Goal: Task Accomplishment & Management: Manage account settings

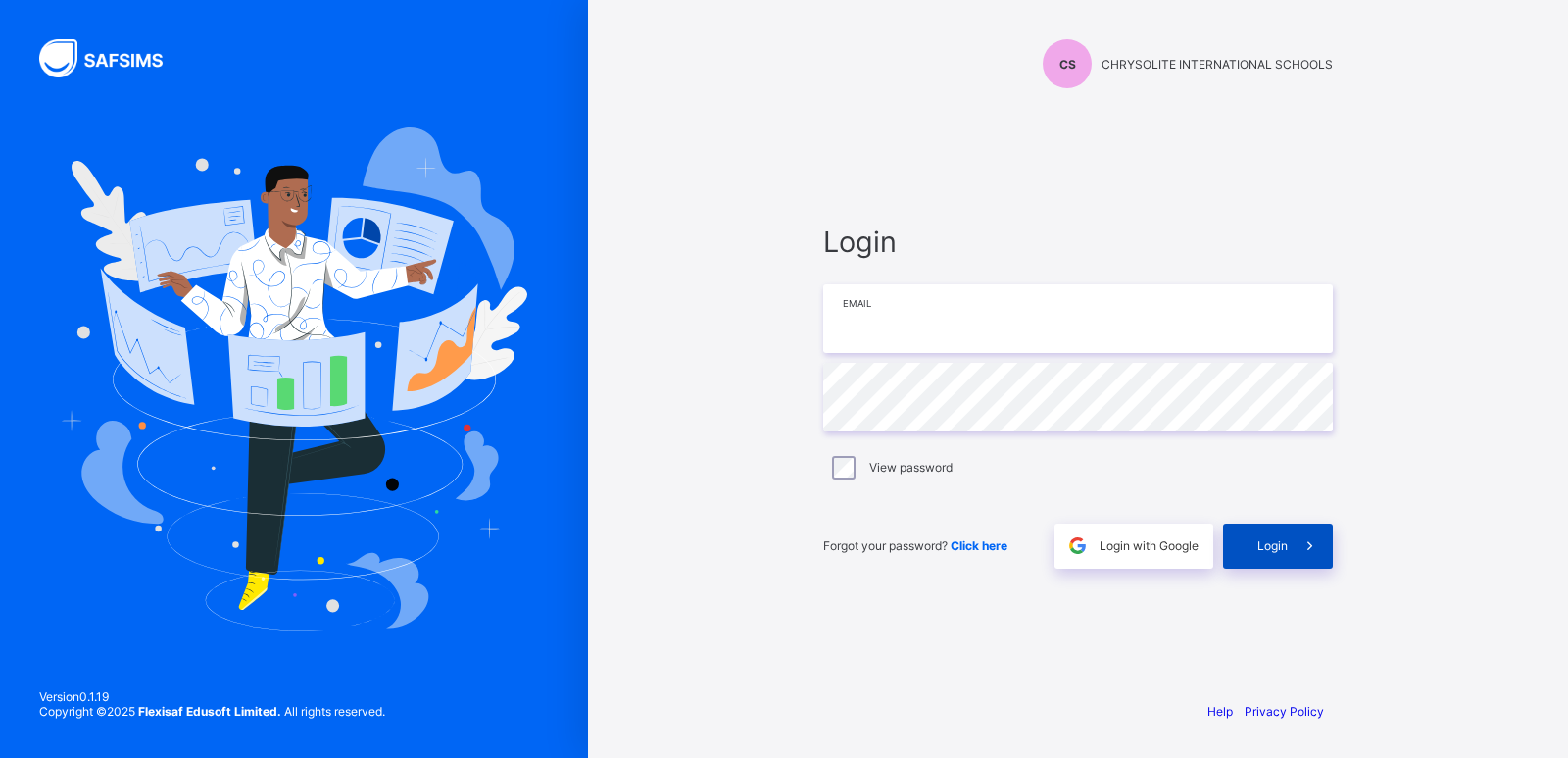
type input "**********"
click at [1269, 551] on span "Login" at bounding box center [1272, 545] width 30 height 15
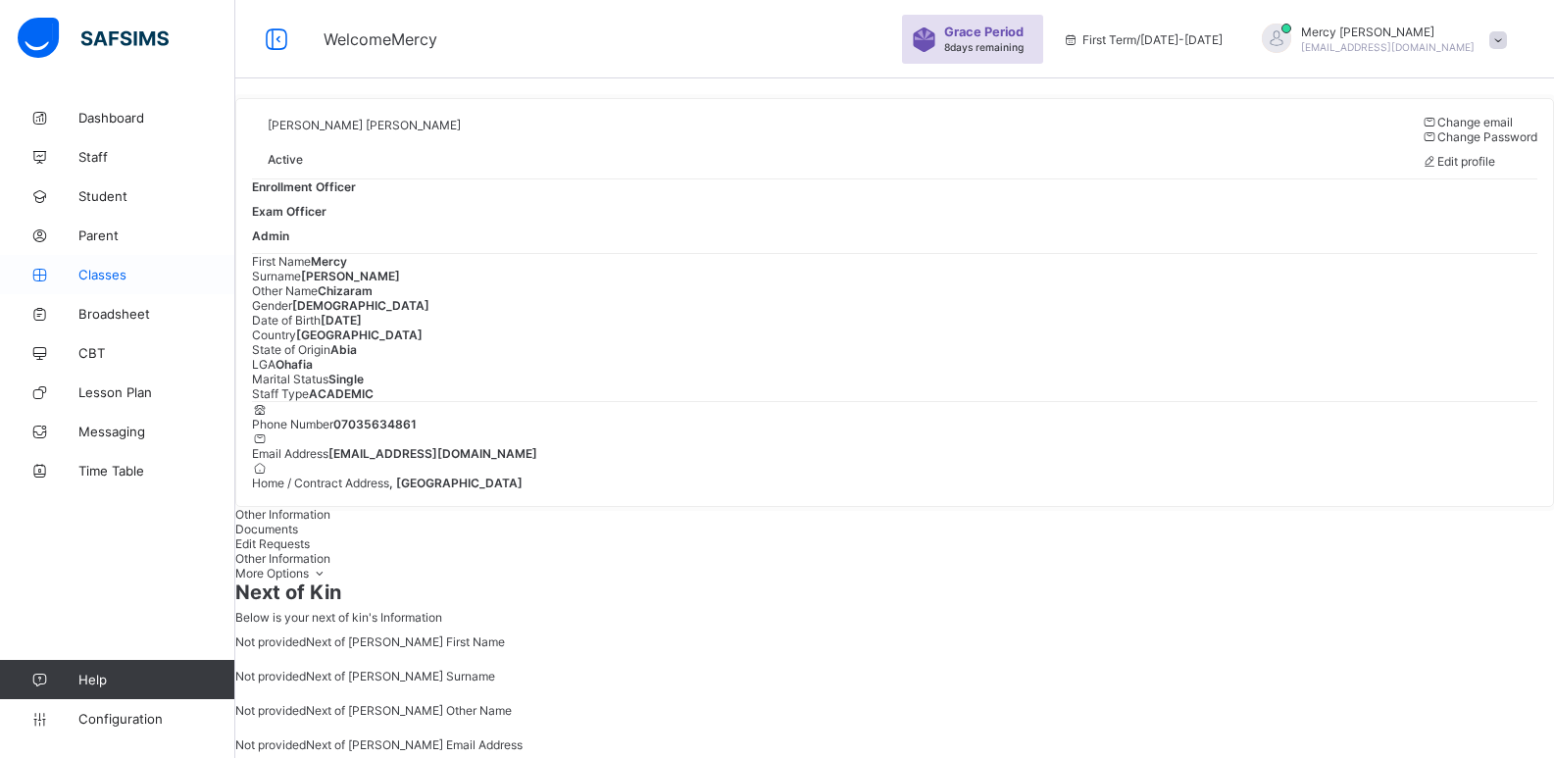
click at [113, 276] on span "Classes" at bounding box center [156, 275] width 157 height 16
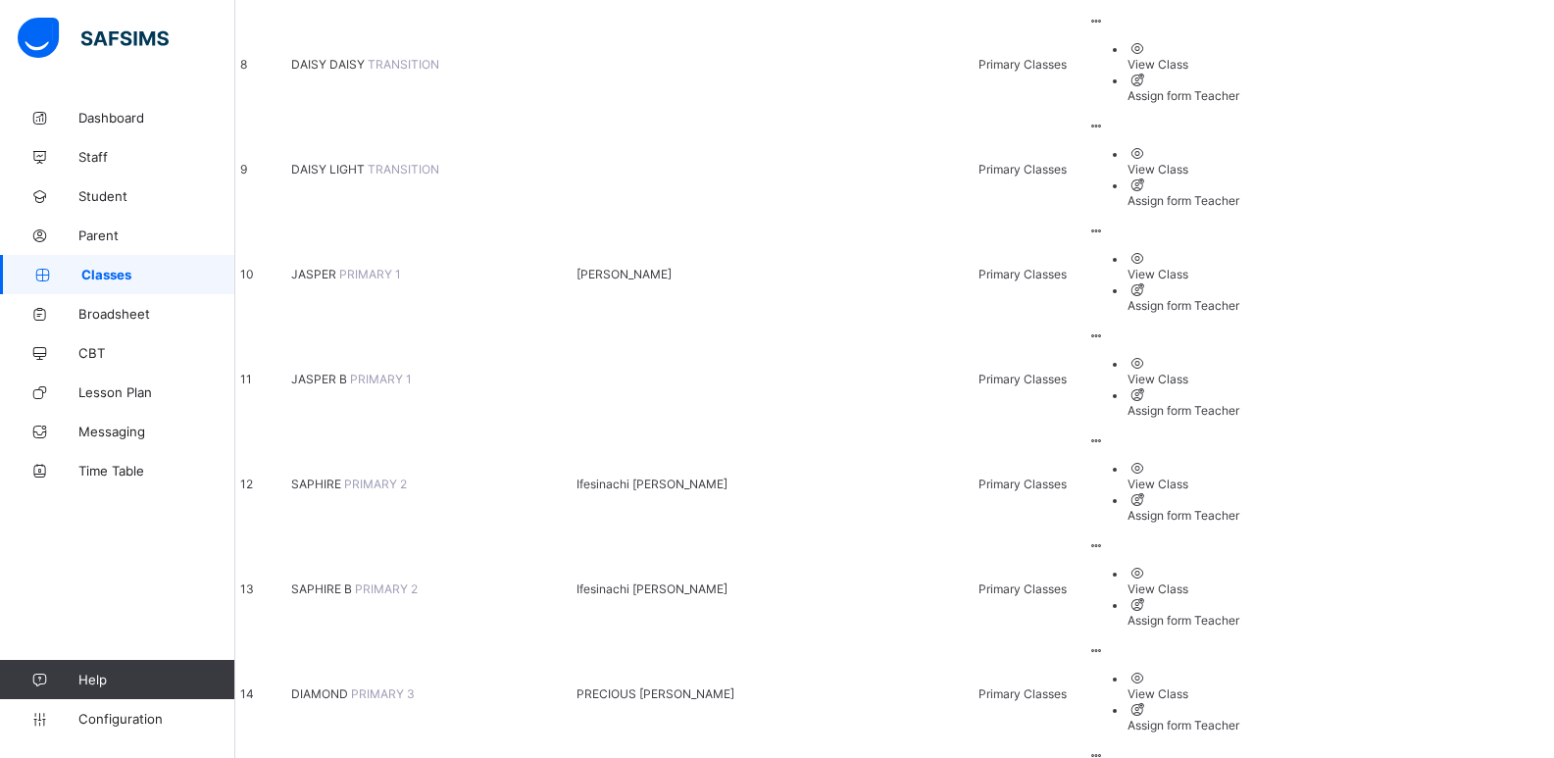
scroll to position [1139, 0]
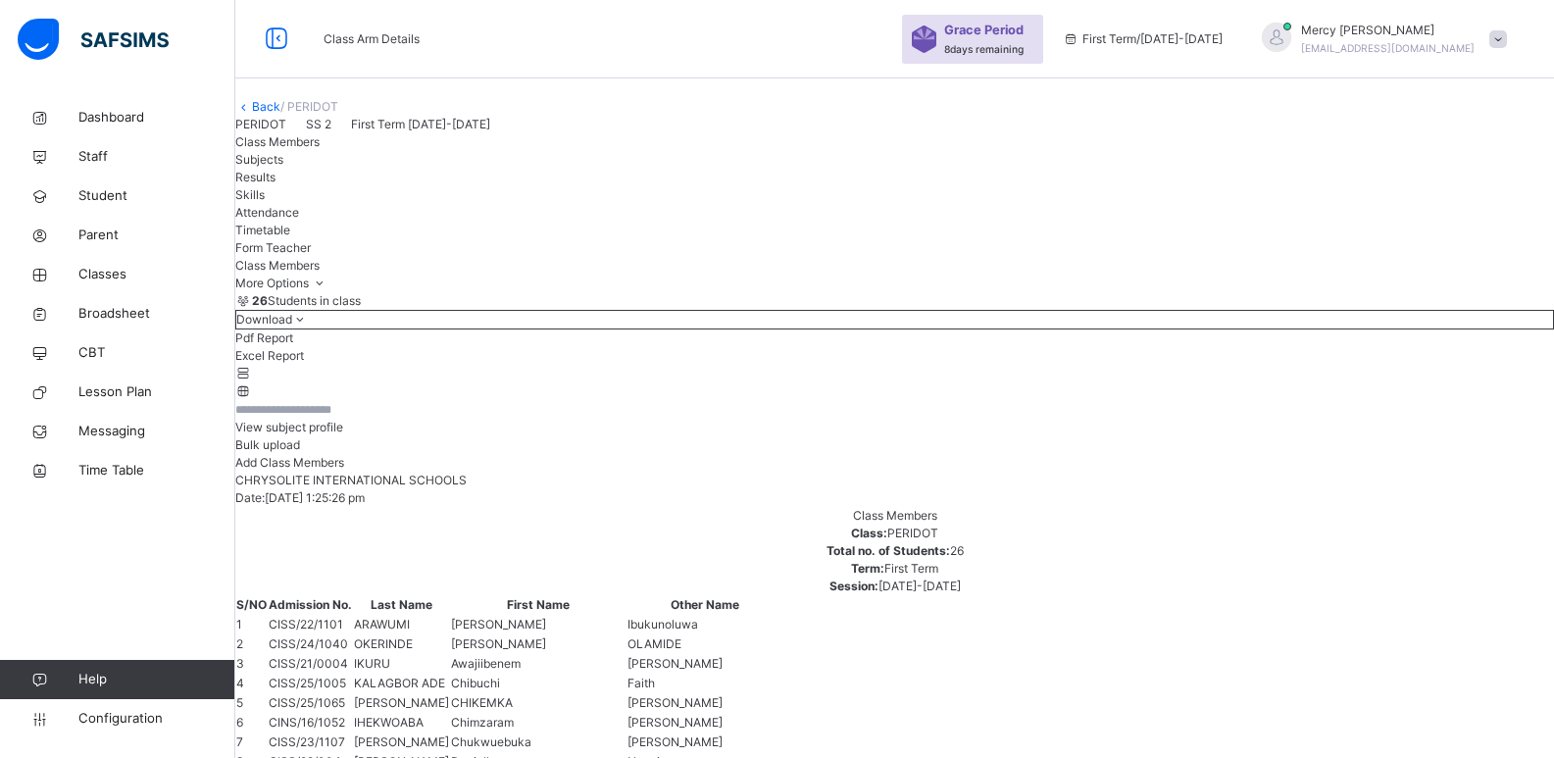
click at [344, 419] on input "text" at bounding box center [294, 410] width 118 height 18
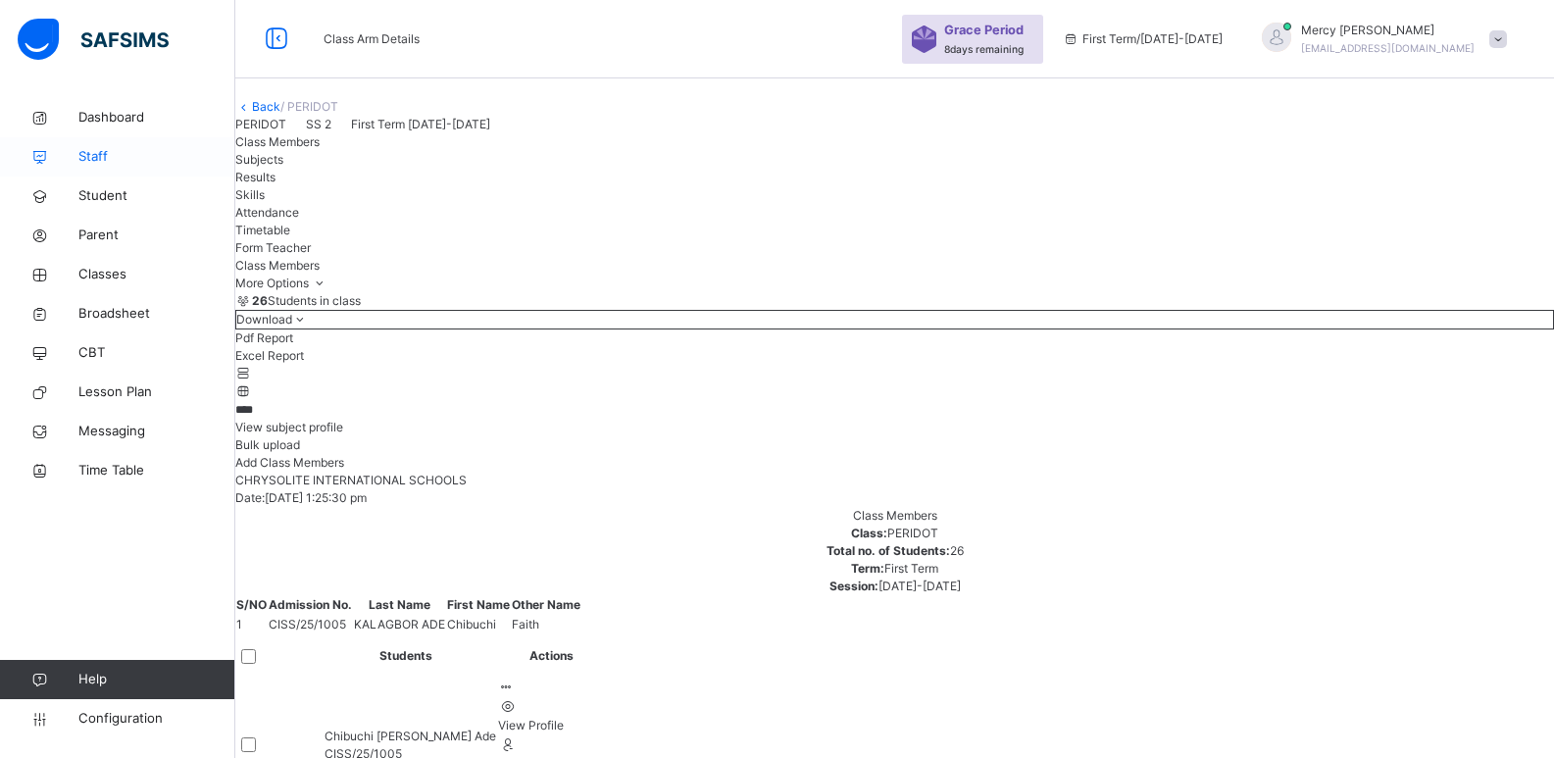
type input "****"
click at [93, 139] on link "Staff" at bounding box center [117, 156] width 235 height 39
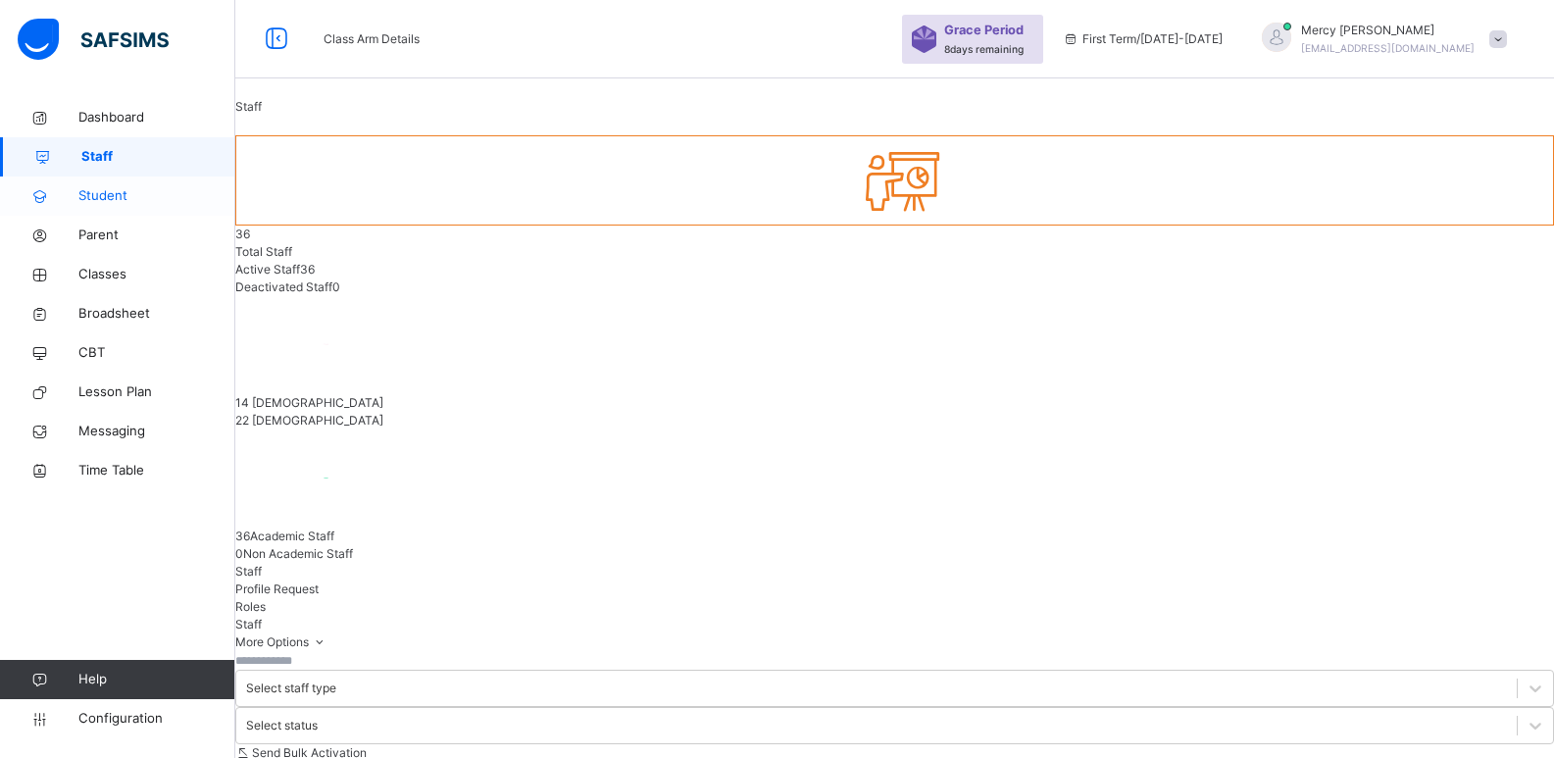
click at [95, 204] on span "Student" at bounding box center [156, 196] width 157 height 20
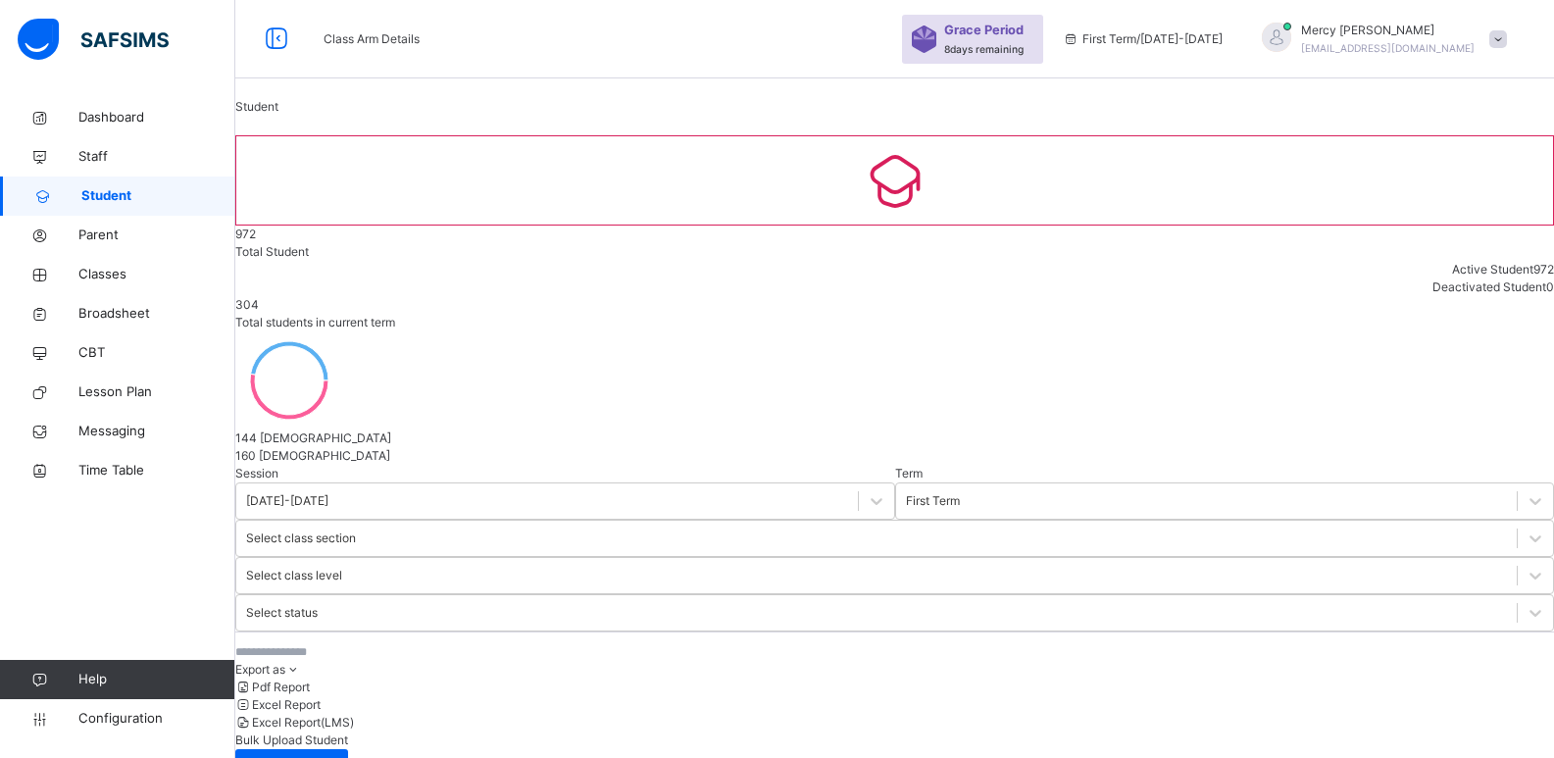
click at [429, 643] on input "text" at bounding box center [382, 652] width 294 height 18
type input "**********"
click at [118, 277] on span "Classes" at bounding box center [156, 275] width 157 height 20
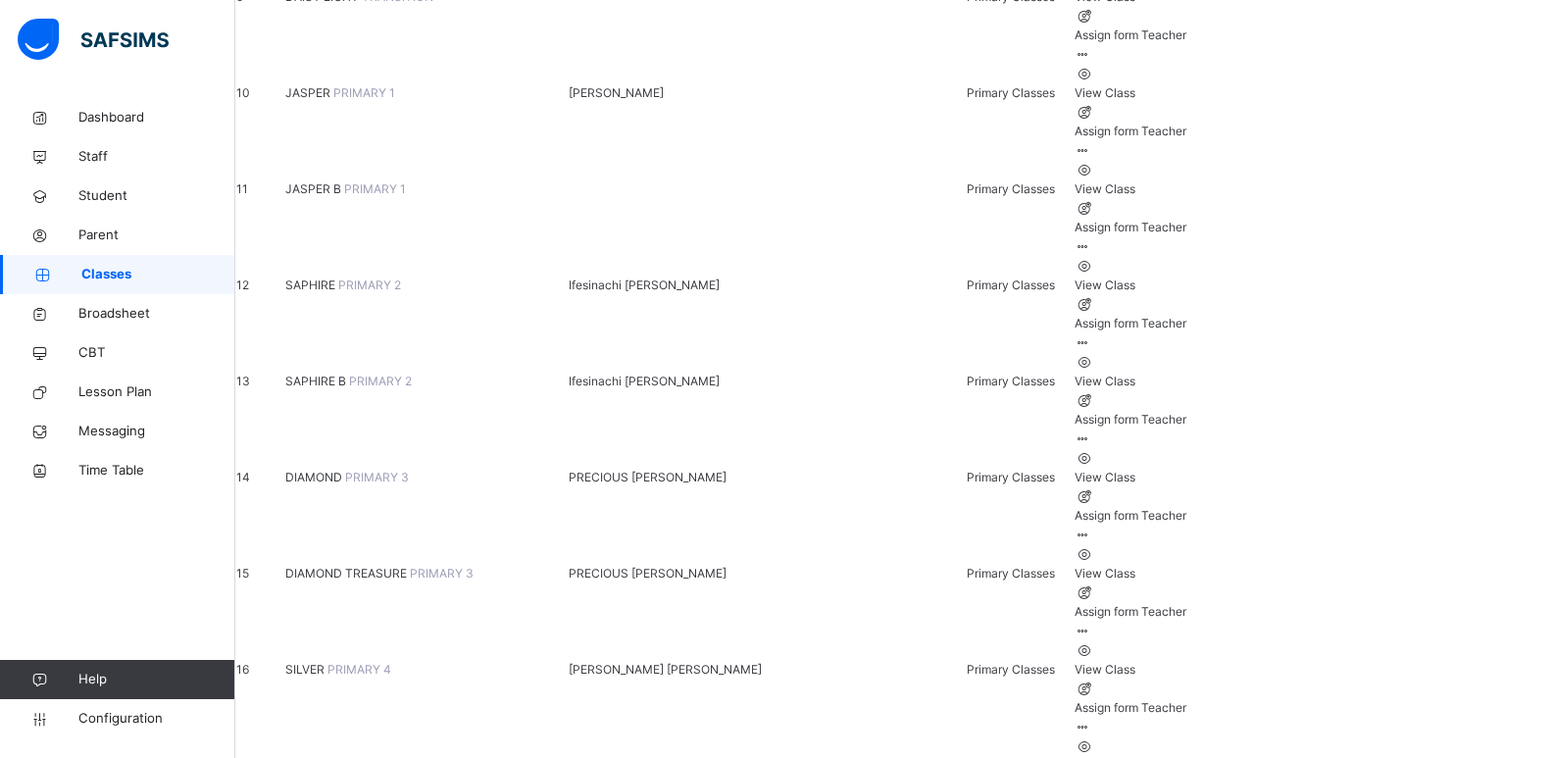
scroll to position [1229, 0]
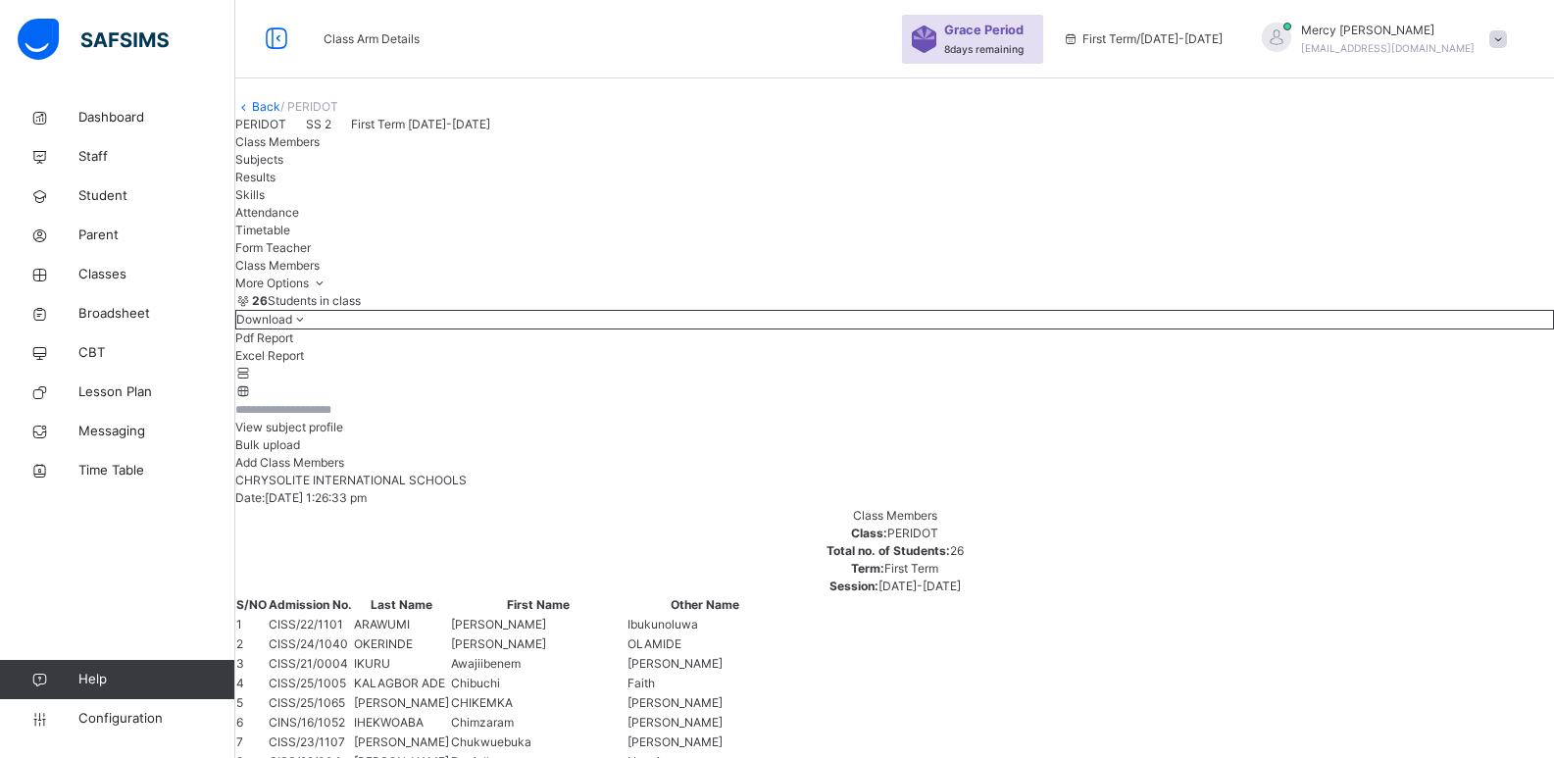
click at [353, 419] on input "text" at bounding box center [294, 410] width 118 height 18
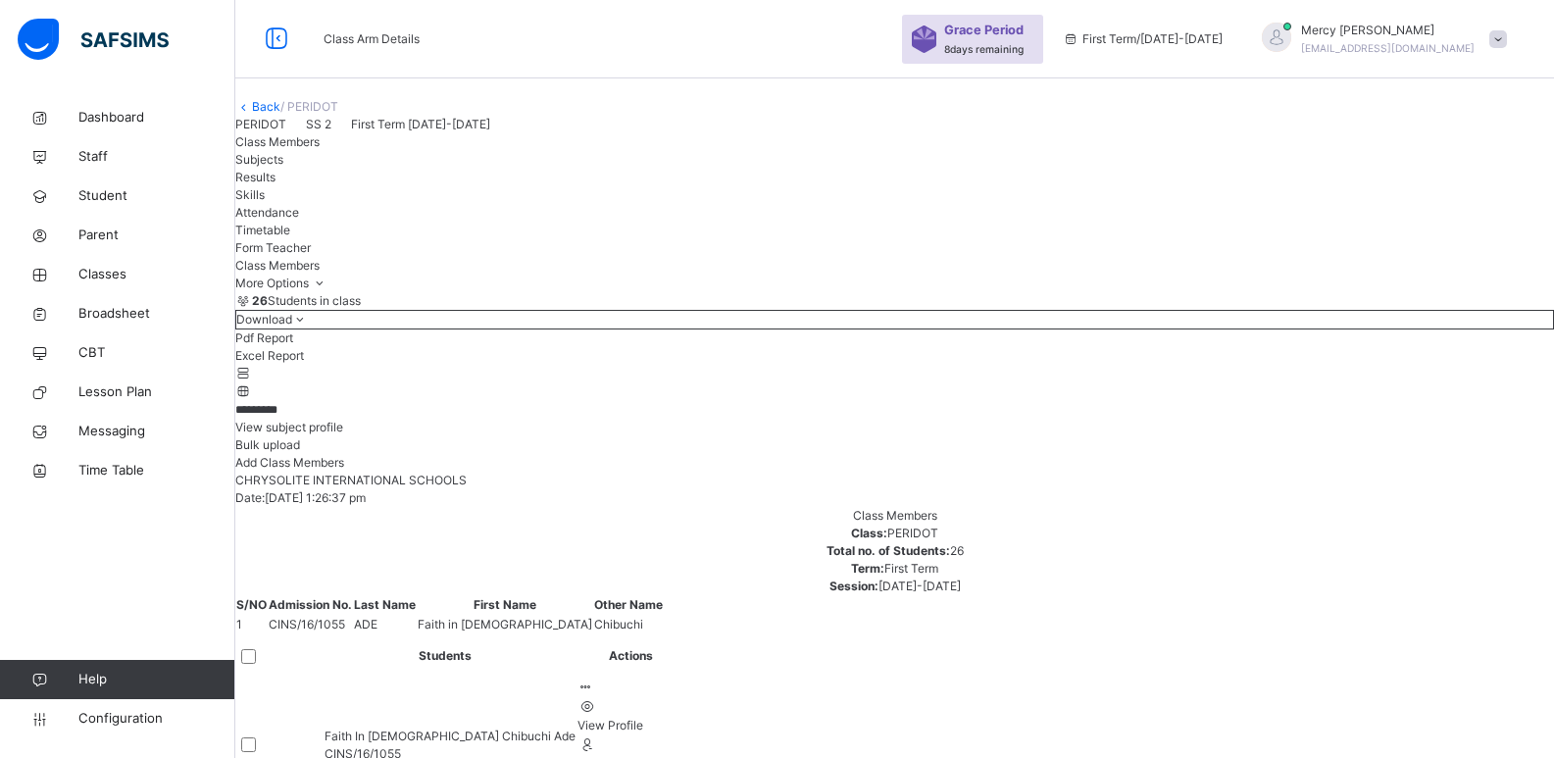
type input "********"
click at [683, 755] on div "Remove from Class" at bounding box center [631, 764] width 106 height 18
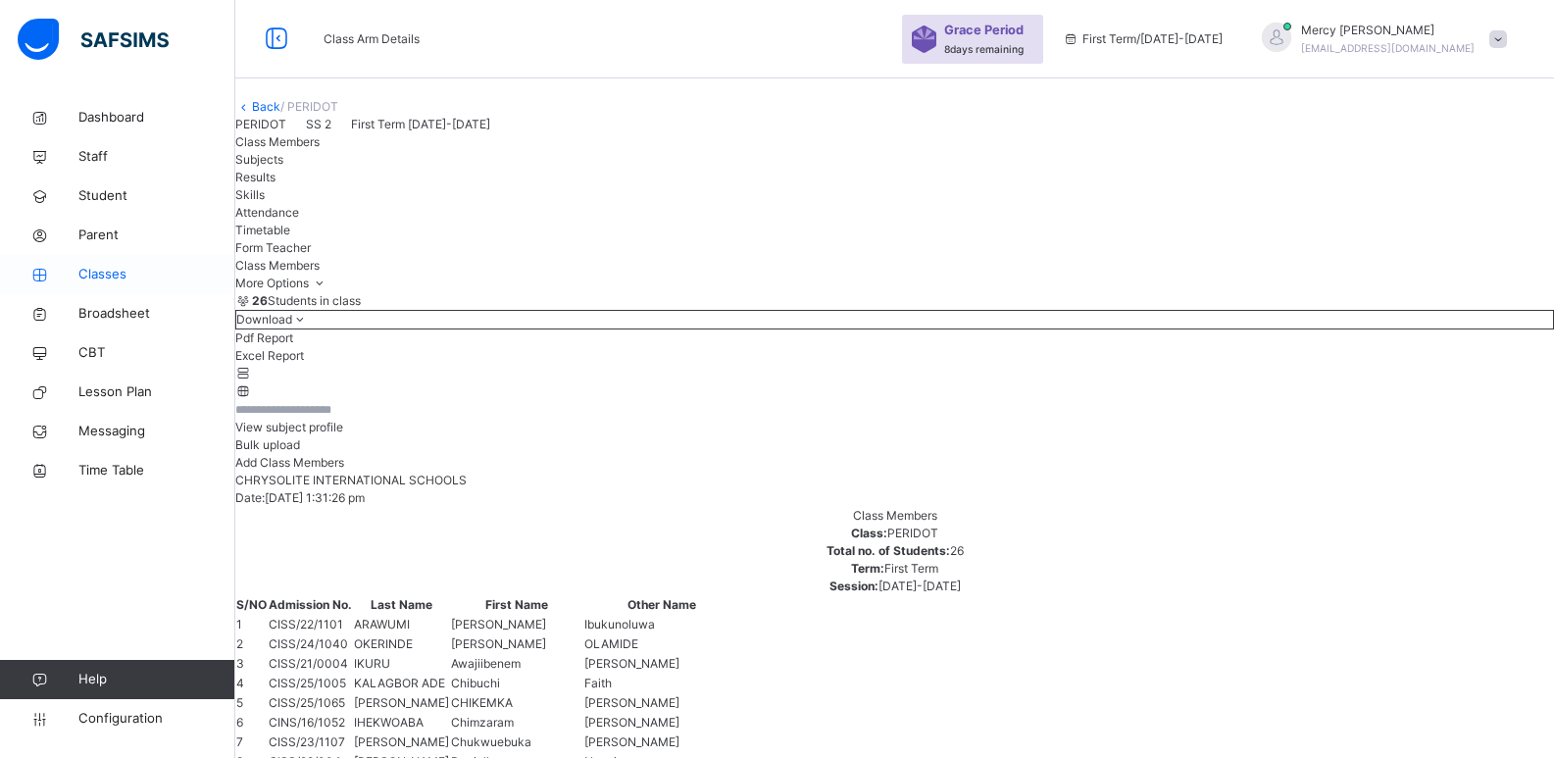
click at [113, 279] on span "Classes" at bounding box center [156, 275] width 157 height 20
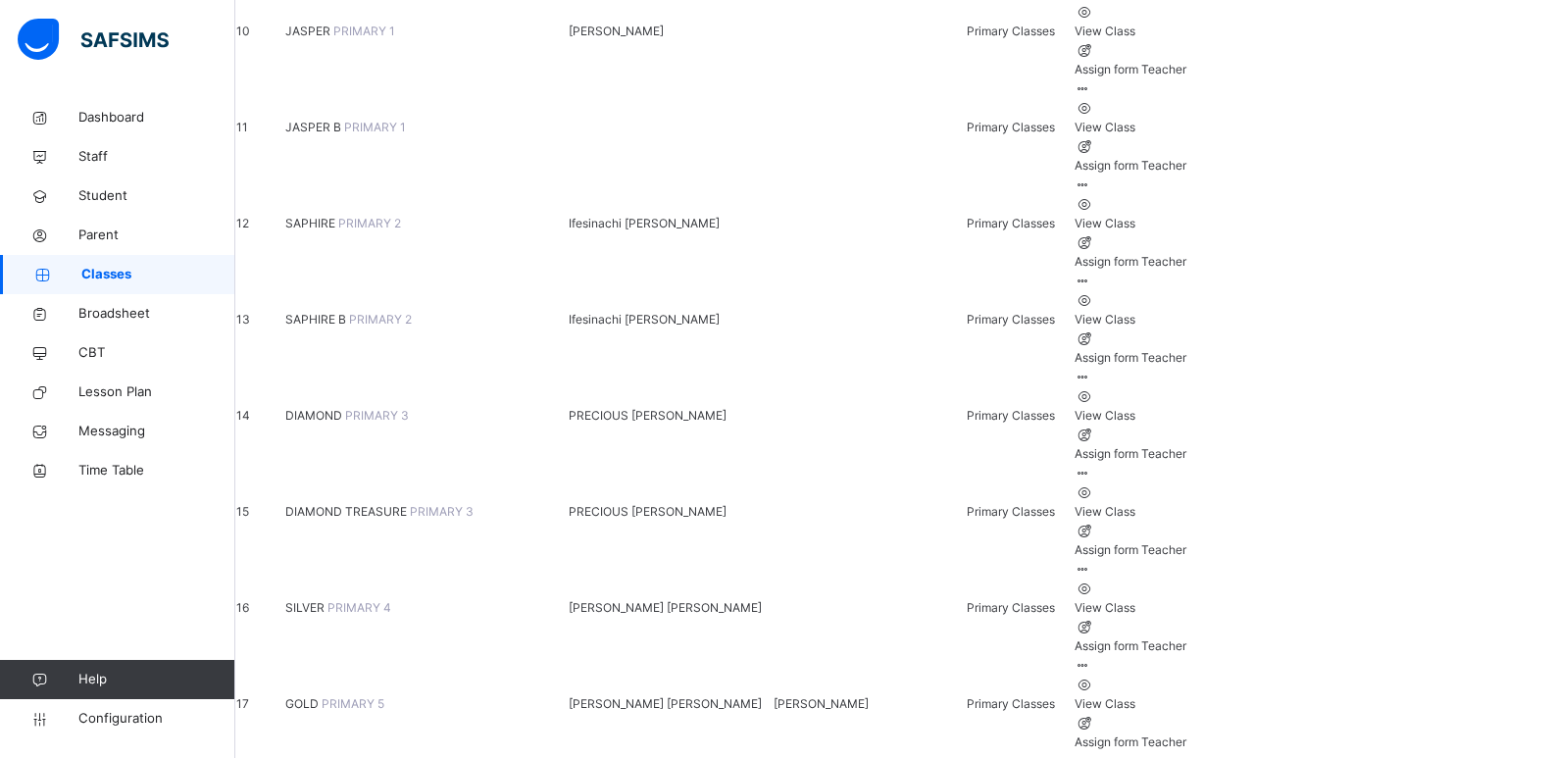
scroll to position [1162, 0]
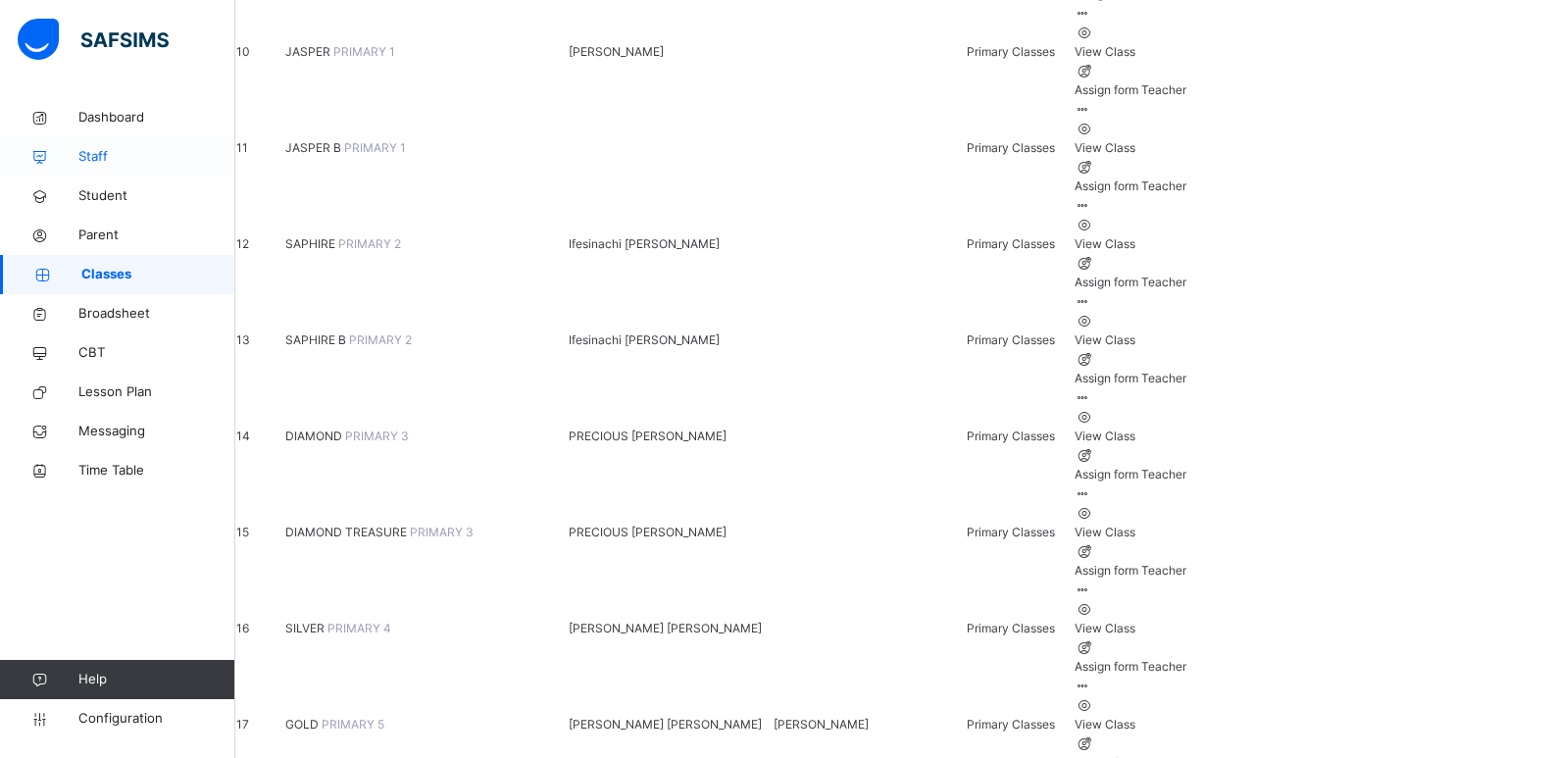
click at [97, 162] on span "Staff" at bounding box center [156, 157] width 157 height 20
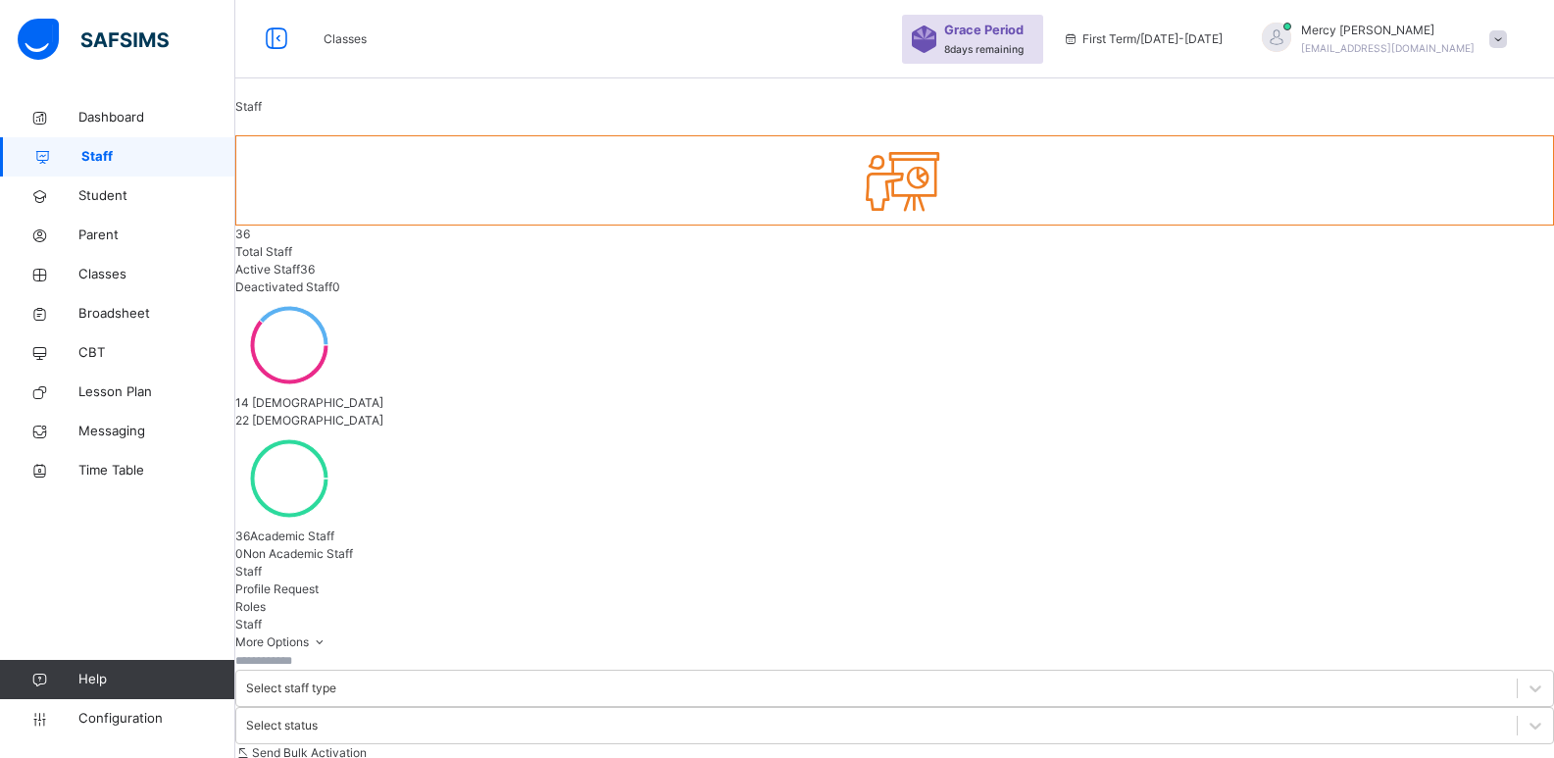
click at [266, 599] on span "Roles" at bounding box center [250, 606] width 30 height 15
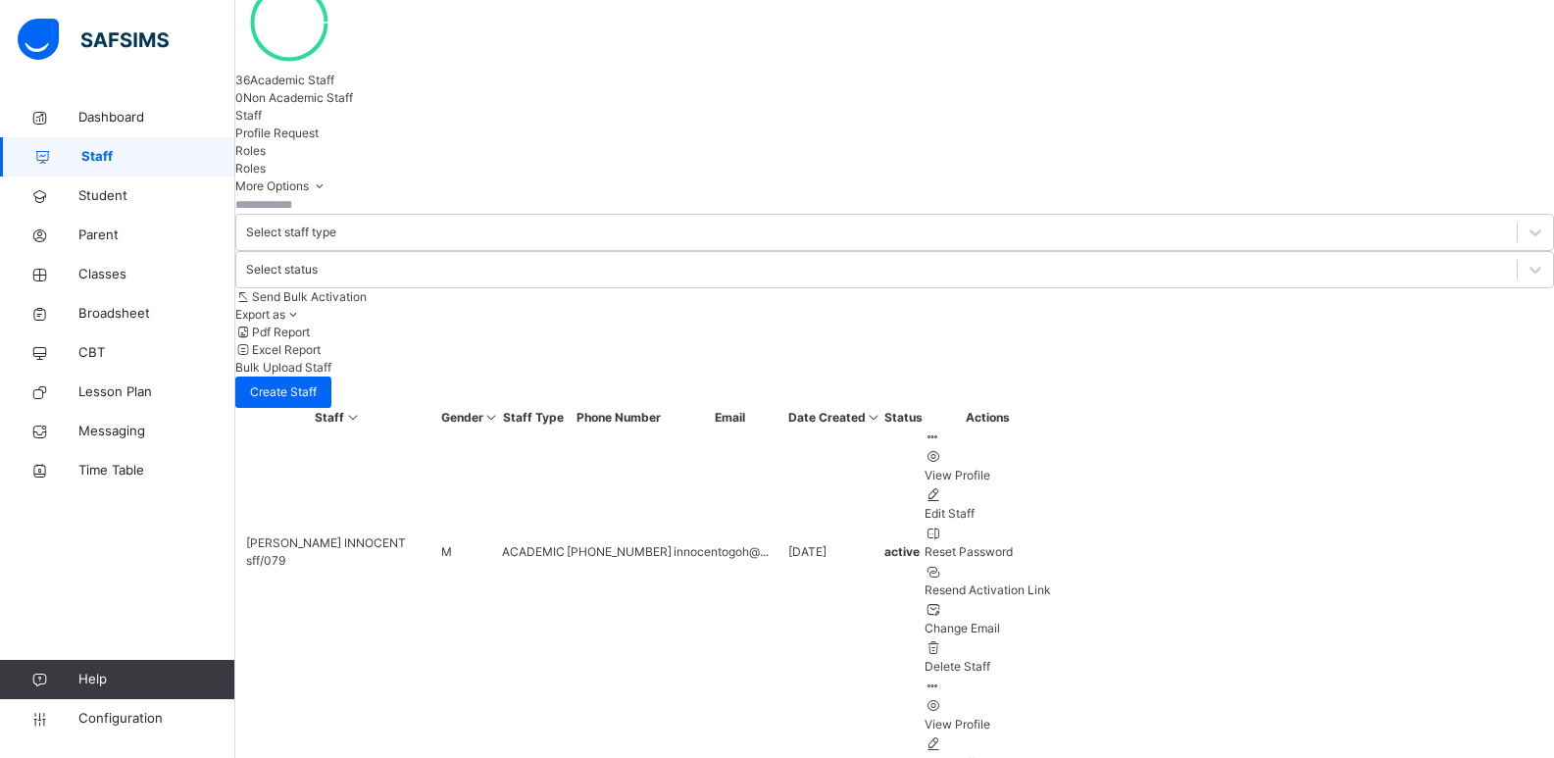
scroll to position [458, 0]
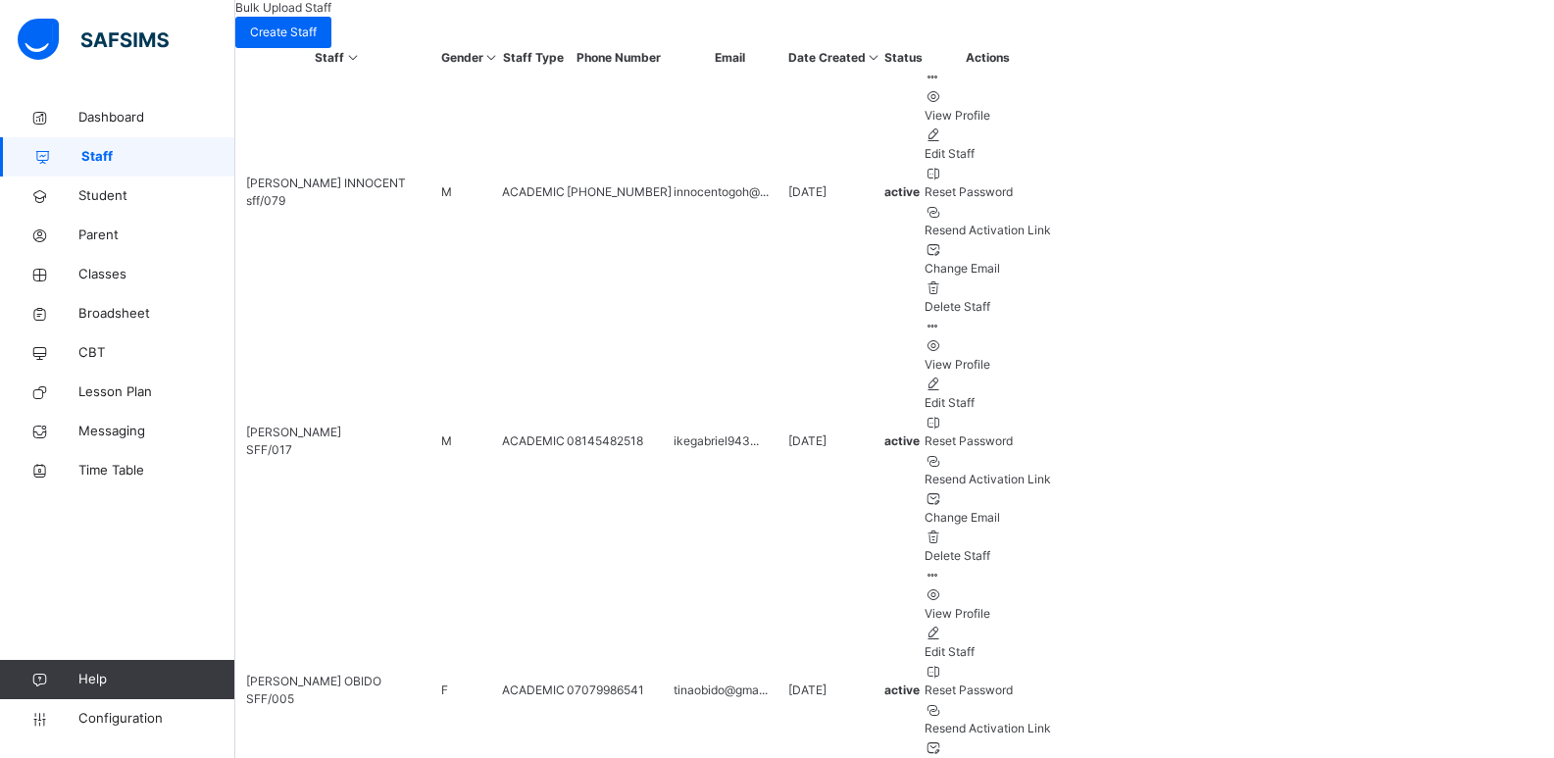
scroll to position [817, 0]
click at [115, 718] on span "Configuration" at bounding box center [156, 719] width 156 height 20
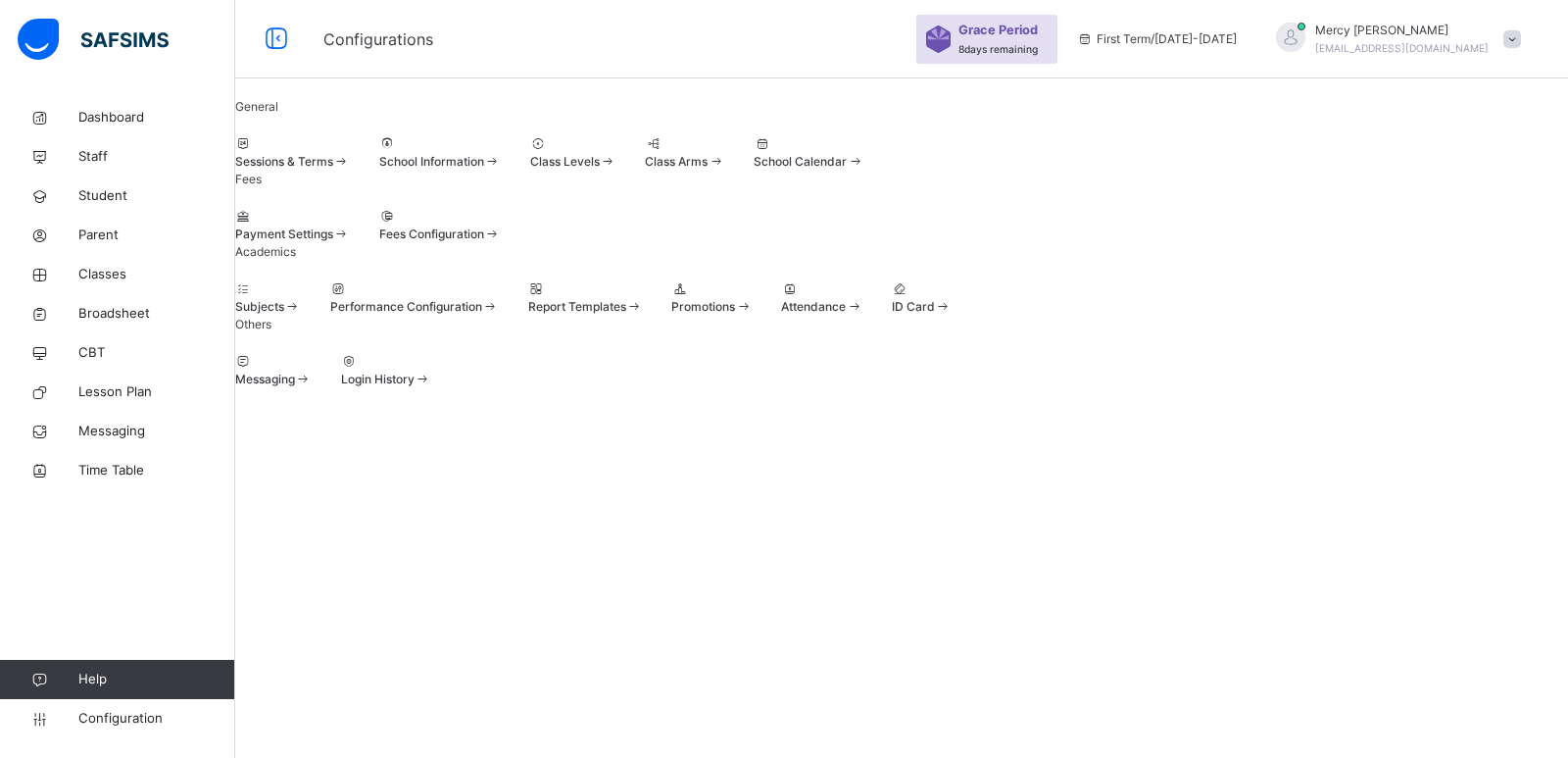
click at [725, 153] on div at bounding box center [684, 144] width 79 height 18
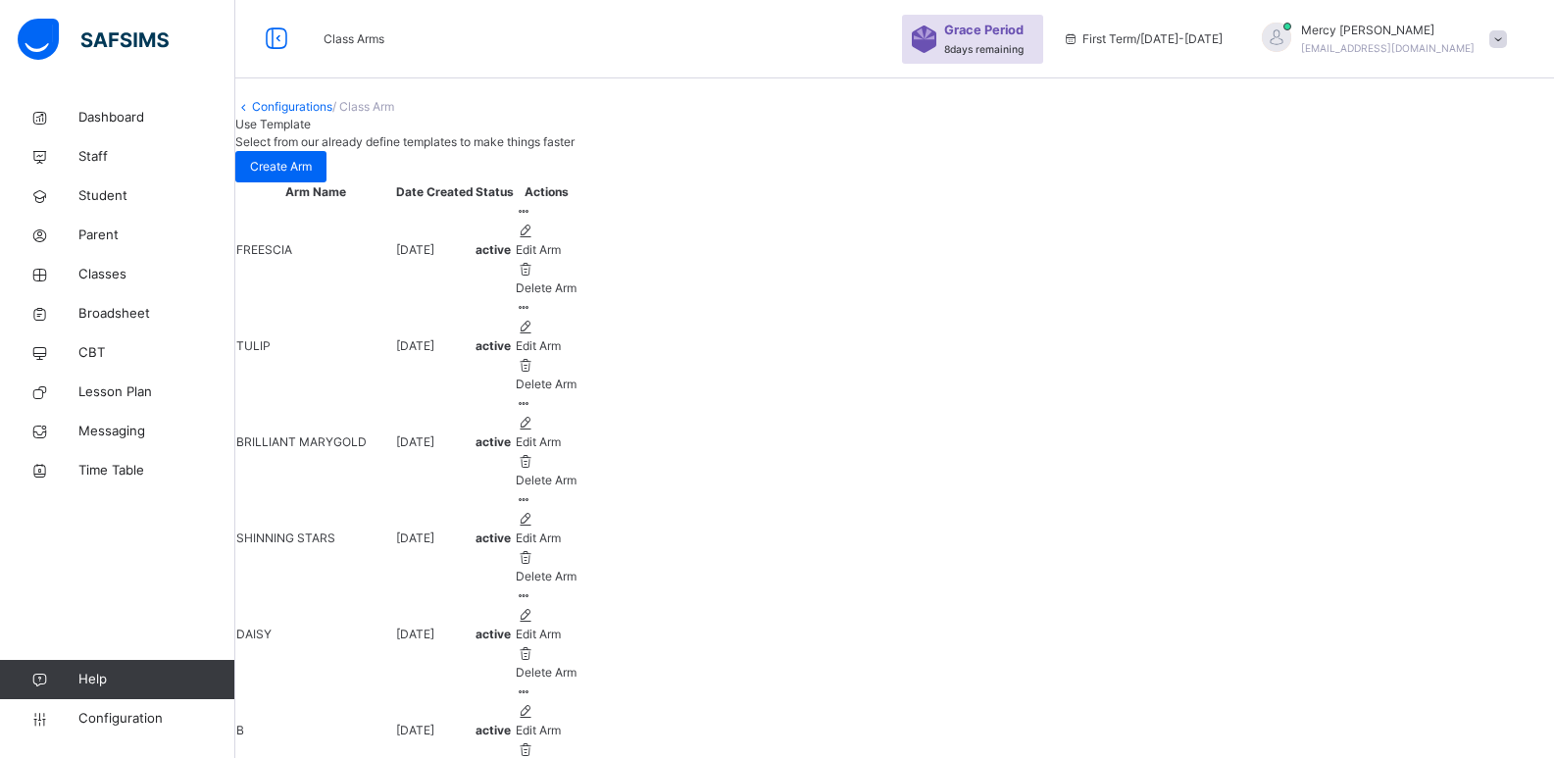
drag, startPoint x: 345, startPoint y: 127, endPoint x: 341, endPoint y: 144, distance: 17.1
click at [341, 116] on div "Configurations / Class Arm" at bounding box center [894, 107] width 1319 height 18
click at [356, 116] on div "Configurations / Class Arm" at bounding box center [894, 107] width 1319 height 18
click at [332, 114] on link "Configurations" at bounding box center [292, 106] width 80 height 15
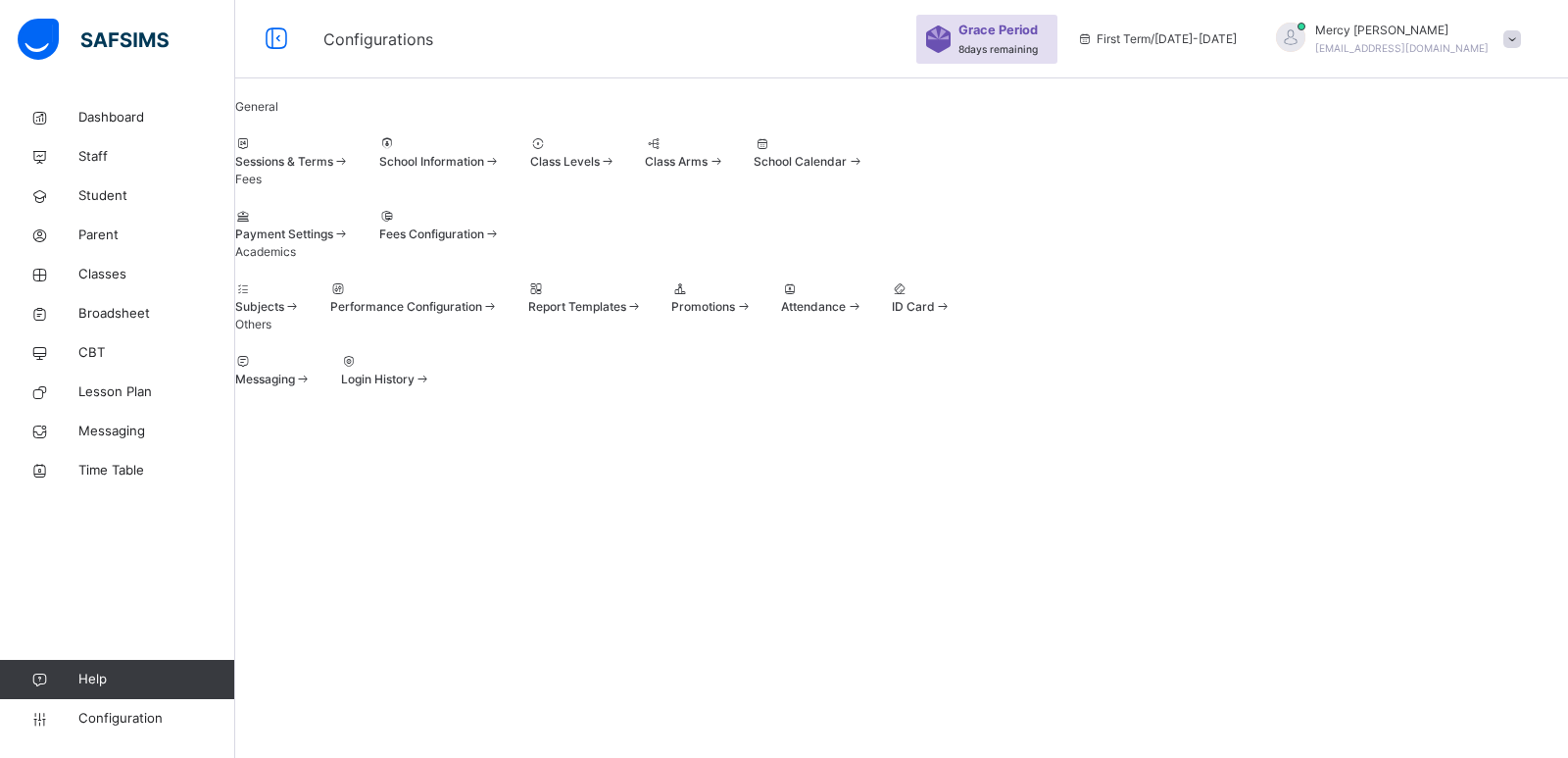
click at [617, 171] on div "Class Levels" at bounding box center [573, 162] width 86 height 18
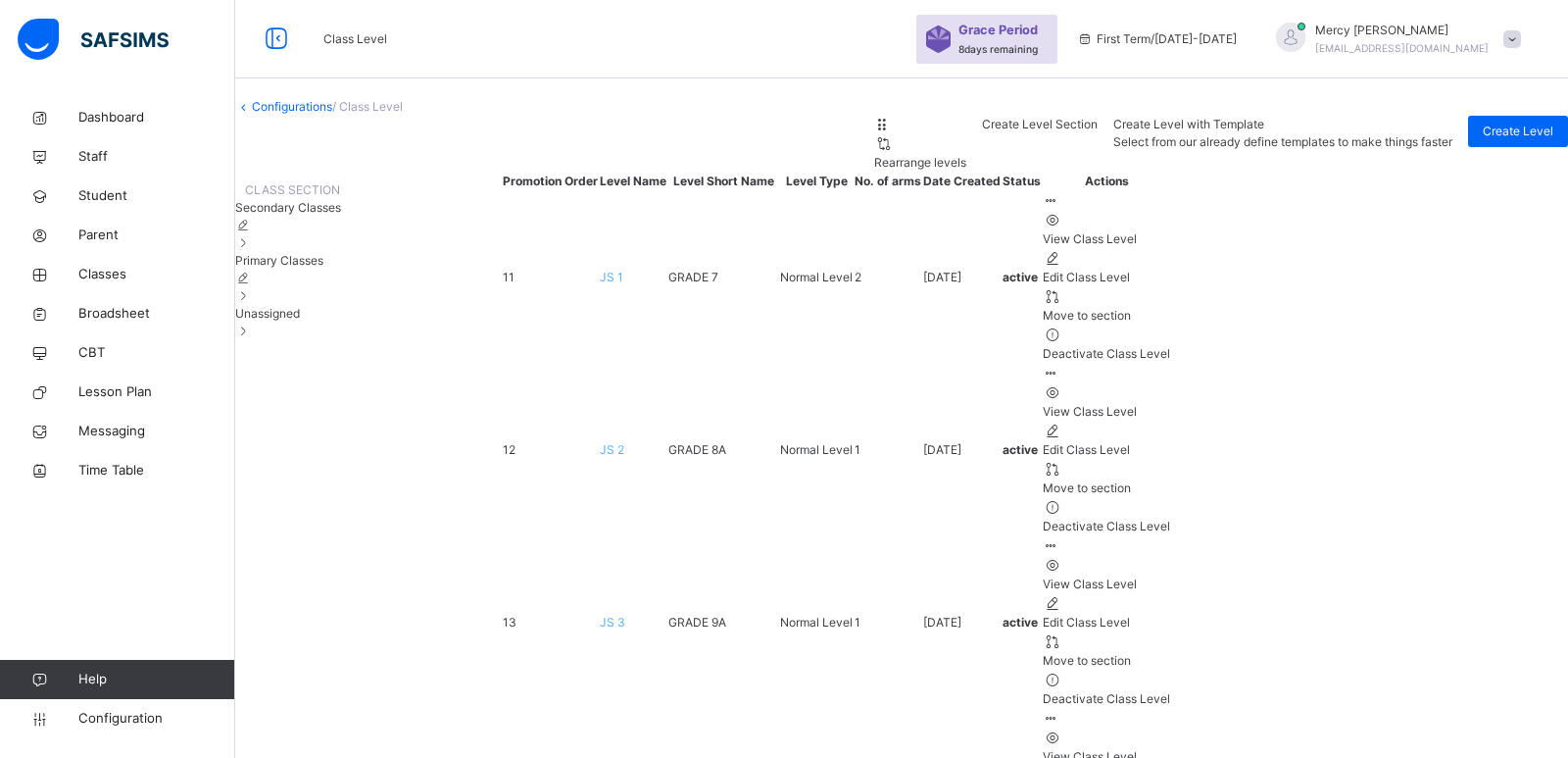
click at [341, 340] on div "Unassigned" at bounding box center [288, 322] width 106 height 35
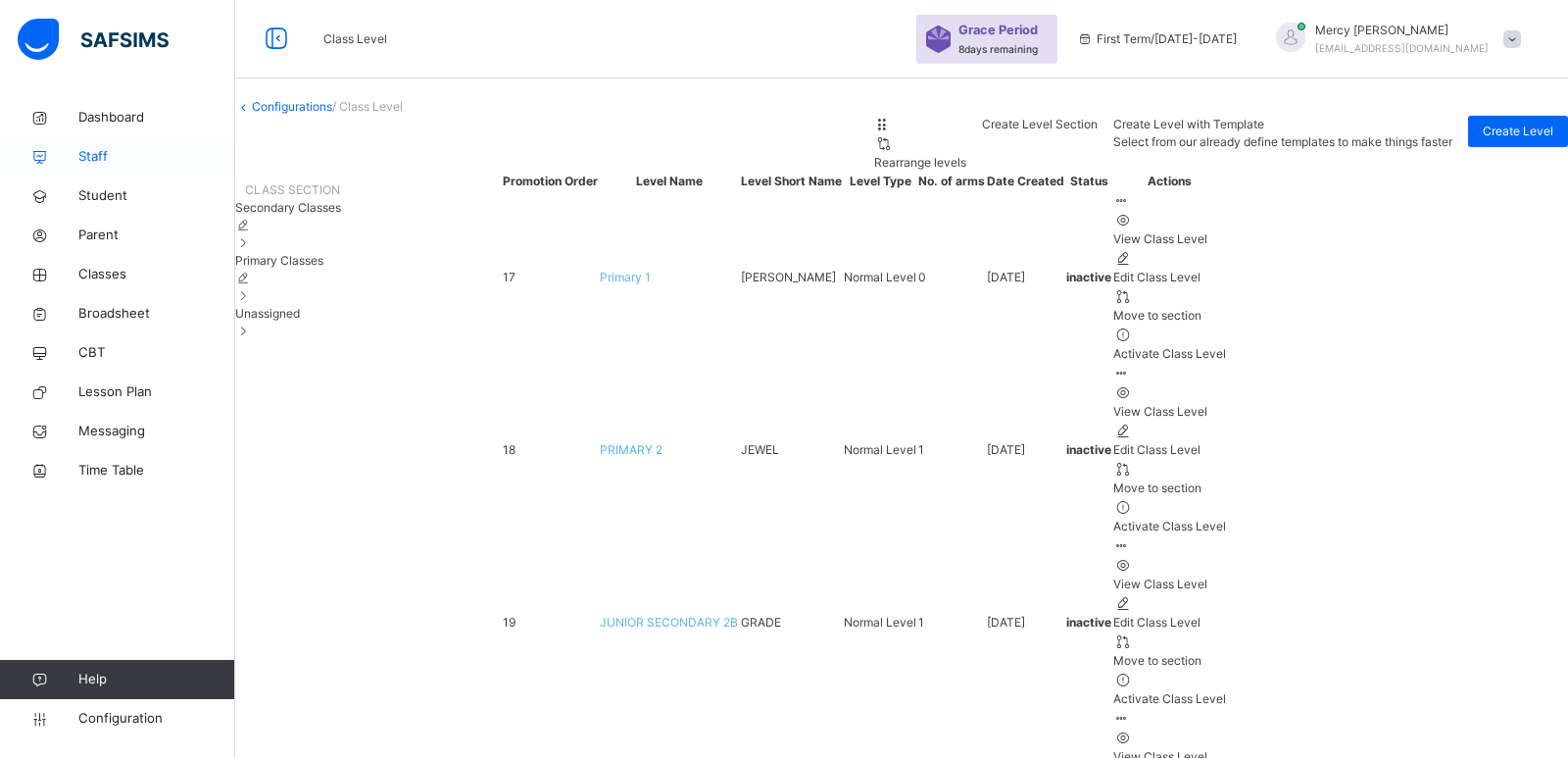
click at [94, 166] on span "Staff" at bounding box center [156, 157] width 157 height 20
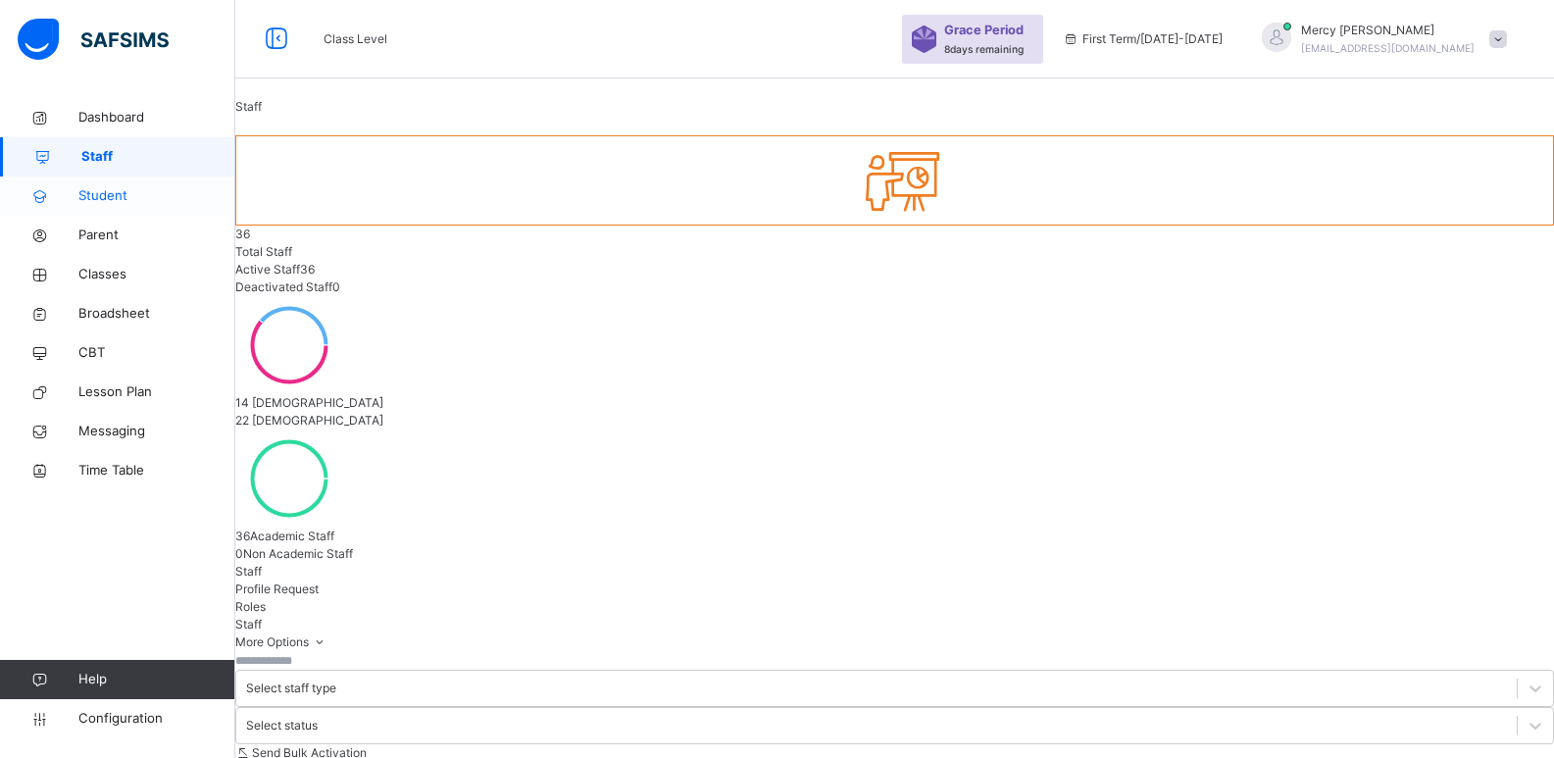
click at [166, 215] on link "Student" at bounding box center [117, 195] width 235 height 39
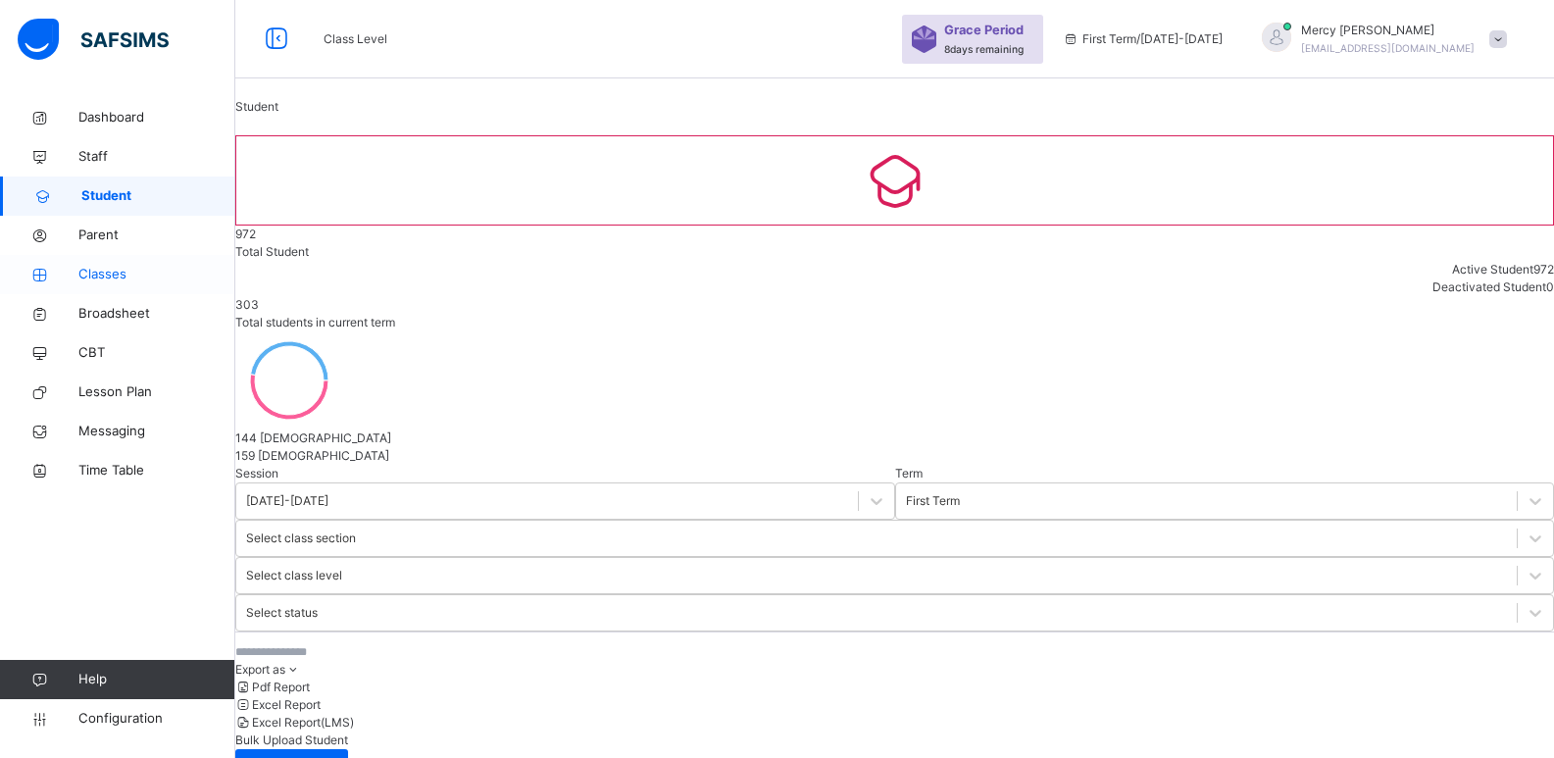
click at [102, 260] on link "Classes" at bounding box center [117, 274] width 235 height 39
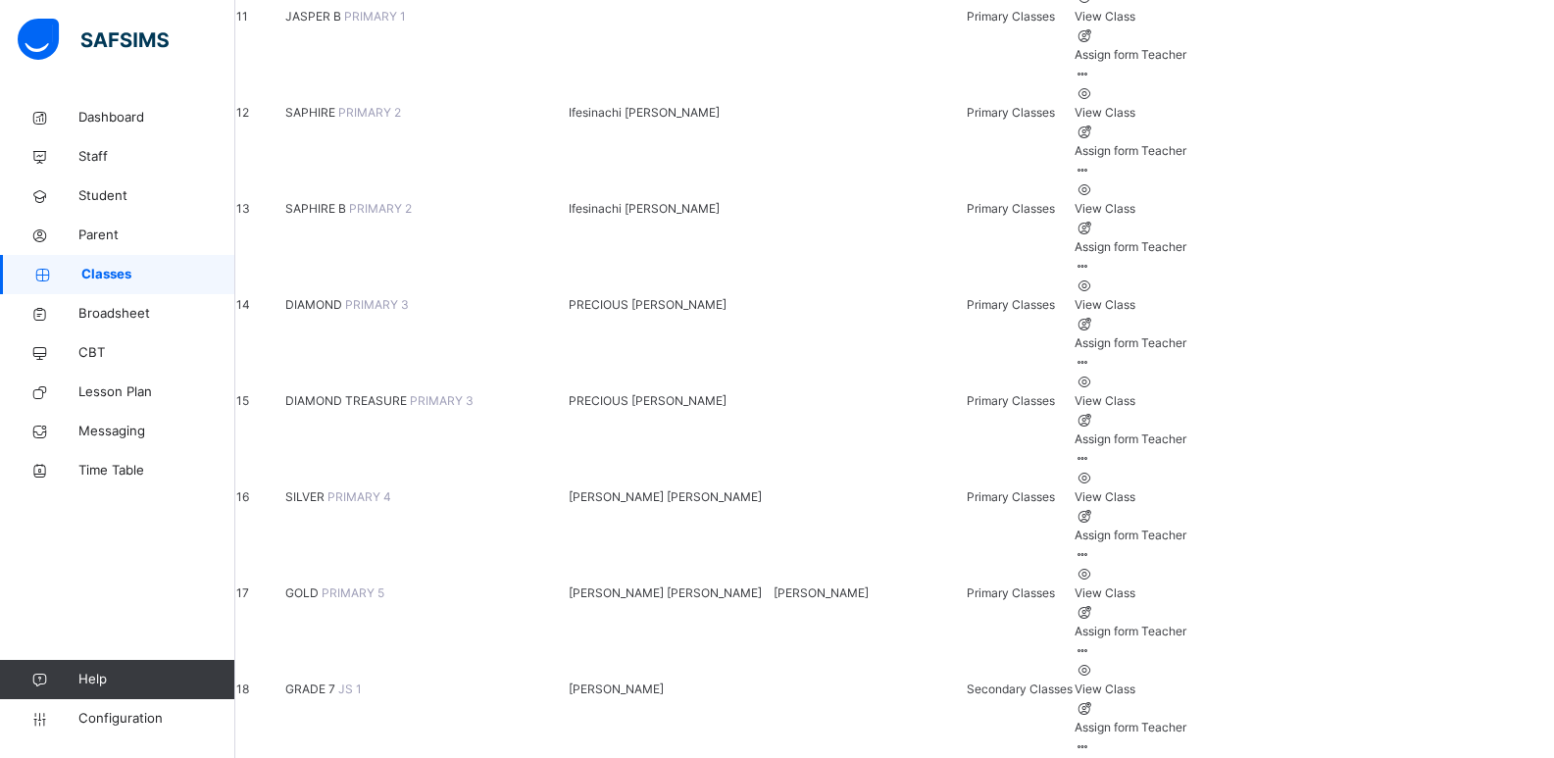
scroll to position [1260, 0]
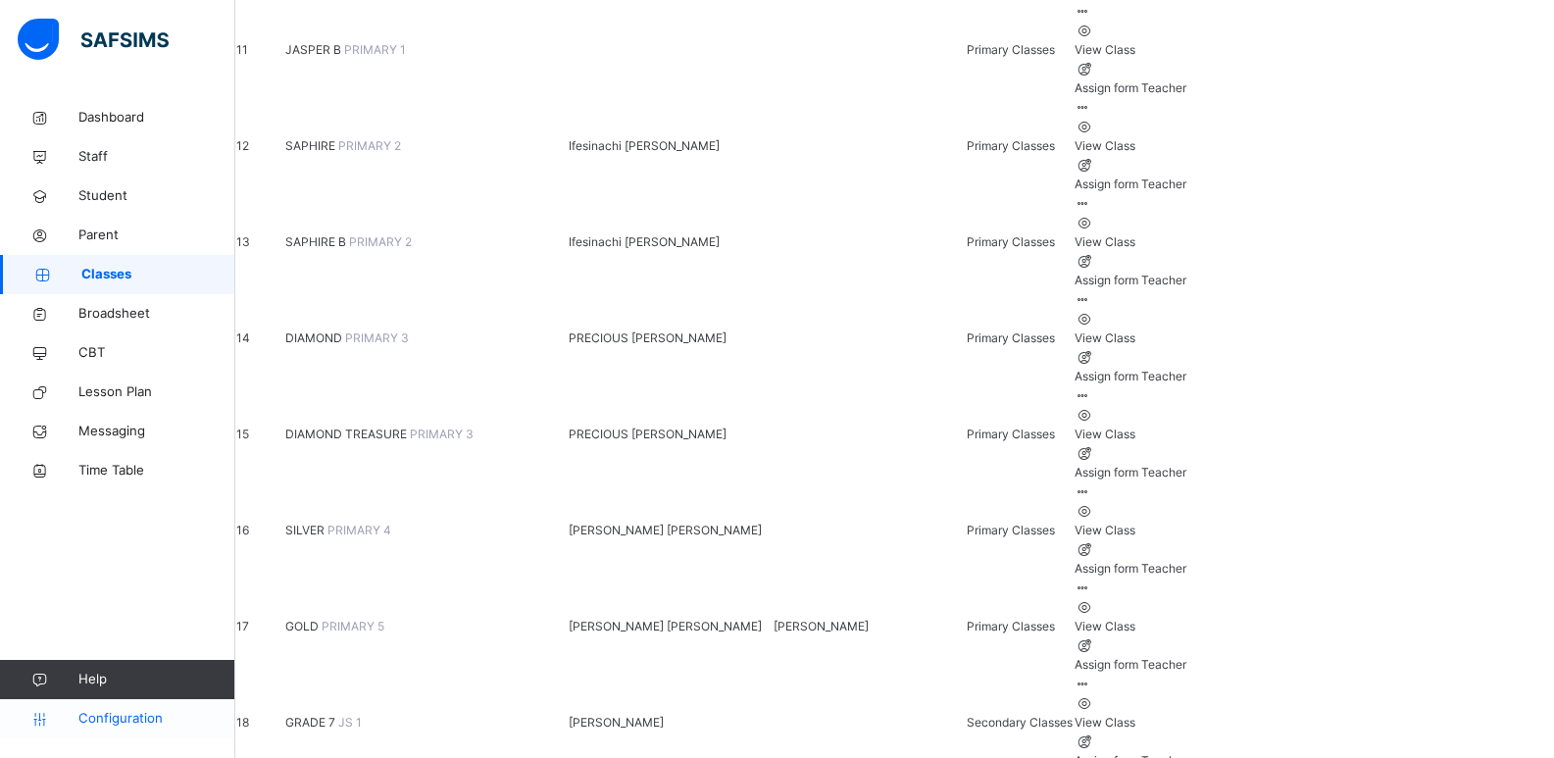
click at [144, 722] on span "Configuration" at bounding box center [156, 719] width 156 height 20
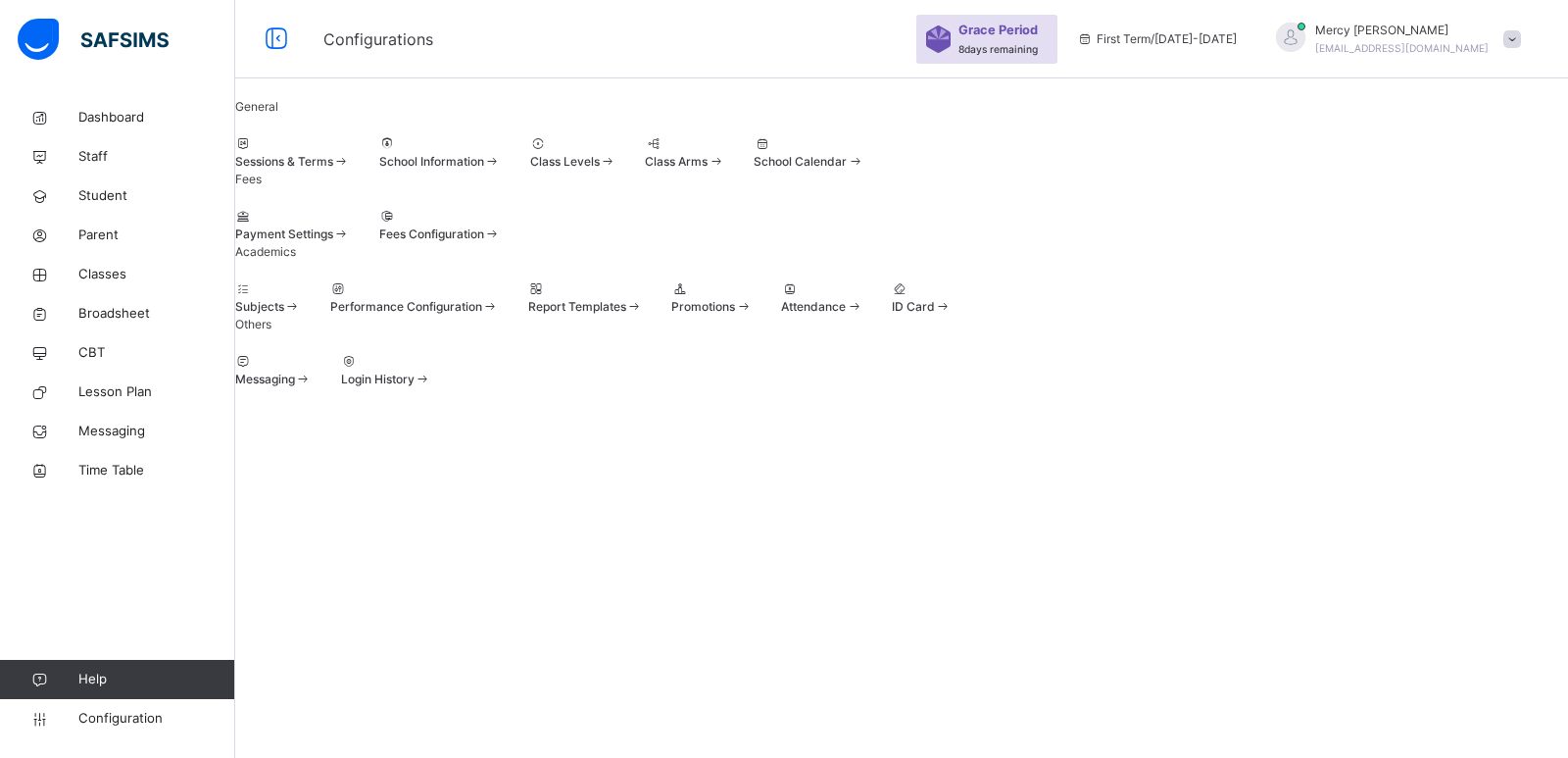
click at [530, 153] on span at bounding box center [530, 153] width 0 height 0
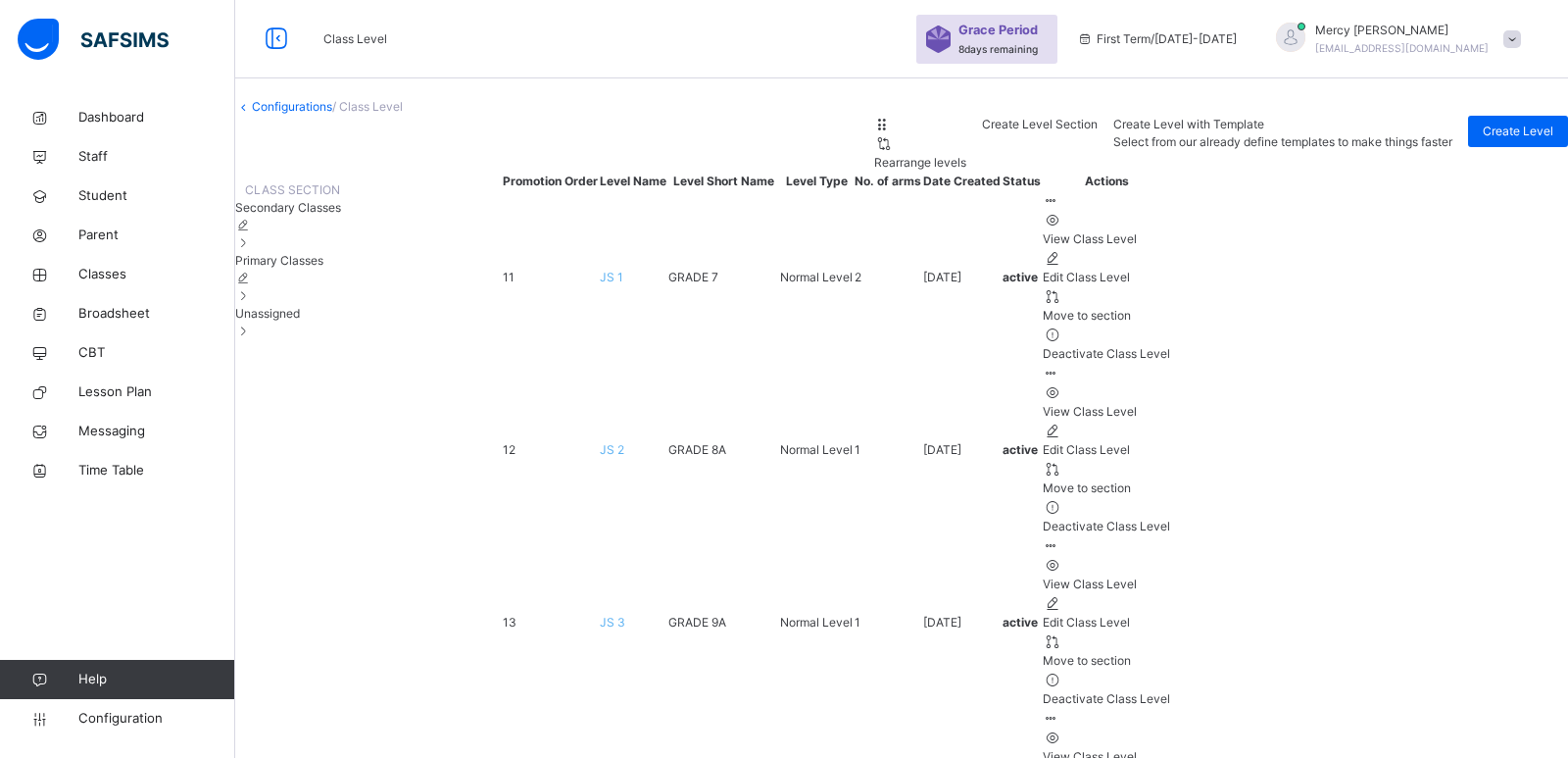
click at [300, 321] on span "Unassigned" at bounding box center [267, 313] width 65 height 15
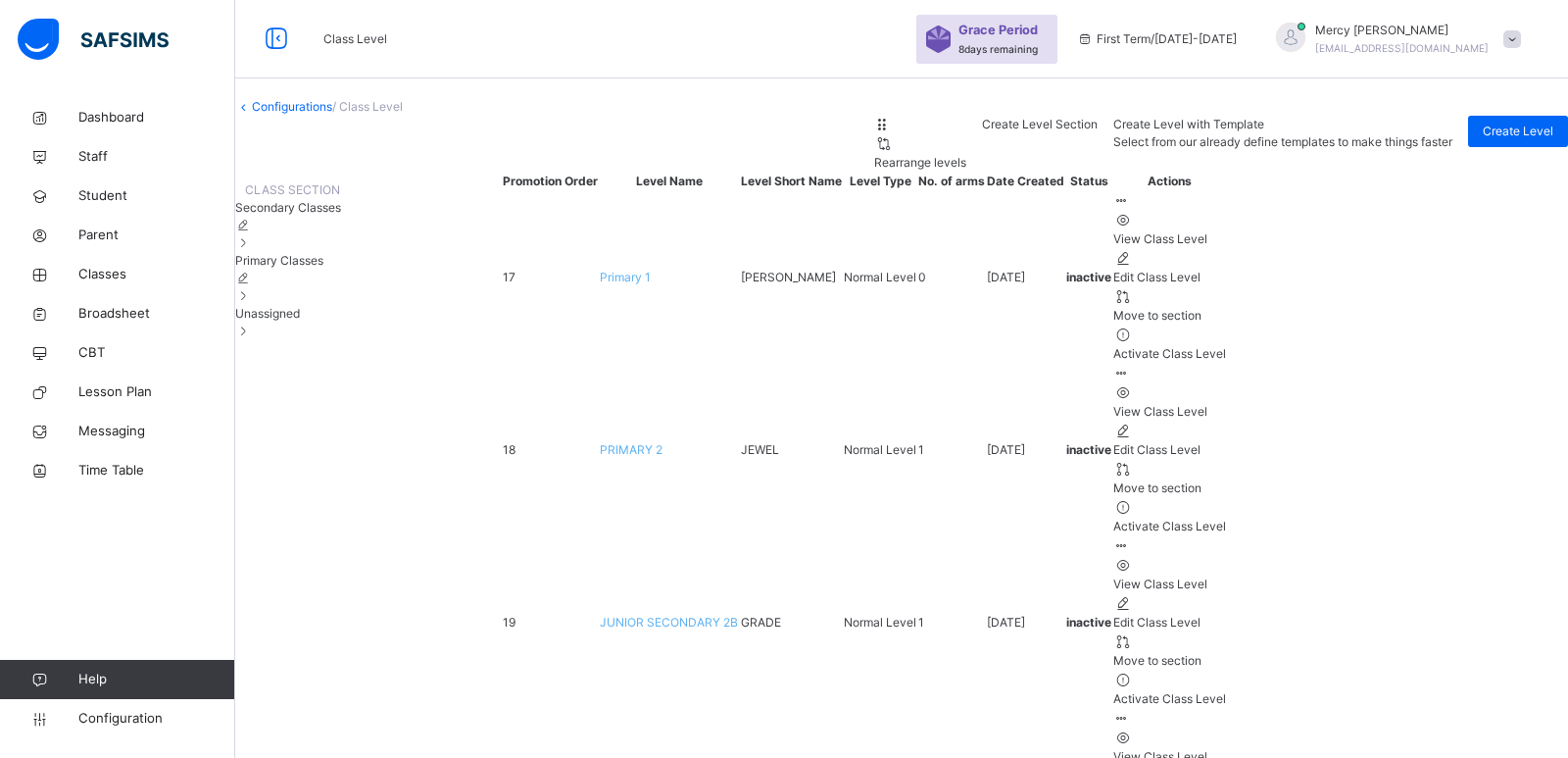
click at [325, 215] on span "Secondary Classes" at bounding box center [288, 207] width 106 height 15
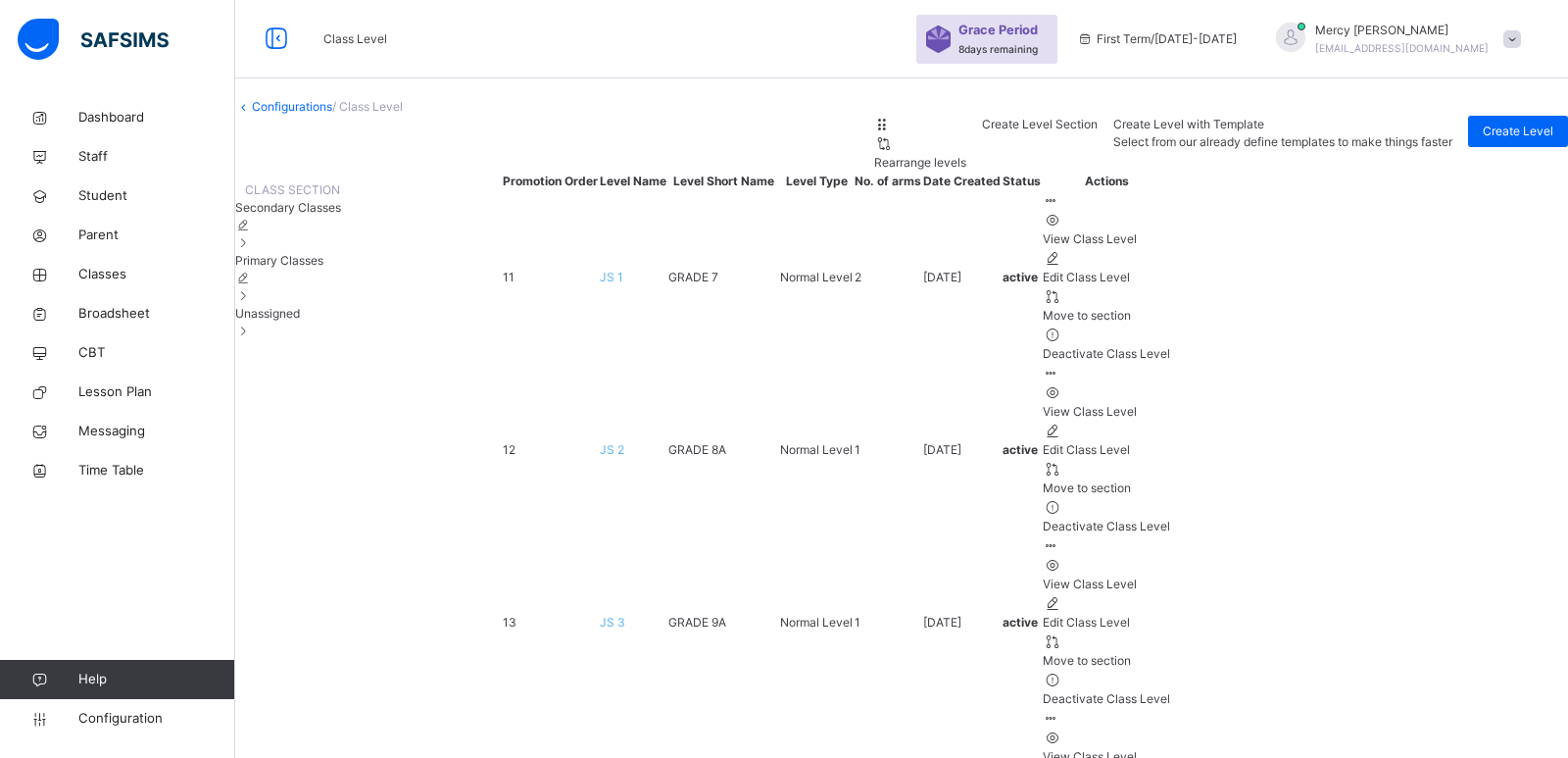
click at [334, 340] on div "Unassigned" at bounding box center [288, 322] width 106 height 35
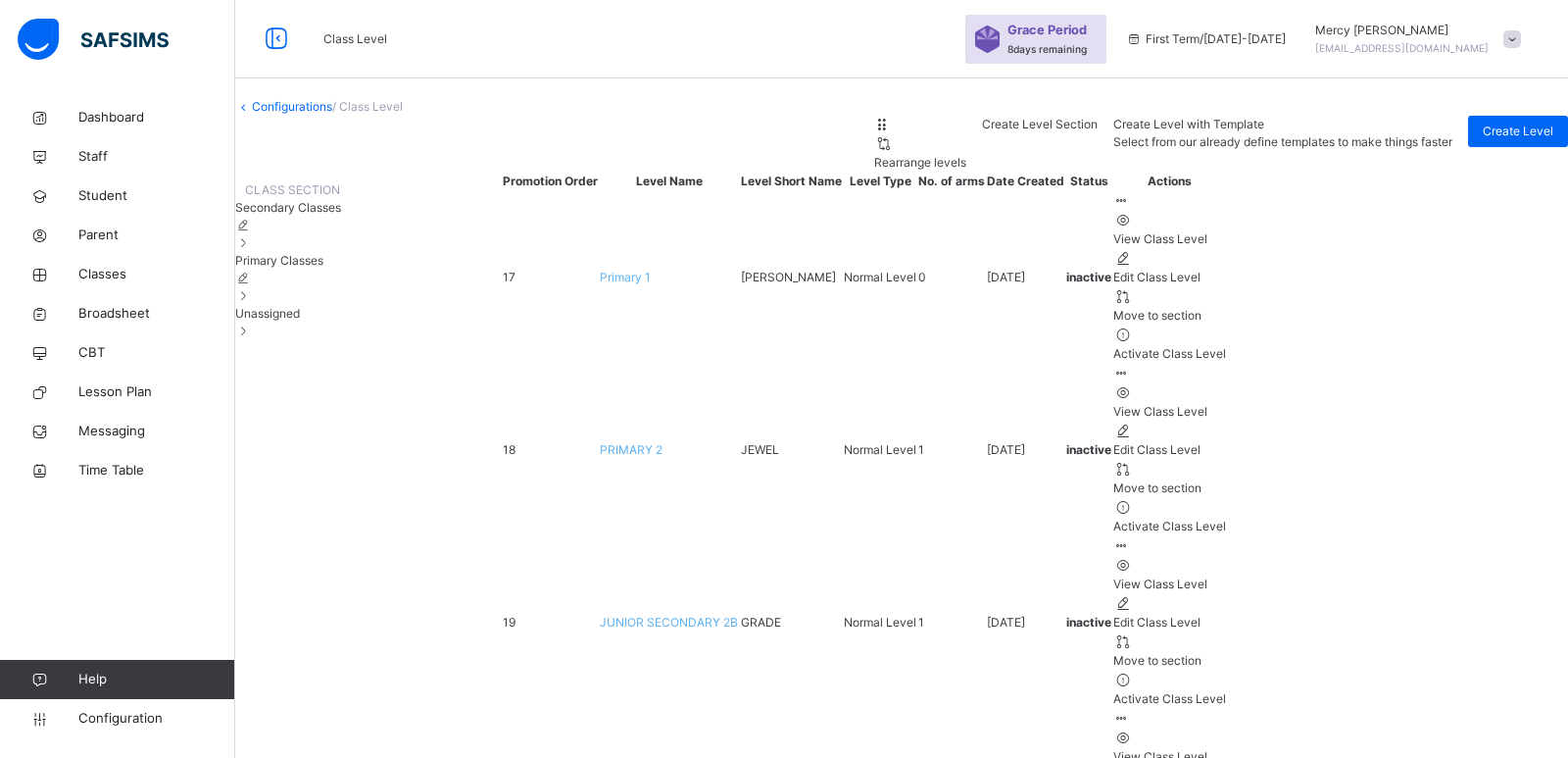
click at [317, 215] on span "Secondary Classes" at bounding box center [288, 207] width 106 height 15
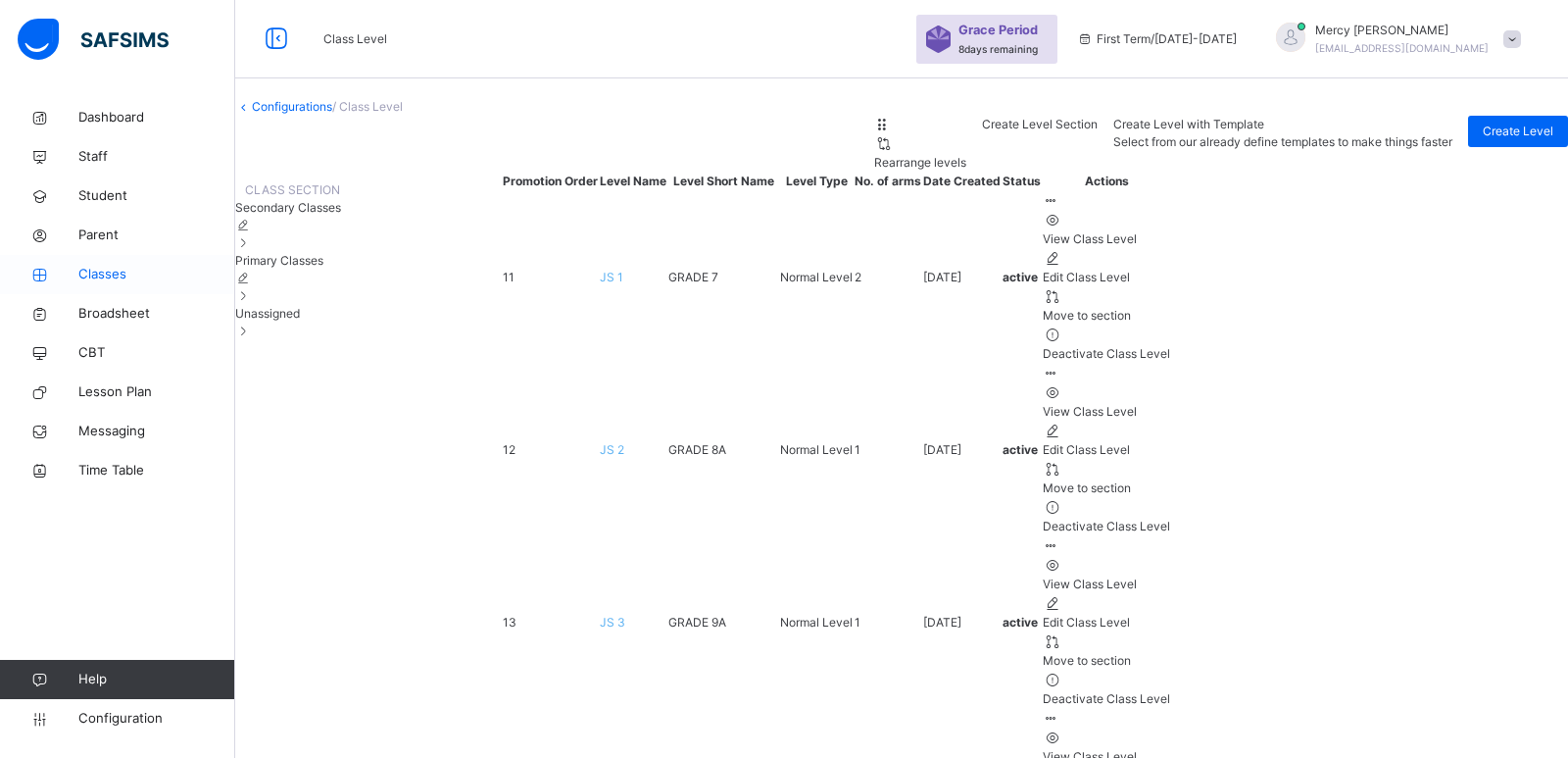
click at [110, 271] on span "Classes" at bounding box center [156, 275] width 157 height 20
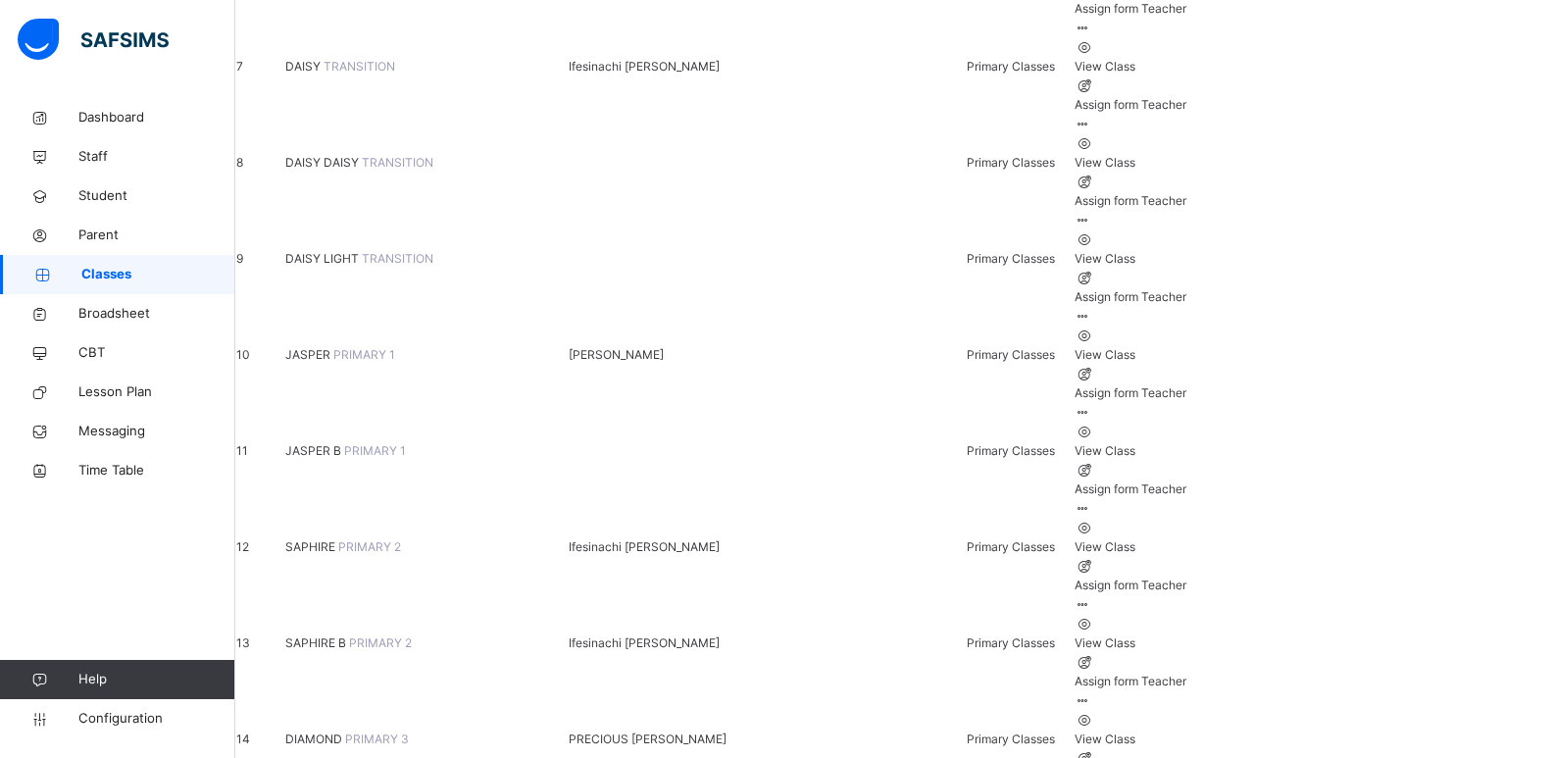
scroll to position [870, 0]
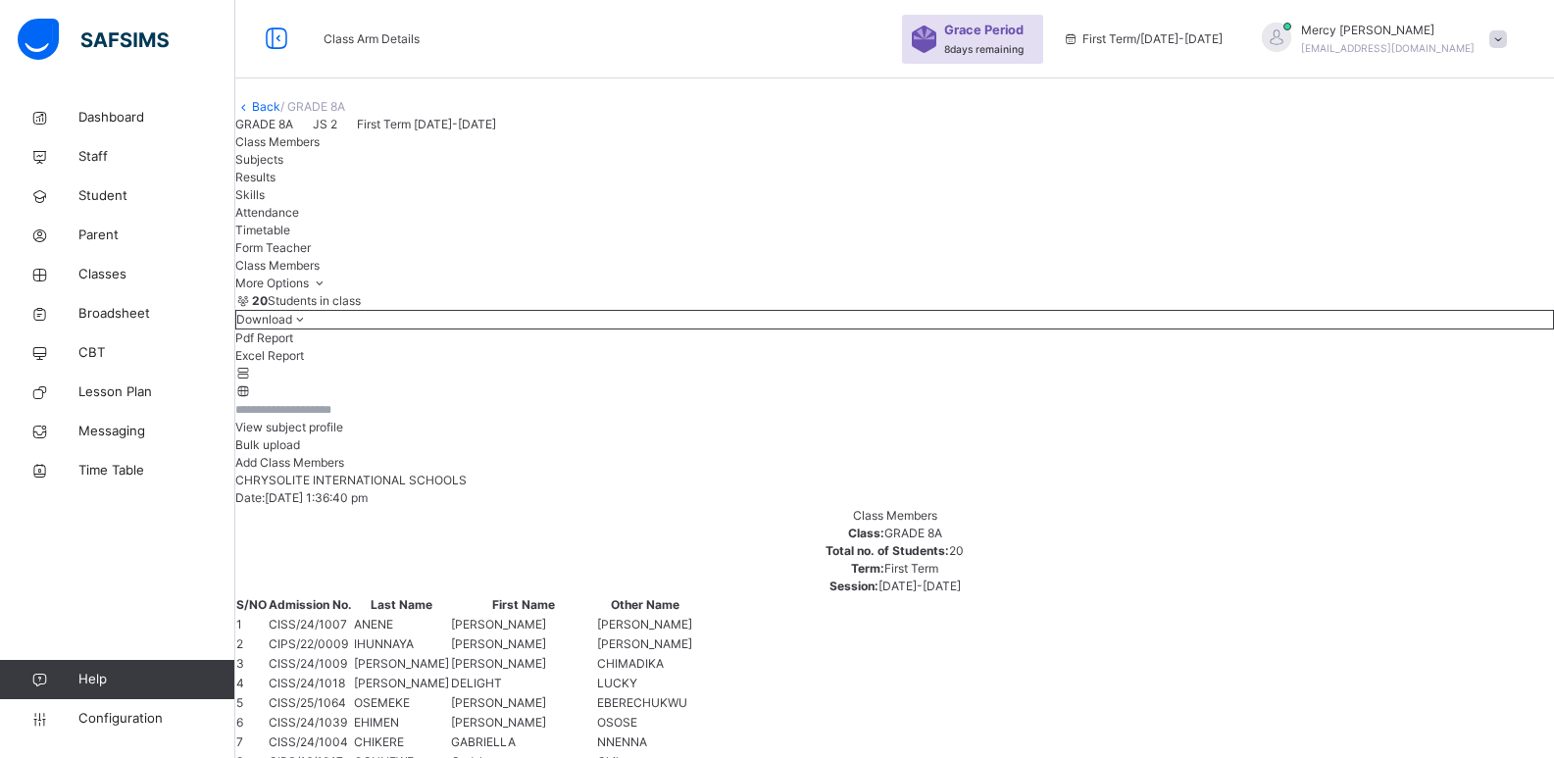
click at [280, 114] on link "Back" at bounding box center [266, 106] width 28 height 15
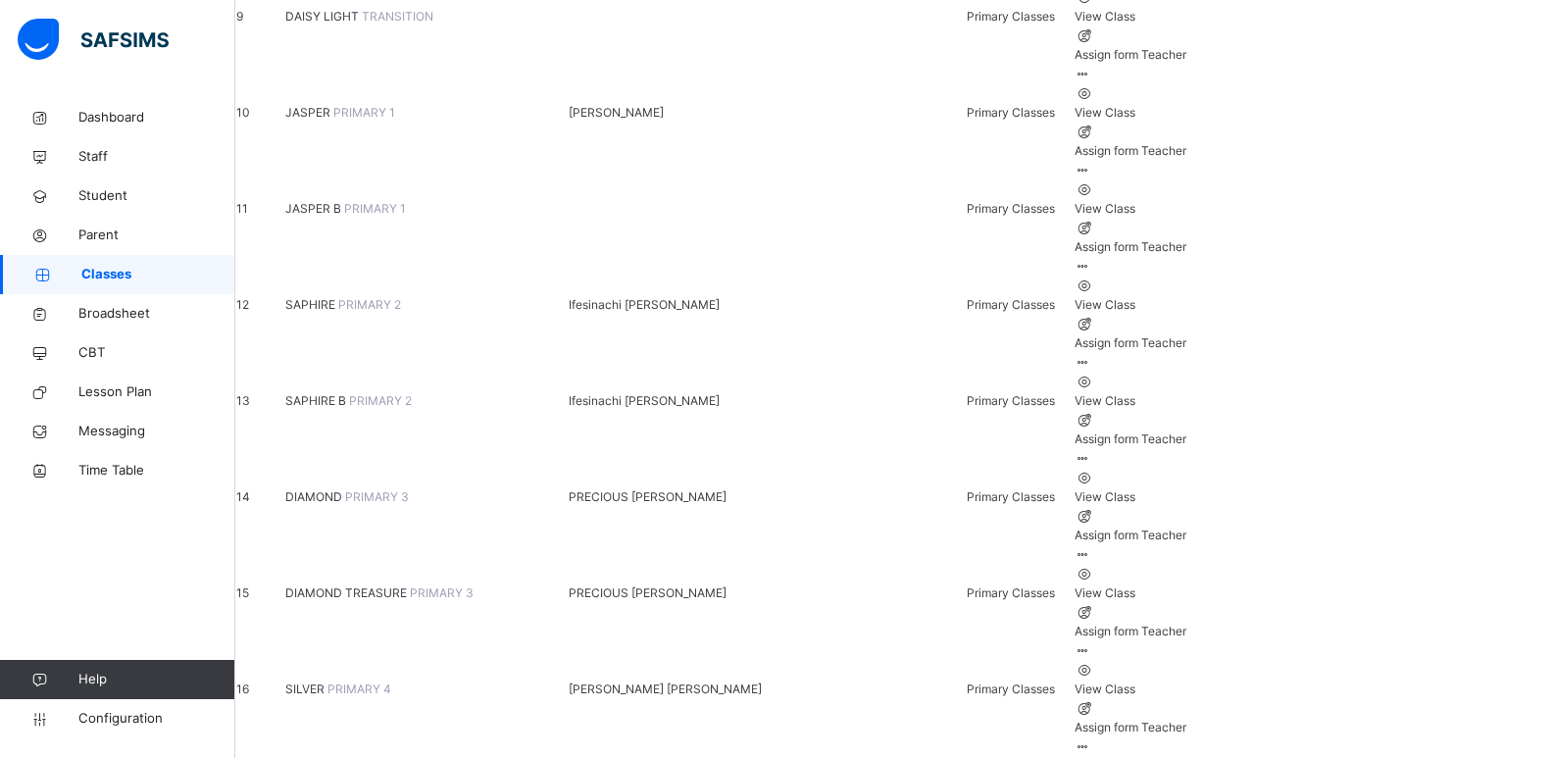
scroll to position [1184, 0]
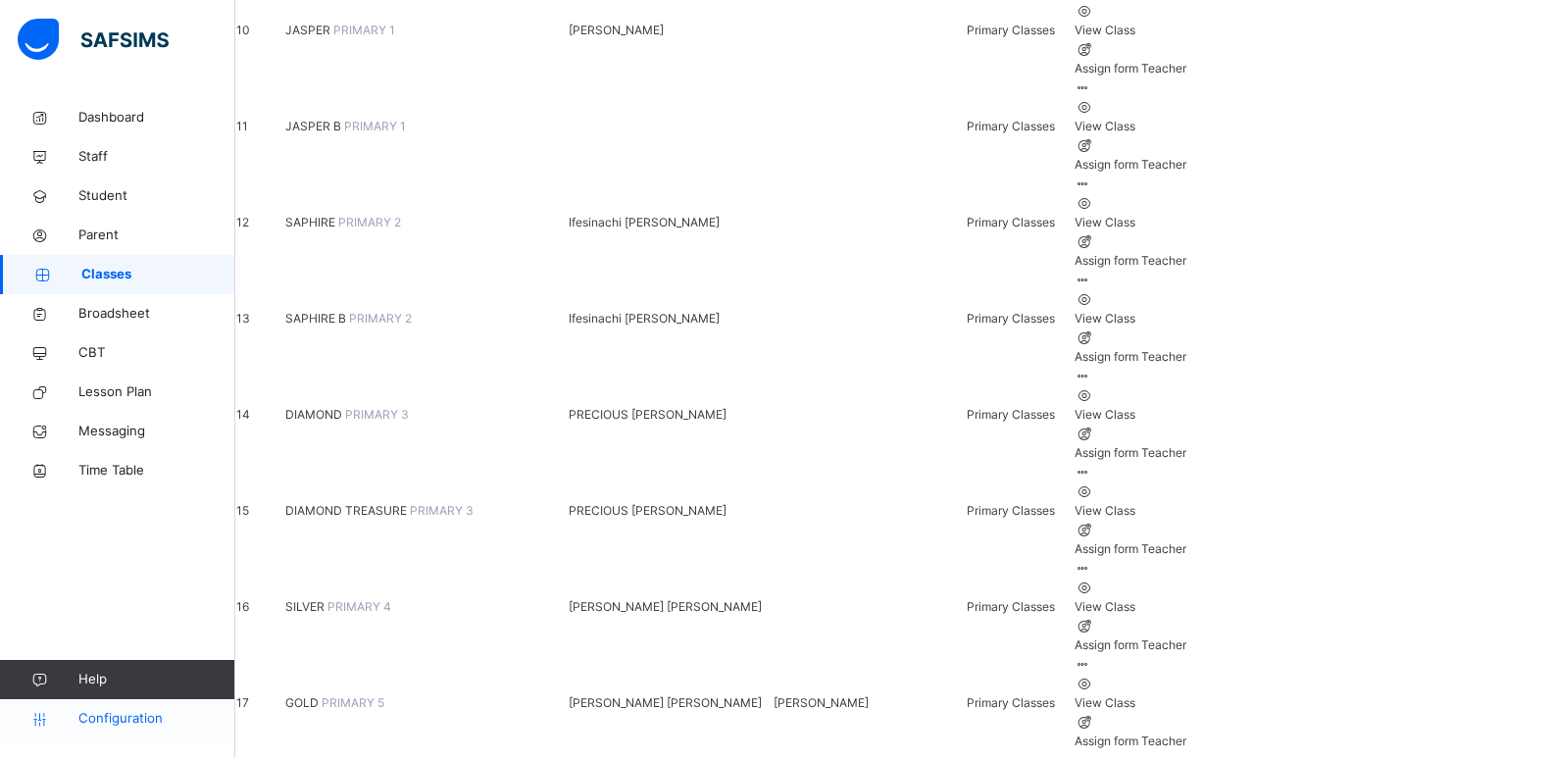
click at [119, 707] on link "Configuration" at bounding box center [117, 718] width 234 height 39
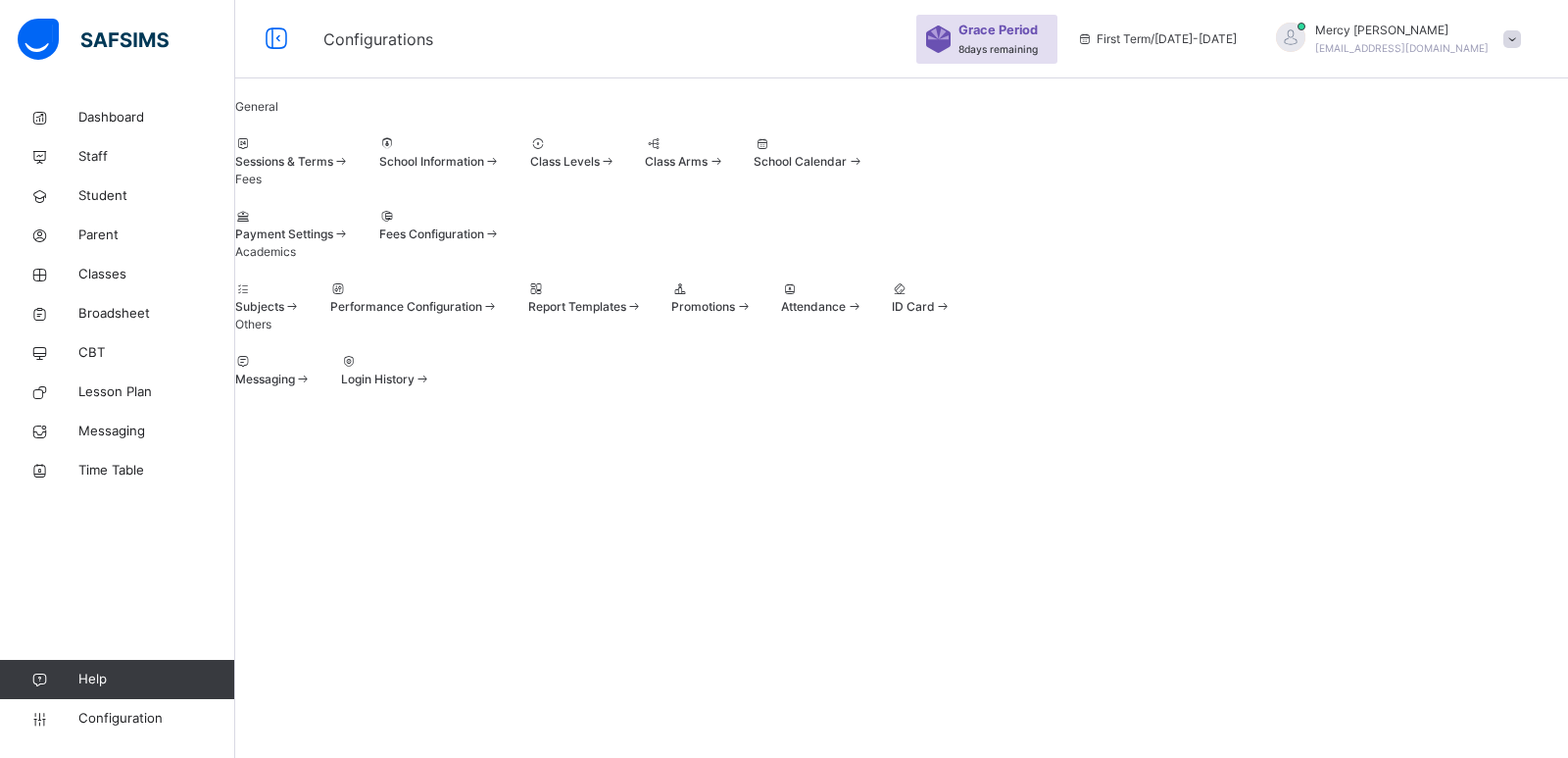
click at [600, 169] on span "Class Levels" at bounding box center [565, 161] width 70 height 15
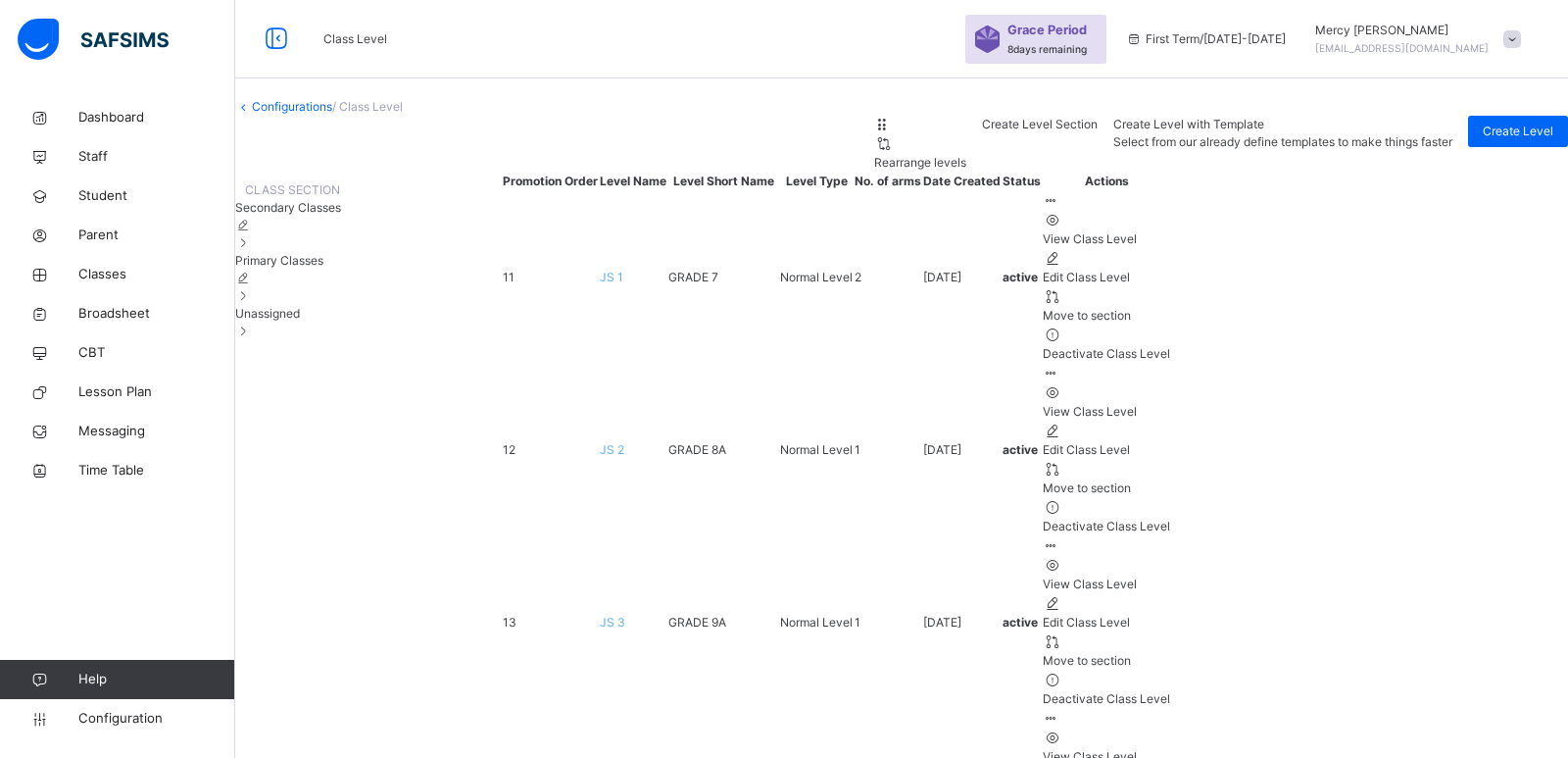
click at [324, 268] on span "Primary Classes" at bounding box center [279, 260] width 88 height 15
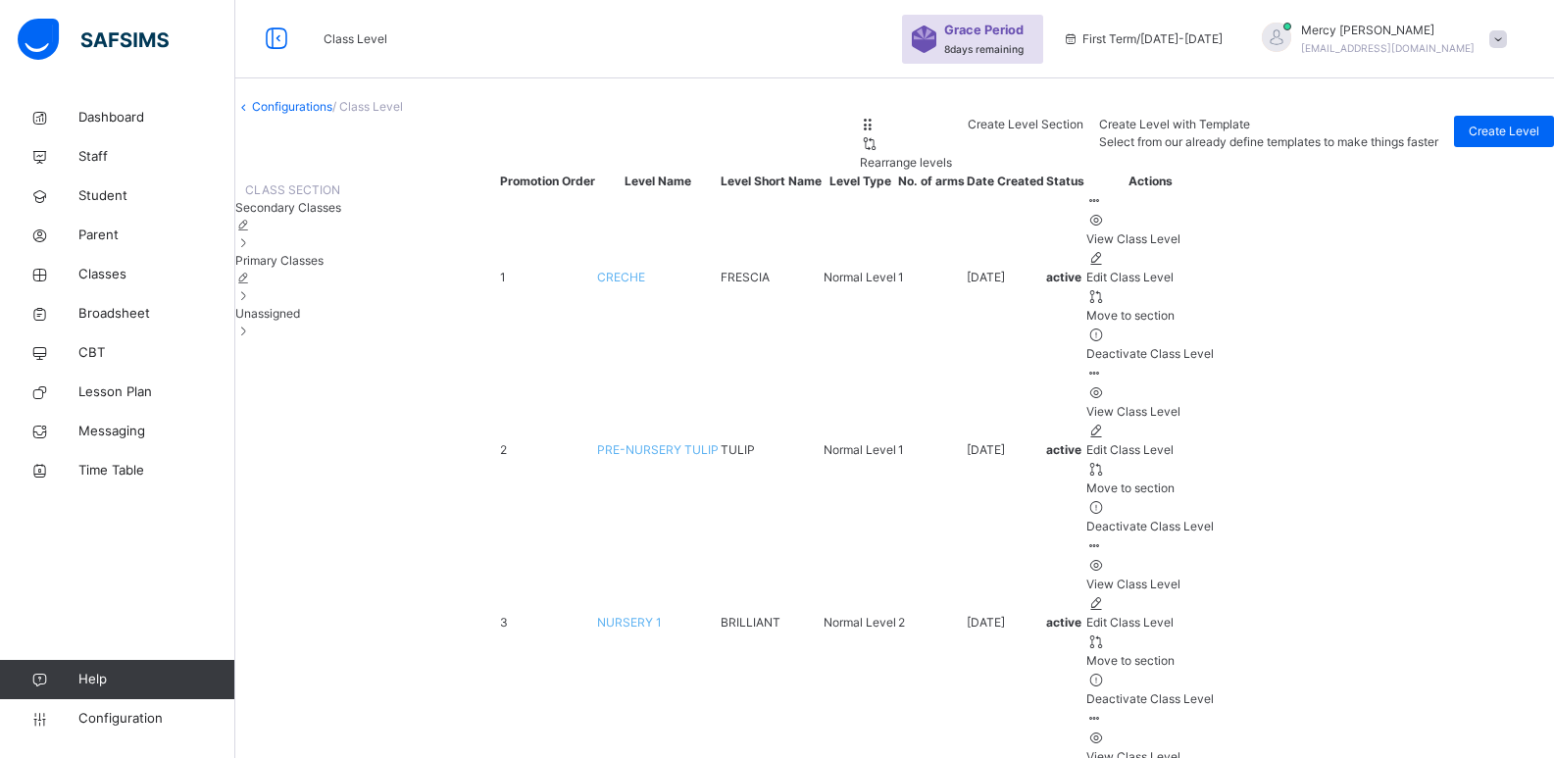
click at [341, 215] on span "Secondary Classes" at bounding box center [288, 207] width 106 height 15
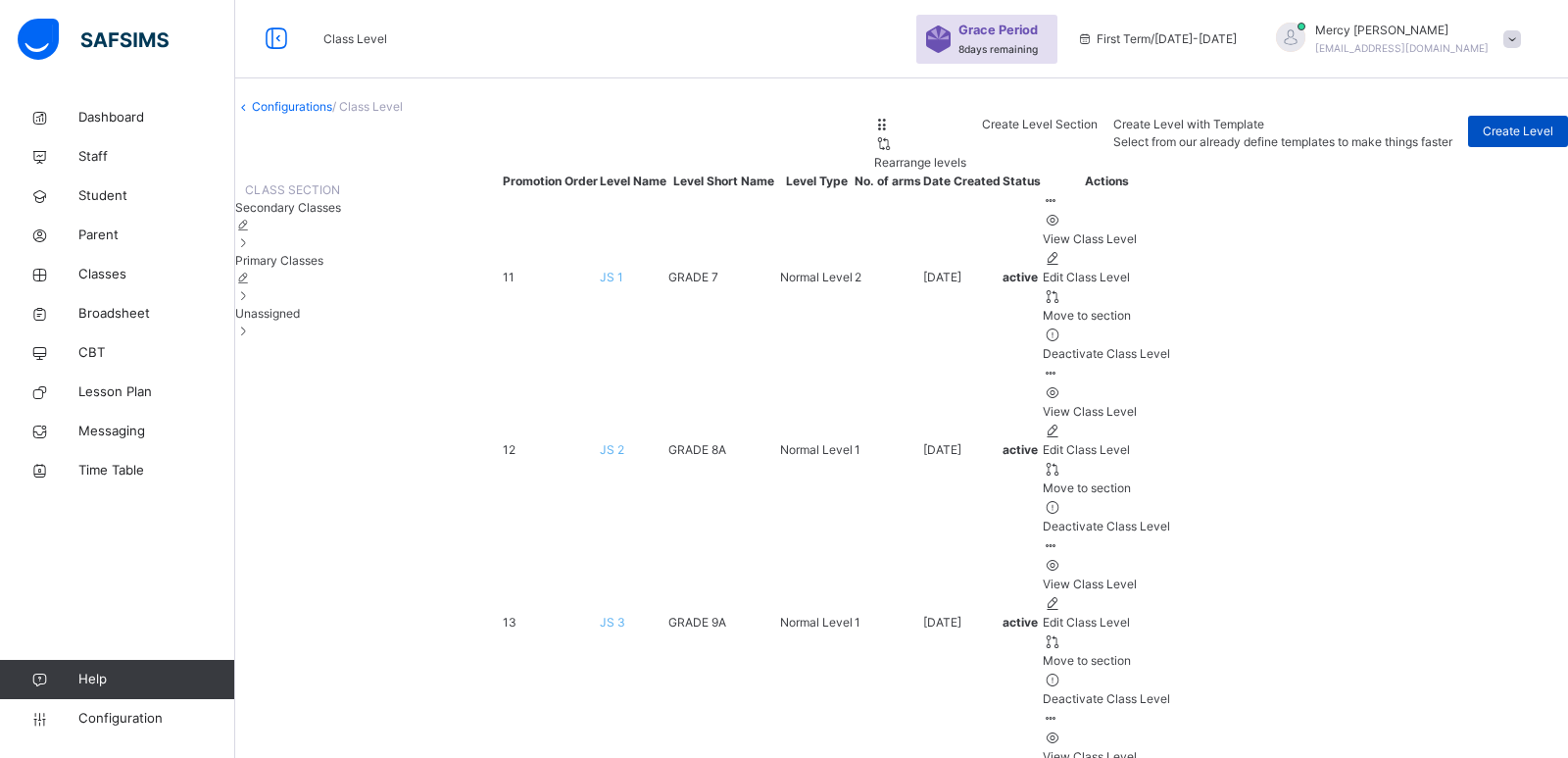
click at [1483, 140] on span "Create Level" at bounding box center [1518, 132] width 71 height 18
click at [324, 268] on span "Primary Classes" at bounding box center [279, 260] width 88 height 15
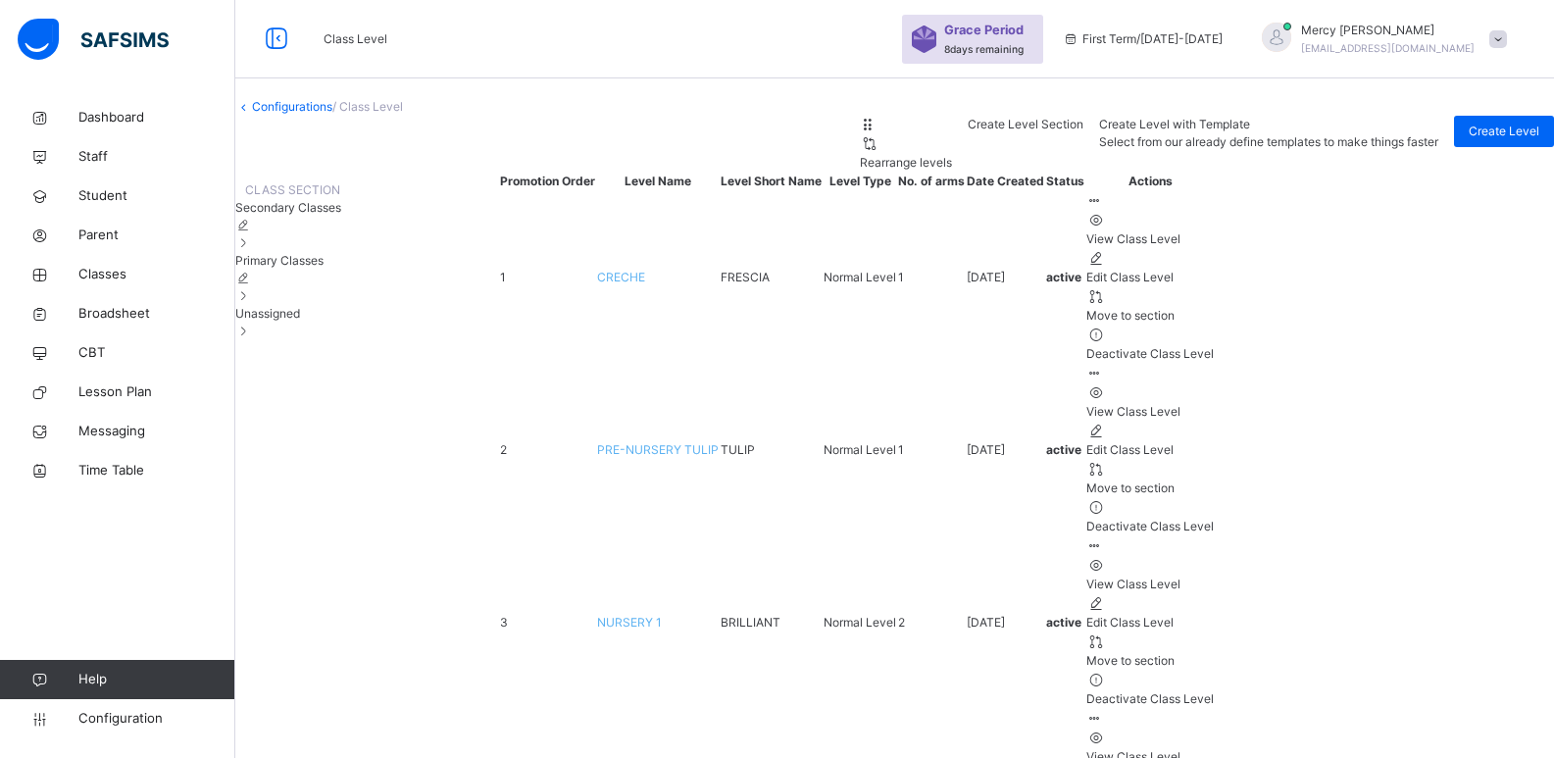
scroll to position [112, 0]
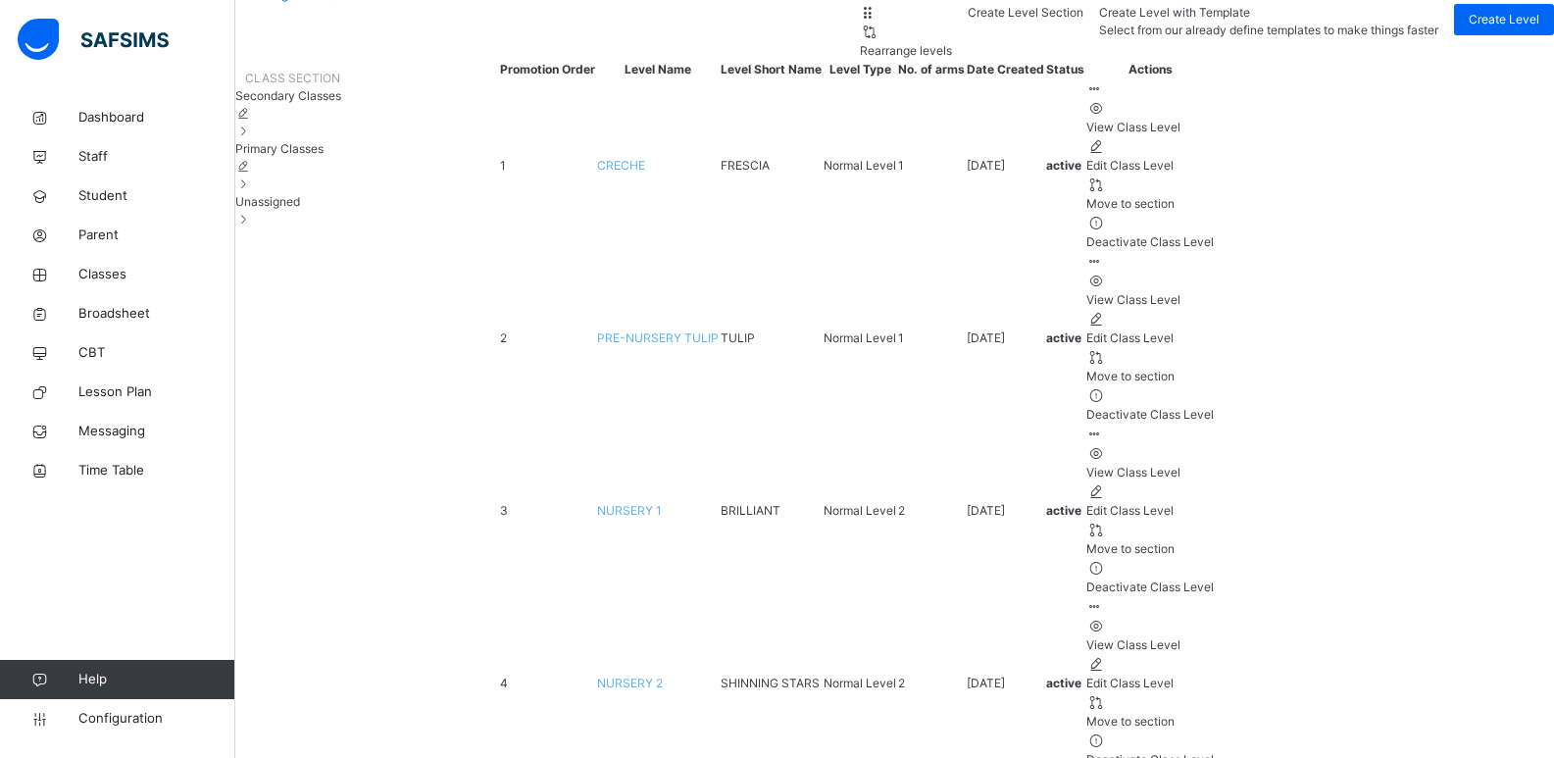
click at [300, 209] on span "Unassigned" at bounding box center [267, 201] width 65 height 15
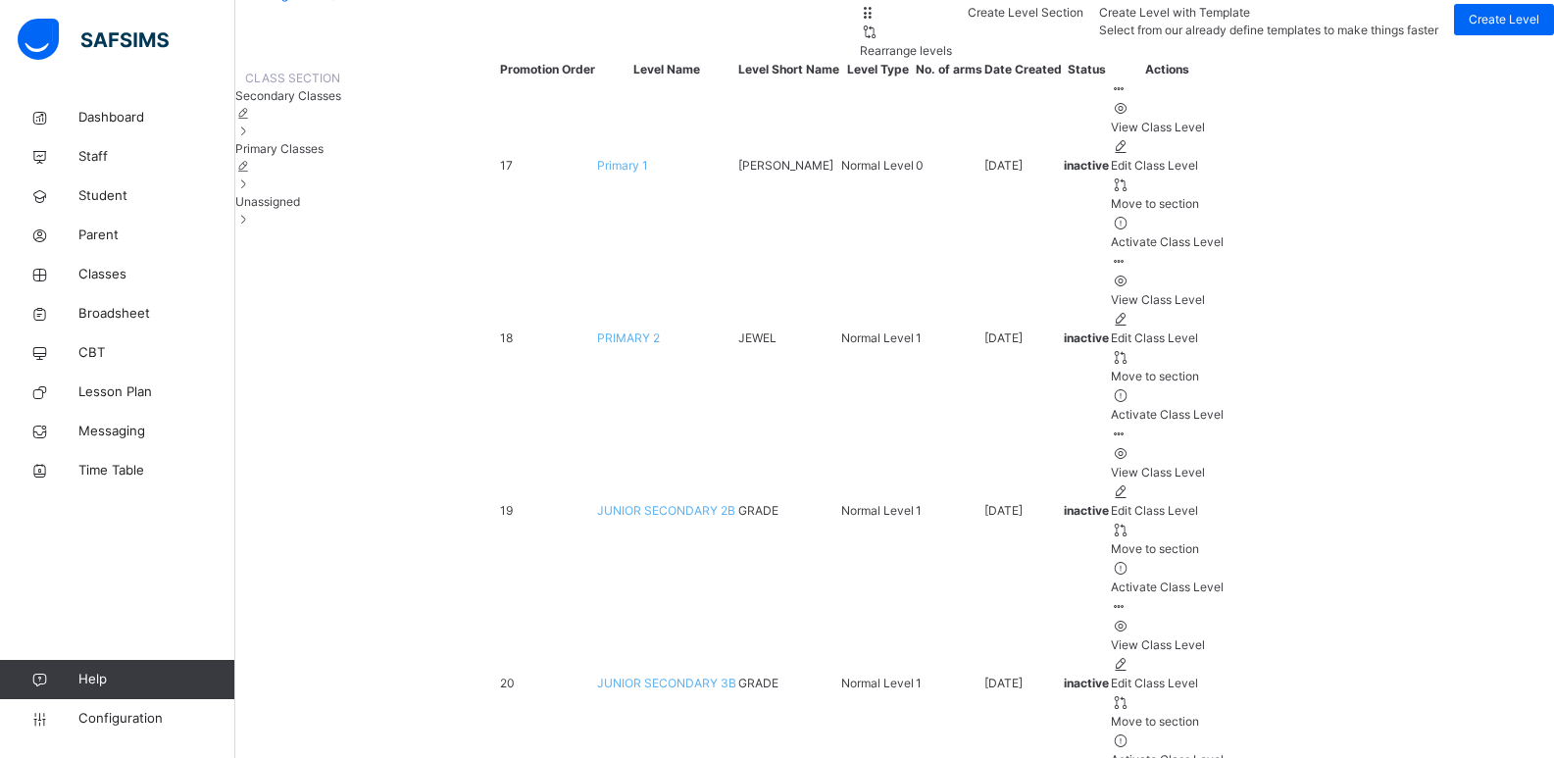
scroll to position [0, 0]
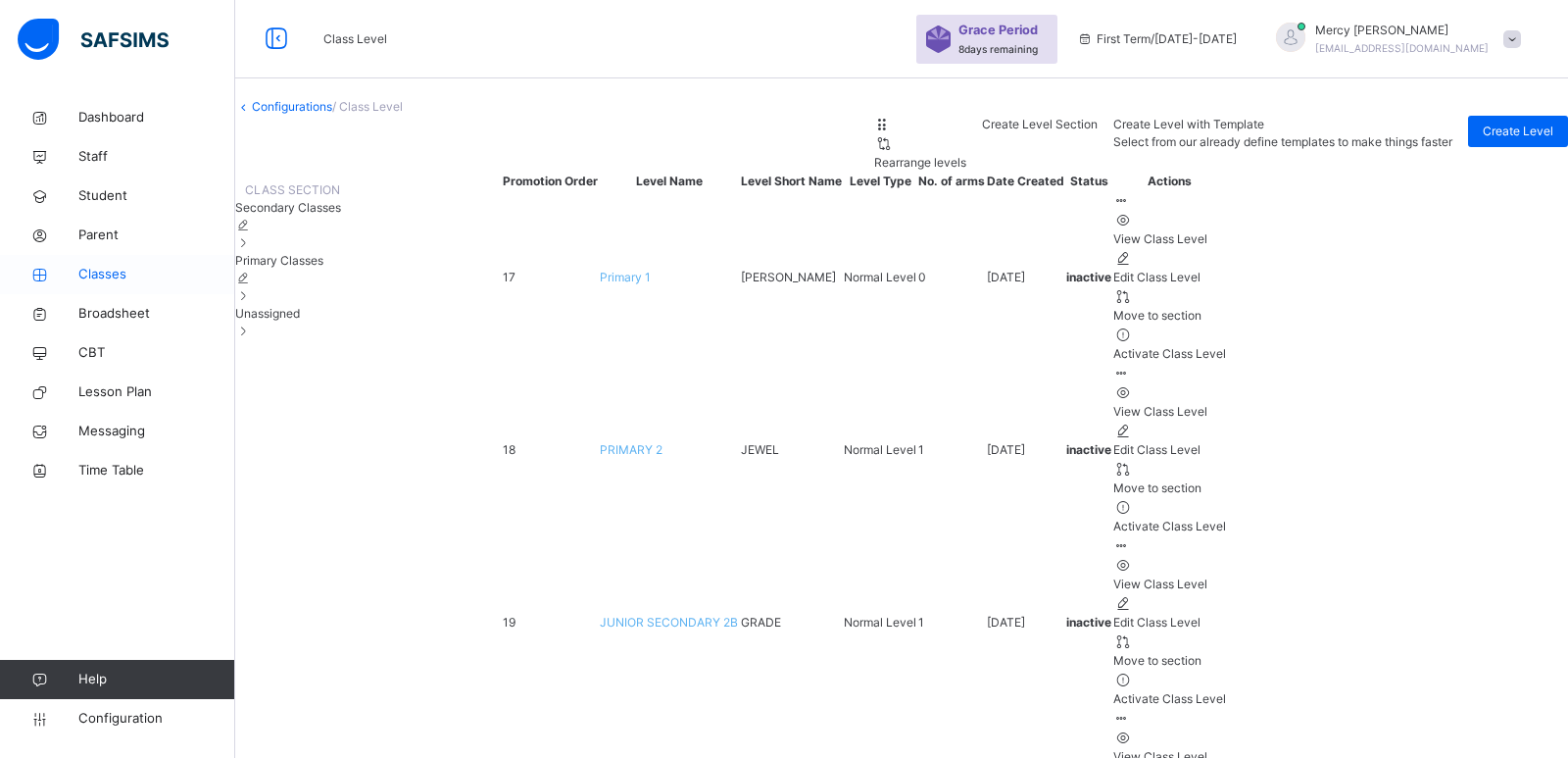
click at [87, 266] on span "Classes" at bounding box center [156, 275] width 157 height 20
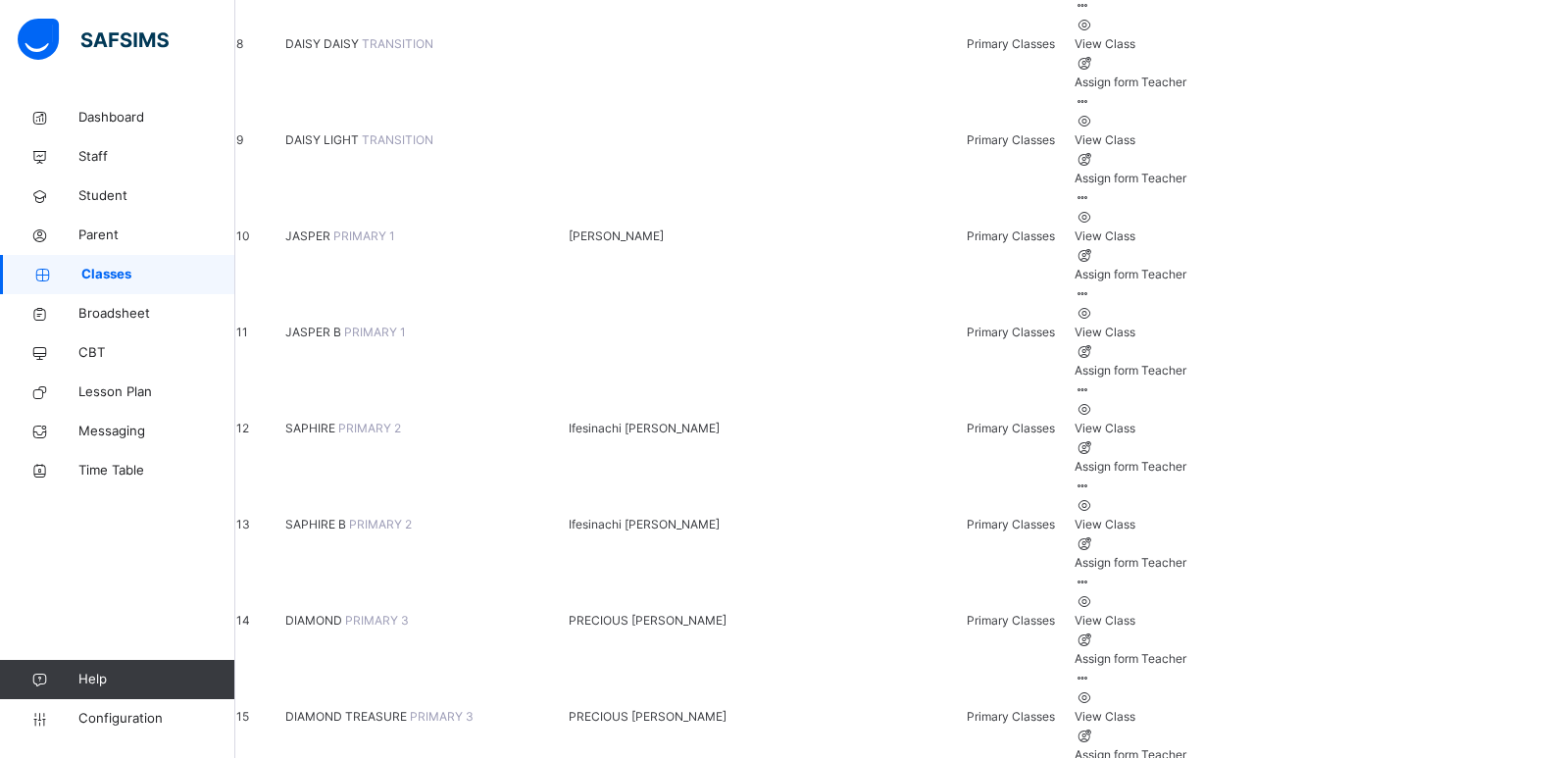
scroll to position [987, 0]
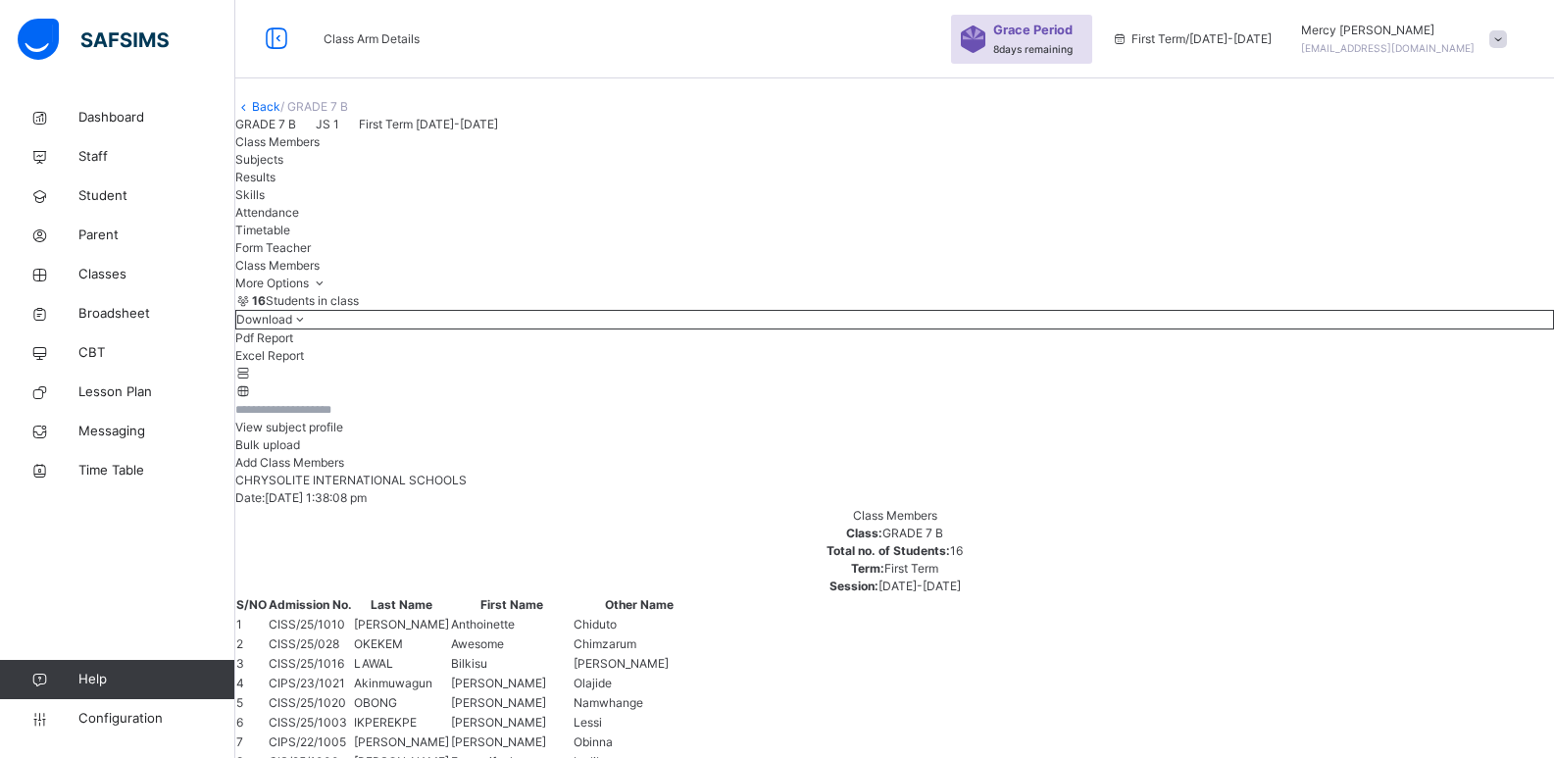
click at [283, 167] on span "Subjects" at bounding box center [259, 159] width 48 height 15
click at [485, 186] on div "Results" at bounding box center [894, 178] width 1319 height 18
click at [548, 204] on div "Skills" at bounding box center [894, 195] width 1319 height 18
click at [299, 220] on span "Attendance" at bounding box center [267, 212] width 64 height 15
click at [290, 237] on span "Timetable" at bounding box center [262, 230] width 55 height 15
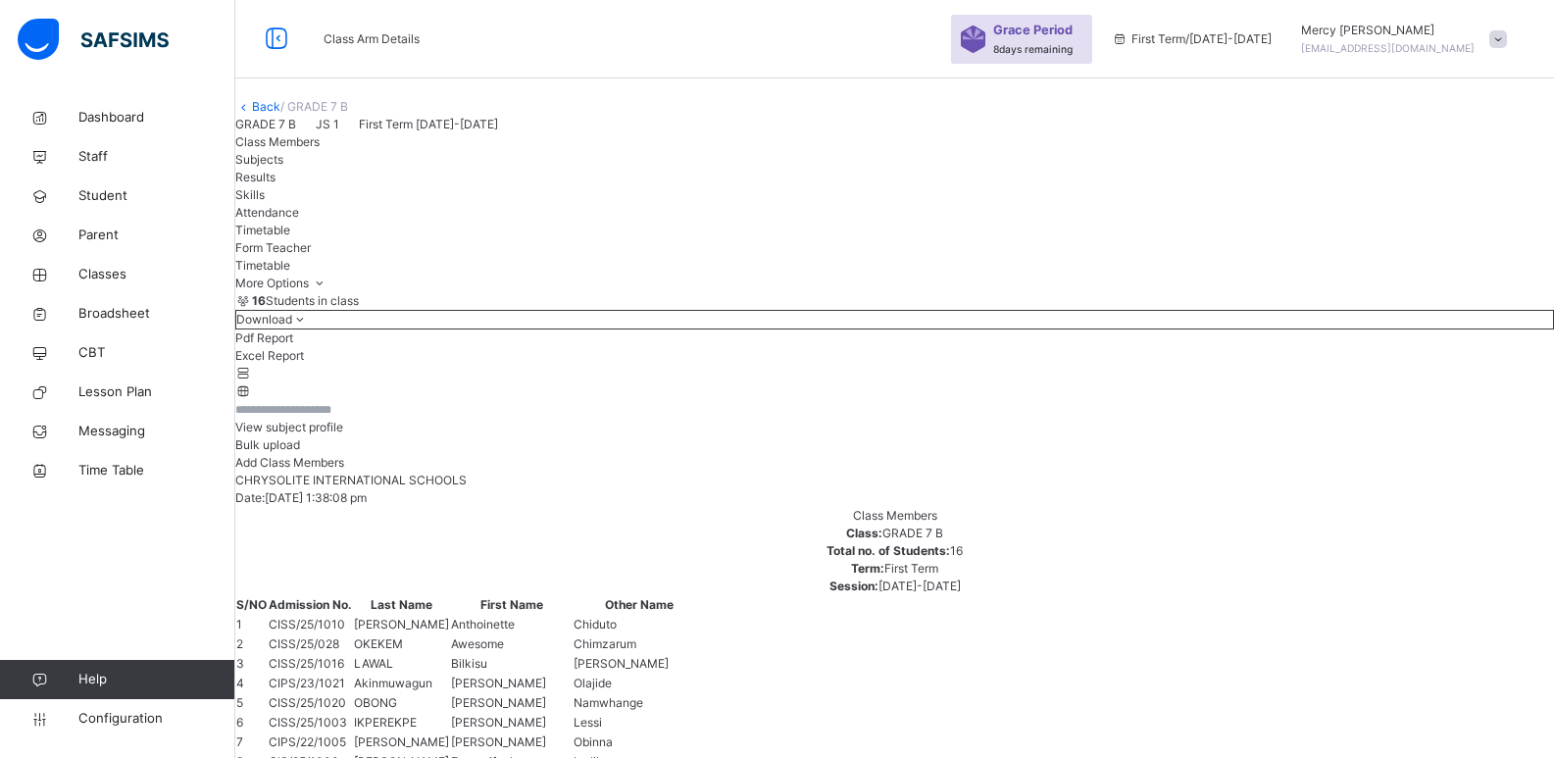
click at [311, 255] on span "Form Teacher" at bounding box center [273, 247] width 76 height 15
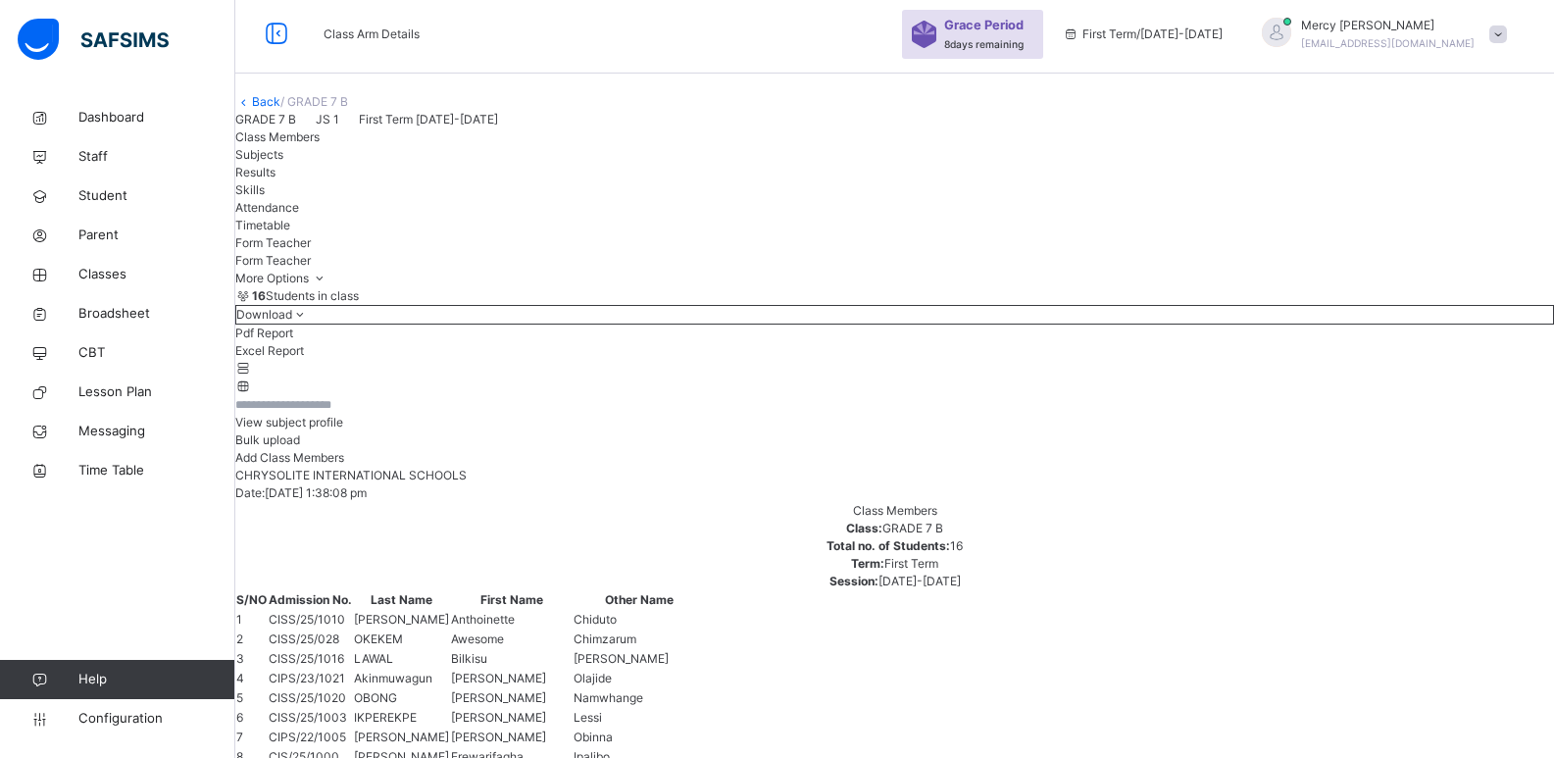
click at [152, 673] on span "Help" at bounding box center [156, 680] width 156 height 20
click at [109, 124] on span "Dashboard" at bounding box center [156, 118] width 157 height 20
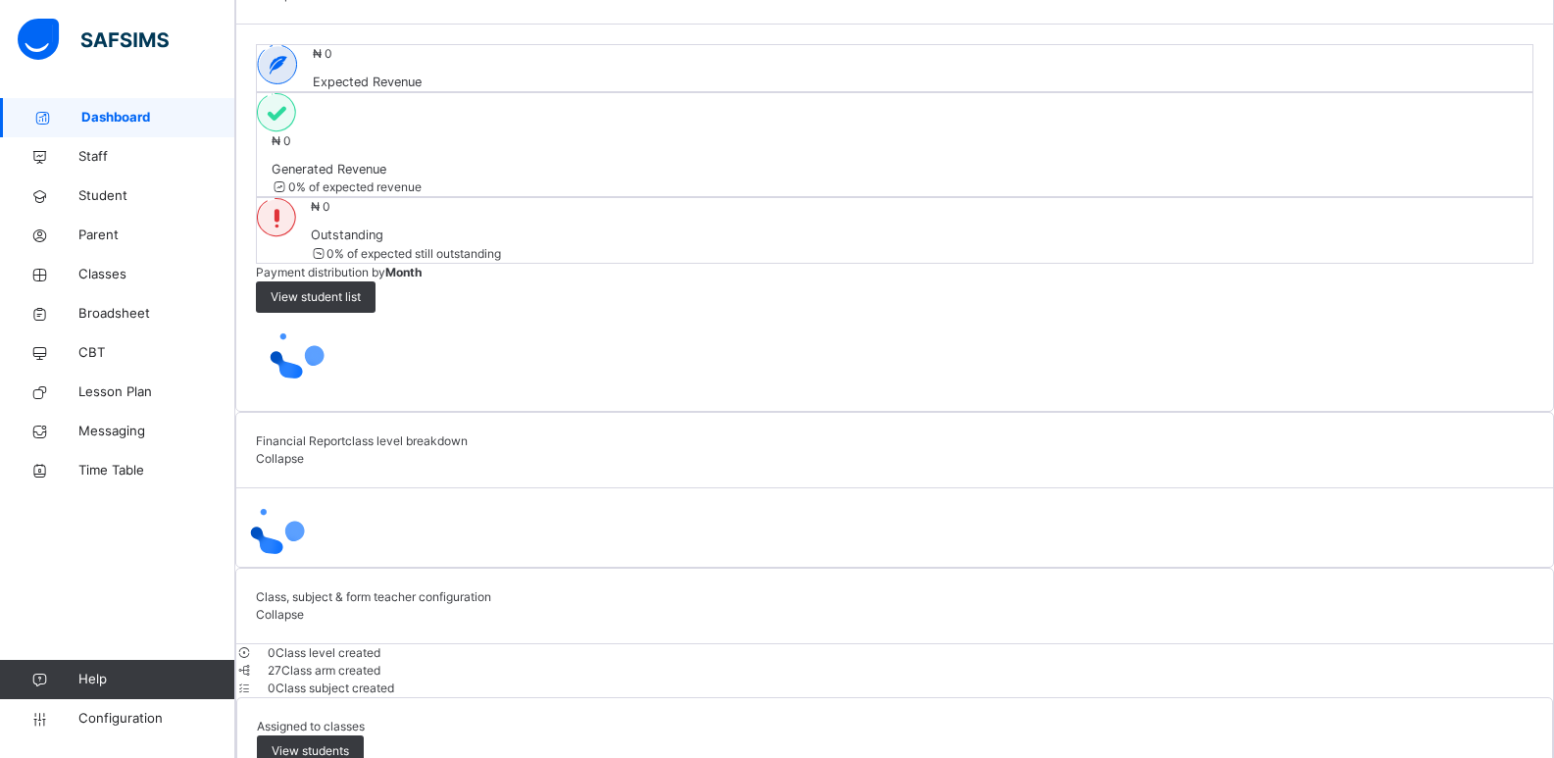
scroll to position [1397, 0]
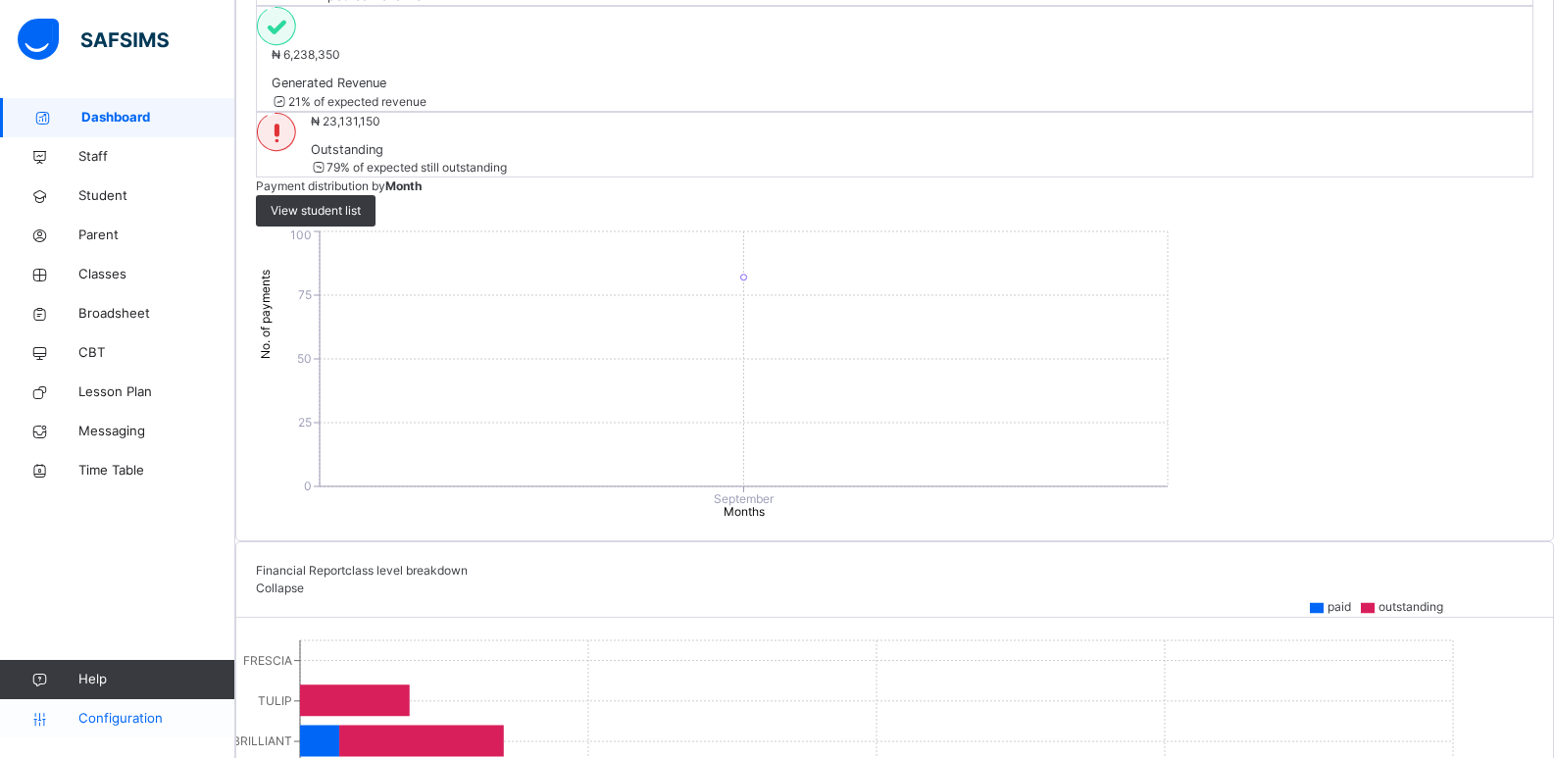
click at [146, 717] on span "Configuration" at bounding box center [156, 719] width 156 height 20
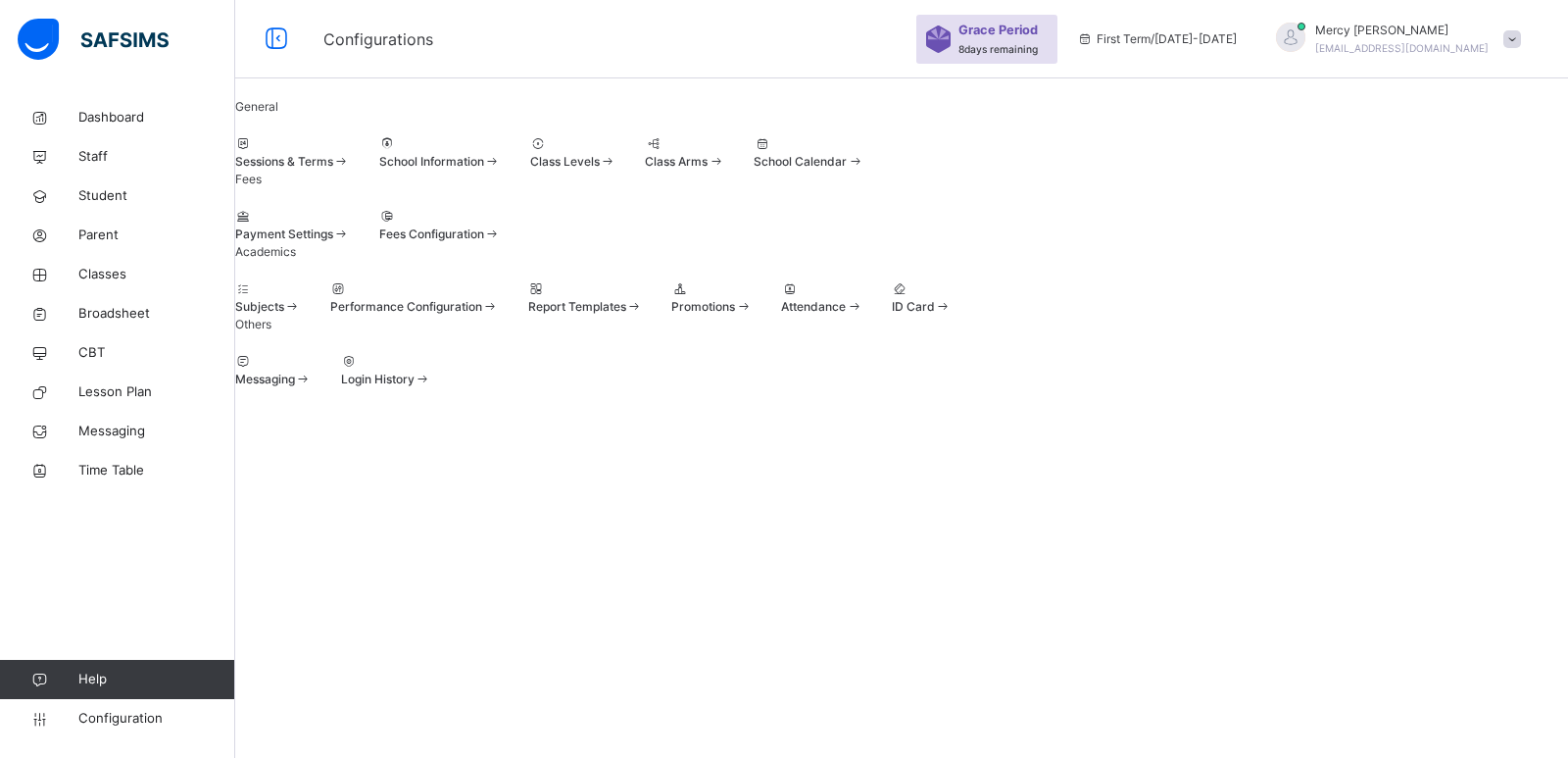
click at [333, 169] on span "Sessions & Terms" at bounding box center [284, 161] width 98 height 15
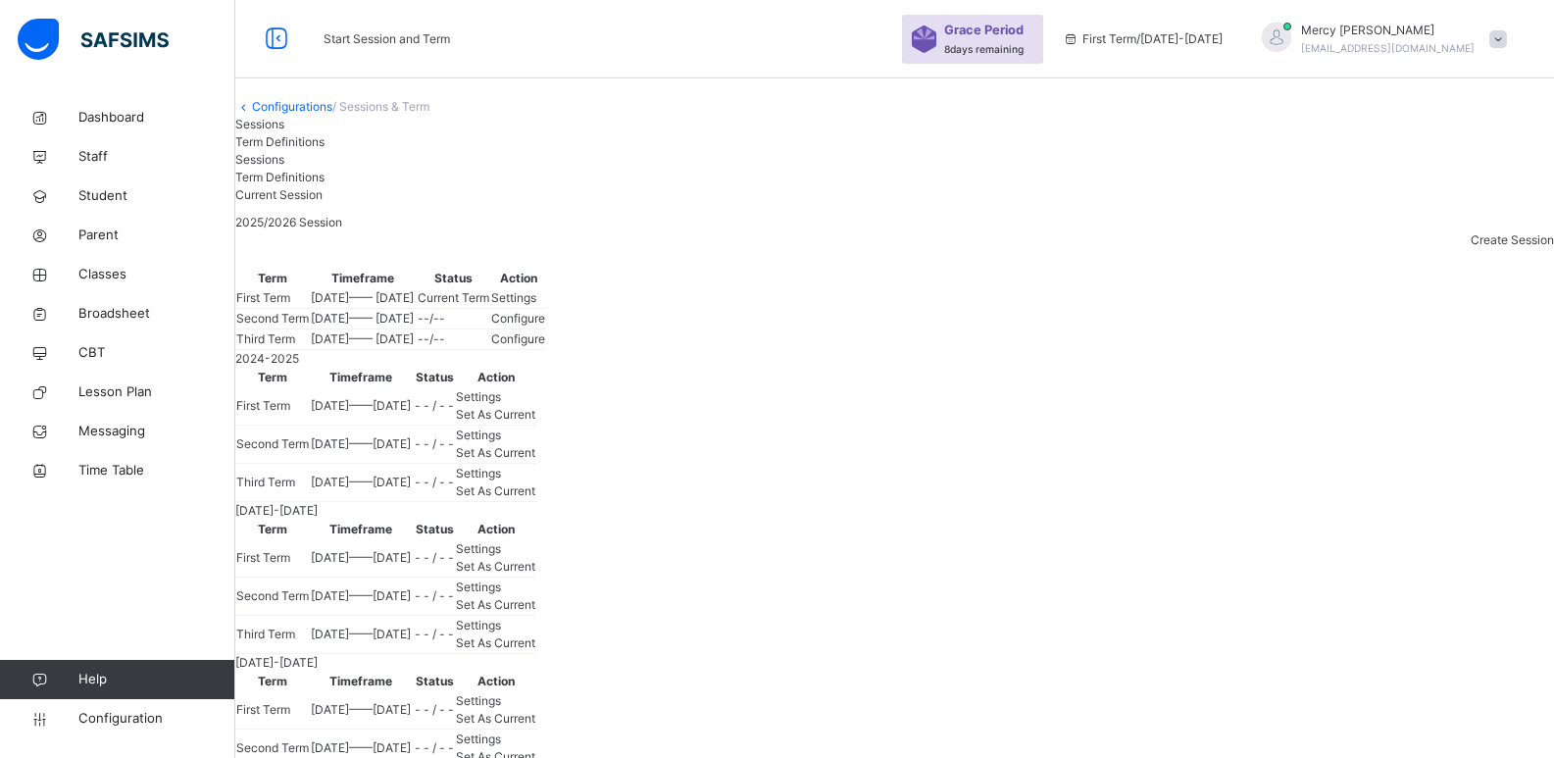
click at [536, 305] on span "Settings" at bounding box center [513, 297] width 45 height 15
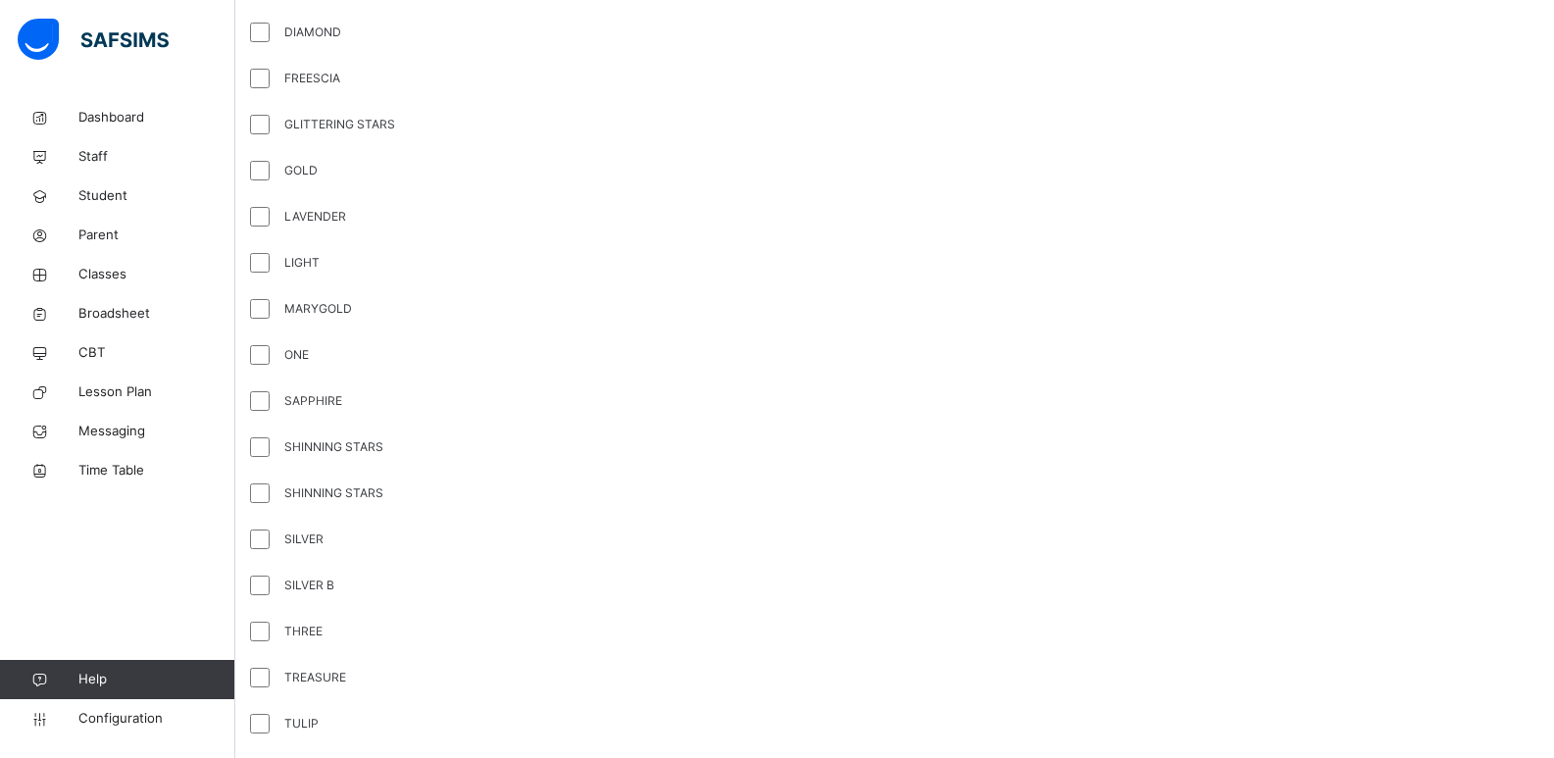
scroll to position [4901, 0]
click at [126, 718] on span "Configuration" at bounding box center [156, 719] width 156 height 20
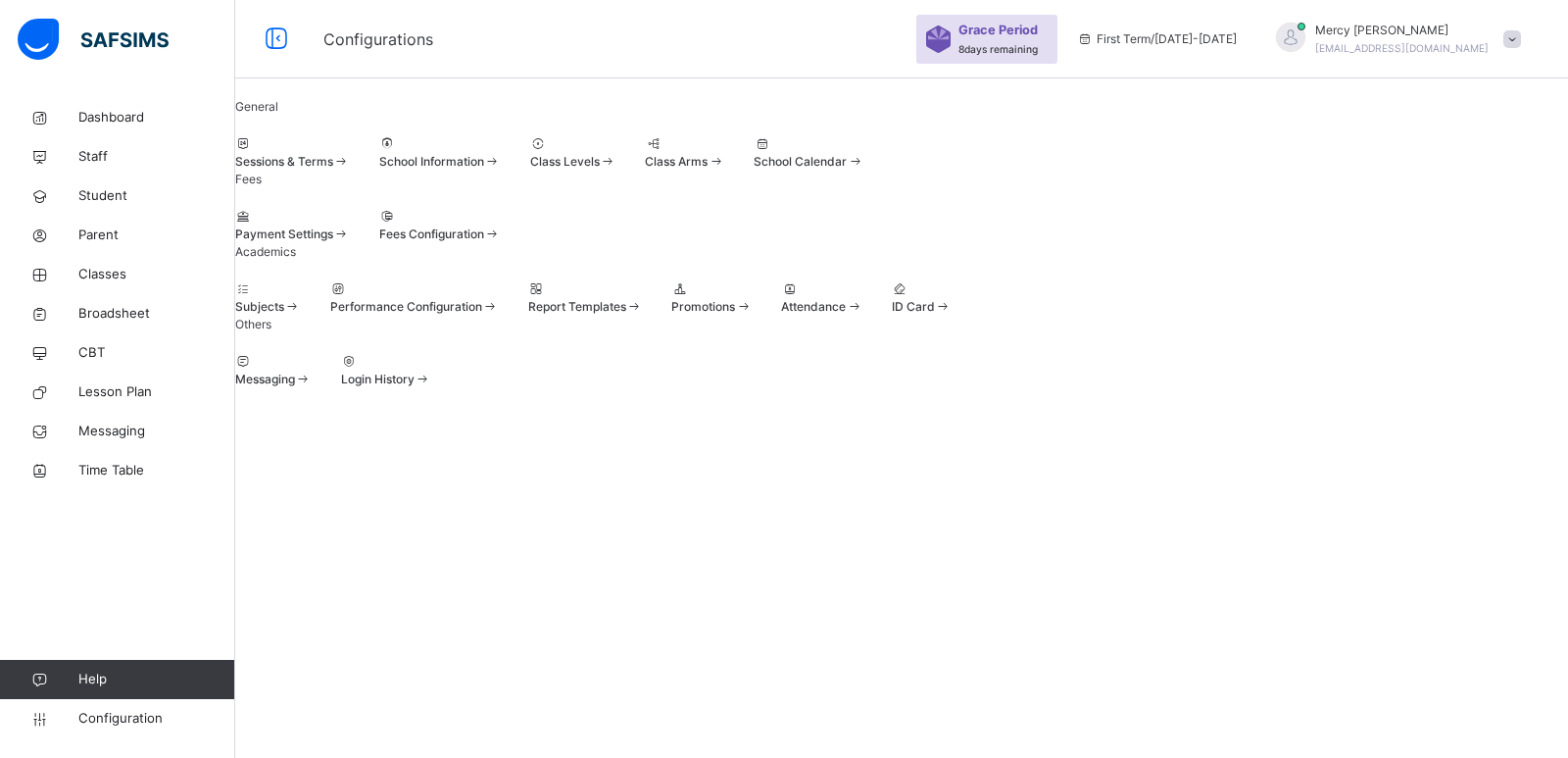
click at [617, 153] on div at bounding box center [573, 144] width 86 height 18
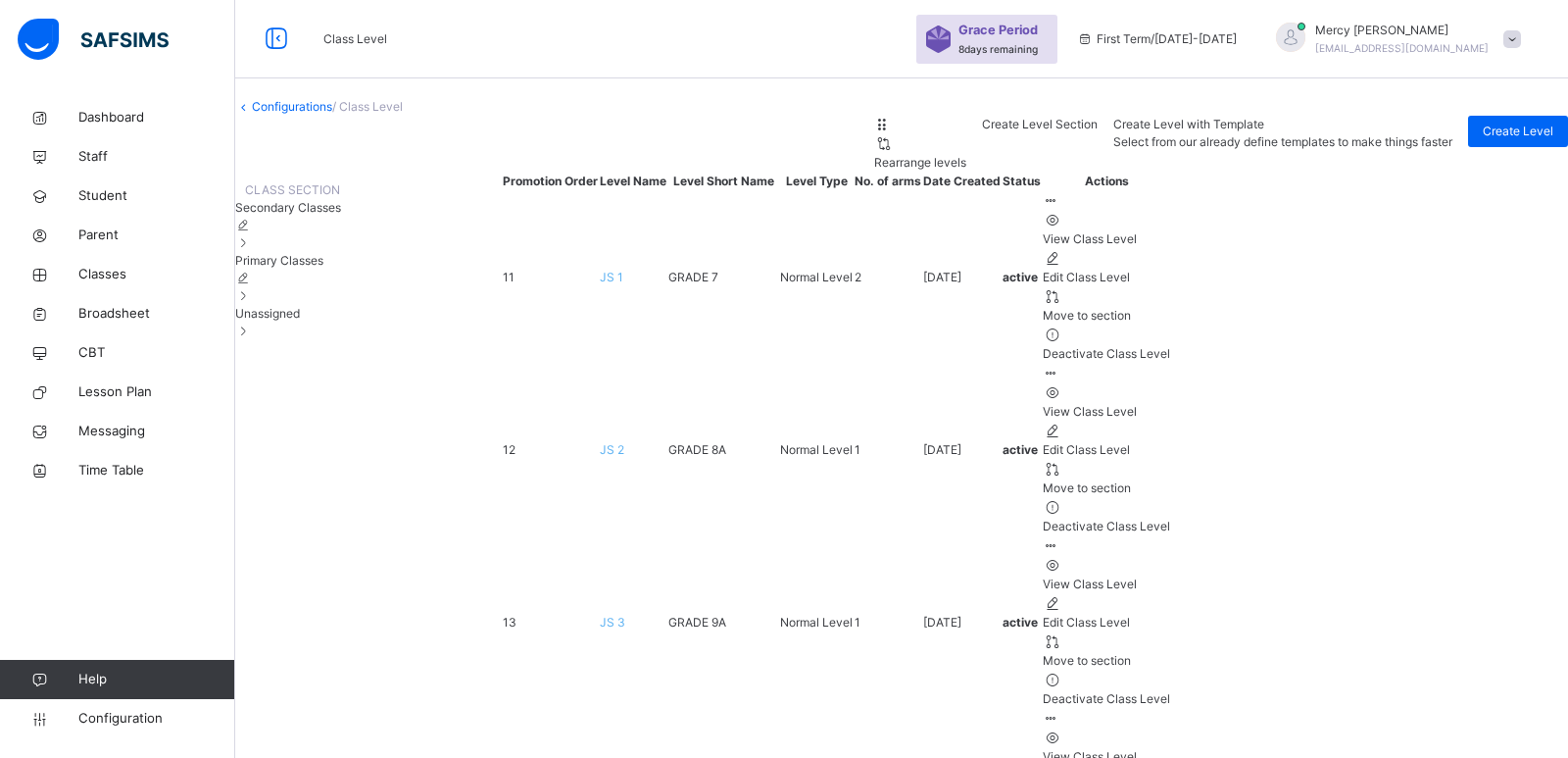
click at [300, 321] on span "Unassigned" at bounding box center [267, 313] width 65 height 15
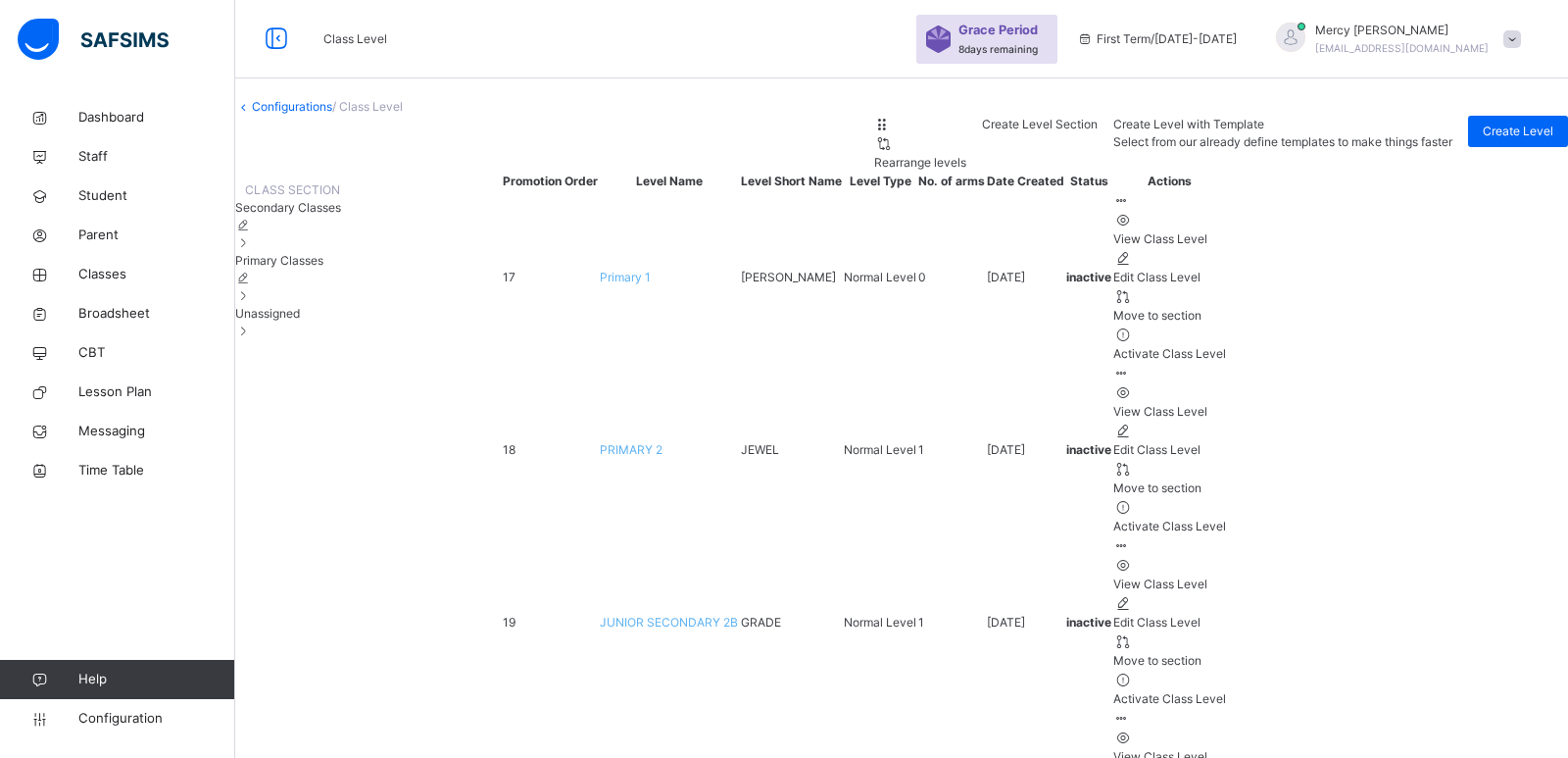
click at [1226, 690] on div "Activate Class Level" at bounding box center [1169, 699] width 113 height 18
click at [1240, 614] on div "Edit Class Level" at bounding box center [1176, 623] width 127 height 18
type input "**********"
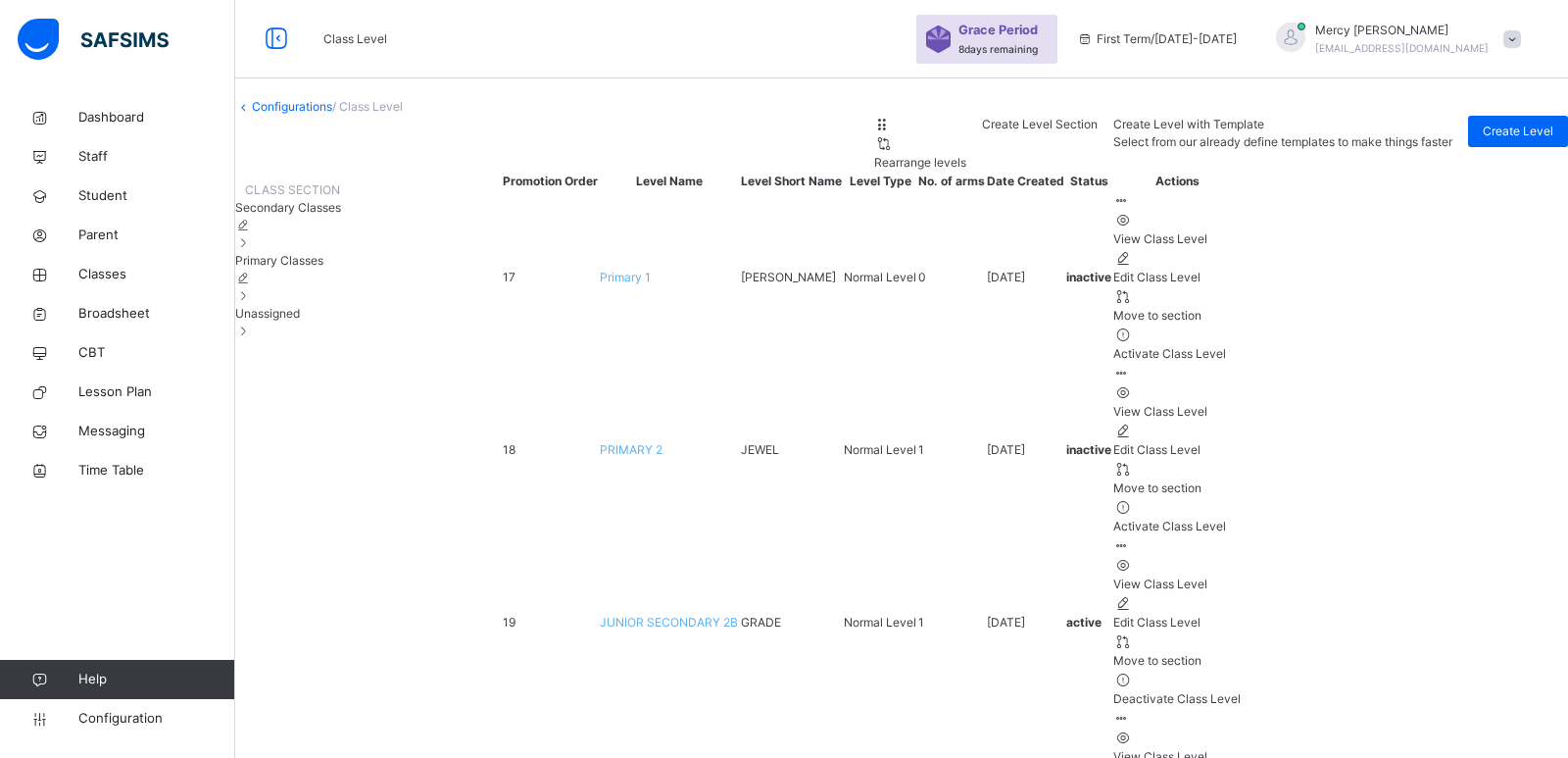
type input "********"
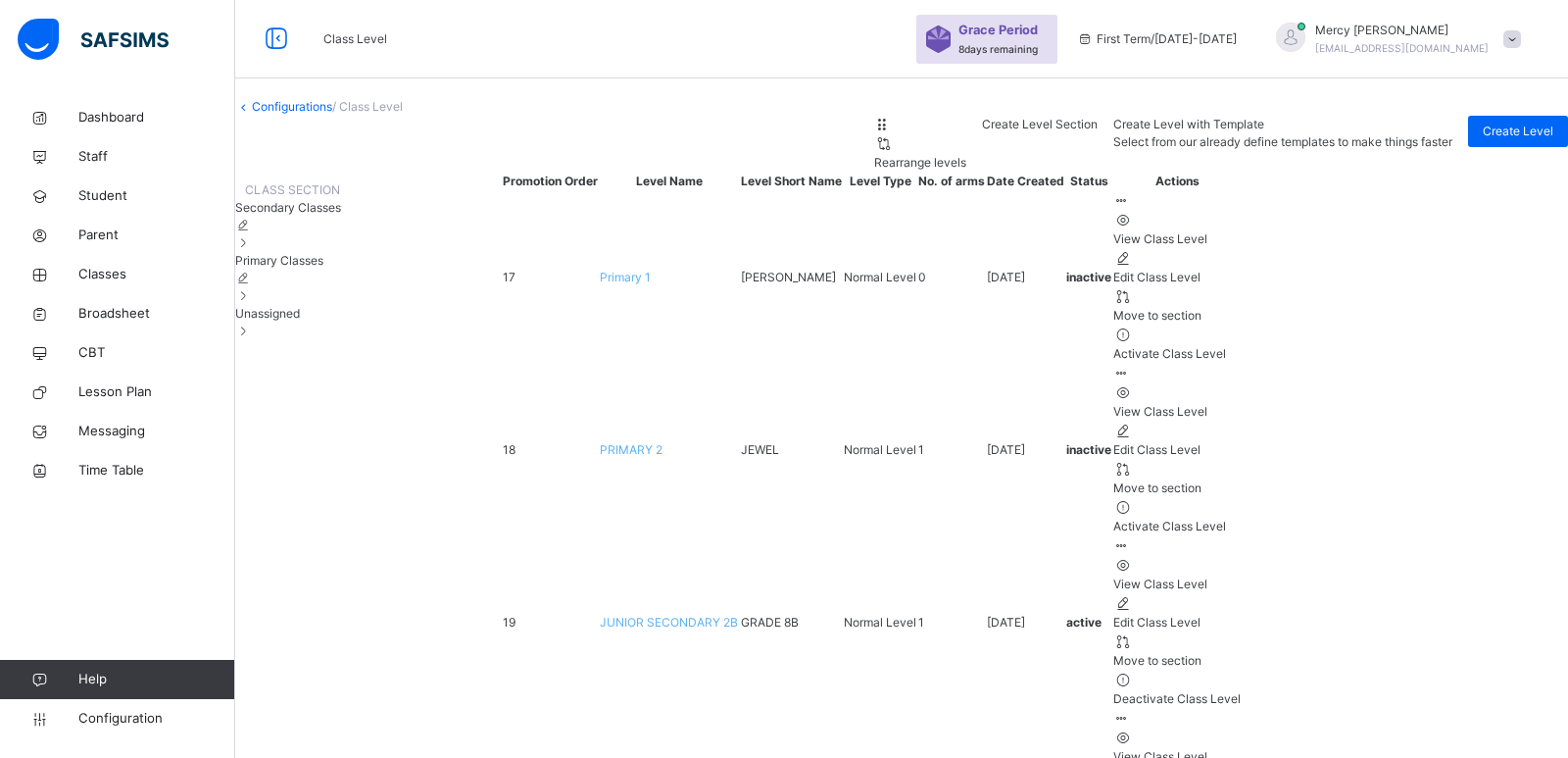
type input "**********"
type input "********"
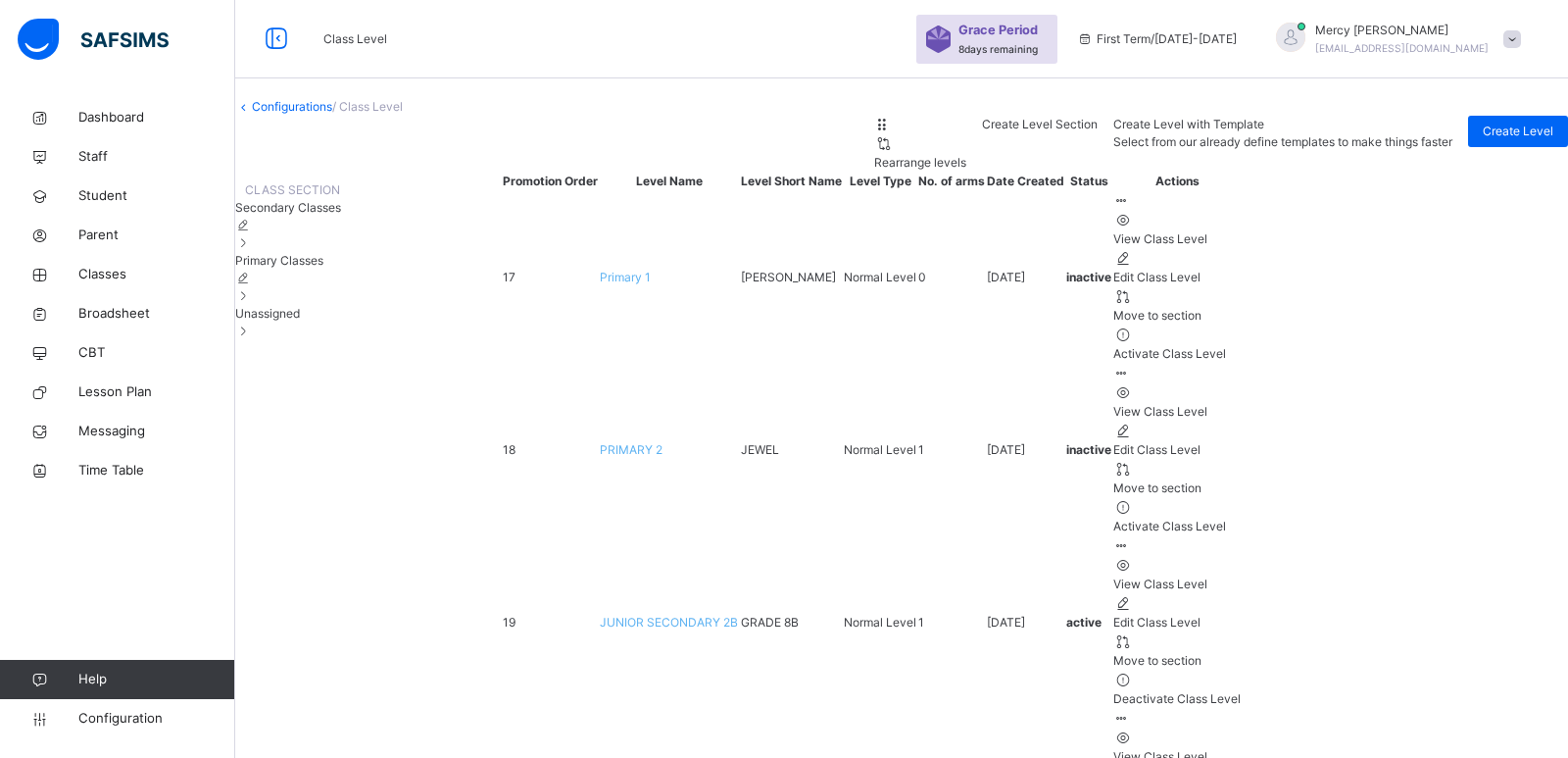
click at [1240, 652] on div "Move to section" at bounding box center [1176, 661] width 127 height 18
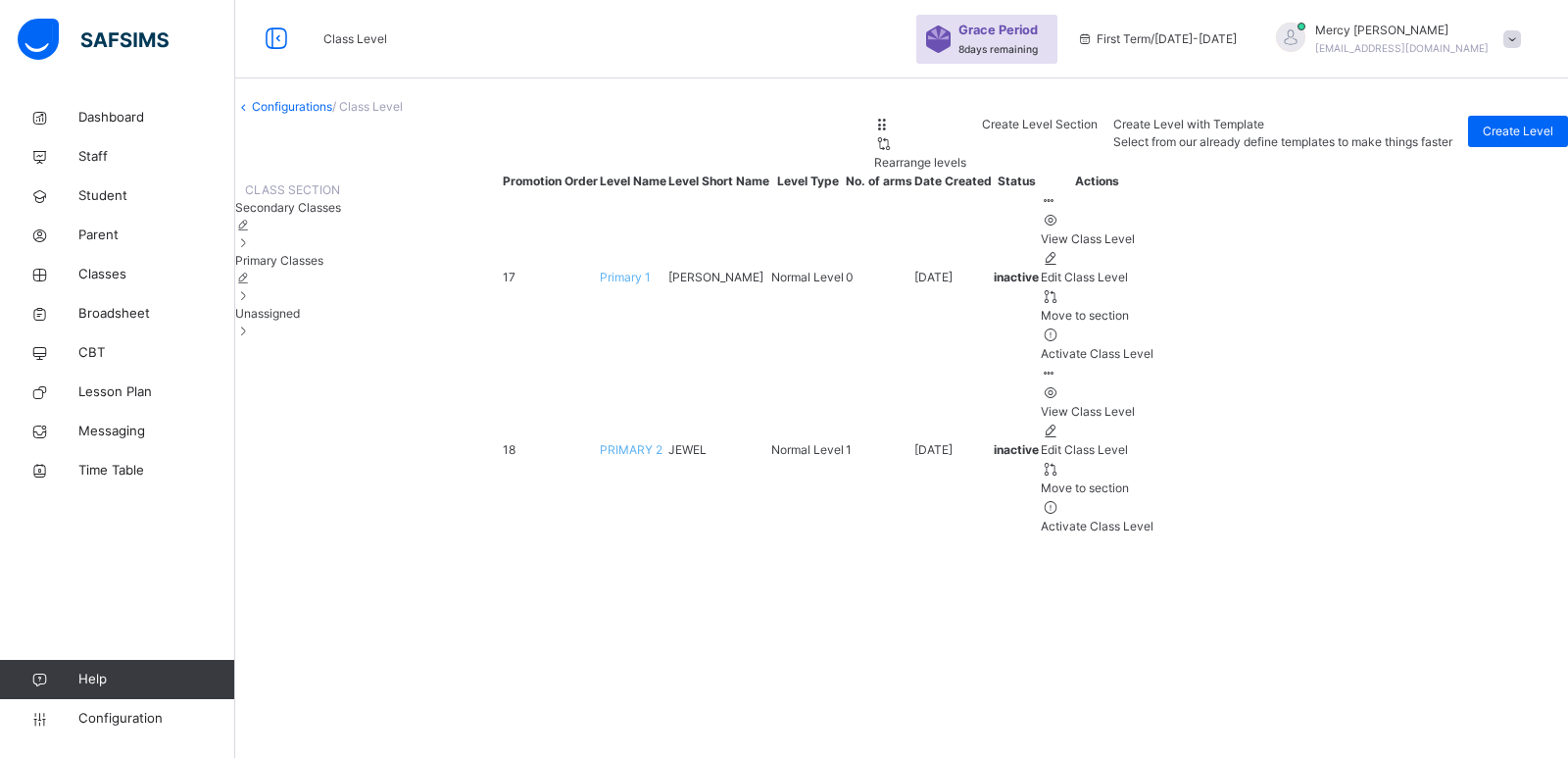
click at [341, 215] on span "Secondary Classes" at bounding box center [288, 207] width 106 height 15
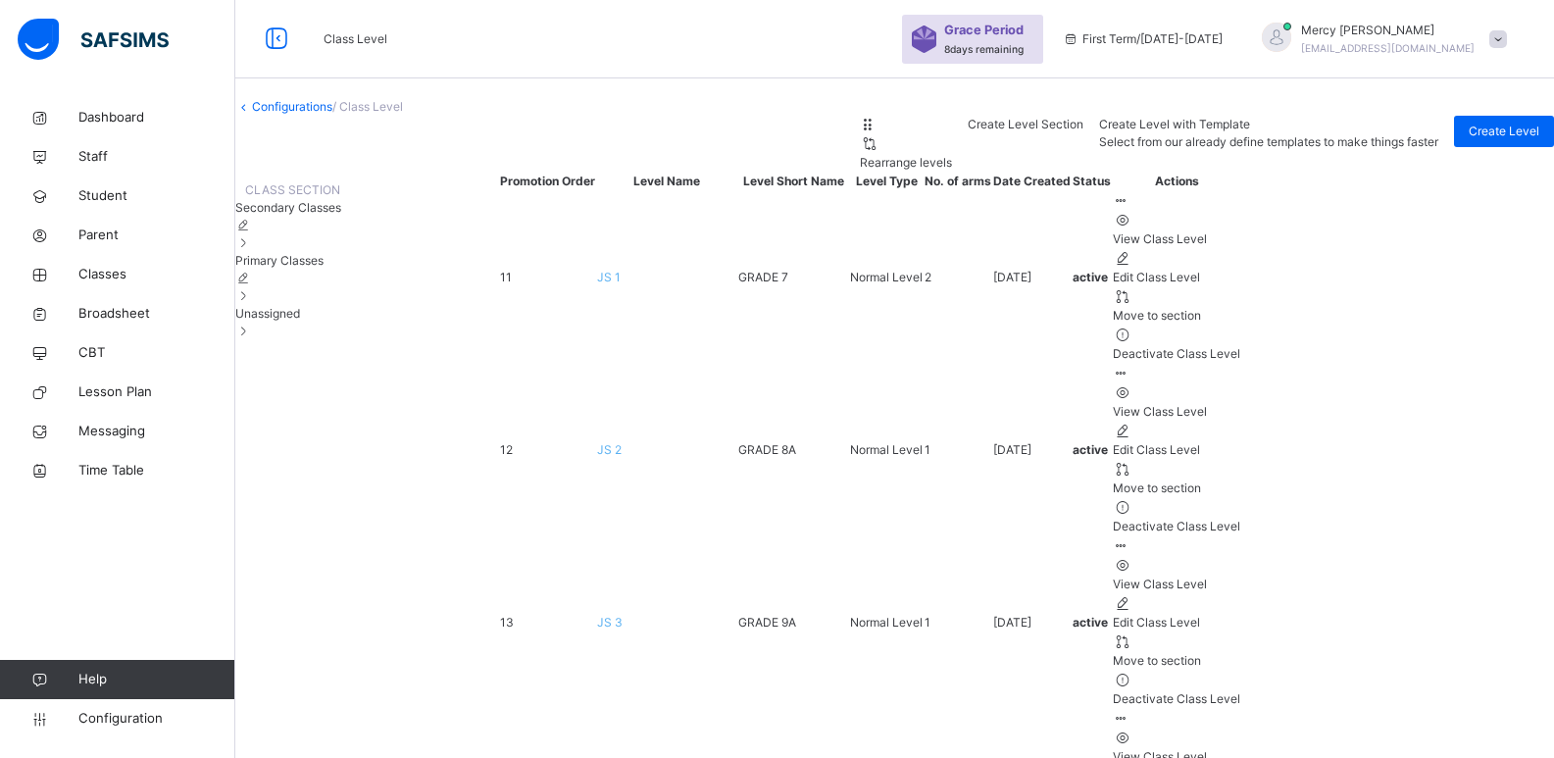
scroll to position [20, 0]
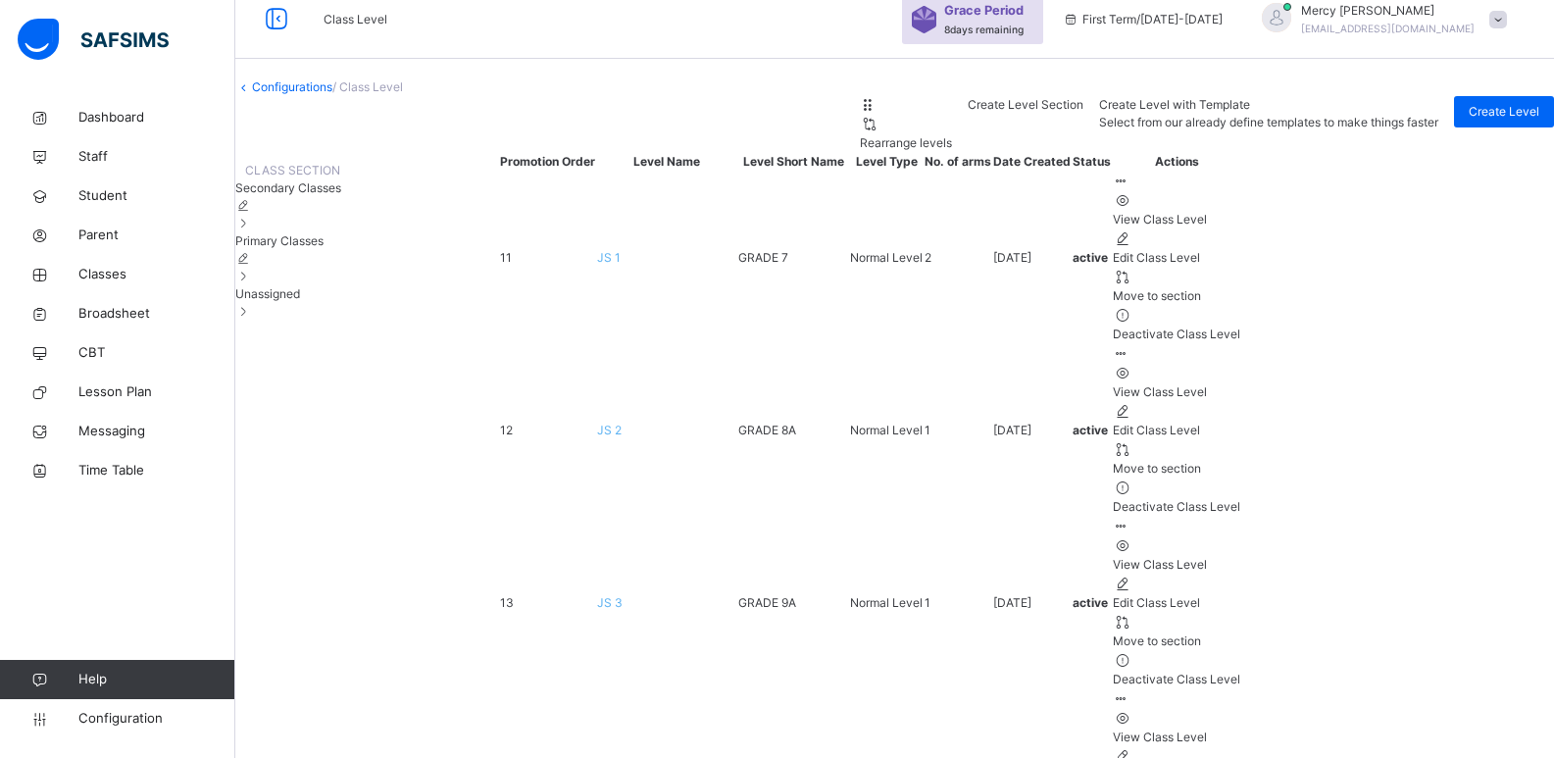
click at [341, 285] on div "Primary Classes" at bounding box center [288, 258] width 106 height 53
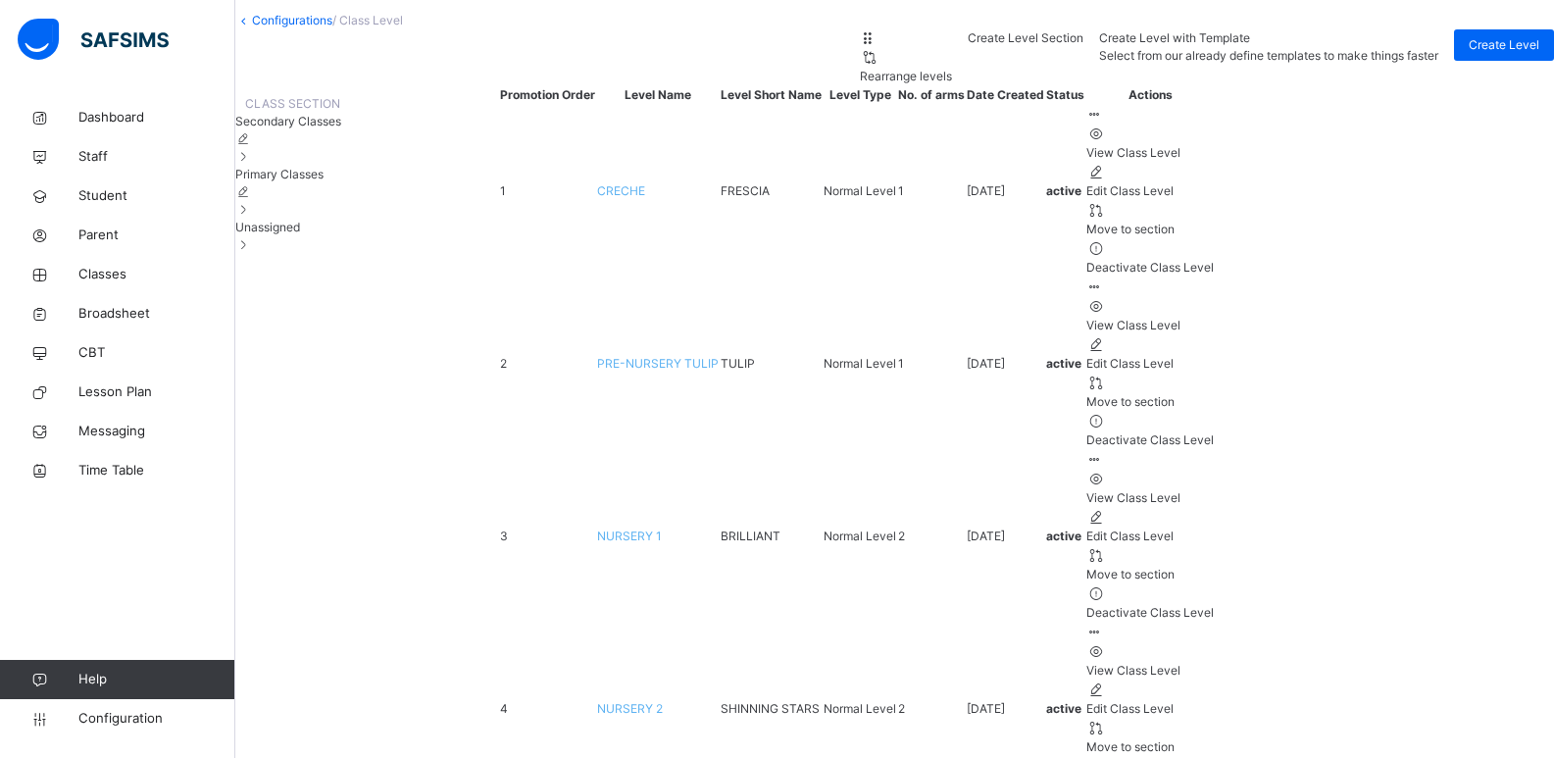
scroll to position [85, 0]
click at [300, 235] on span "Unassigned" at bounding box center [267, 228] width 65 height 15
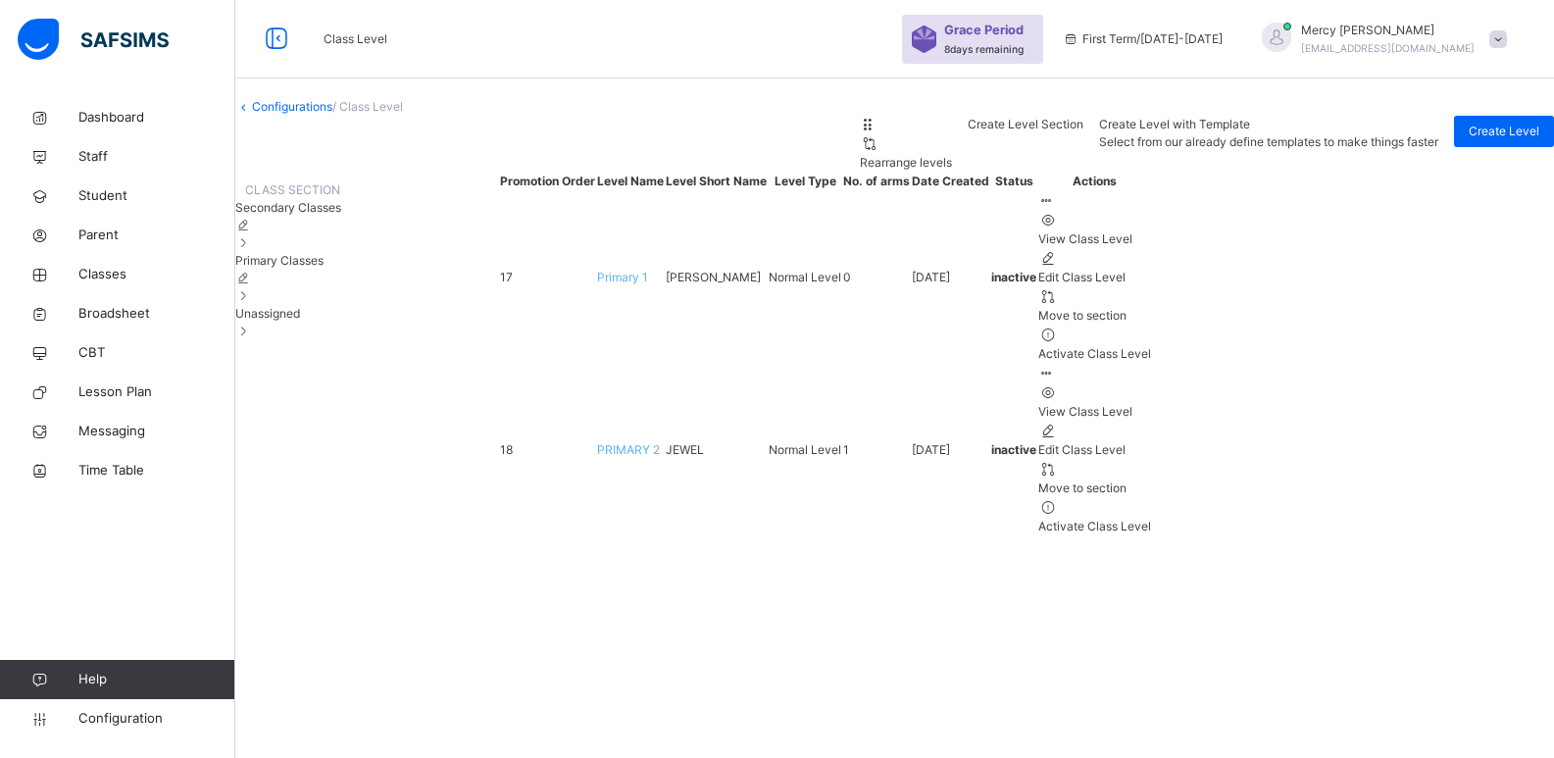
scroll to position [0, 0]
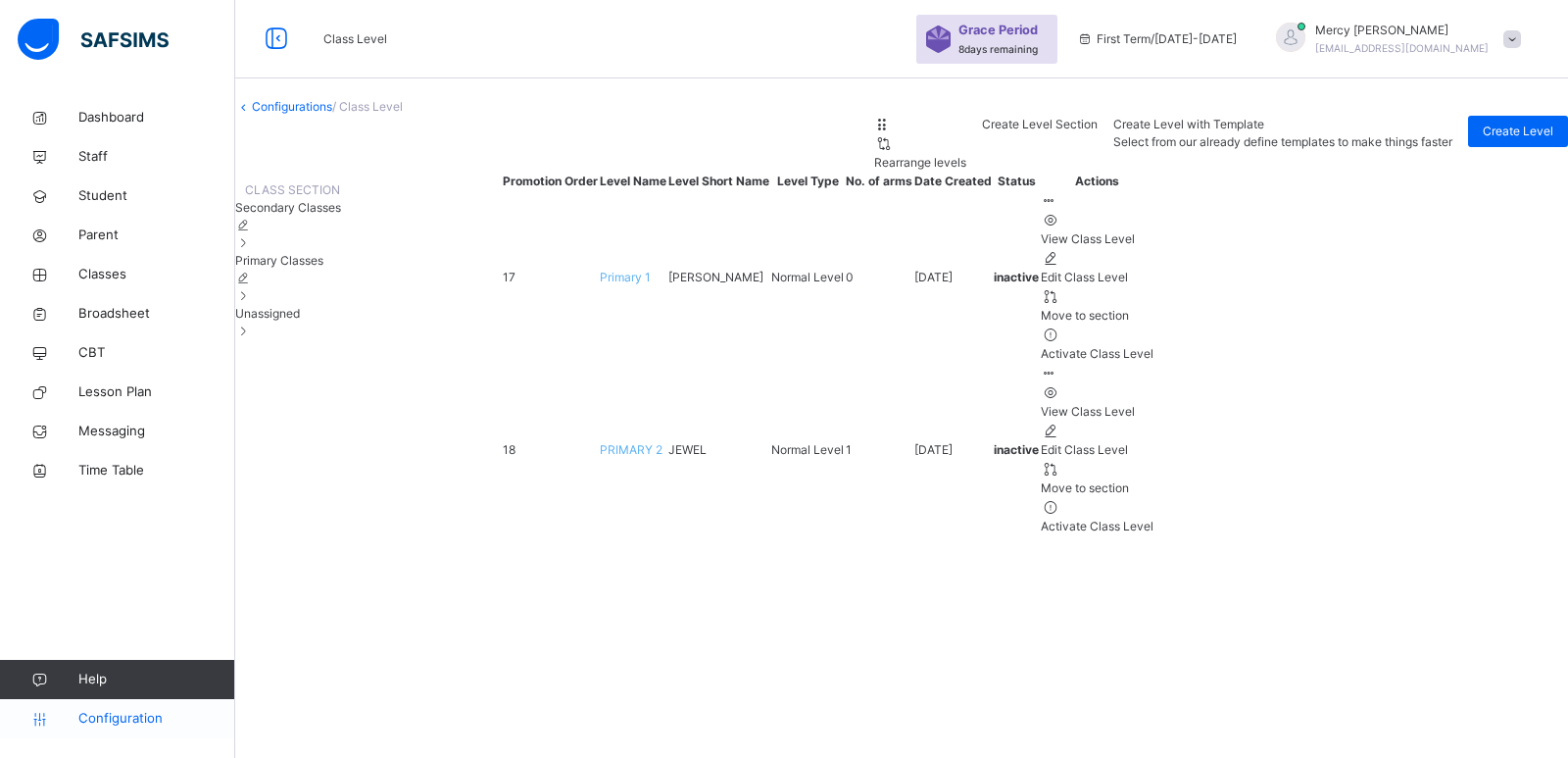
click at [133, 725] on span "Configuration" at bounding box center [156, 719] width 156 height 20
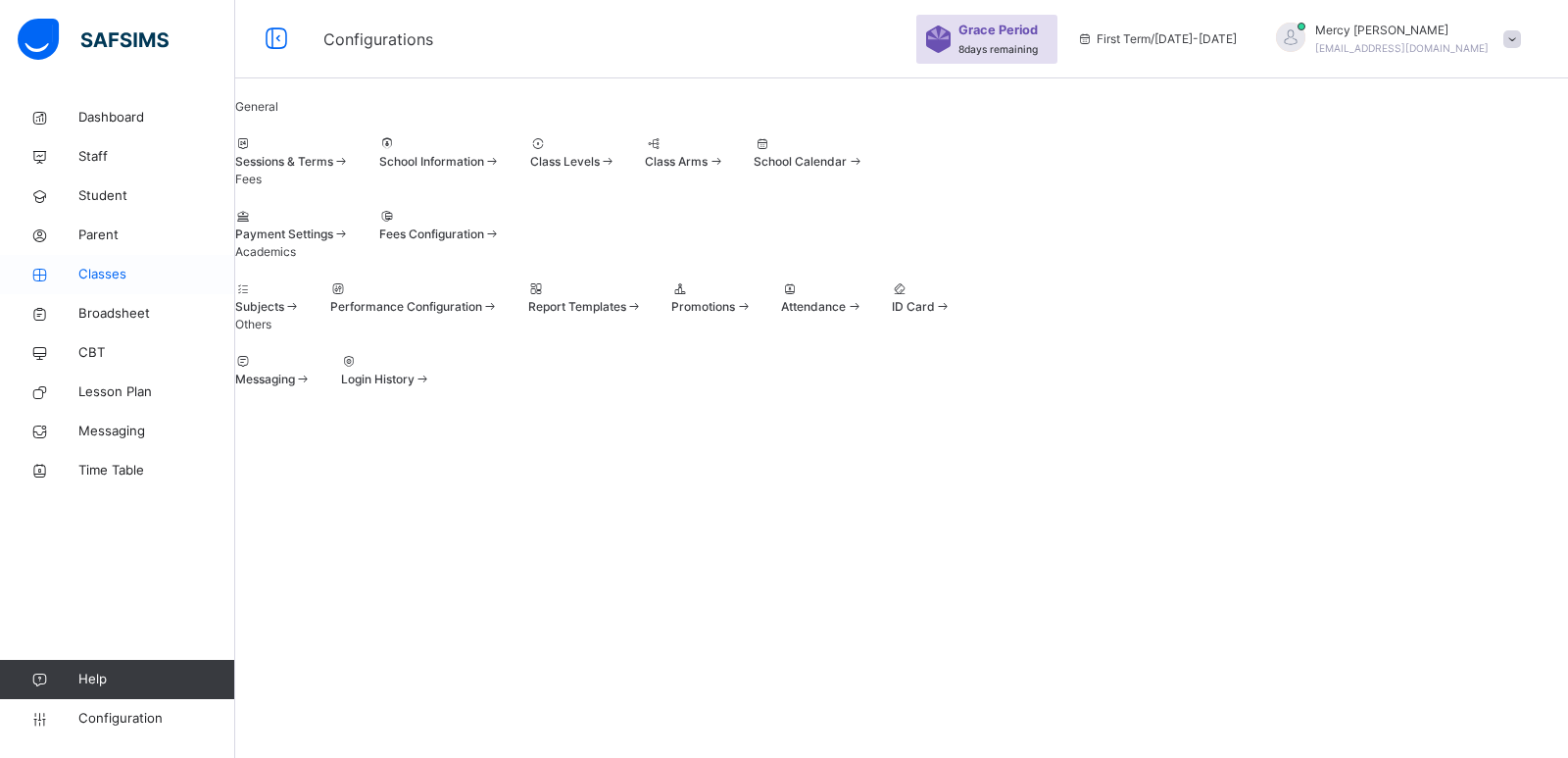
click at [94, 269] on span "Classes" at bounding box center [156, 275] width 157 height 20
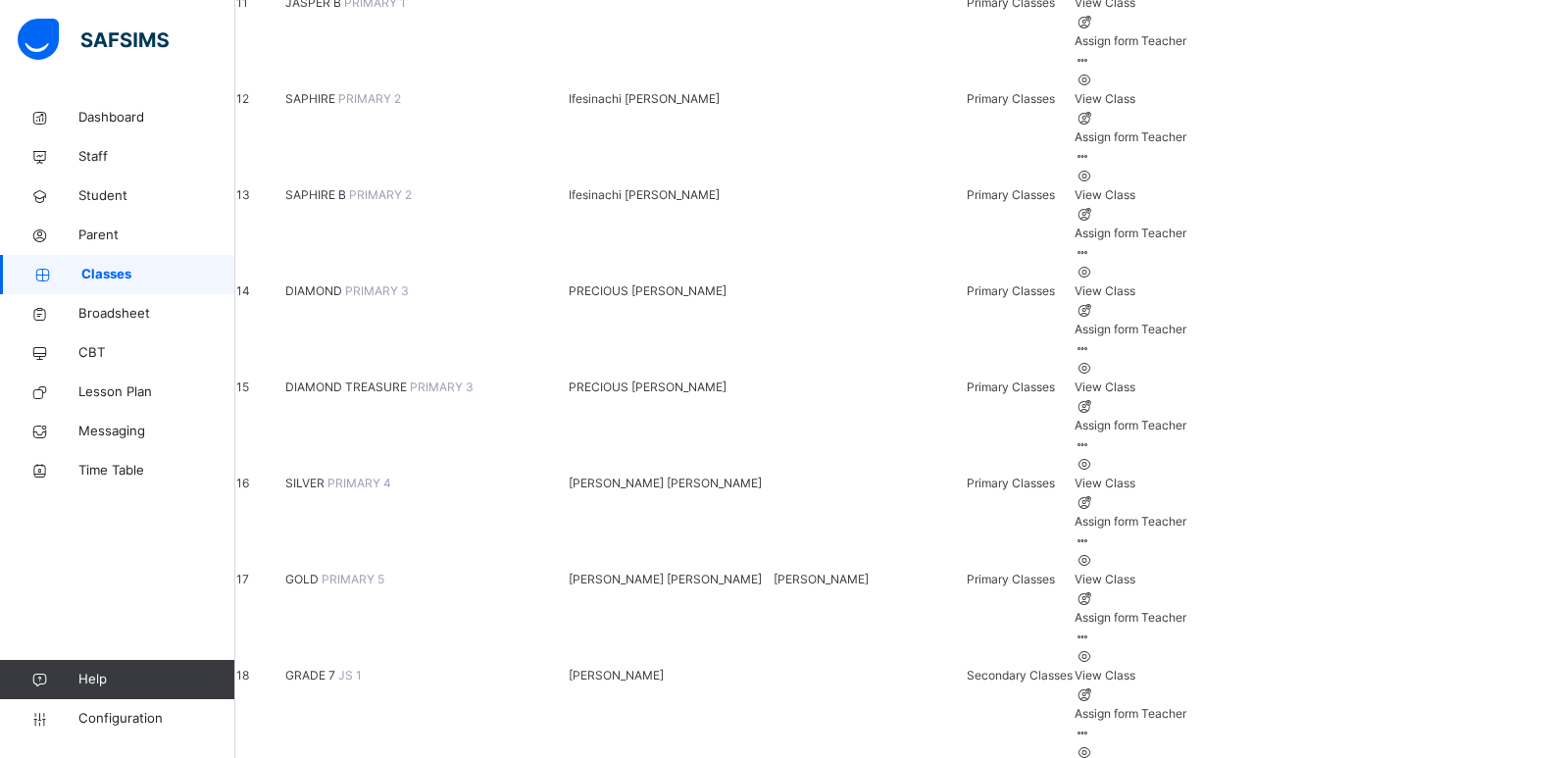
scroll to position [1319, 0]
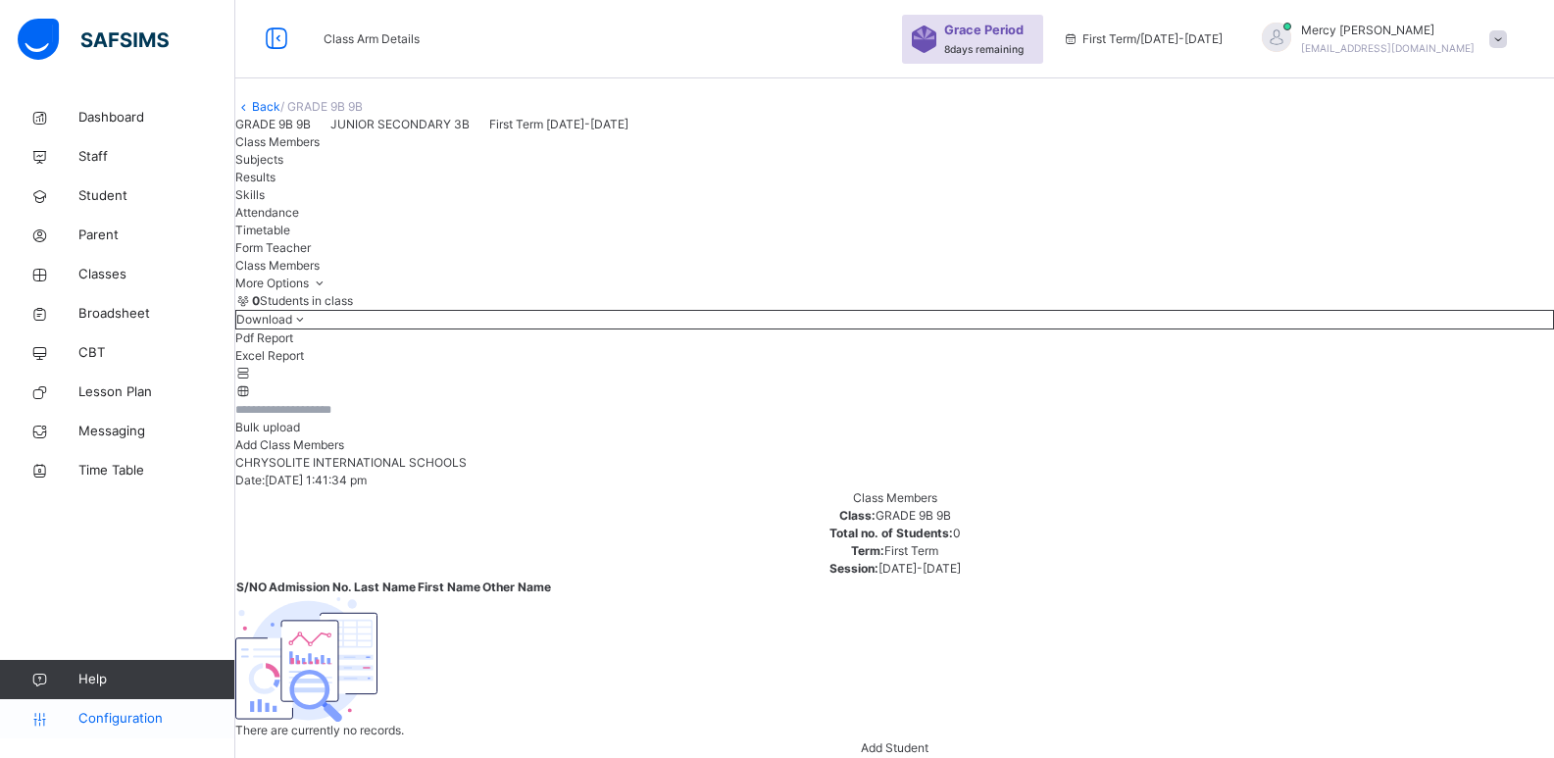
click at [120, 726] on span "Configuration" at bounding box center [156, 719] width 156 height 20
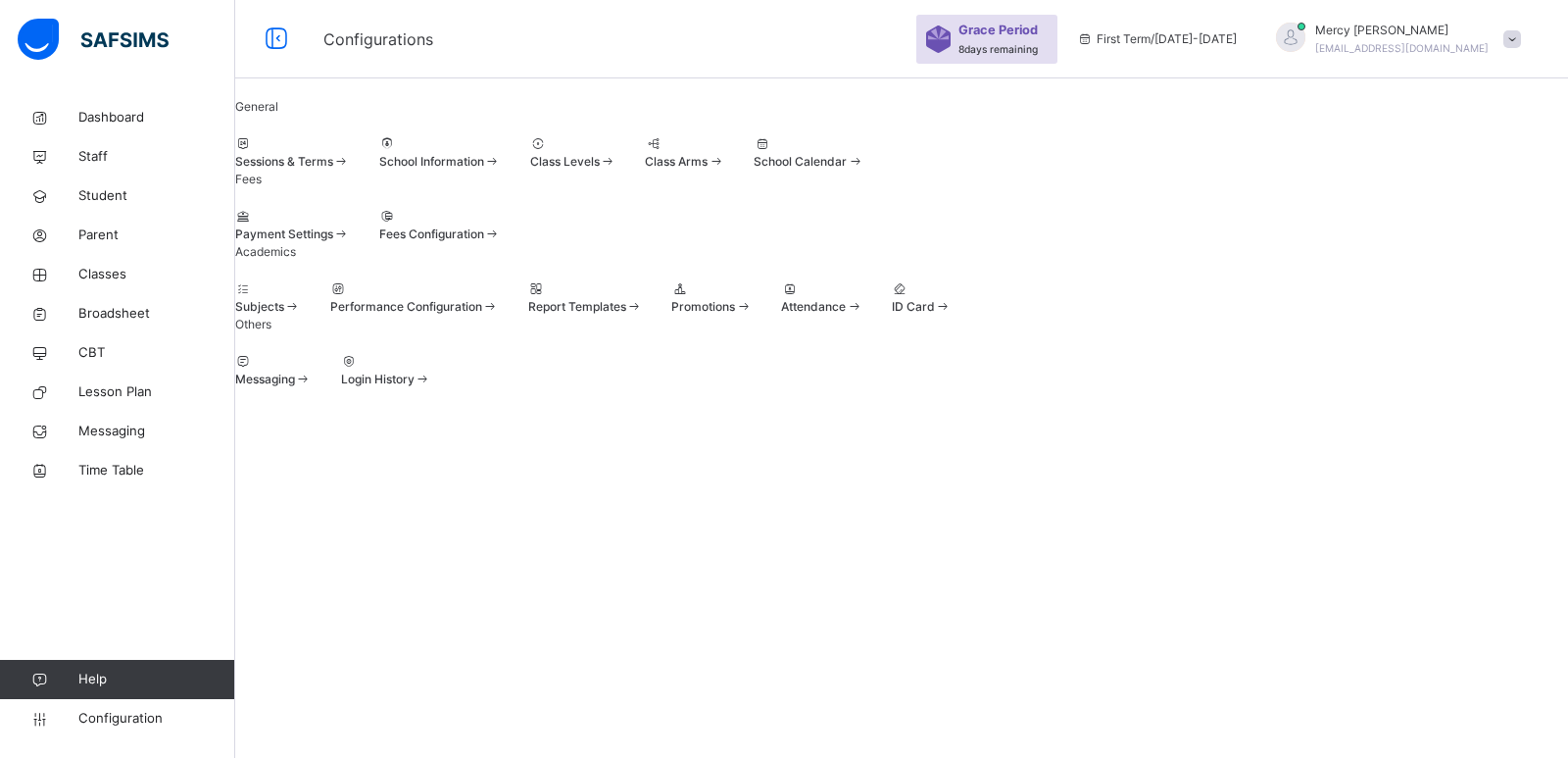
click at [600, 169] on span "Class Levels" at bounding box center [565, 161] width 70 height 15
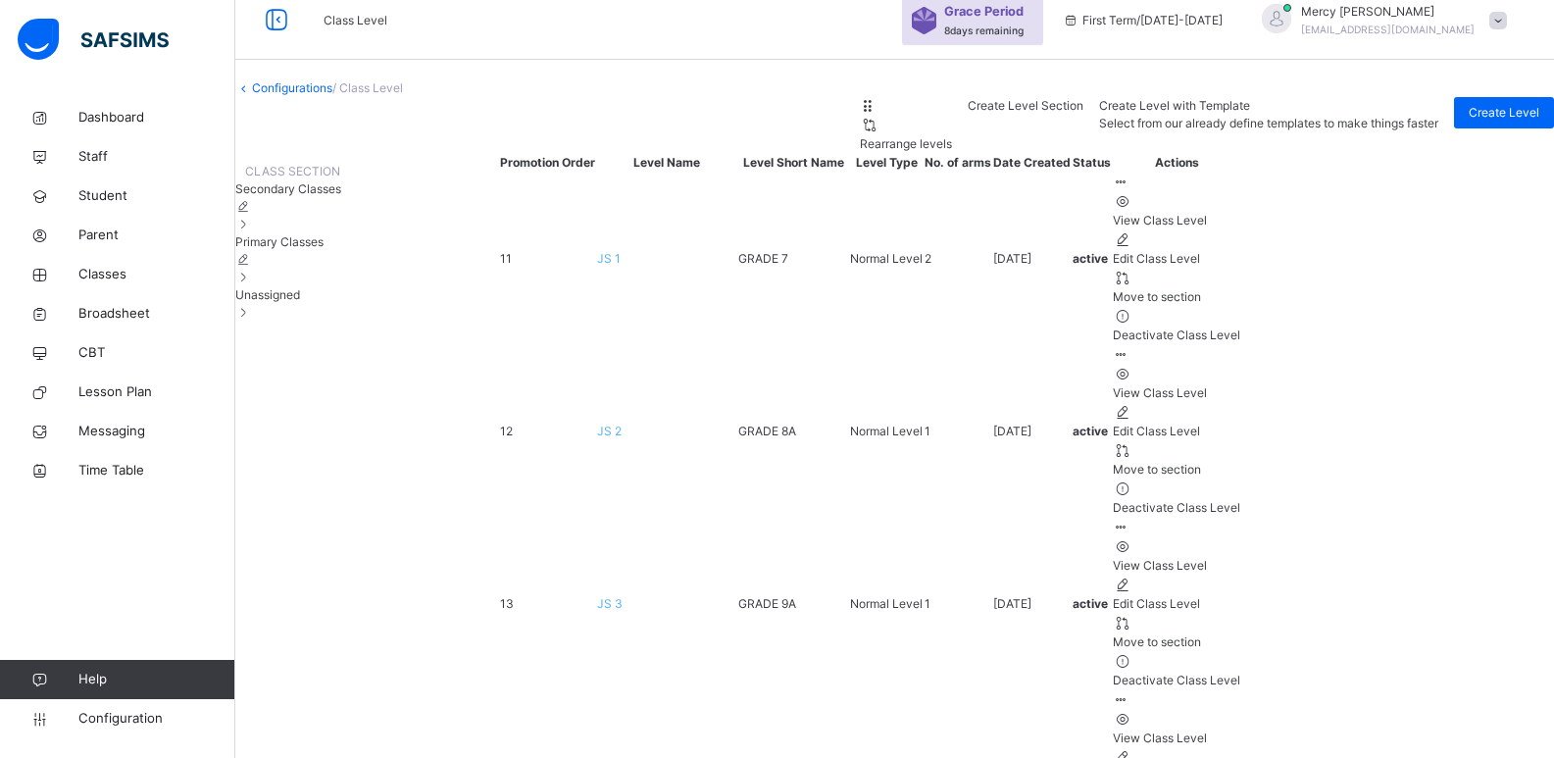
scroll to position [20, 0]
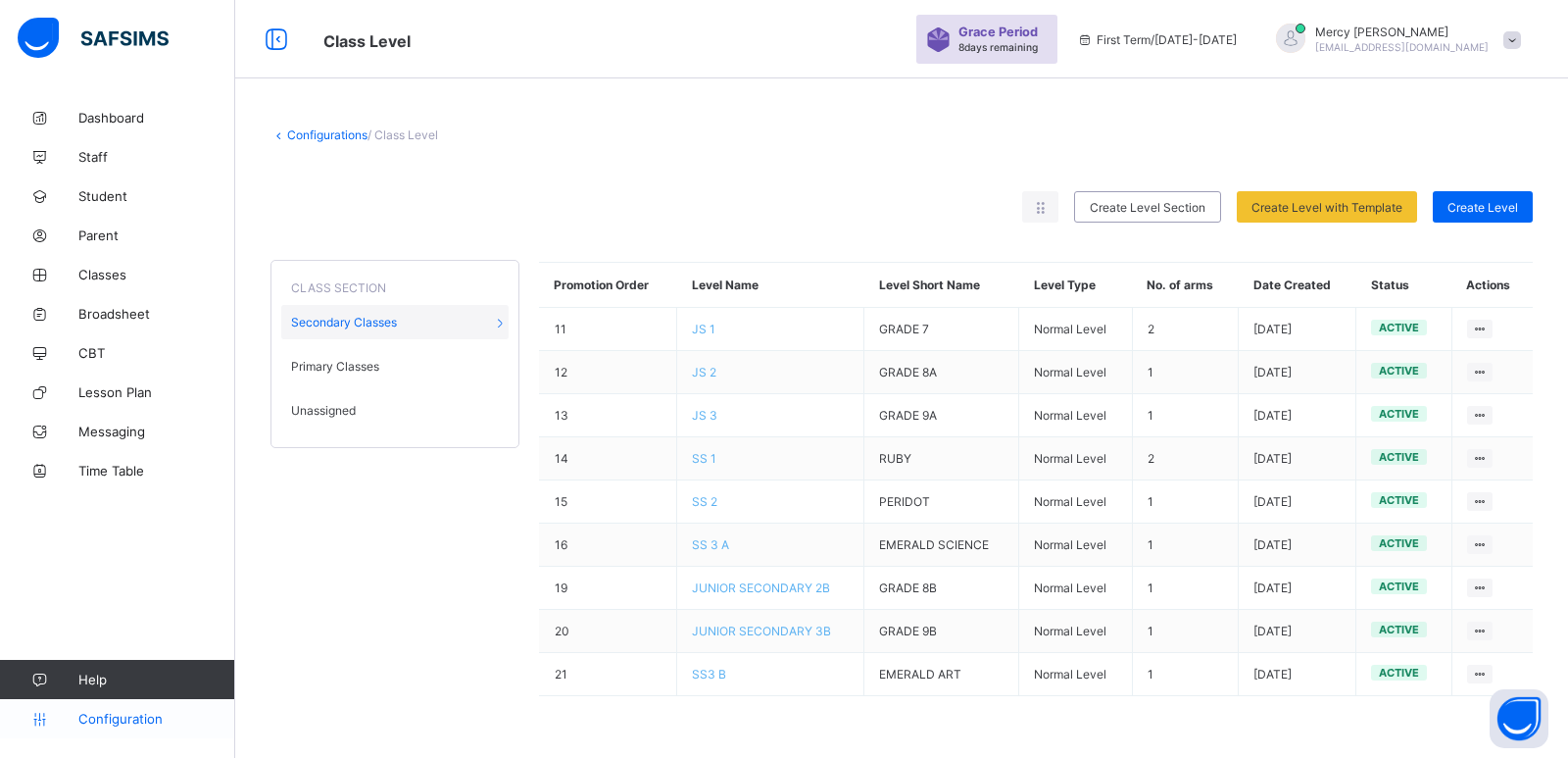
click at [126, 729] on link "Configuration" at bounding box center [117, 718] width 234 height 39
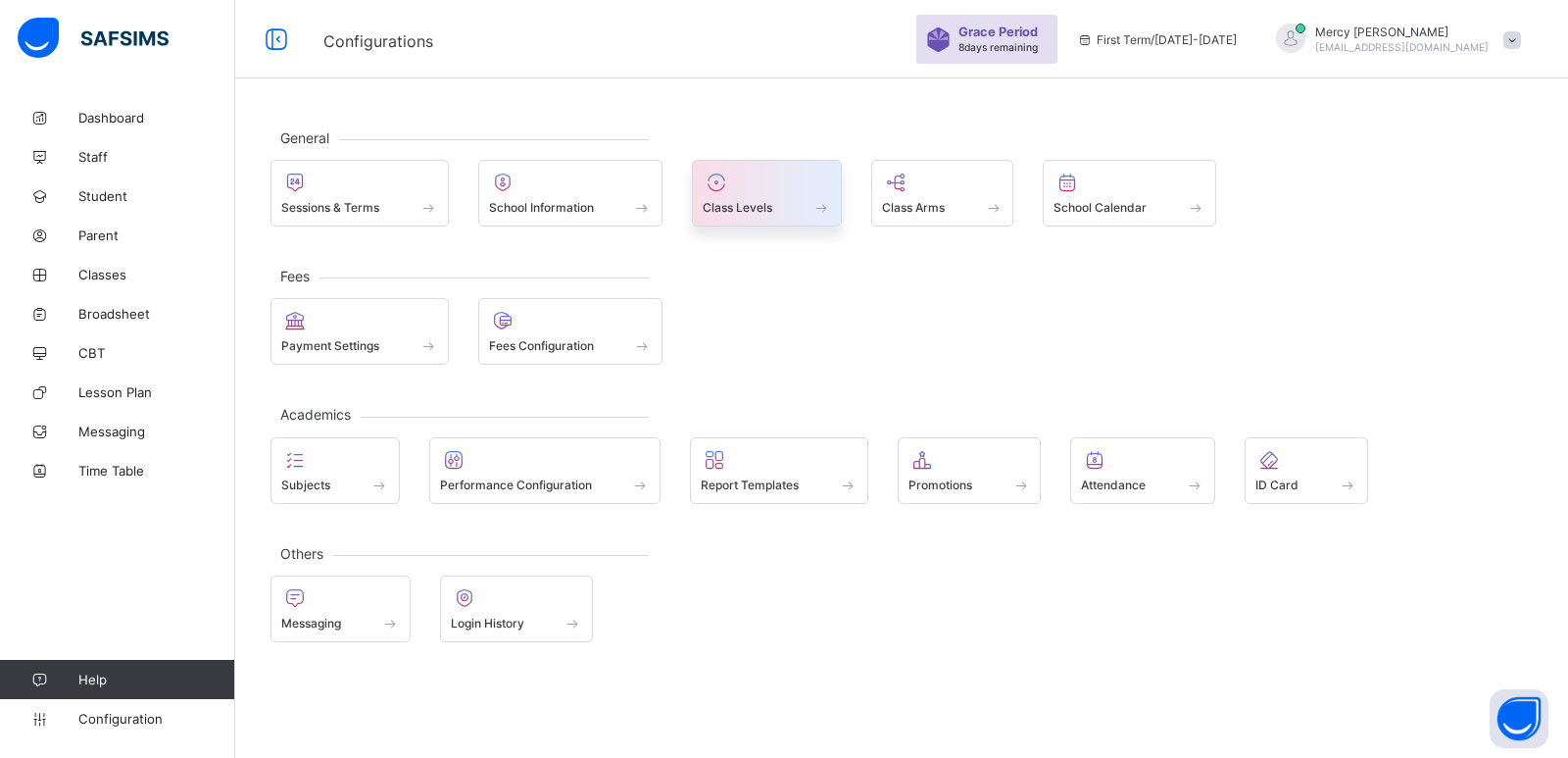
click at [773, 213] on span "Class Levels" at bounding box center [738, 207] width 70 height 15
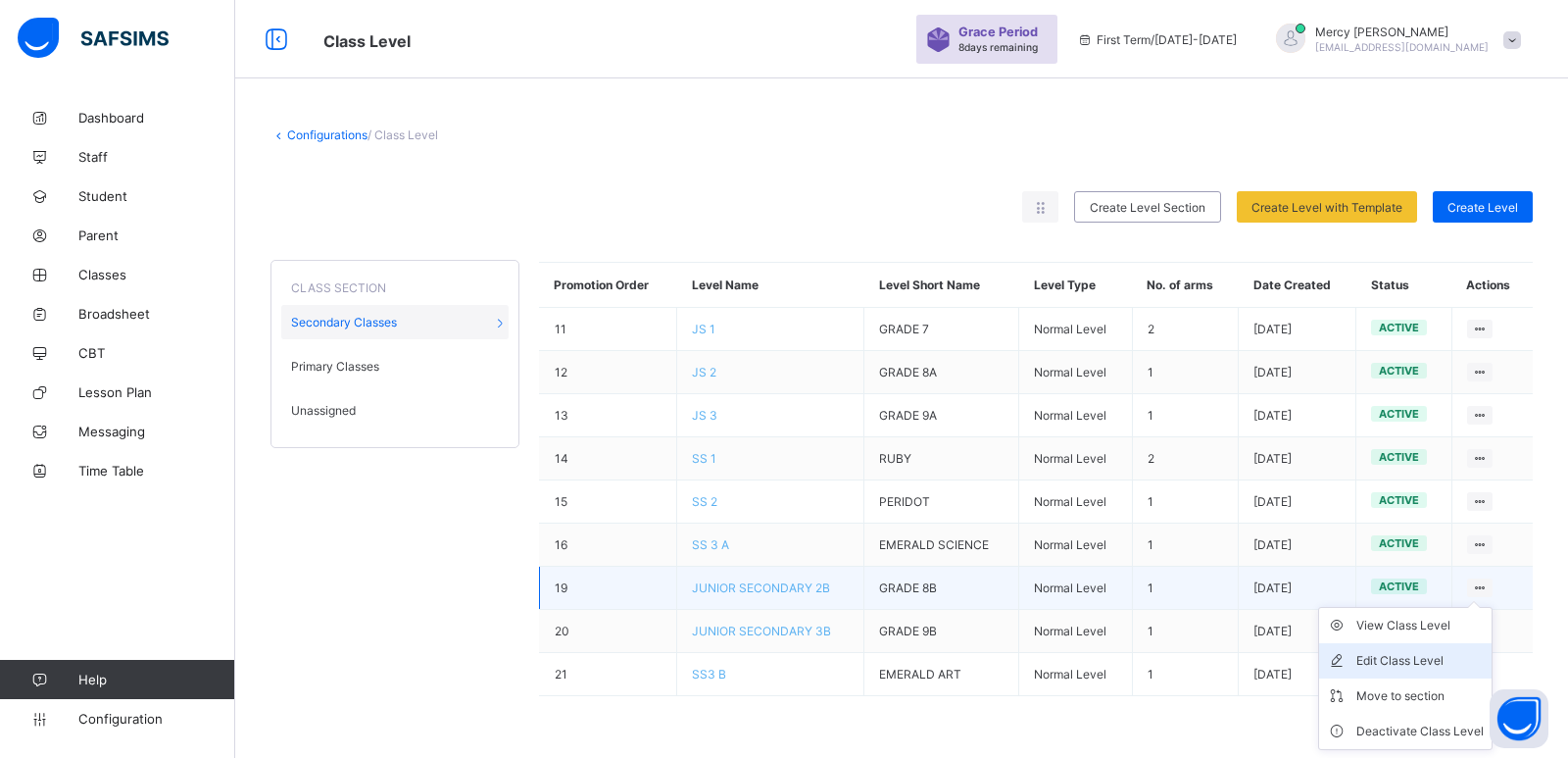
click at [1416, 667] on div "Edit Class Level" at bounding box center [1419, 661] width 127 height 20
type input "**********"
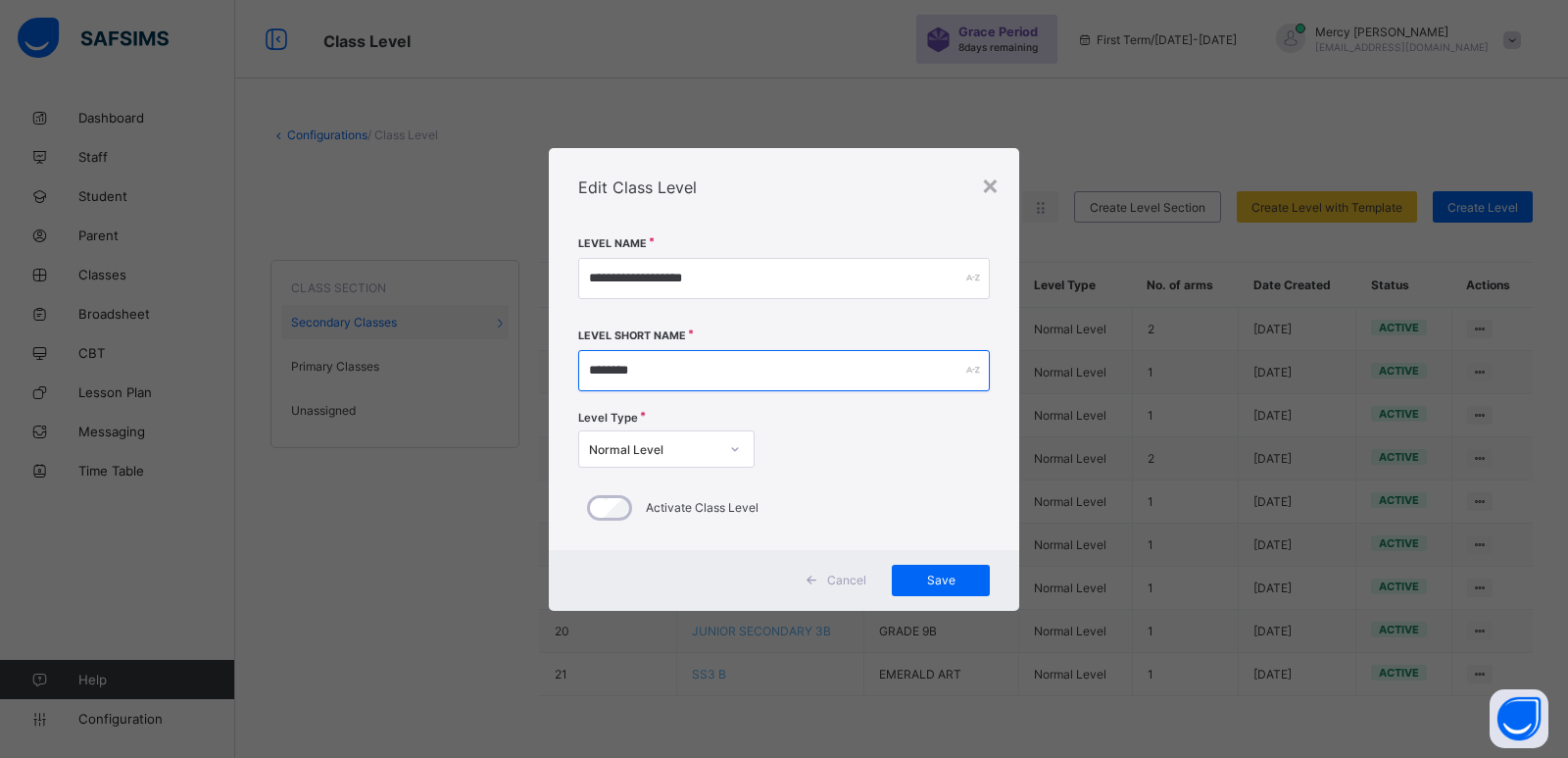
click at [693, 371] on input "********" at bounding box center [784, 370] width 412 height 41
type input "*******"
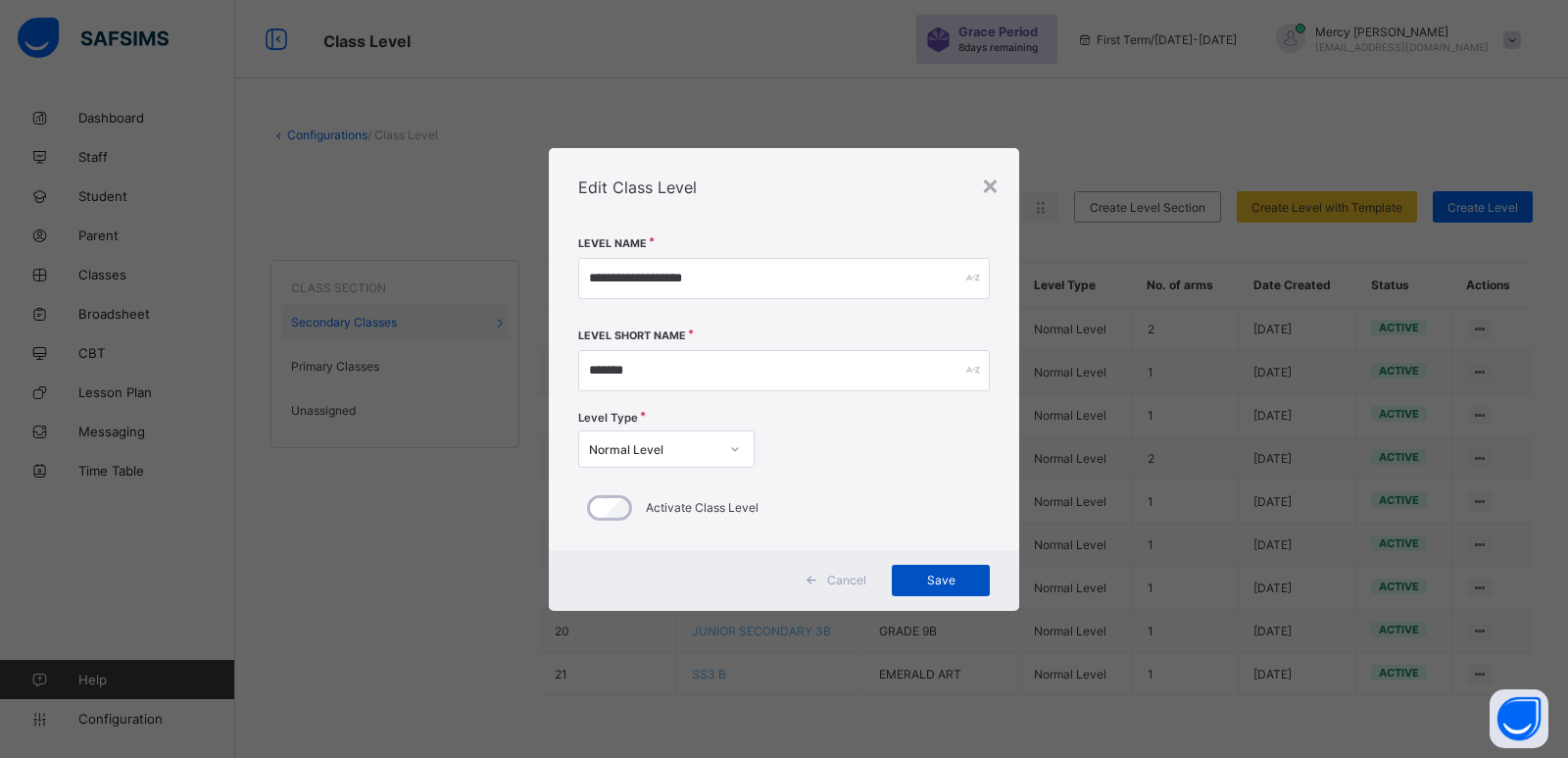
click at [958, 574] on span "Save" at bounding box center [940, 580] width 69 height 15
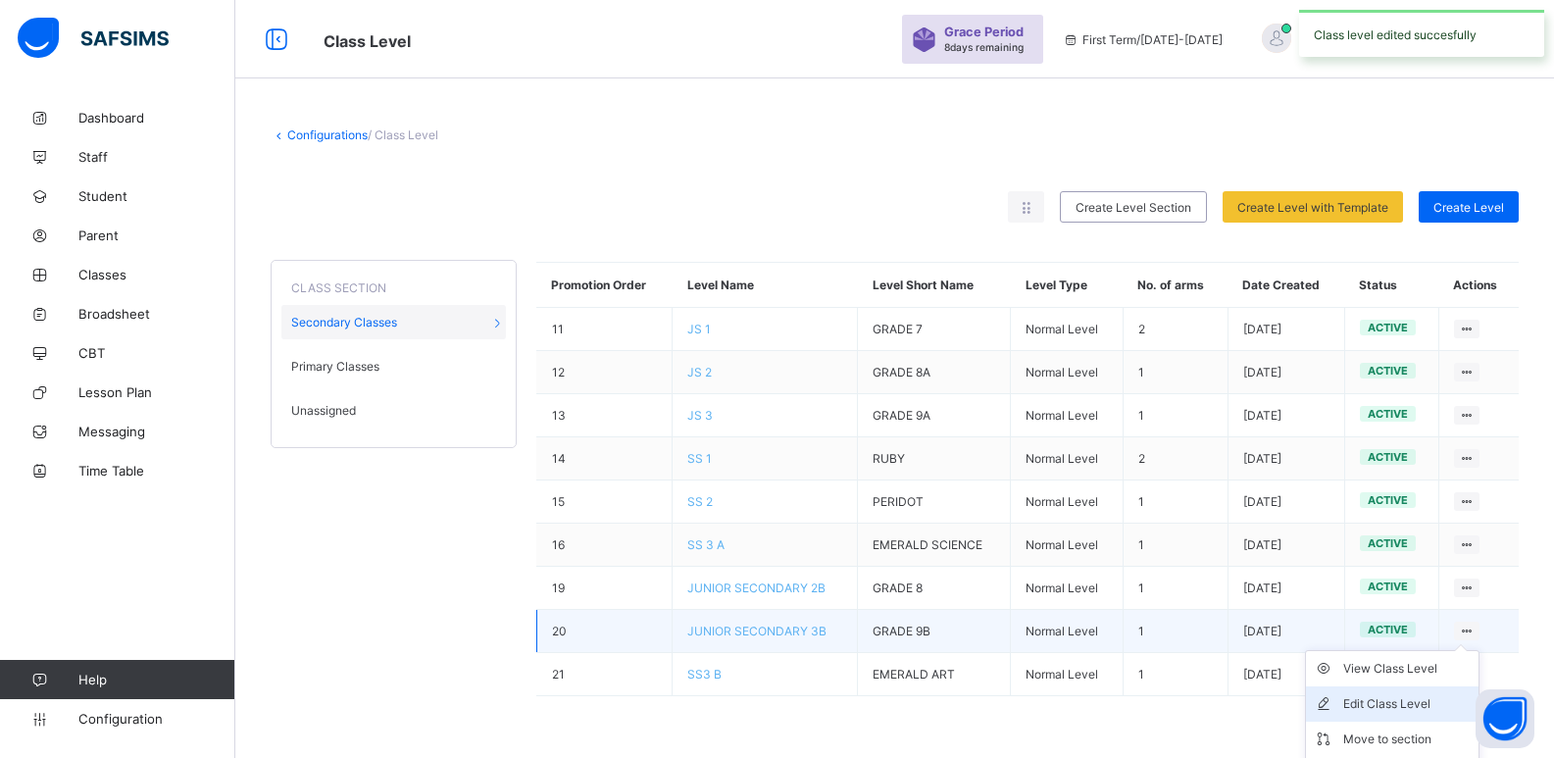
click at [1387, 701] on div "Edit Class Level" at bounding box center [1406, 704] width 127 height 20
type input "**********"
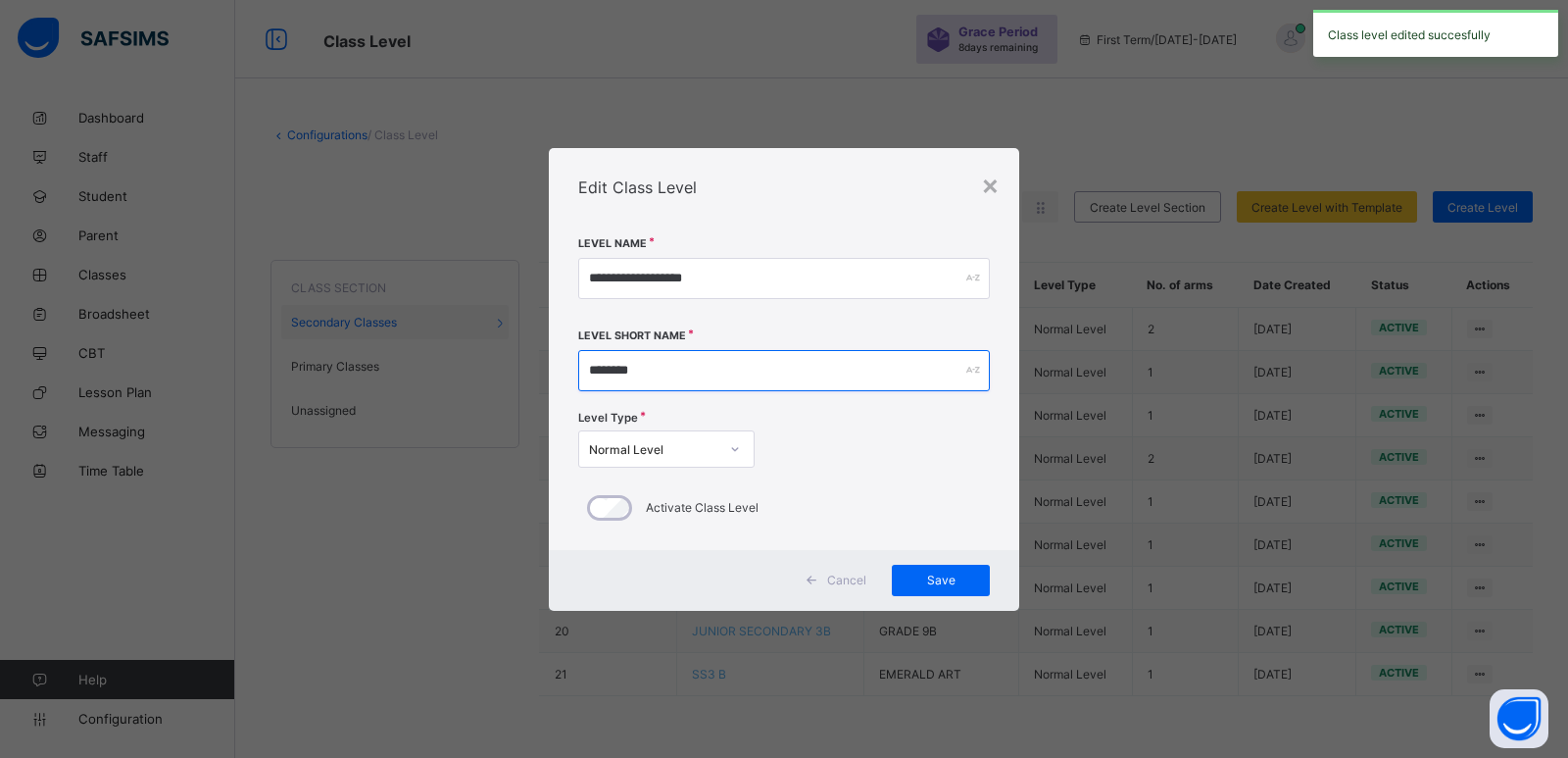
click at [684, 374] on input "********" at bounding box center [784, 370] width 412 height 41
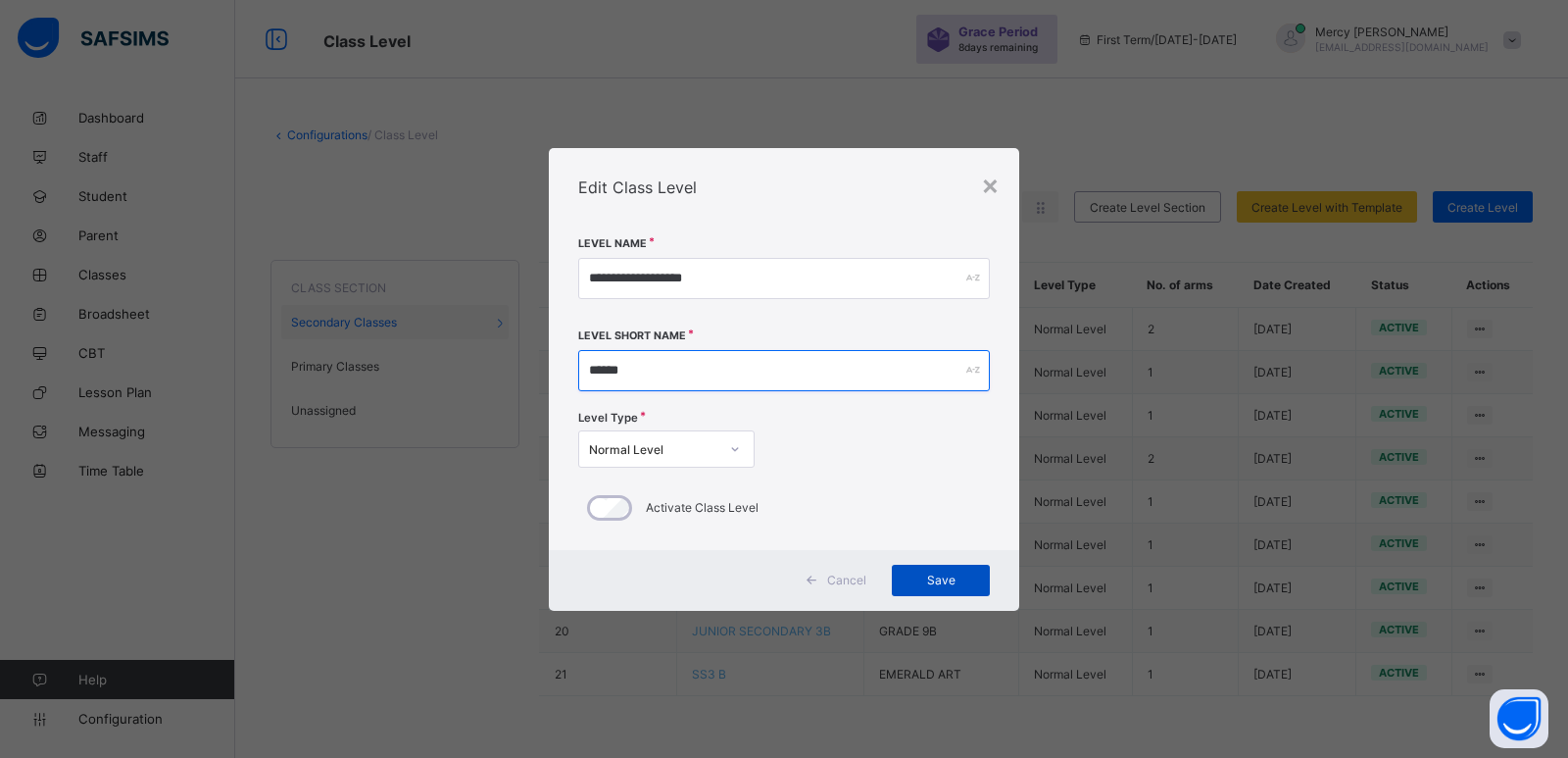
type input "*****"
click at [936, 589] on div "Save" at bounding box center [940, 580] width 98 height 31
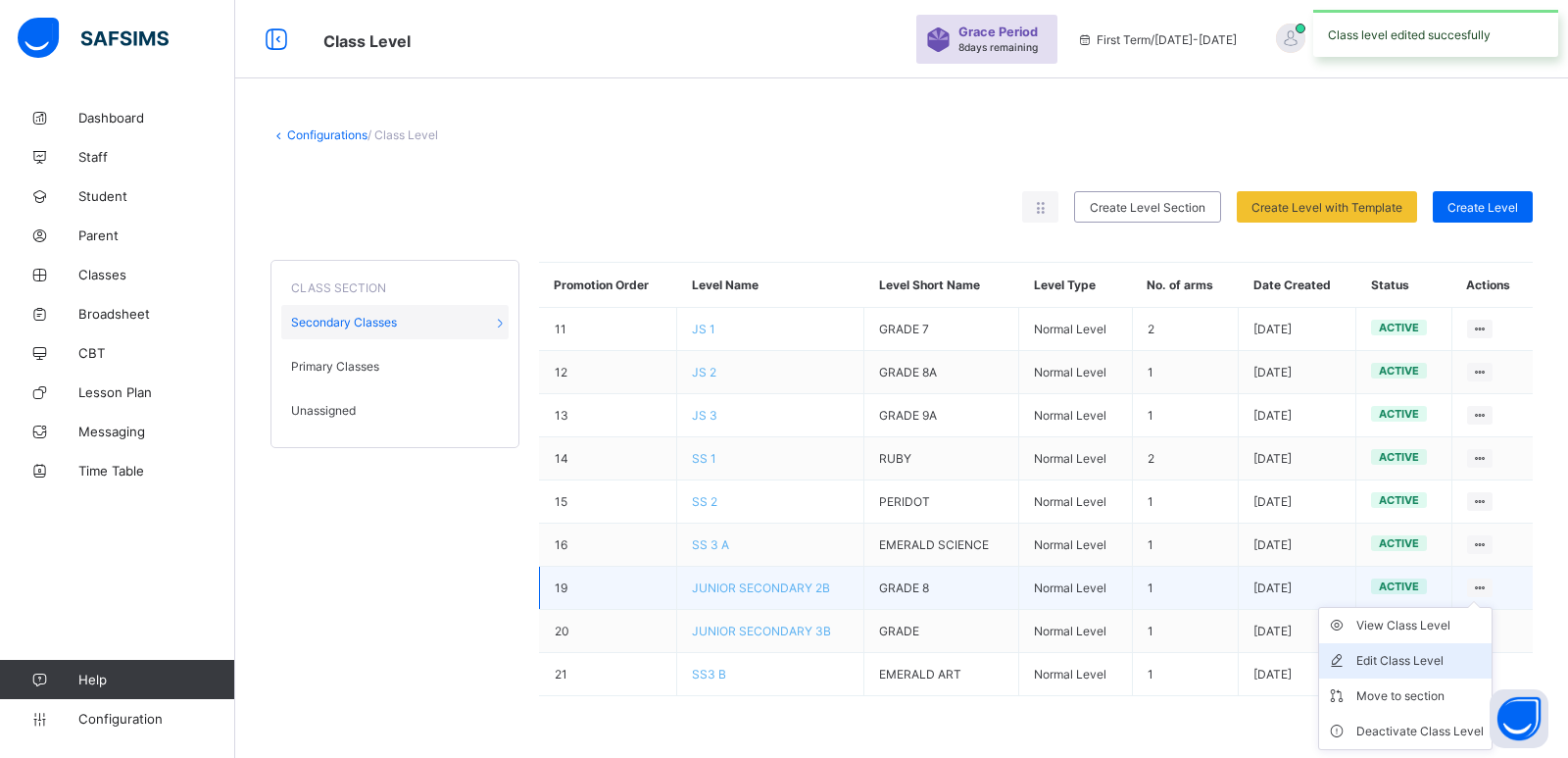
click at [1408, 657] on div "Edit Class Level" at bounding box center [1419, 661] width 127 height 20
type input "**********"
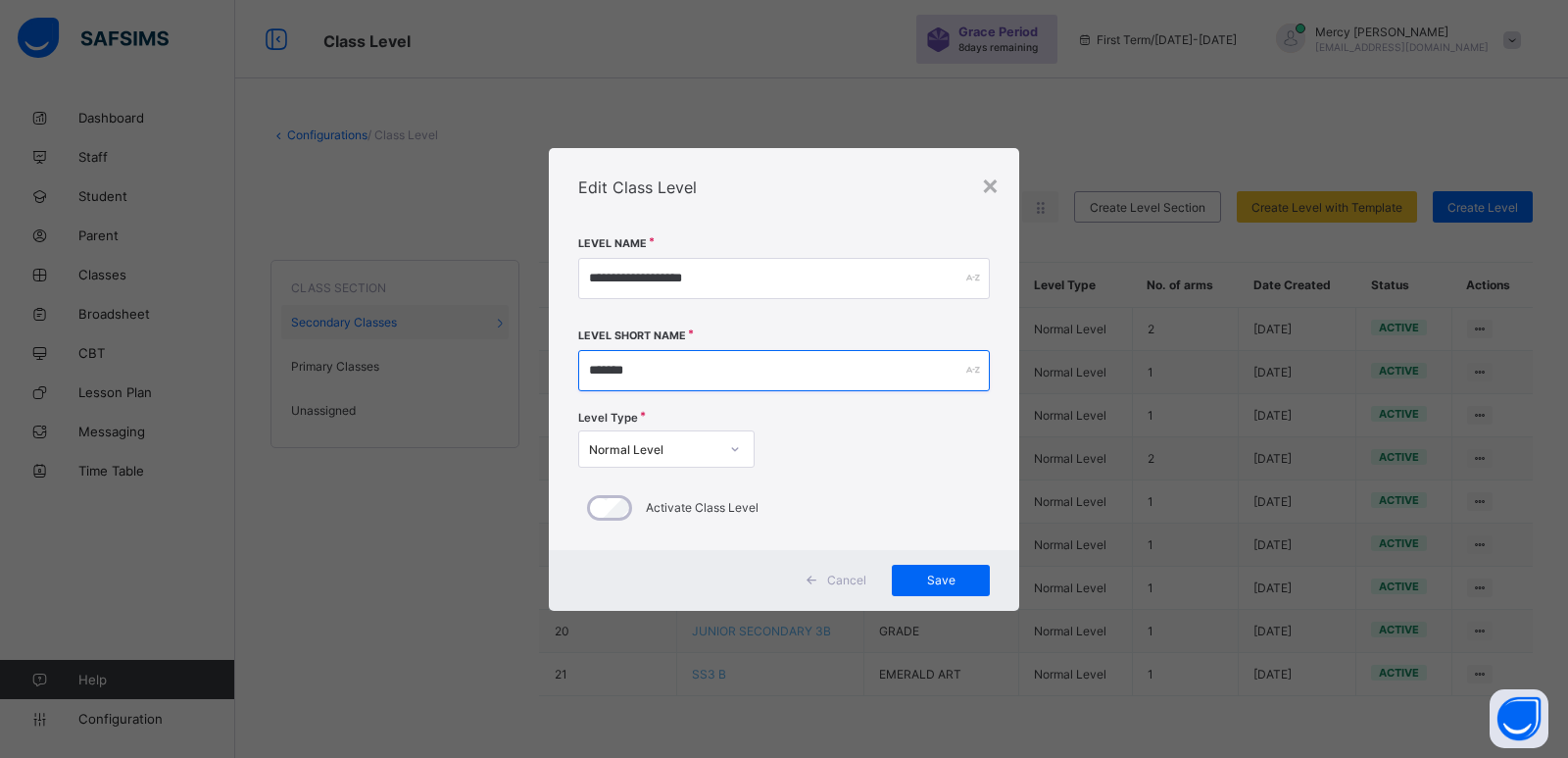
click at [714, 364] on input "*******" at bounding box center [784, 370] width 412 height 41
type input "*****"
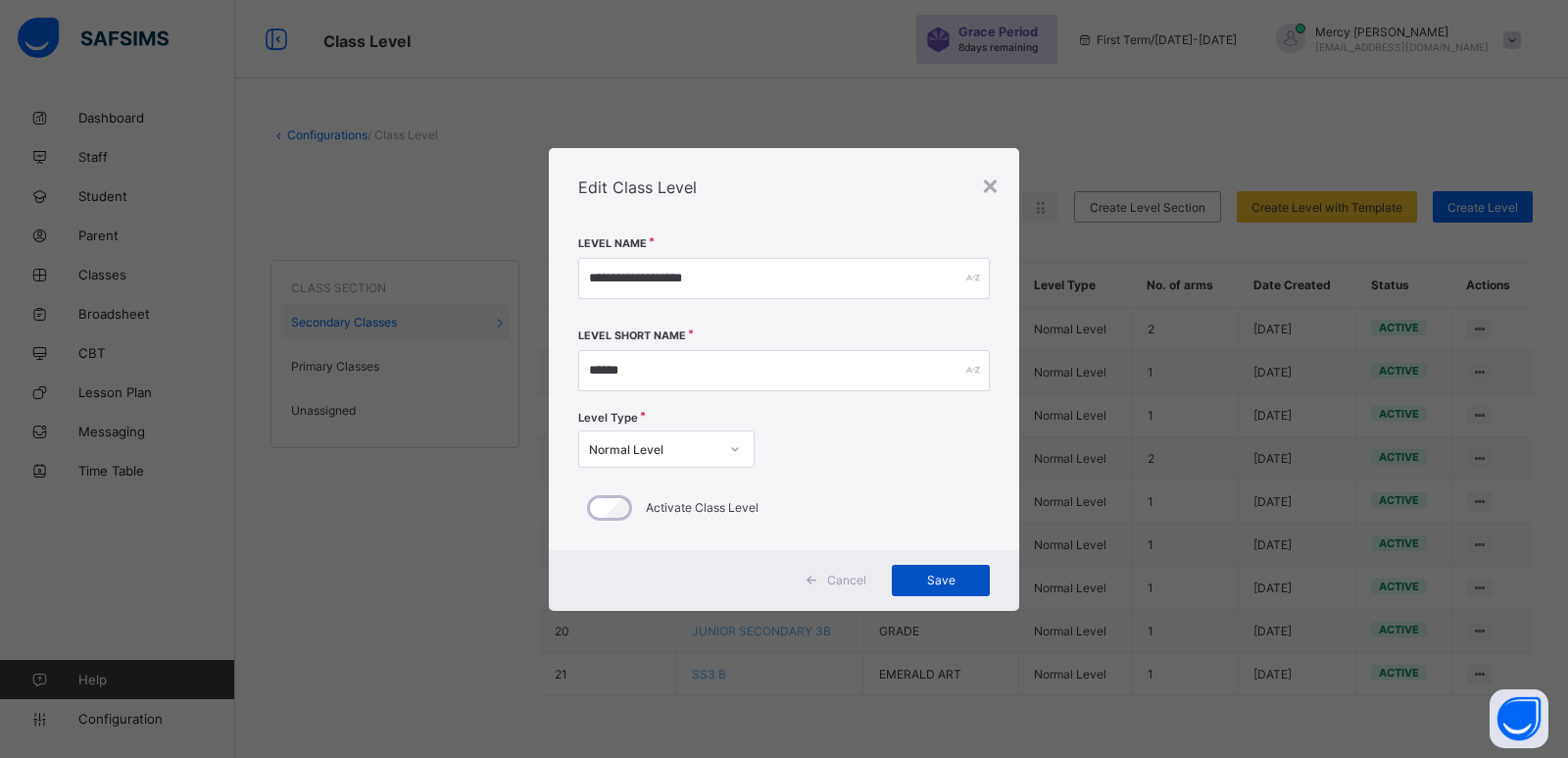
click at [929, 586] on span "Save" at bounding box center [940, 580] width 69 height 15
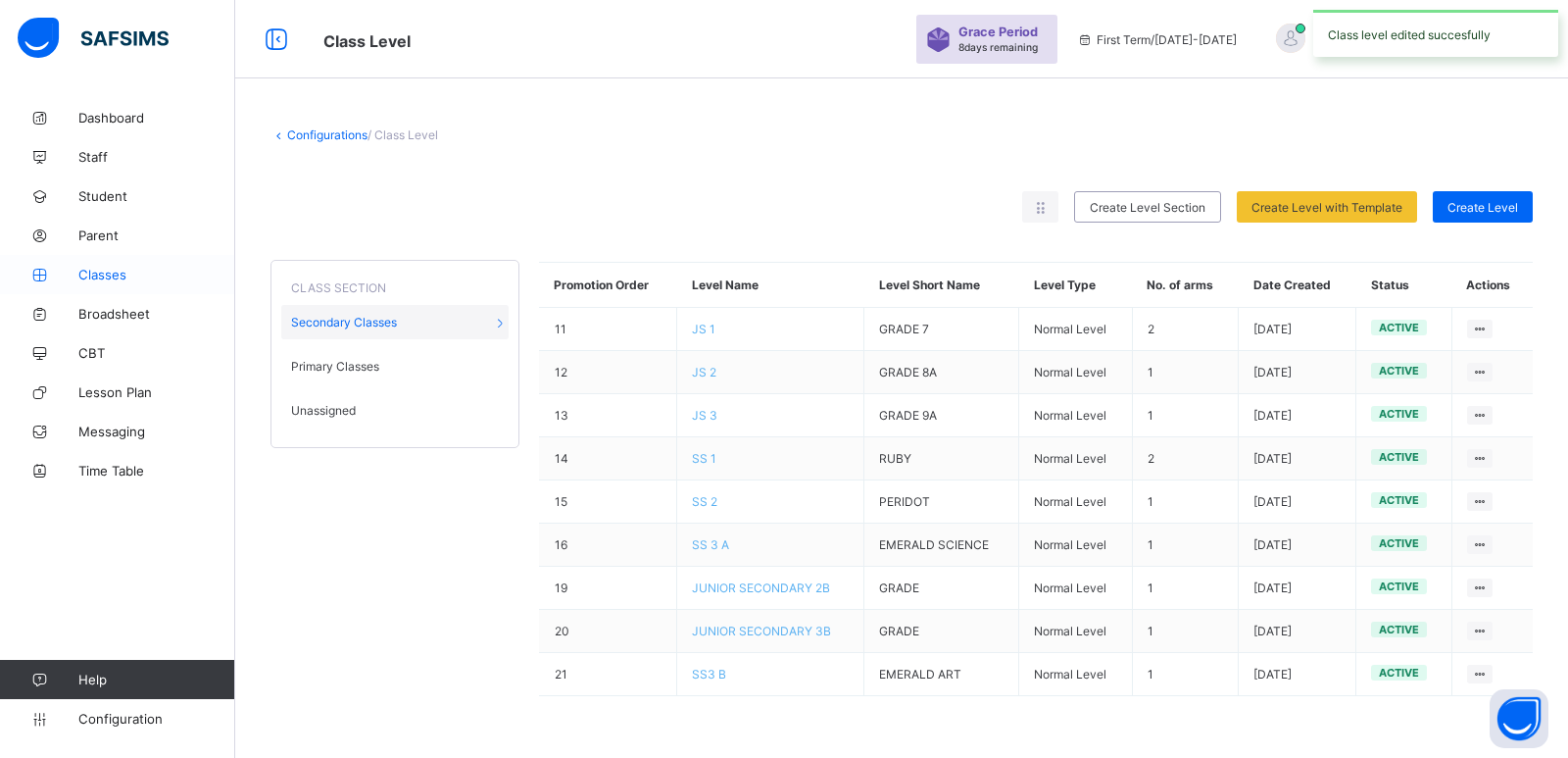
click at [120, 279] on span "Classes" at bounding box center [156, 275] width 157 height 16
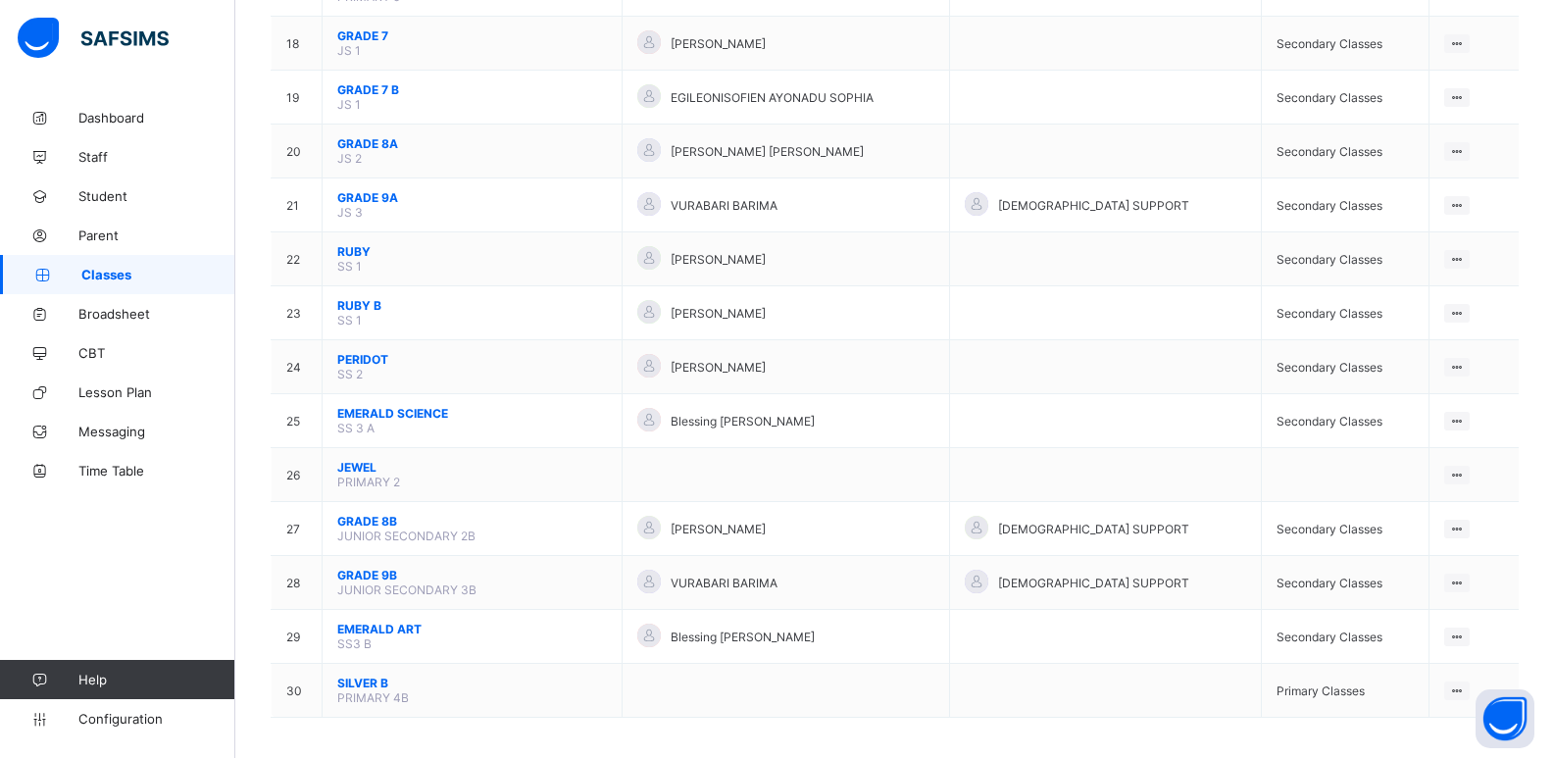
scroll to position [1127, 0]
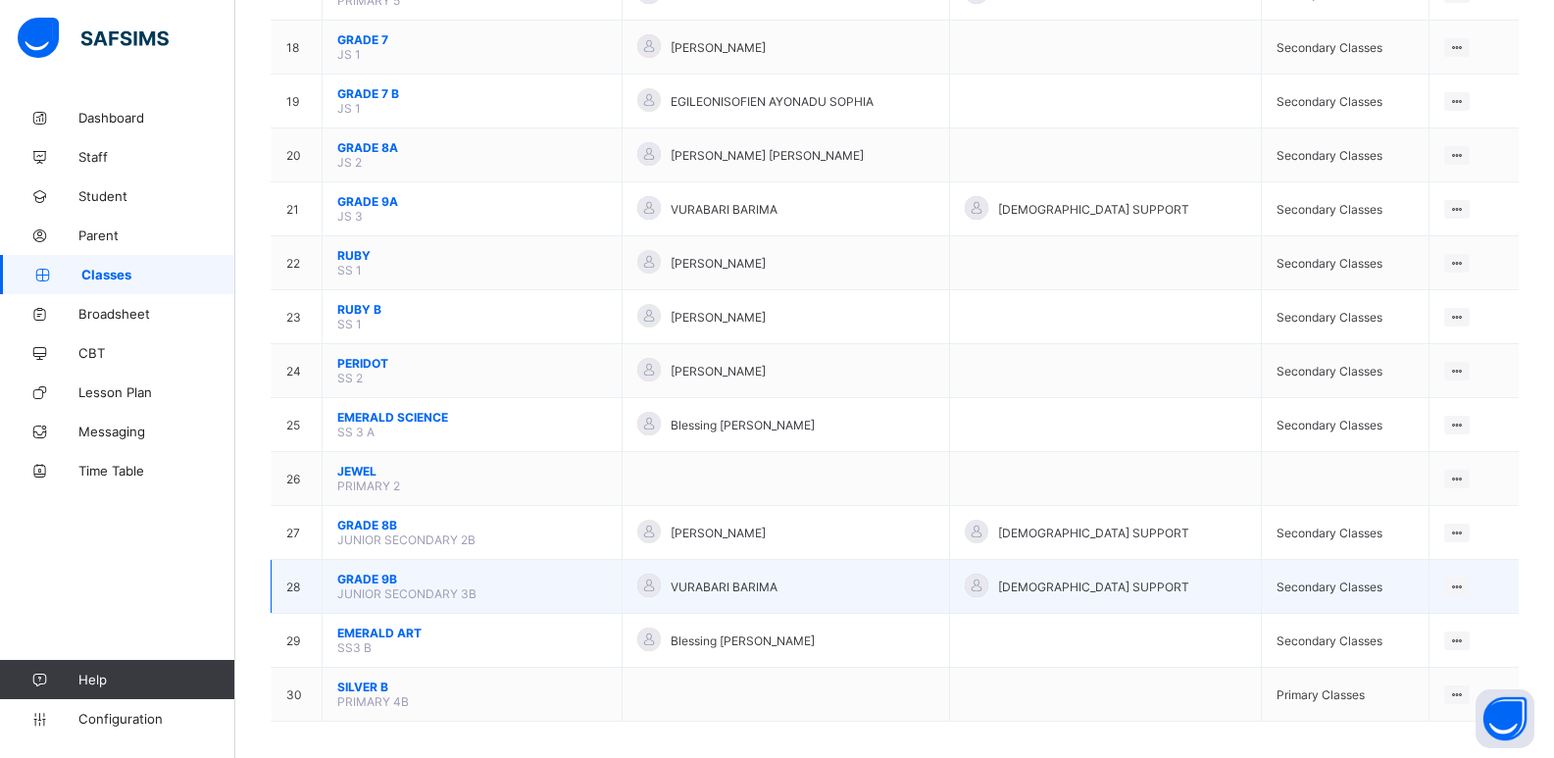
click at [378, 577] on span "GRADE 9B" at bounding box center [472, 579] width 270 height 15
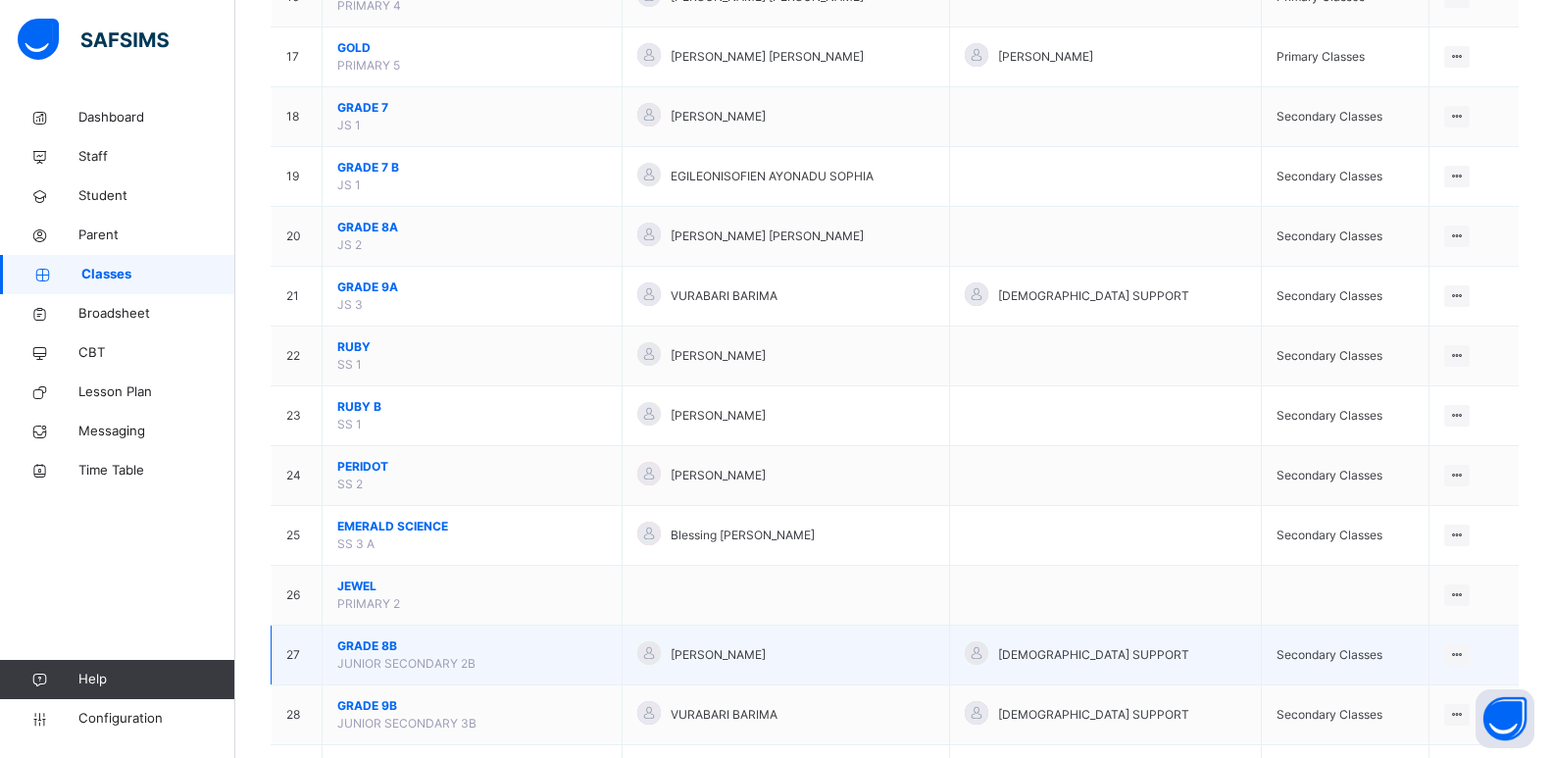
scroll to position [1319, 0]
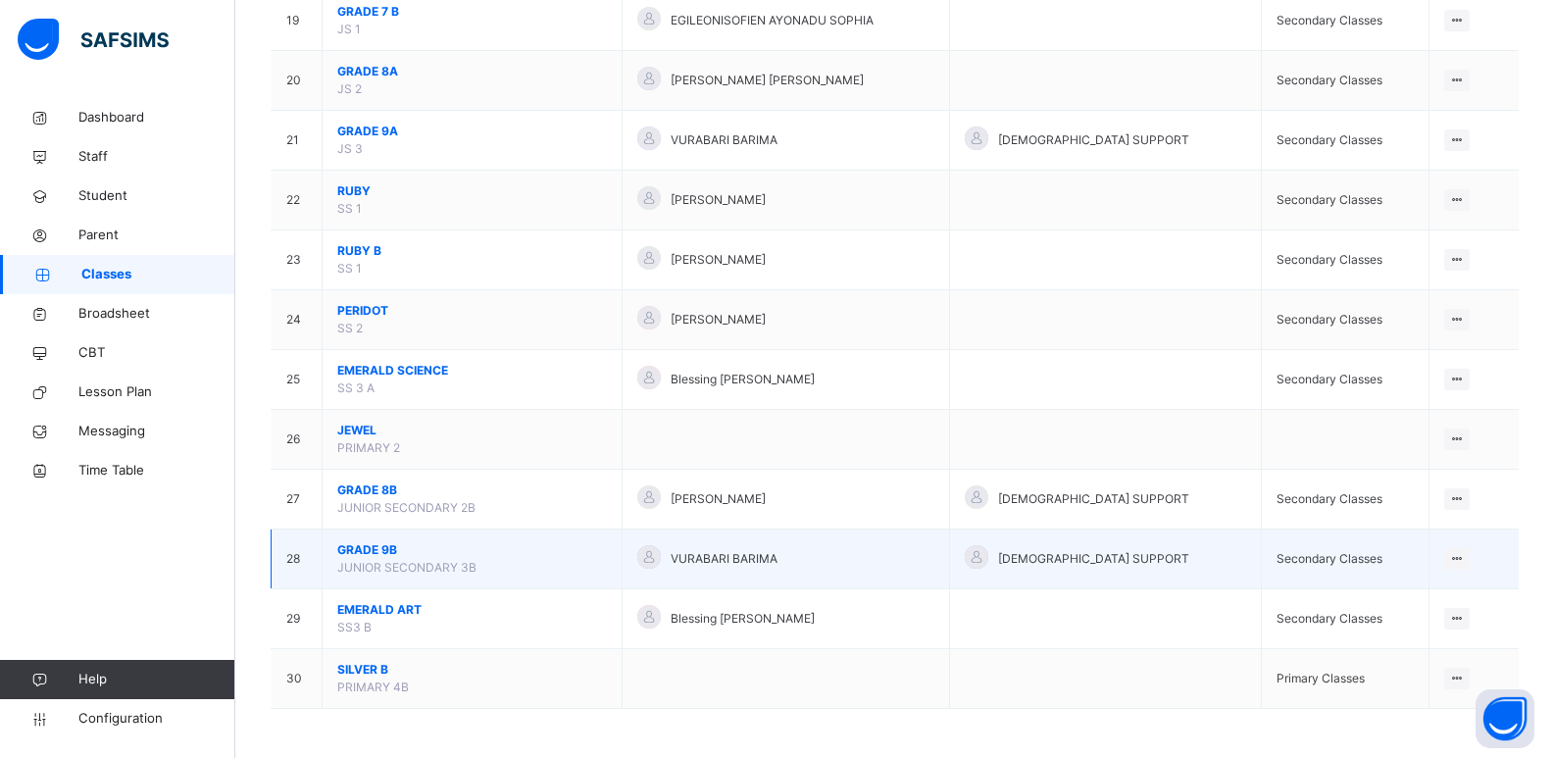
click at [381, 547] on span "GRADE 9B" at bounding box center [472, 550] width 270 height 18
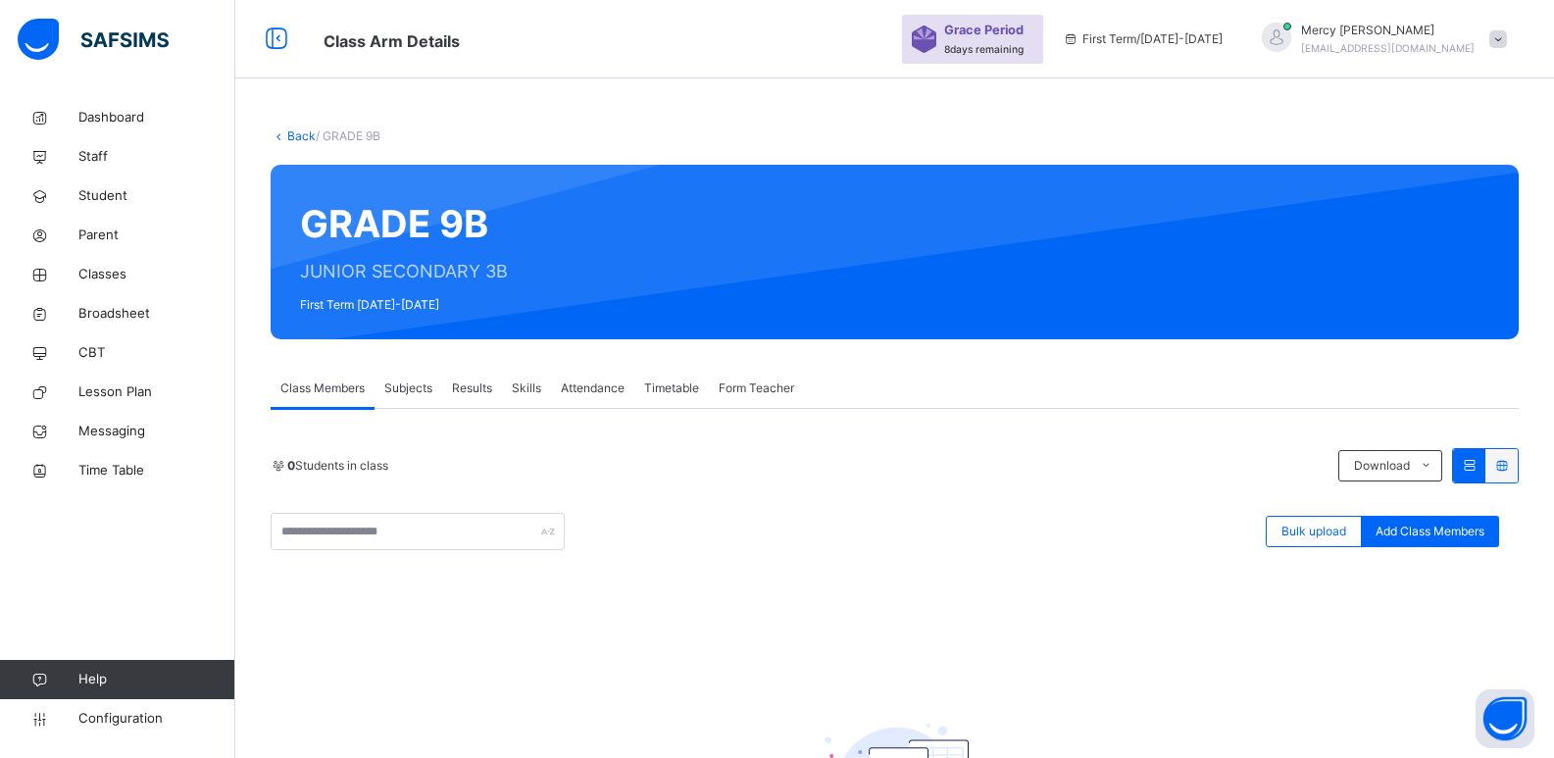
click at [282, 133] on icon at bounding box center [279, 135] width 17 height 15
click at [289, 141] on link "Back" at bounding box center [301, 135] width 28 height 15
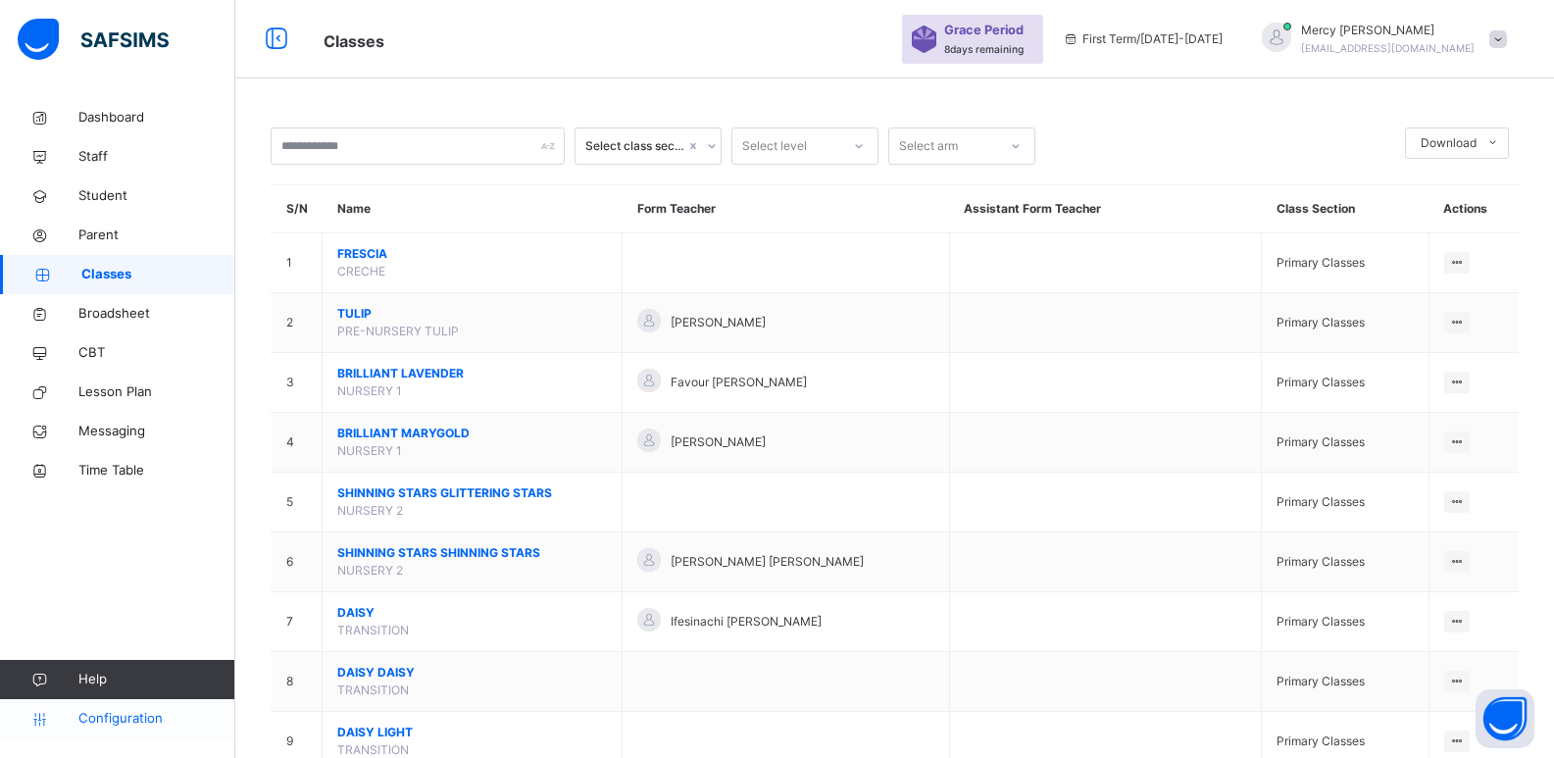
click at [112, 713] on span "Configuration" at bounding box center [156, 719] width 156 height 20
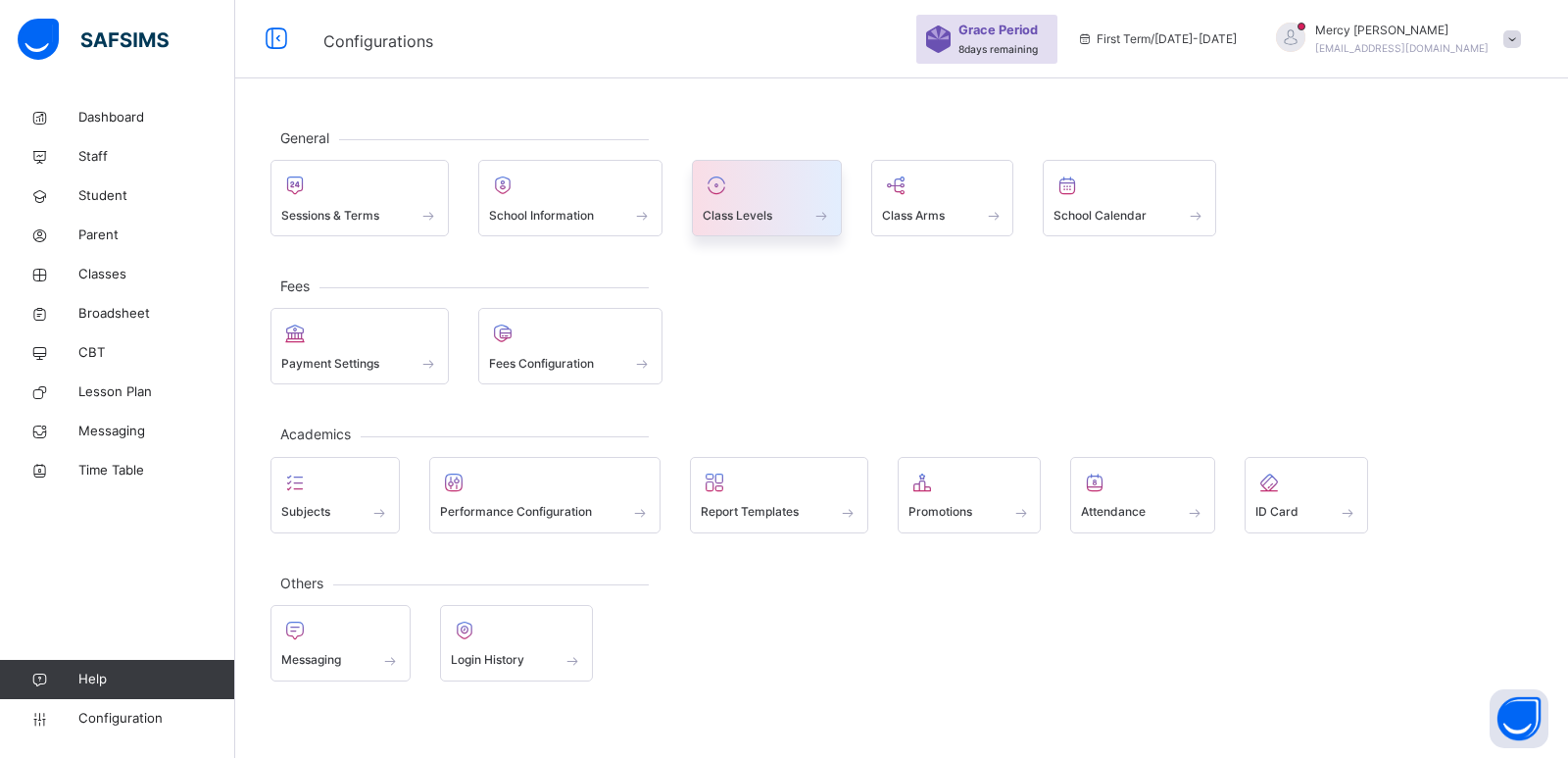
click at [752, 199] on div at bounding box center [767, 185] width 128 height 29
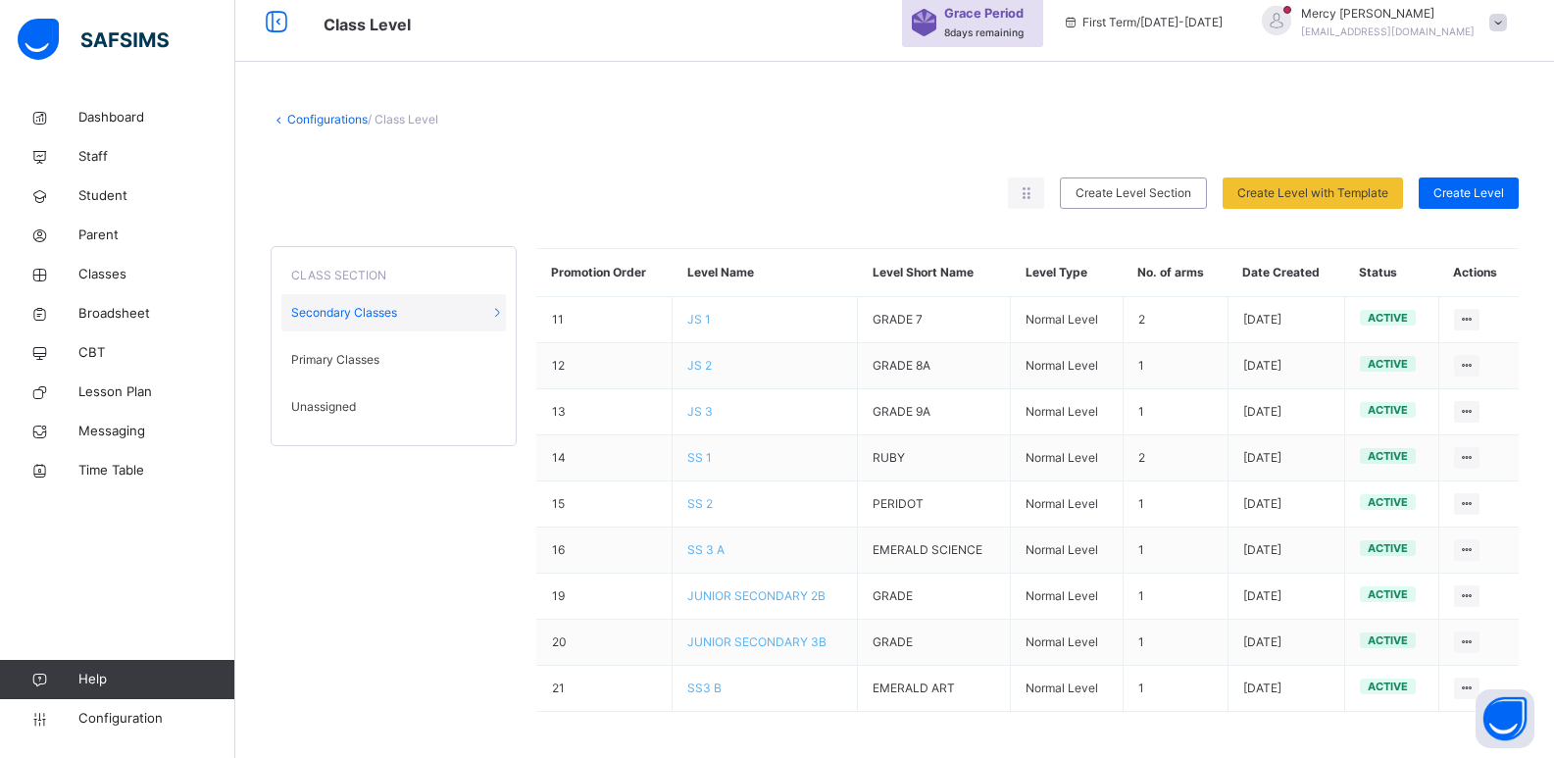
scroll to position [20, 0]
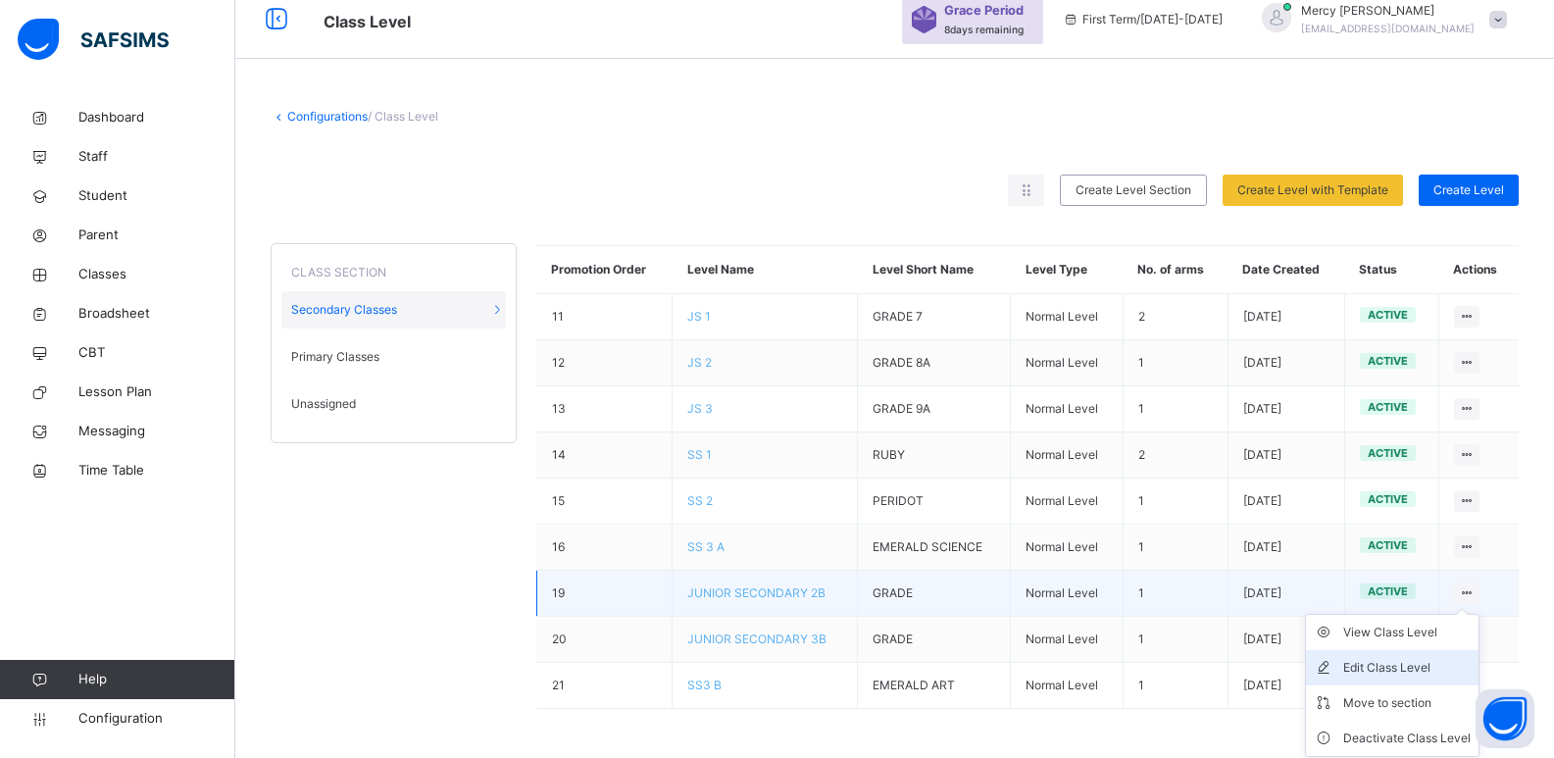
click at [1421, 672] on div "Edit Class Level" at bounding box center [1406, 668] width 127 height 20
type input "**********"
type input "*****"
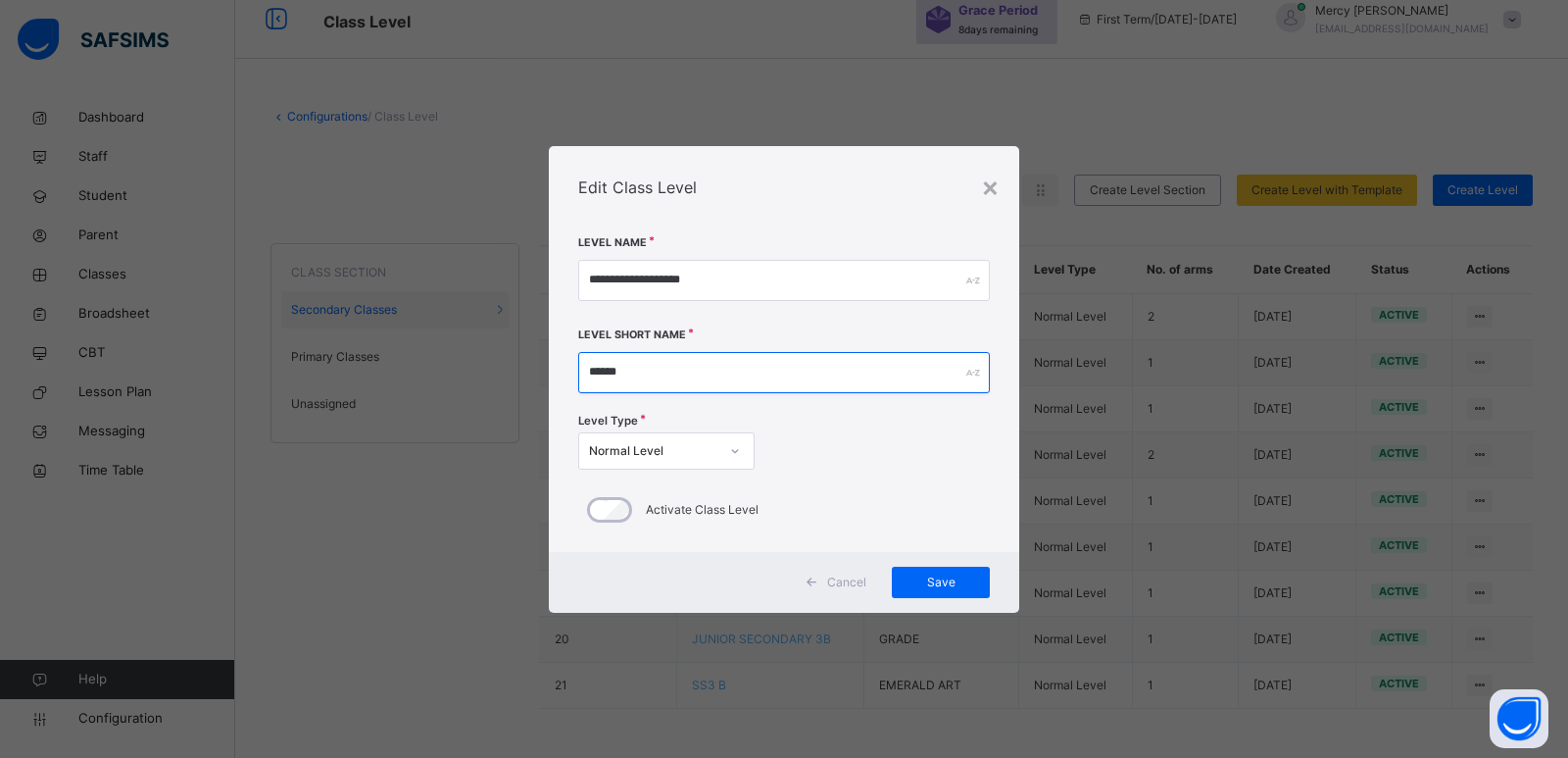
click at [651, 379] on input "*****" at bounding box center [784, 372] width 412 height 41
click at [822, 576] on span at bounding box center [810, 582] width 31 height 31
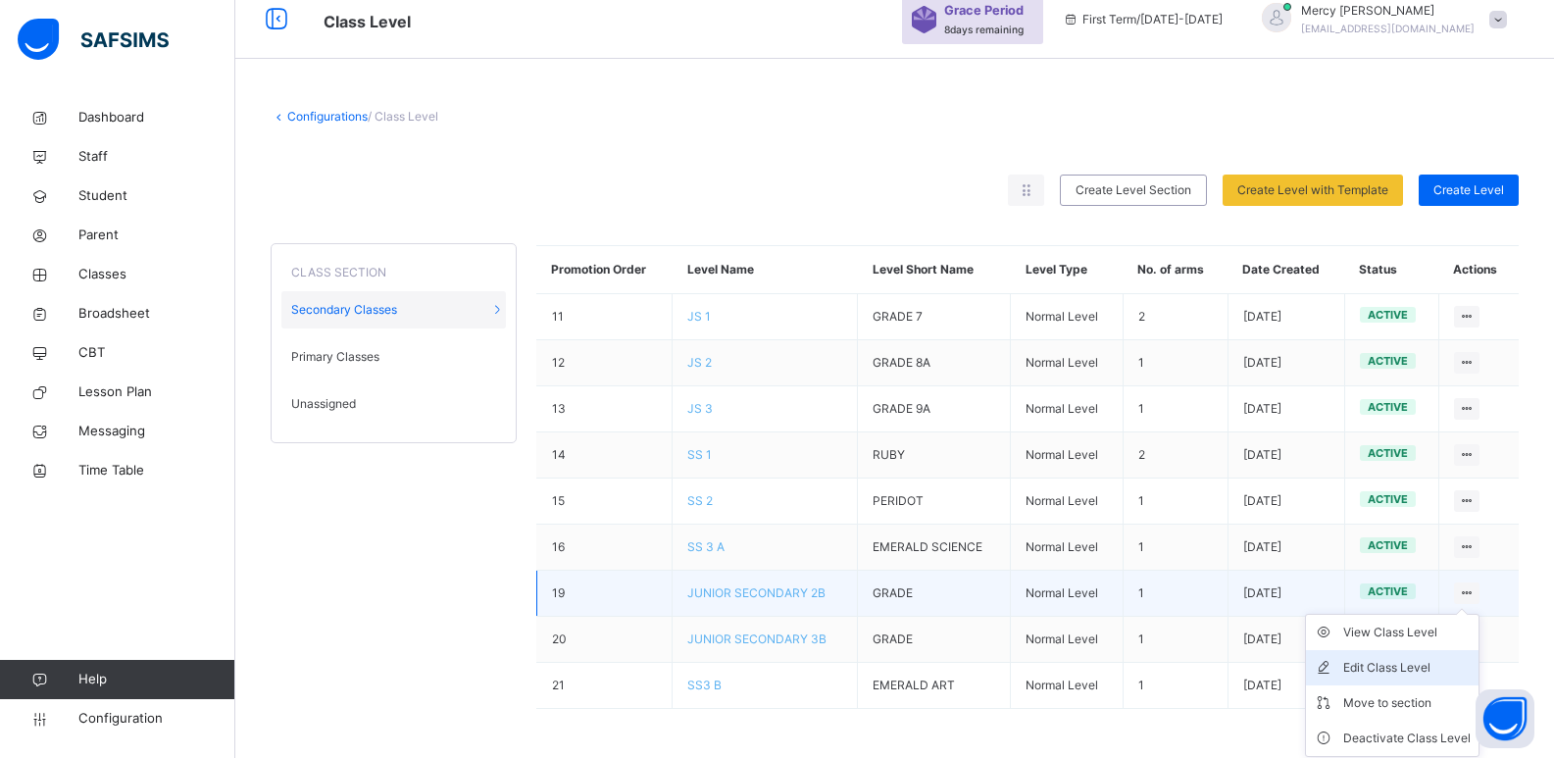
click at [1405, 677] on div "Edit Class Level" at bounding box center [1406, 668] width 127 height 20
type input "**********"
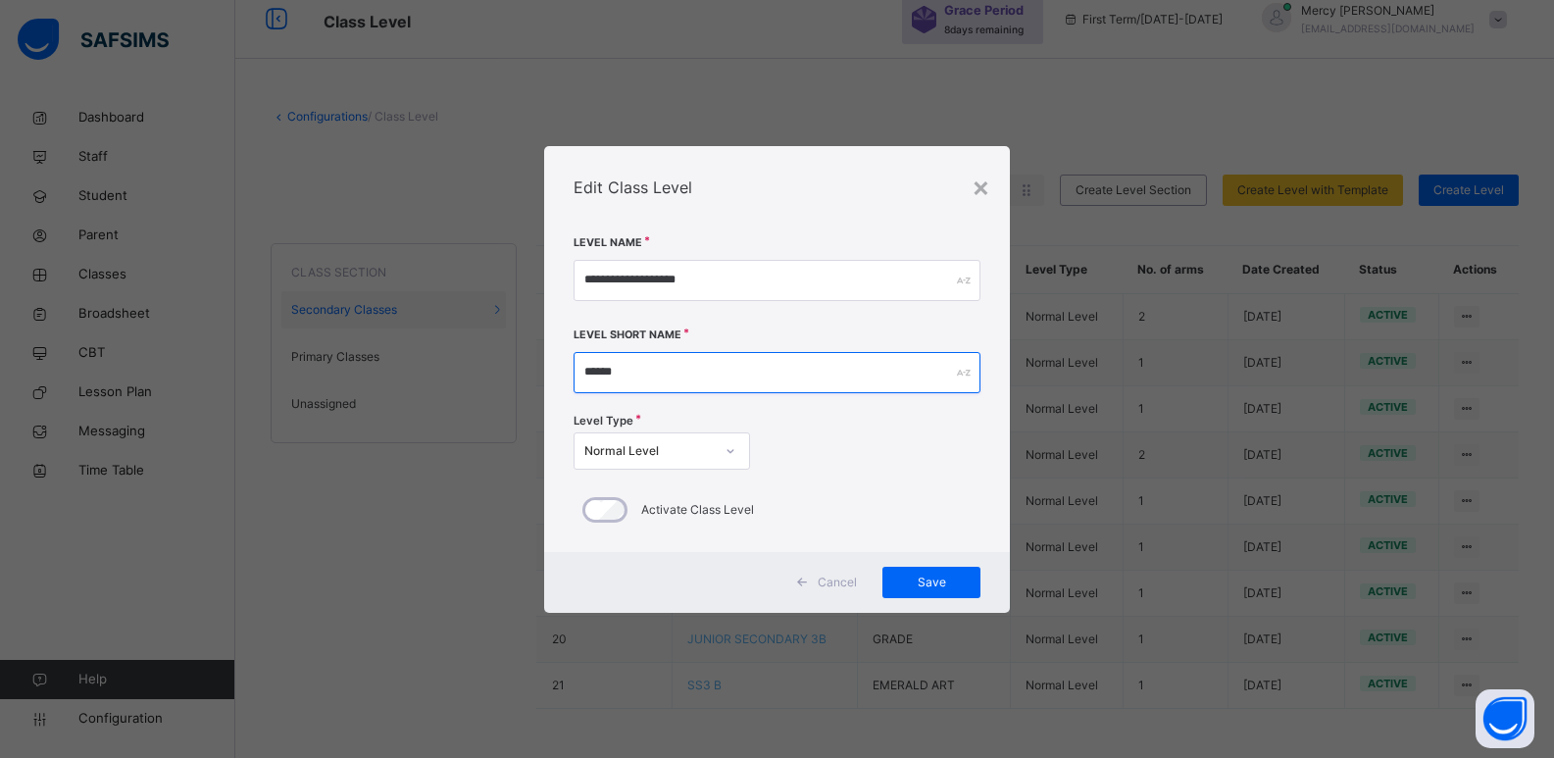
click at [686, 366] on input "*****" at bounding box center [778, 372] width 408 height 41
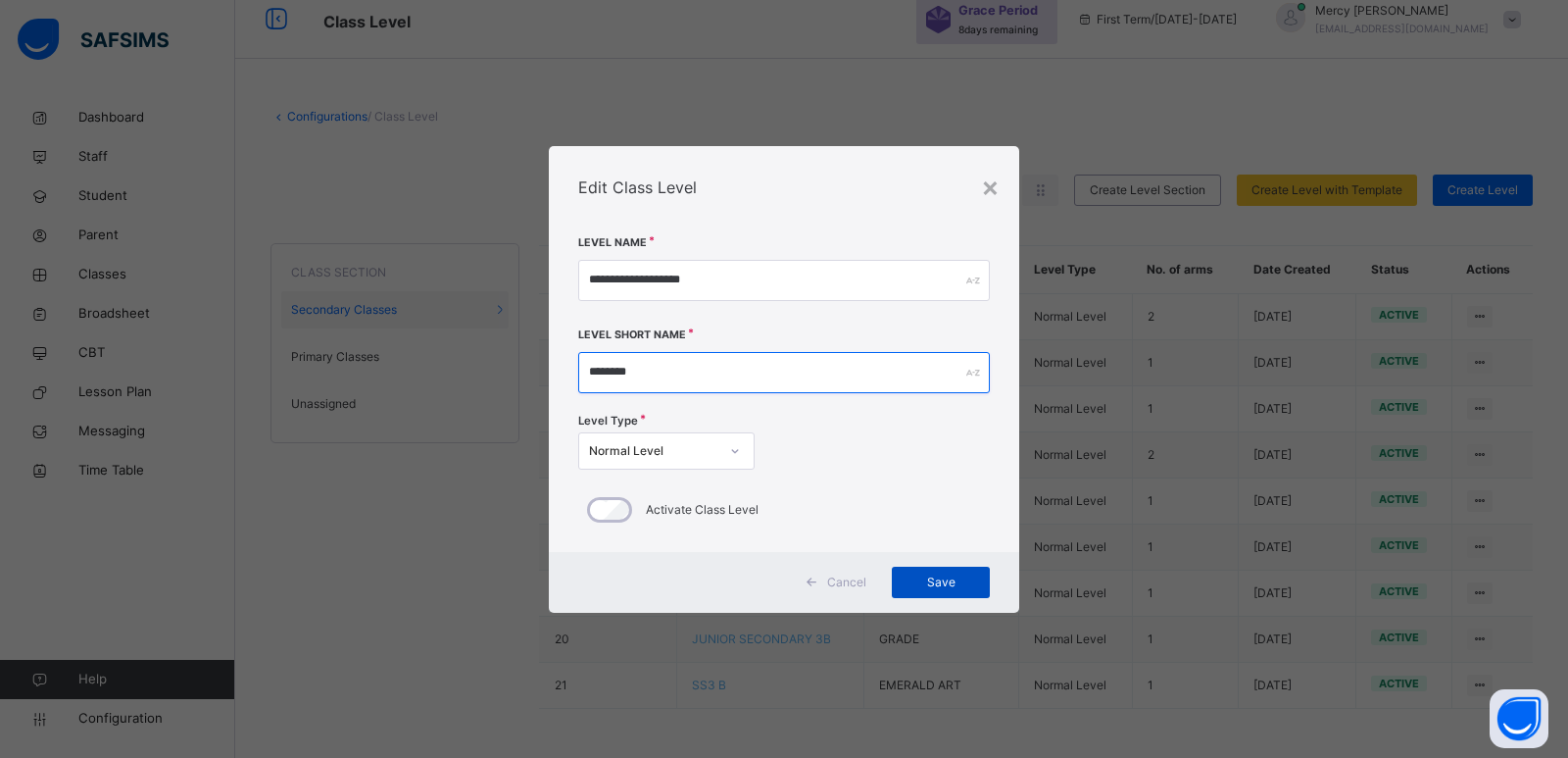
type input "********"
click at [940, 571] on div "Save" at bounding box center [940, 582] width 98 height 31
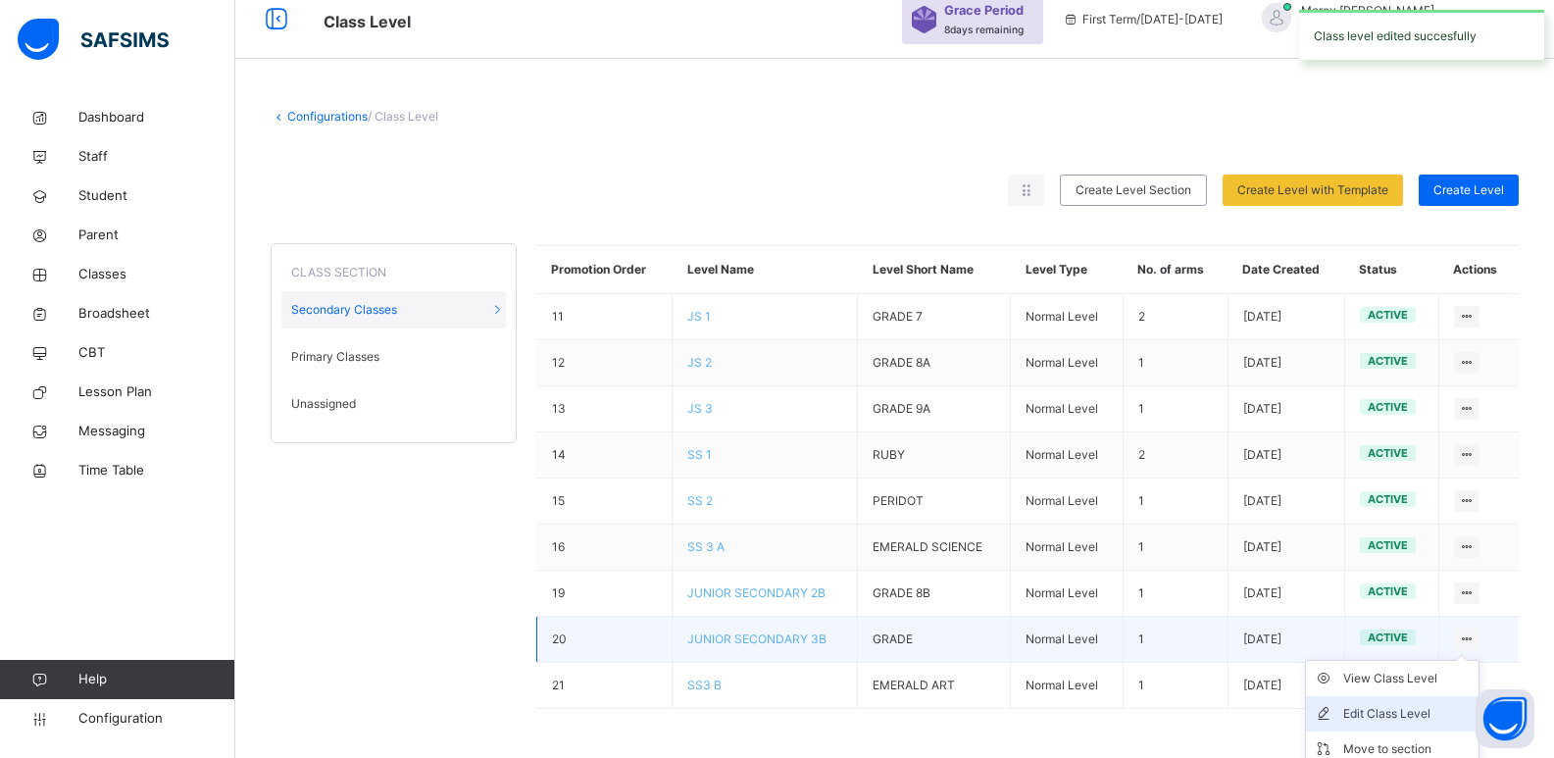
click at [1372, 717] on div "Edit Class Level" at bounding box center [1406, 714] width 127 height 20
type input "**********"
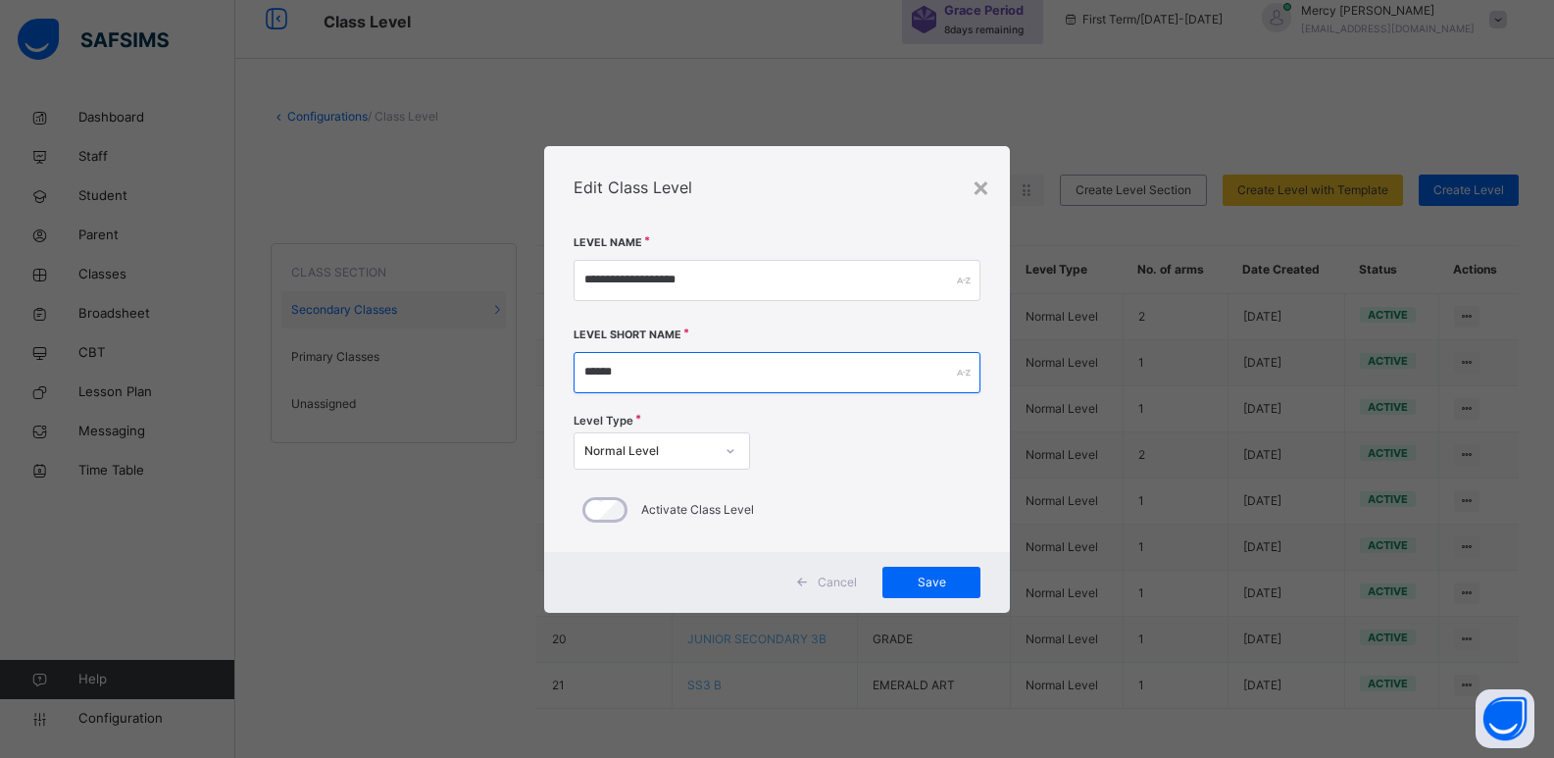
click at [674, 363] on input "*****" at bounding box center [778, 372] width 408 height 41
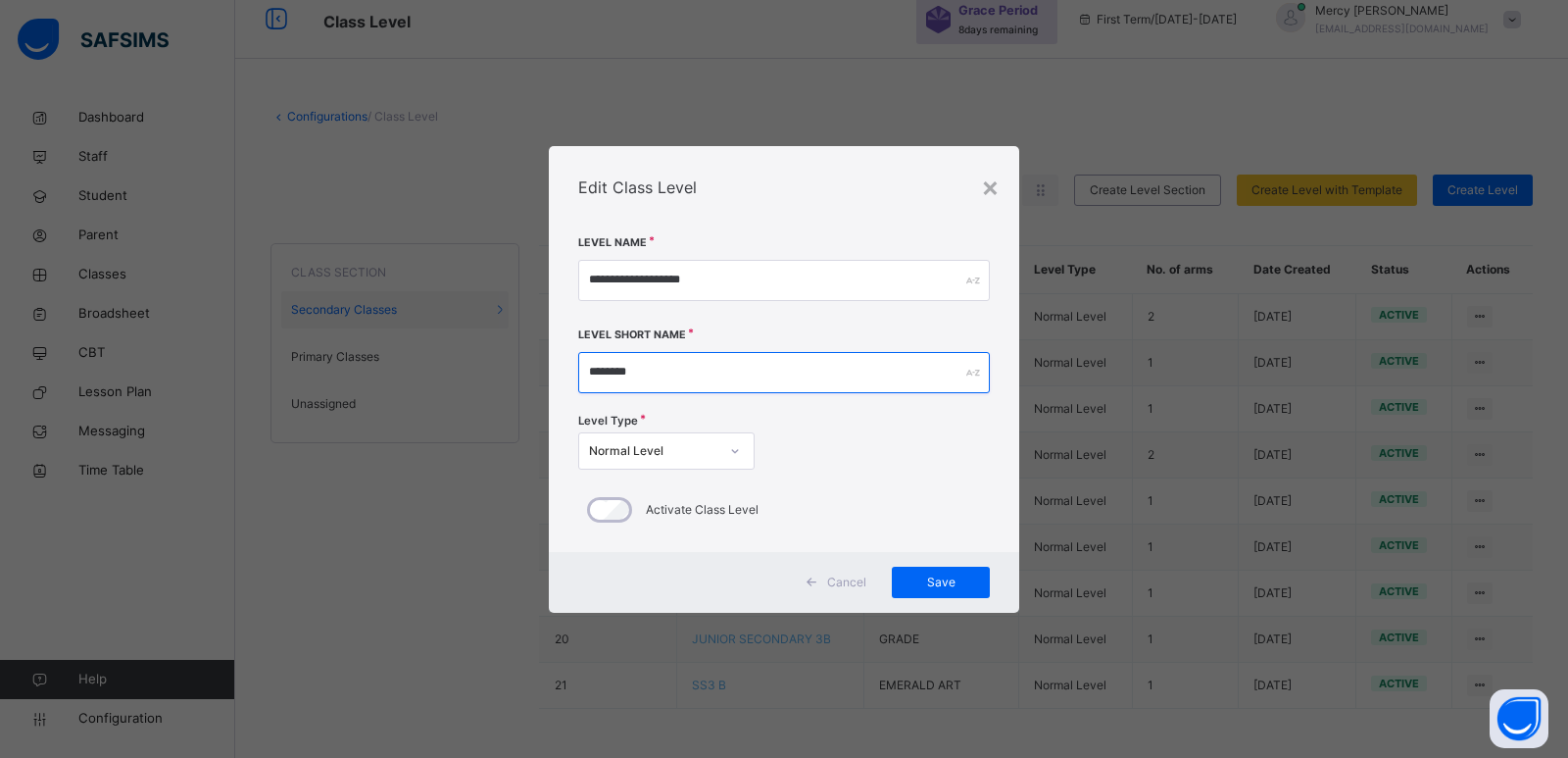
type input "********"
click at [932, 584] on span "Save" at bounding box center [940, 583] width 69 height 18
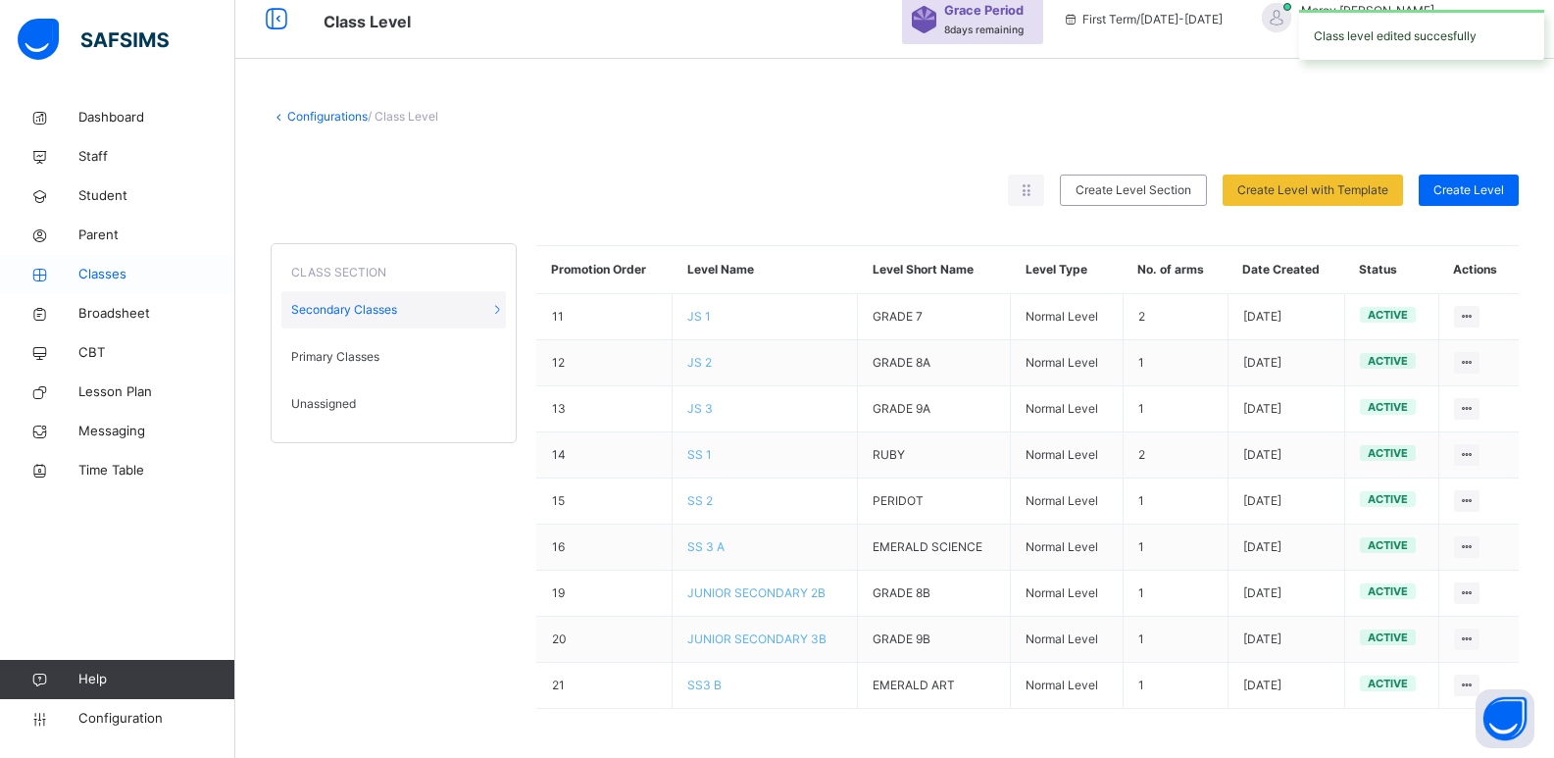
click at [110, 270] on span "Classes" at bounding box center [156, 275] width 157 height 20
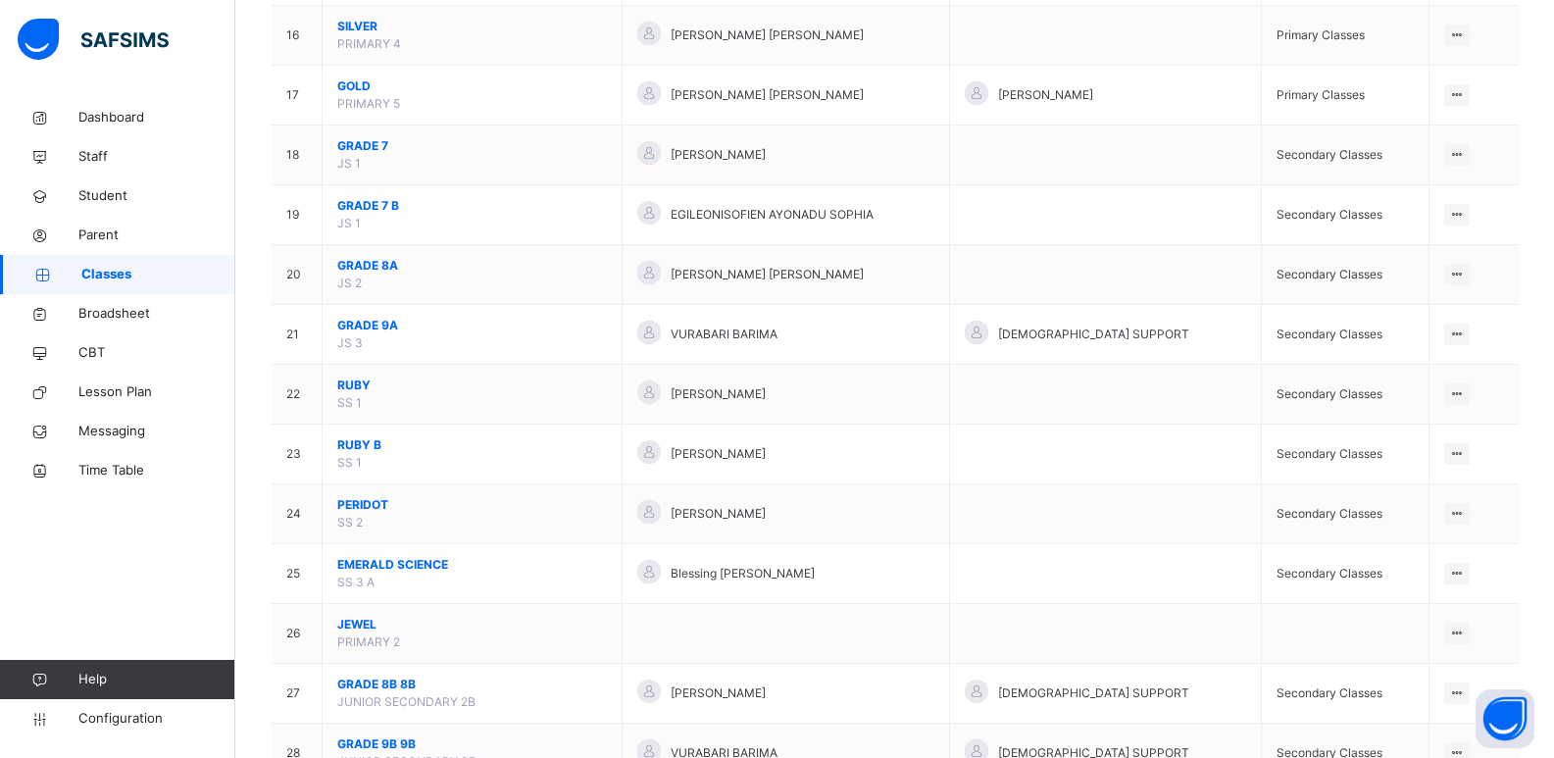
scroll to position [1123, 0]
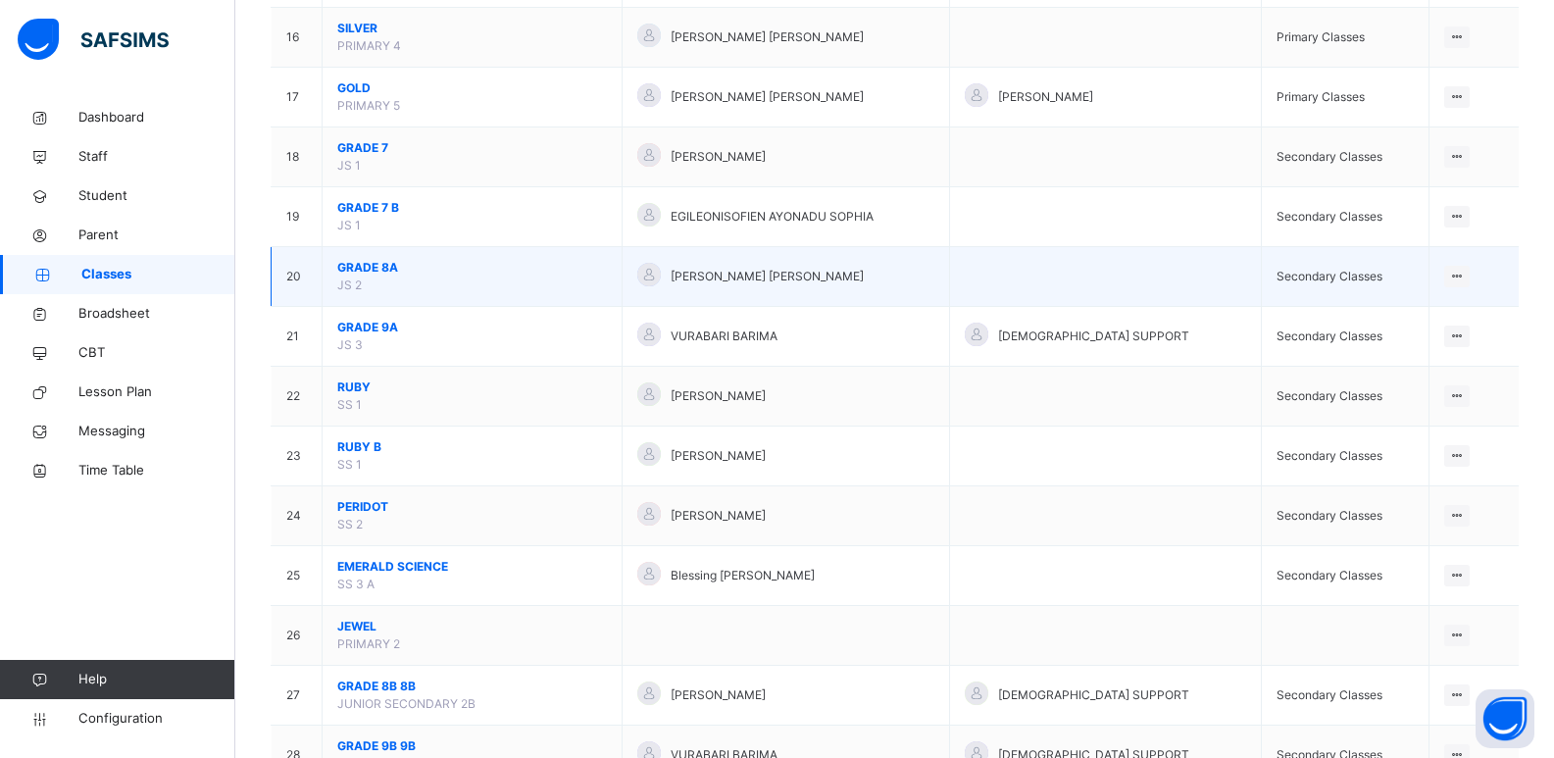
click at [384, 269] on span "GRADE 8A" at bounding box center [472, 268] width 270 height 18
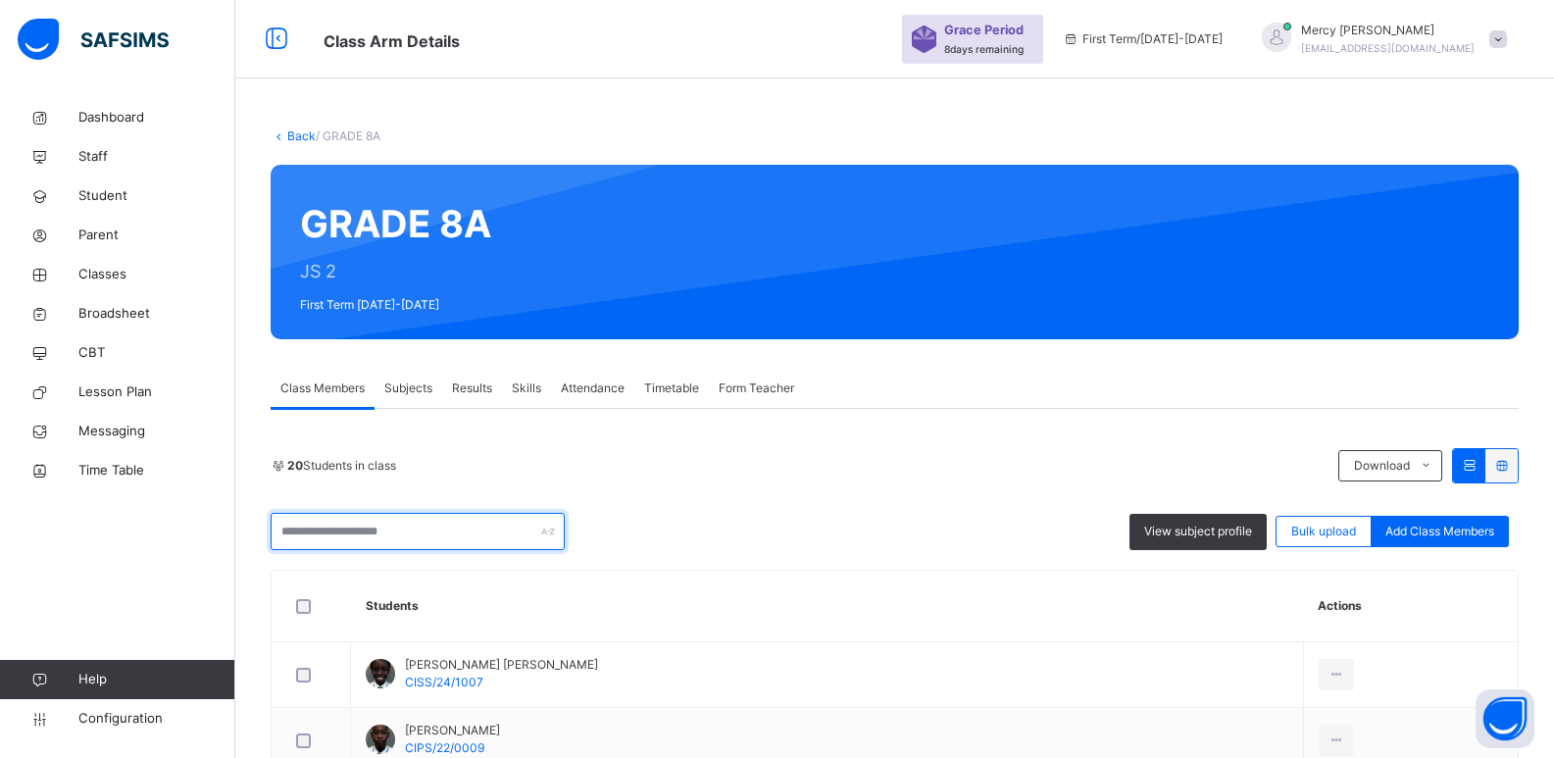
click at [446, 539] on input "text" at bounding box center [418, 531] width 294 height 37
type input "*"
click at [302, 129] on link "Back" at bounding box center [301, 135] width 28 height 15
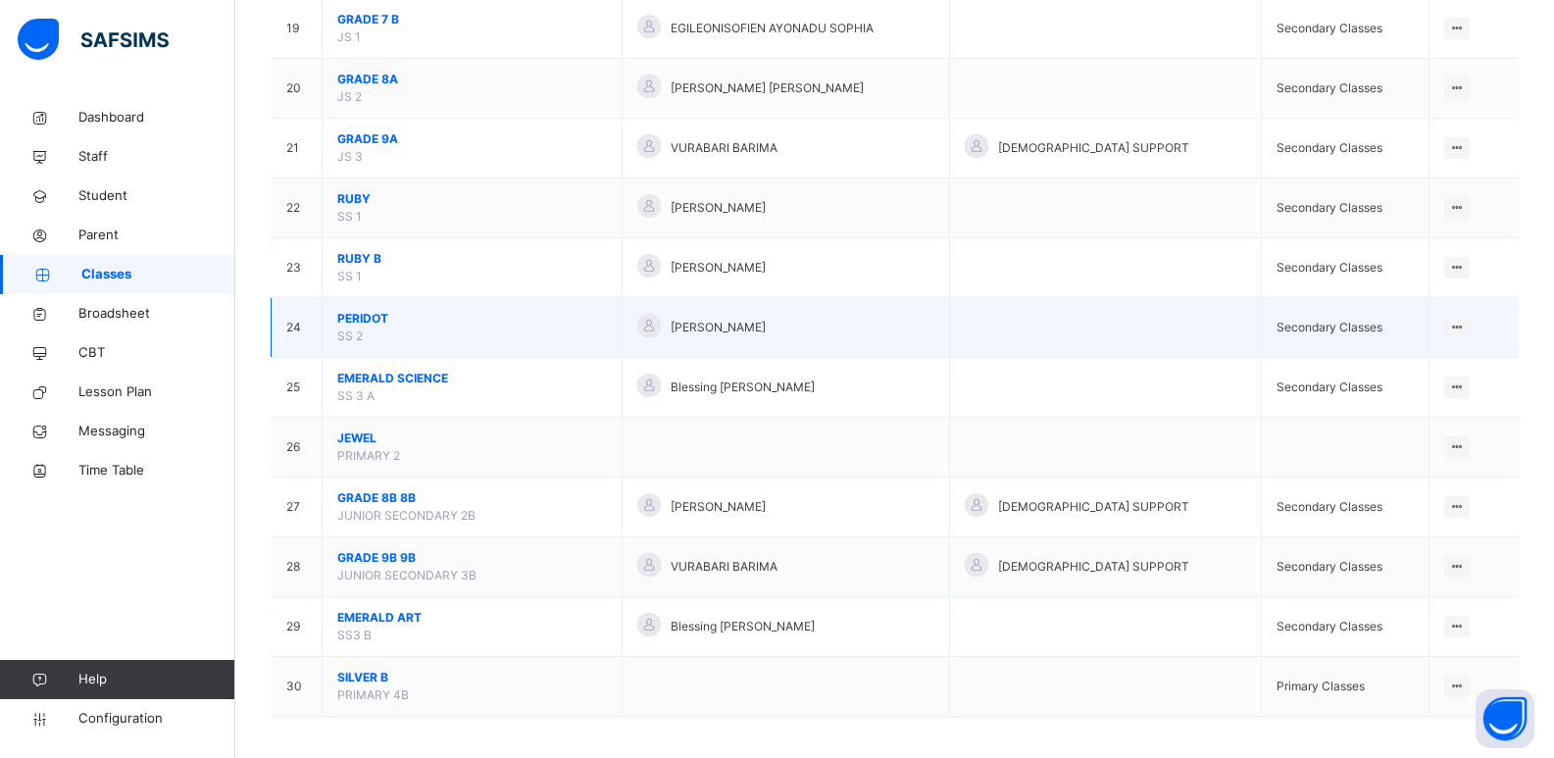
scroll to position [1319, 0]
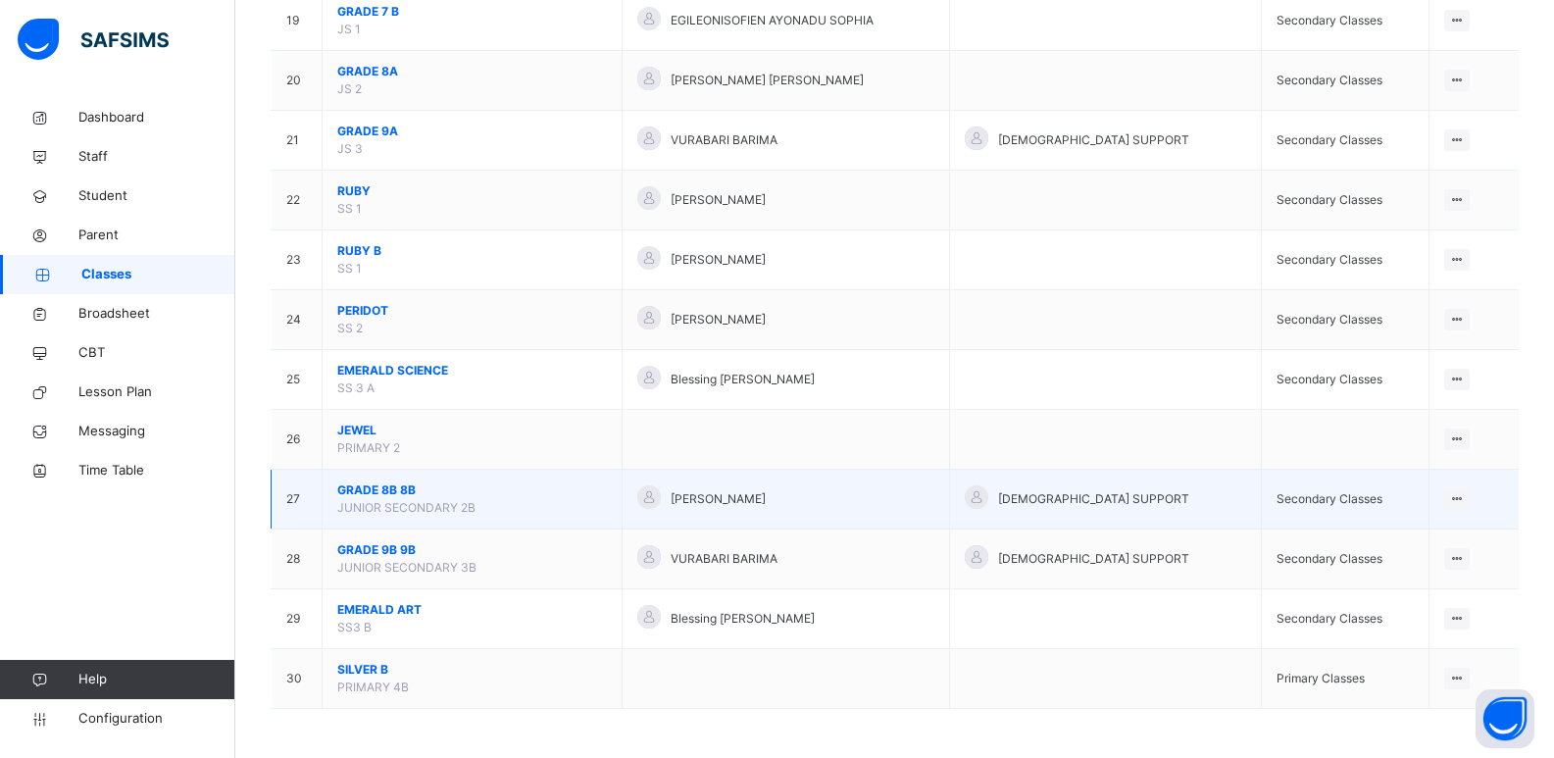
click at [398, 488] on span "GRADE 8B 8B" at bounding box center [472, 490] width 270 height 18
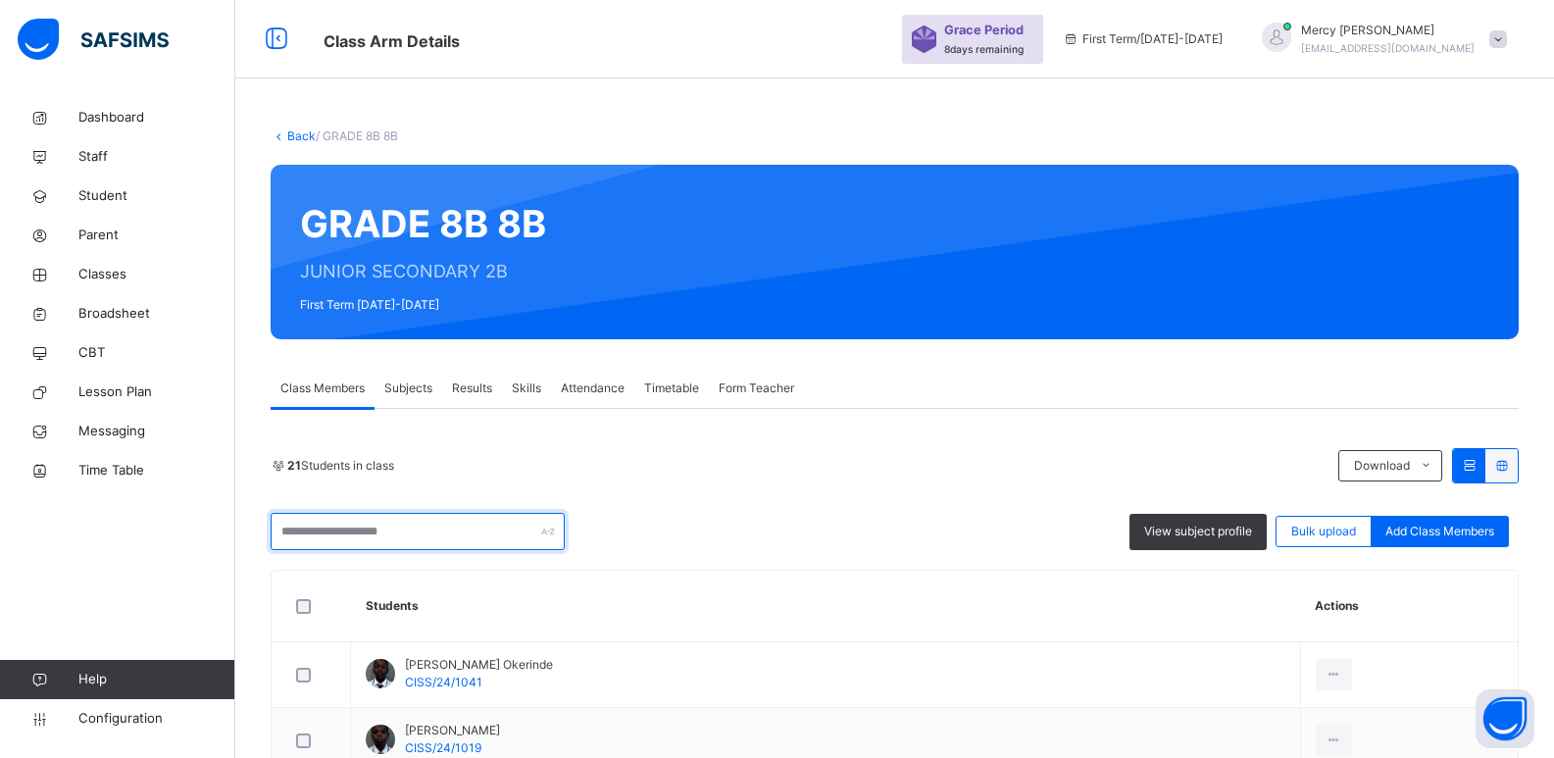
click at [440, 526] on input "text" at bounding box center [418, 531] width 294 height 37
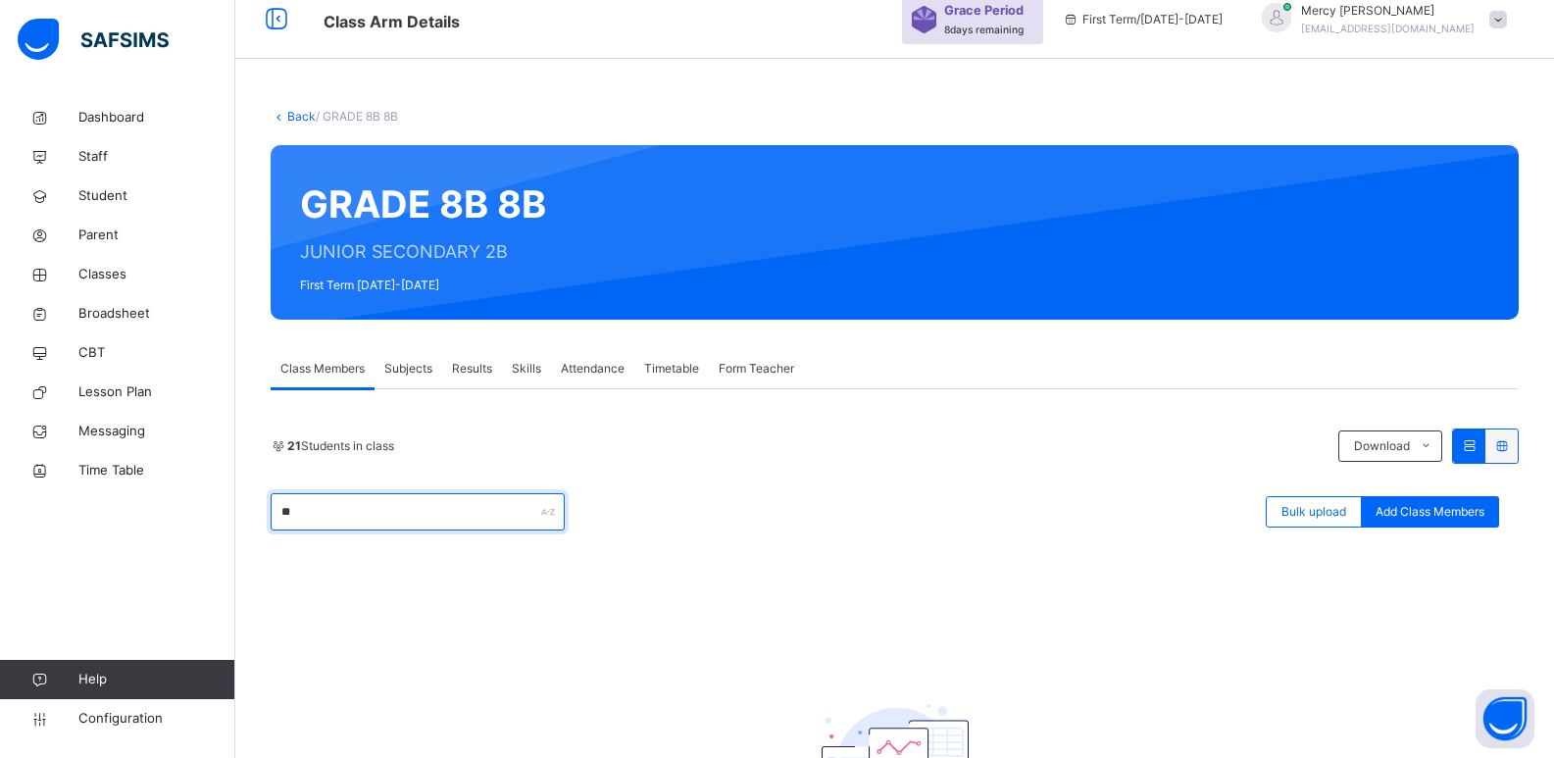
type input "*"
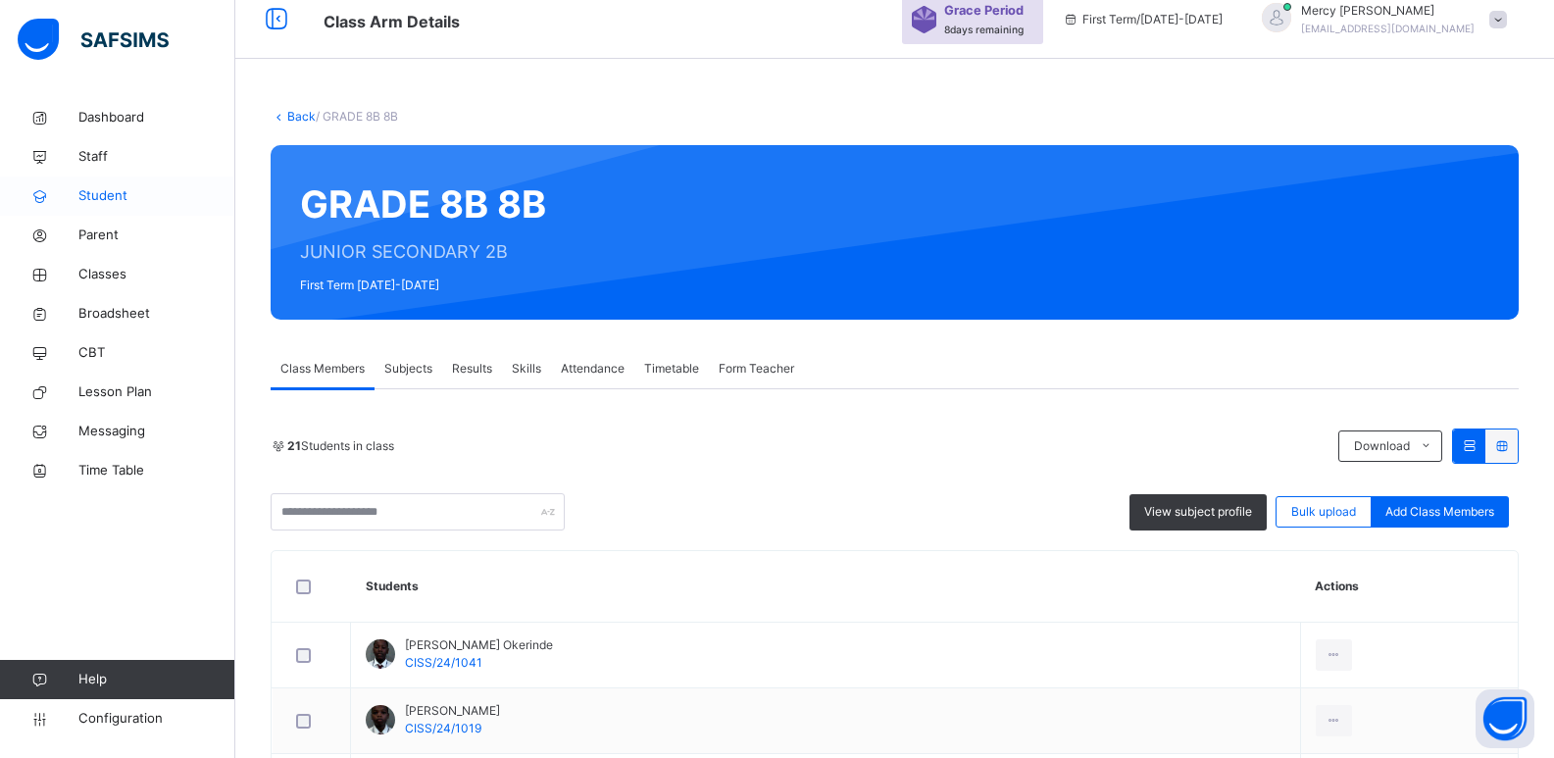
click at [109, 198] on span "Student" at bounding box center [156, 196] width 157 height 20
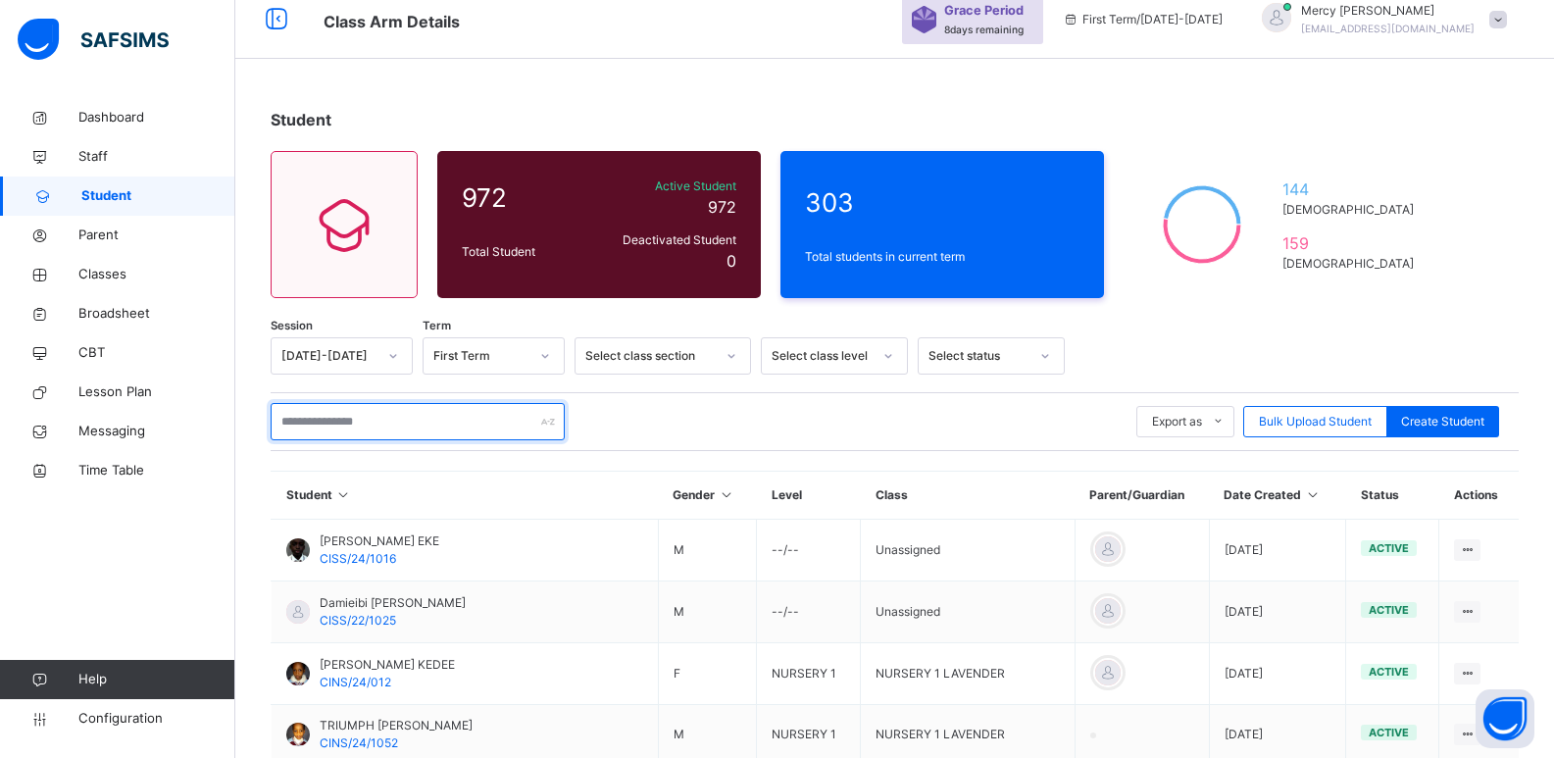
click at [485, 421] on input "text" at bounding box center [418, 421] width 294 height 37
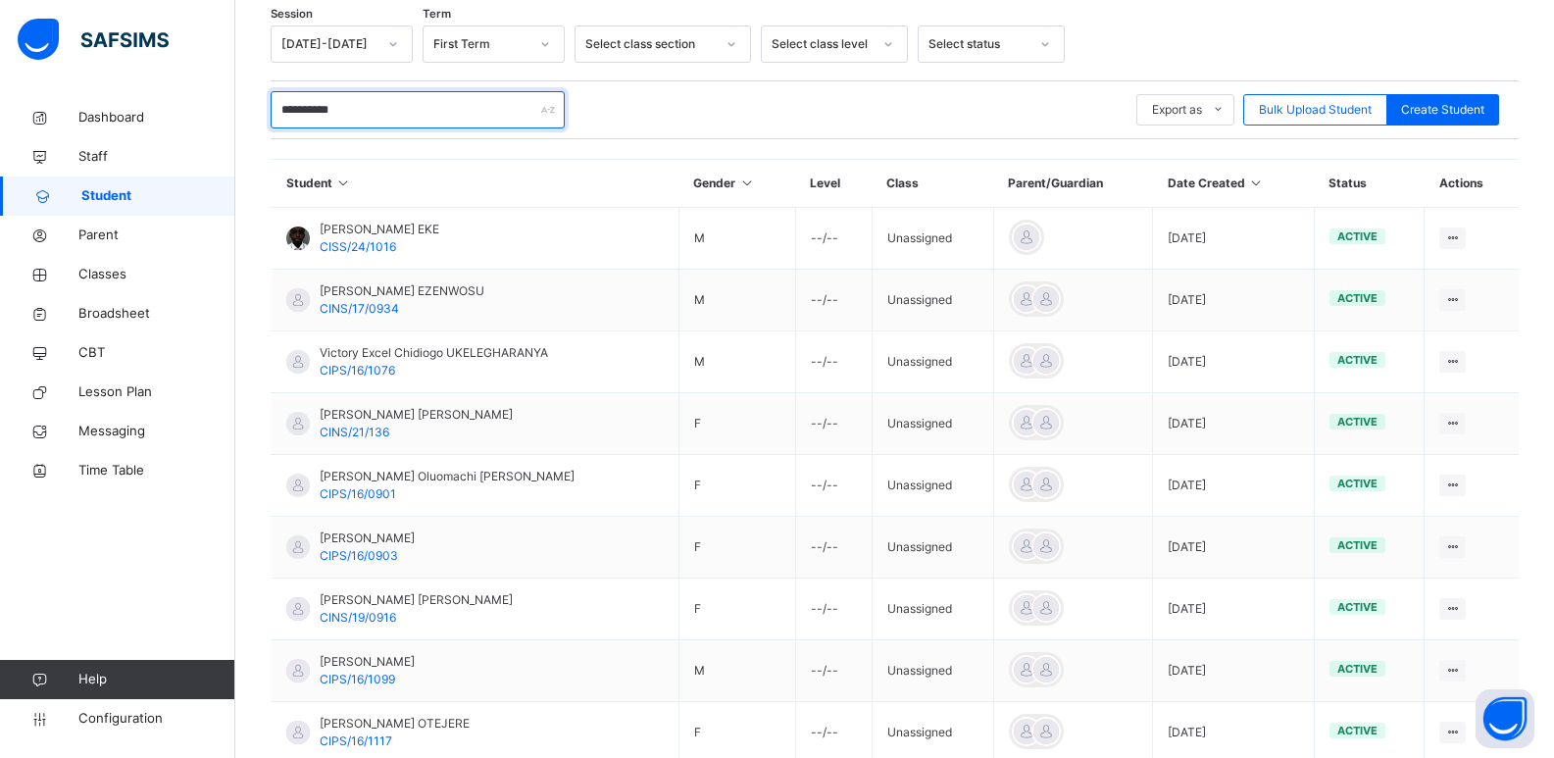
scroll to position [171, 0]
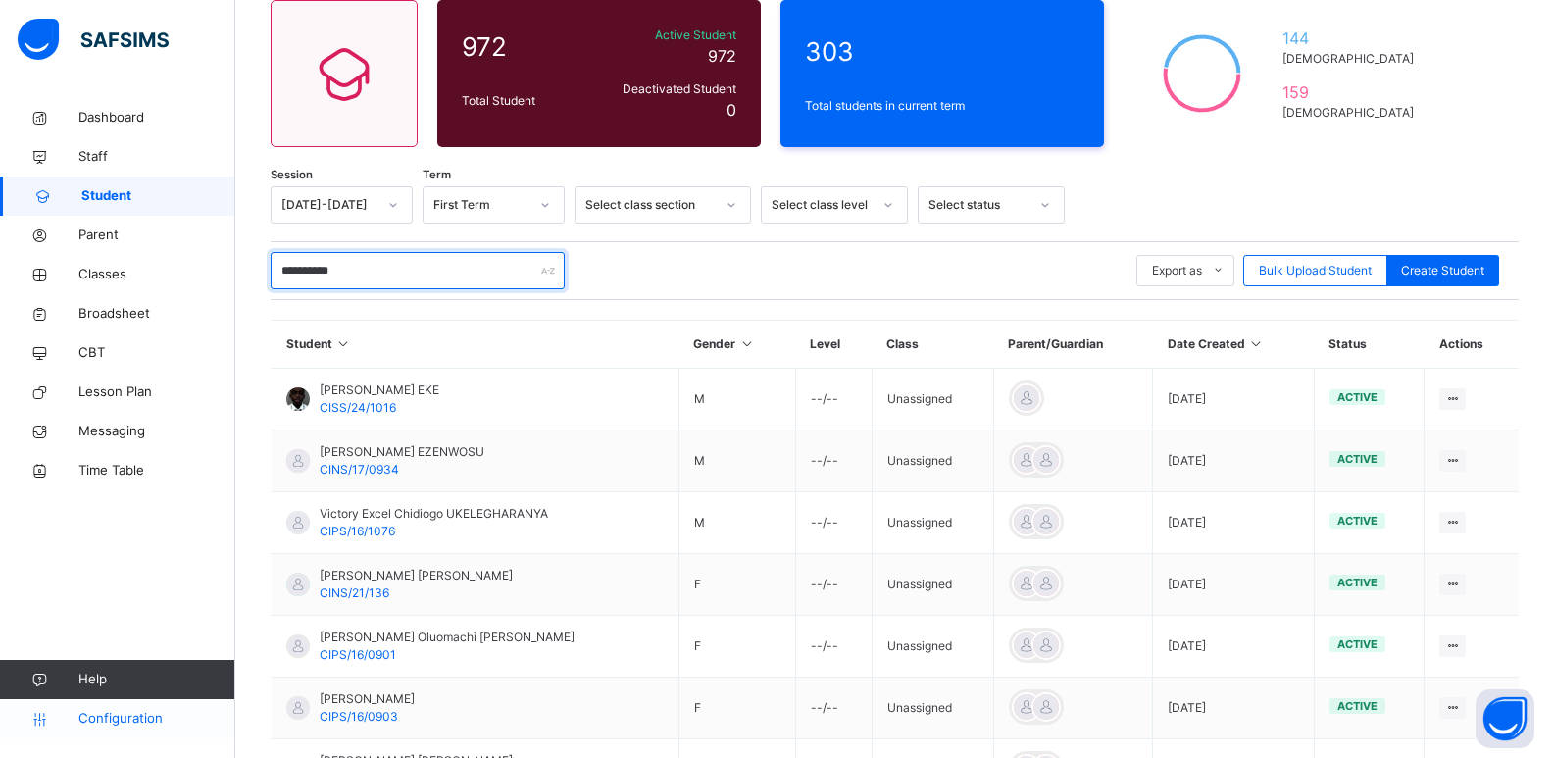
type input "**********"
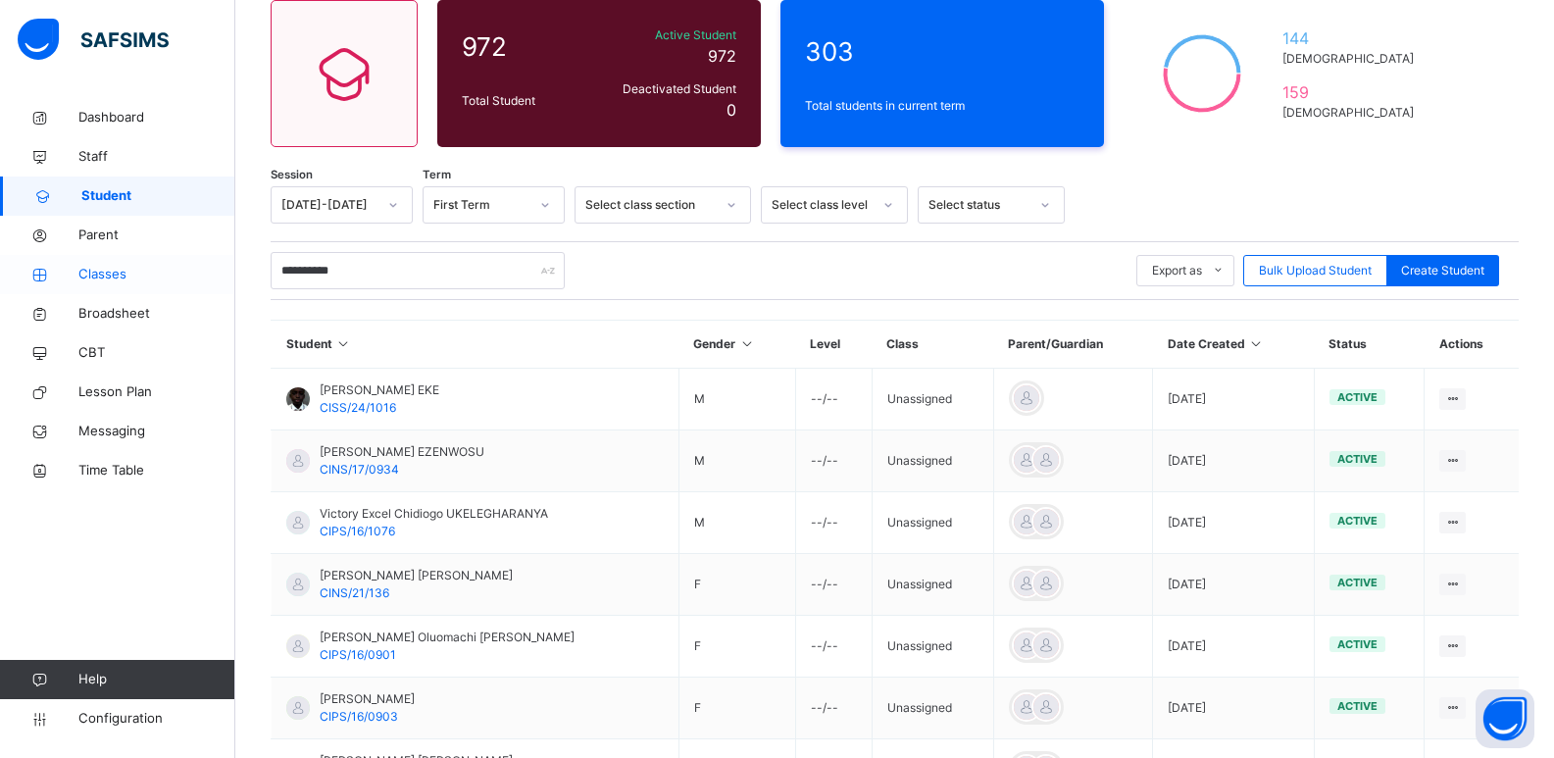
click at [110, 269] on span "Classes" at bounding box center [156, 275] width 157 height 20
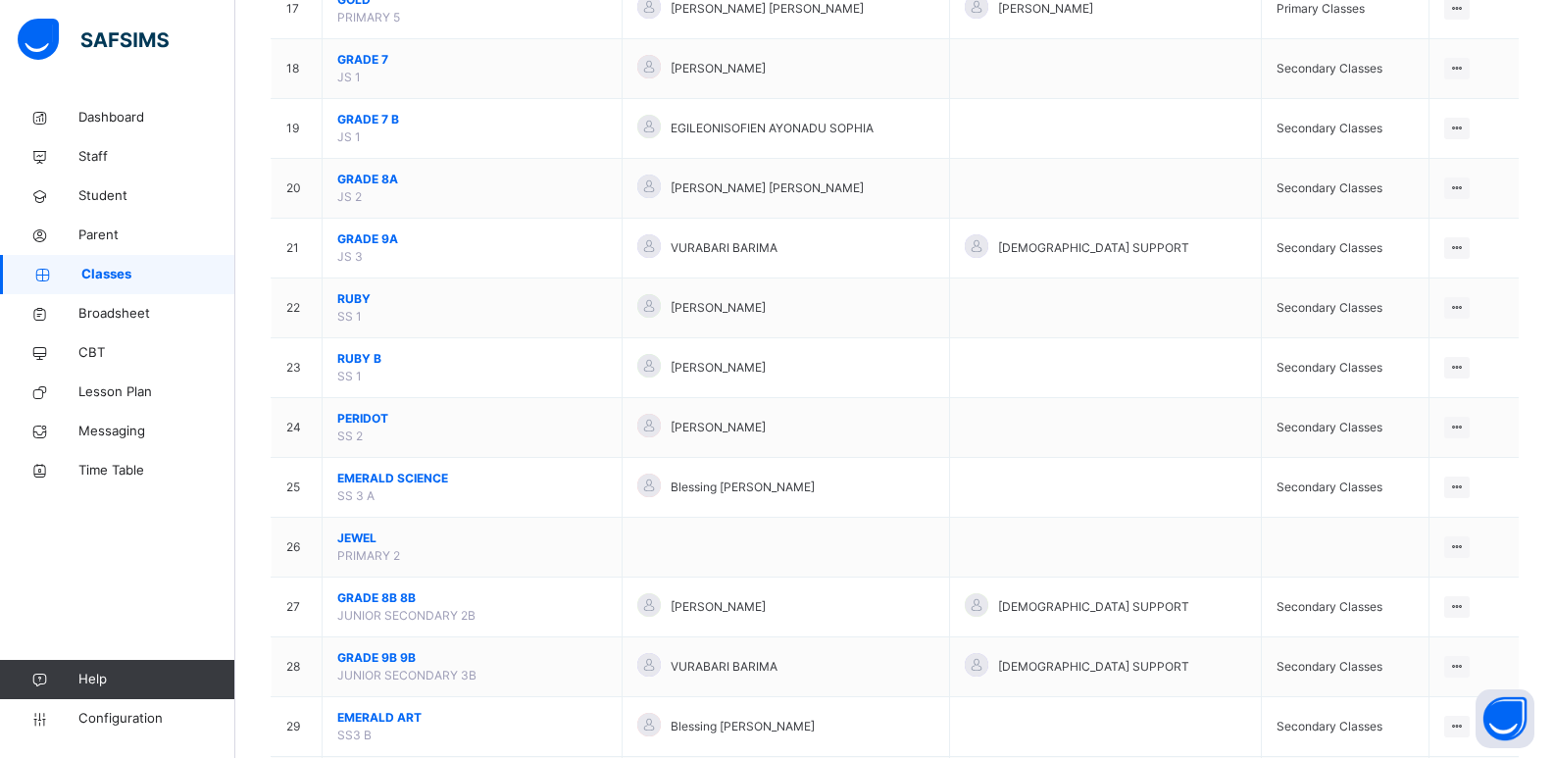
scroll to position [1319, 0]
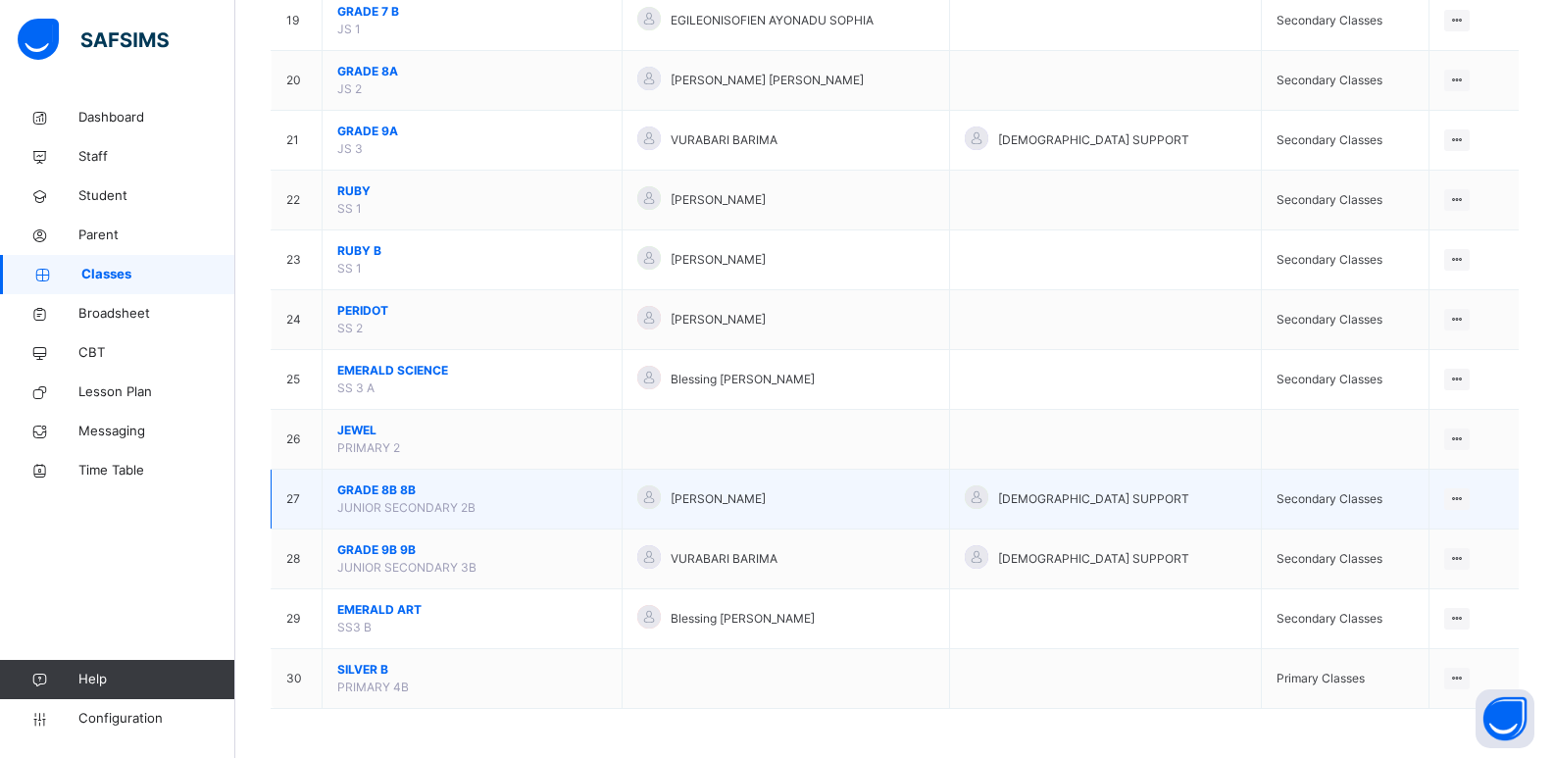
click at [405, 489] on span "GRADE 8B 8B" at bounding box center [472, 490] width 270 height 18
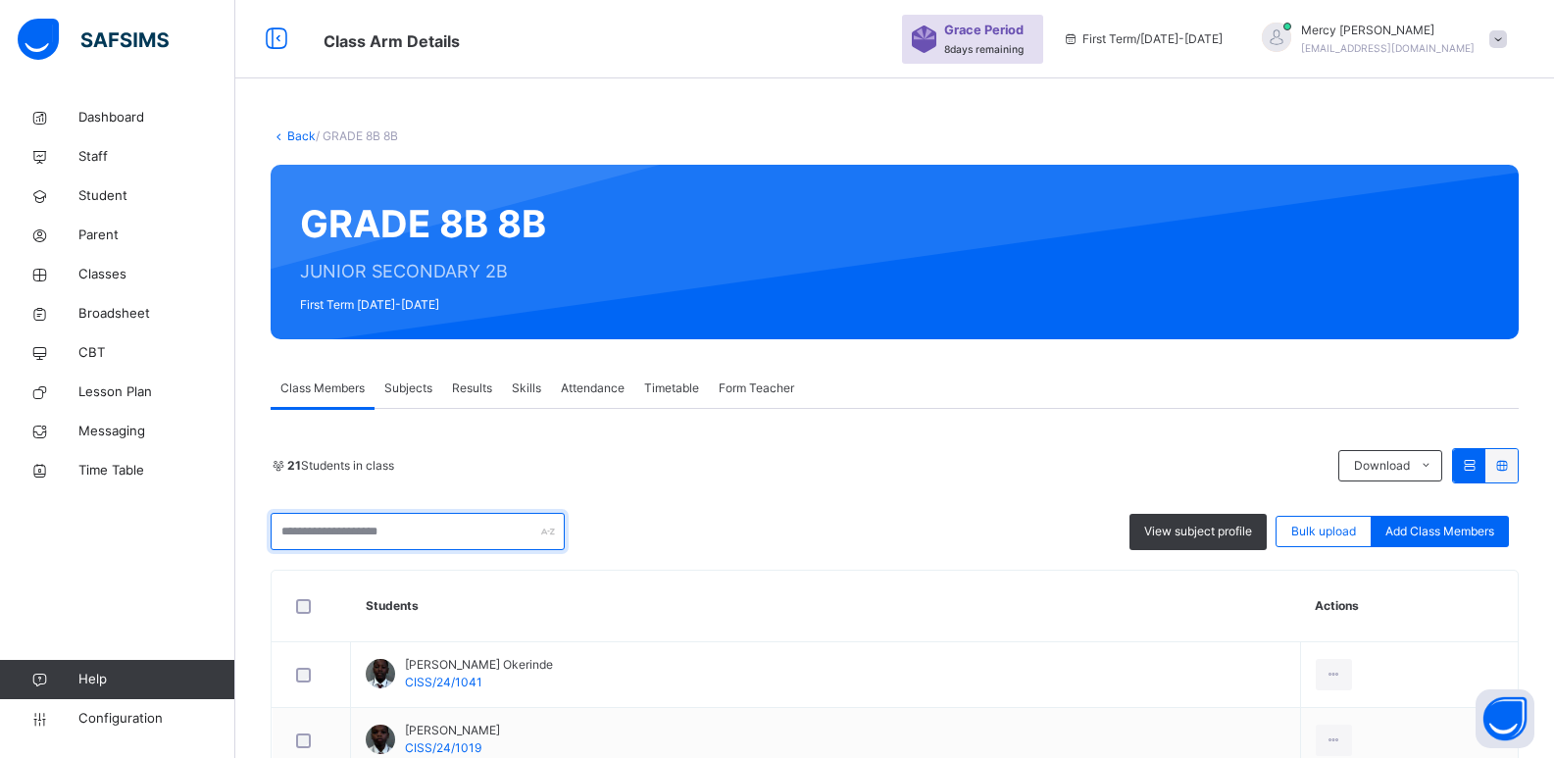
click at [485, 535] on input "text" at bounding box center [418, 531] width 294 height 37
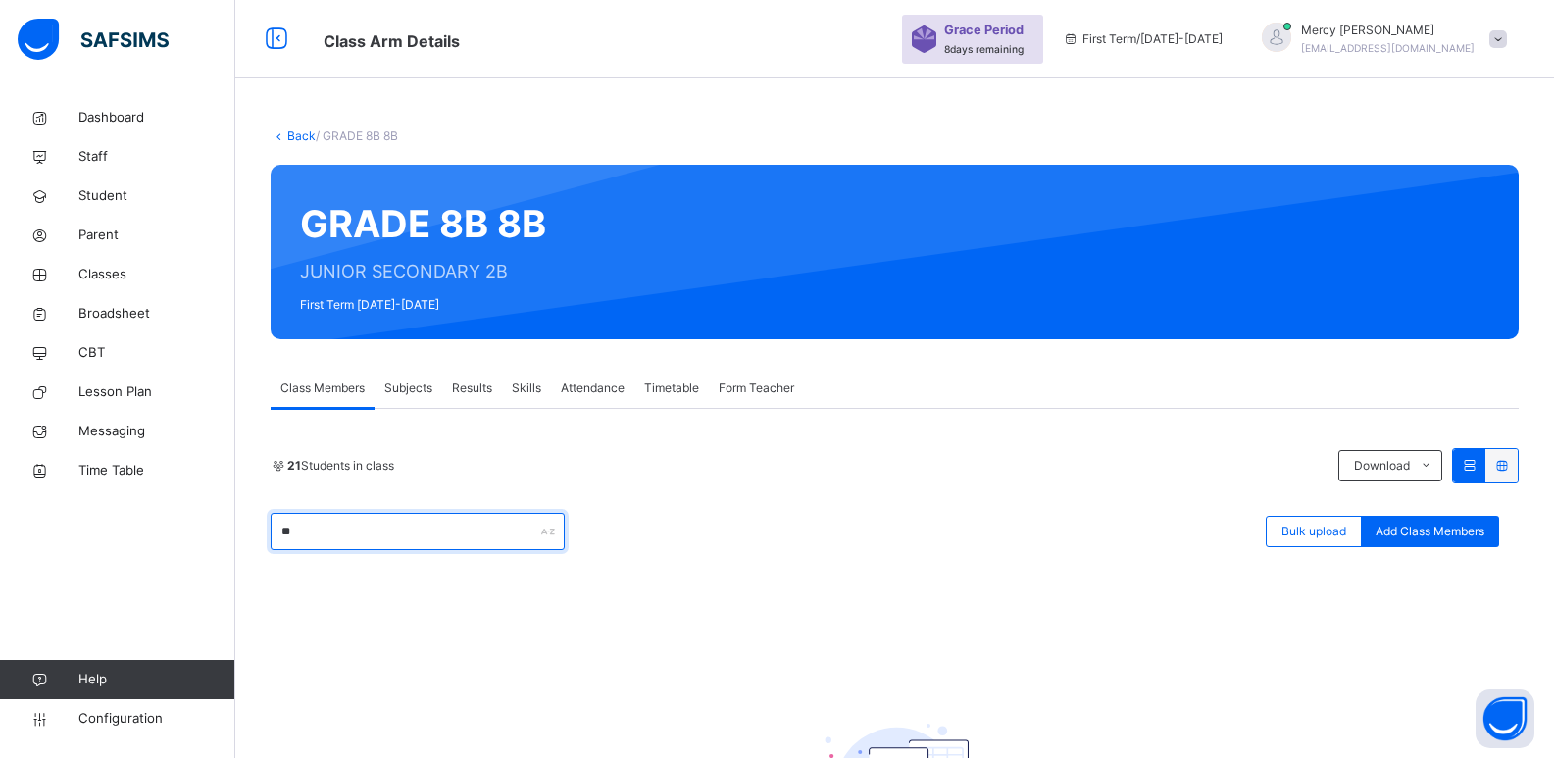
type input "*"
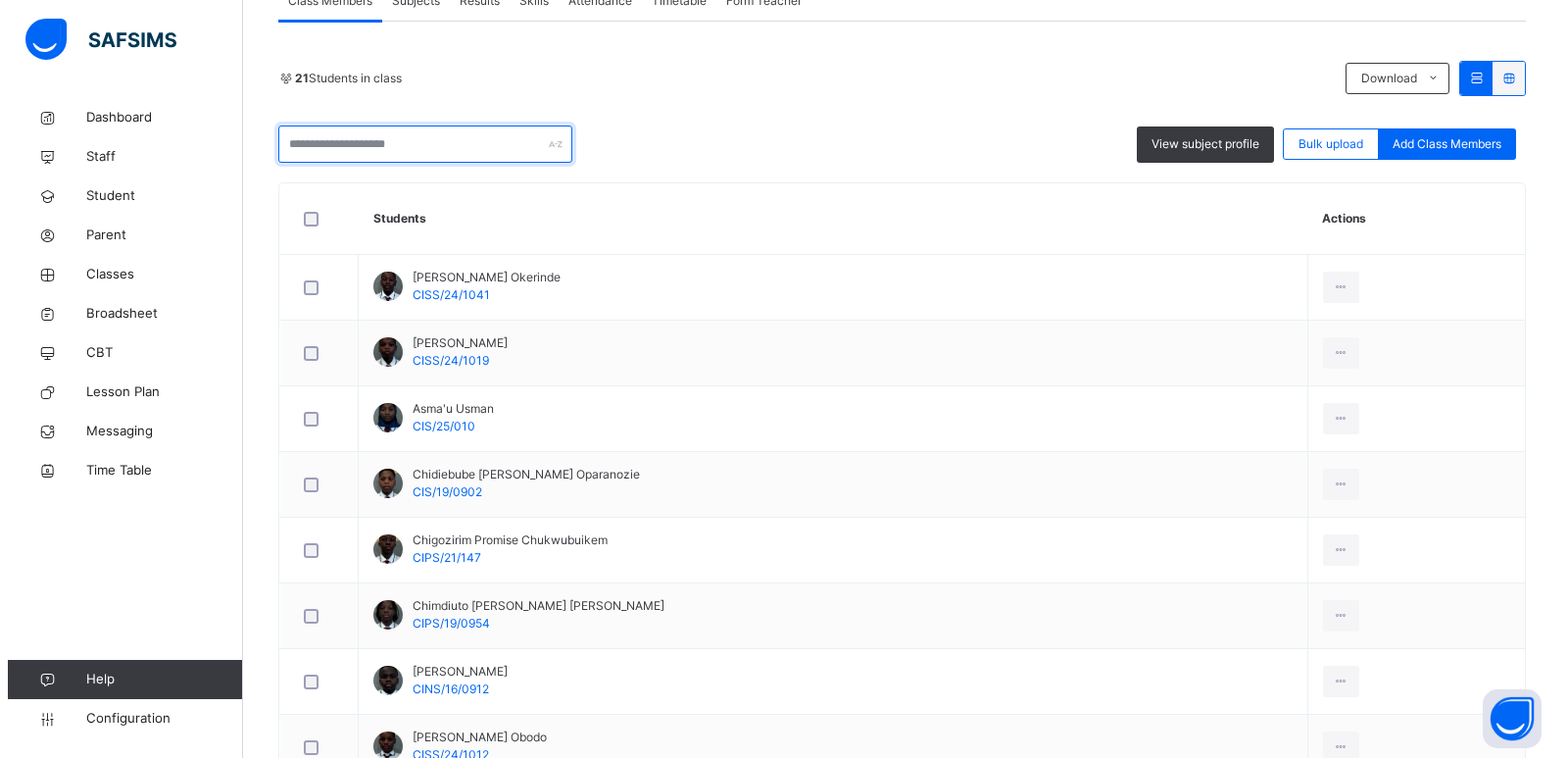
scroll to position [392, 0]
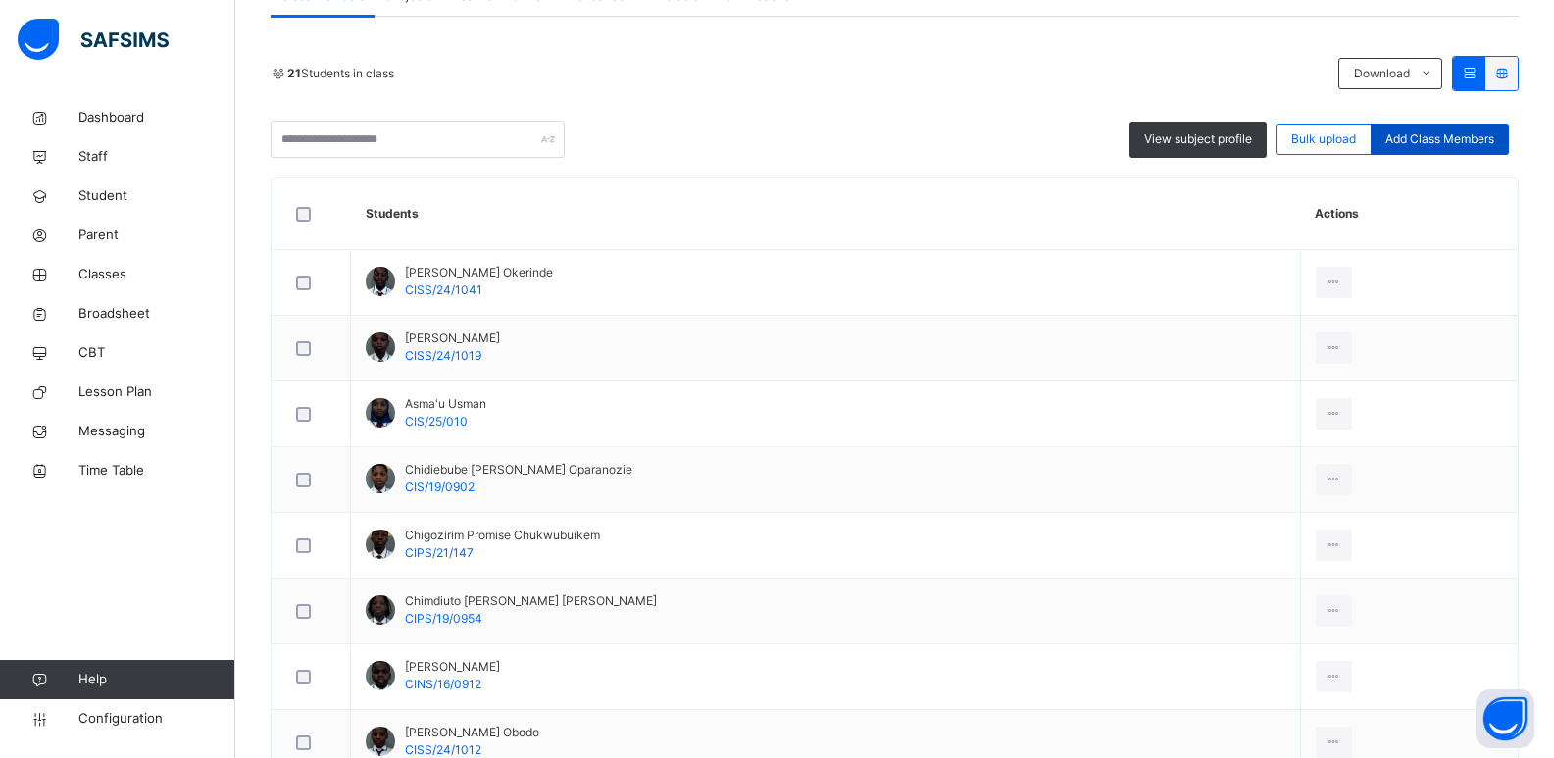
click at [1422, 151] on div "Add Class Members" at bounding box center [1440, 139] width 138 height 31
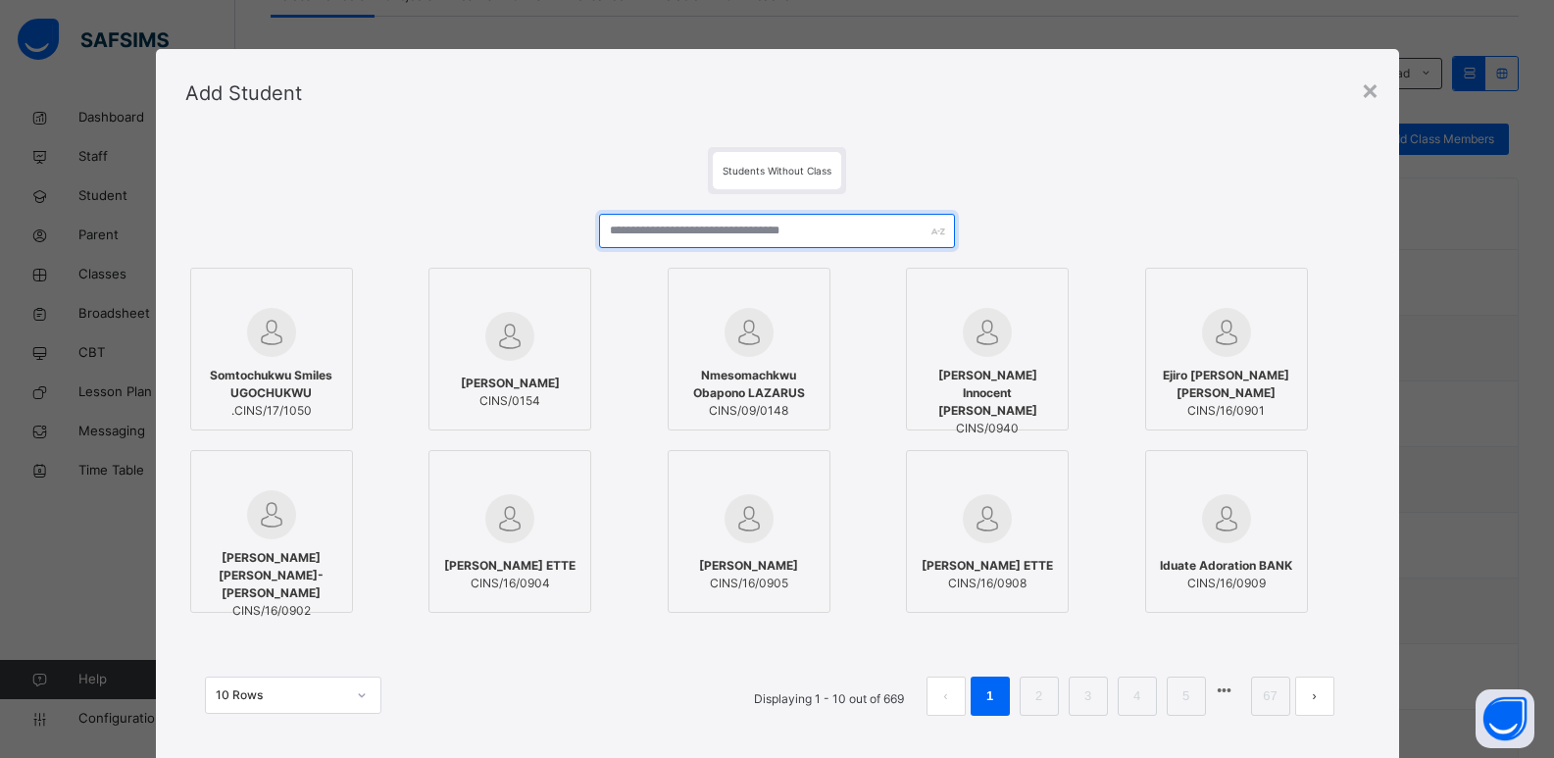
click at [789, 219] on input "text" at bounding box center [776, 231] width 355 height 34
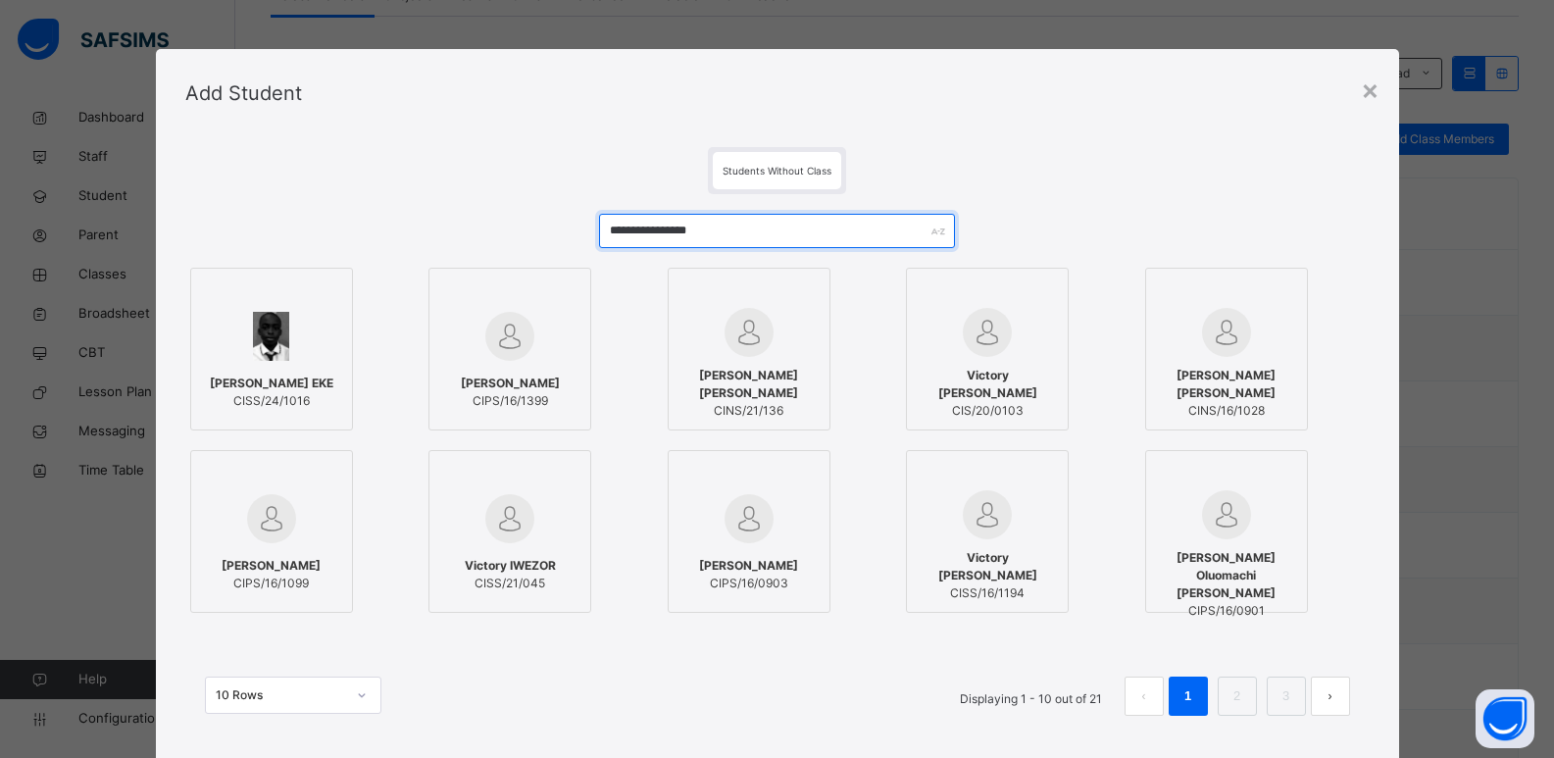
type input "**********"
drag, startPoint x: 149, startPoint y: 370, endPoint x: 235, endPoint y: 371, distance: 86.3
click at [235, 371] on div "**********" at bounding box center [777, 451] width 1243 height 628
click at [235, 371] on div "VICTOR CHIMA EKE CISS/24/1016" at bounding box center [271, 392] width 141 height 55
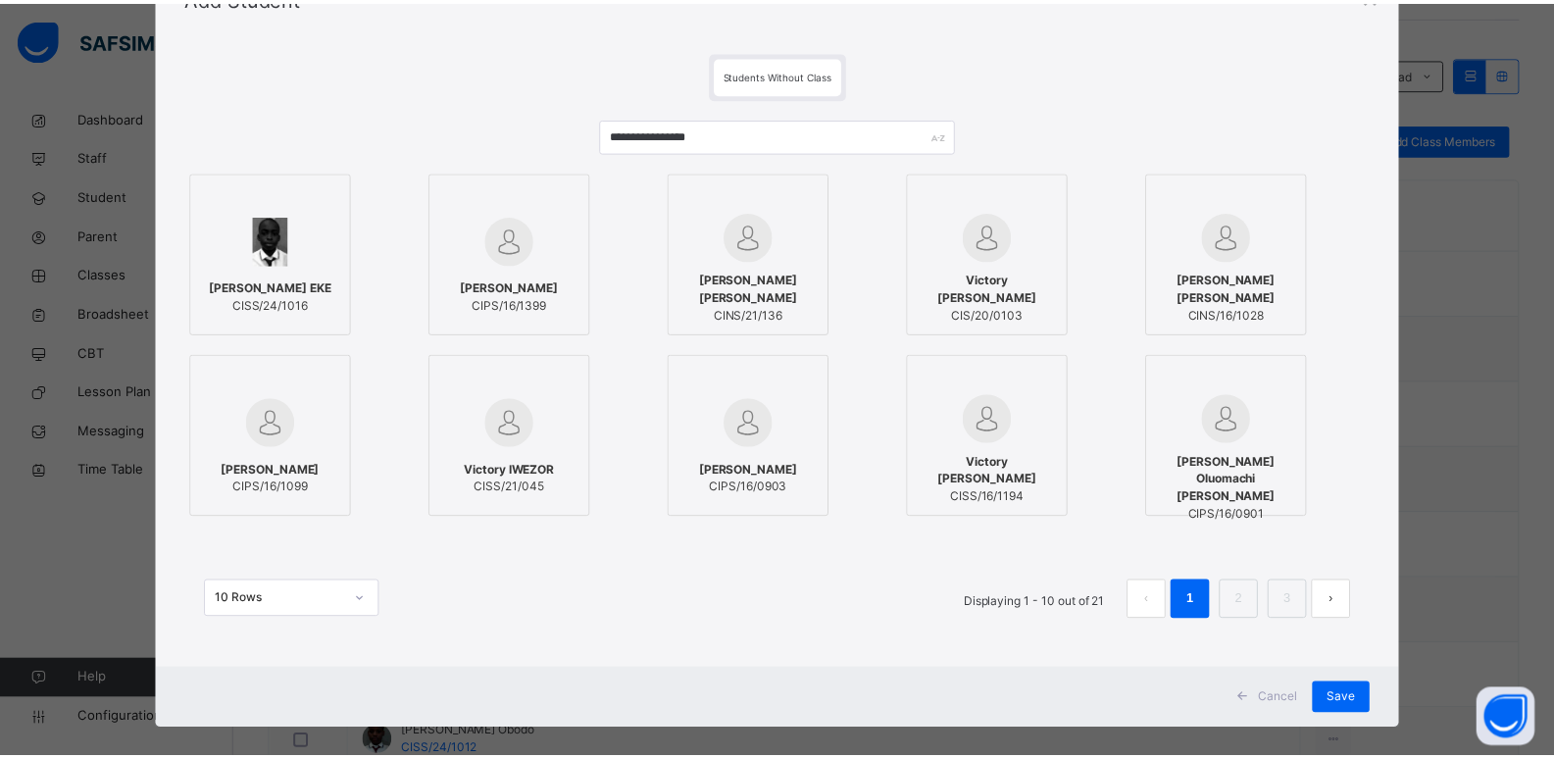
scroll to position [117, 0]
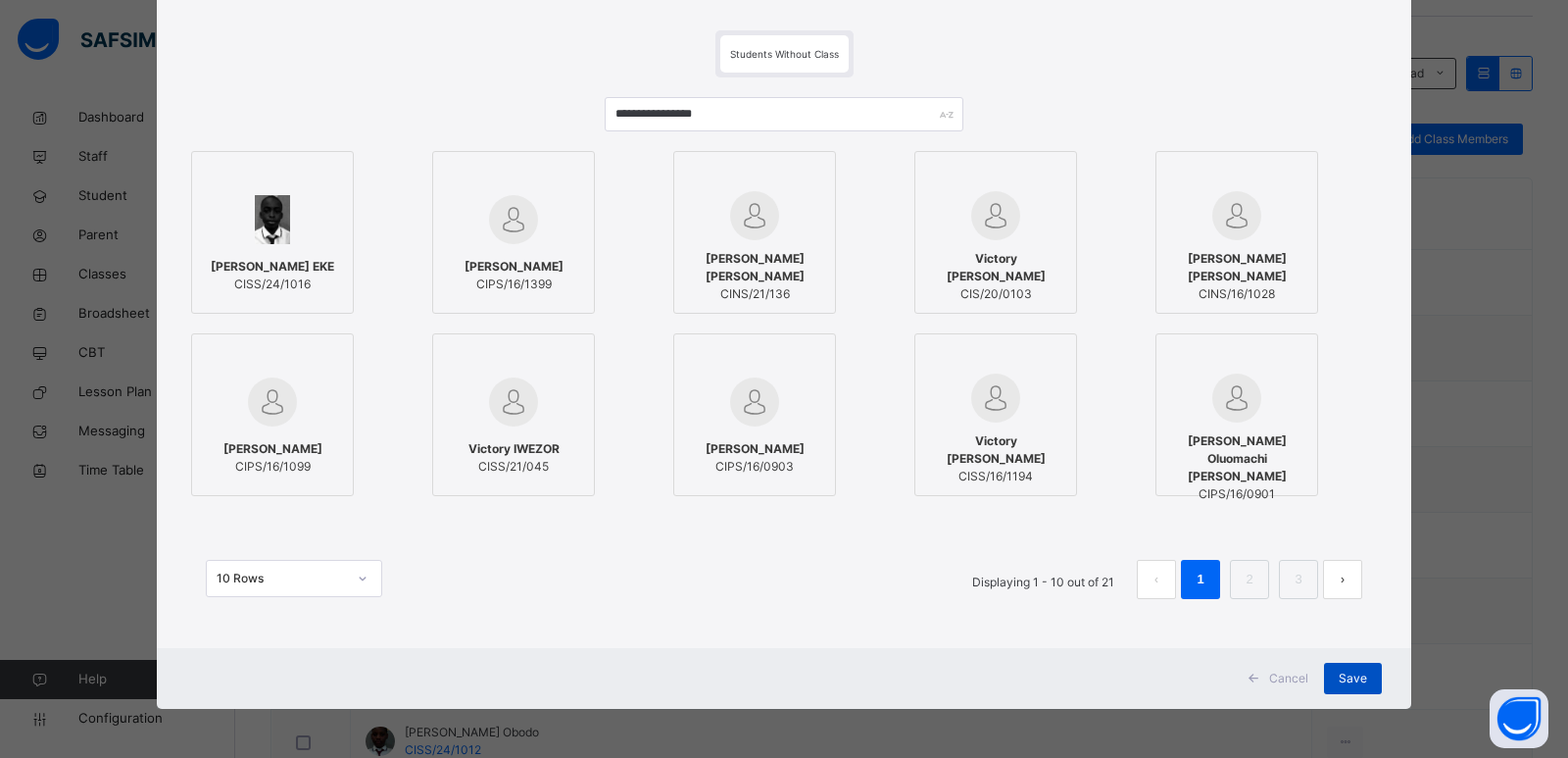
click at [1349, 681] on span "Save" at bounding box center [1352, 679] width 28 height 18
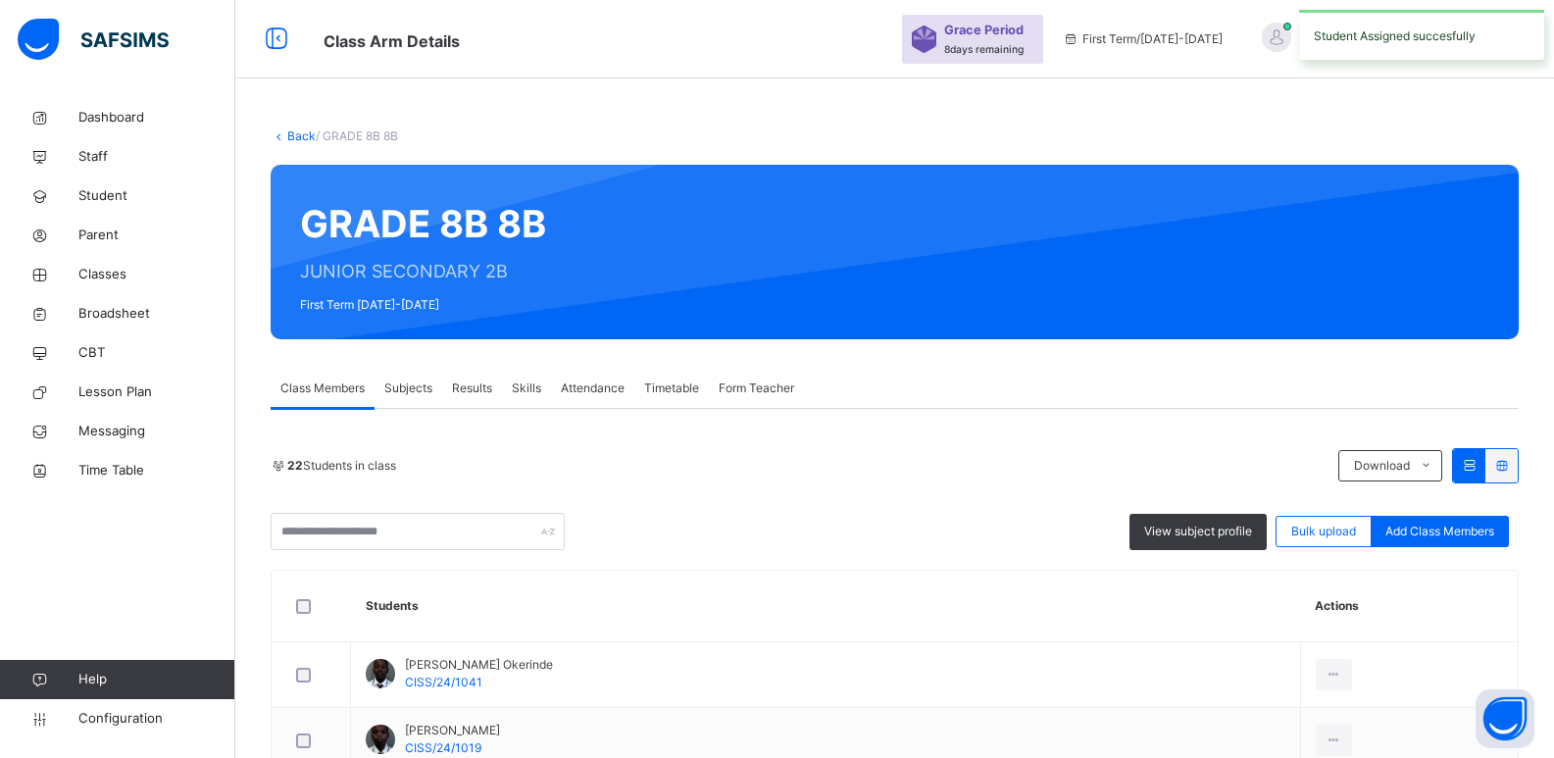
scroll to position [46, 0]
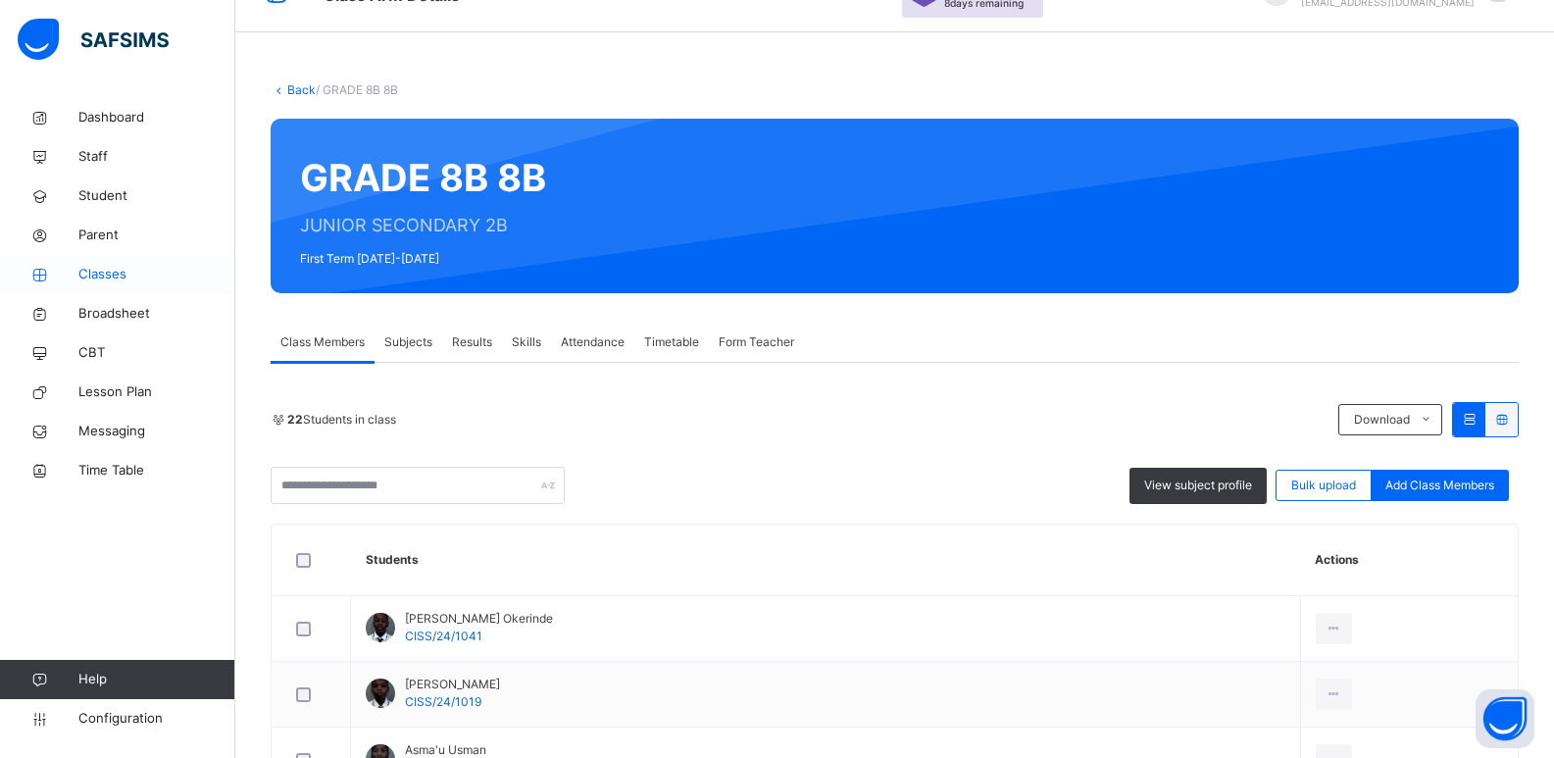
click at [132, 280] on span "Classes" at bounding box center [156, 275] width 157 height 20
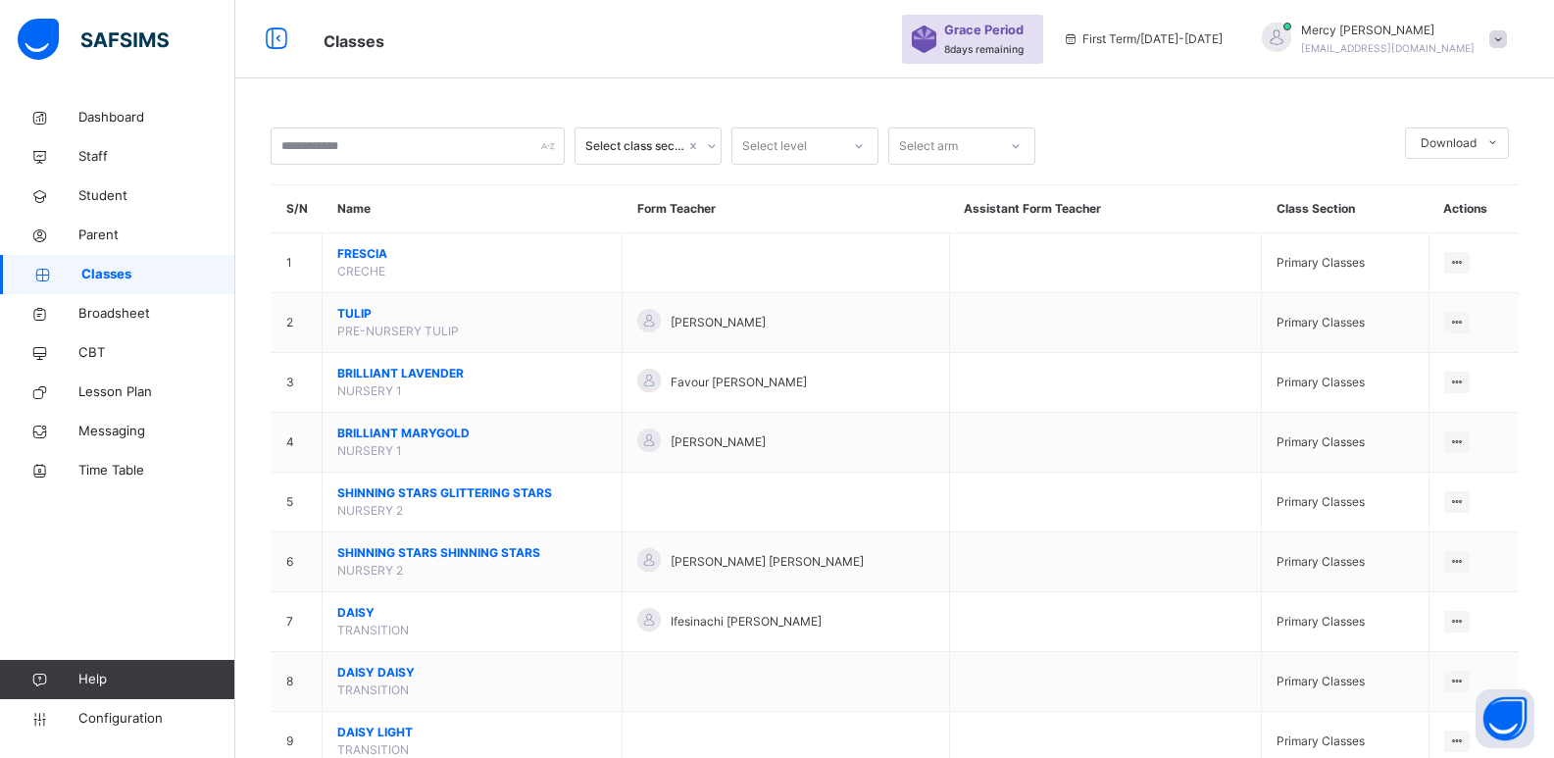
click at [153, 673] on span "Help" at bounding box center [156, 680] width 156 height 20
click at [1516, 710] on button "Open asap" at bounding box center [1505, 718] width 59 height 59
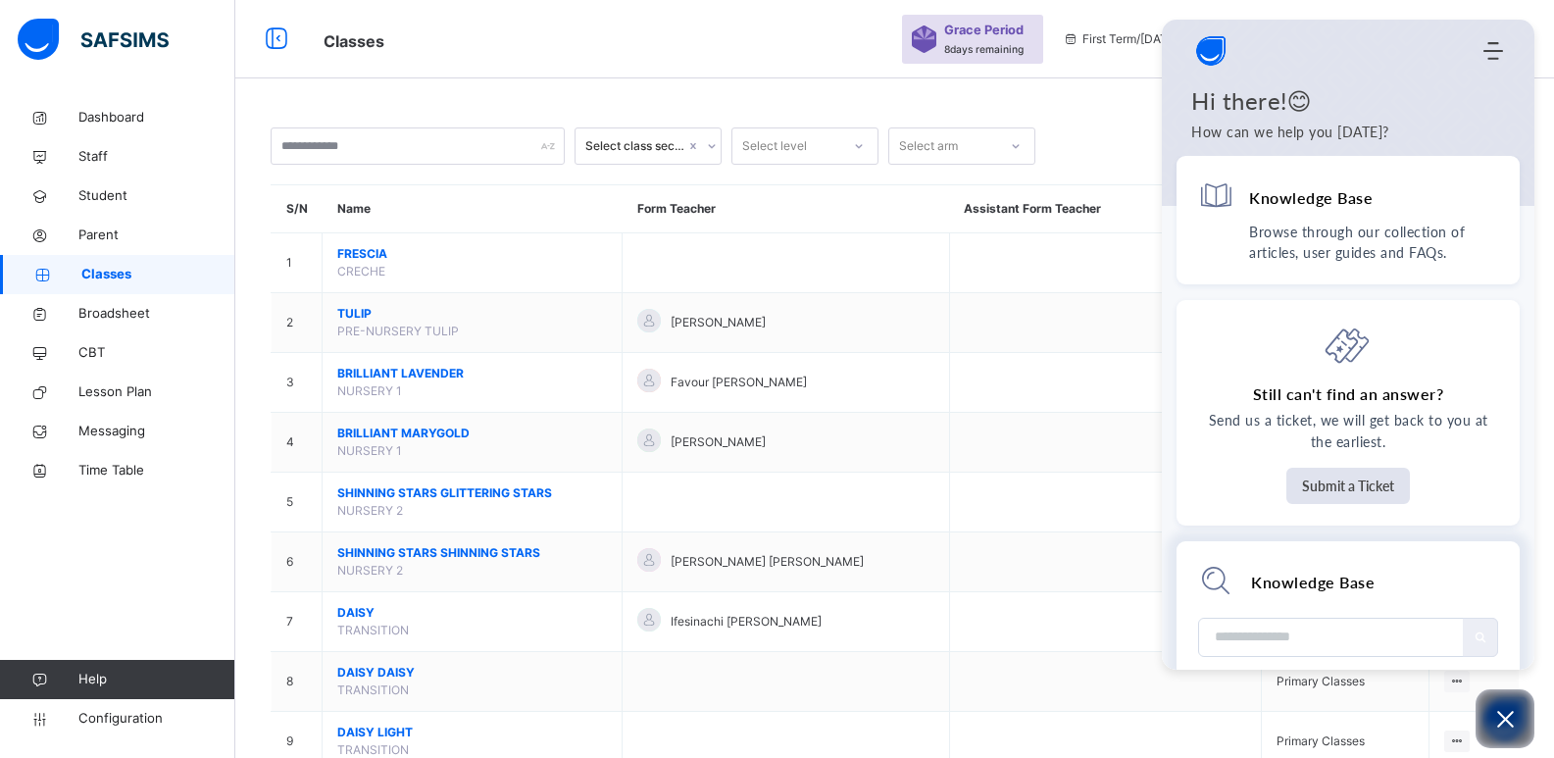
click at [1294, 639] on input "Module search widget" at bounding box center [1332, 637] width 235 height 37
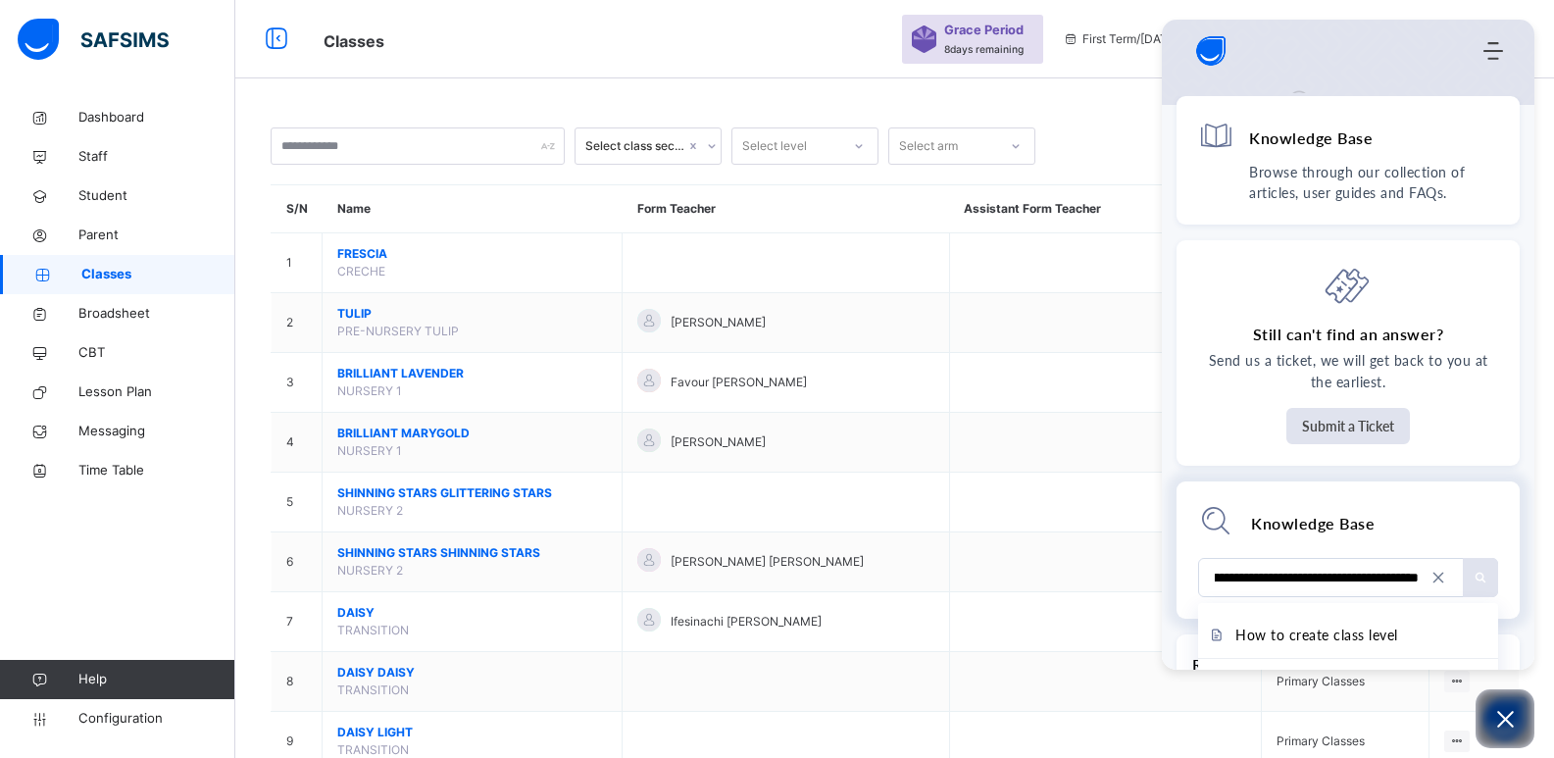
type input "**********"
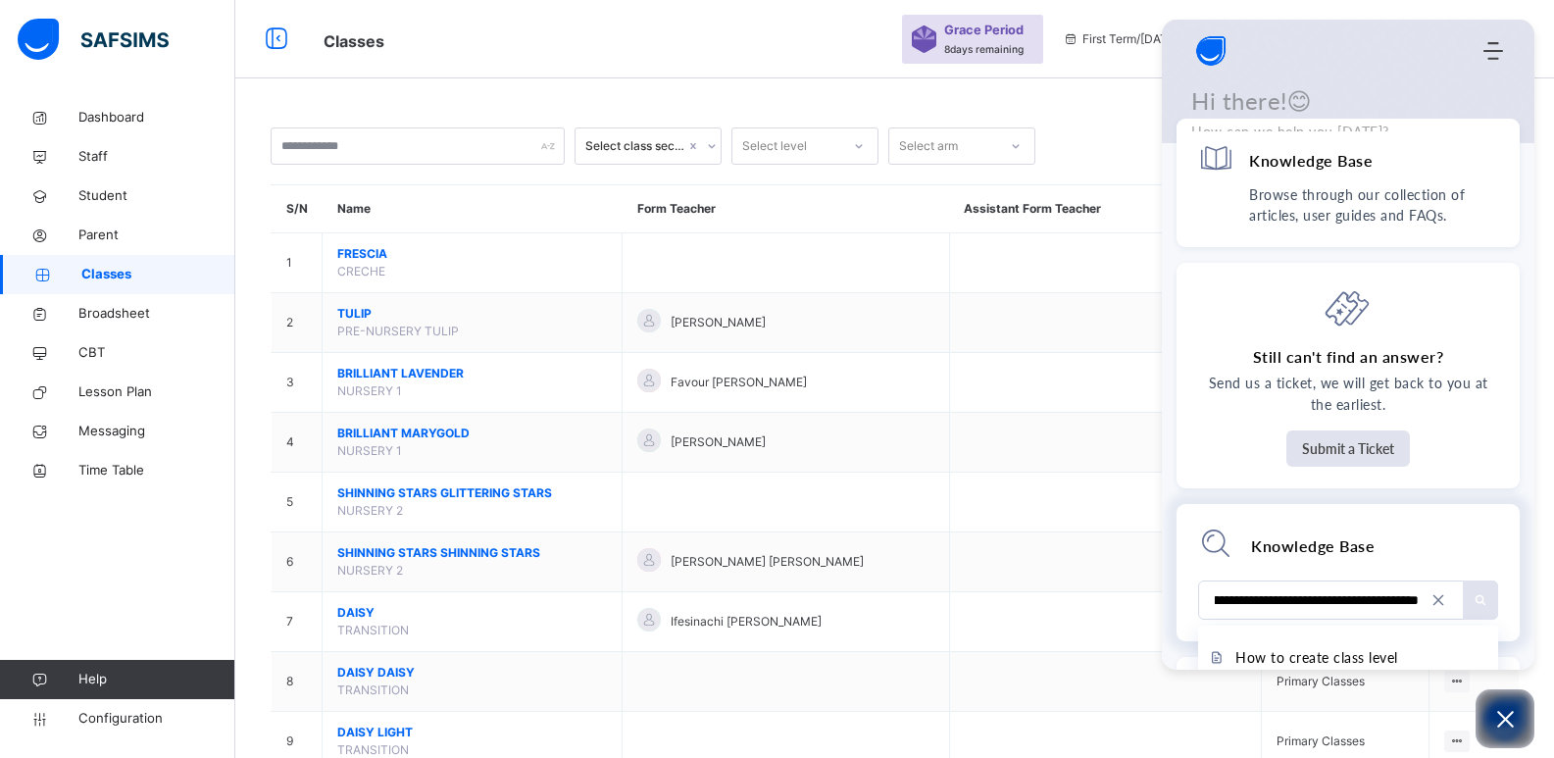
scroll to position [0, 180]
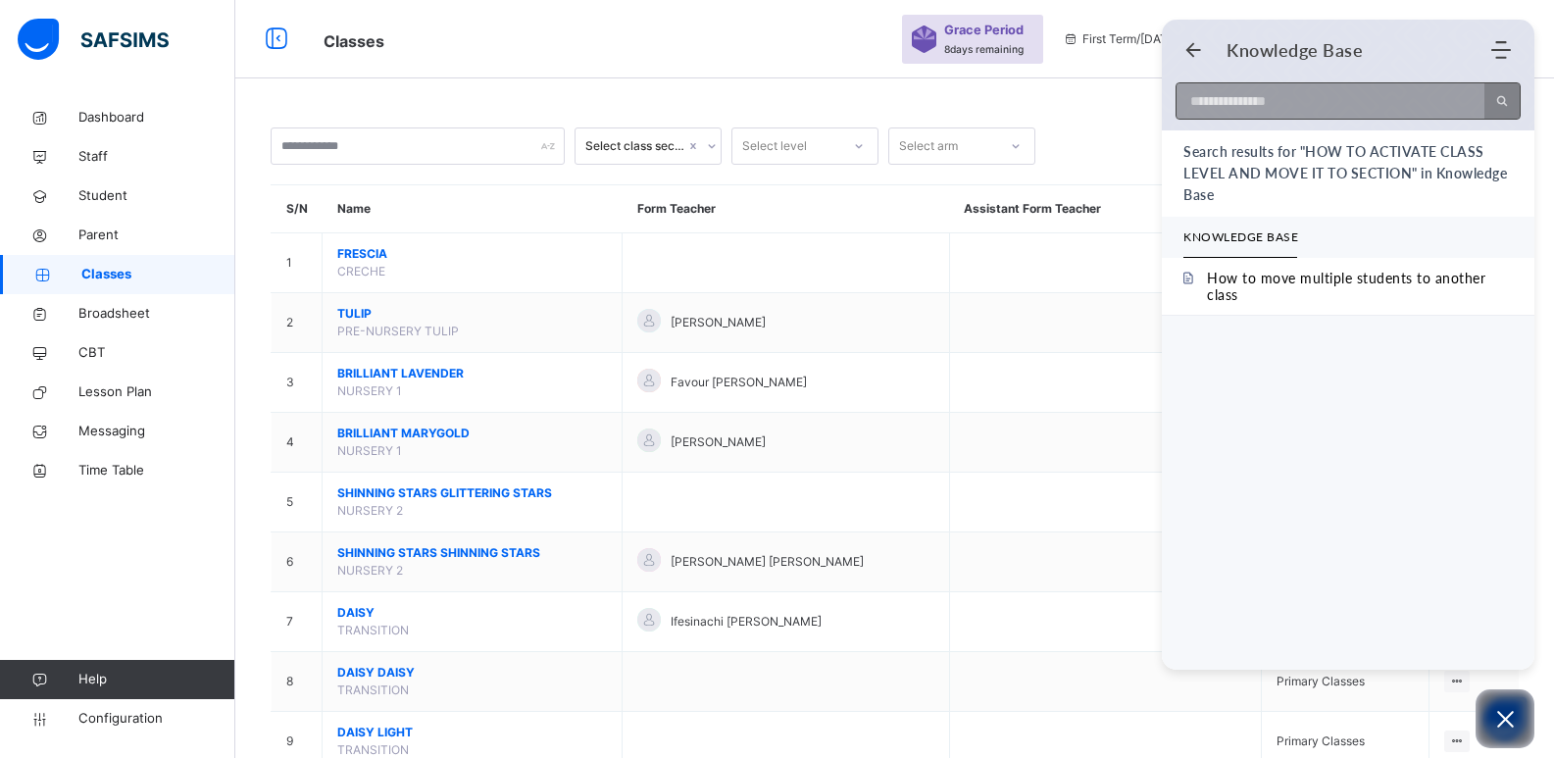
click at [1303, 98] on input at bounding box center [1325, 100] width 296 height 35
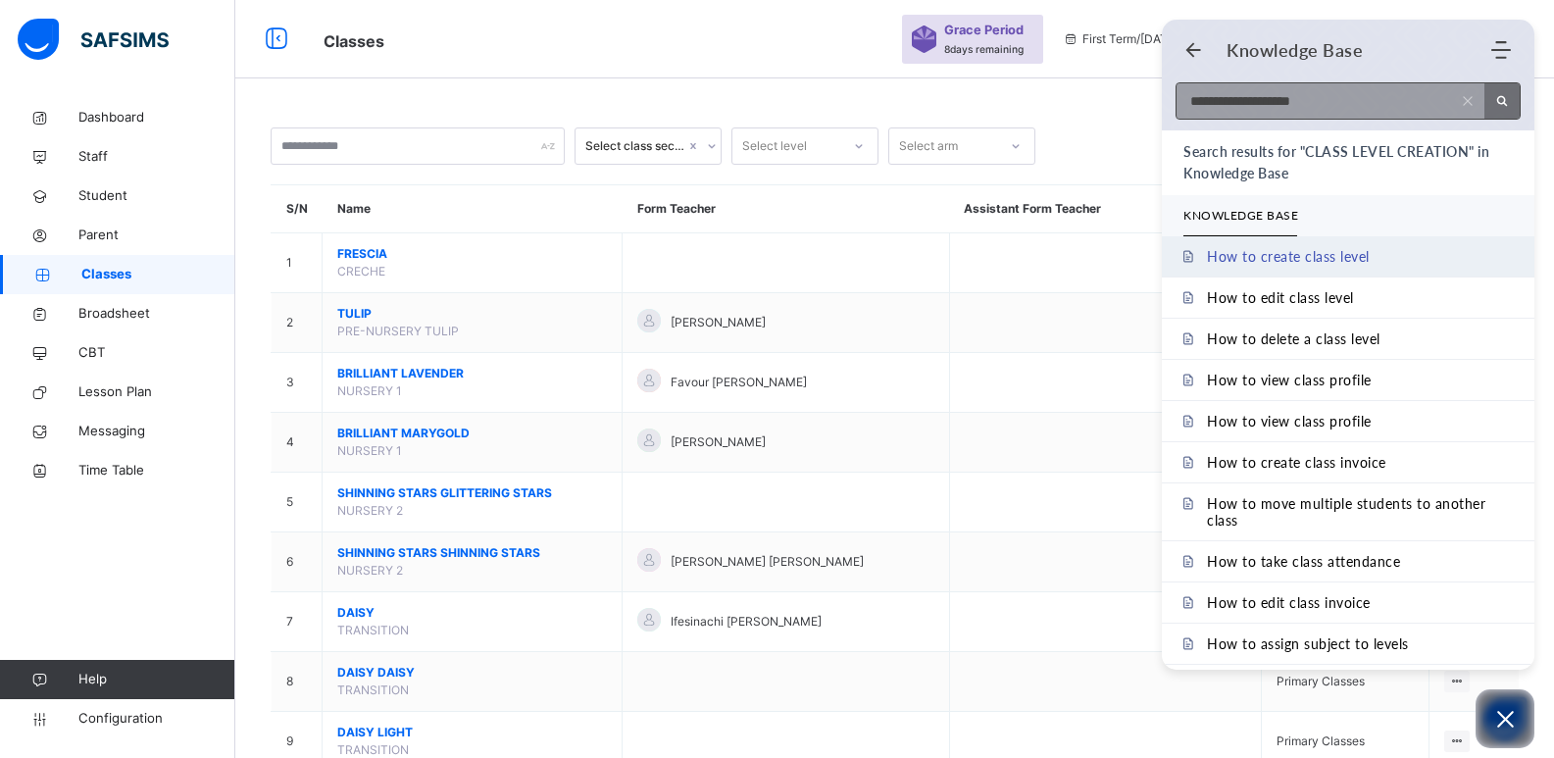
type input "**********"
click at [1340, 244] on link "How to create class level" at bounding box center [1348, 256] width 373 height 40
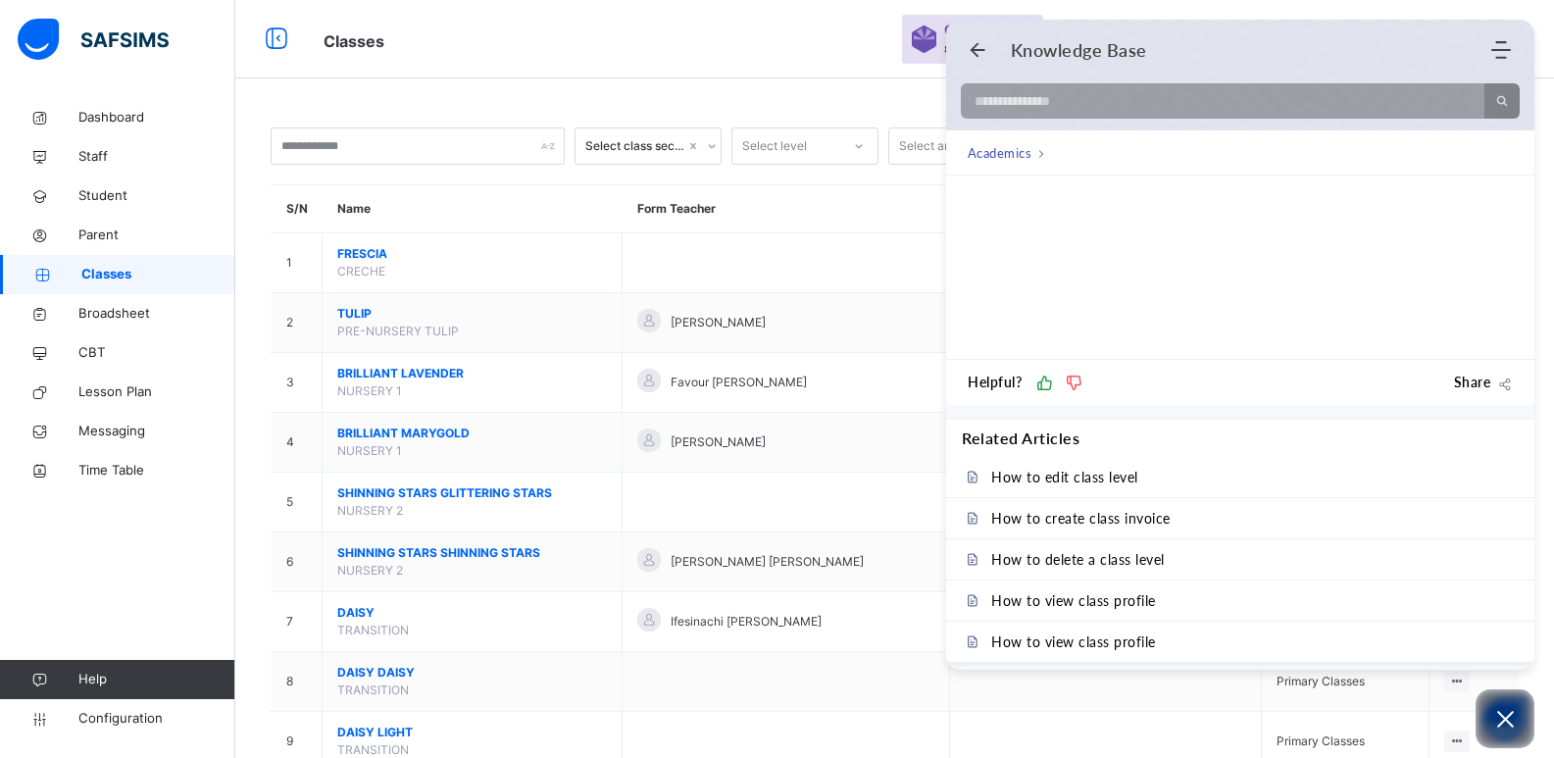
scroll to position [2351, 0]
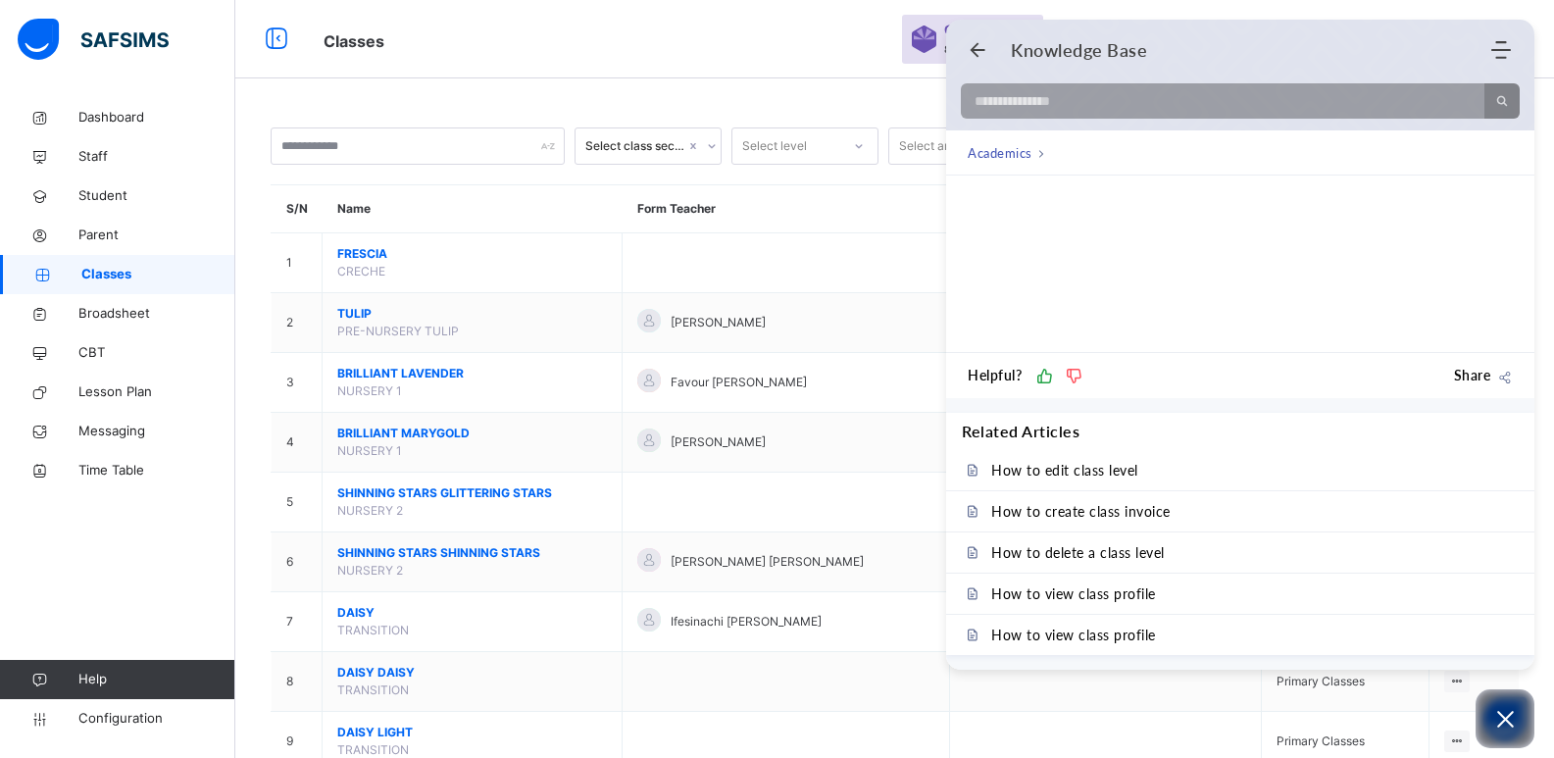
click at [83, 558] on div "Dashboard Staff Student Parent Classes Broadsheet CBT Lesson Plan Messaging Tim…" at bounding box center [117, 418] width 235 height 680
click at [108, 715] on span "Configuration" at bounding box center [156, 719] width 156 height 20
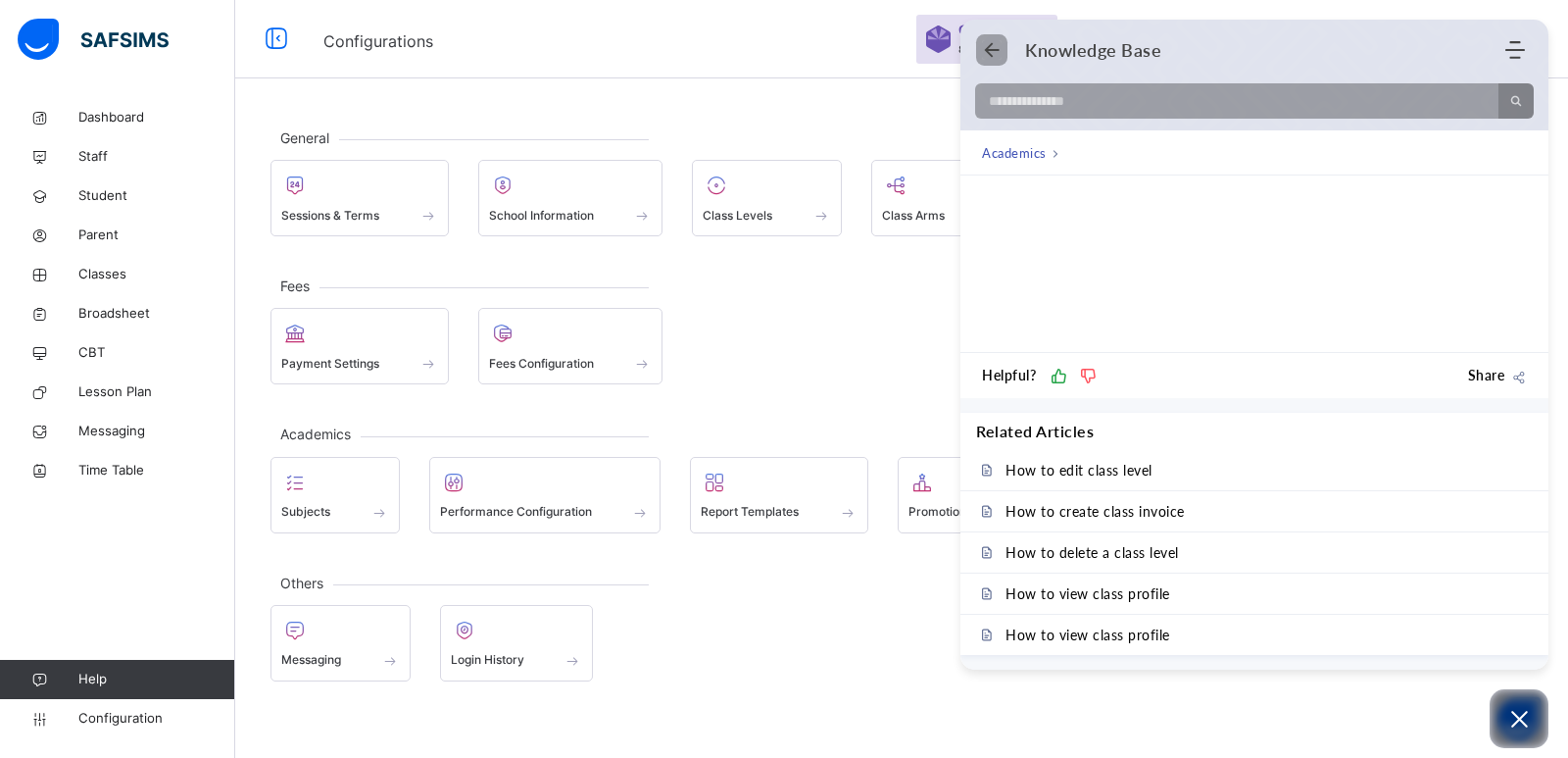
click at [989, 48] on icon "Back" at bounding box center [992, 50] width 20 height 20
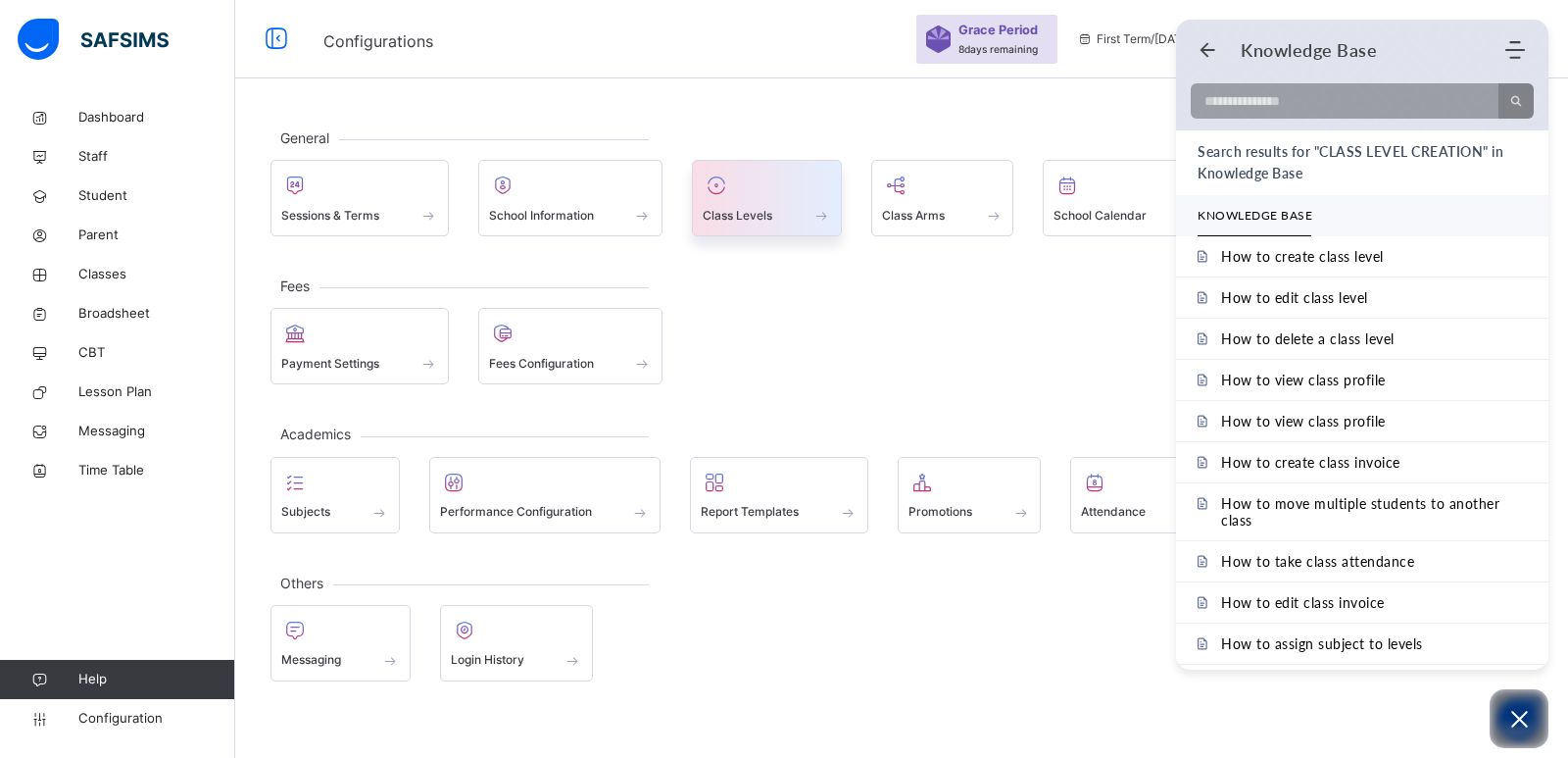
click at [777, 186] on div at bounding box center [767, 185] width 128 height 29
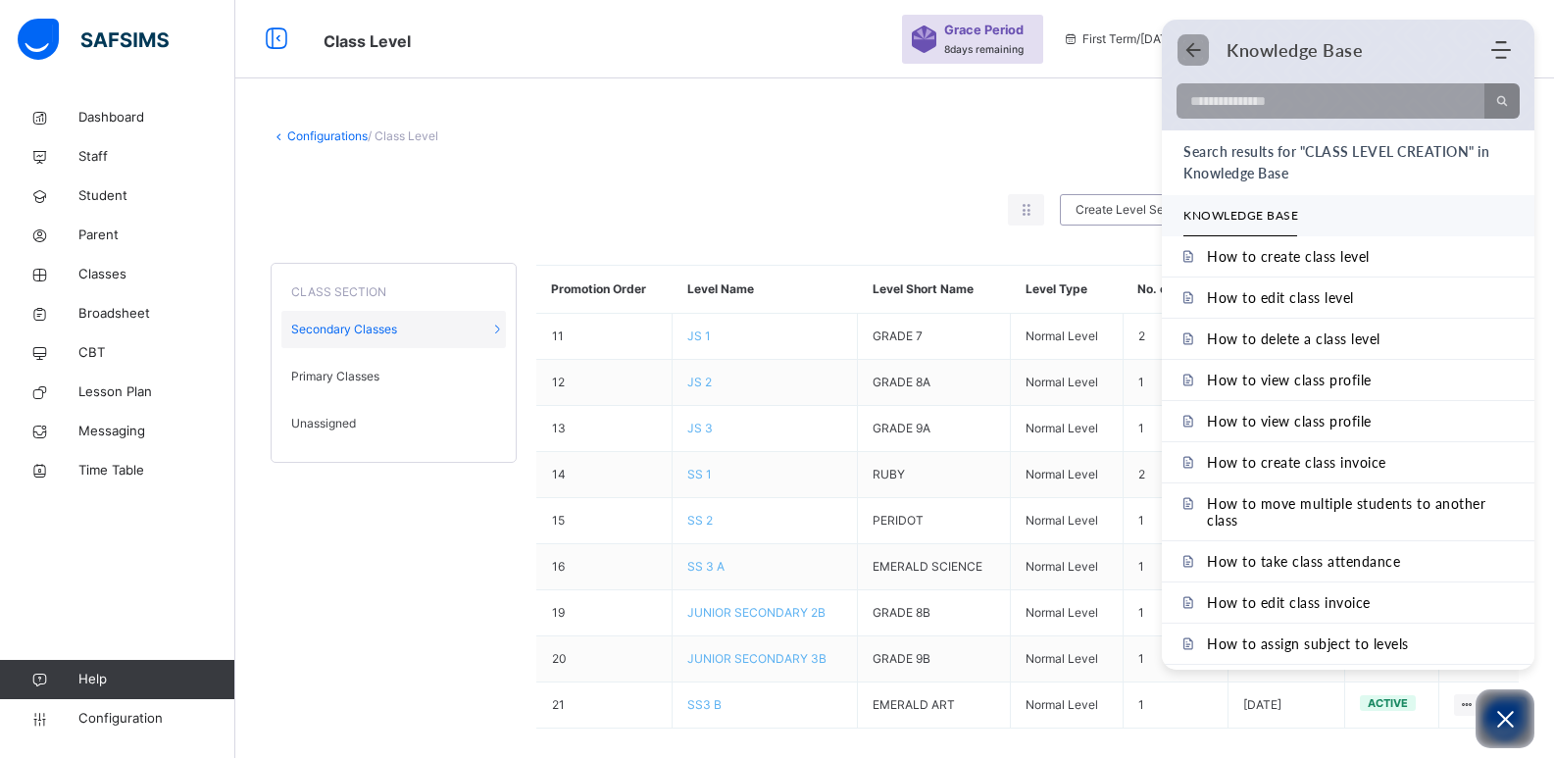
click at [1193, 43] on use "Back" at bounding box center [1193, 50] width 15 height 15
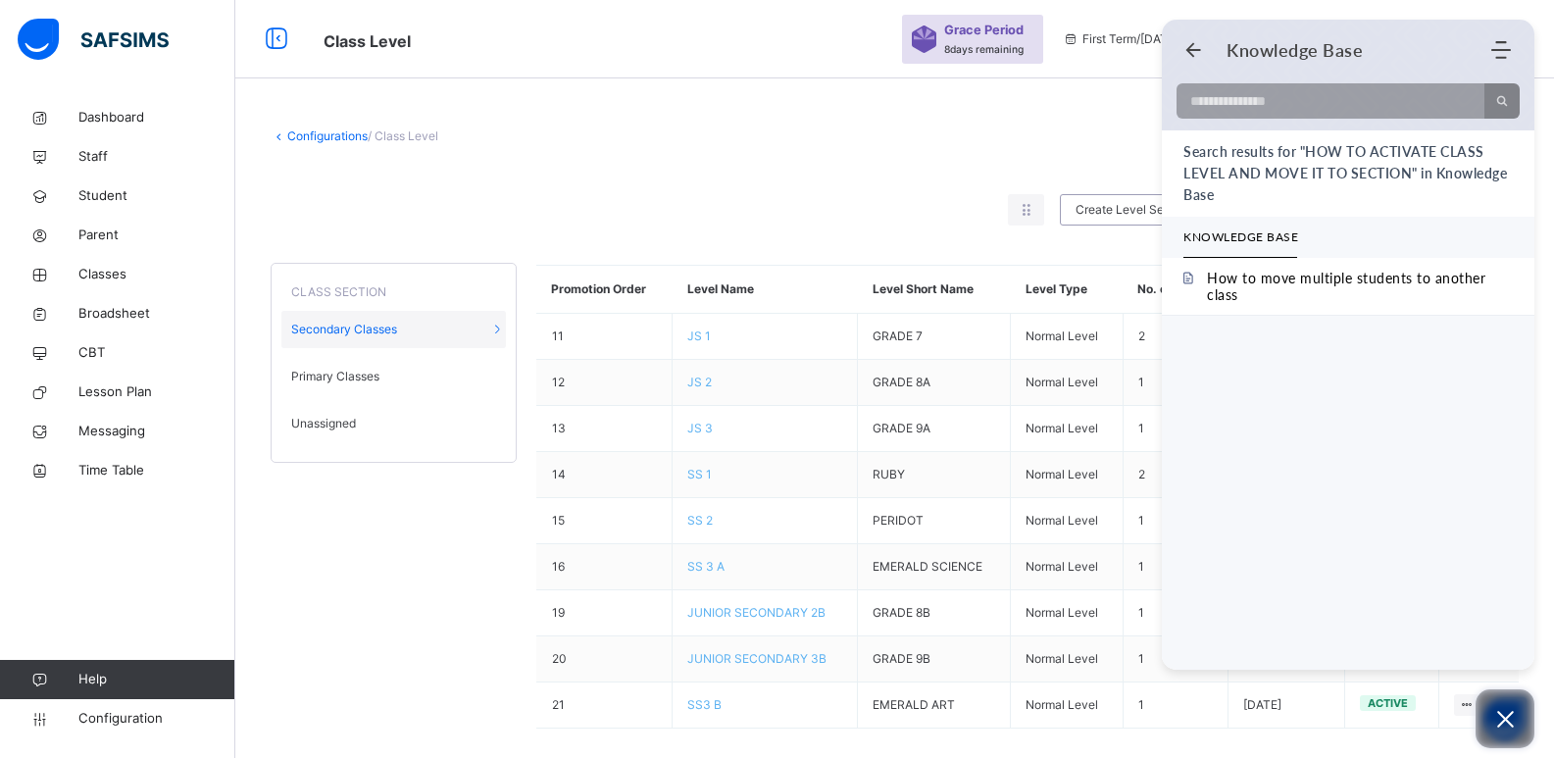
click at [1500, 712] on icon "Open asap" at bounding box center [1505, 719] width 25 height 25
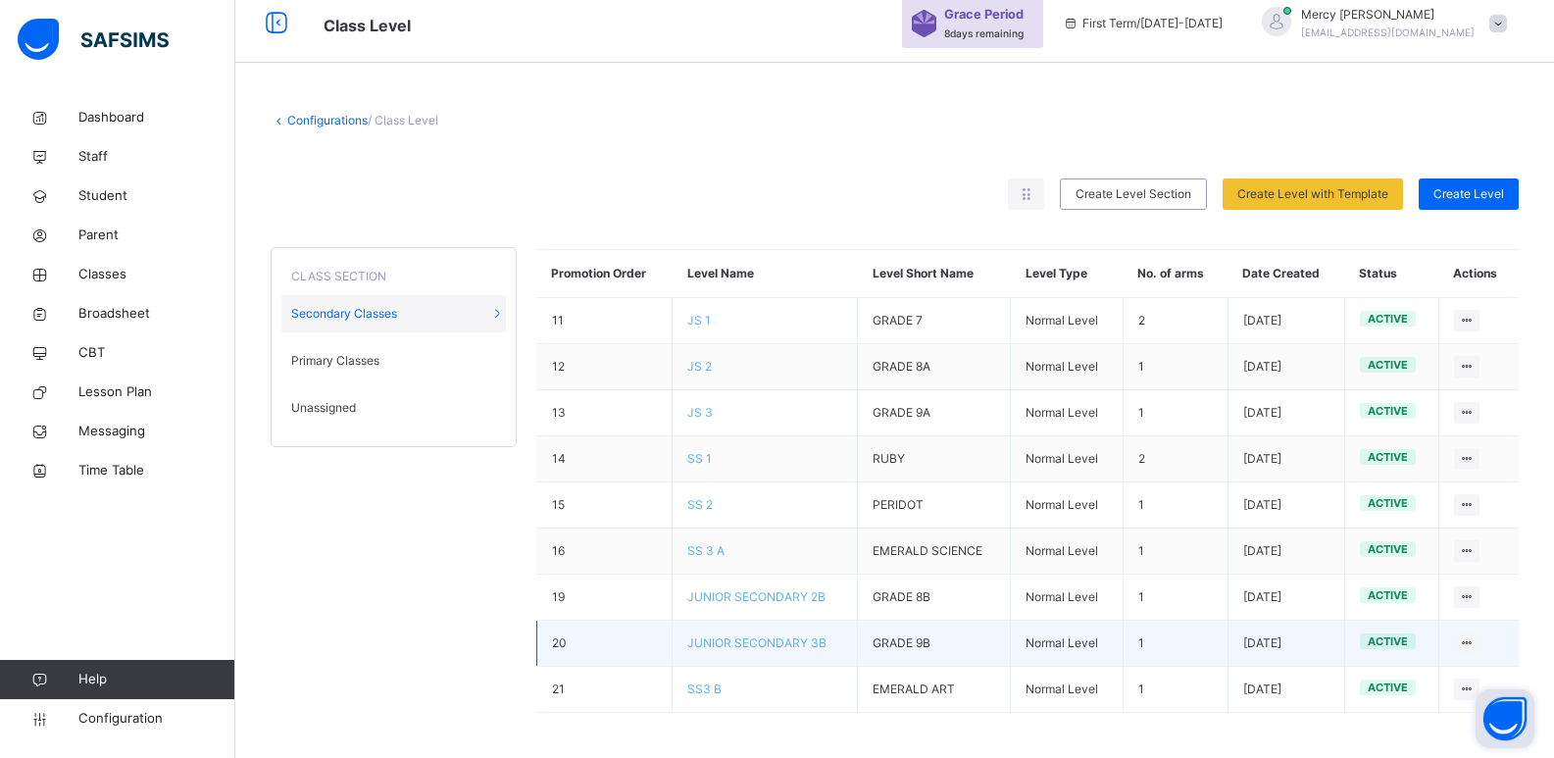
scroll to position [20, 0]
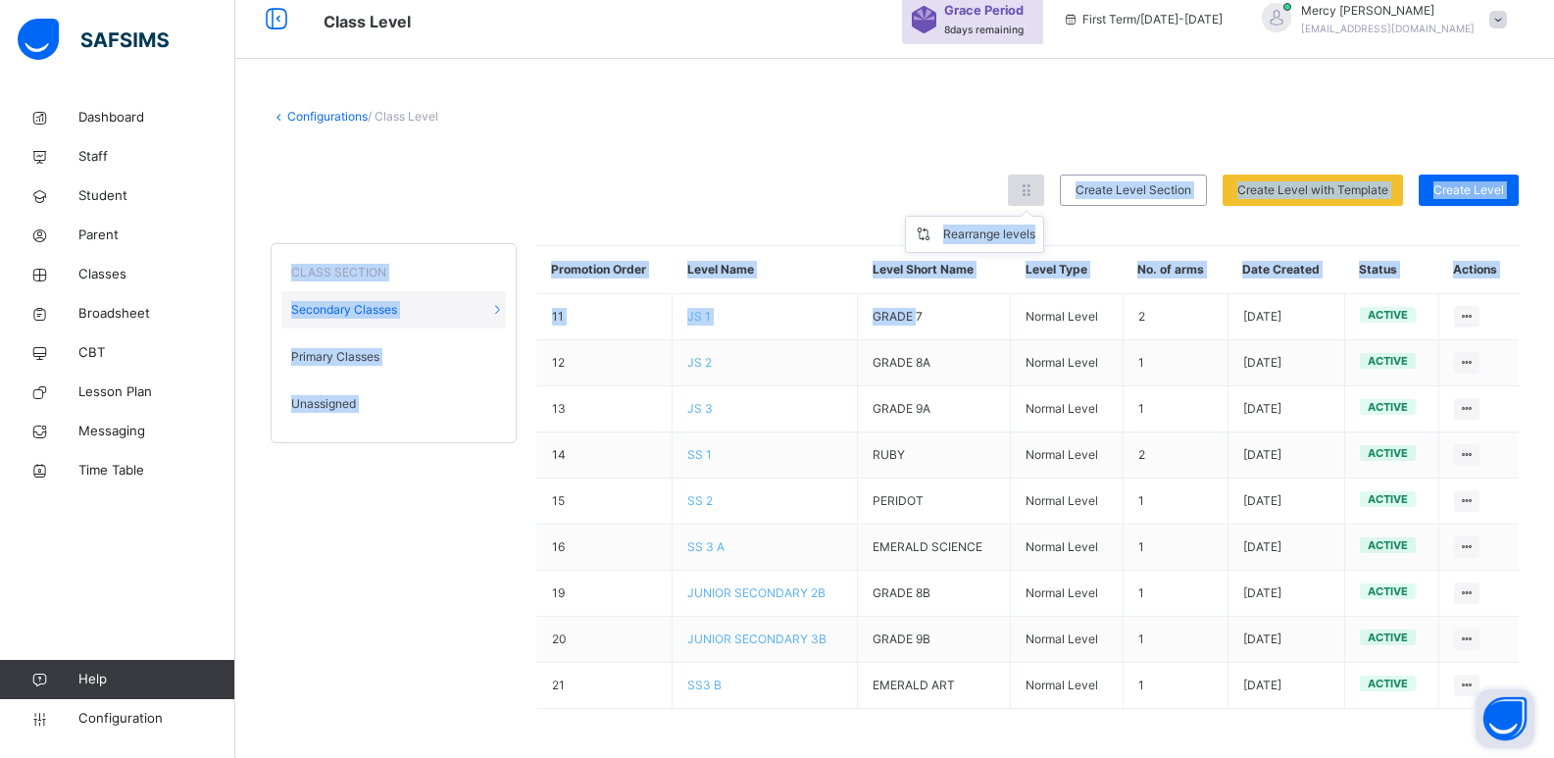
drag, startPoint x: 922, startPoint y: 300, endPoint x: 1035, endPoint y: 190, distance: 158.1
click at [1035, 190] on div "Rearrange levels Create Level Section Create Level with Template Select from ou…" at bounding box center [895, 452] width 1248 height 554
click at [1034, 190] on icon at bounding box center [1026, 190] width 17 height 18
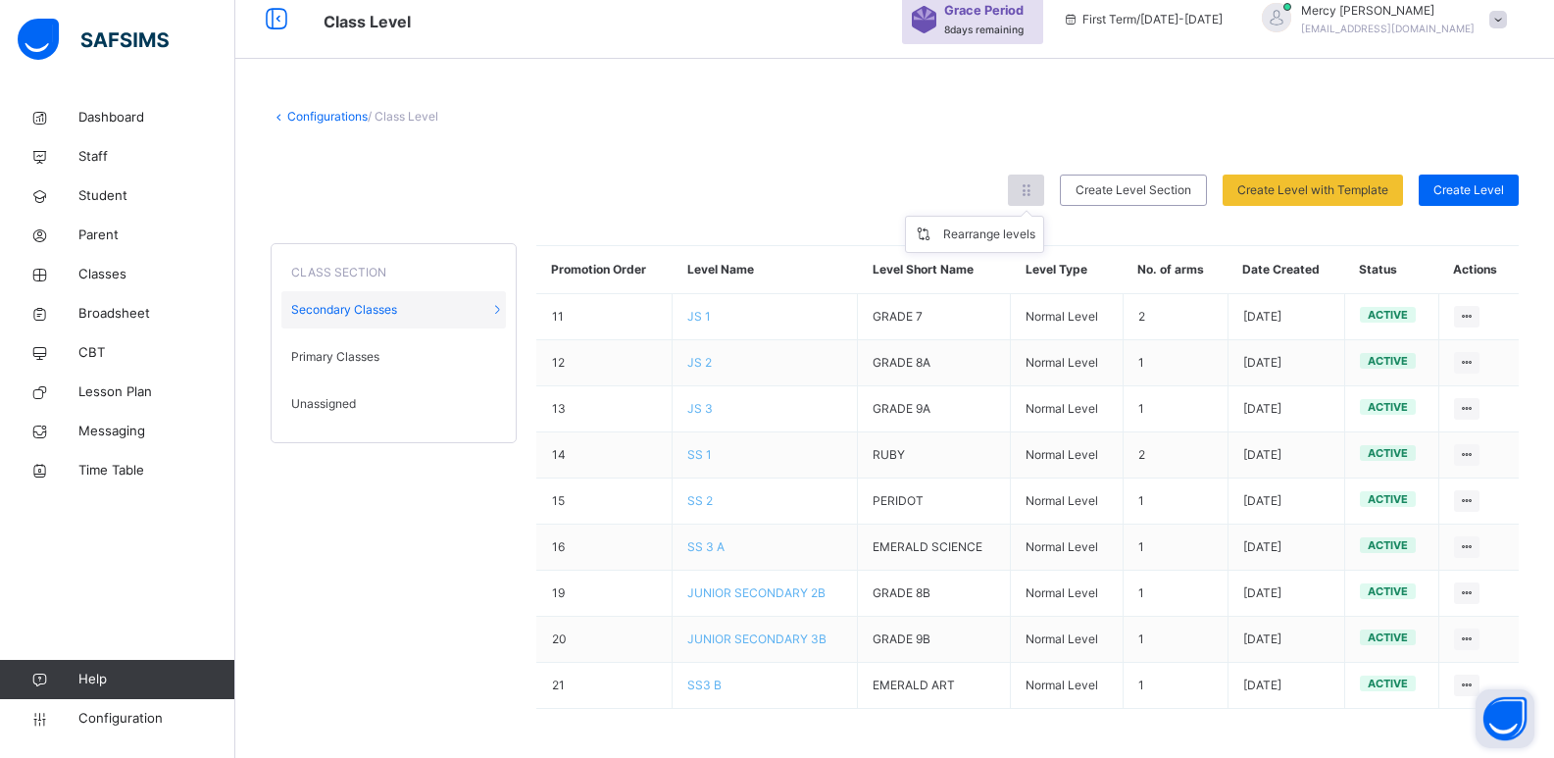
click at [1034, 196] on icon at bounding box center [1026, 190] width 17 height 18
drag, startPoint x: 1046, startPoint y: 194, endPoint x: 1026, endPoint y: 223, distance: 35.1
click at [1026, 206] on div "Rearrange levels" at bounding box center [1026, 190] width 36 height 31
click at [1026, 223] on ul "Rearrange levels" at bounding box center [974, 234] width 139 height 37
click at [1011, 244] on li "Rearrange levels" at bounding box center [974, 234] width 137 height 35
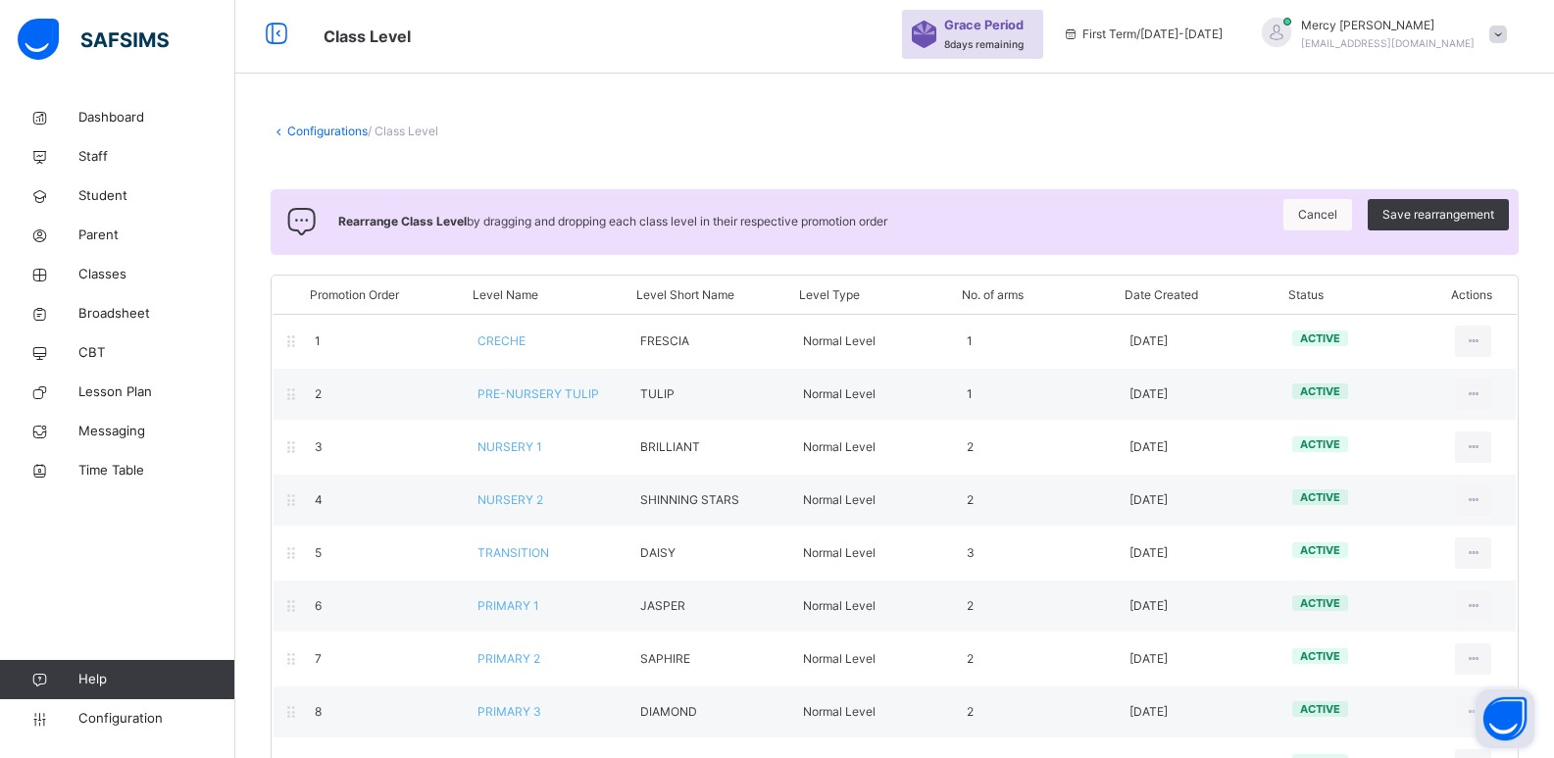
scroll to position [0, 0]
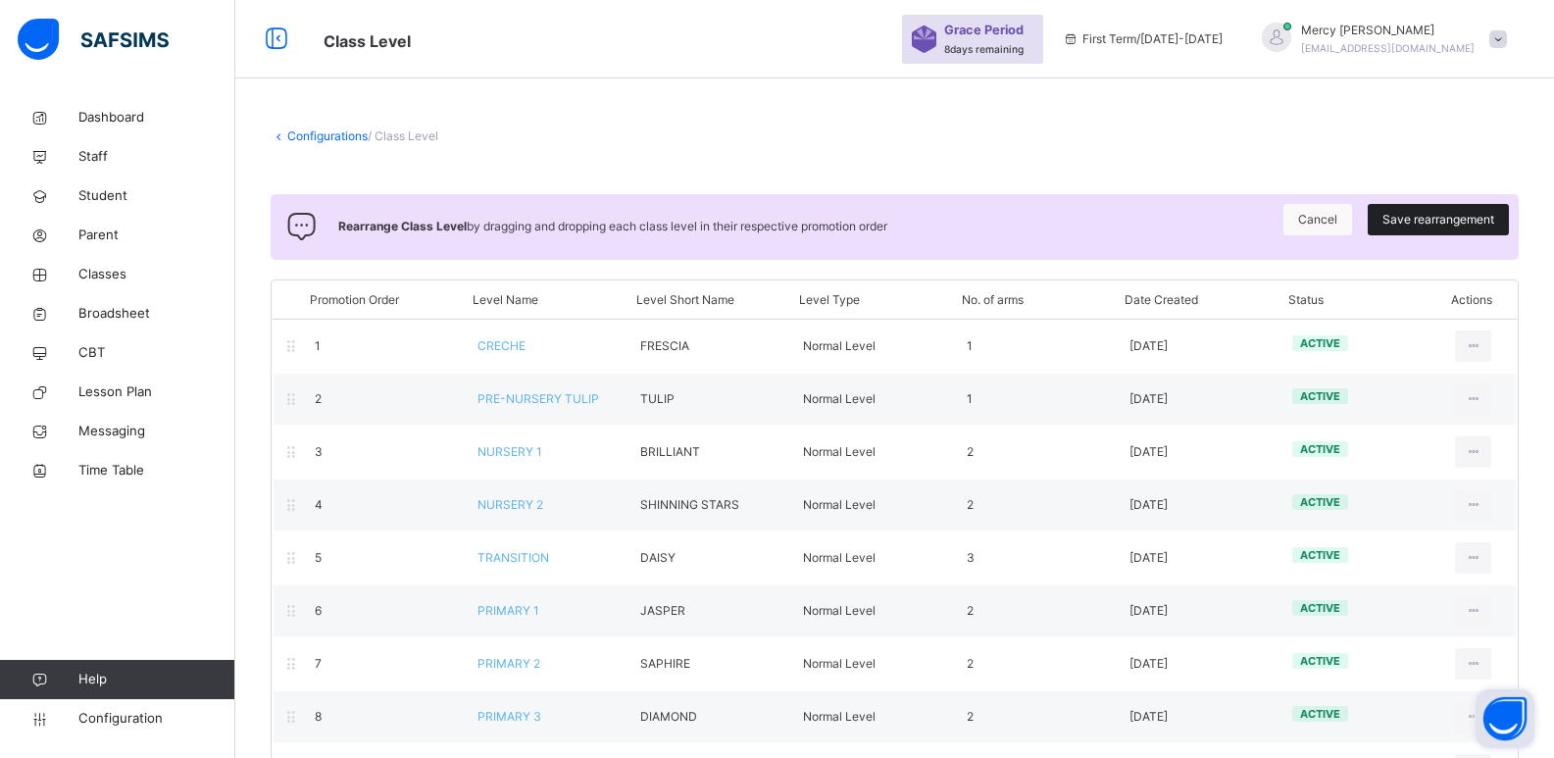
click at [1437, 214] on span "Save rearrangement" at bounding box center [1439, 220] width 112 height 18
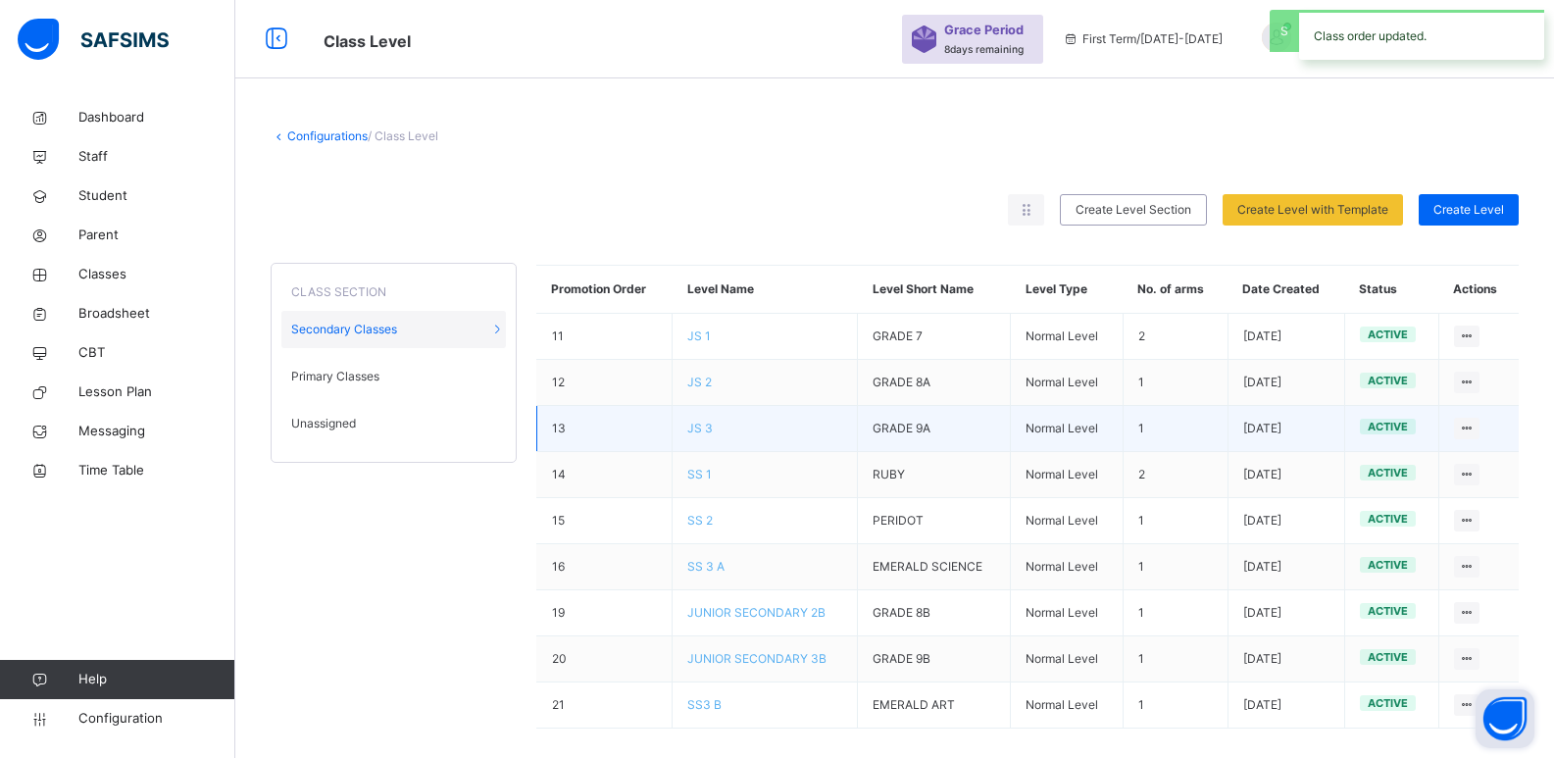
scroll to position [20, 0]
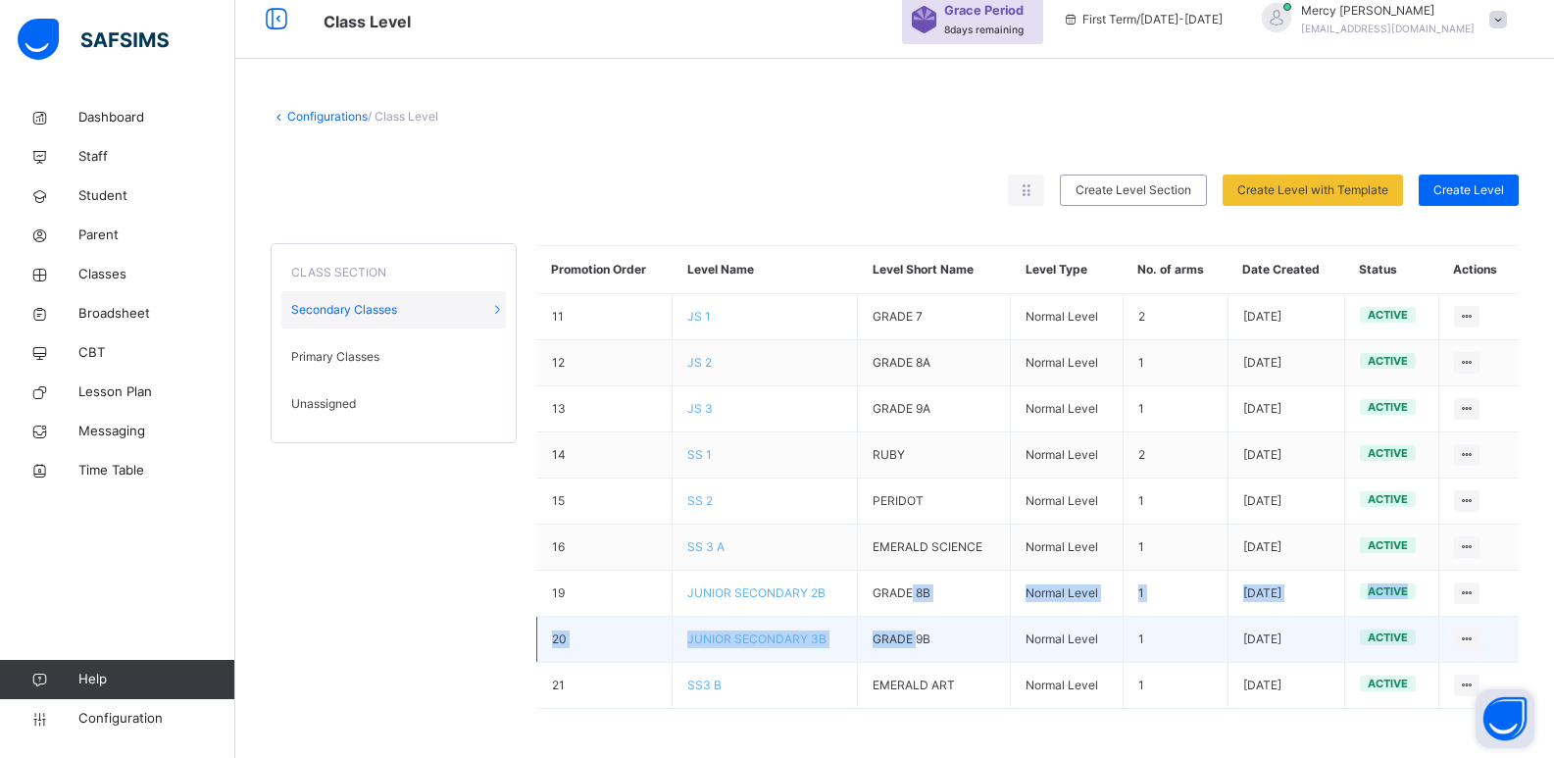
drag, startPoint x: 920, startPoint y: 587, endPoint x: 922, endPoint y: 623, distance: 35.4
click at [922, 623] on tbody "11 JS 1 GRADE 7 Normal Level 2 2025-09-04 active View Class Level Edit Class Le…" at bounding box center [1027, 501] width 983 height 415
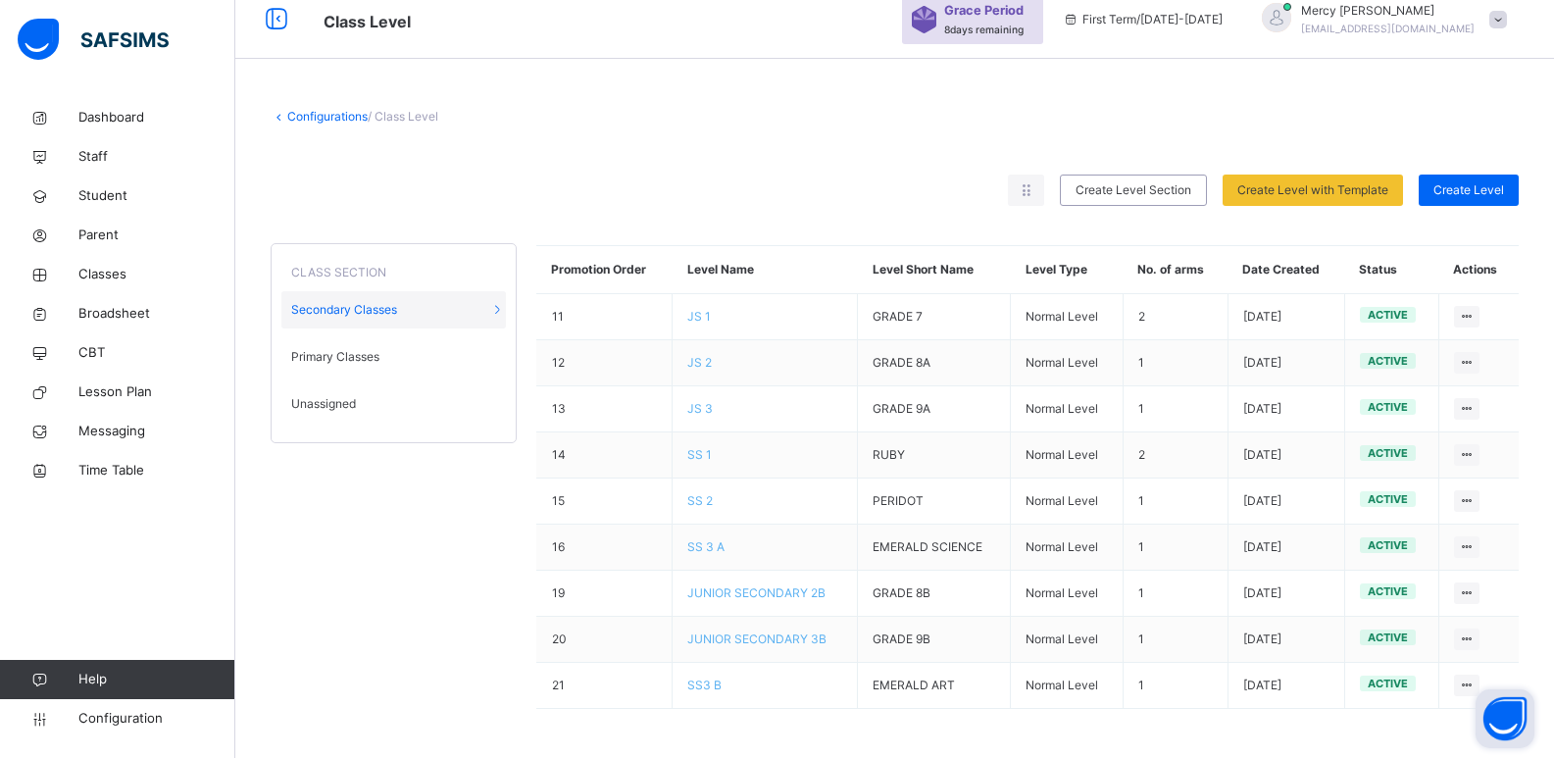
click at [387, 612] on div "CLASS SECTION Secondary Classes Primary Classes Unassigned Promotion Order Leve…" at bounding box center [895, 477] width 1248 height 503
click at [126, 718] on span "Configuration" at bounding box center [156, 719] width 156 height 20
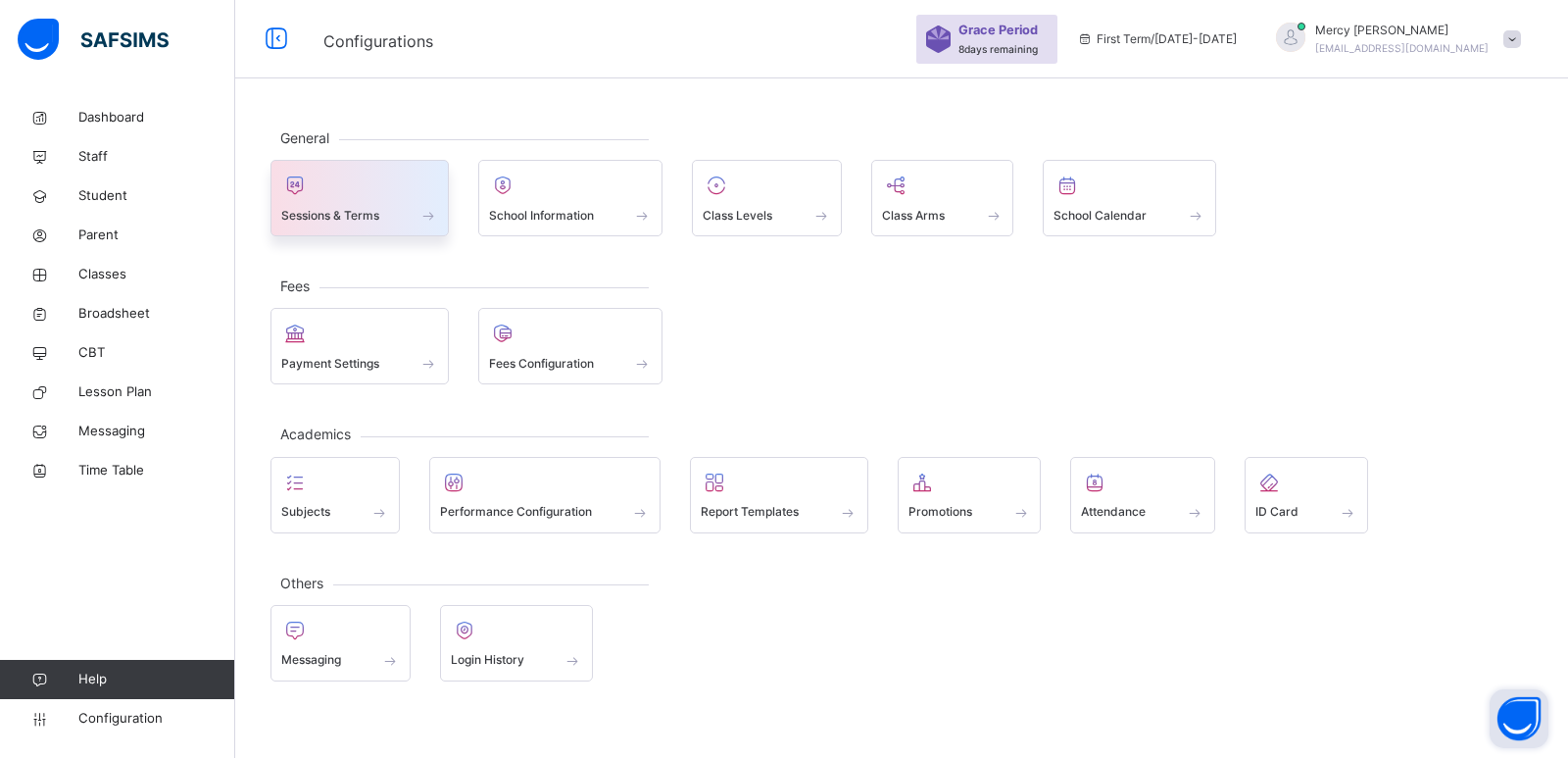
click at [378, 187] on div at bounding box center [359, 185] width 157 height 29
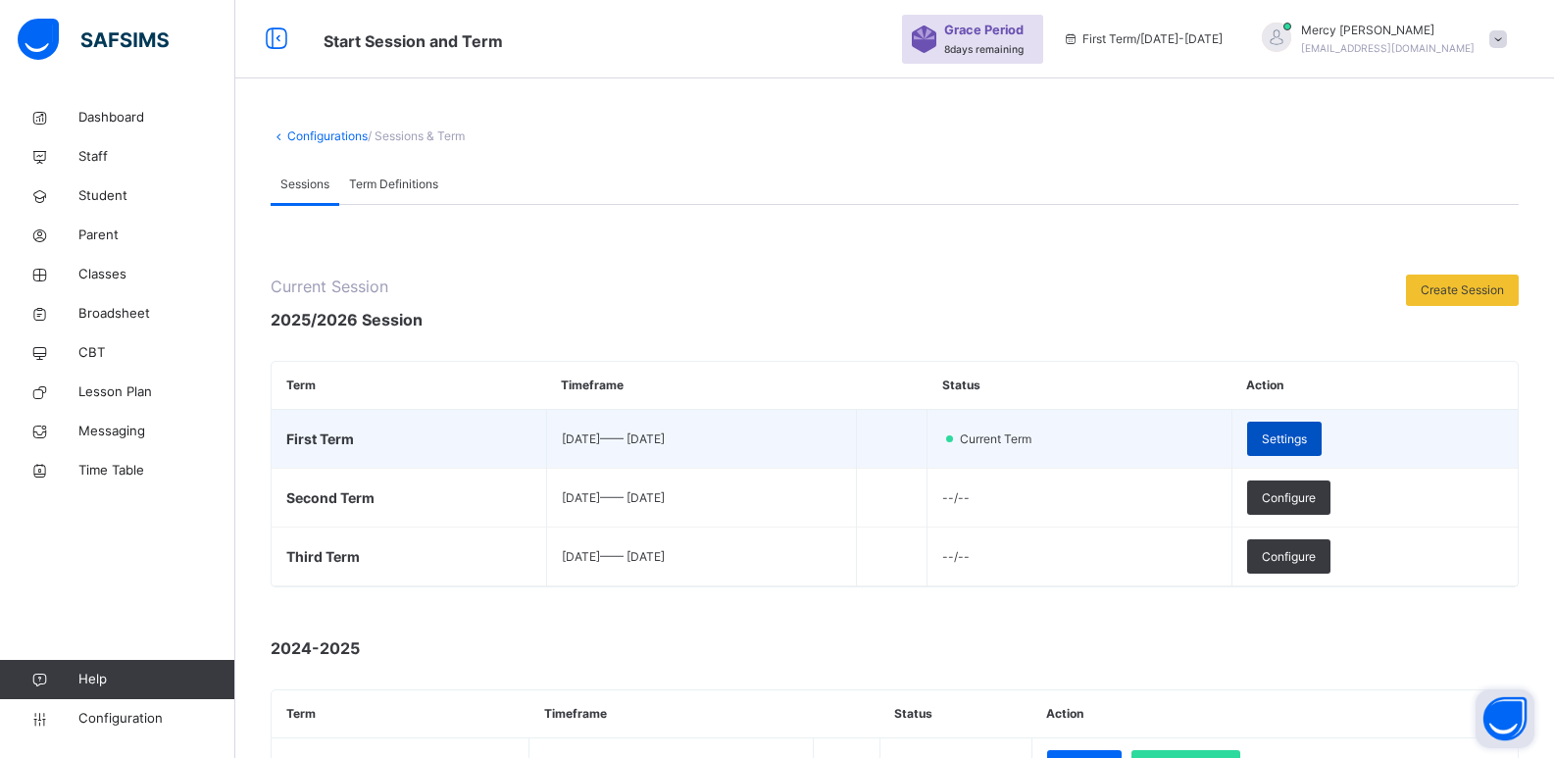
click at [1307, 446] on span "Settings" at bounding box center [1284, 439] width 45 height 18
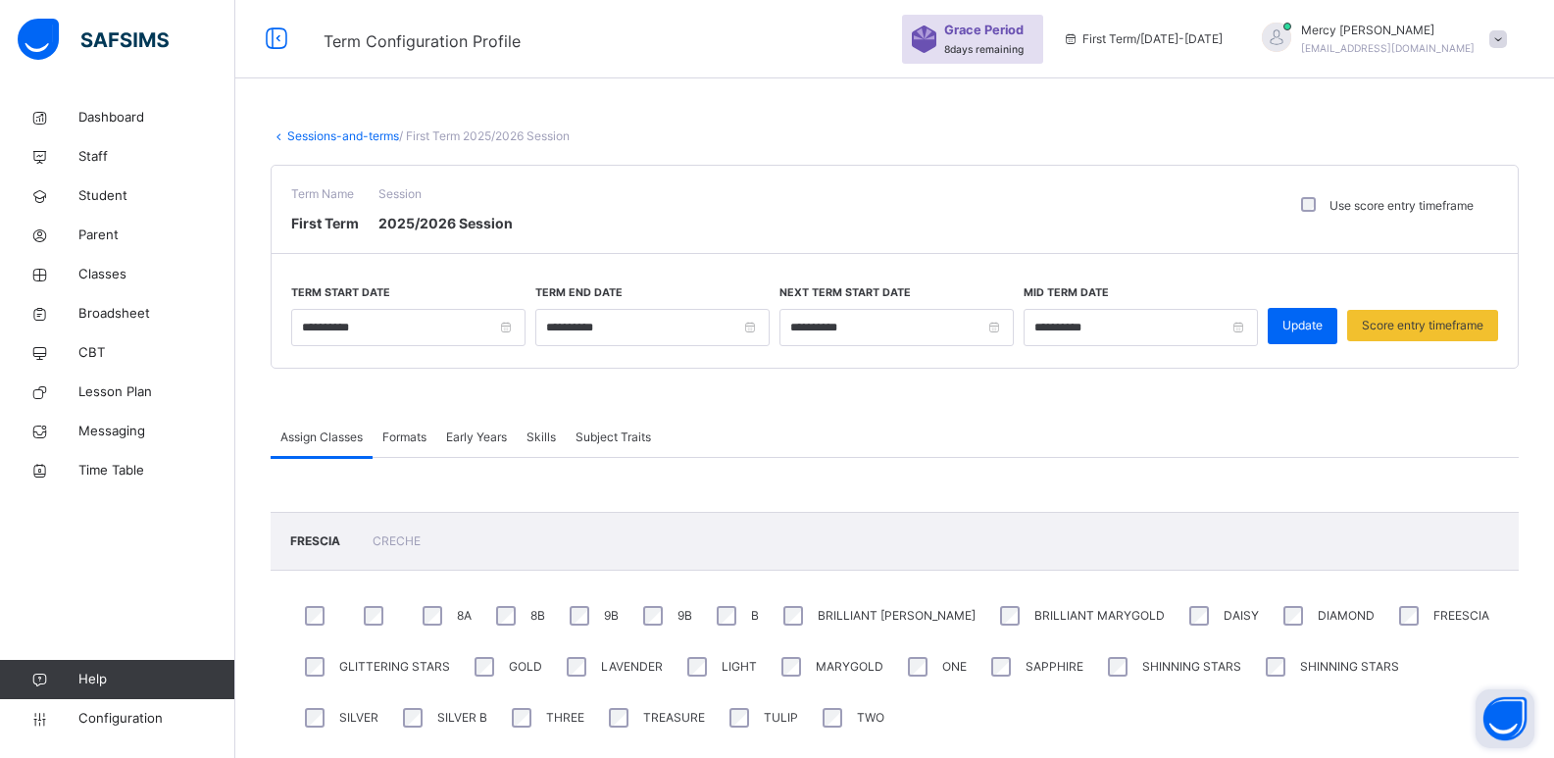
click at [420, 443] on span "Formats" at bounding box center [404, 438] width 44 height 18
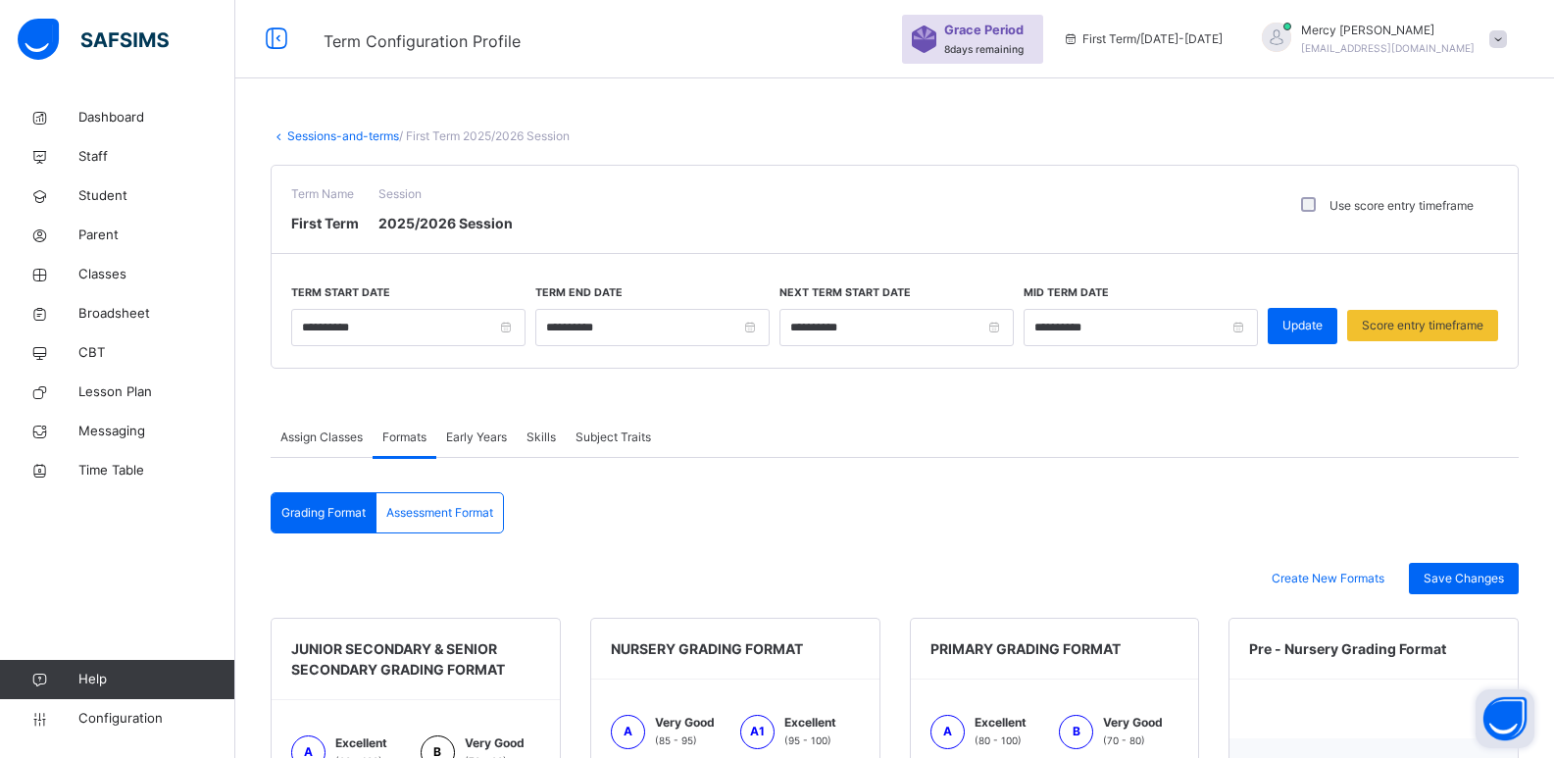
click at [471, 434] on span "Early Years" at bounding box center [476, 438] width 61 height 18
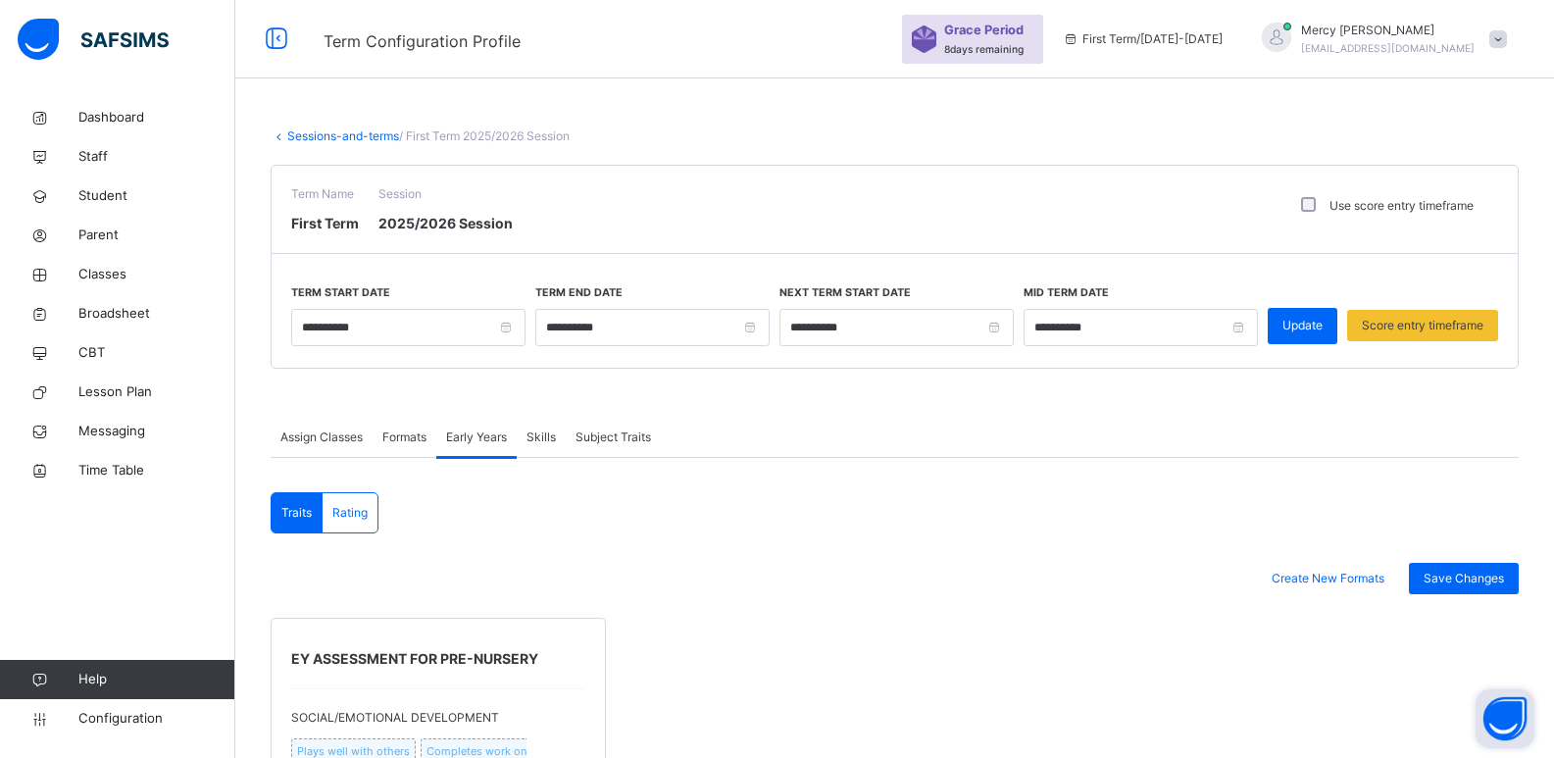
click at [529, 436] on div "Skills" at bounding box center [541, 437] width 49 height 39
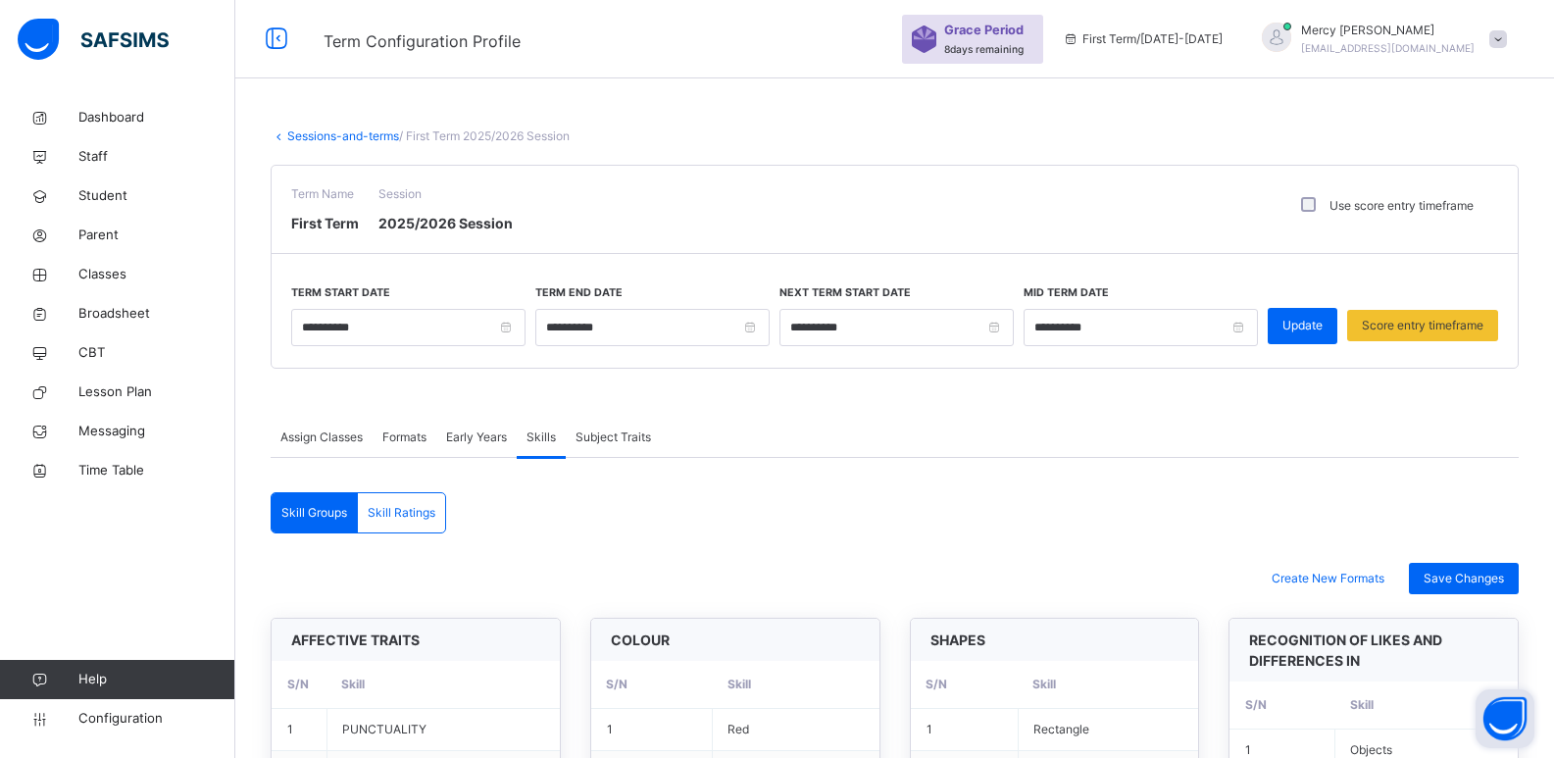
click at [587, 442] on span "Subject Traits" at bounding box center [614, 438] width 76 height 18
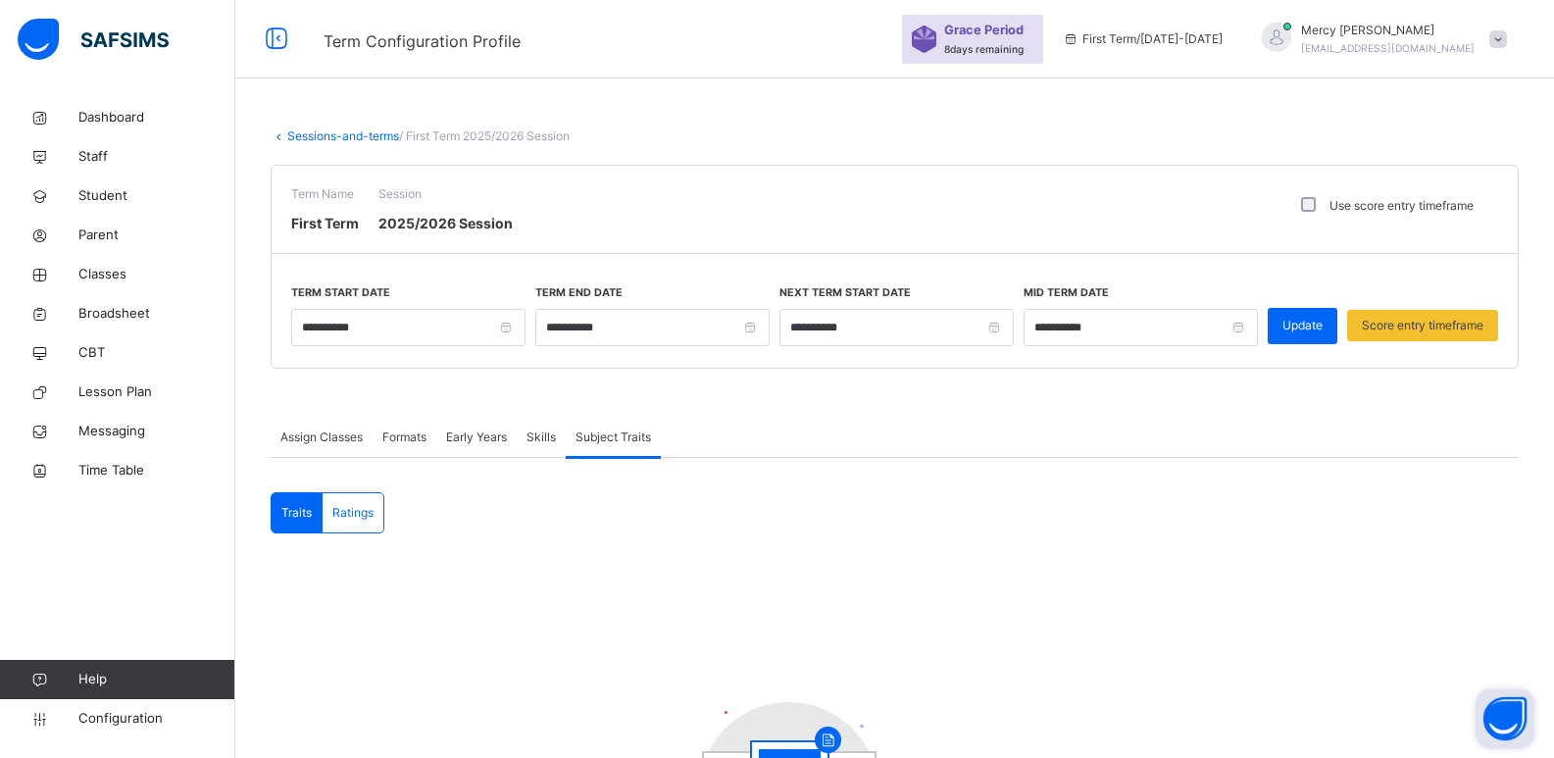
click at [334, 431] on span "Assign Classes" at bounding box center [321, 438] width 82 height 18
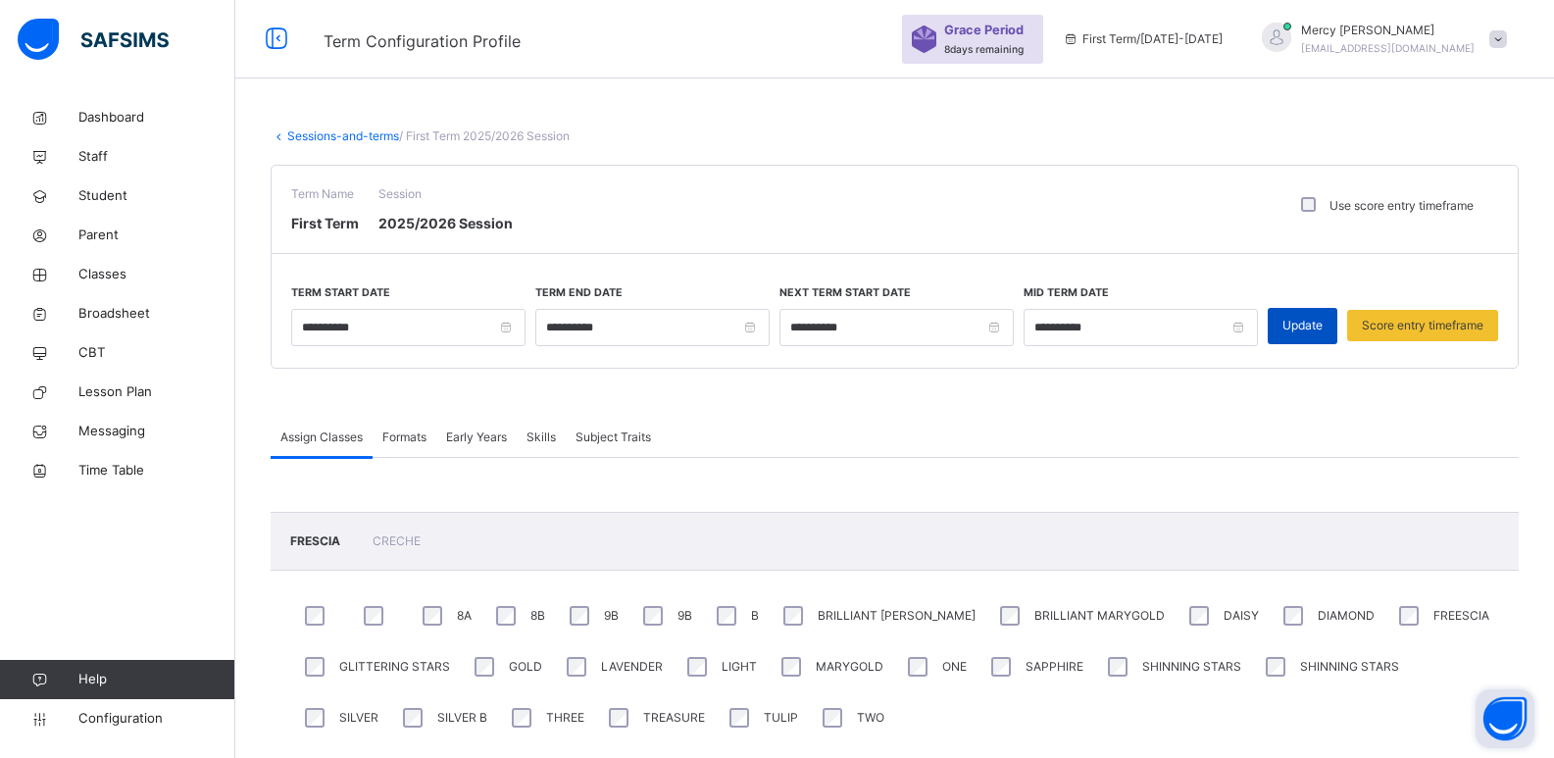
click at [1311, 315] on div "Update" at bounding box center [1303, 326] width 70 height 36
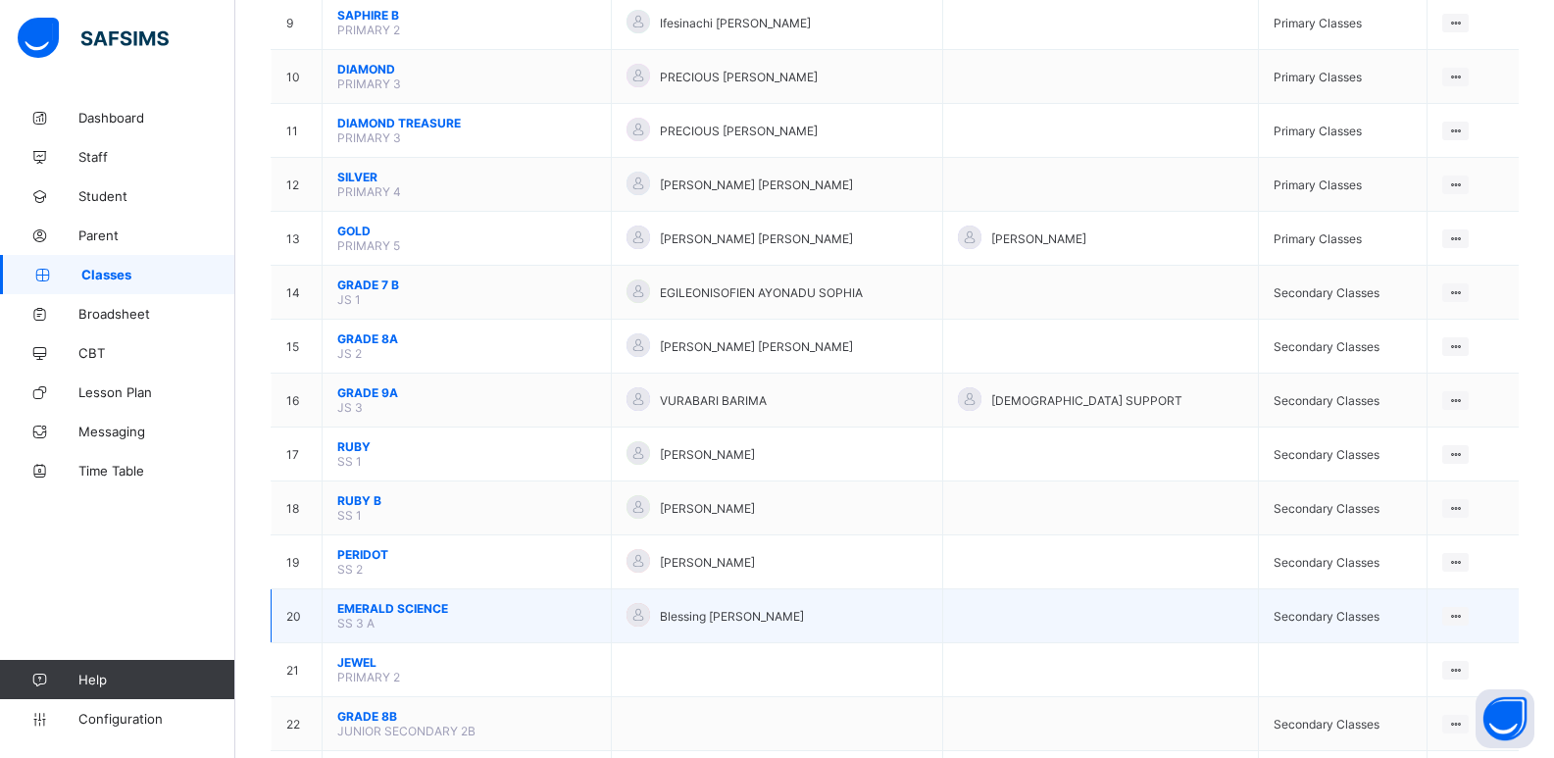
scroll to position [661, 0]
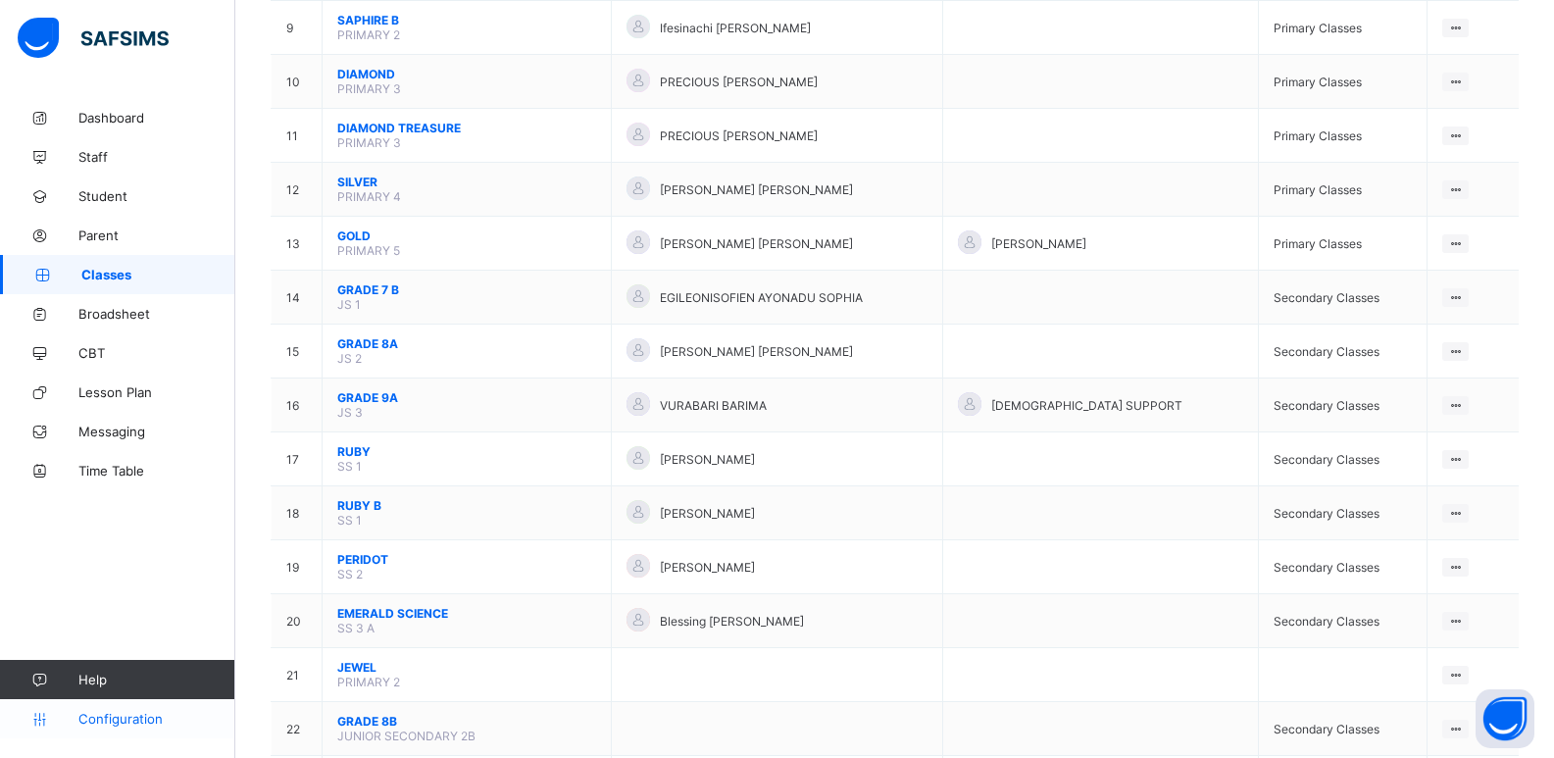
click at [94, 714] on span "Configuration" at bounding box center [156, 719] width 156 height 16
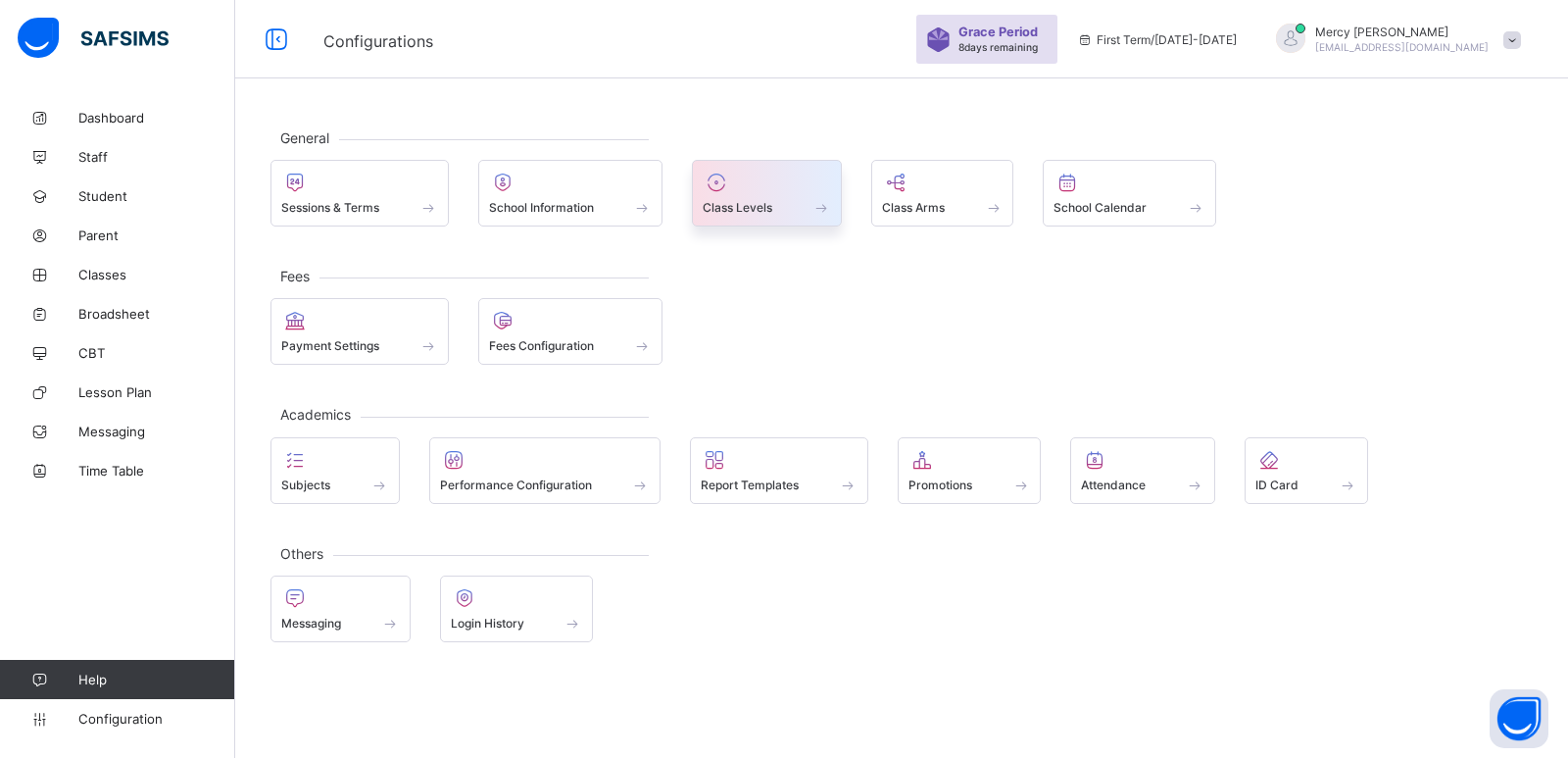
click at [802, 204] on div "Class Levels" at bounding box center [767, 207] width 128 height 17
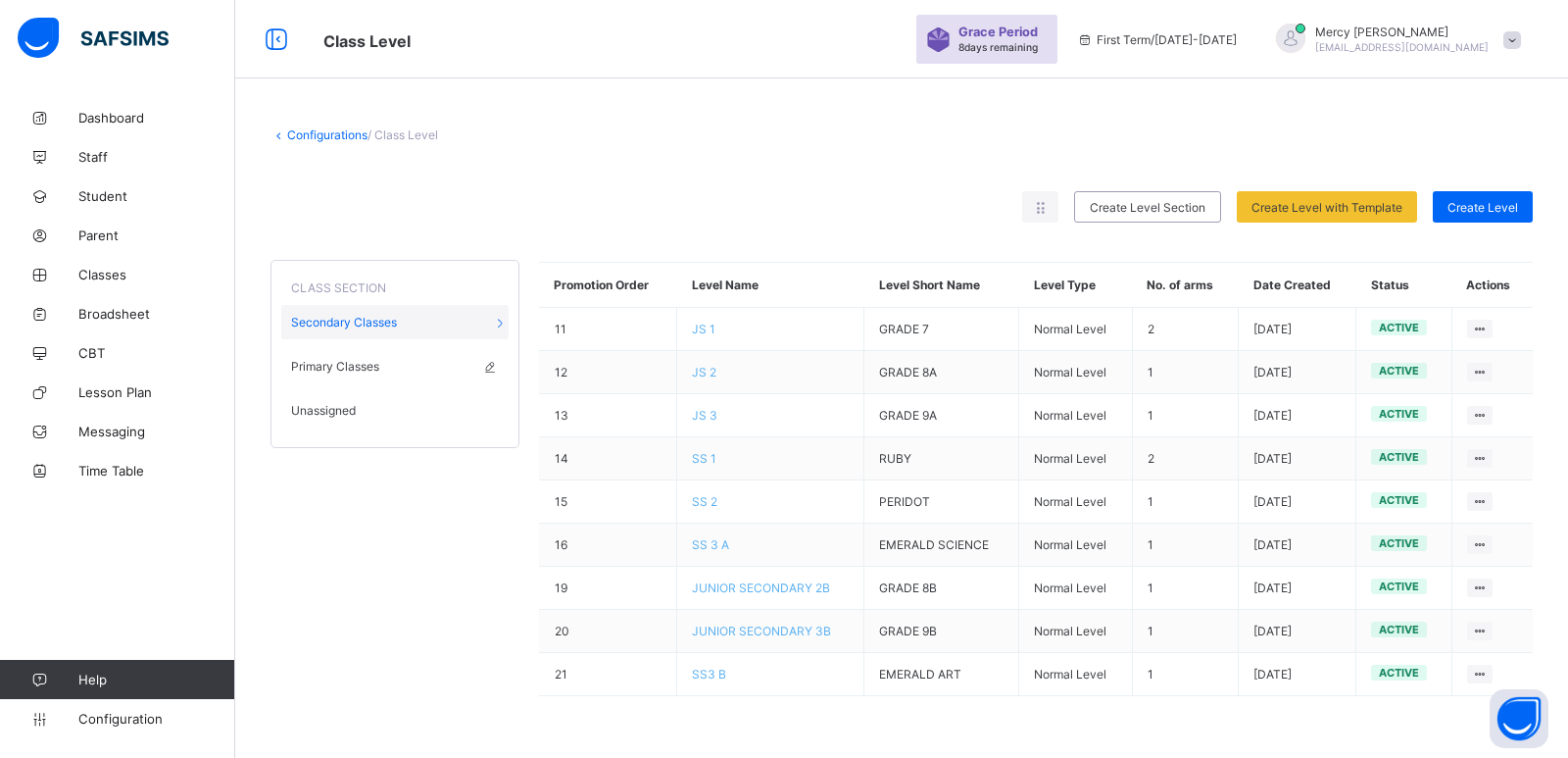
click at [384, 364] on div "Primary Classes" at bounding box center [394, 366] width 227 height 34
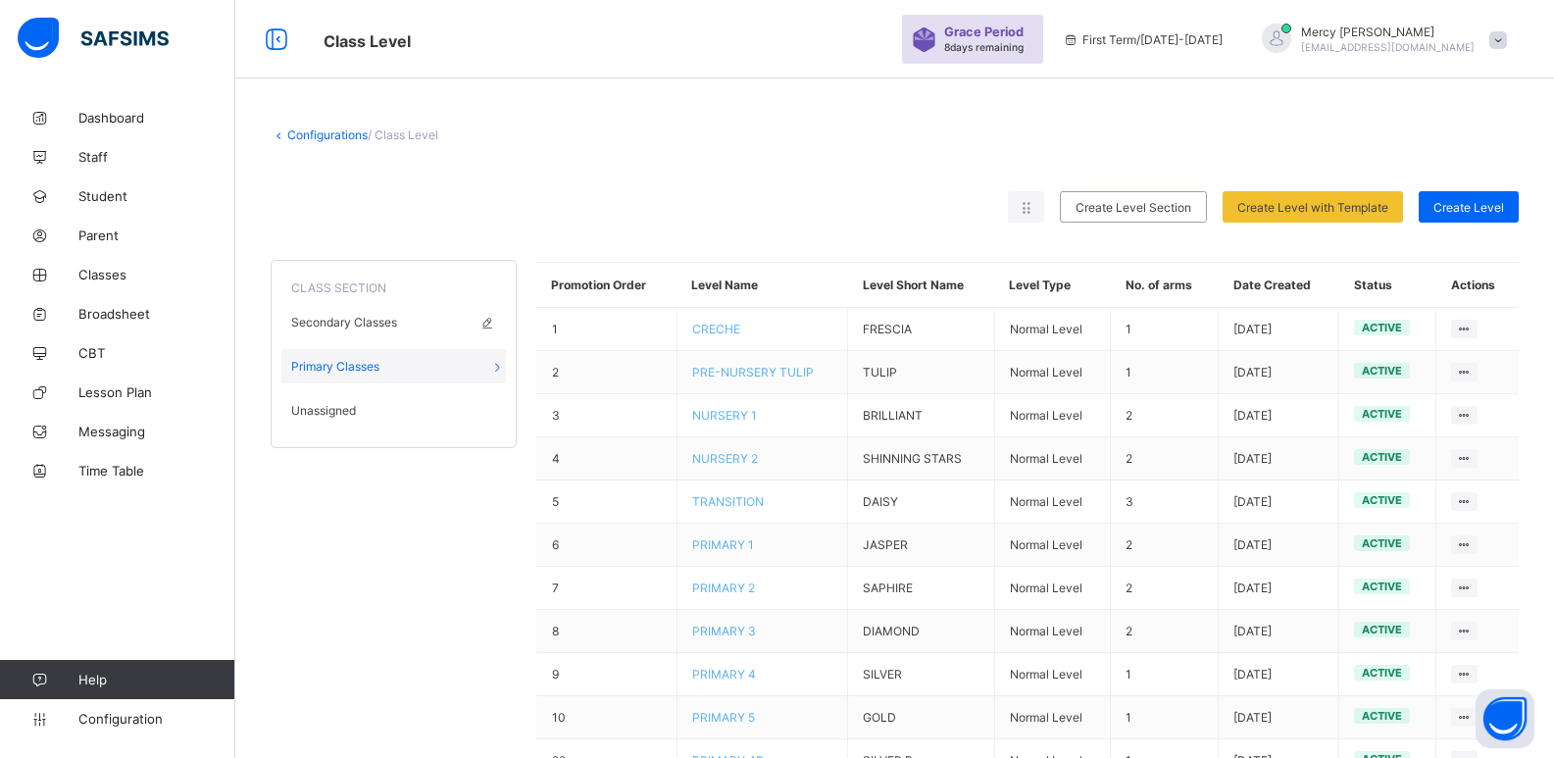
click at [310, 320] on span "Secondary Classes" at bounding box center [344, 322] width 106 height 15
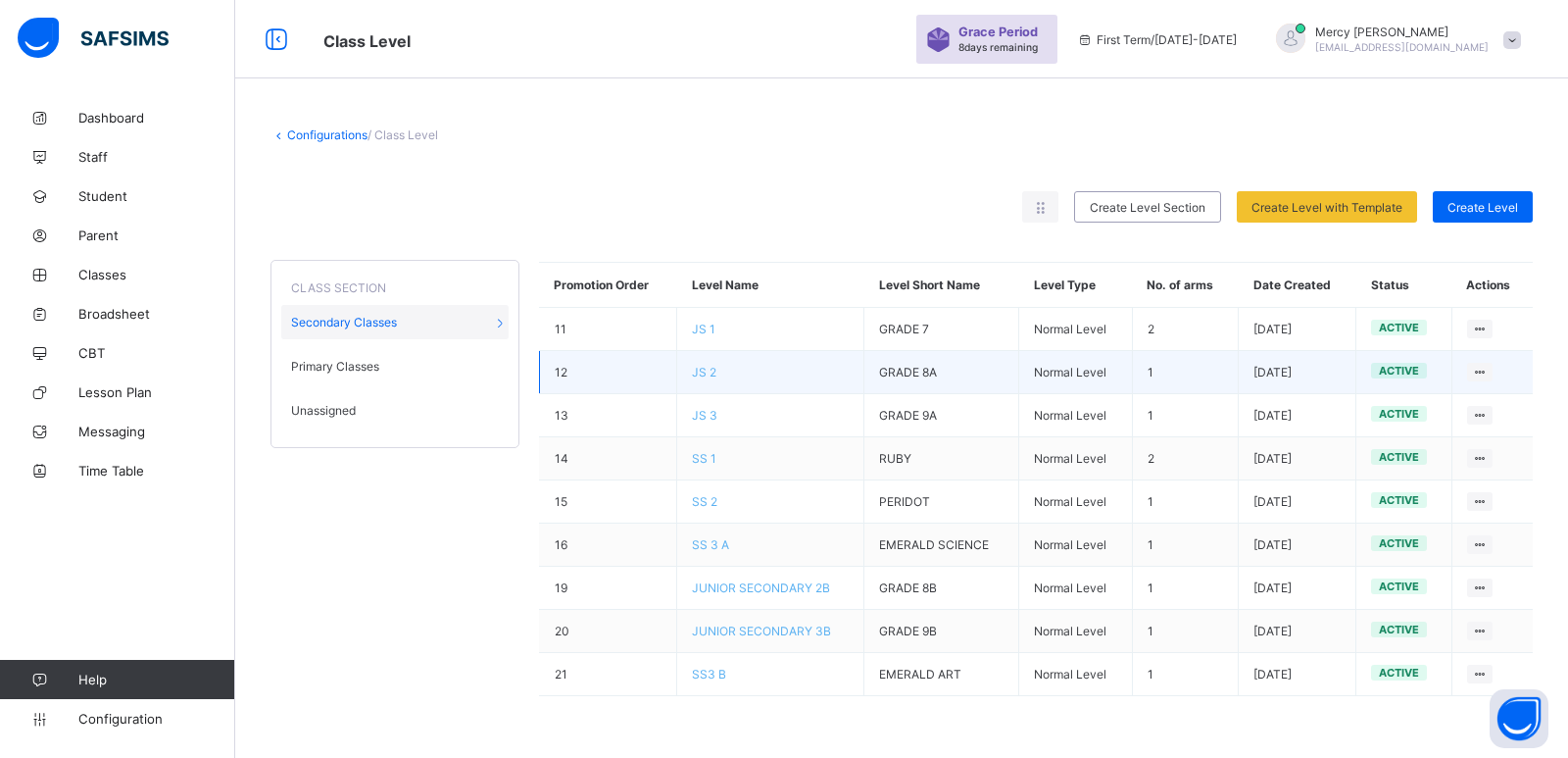
click at [703, 371] on span "JS 2" at bounding box center [704, 372] width 25 height 15
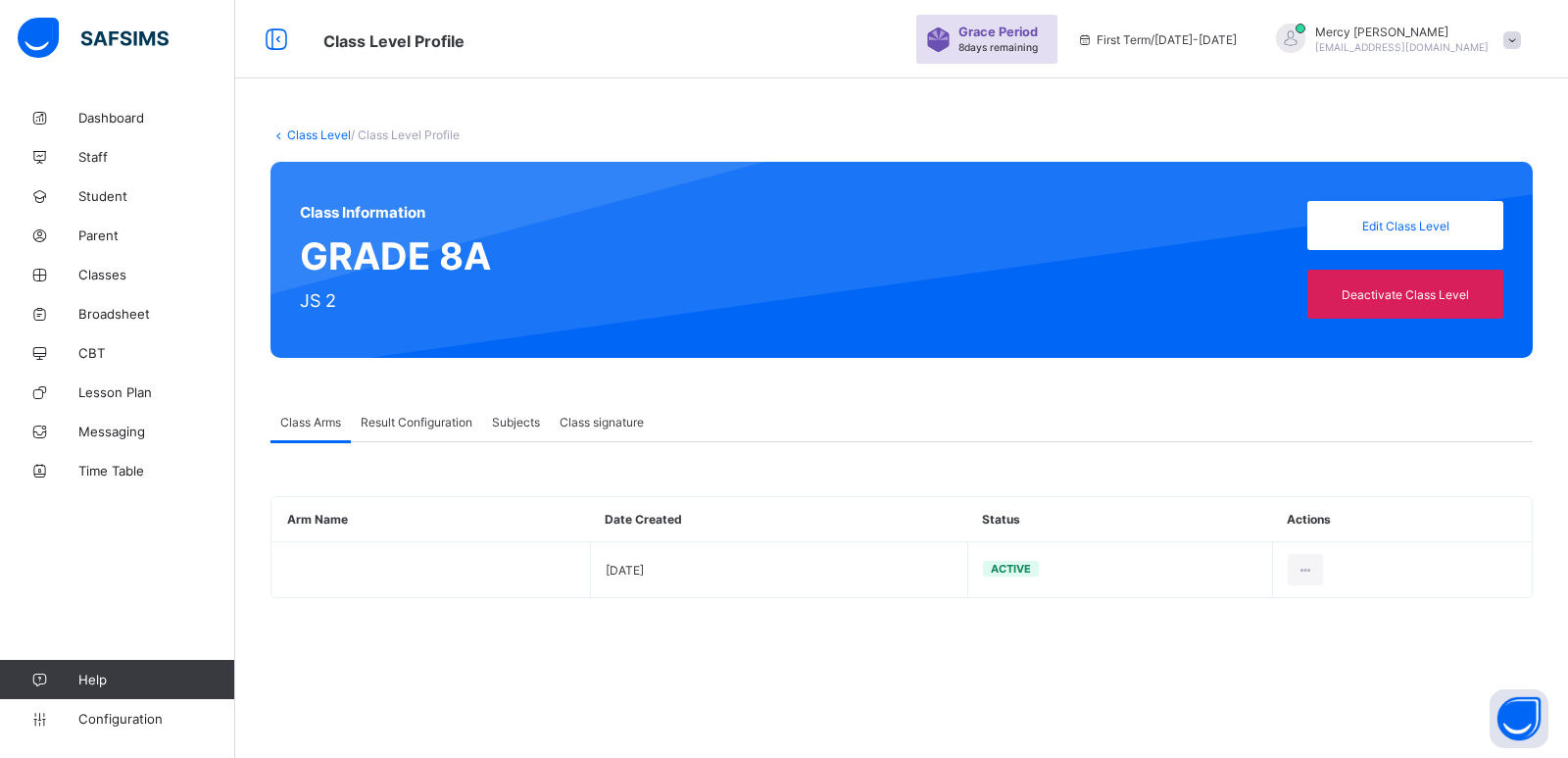
click at [300, 132] on link "Class Level" at bounding box center [319, 134] width 64 height 15
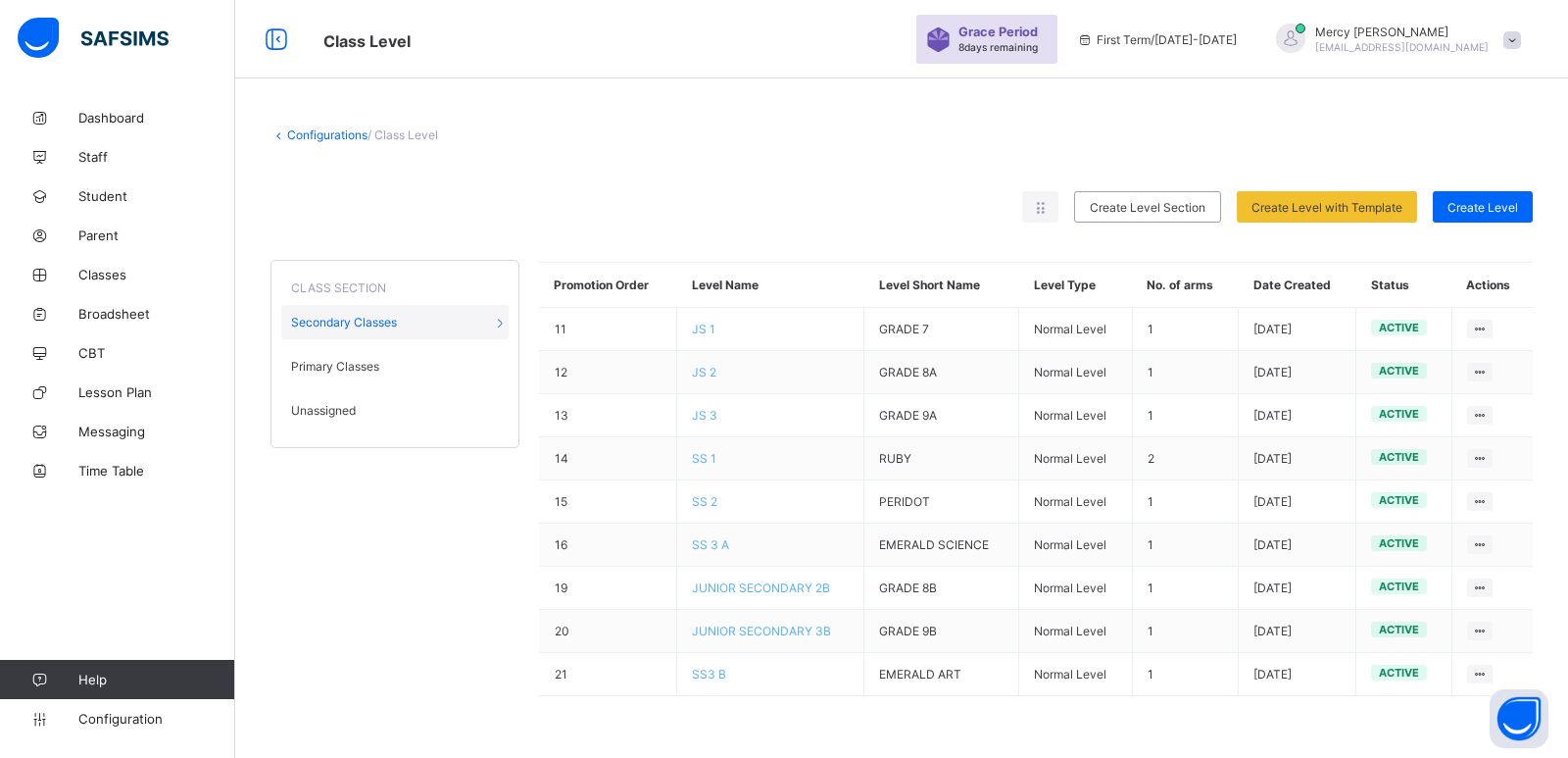
click at [329, 406] on span "Unassigned" at bounding box center [323, 410] width 65 height 15
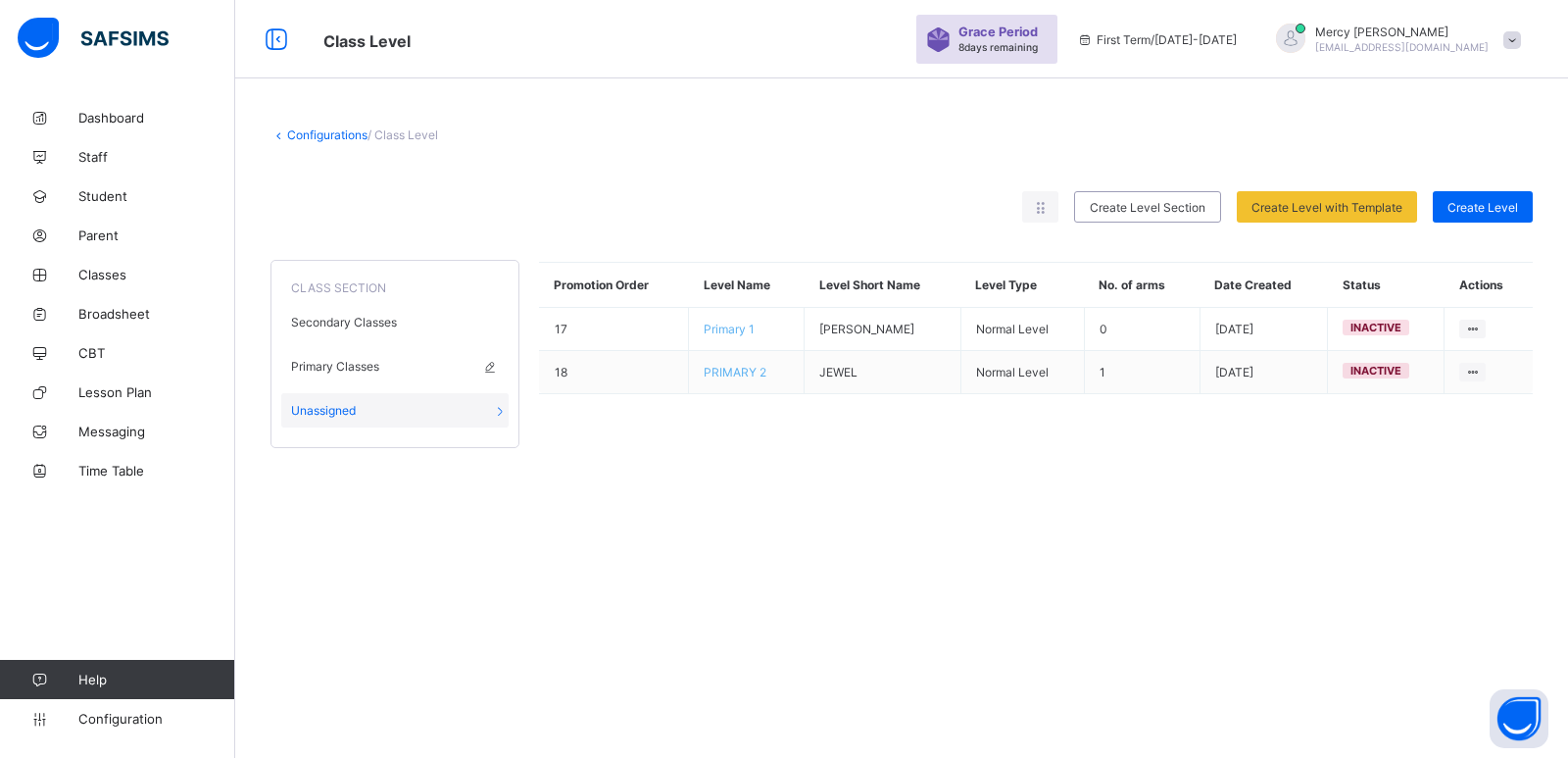
click at [375, 363] on span "Primary Classes" at bounding box center [335, 366] width 88 height 15
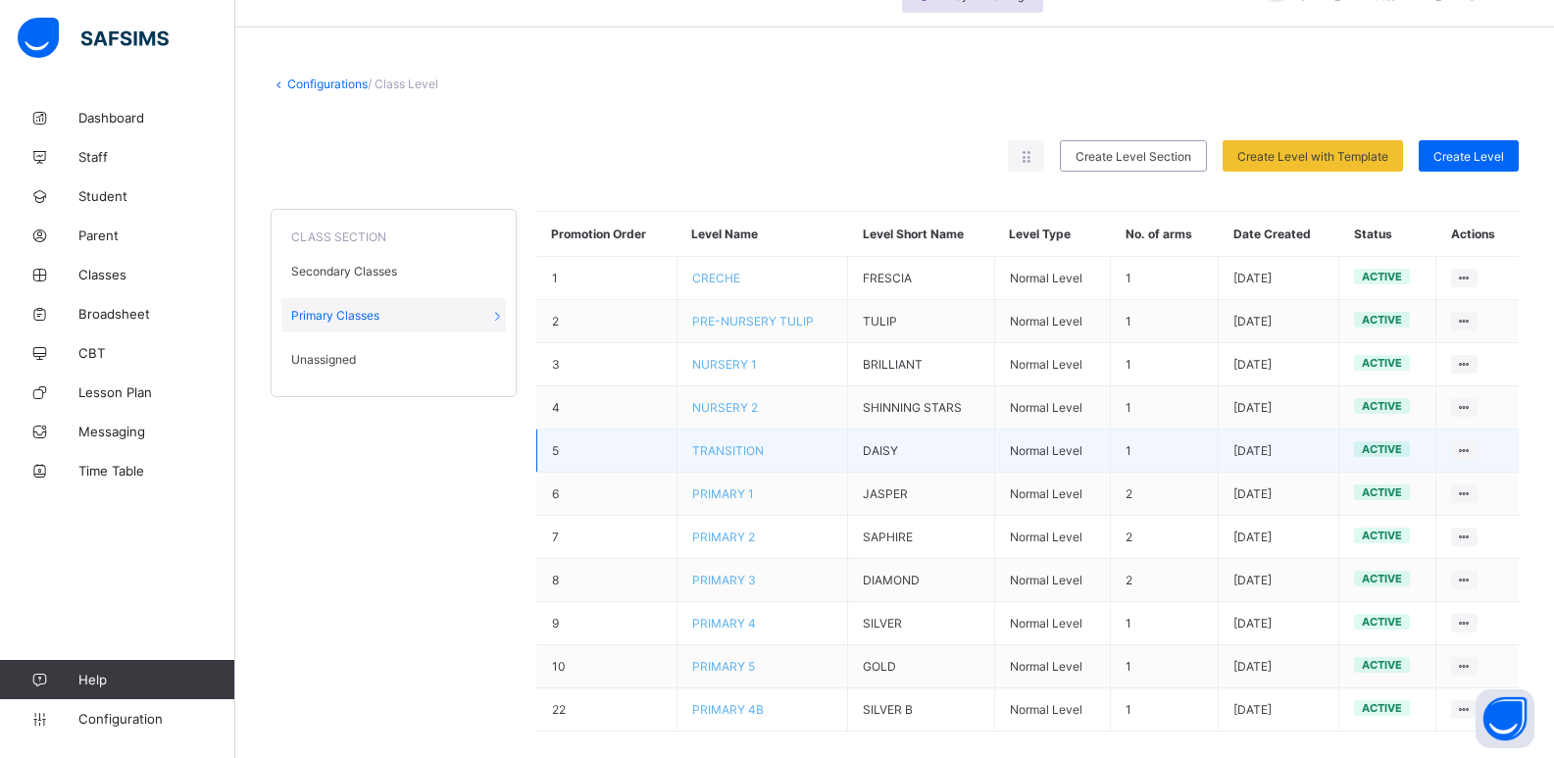
scroll to position [74, 0]
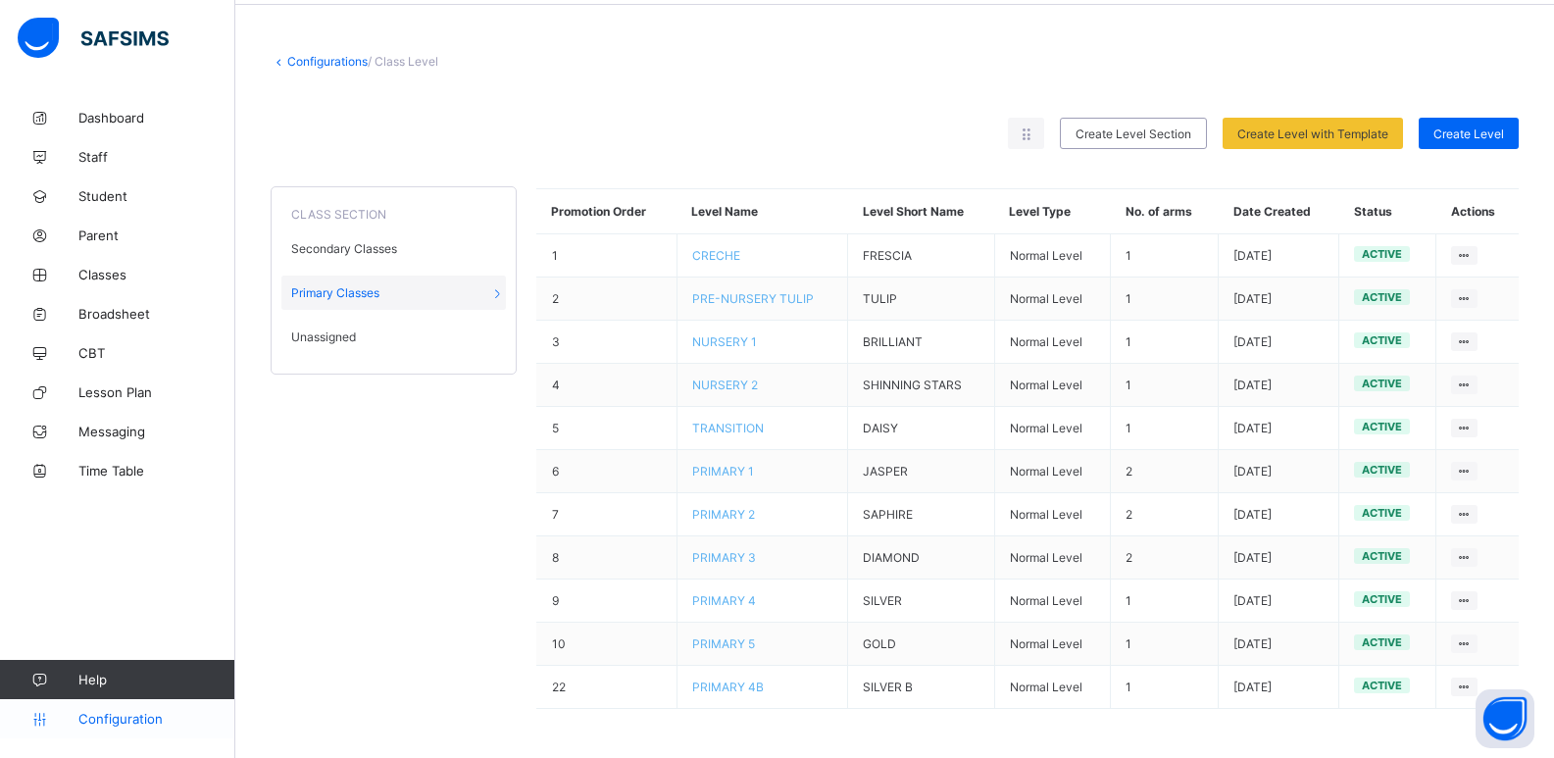
click at [97, 718] on span "Configuration" at bounding box center [156, 719] width 156 height 16
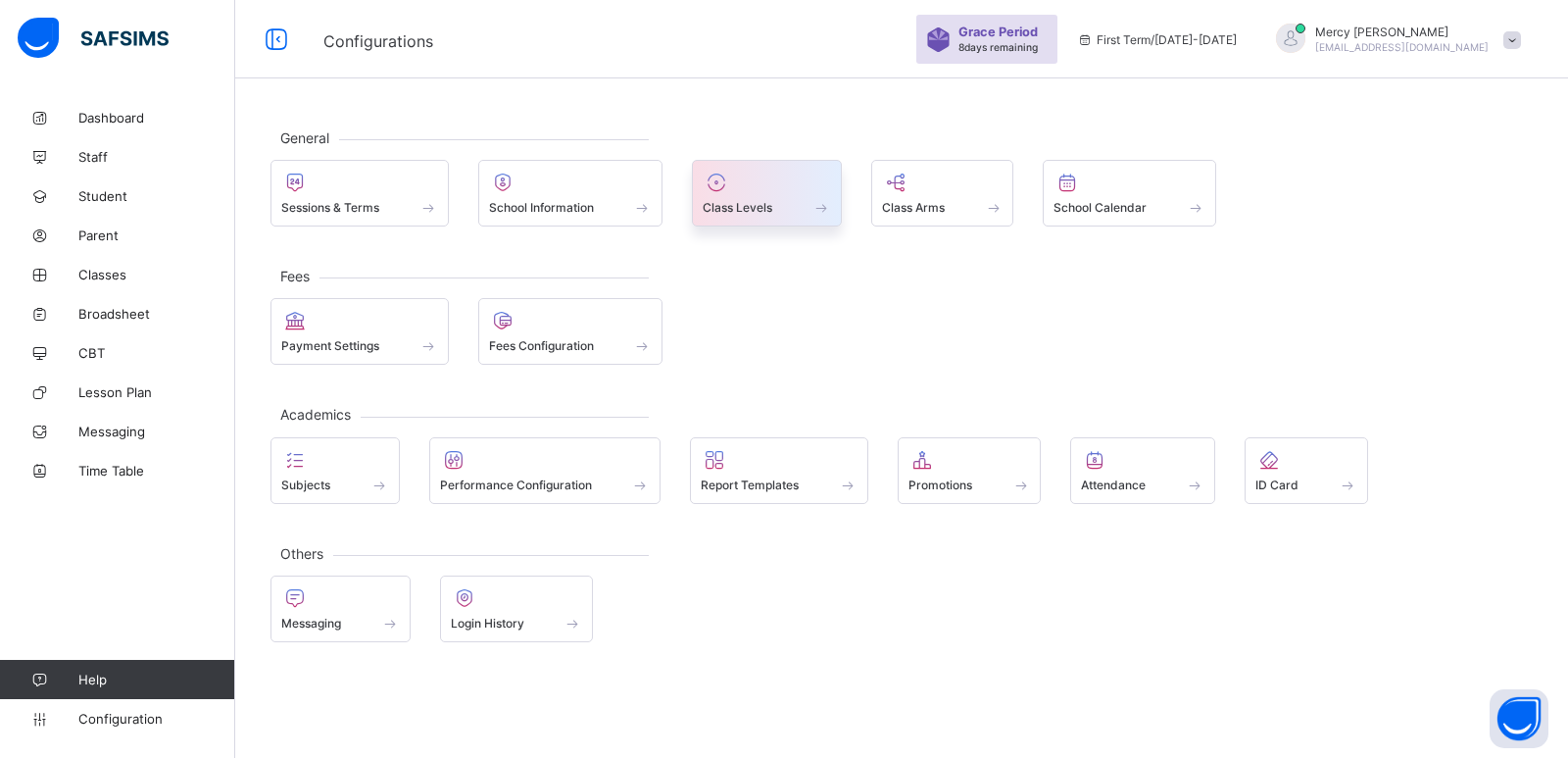
click at [783, 211] on div "Class Levels" at bounding box center [767, 207] width 128 height 17
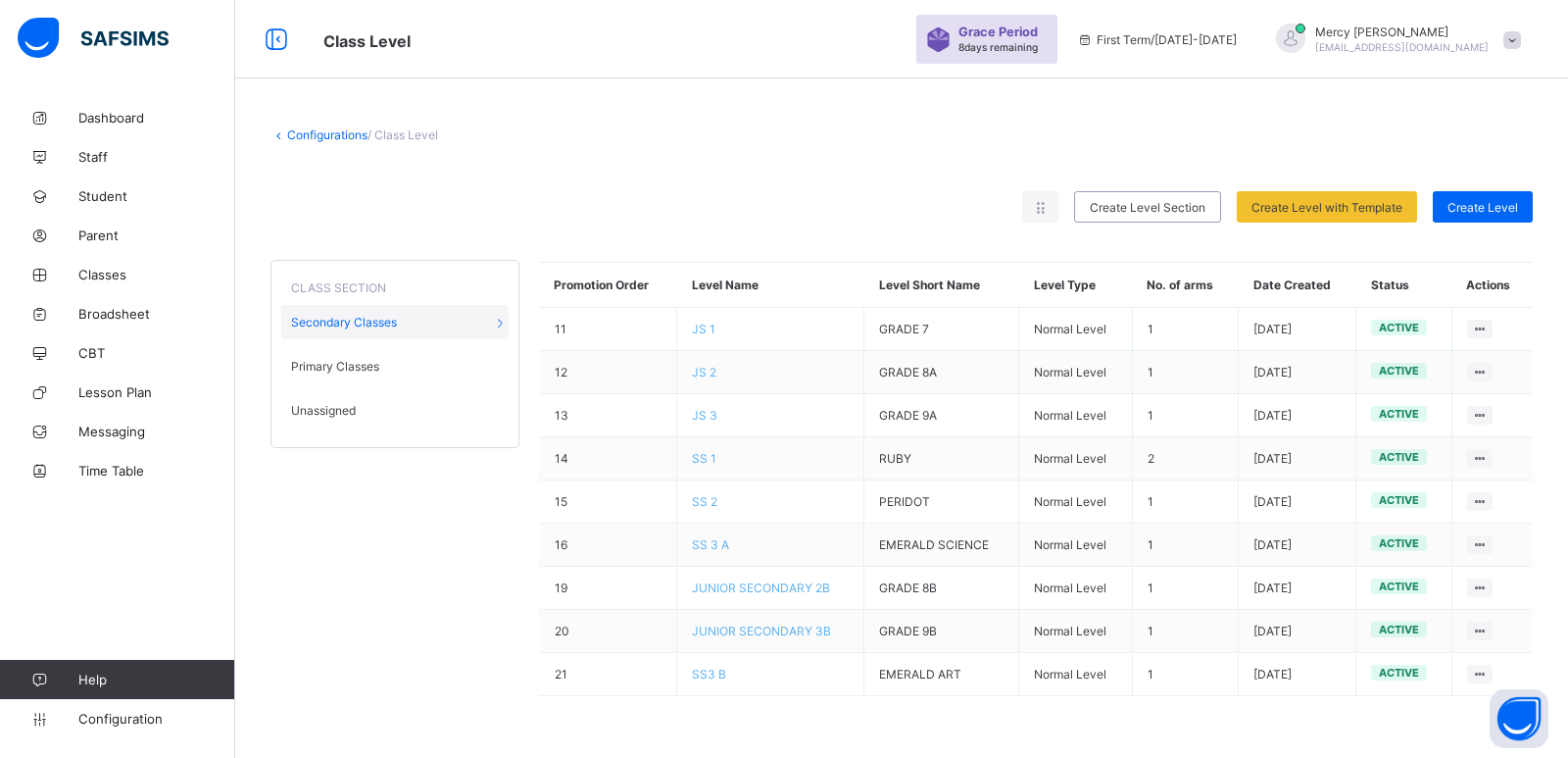
click at [337, 137] on link "Configurations" at bounding box center [327, 134] width 80 height 15
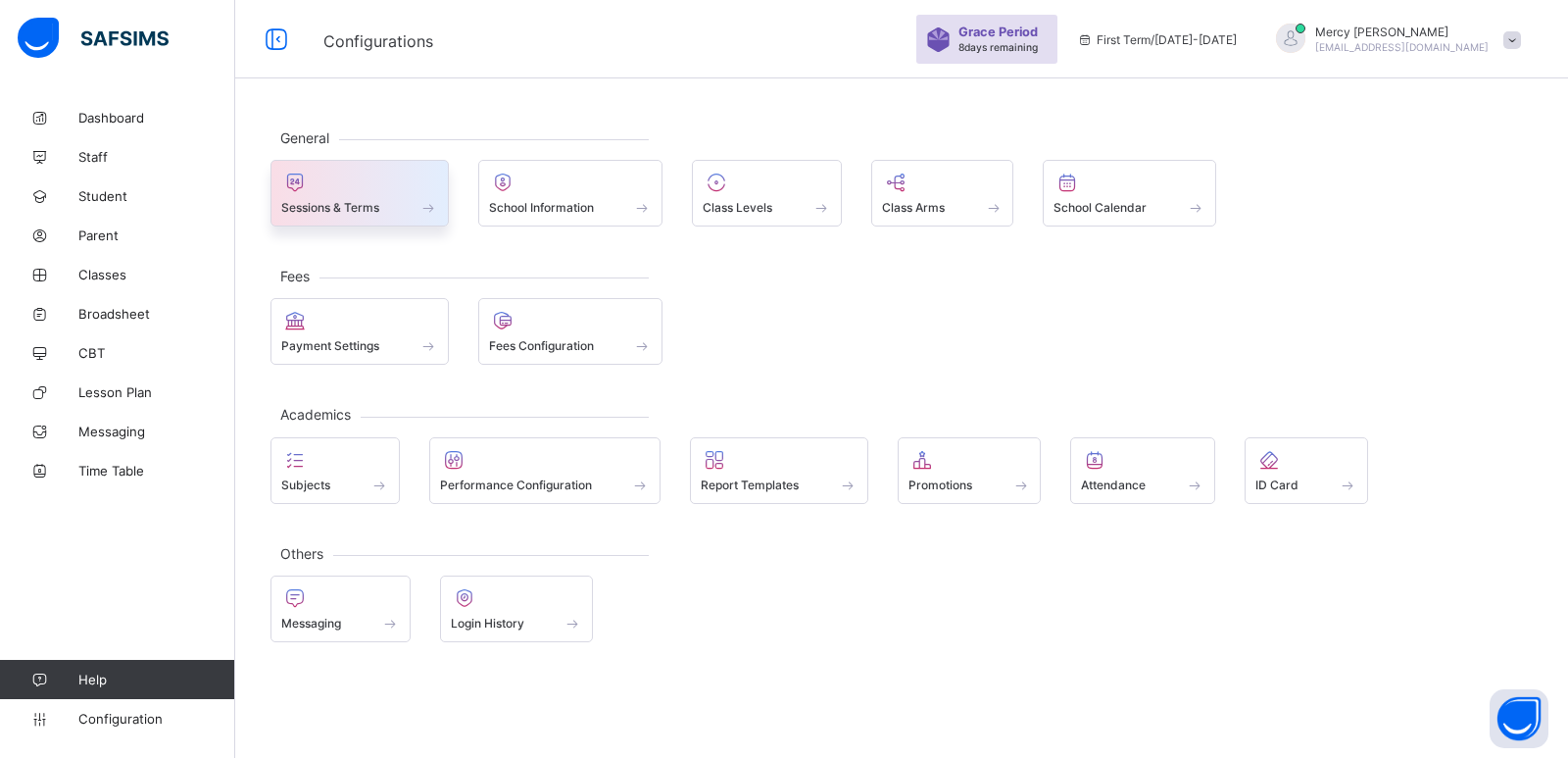
click at [360, 182] on div at bounding box center [359, 183] width 157 height 24
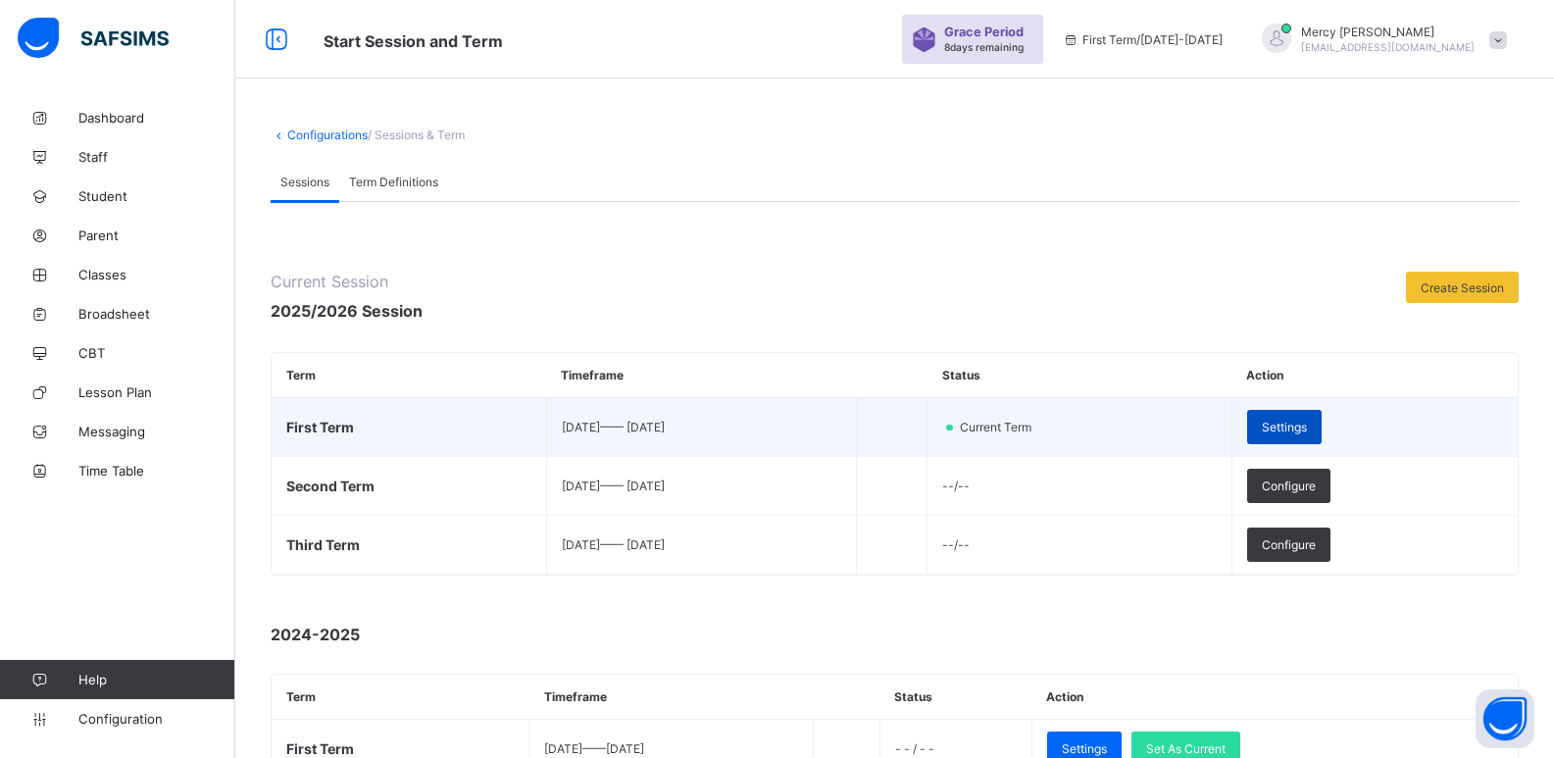
click at [1307, 423] on span "Settings" at bounding box center [1284, 427] width 45 height 15
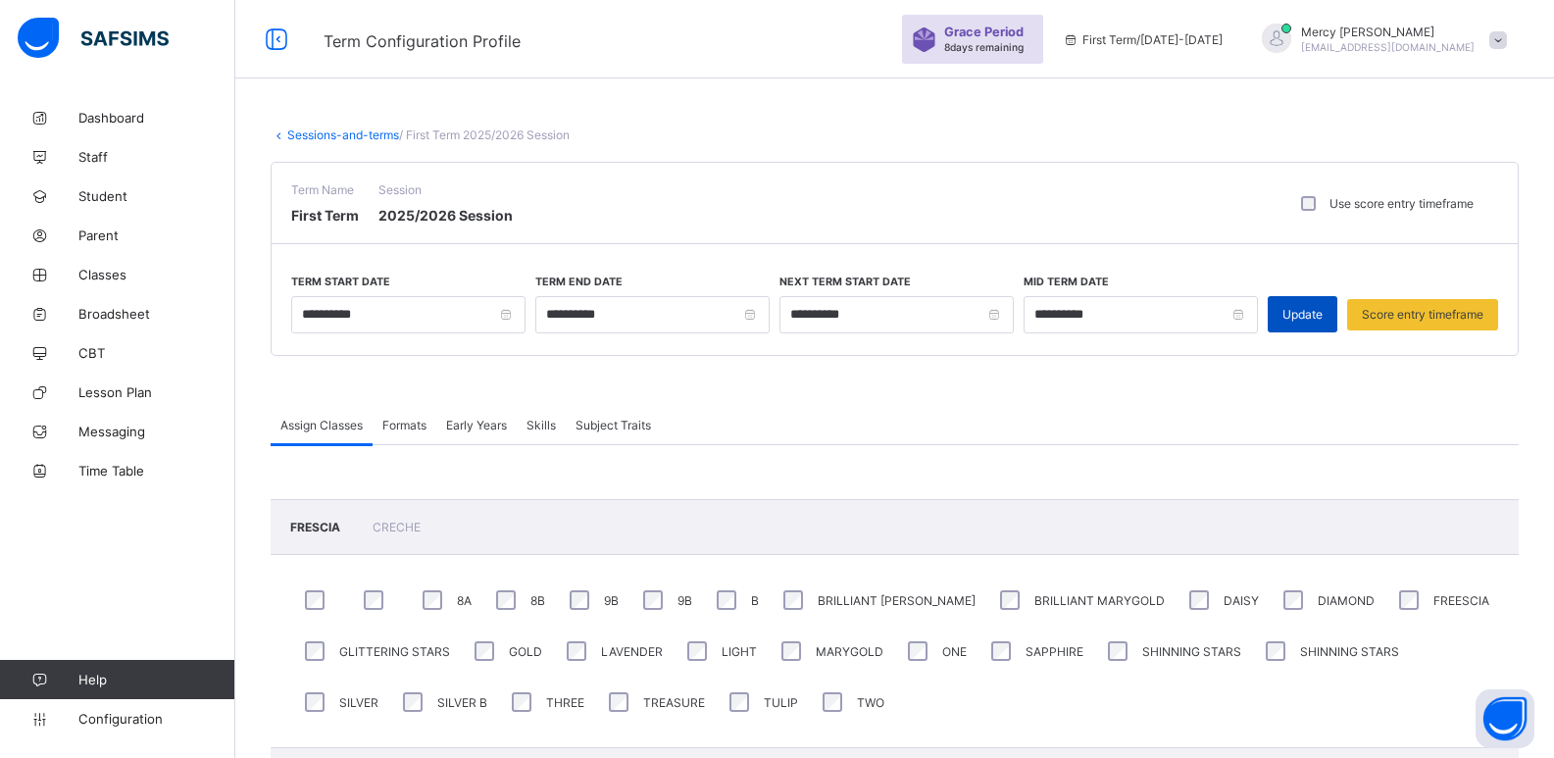
click at [1320, 326] on div "Update" at bounding box center [1303, 314] width 70 height 36
click at [83, 719] on span "Configuration" at bounding box center [156, 719] width 156 height 16
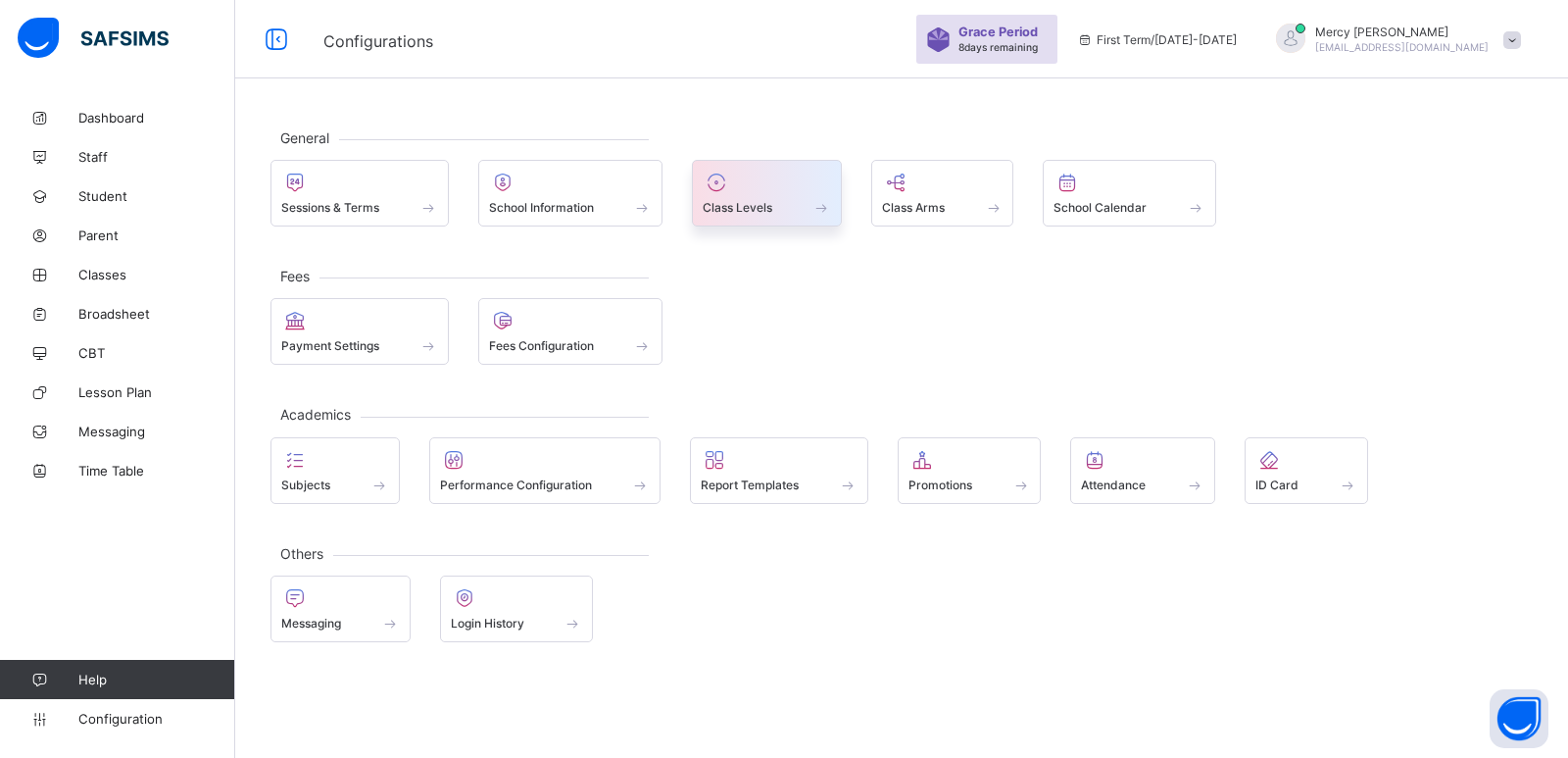
click at [794, 174] on div at bounding box center [767, 183] width 128 height 24
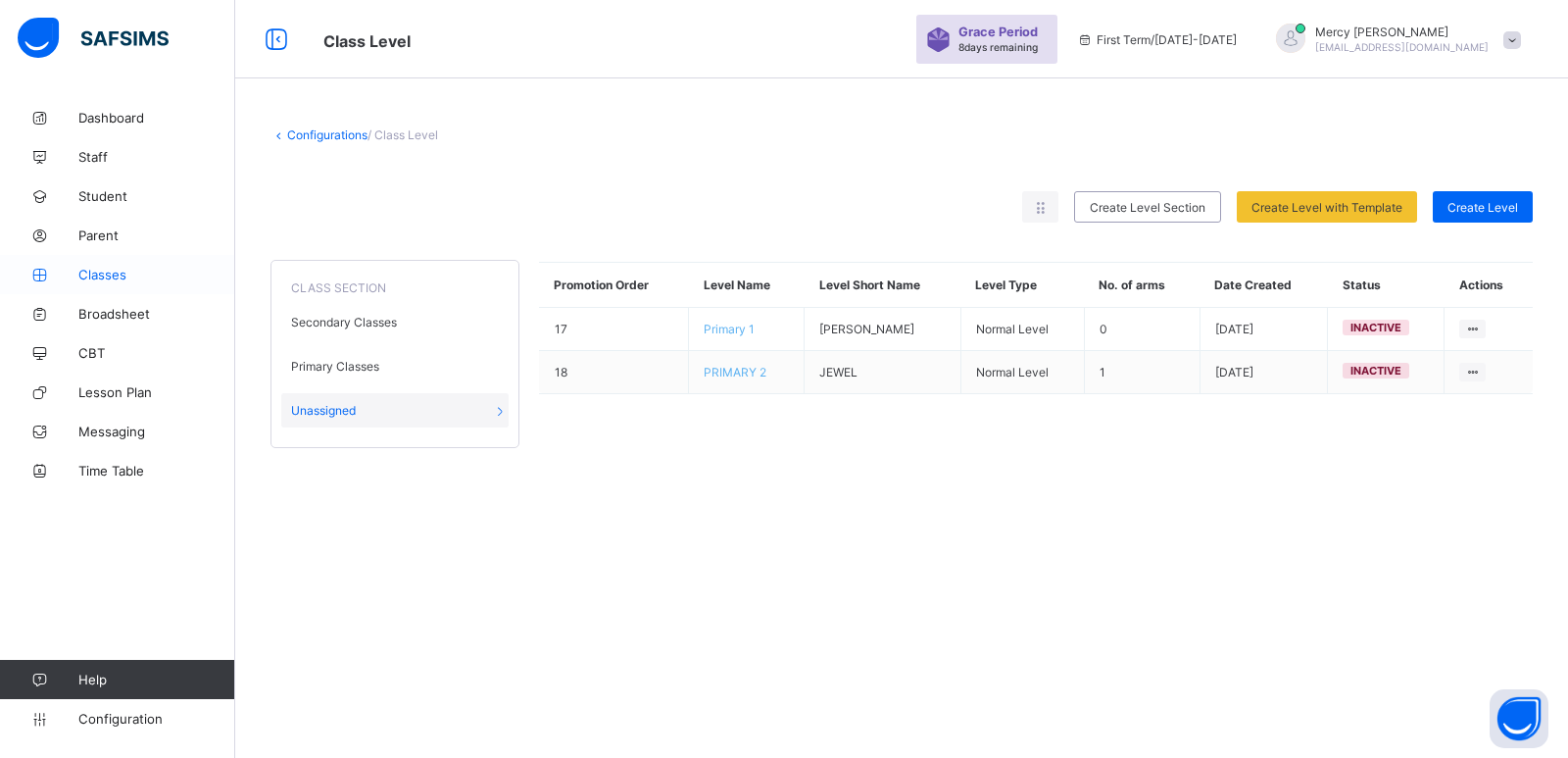
click at [80, 282] on link "Classes" at bounding box center [117, 274] width 235 height 39
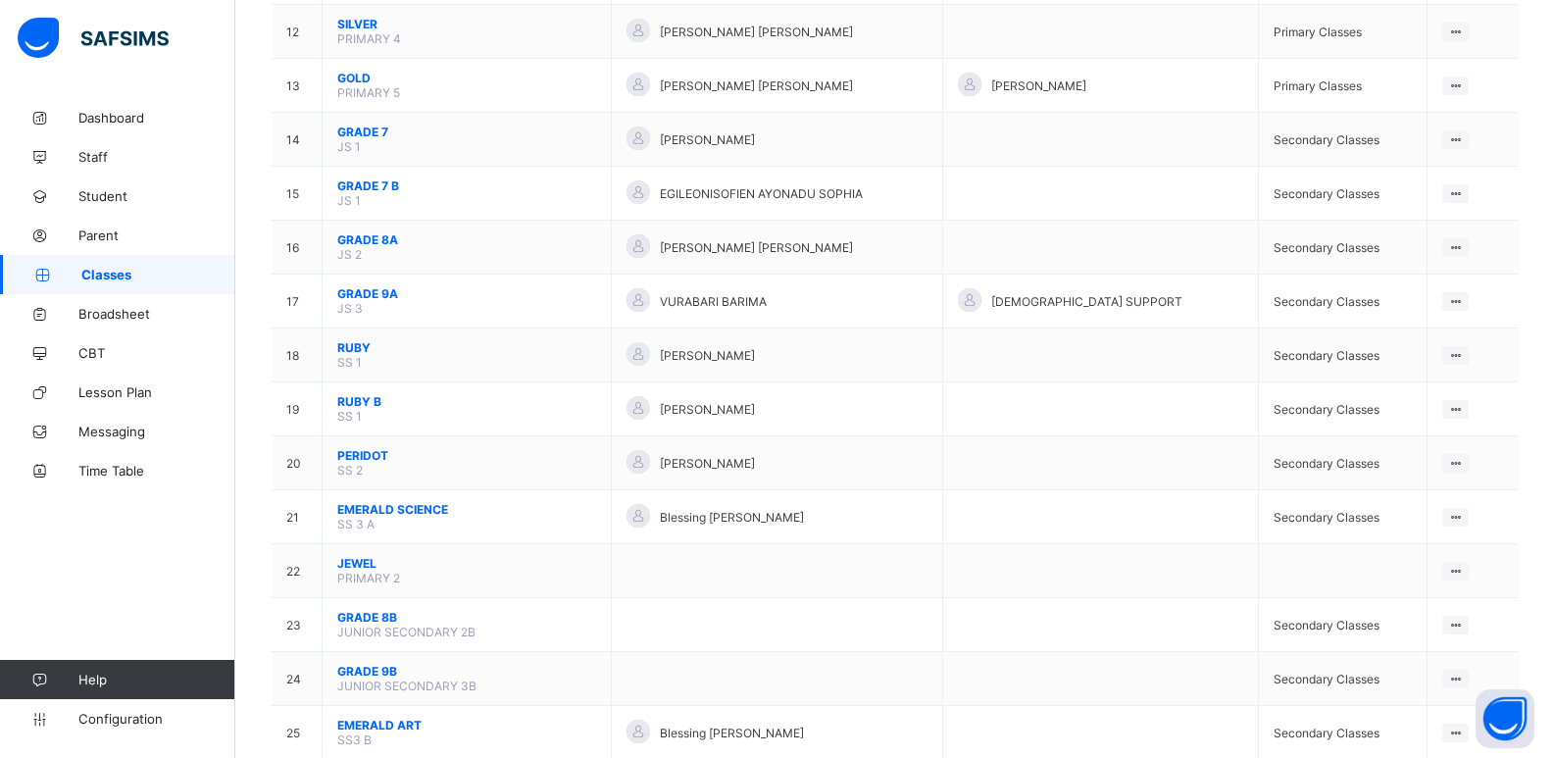
scroll to position [734, 0]
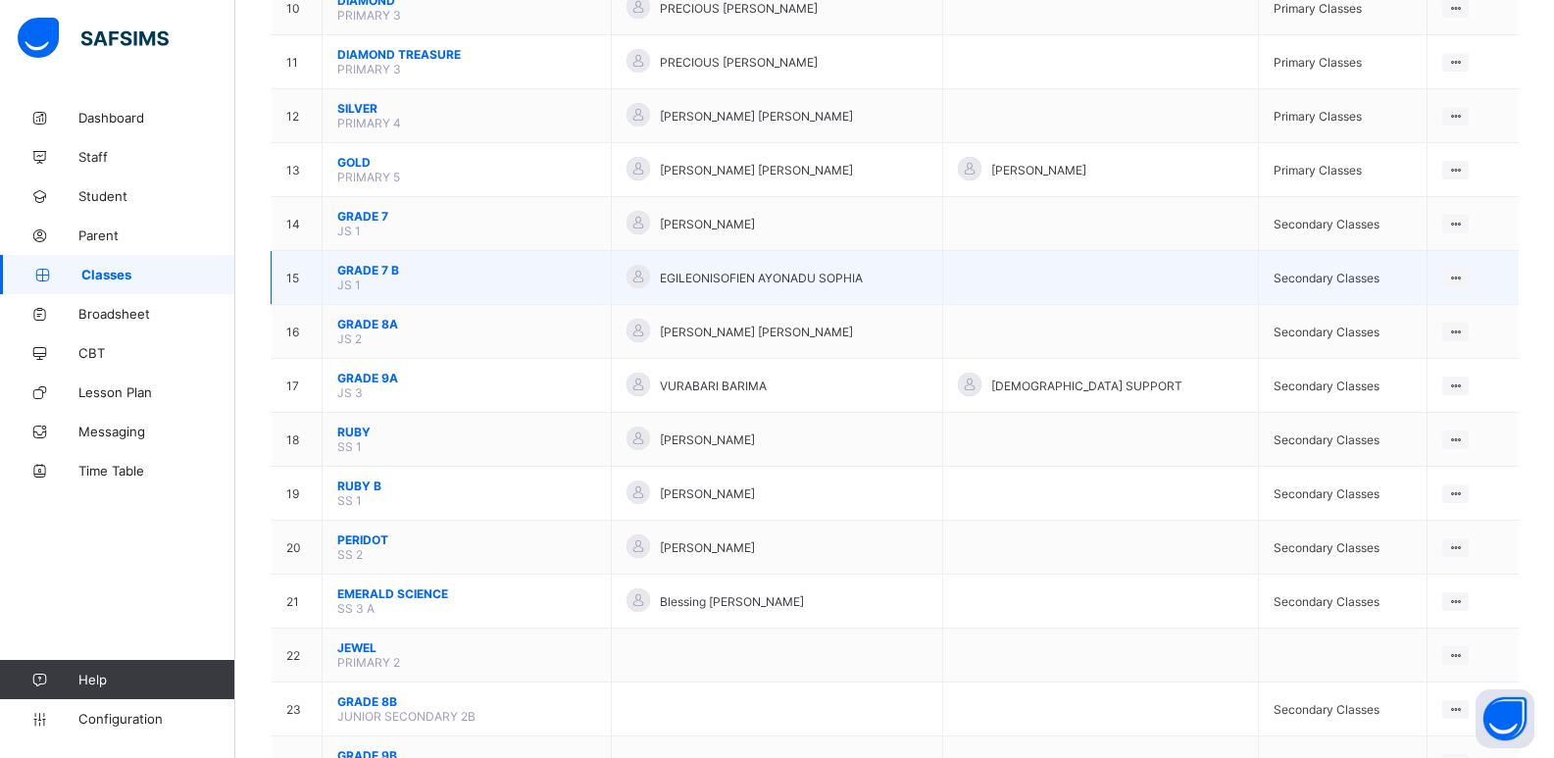
click at [380, 257] on td "GRADE 7 B JS 1" at bounding box center [467, 278] width 289 height 54
click at [381, 269] on span "GRADE 7 B" at bounding box center [466, 270] width 259 height 15
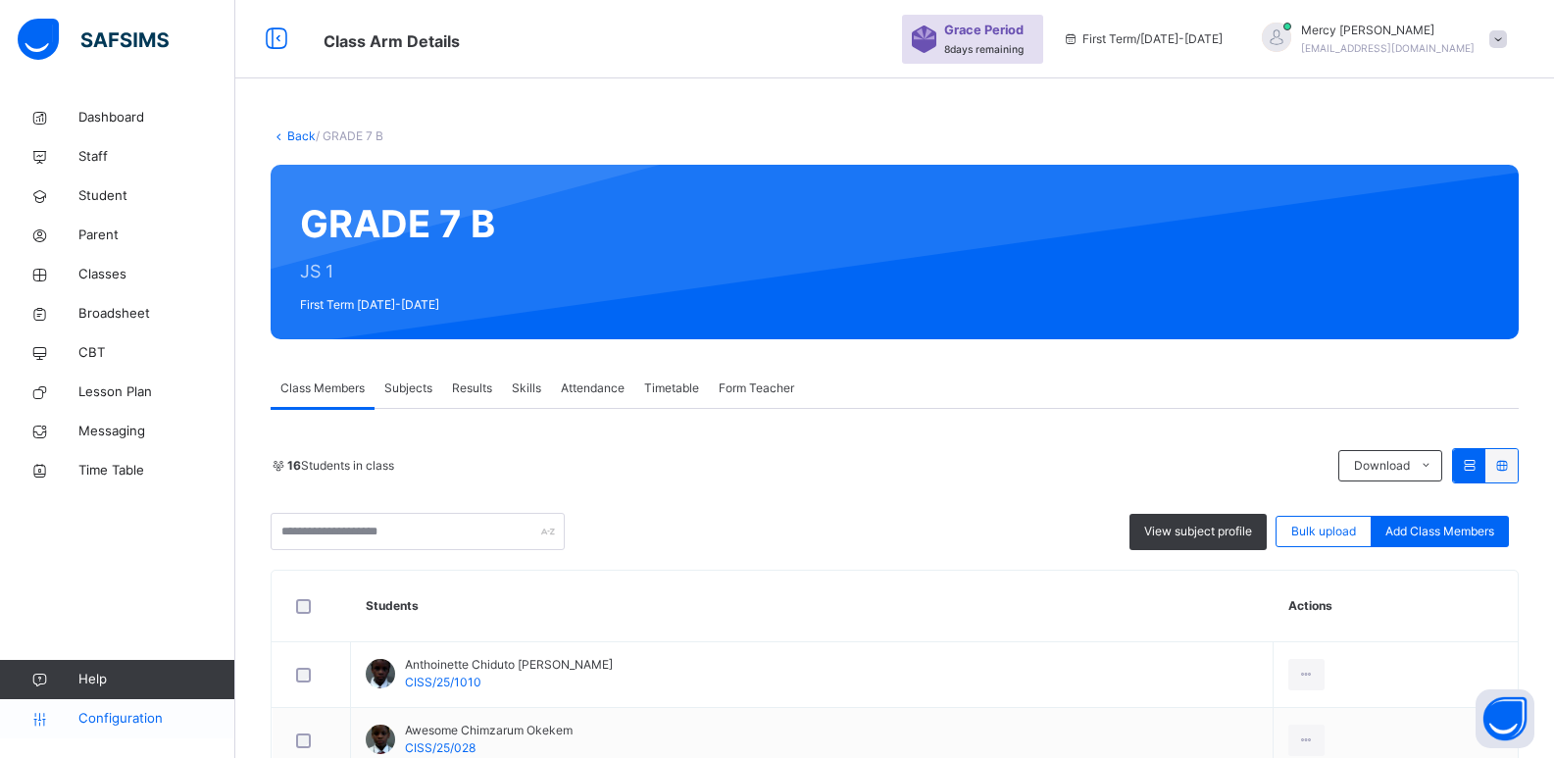
click at [99, 722] on span "Configuration" at bounding box center [156, 719] width 156 height 20
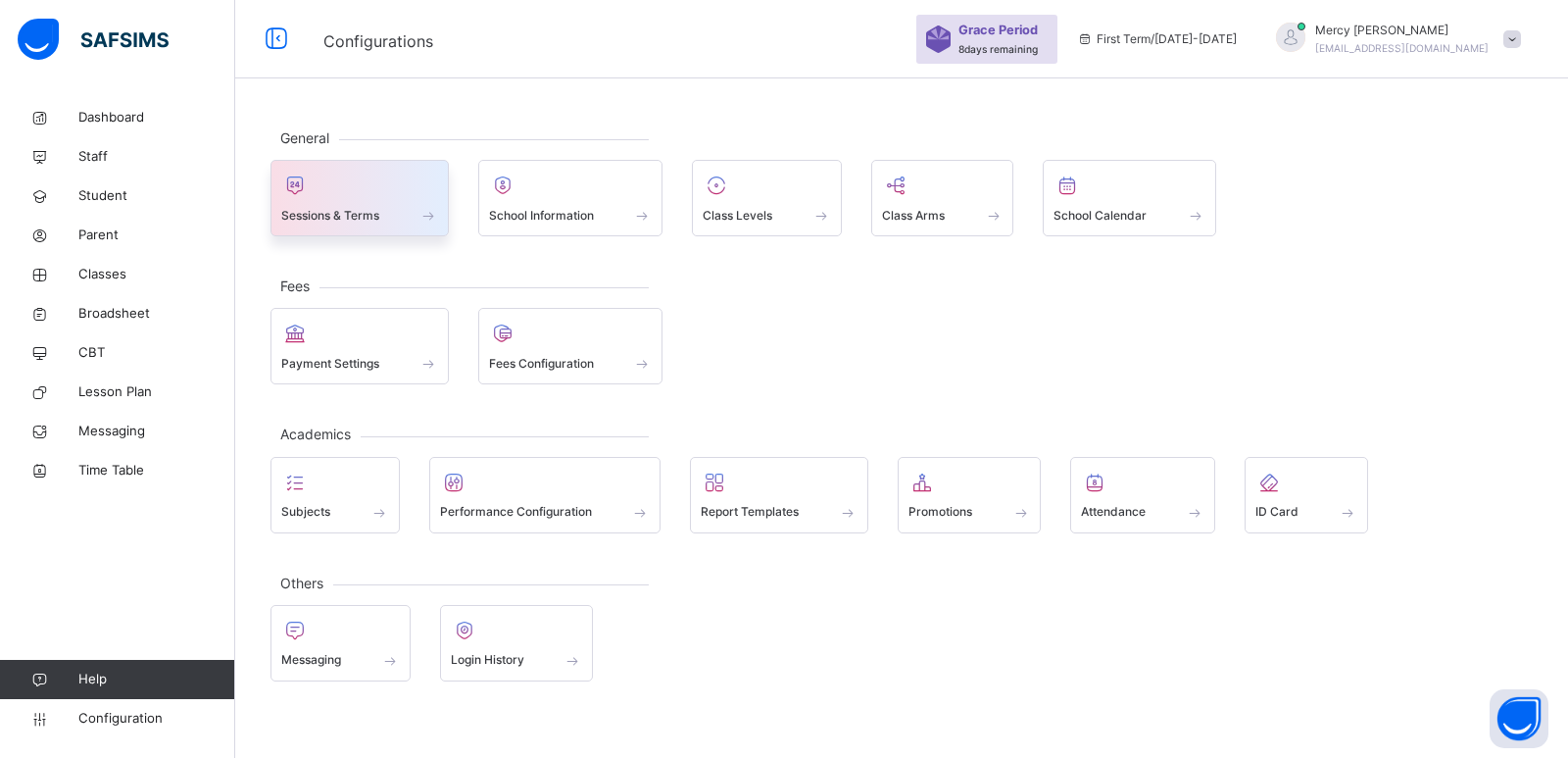
click at [378, 202] on span at bounding box center [359, 202] width 157 height 5
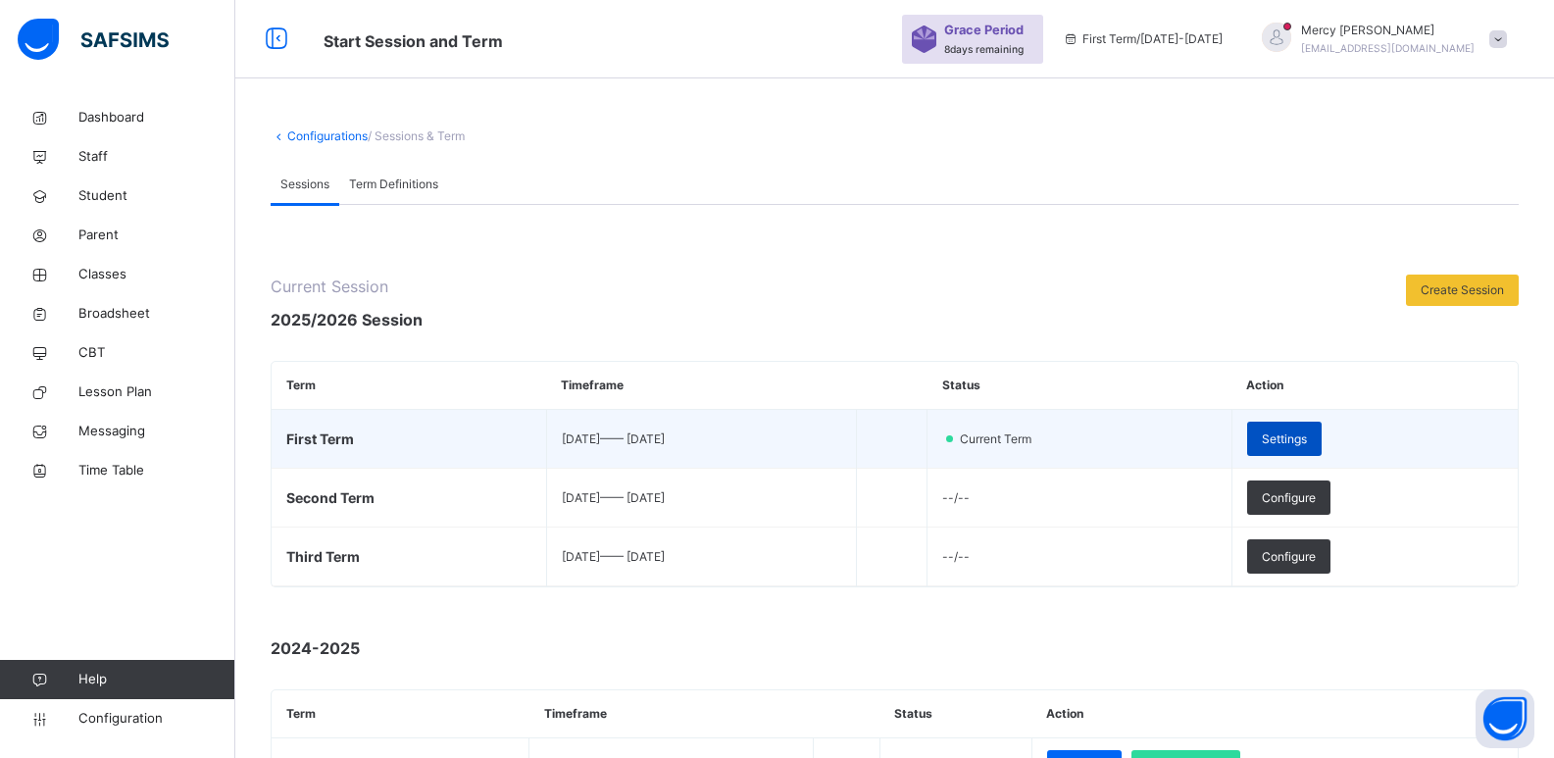
click at [1307, 434] on span "Settings" at bounding box center [1284, 439] width 45 height 18
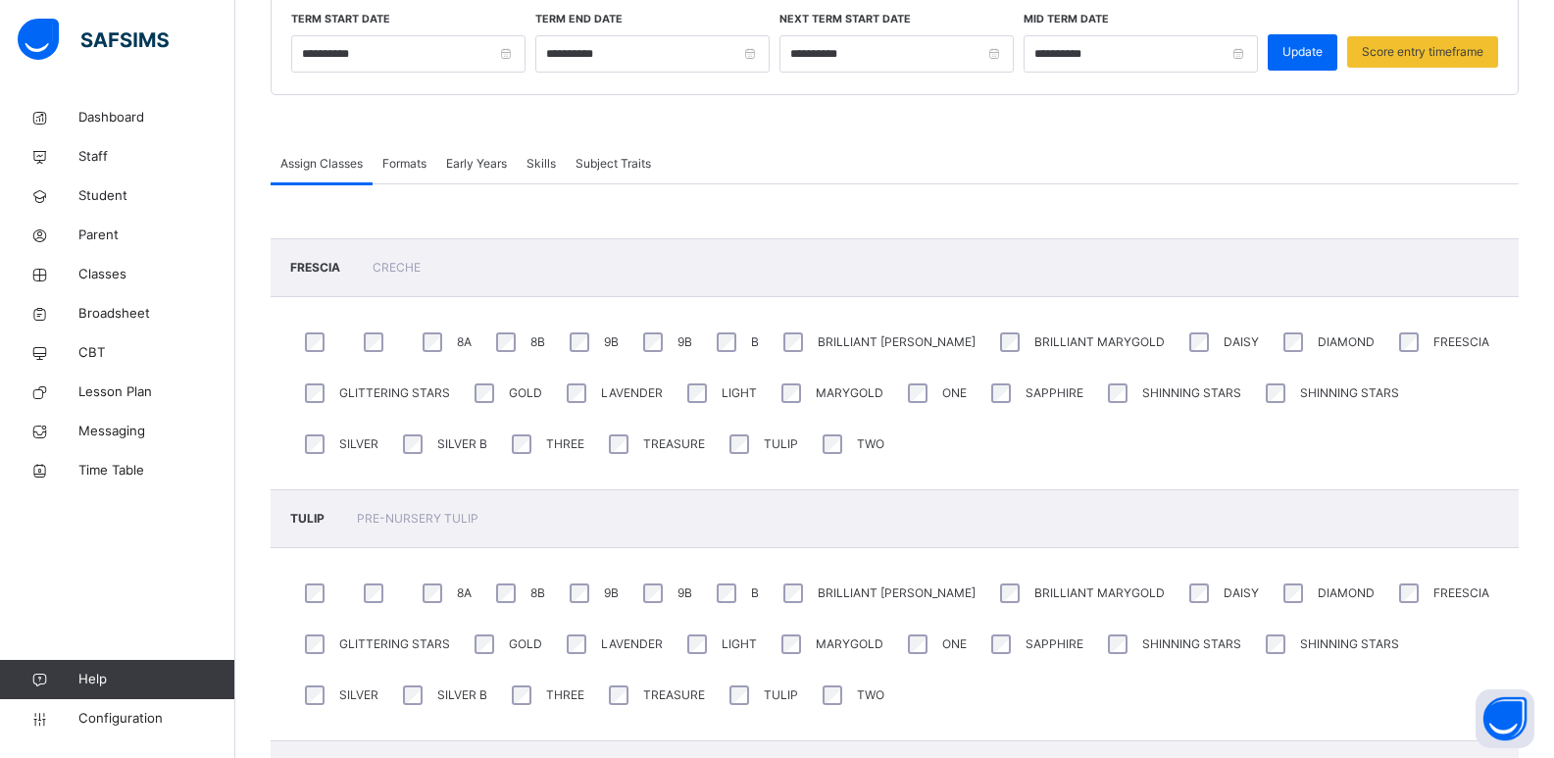
scroll to position [277, 0]
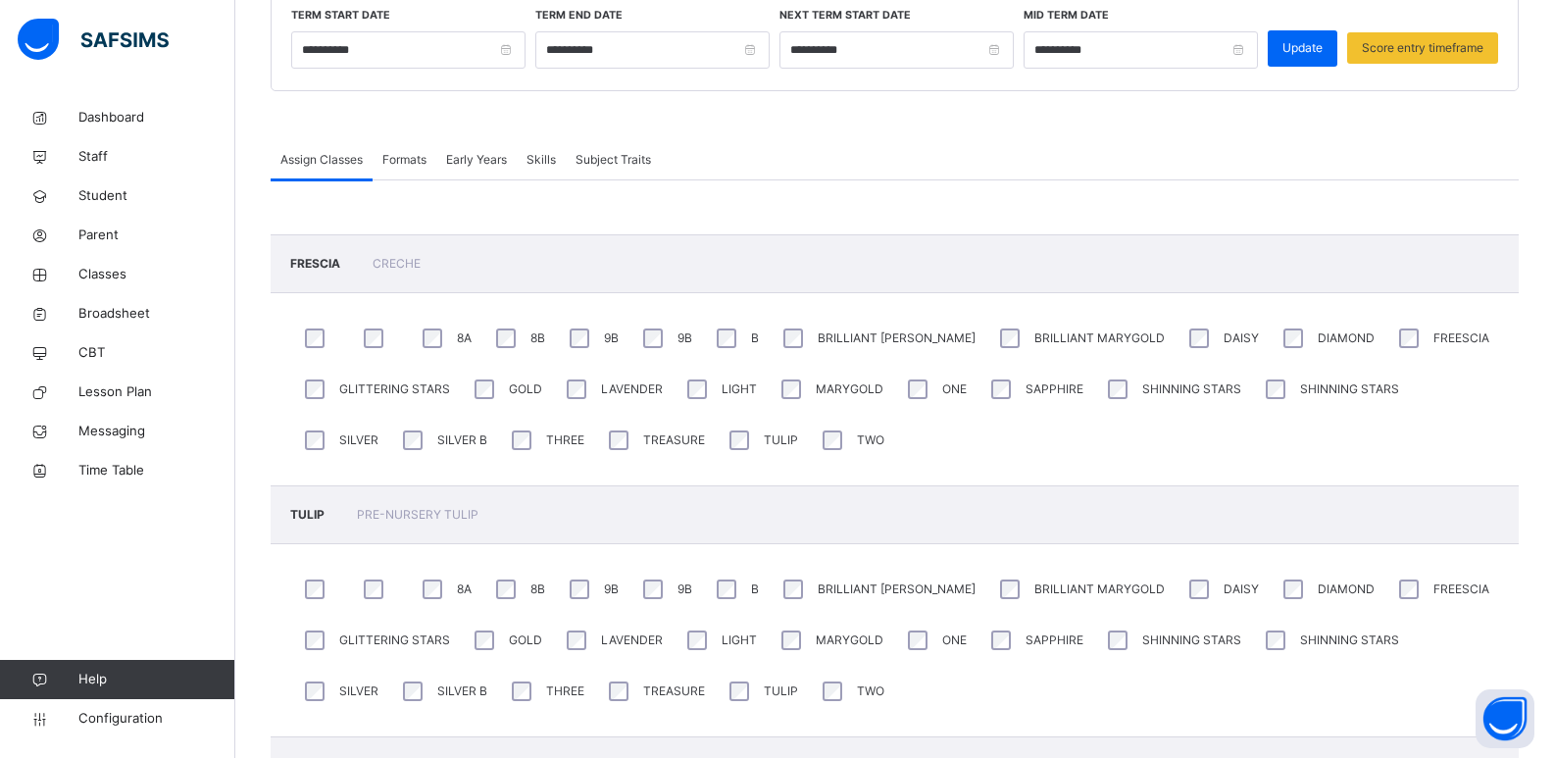
click at [412, 164] on span "Formats" at bounding box center [404, 160] width 44 height 18
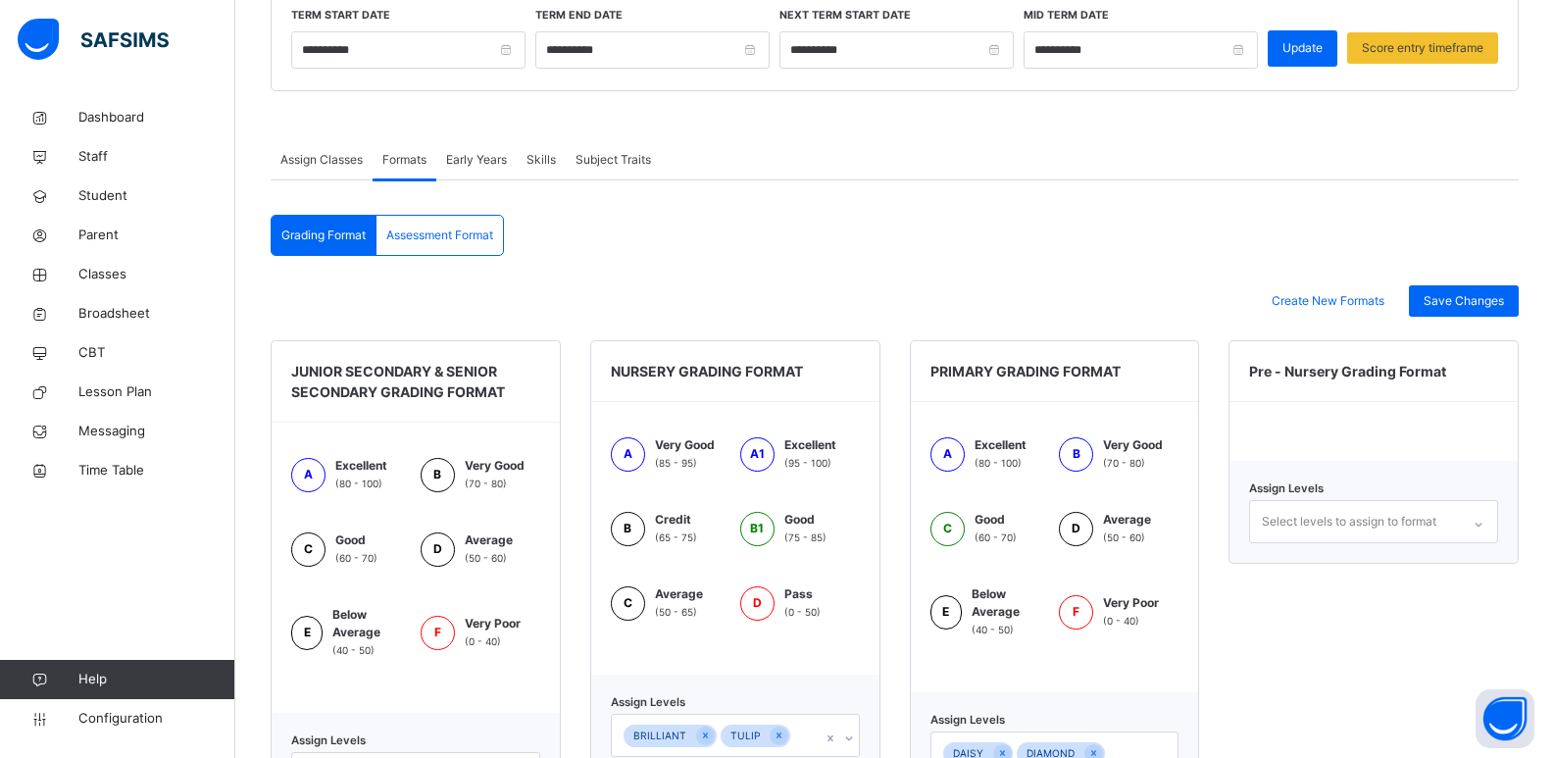
click at [496, 463] on span "Very Good" at bounding box center [495, 466] width 60 height 18
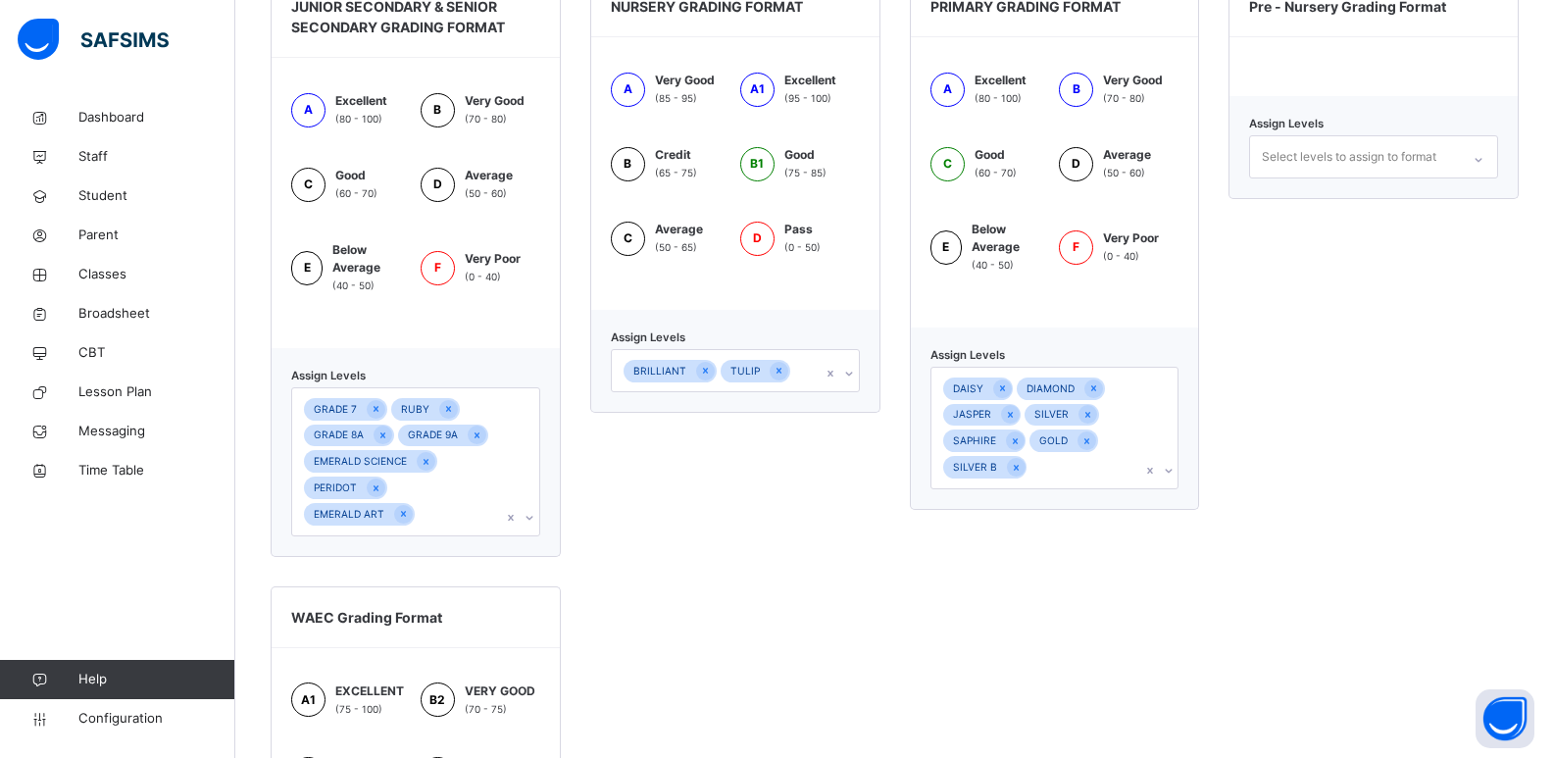
scroll to position [643, 0]
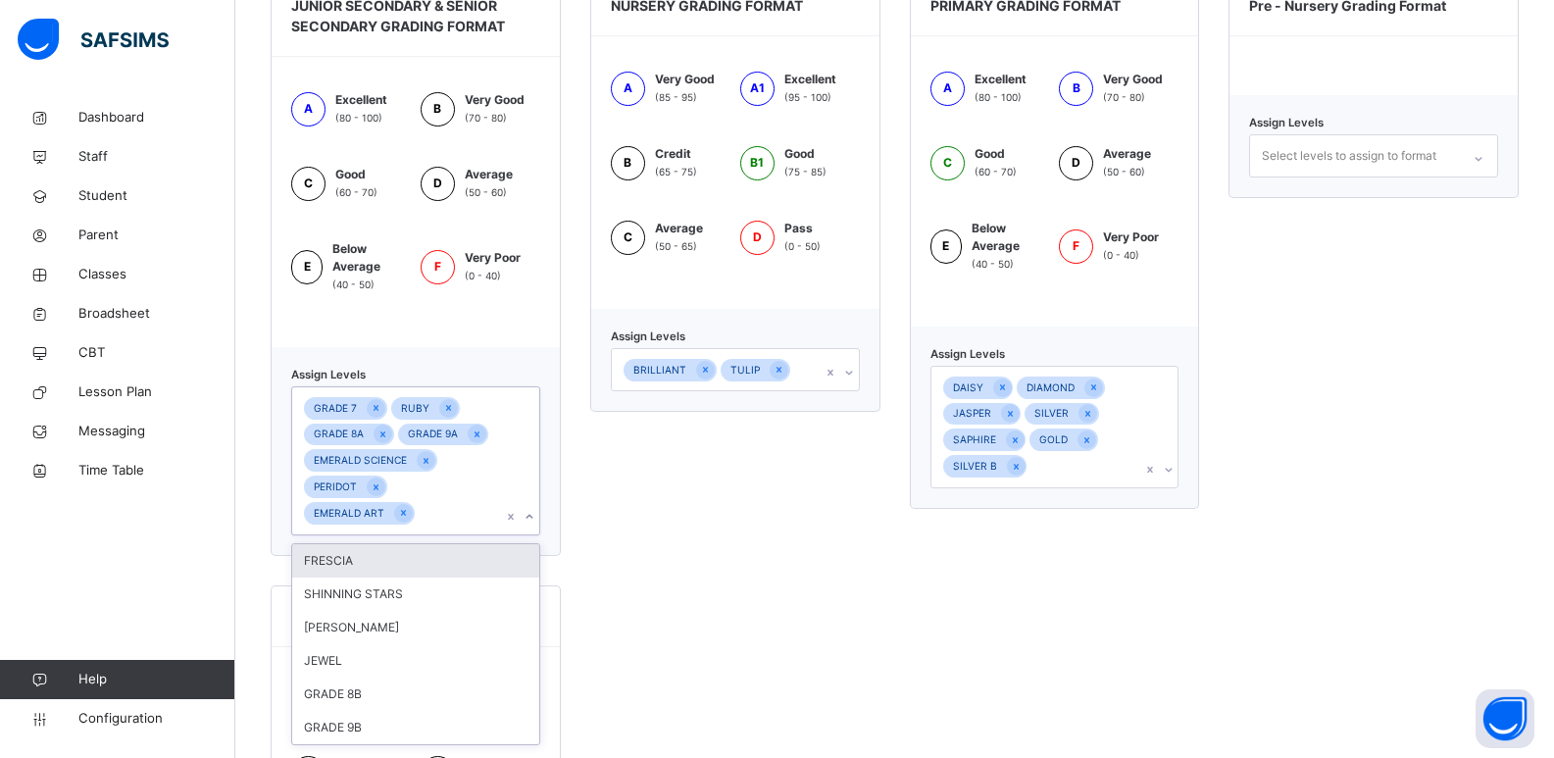
click at [531, 518] on icon at bounding box center [530, 517] width 12 height 20
click at [359, 698] on div "GRADE 8B" at bounding box center [415, 694] width 247 height 33
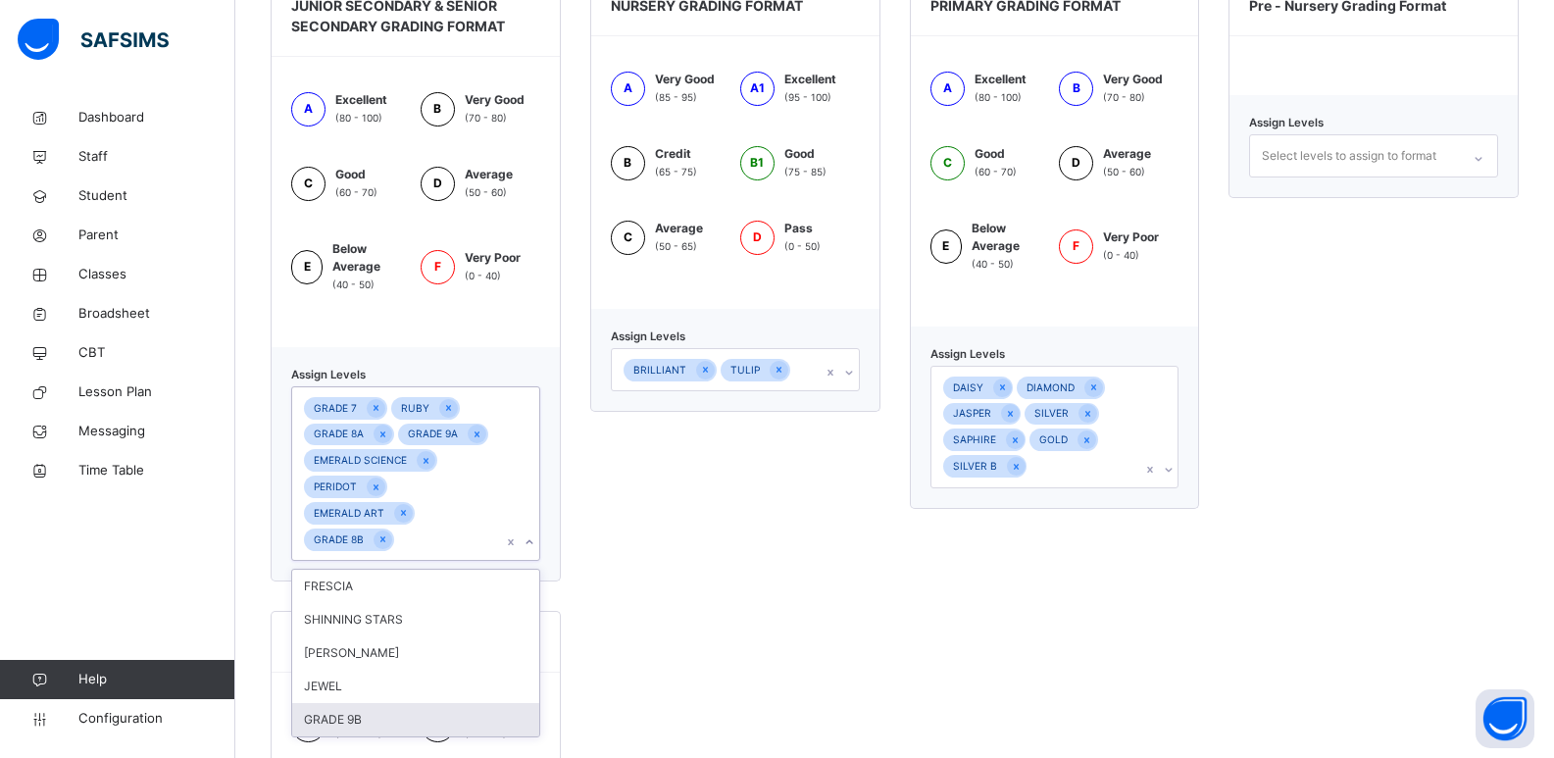
click at [373, 721] on div "GRADE 9B" at bounding box center [415, 719] width 247 height 33
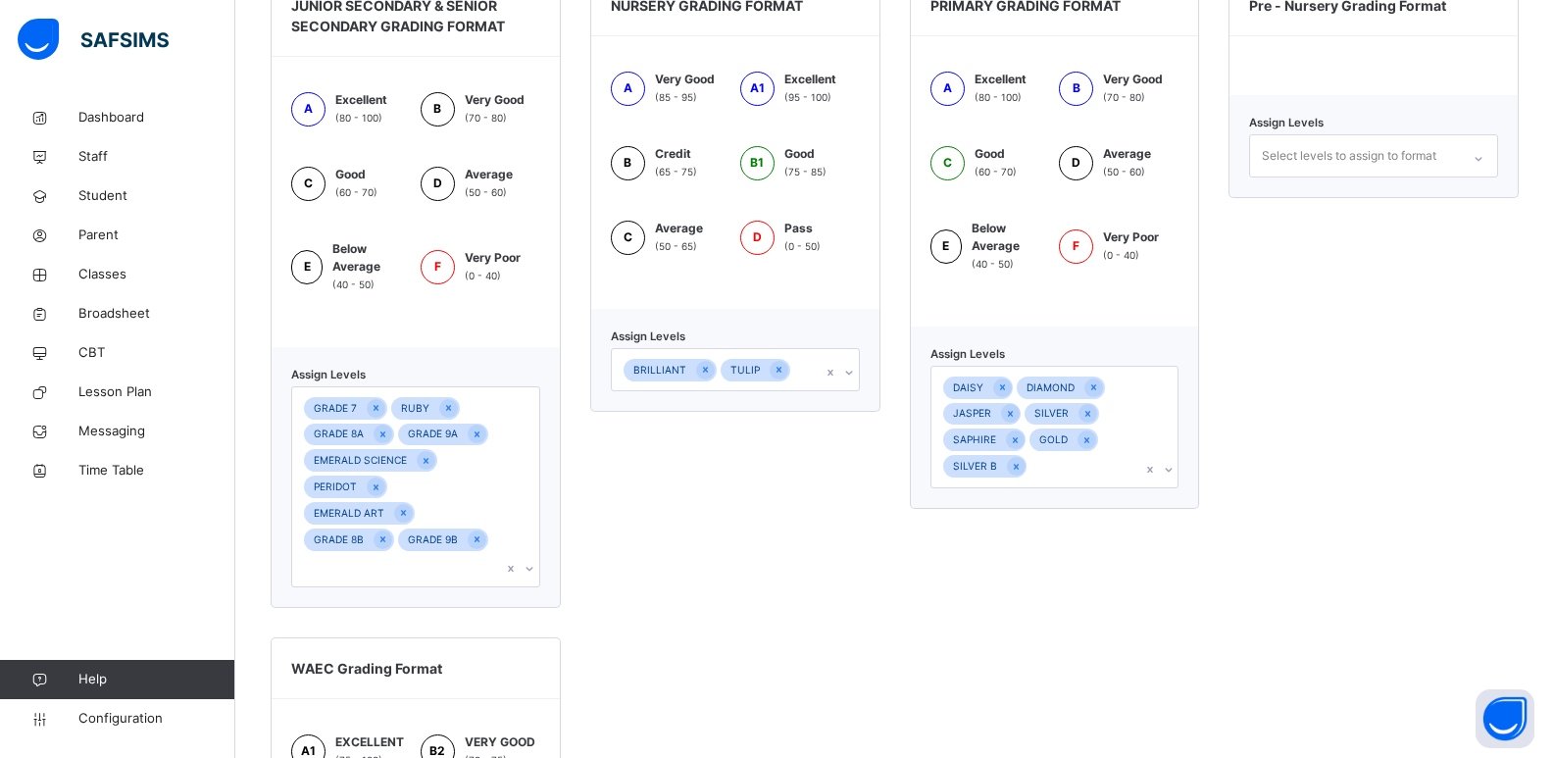
click at [587, 552] on div "JUNIOR SECONDARY & SENIOR SECONDARY GRADING FORMAT A Excellent (80 - 100) B Ver…" at bounding box center [895, 608] width 1248 height 1267
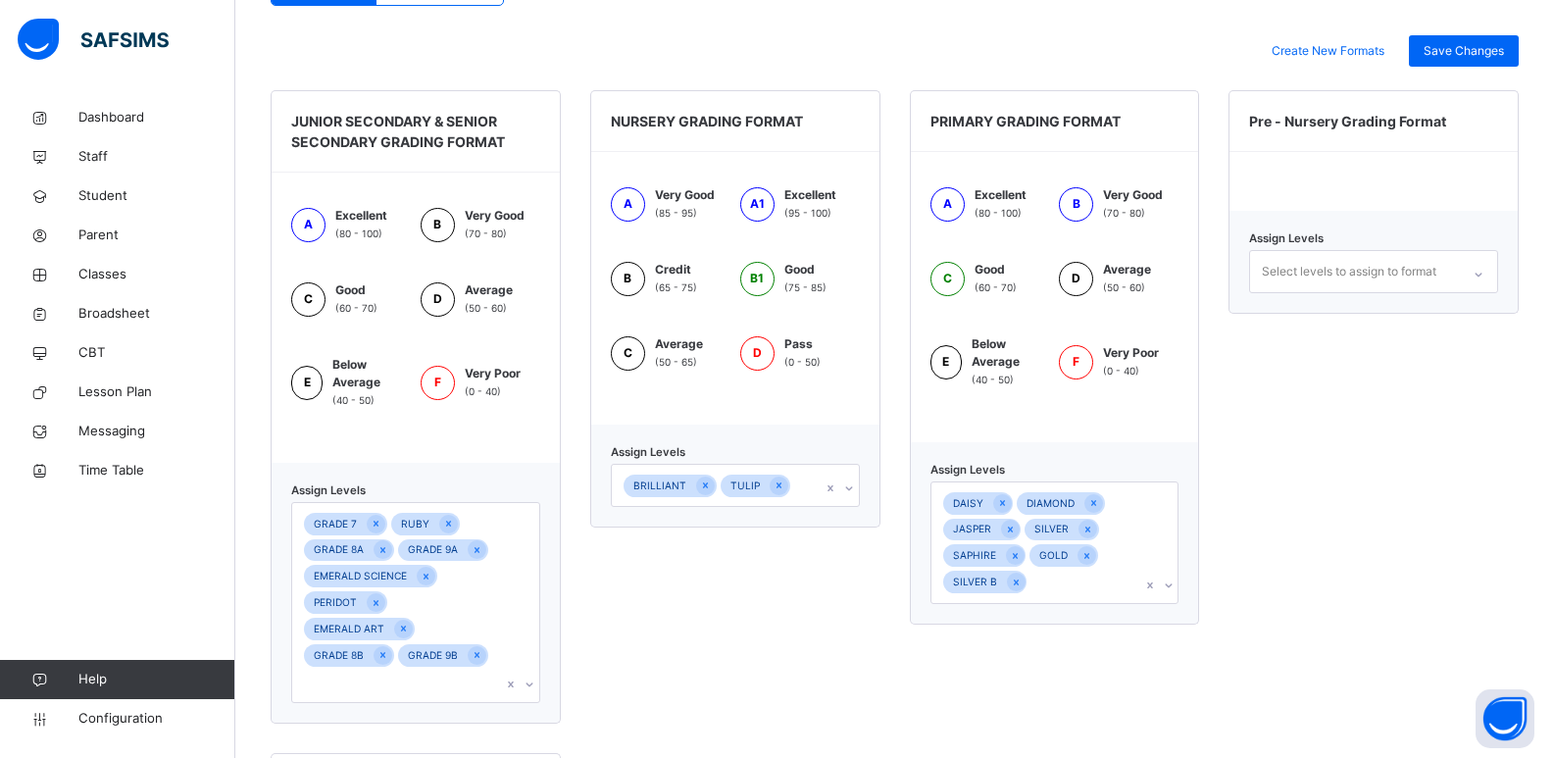
scroll to position [480, 0]
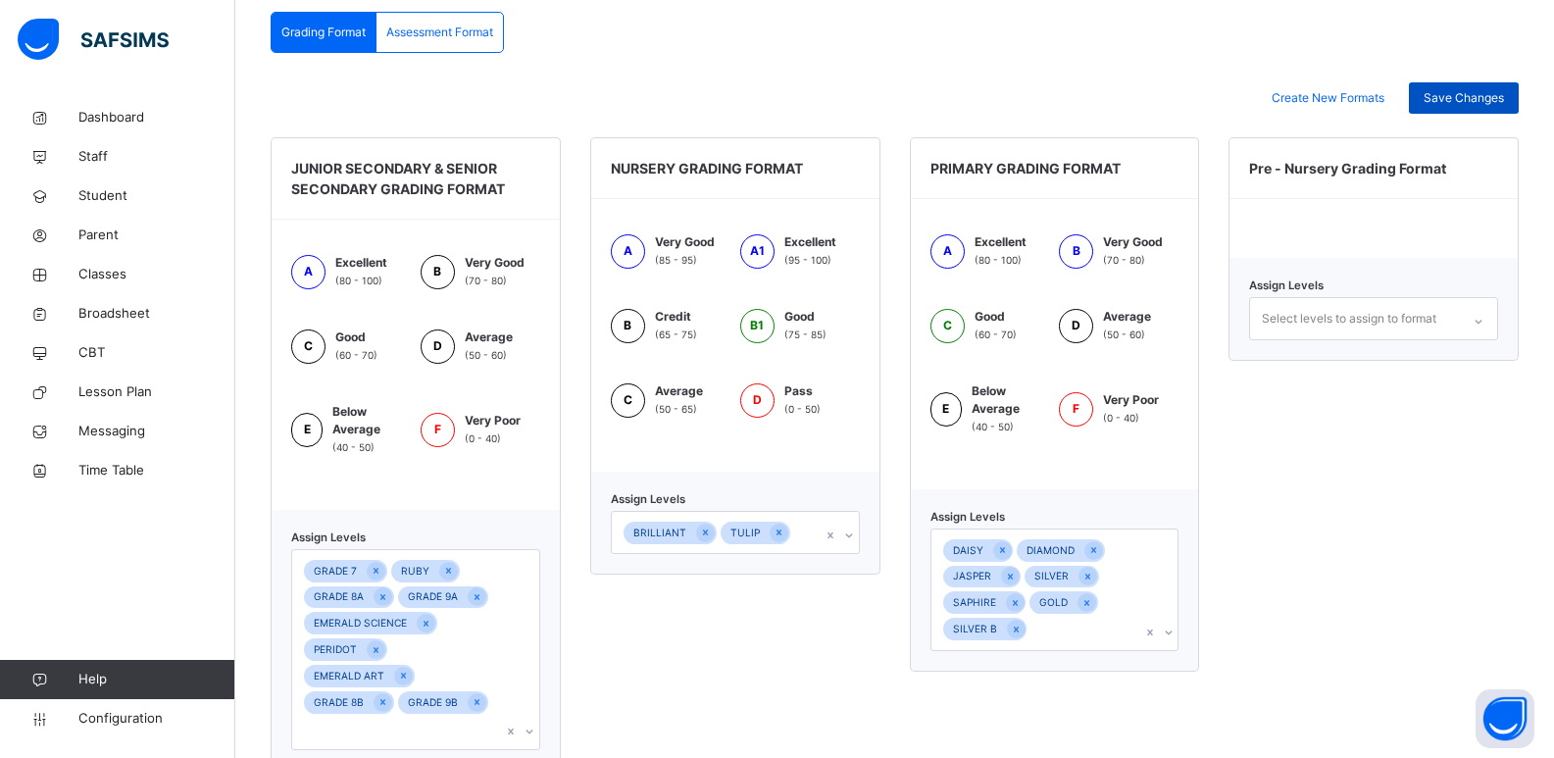
click at [1483, 97] on span "Save Changes" at bounding box center [1464, 98] width 80 height 18
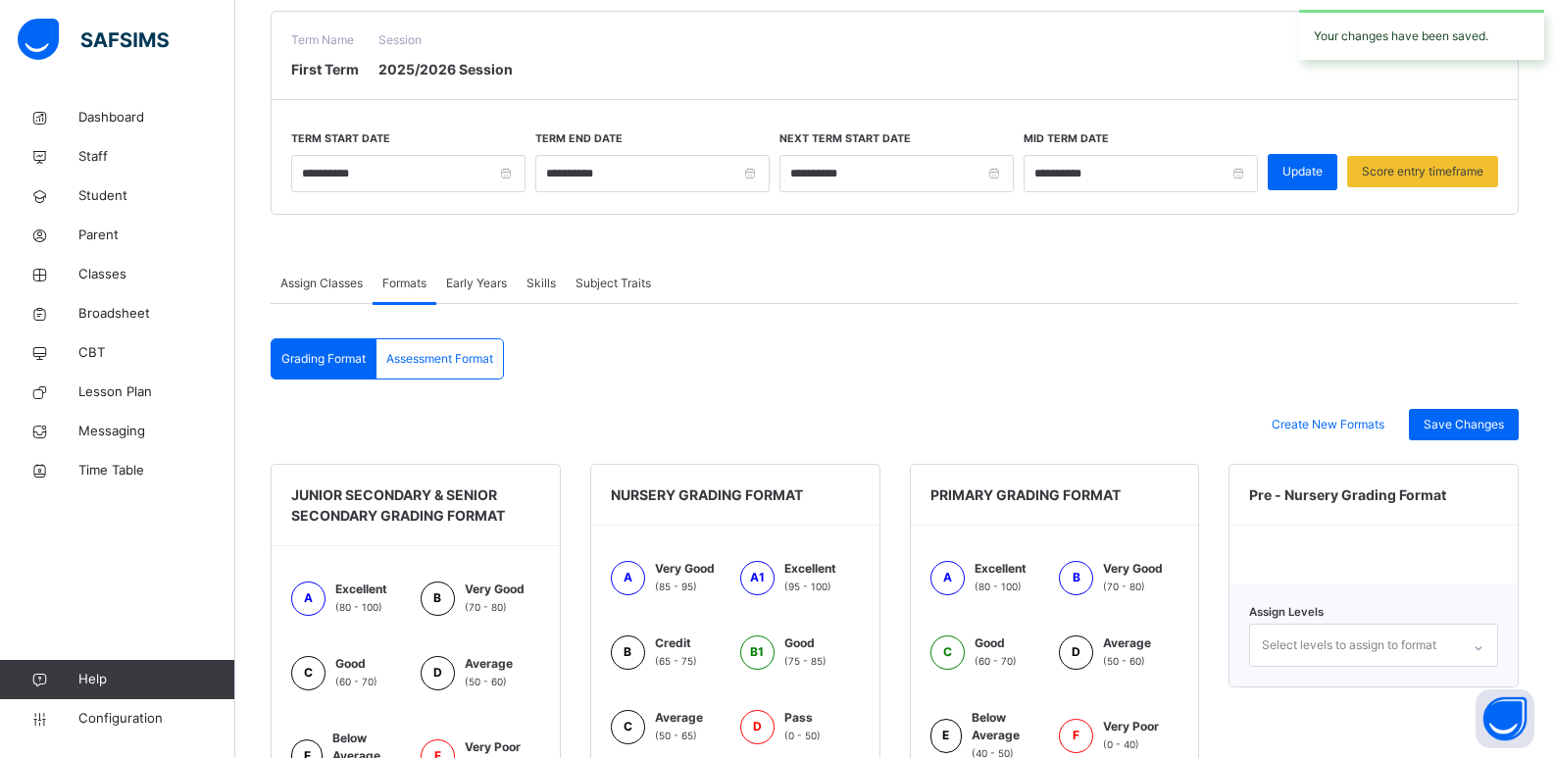
scroll to position [0, 0]
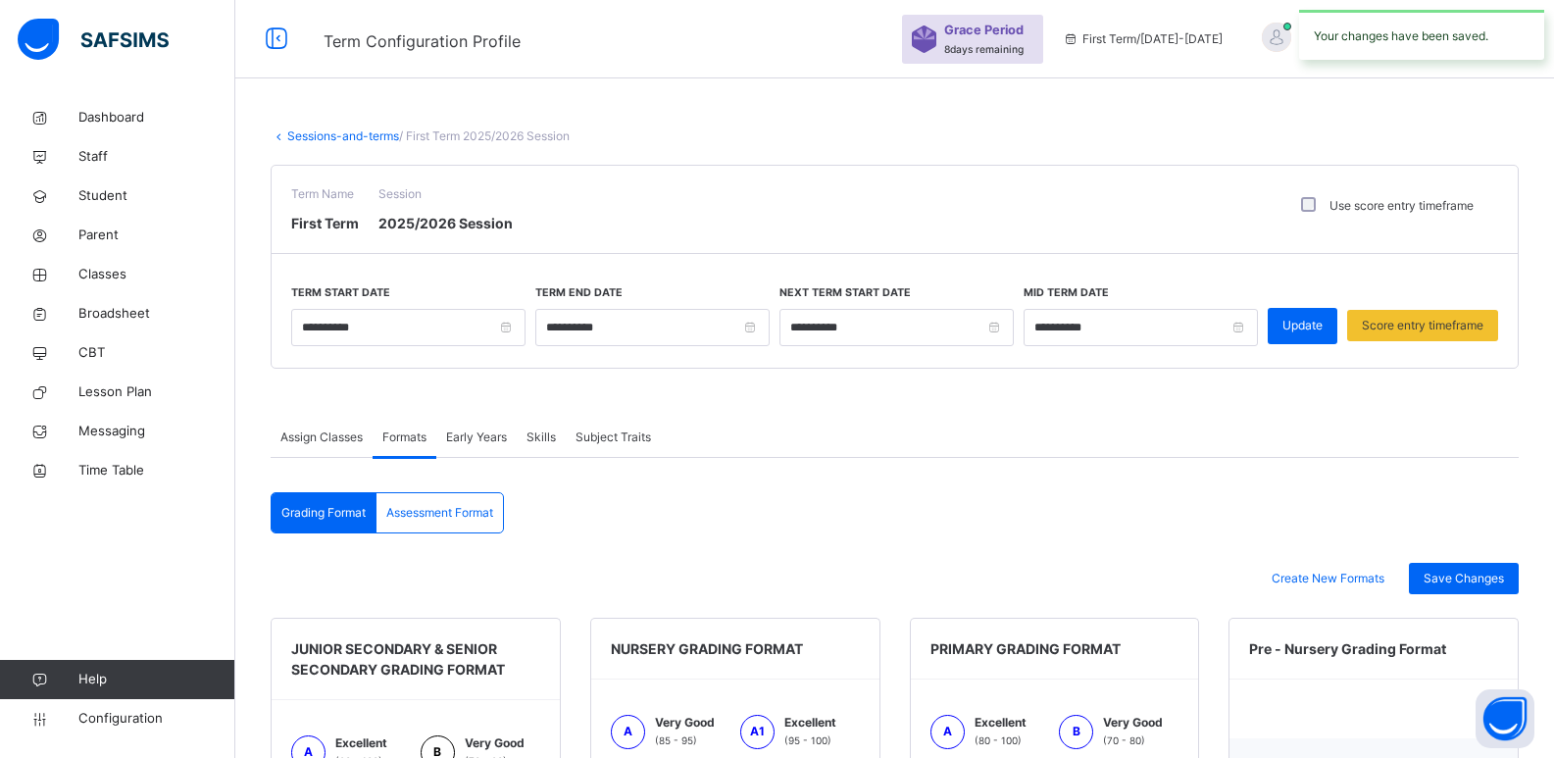
click at [547, 439] on span "Skills" at bounding box center [541, 438] width 29 height 18
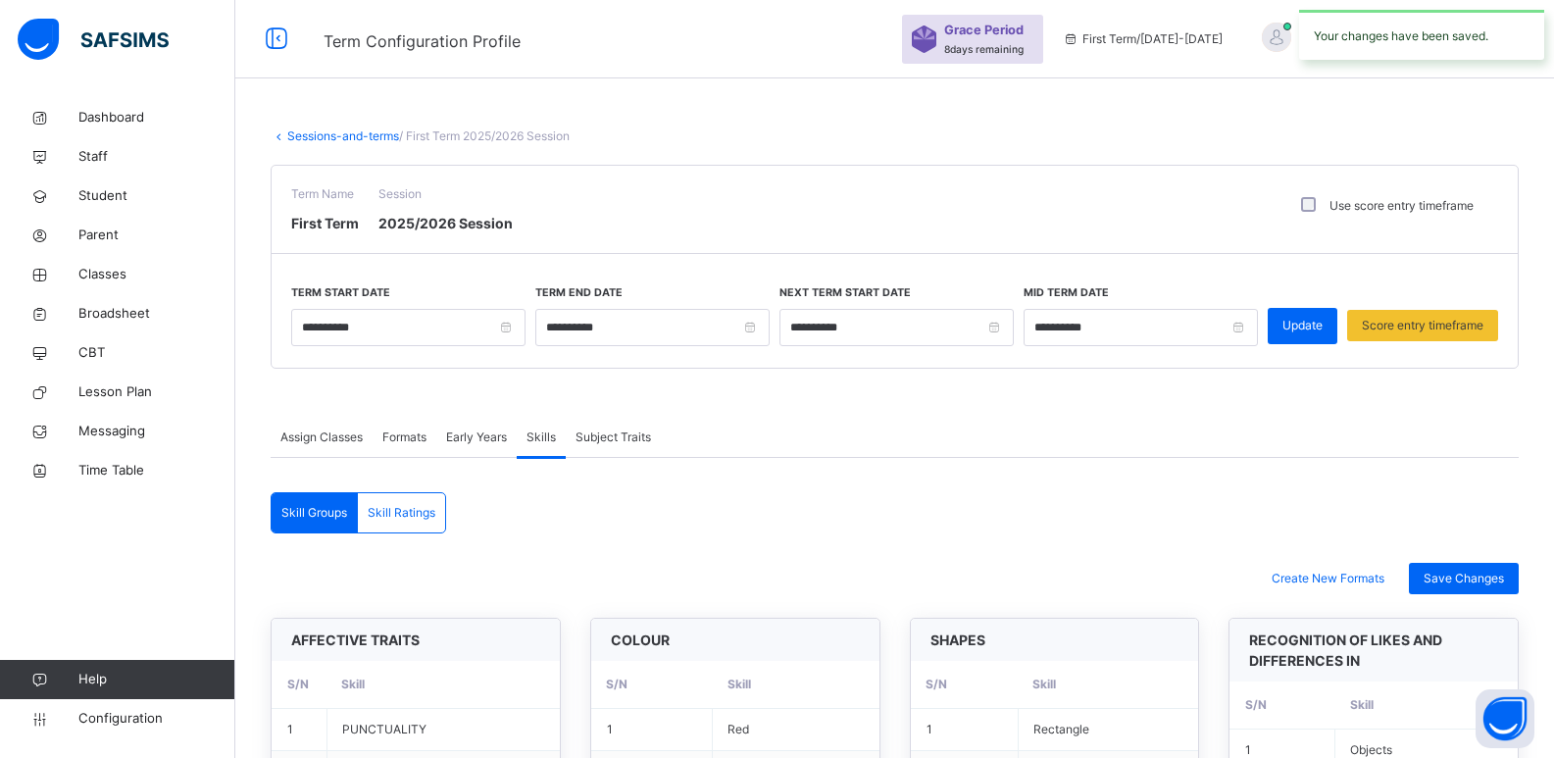
click at [608, 448] on div "Subject Traits" at bounding box center [613, 437] width 95 height 39
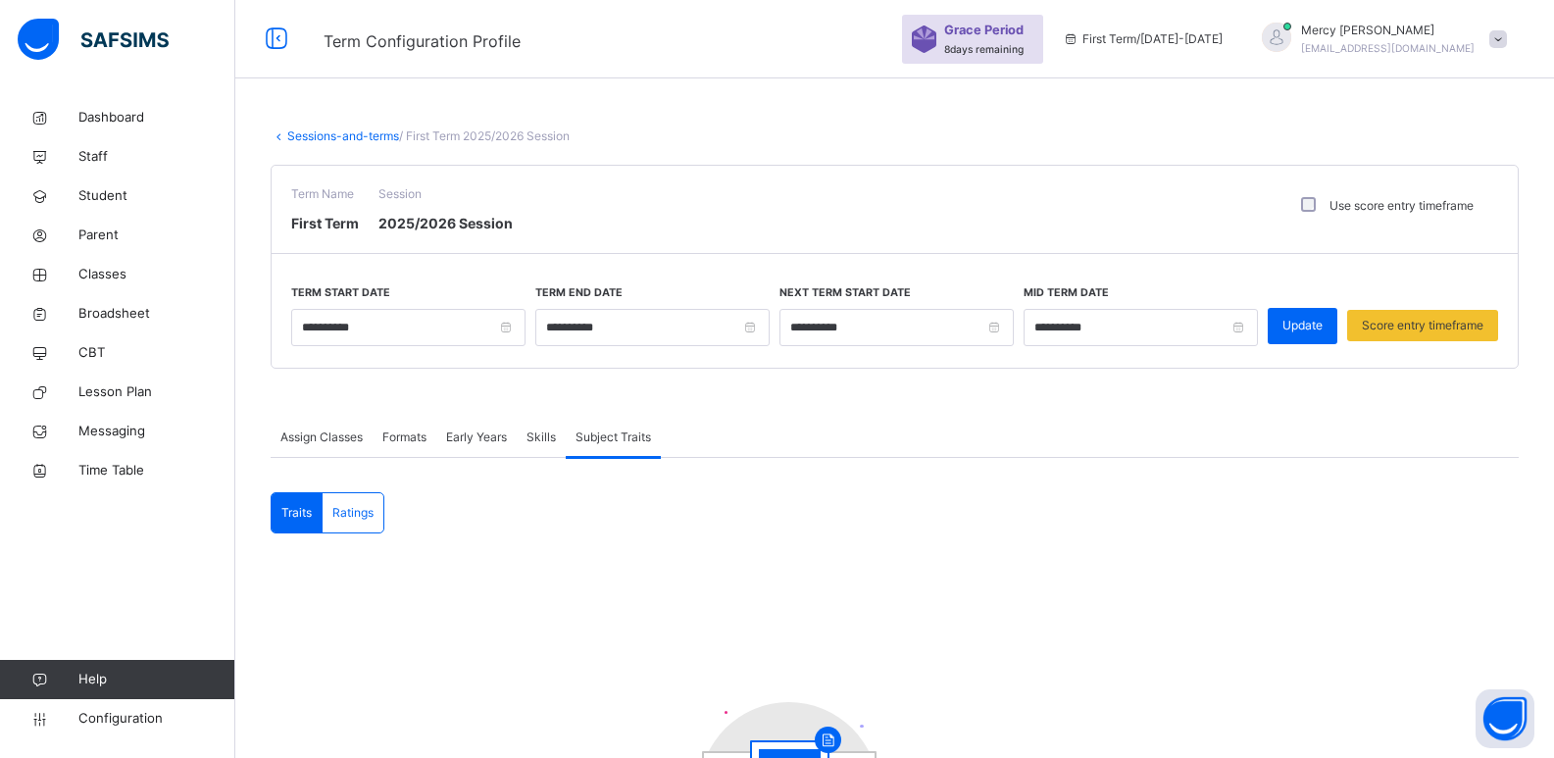
click at [339, 441] on span "Assign Classes" at bounding box center [321, 438] width 82 height 18
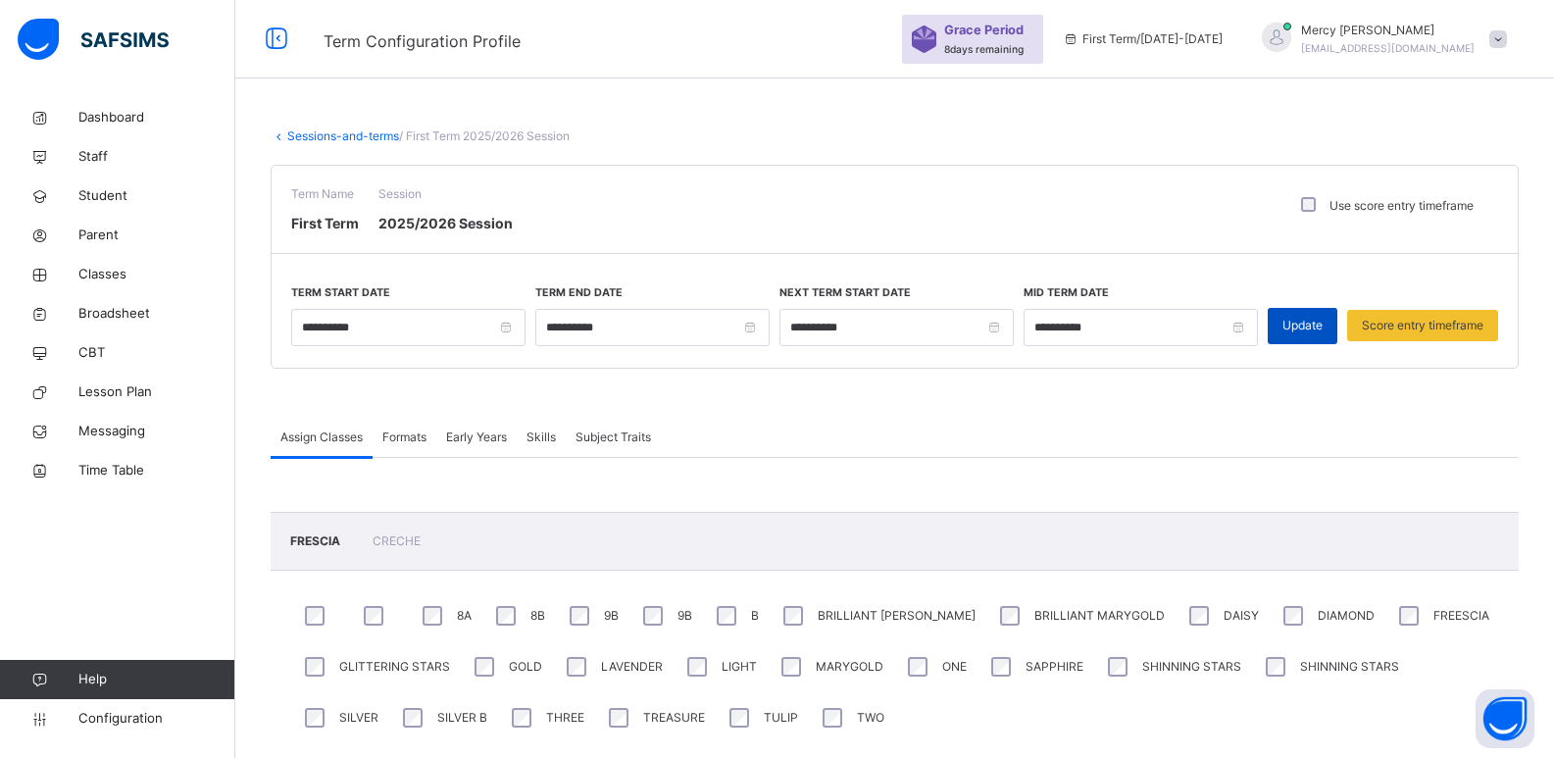
click at [1320, 315] on div "Update" at bounding box center [1303, 326] width 70 height 36
click at [1299, 326] on span "Update" at bounding box center [1303, 326] width 40 height 18
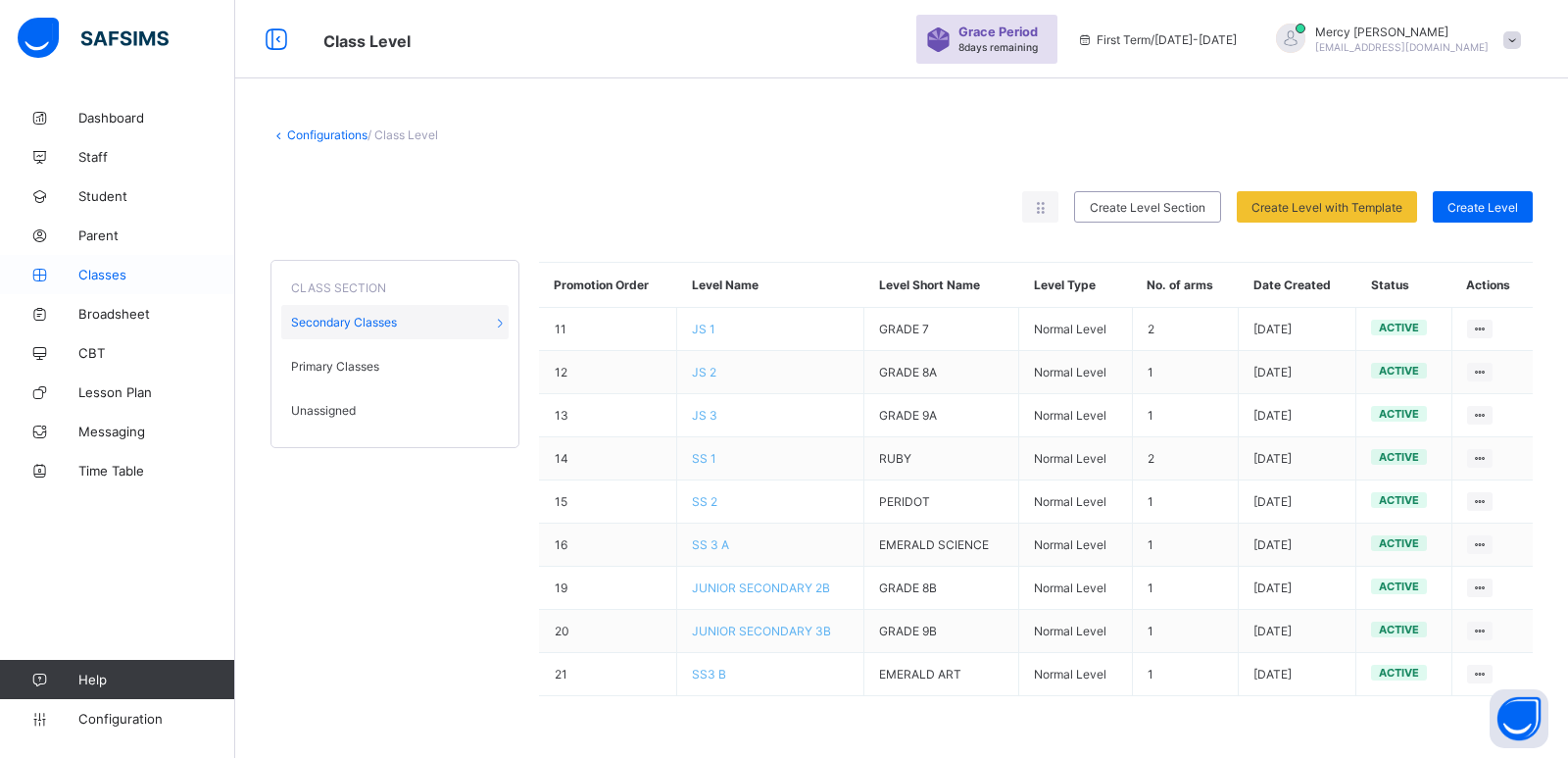
click at [98, 277] on span "Classes" at bounding box center [156, 275] width 157 height 16
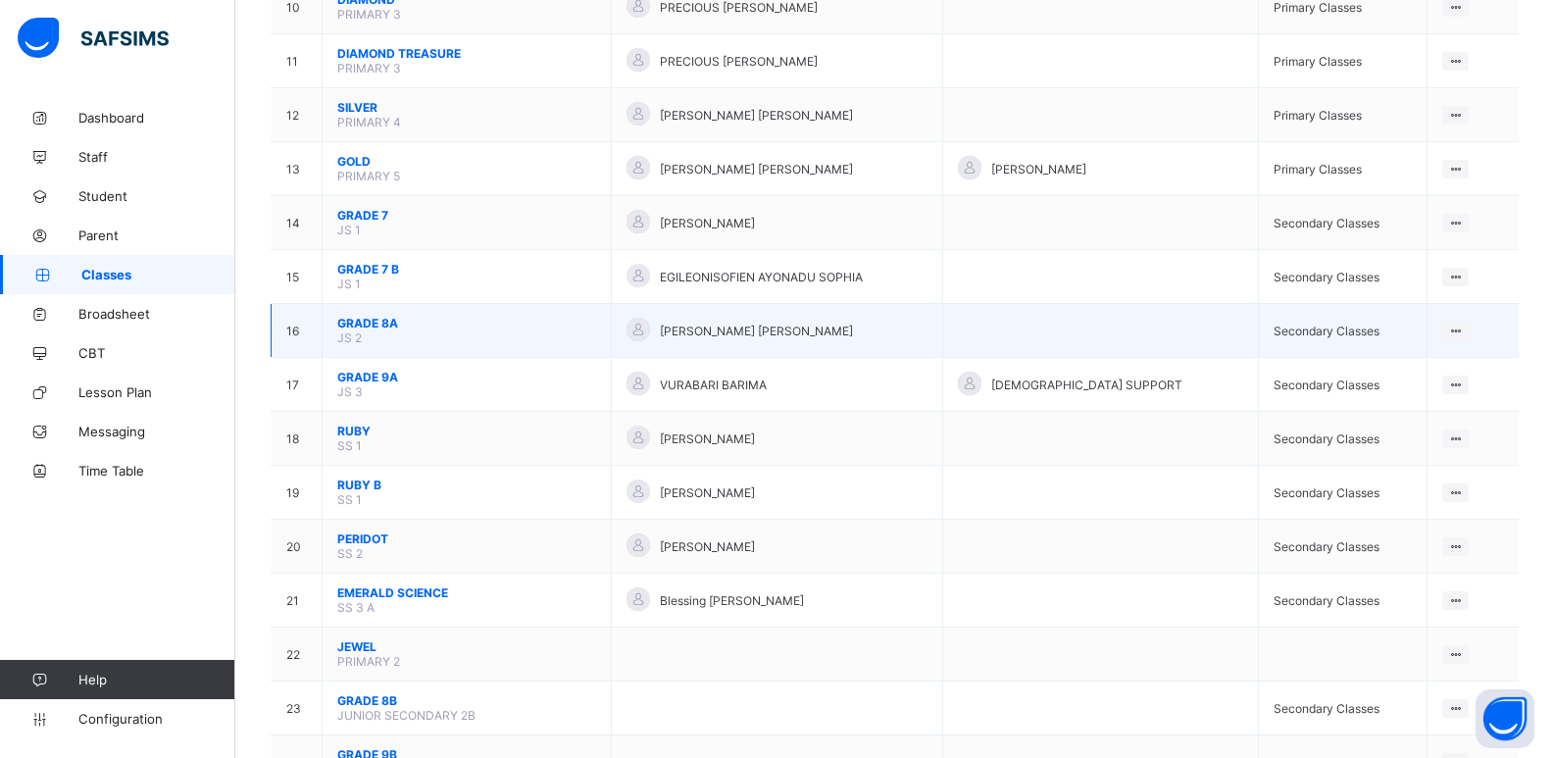
scroll to position [734, 0]
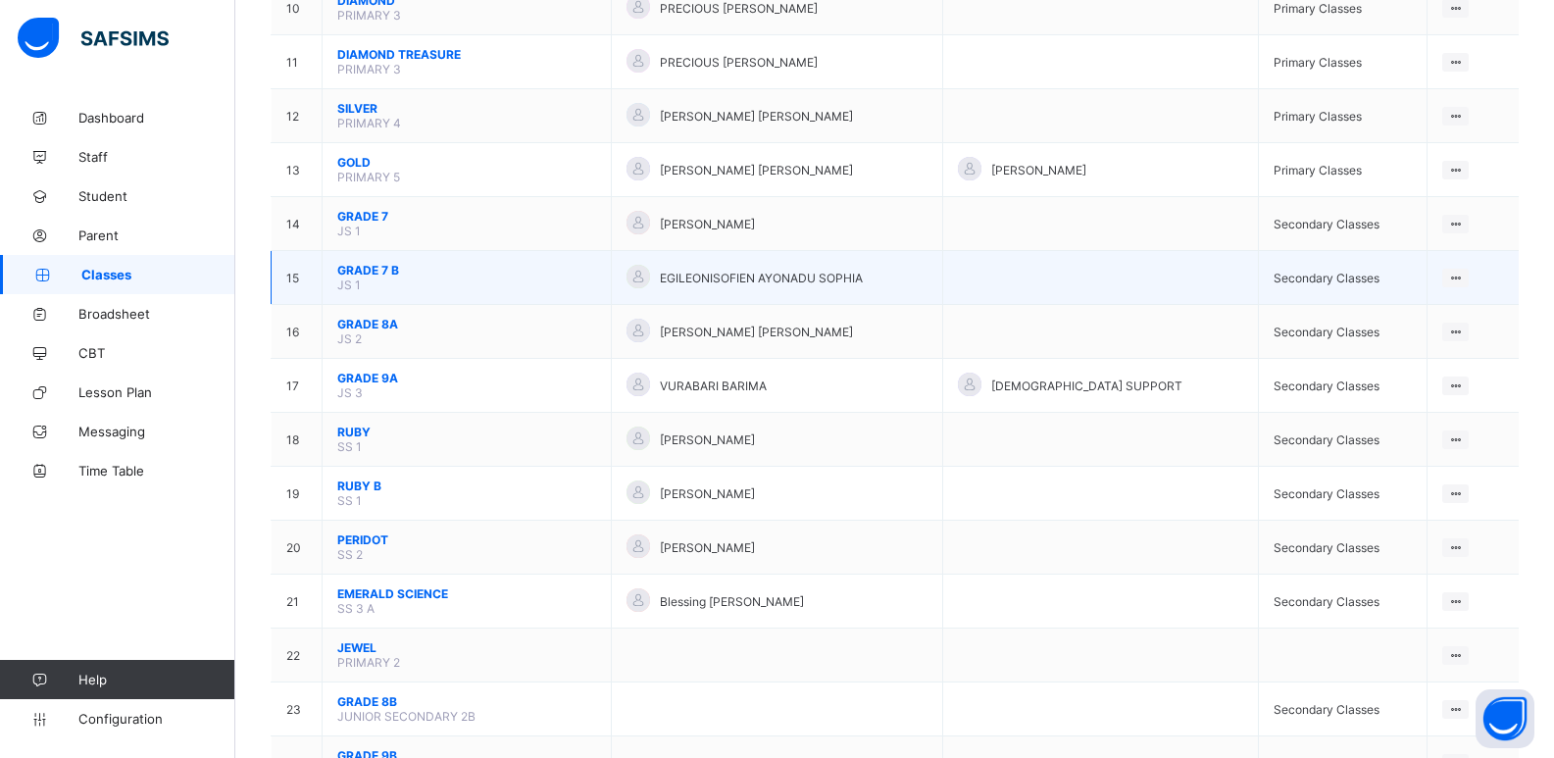
click at [364, 264] on span "GRADE 7 B" at bounding box center [466, 270] width 259 height 15
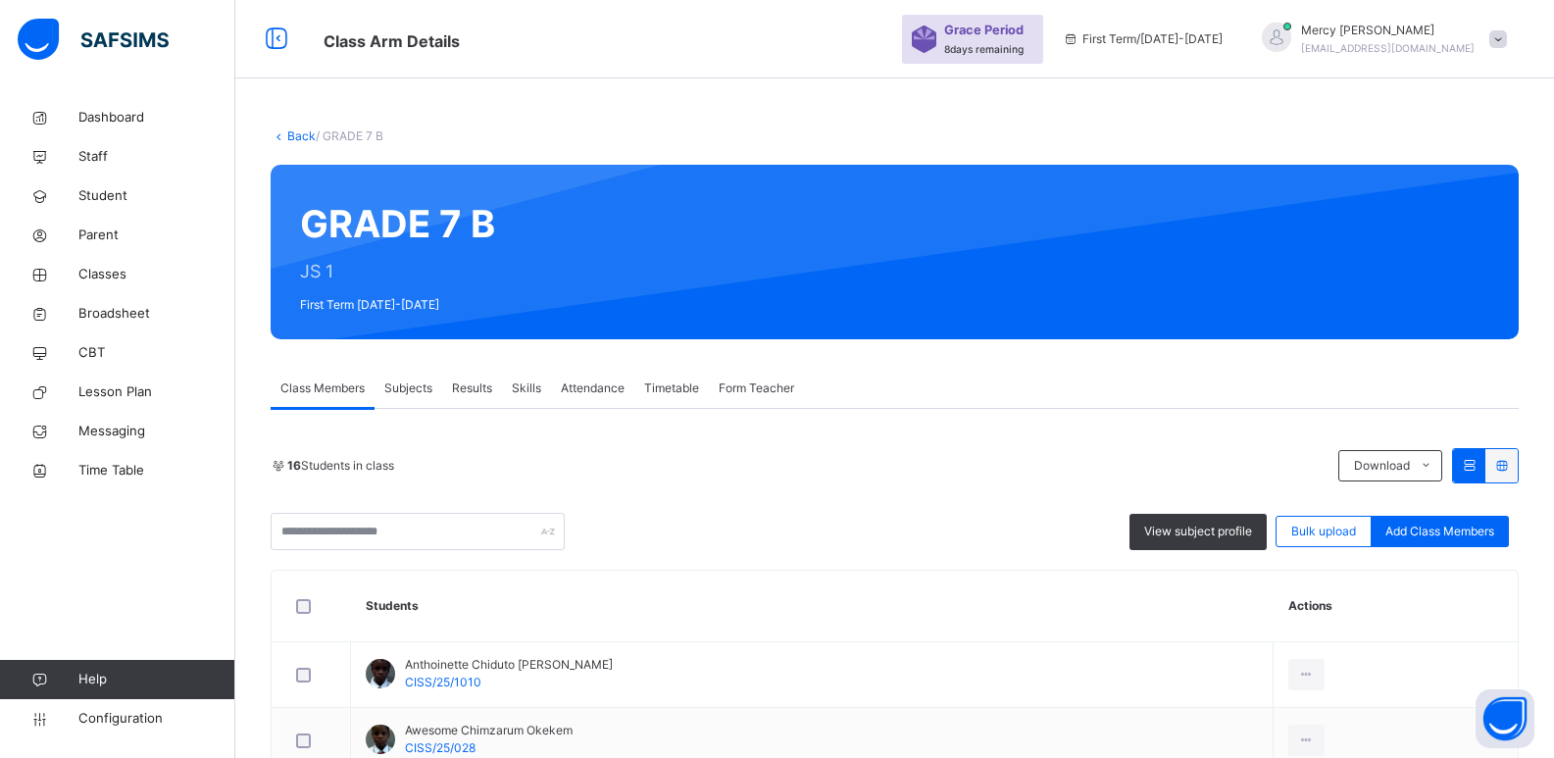
scroll to position [183, 0]
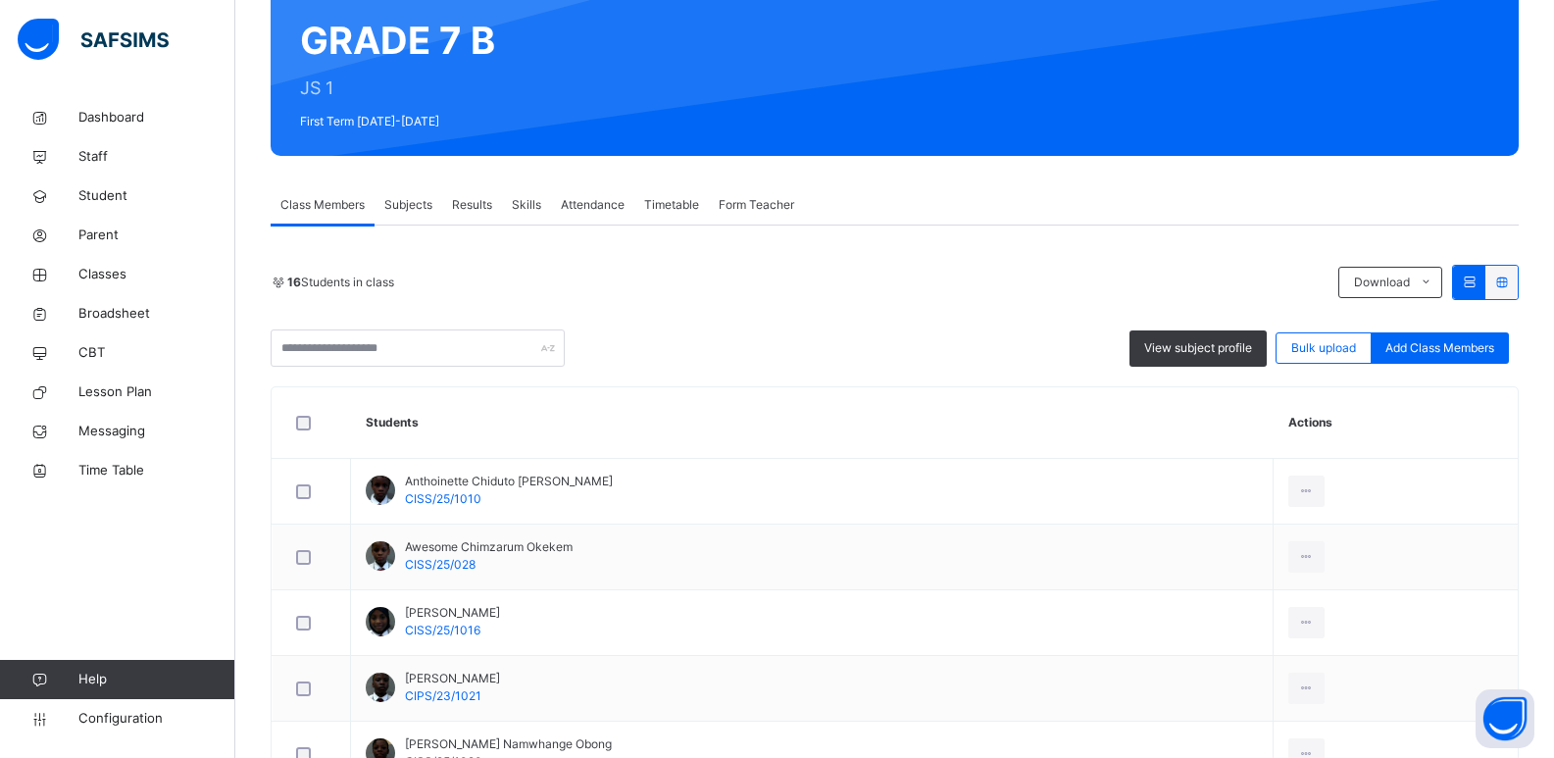
click at [404, 204] on span "Subjects" at bounding box center [408, 205] width 48 height 18
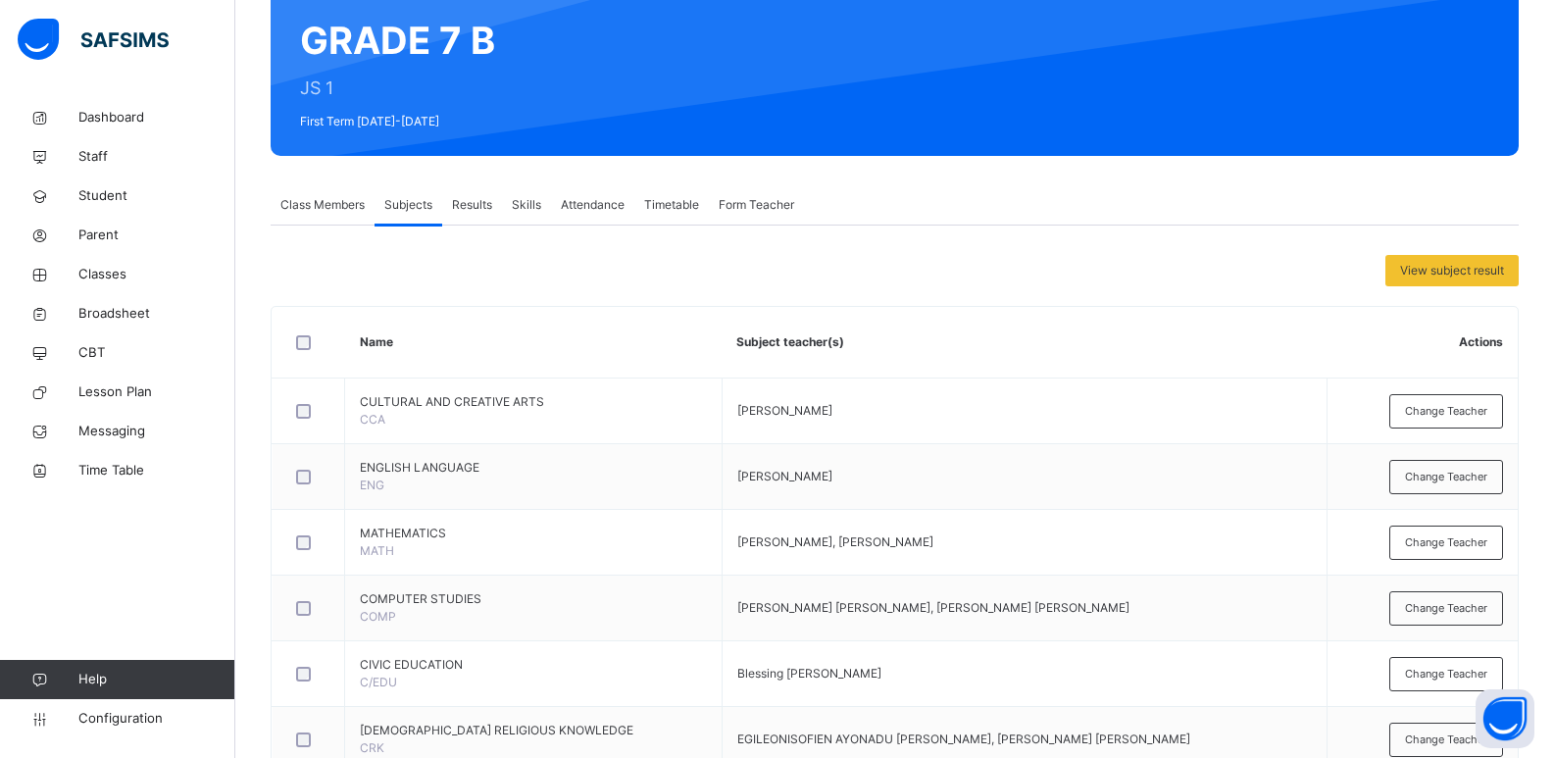
click at [490, 221] on div "Results" at bounding box center [472, 204] width 60 height 39
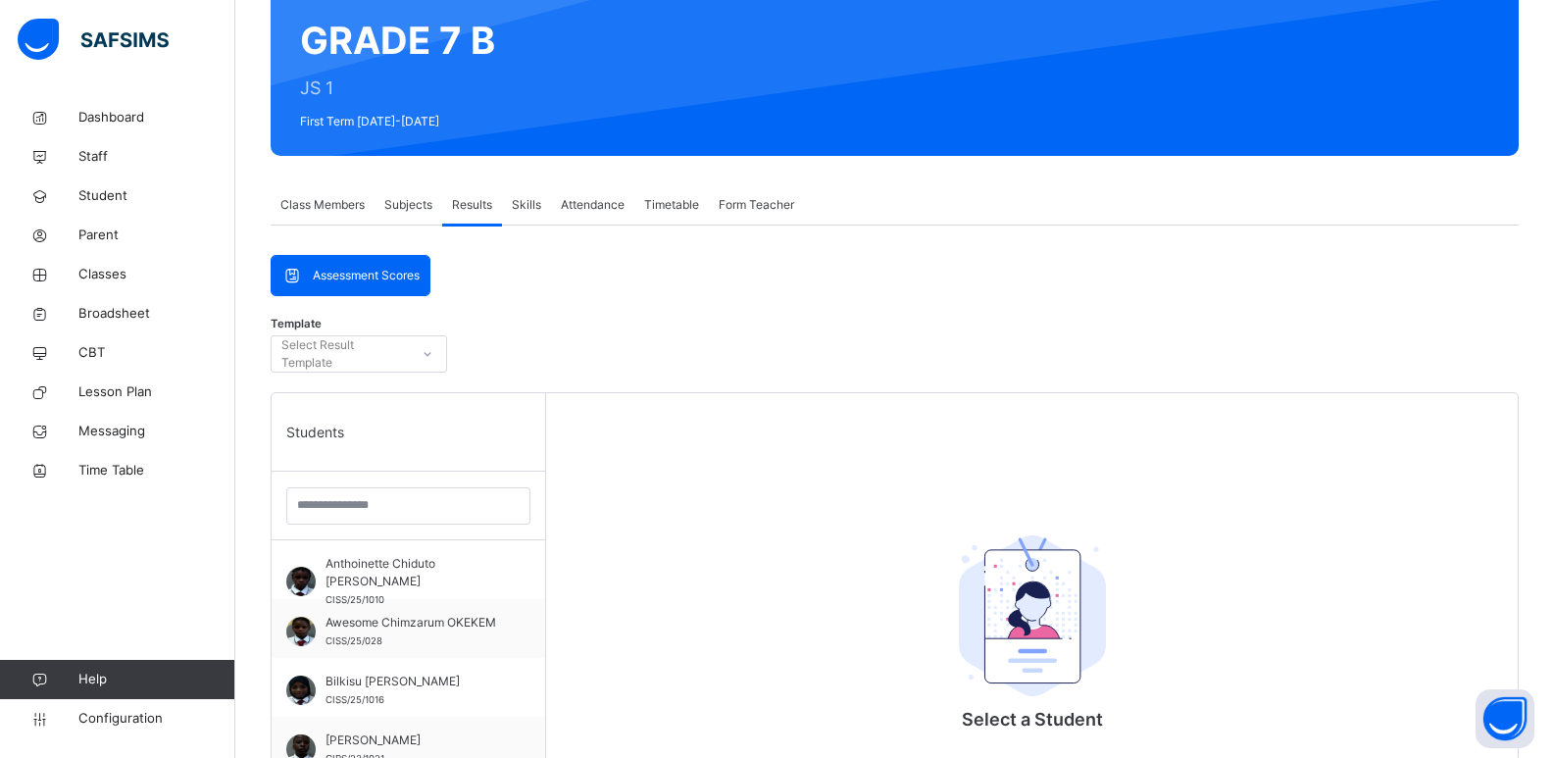
click at [526, 214] on div "Skills" at bounding box center [526, 204] width 49 height 39
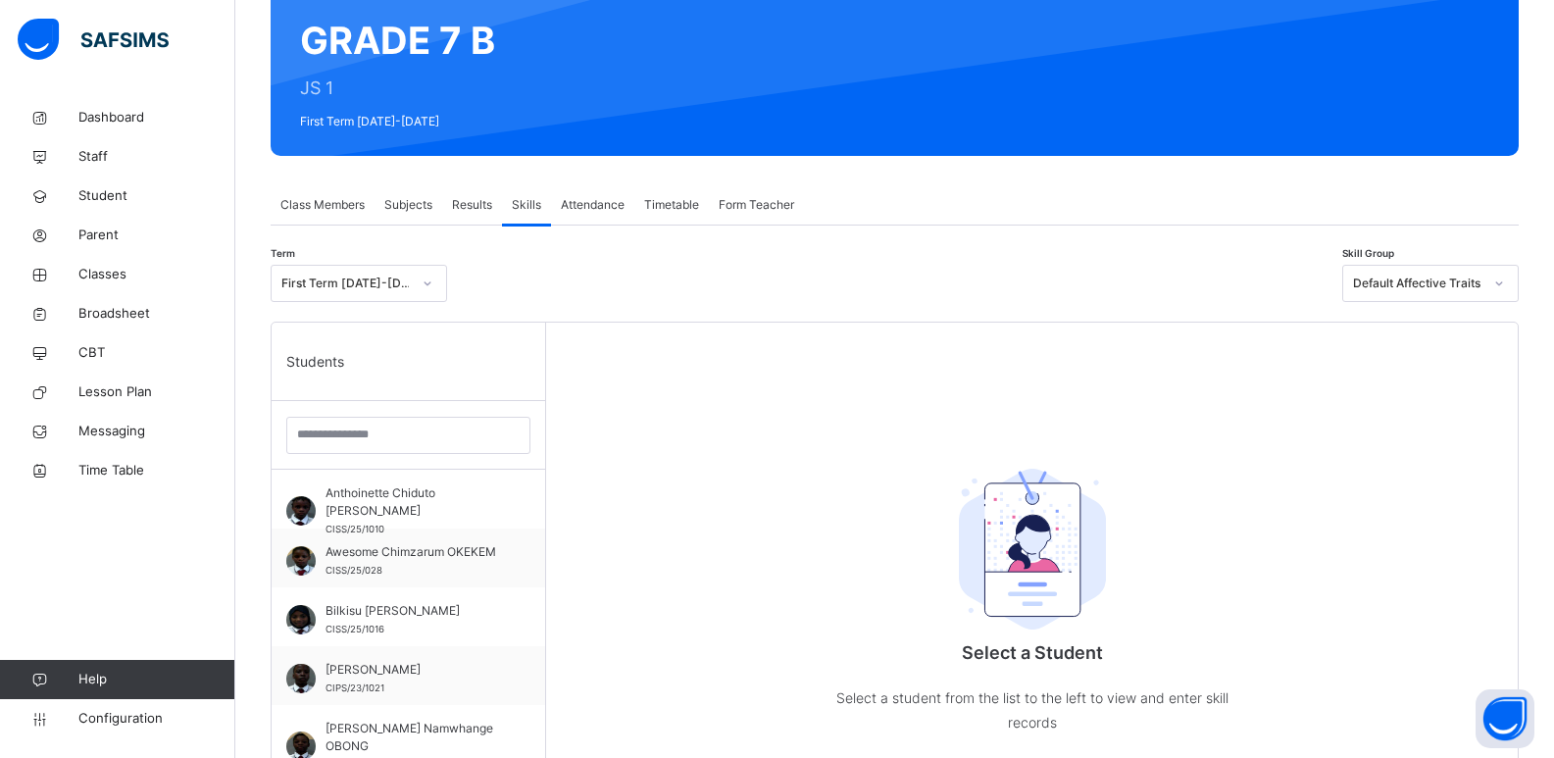
click at [584, 205] on span "Attendance" at bounding box center [593, 205] width 64 height 18
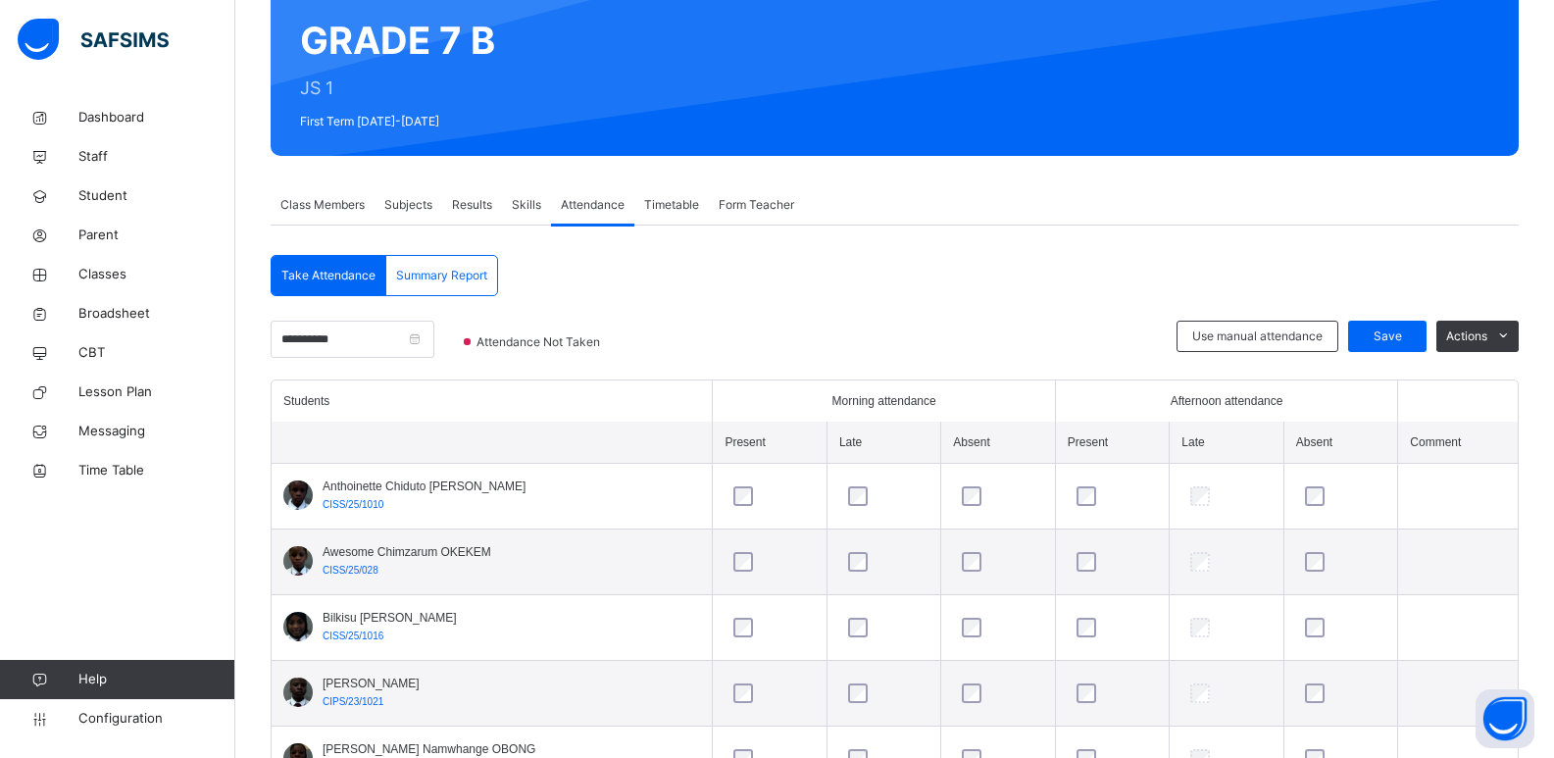
click at [694, 212] on span "Timetable" at bounding box center [671, 205] width 55 height 18
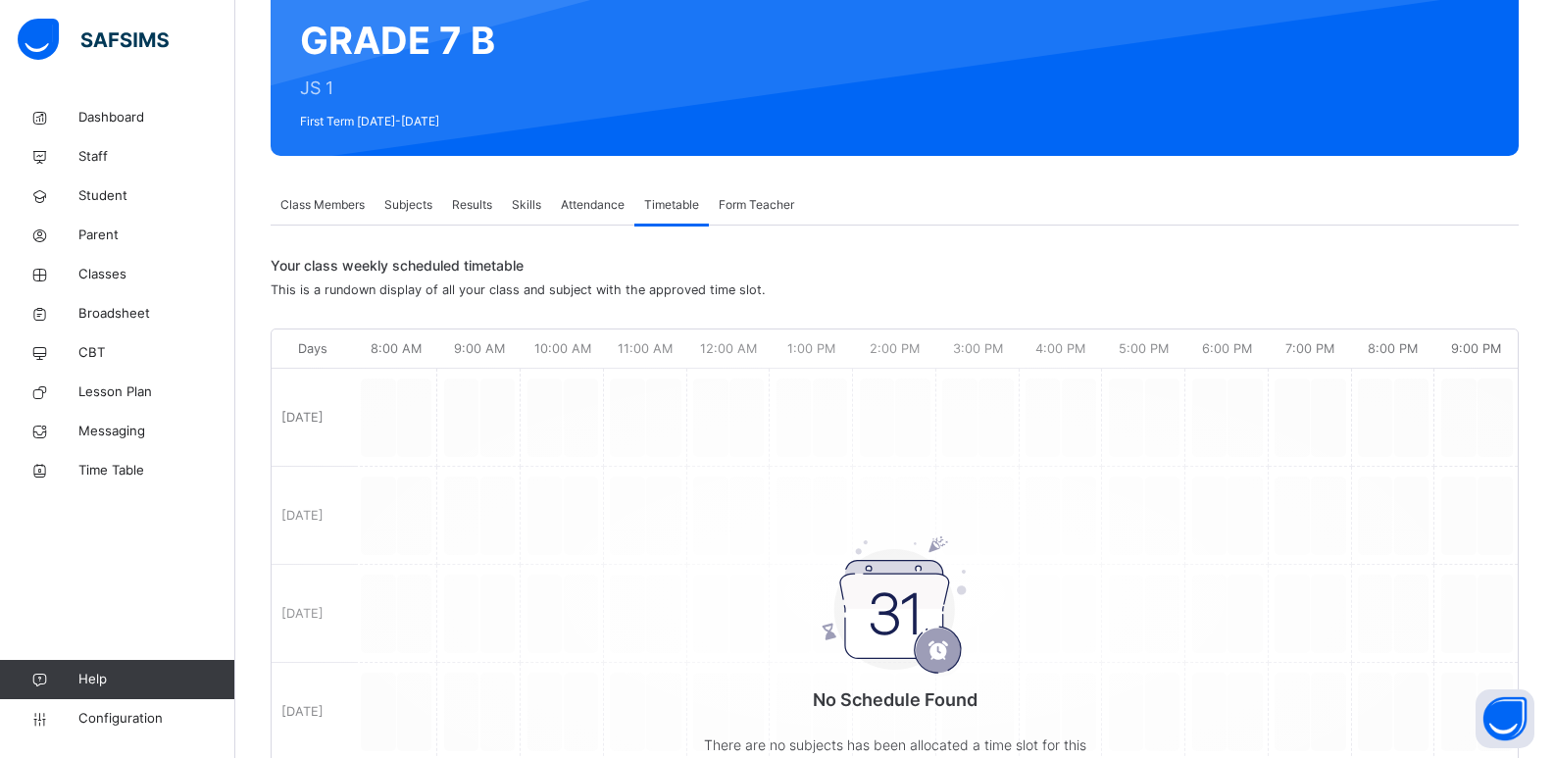
click at [778, 215] on div "Form Teacher" at bounding box center [756, 204] width 95 height 39
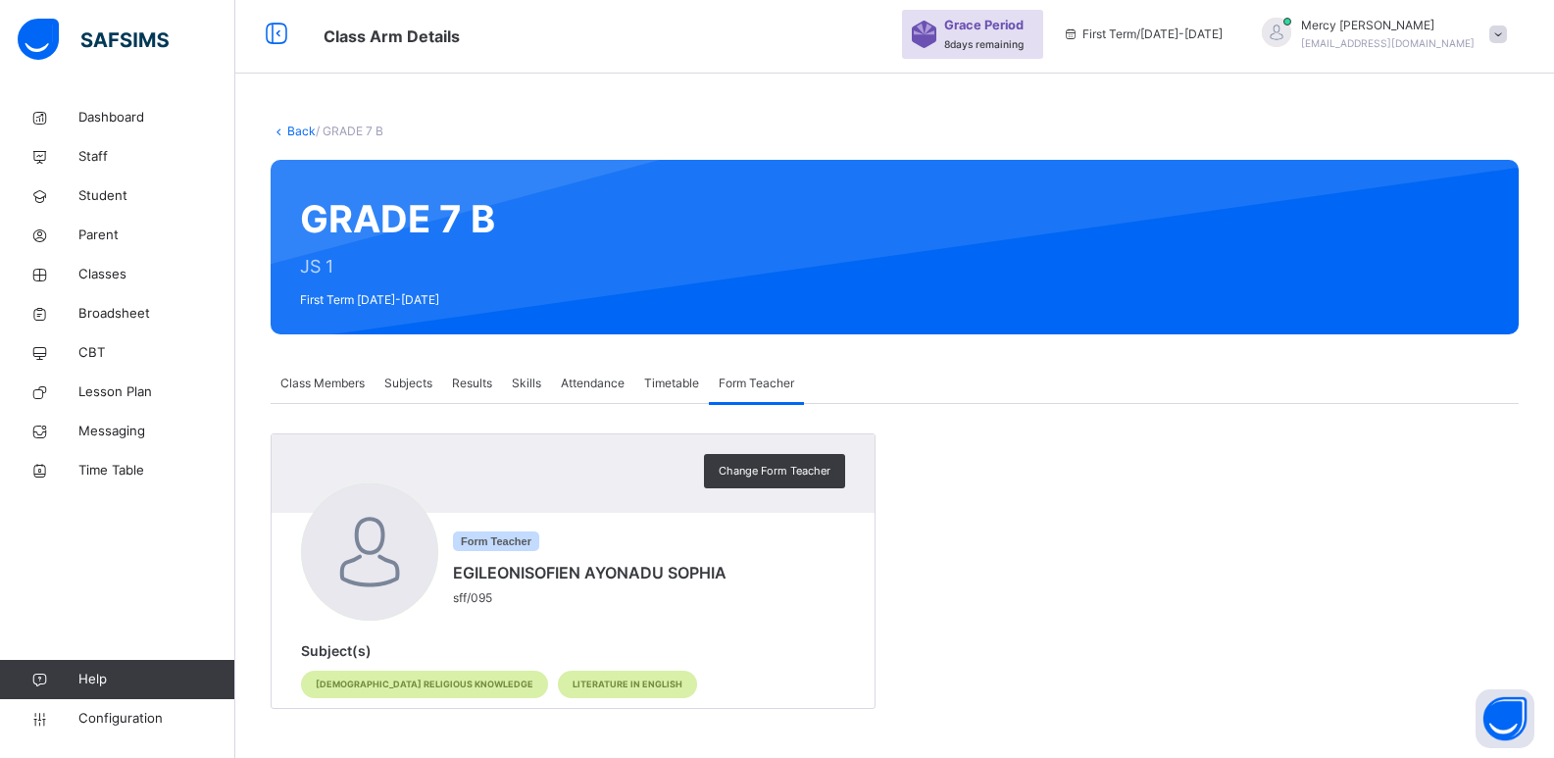
click at [287, 131] on link "Back" at bounding box center [301, 131] width 28 height 15
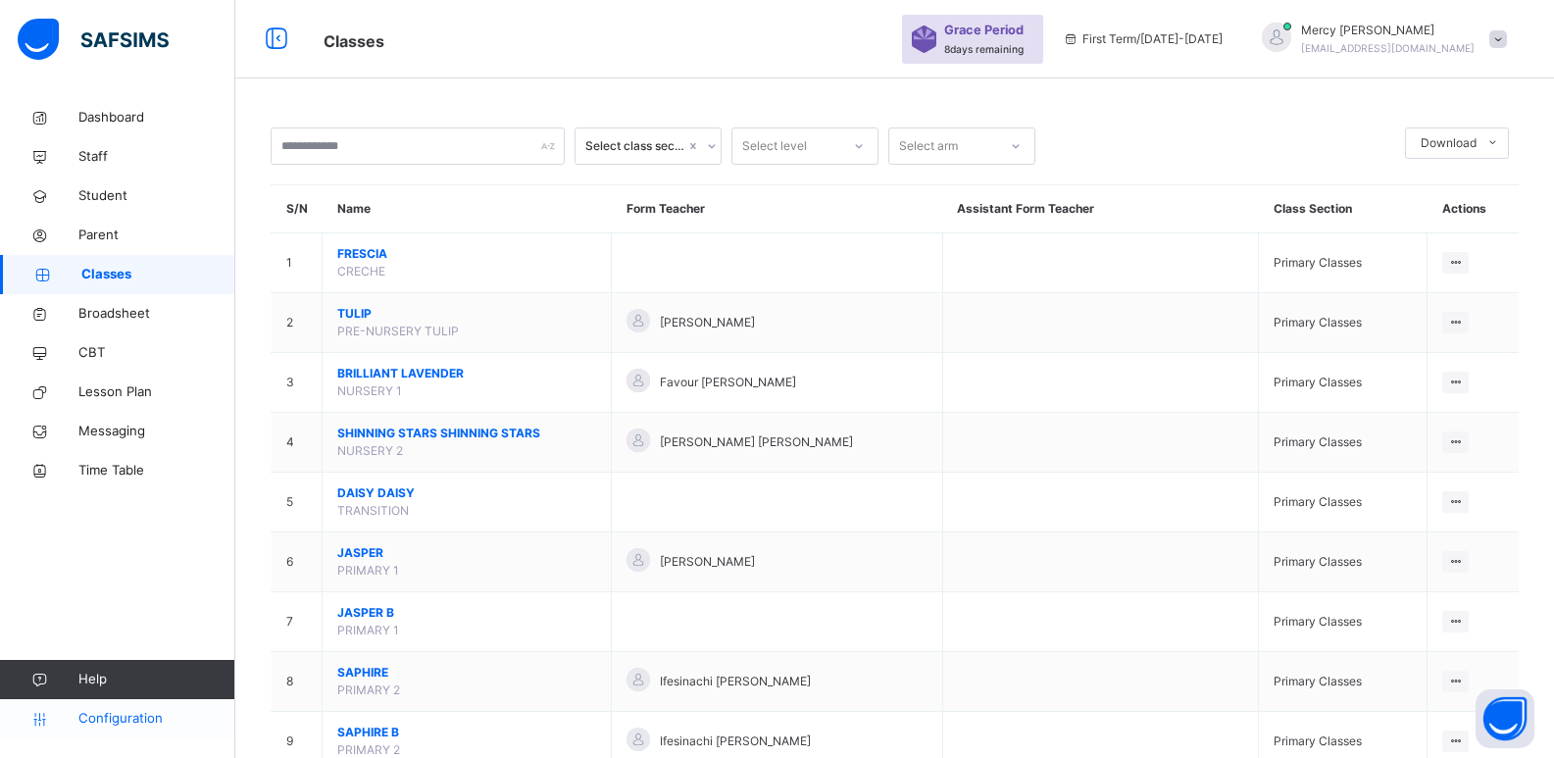
click at [110, 726] on span "Configuration" at bounding box center [156, 719] width 156 height 20
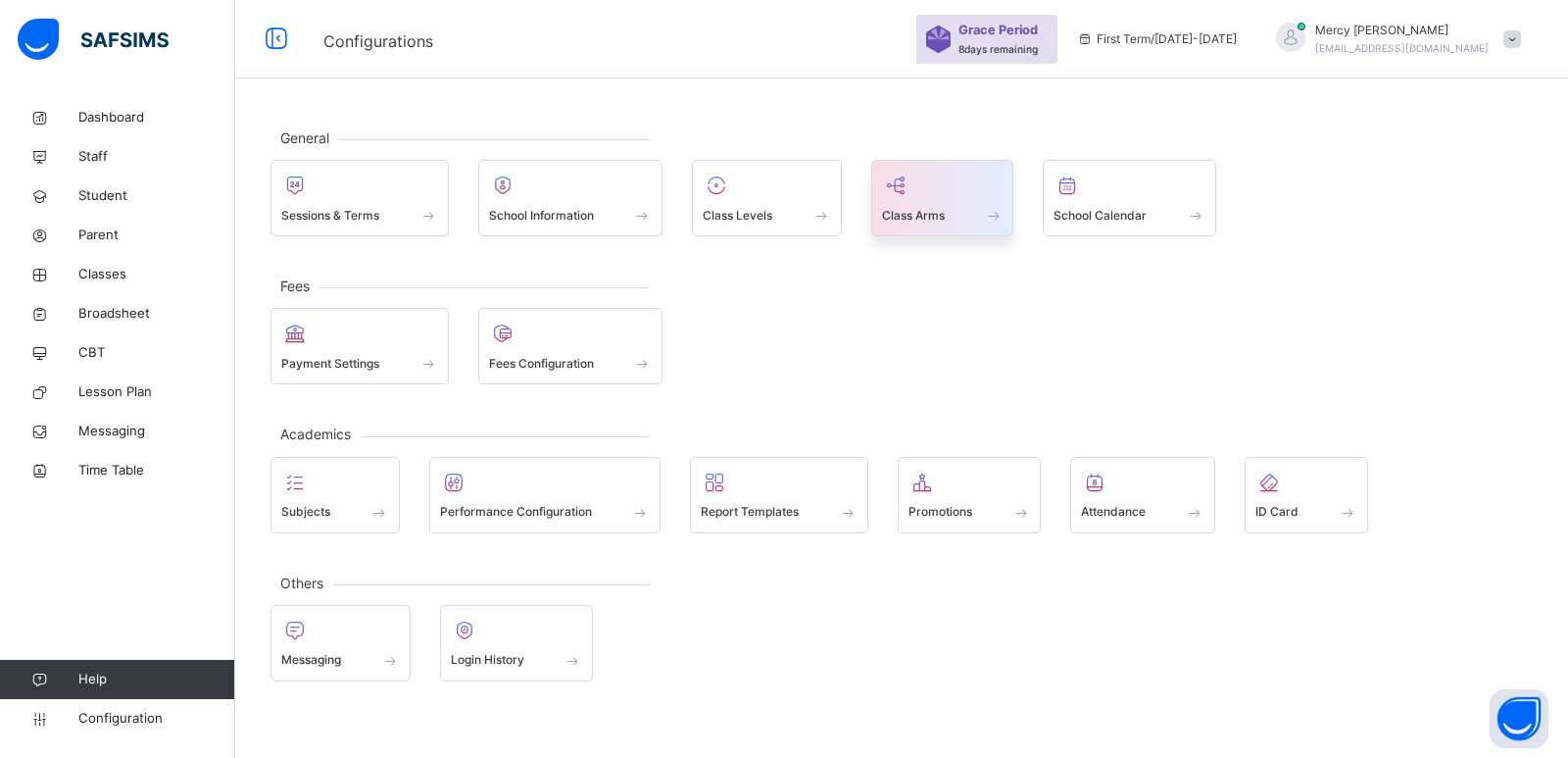
click at [877, 223] on div "Class Arms" at bounding box center [942, 198] width 143 height 76
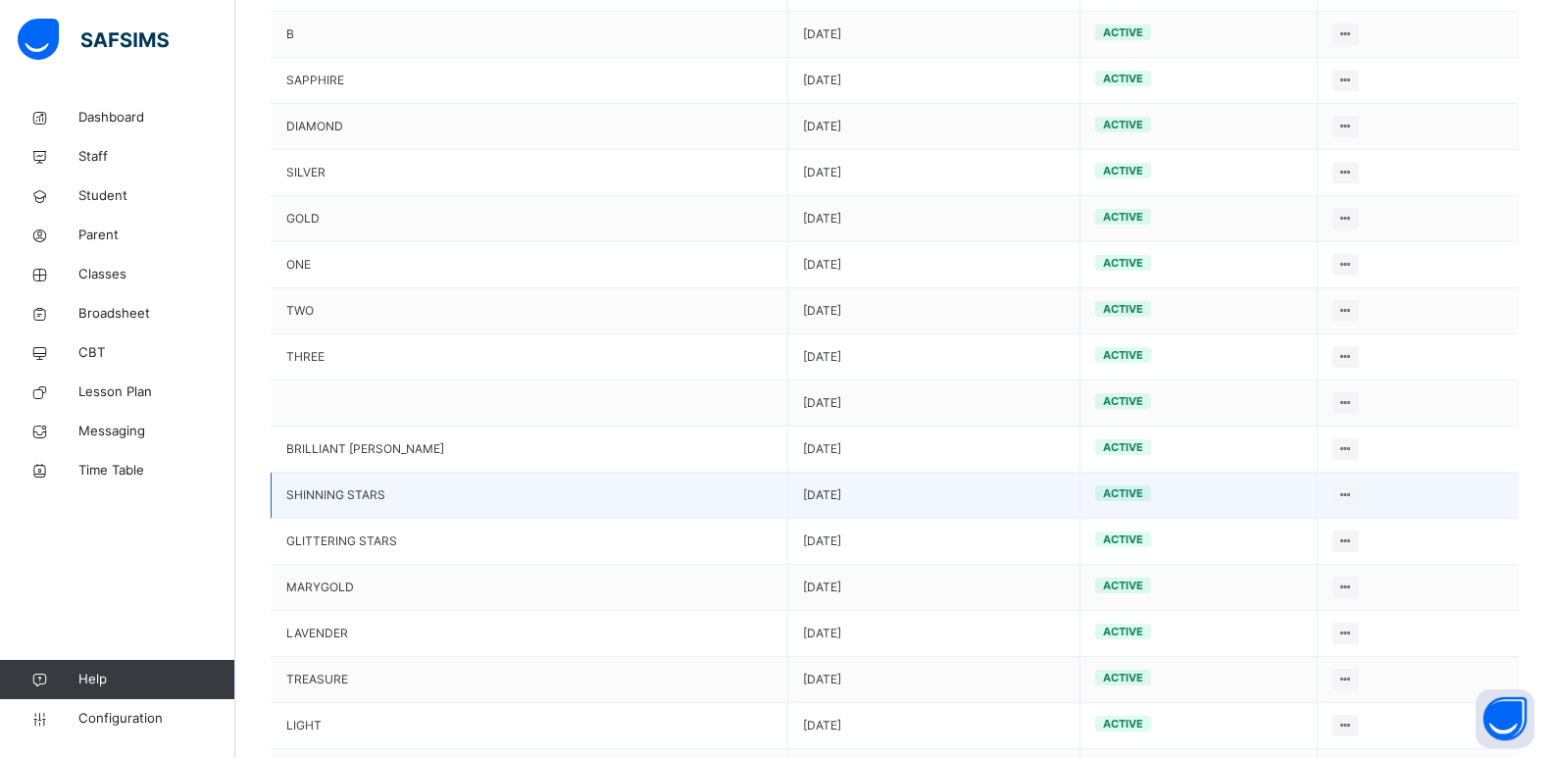
scroll to position [506, 0]
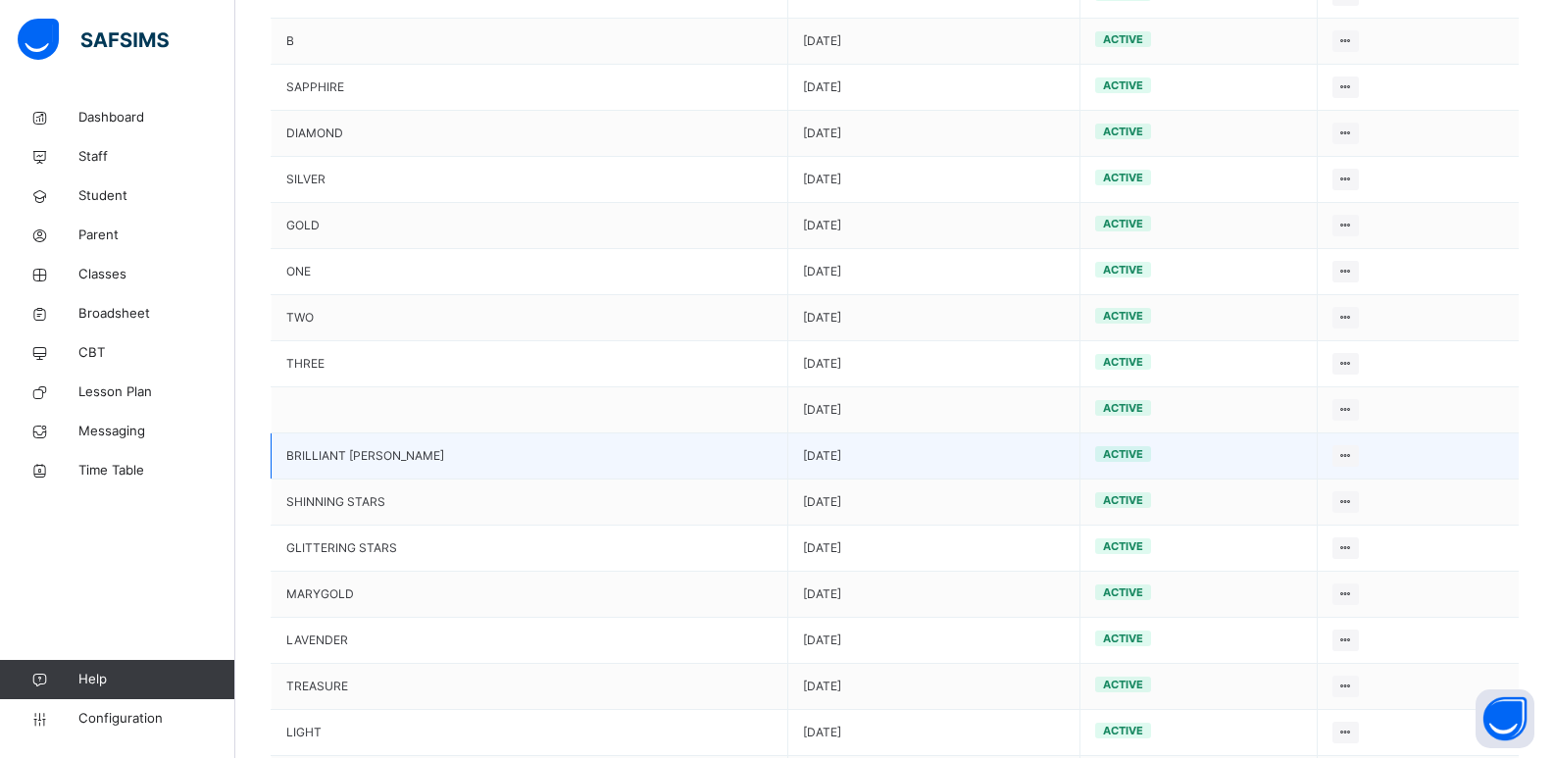
click at [514, 437] on td "BRILLIANT [PERSON_NAME]" at bounding box center [530, 456] width 517 height 46
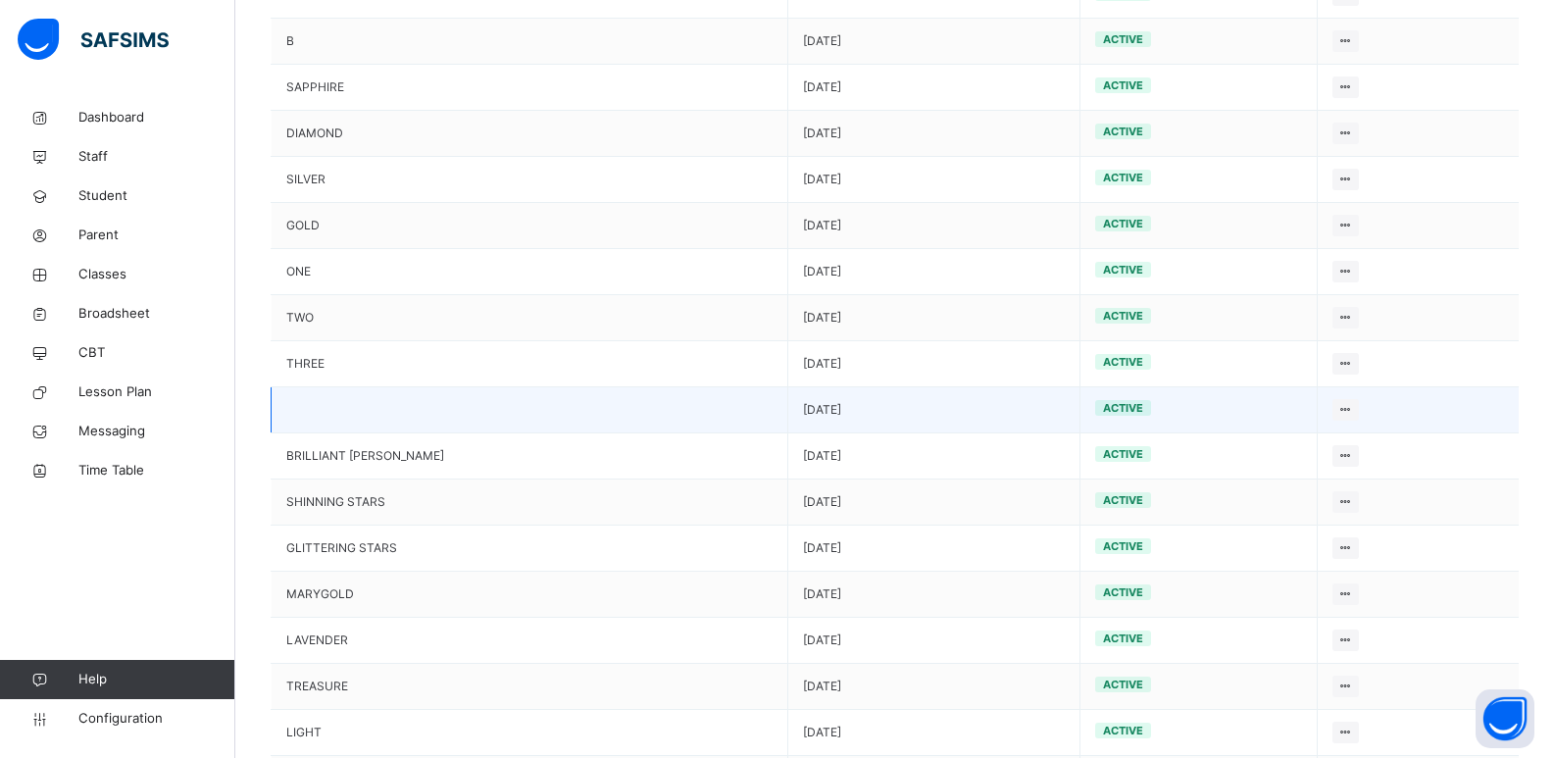
click at [525, 421] on td at bounding box center [530, 410] width 517 height 46
click at [1318, 444] on div "Edit Arm" at bounding box center [1319, 449] width 61 height 20
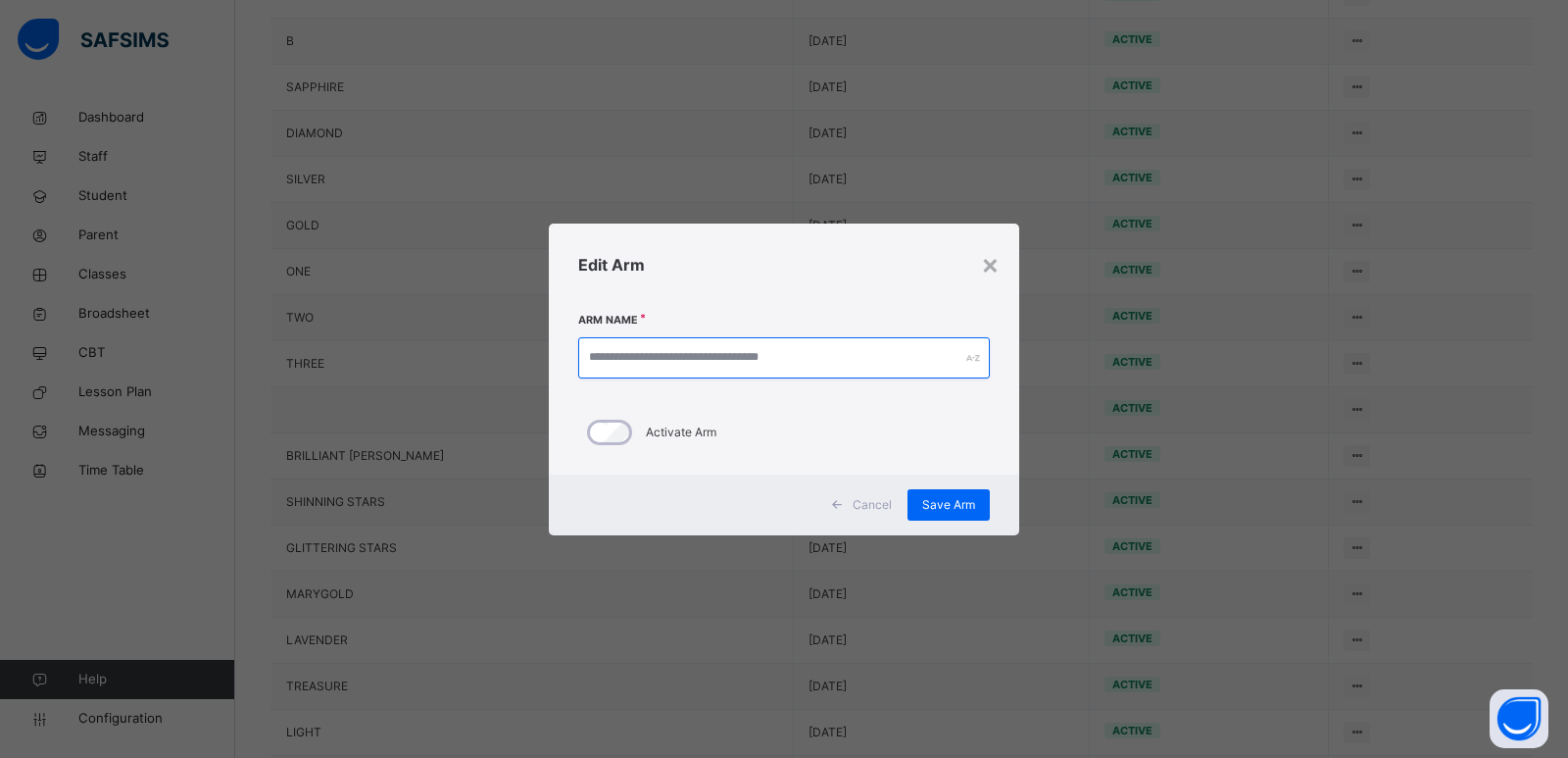
click at [733, 377] on input "text" at bounding box center [784, 357] width 412 height 41
click at [991, 269] on div "×" at bounding box center [990, 263] width 19 height 41
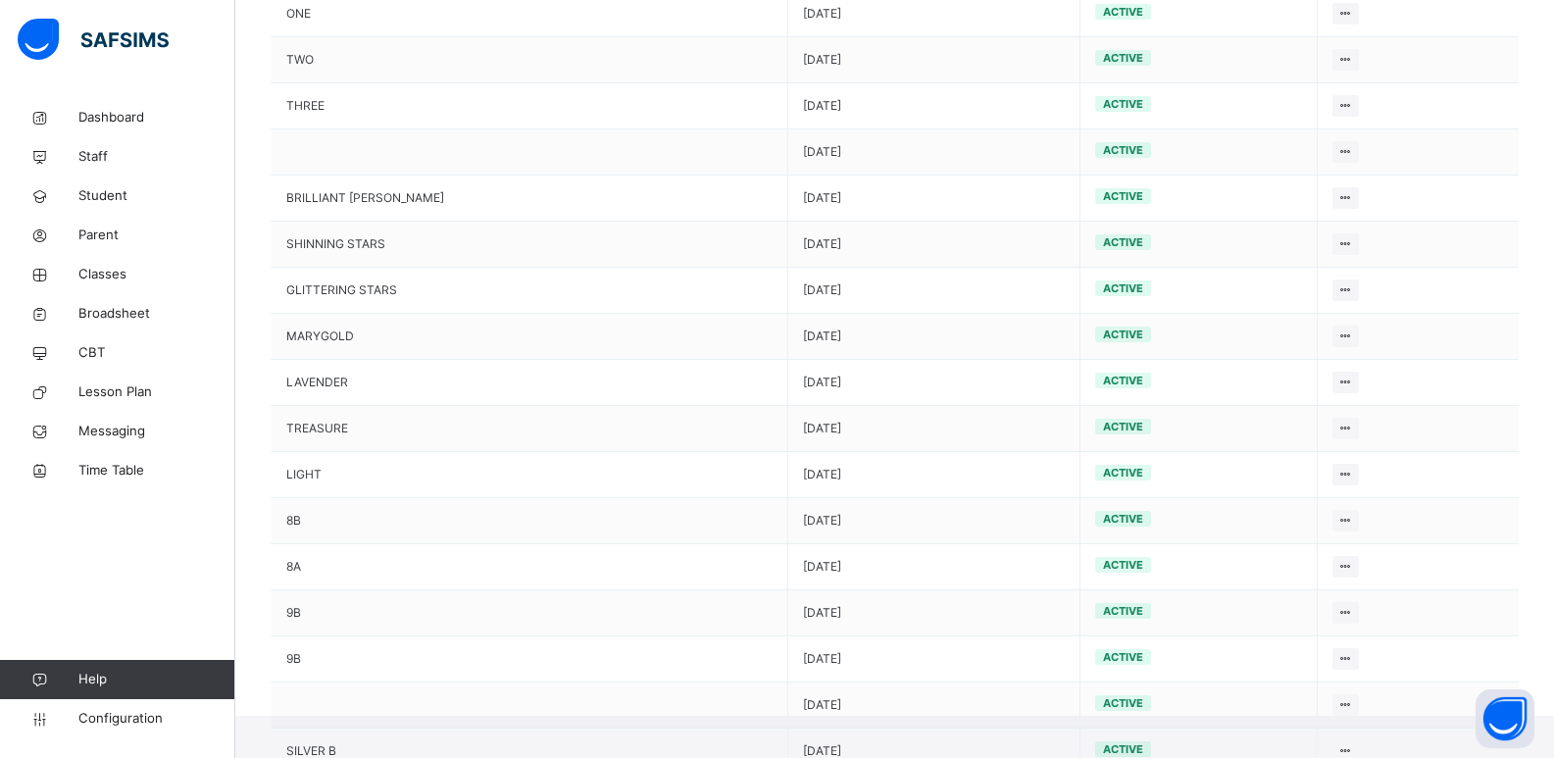
scroll to position [781, 0]
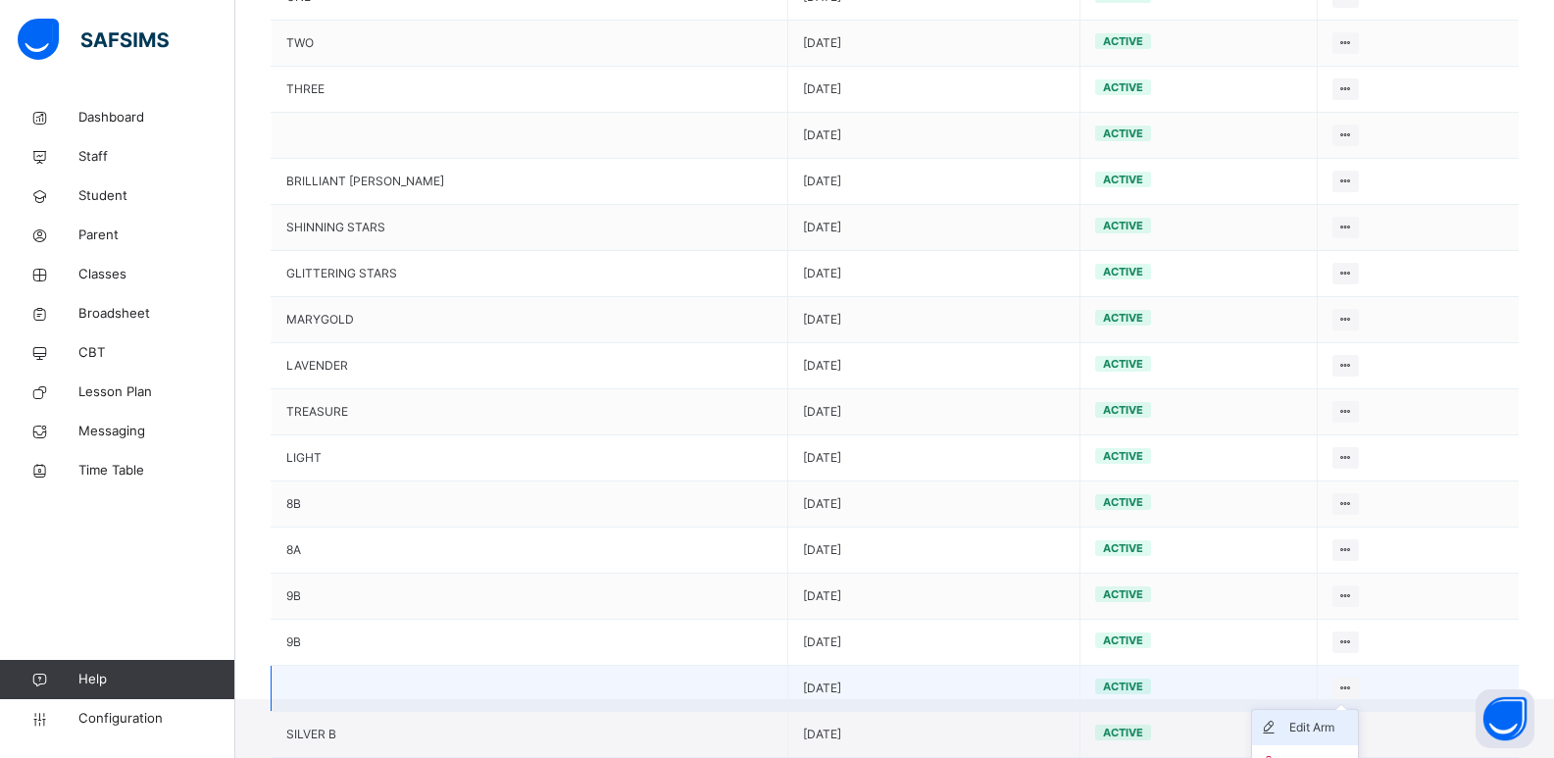
click at [1301, 724] on div "Edit Arm" at bounding box center [1319, 728] width 61 height 20
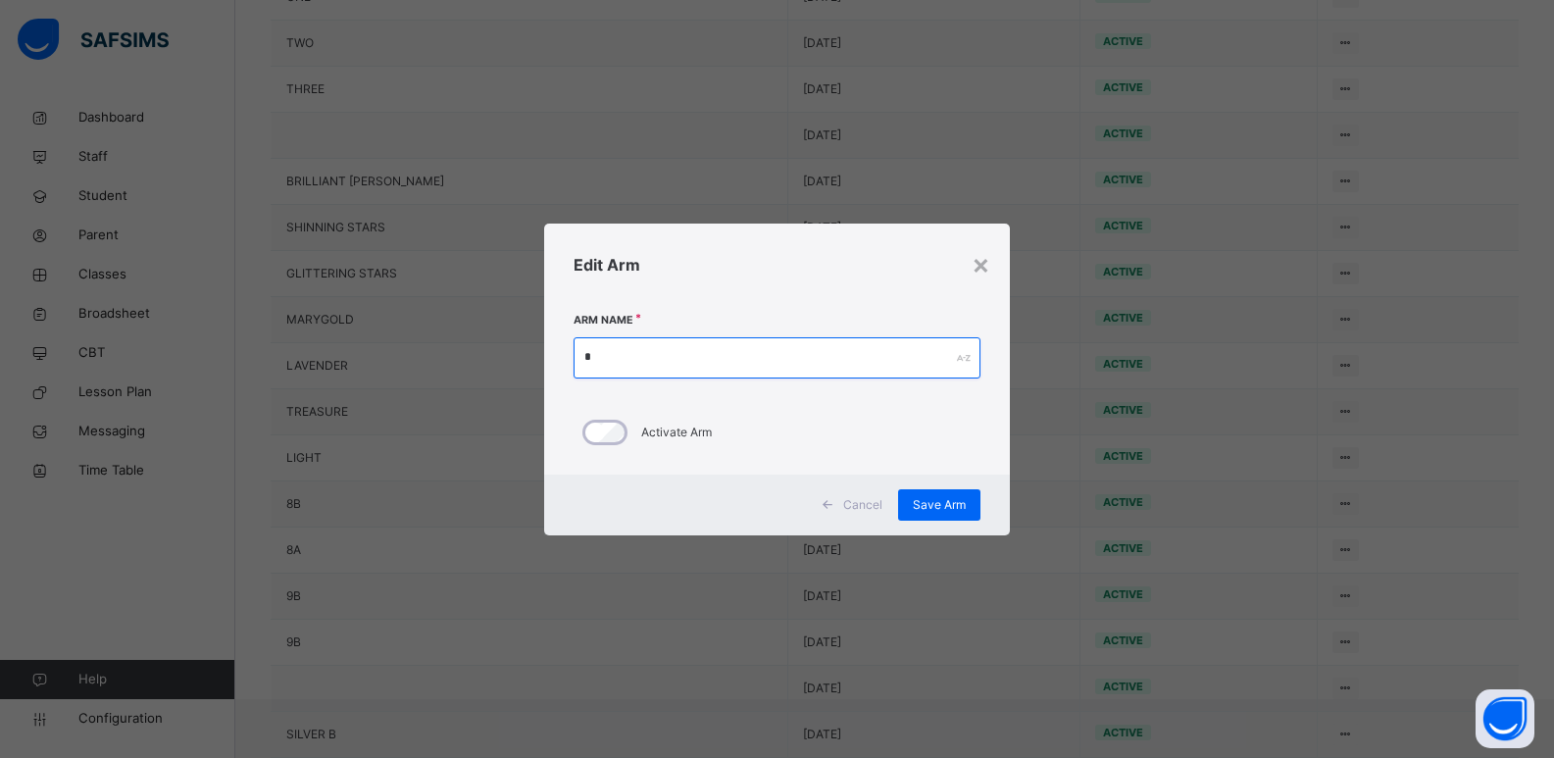
click at [780, 365] on input "text" at bounding box center [778, 357] width 408 height 41
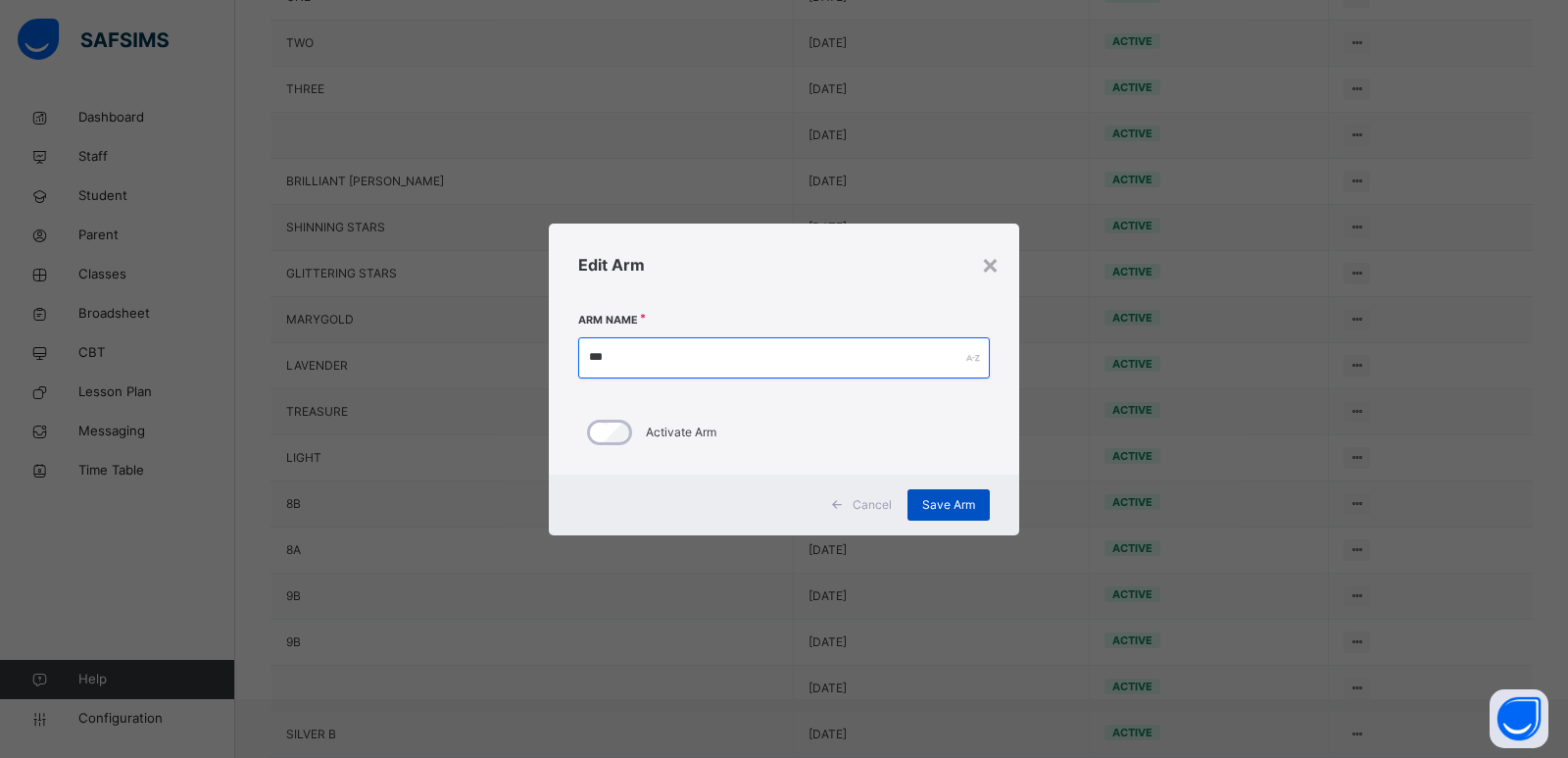
type input "**"
click at [946, 500] on span "Save Arm" at bounding box center [948, 505] width 53 height 18
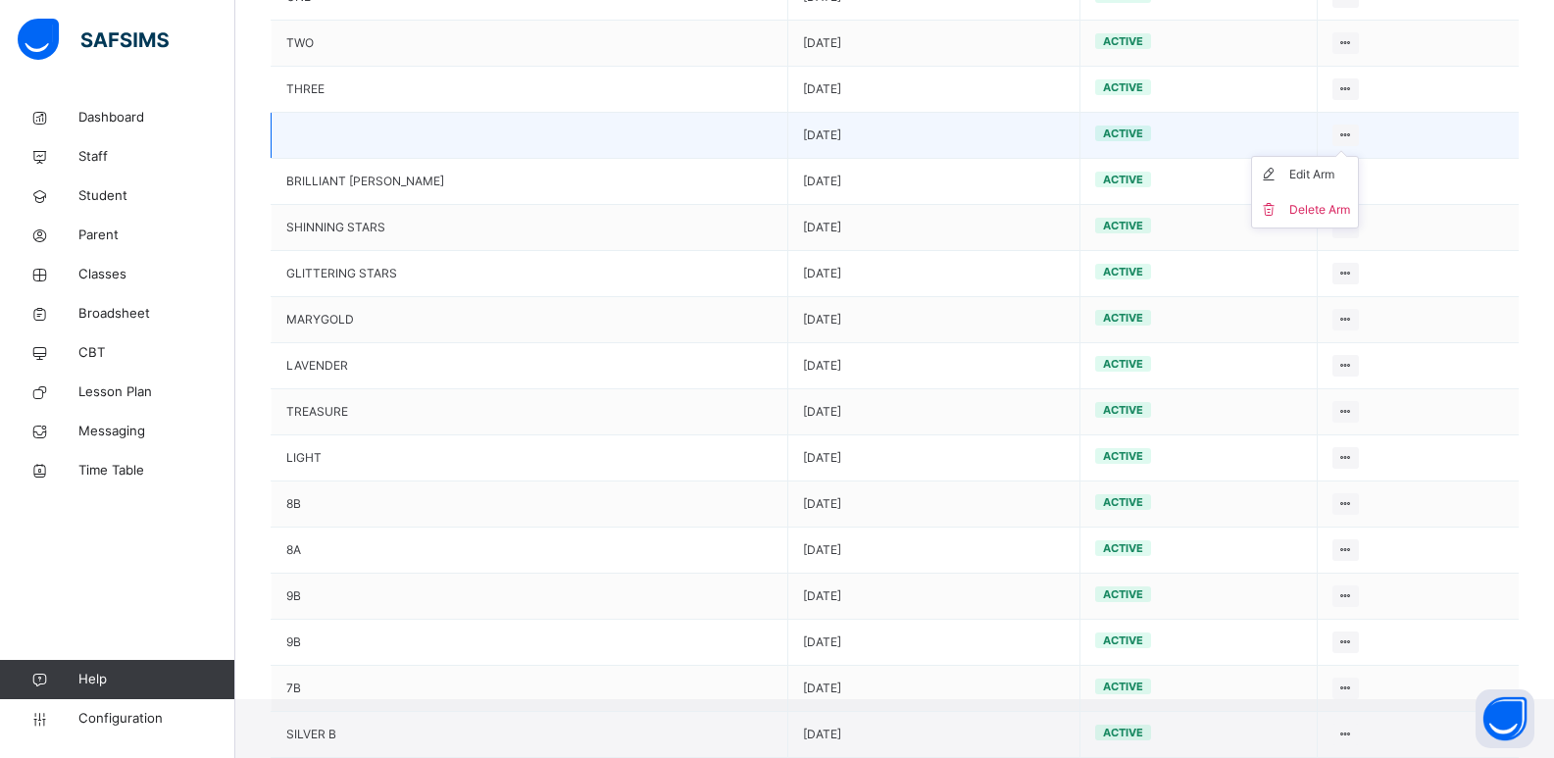
click at [1342, 126] on div at bounding box center [1346, 136] width 26 height 22
click at [1313, 172] on div "Edit Arm" at bounding box center [1319, 175] width 61 height 20
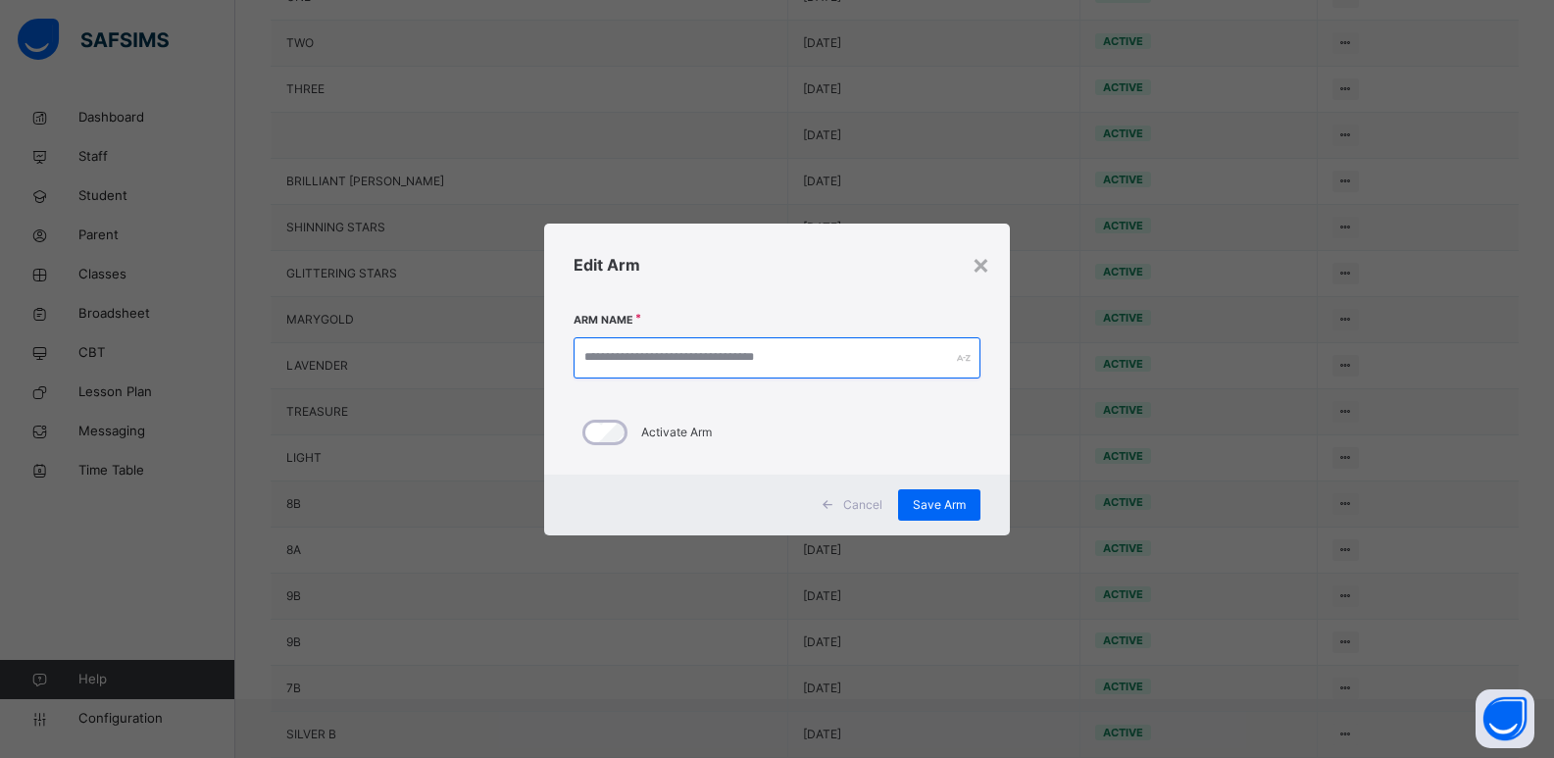
click at [812, 352] on input "text" at bounding box center [778, 357] width 408 height 41
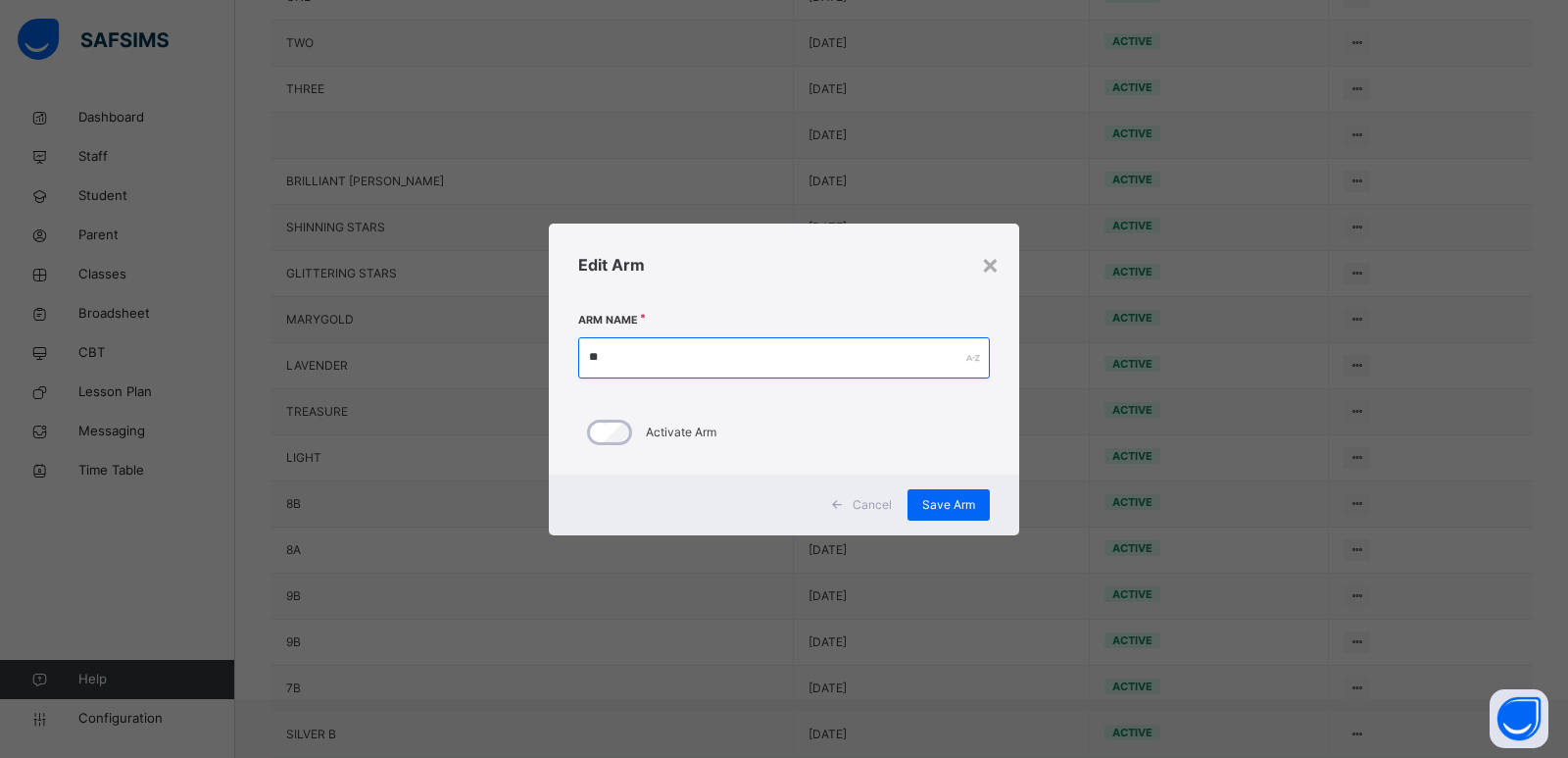
type input "**"
click at [939, 499] on span "Save Arm" at bounding box center [948, 505] width 53 height 18
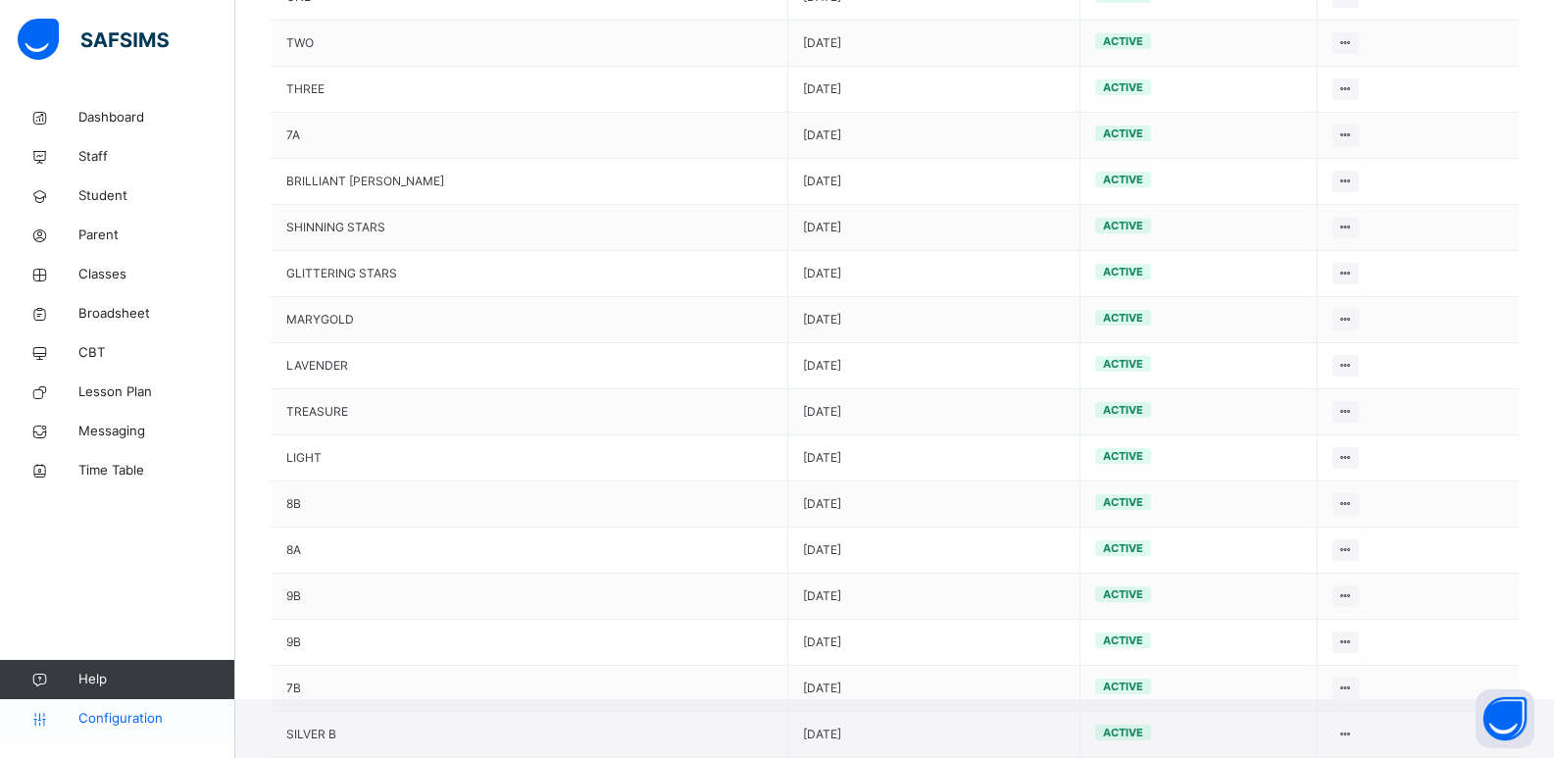
click at [119, 711] on span "Configuration" at bounding box center [156, 719] width 156 height 20
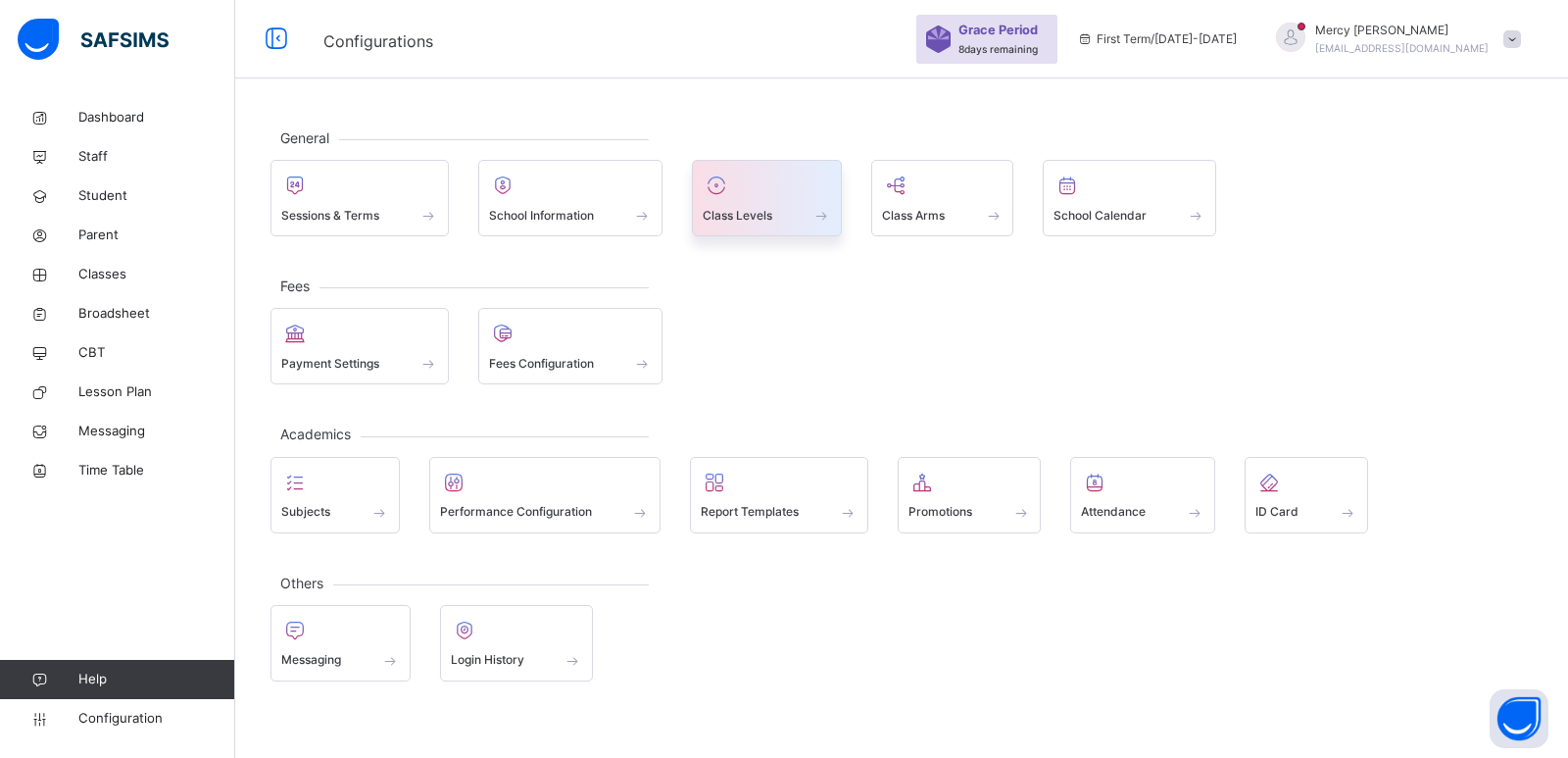
click at [774, 204] on span at bounding box center [767, 202] width 128 height 5
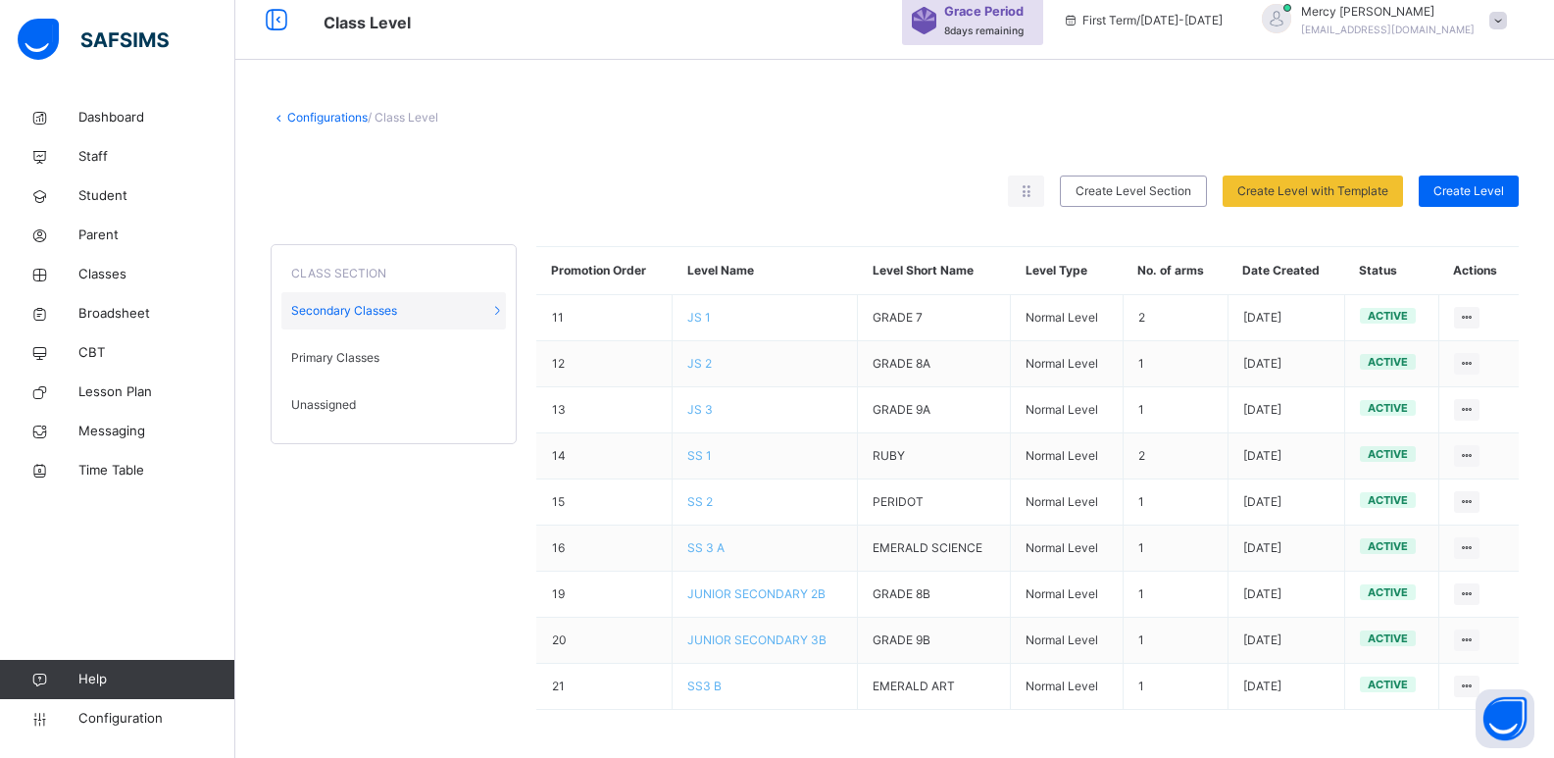
scroll to position [20, 0]
click at [1487, 191] on span "Create Level" at bounding box center [1469, 190] width 71 height 18
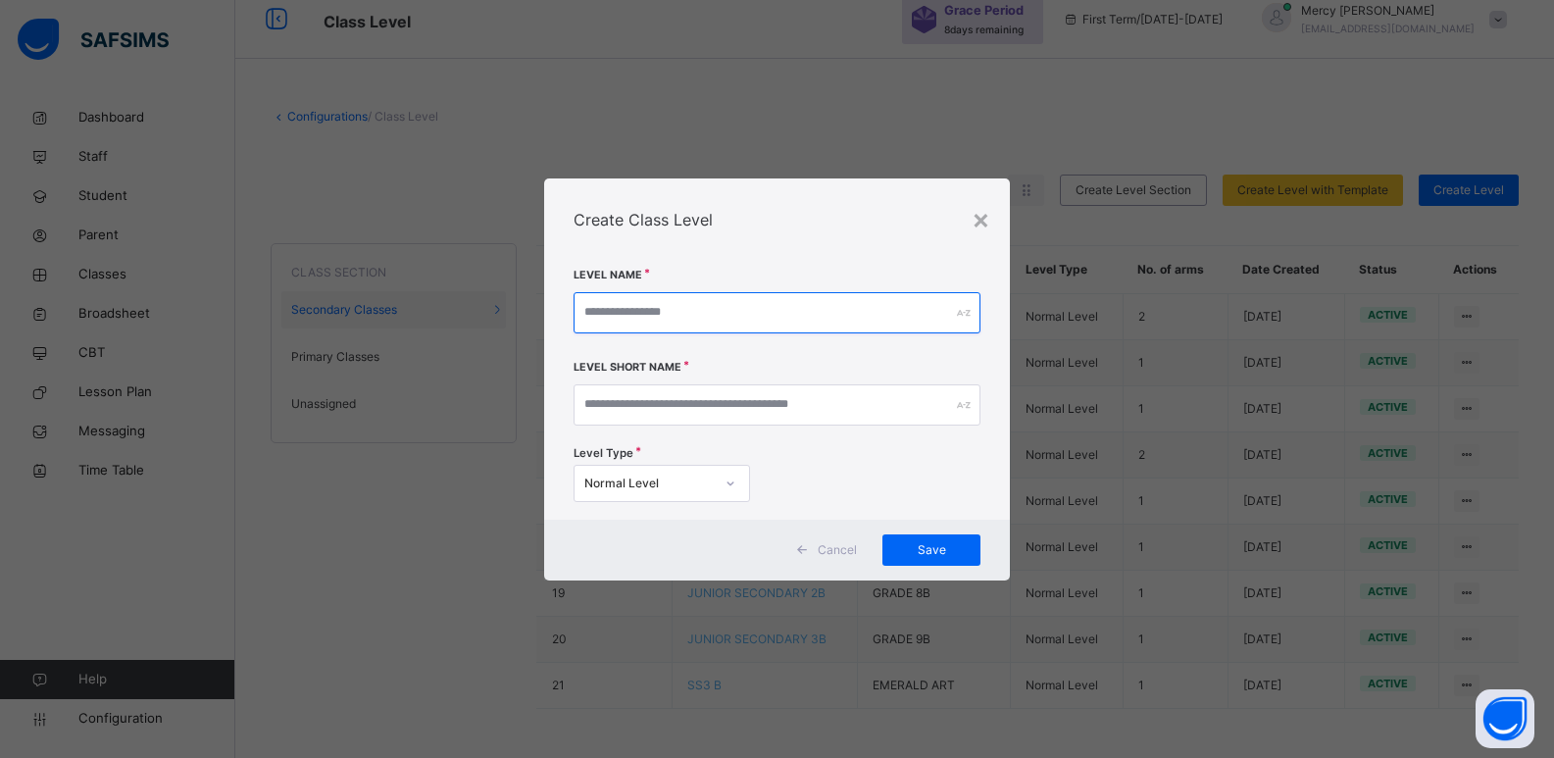
click at [875, 298] on input "text" at bounding box center [778, 312] width 408 height 41
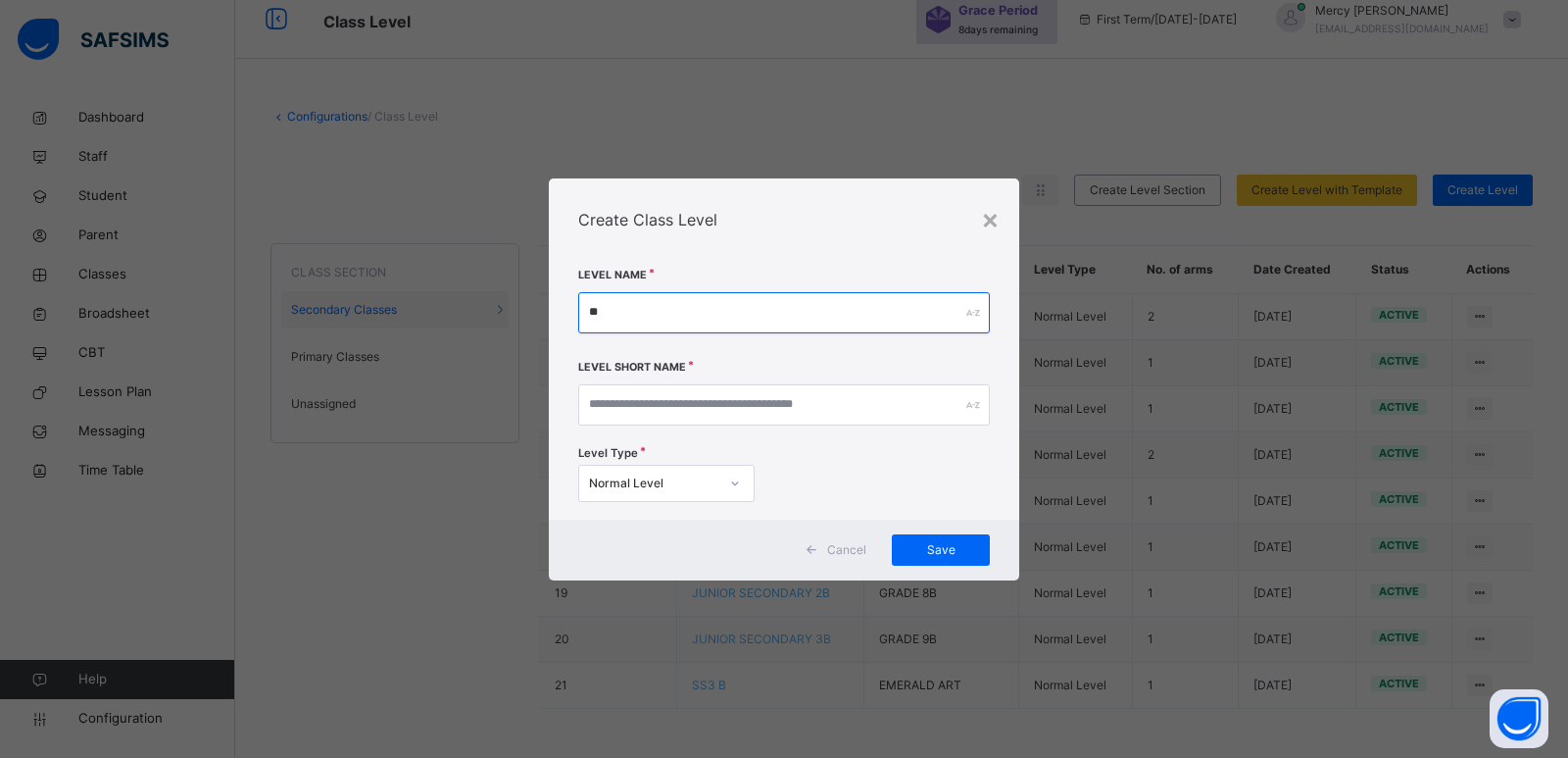
type input "*"
type input "**********"
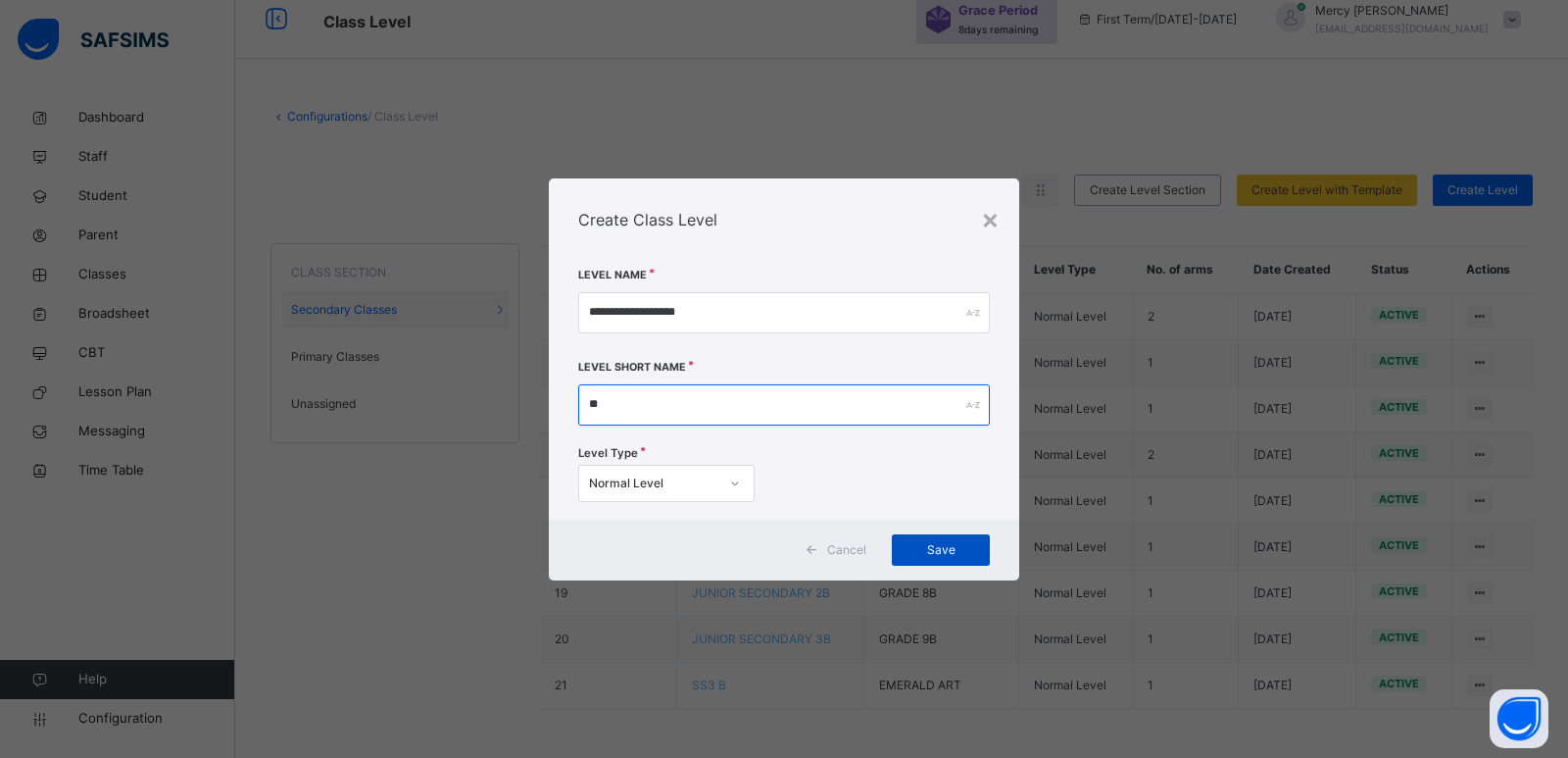
type input "**"
click at [949, 535] on div "Save" at bounding box center [940, 549] width 98 height 31
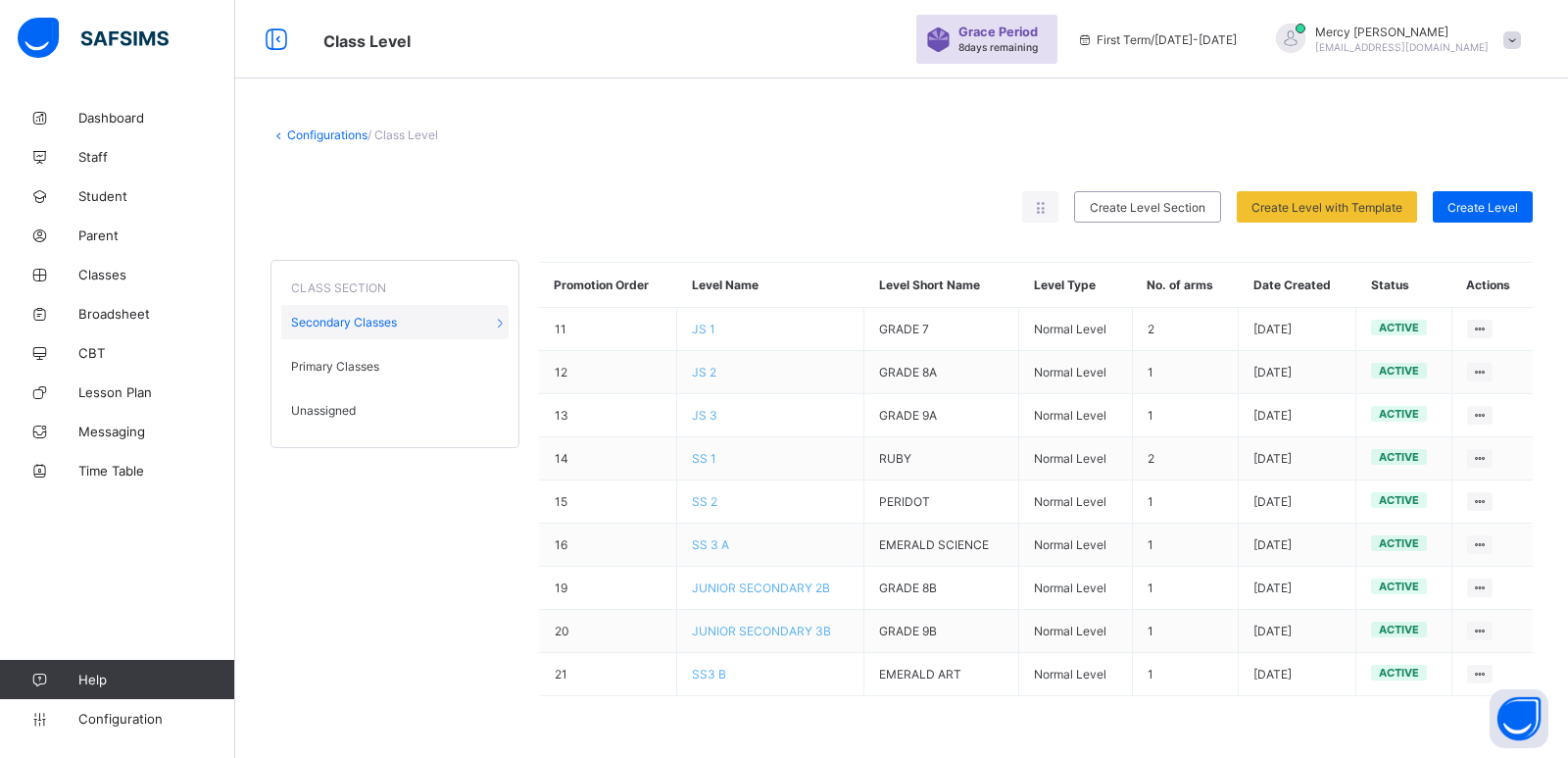
click at [443, 418] on div "Unassigned" at bounding box center [394, 410] width 227 height 34
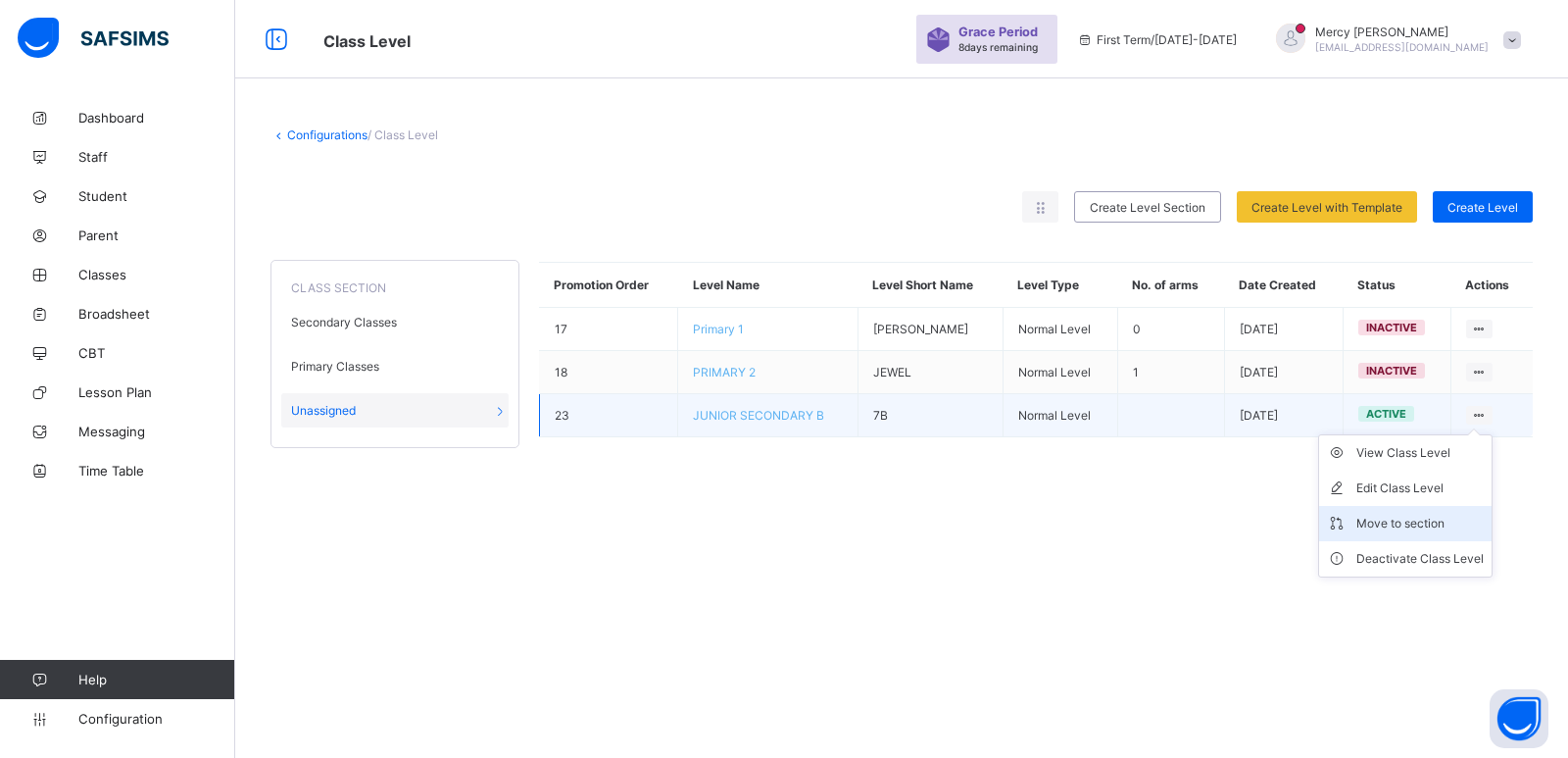
click at [1388, 531] on div "Move to section" at bounding box center [1419, 524] width 127 height 20
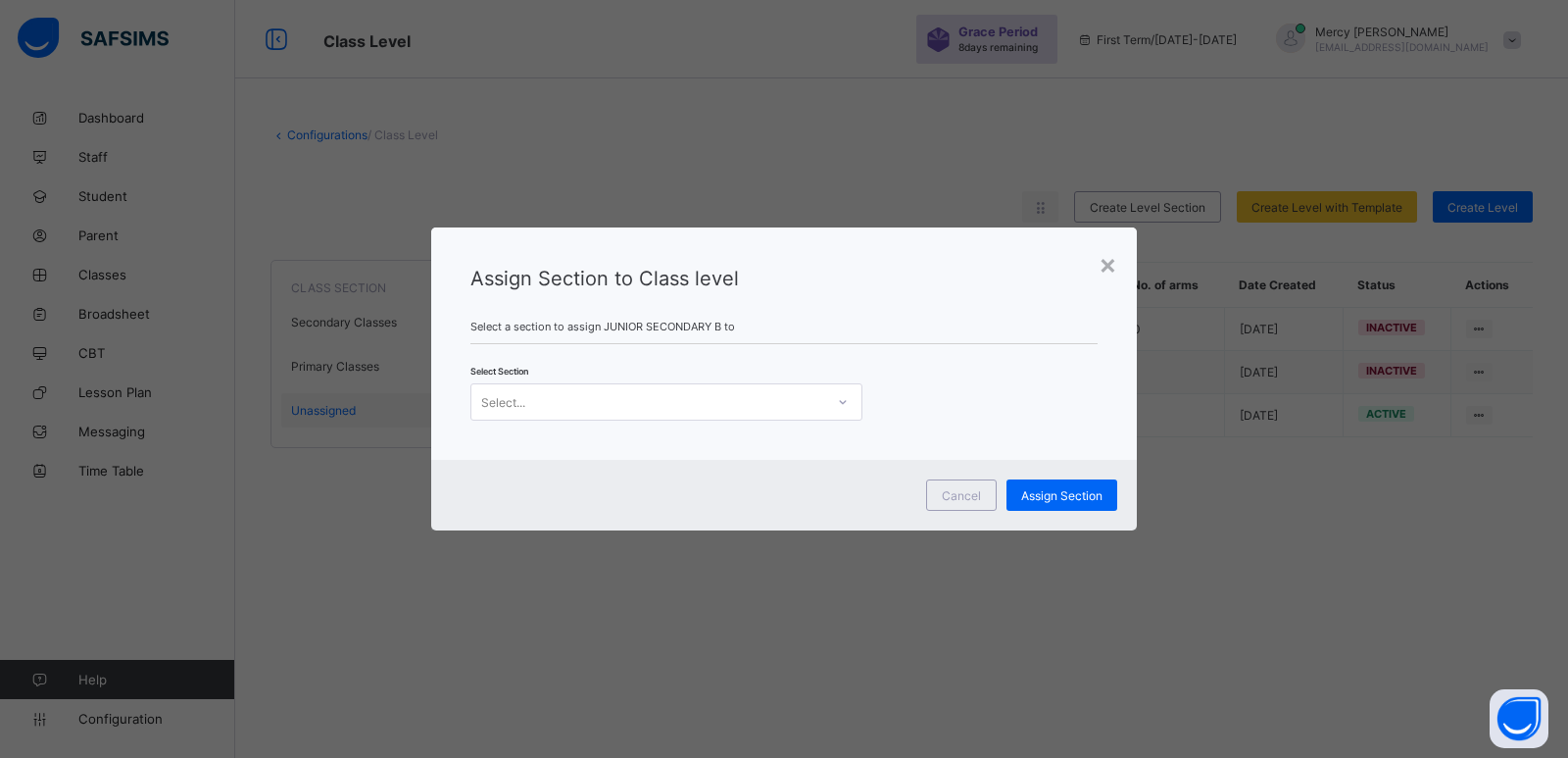
click at [743, 420] on div "Select..." at bounding box center [667, 401] width 392 height 37
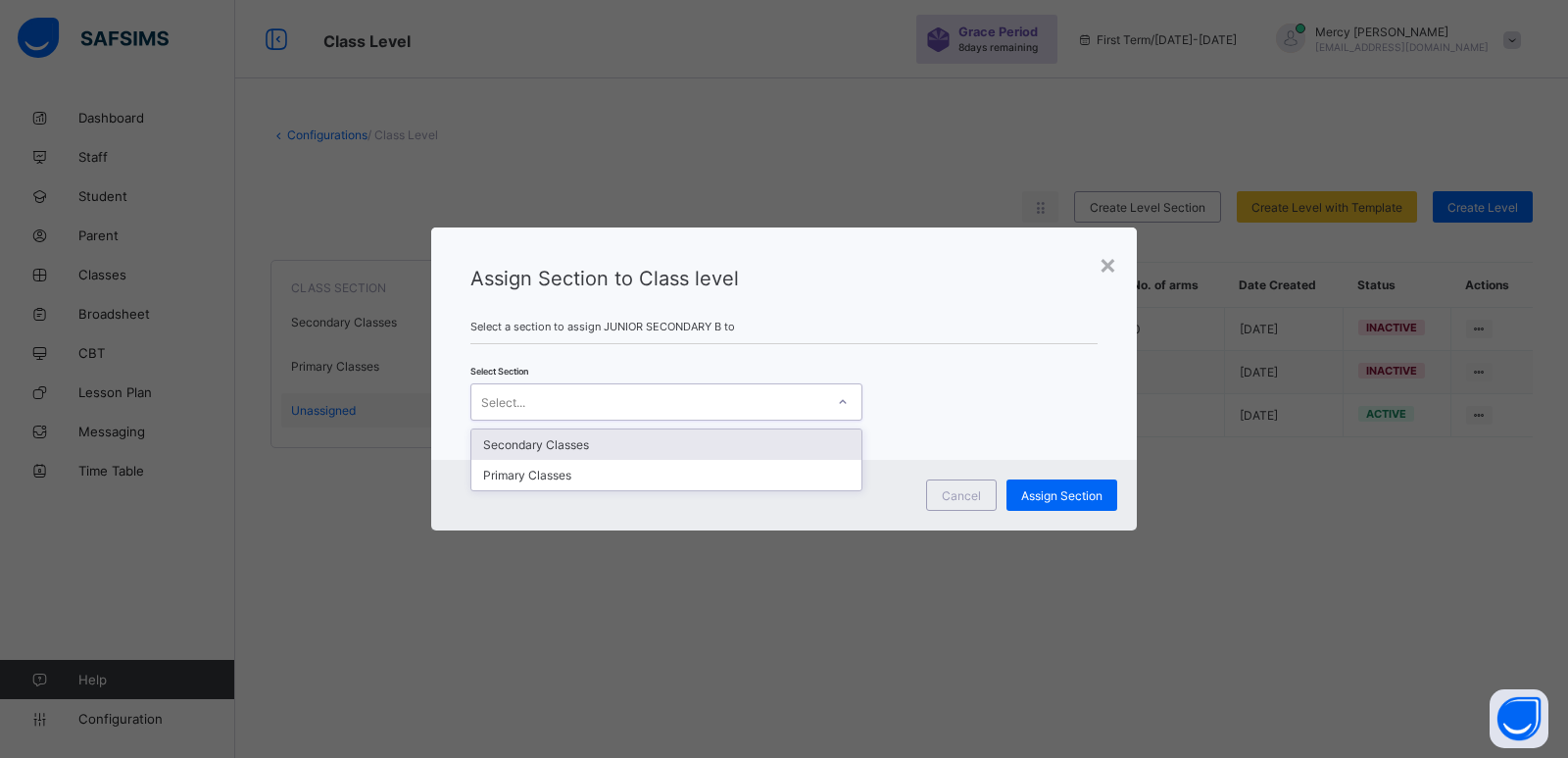
click at [710, 457] on div "Secondary Classes" at bounding box center [667, 444] width 390 height 30
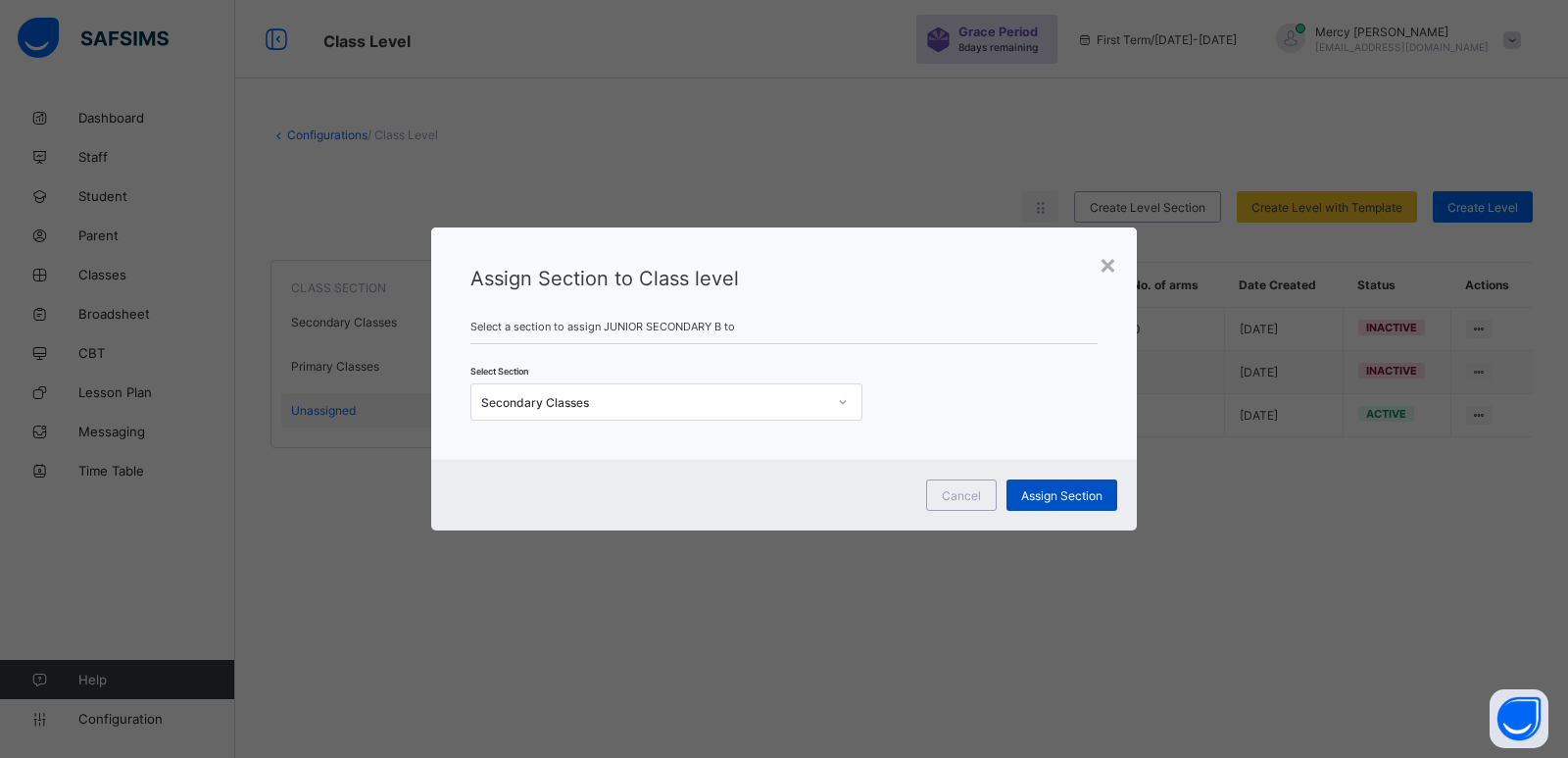
click at [1057, 491] on span "Assign Section" at bounding box center [1061, 495] width 81 height 15
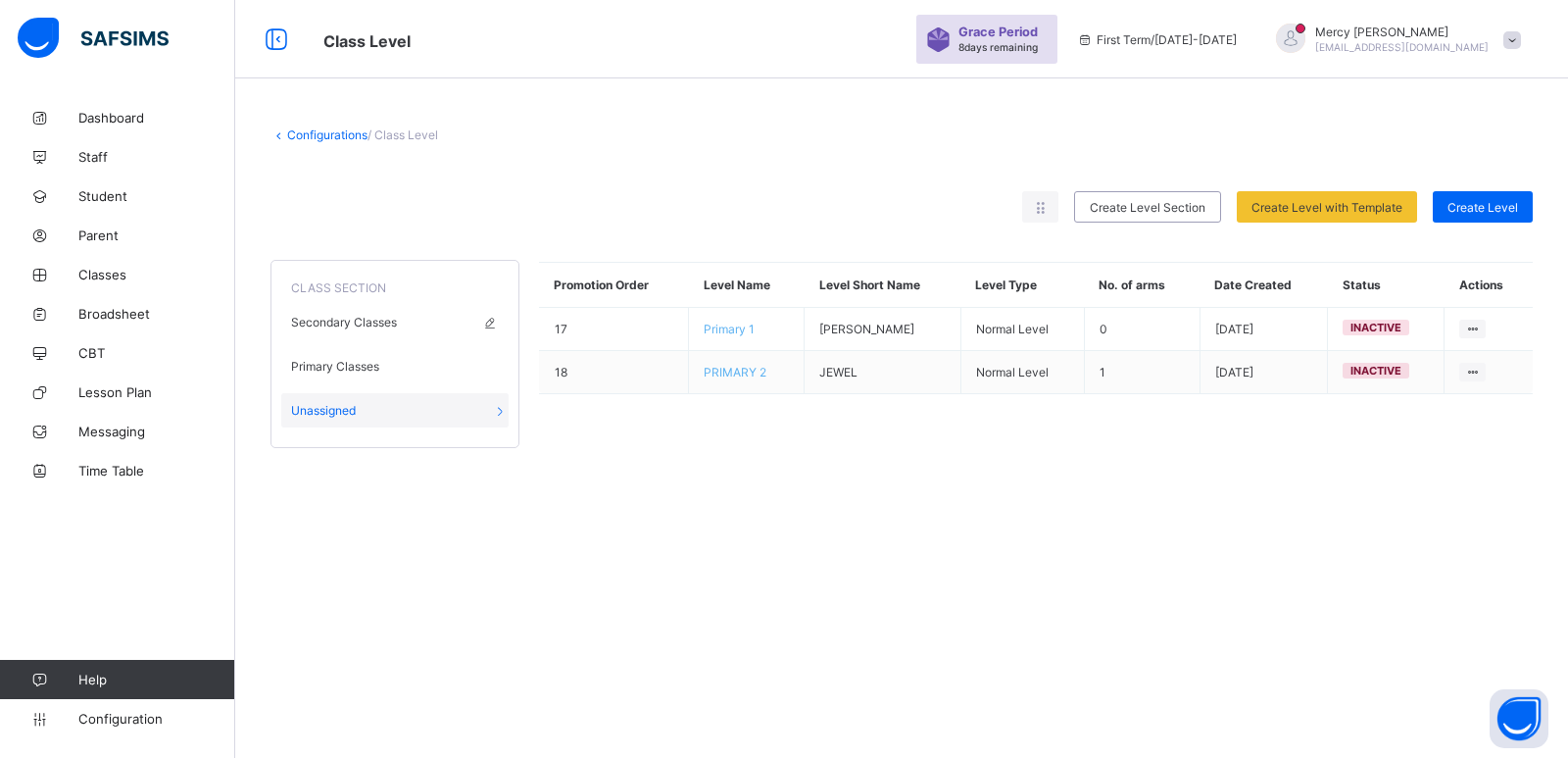
click at [358, 330] on div "Secondary Classes" at bounding box center [394, 322] width 227 height 34
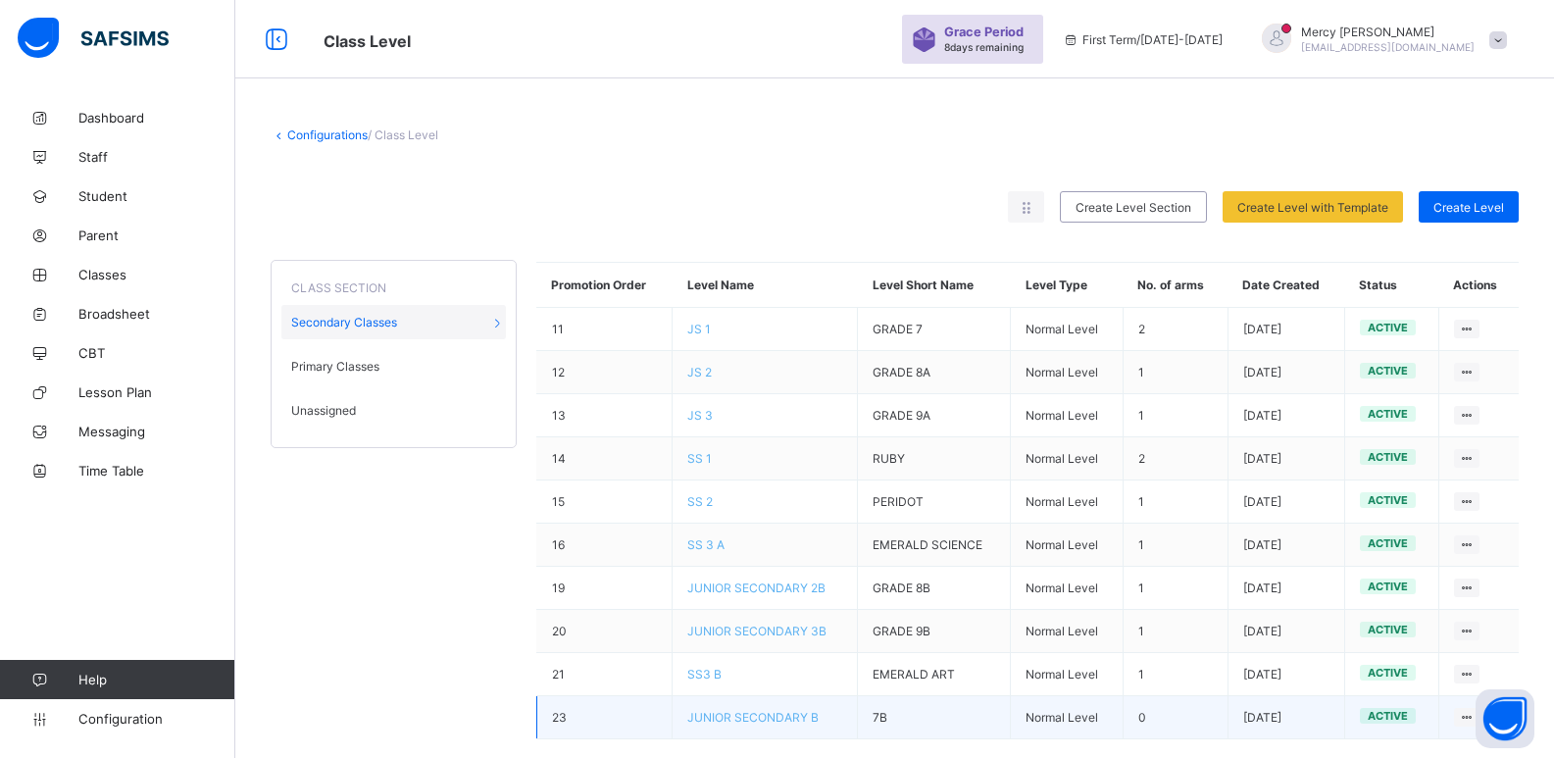
click at [1145, 707] on td "0" at bounding box center [1175, 717] width 105 height 43
click at [771, 707] on td "JUNIOR SECONDARY B" at bounding box center [765, 717] width 185 height 43
click at [773, 716] on span "JUNIOR SECONDARY B" at bounding box center [752, 717] width 131 height 15
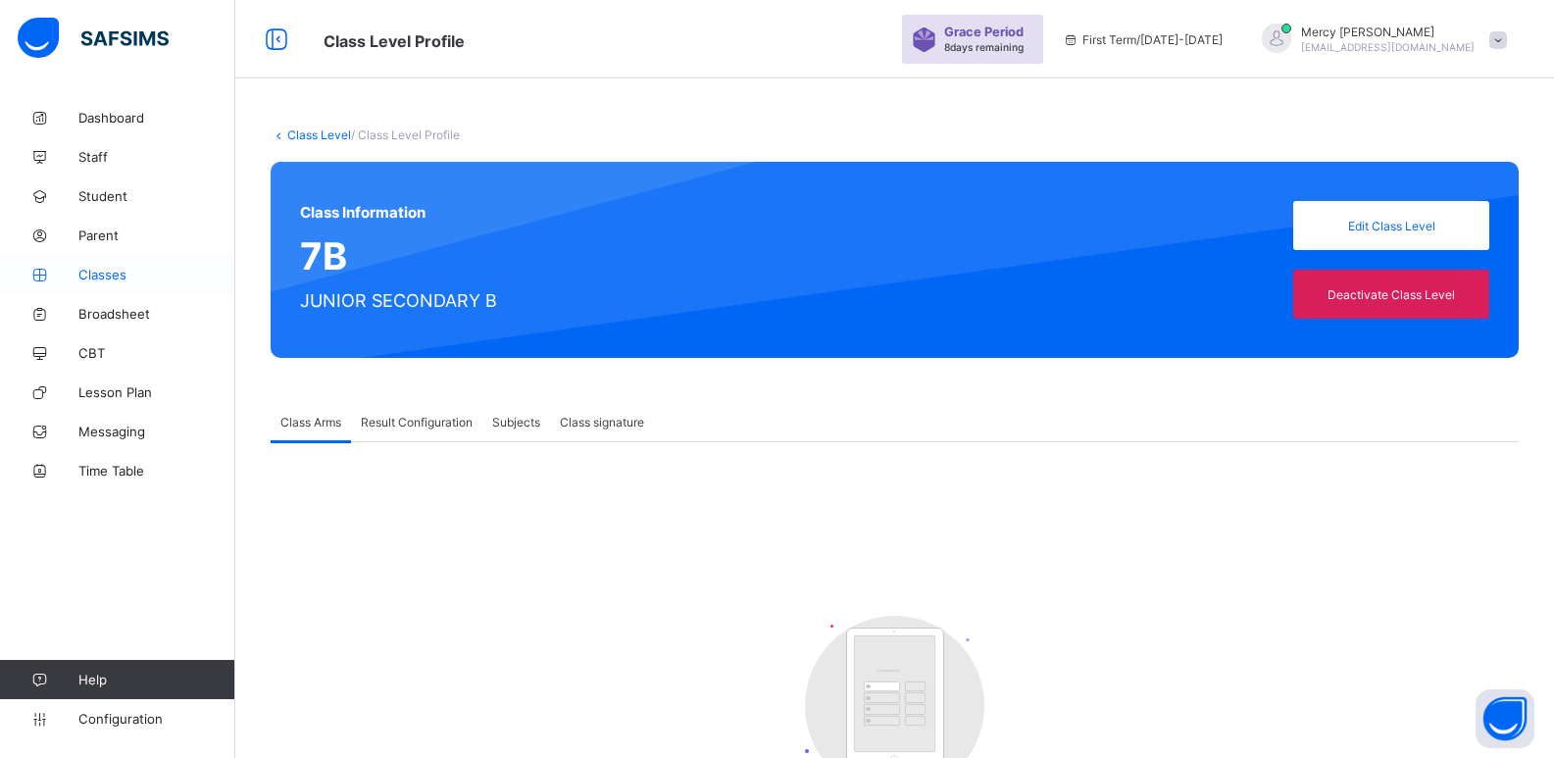
click at [119, 270] on span "Classes" at bounding box center [156, 275] width 157 height 16
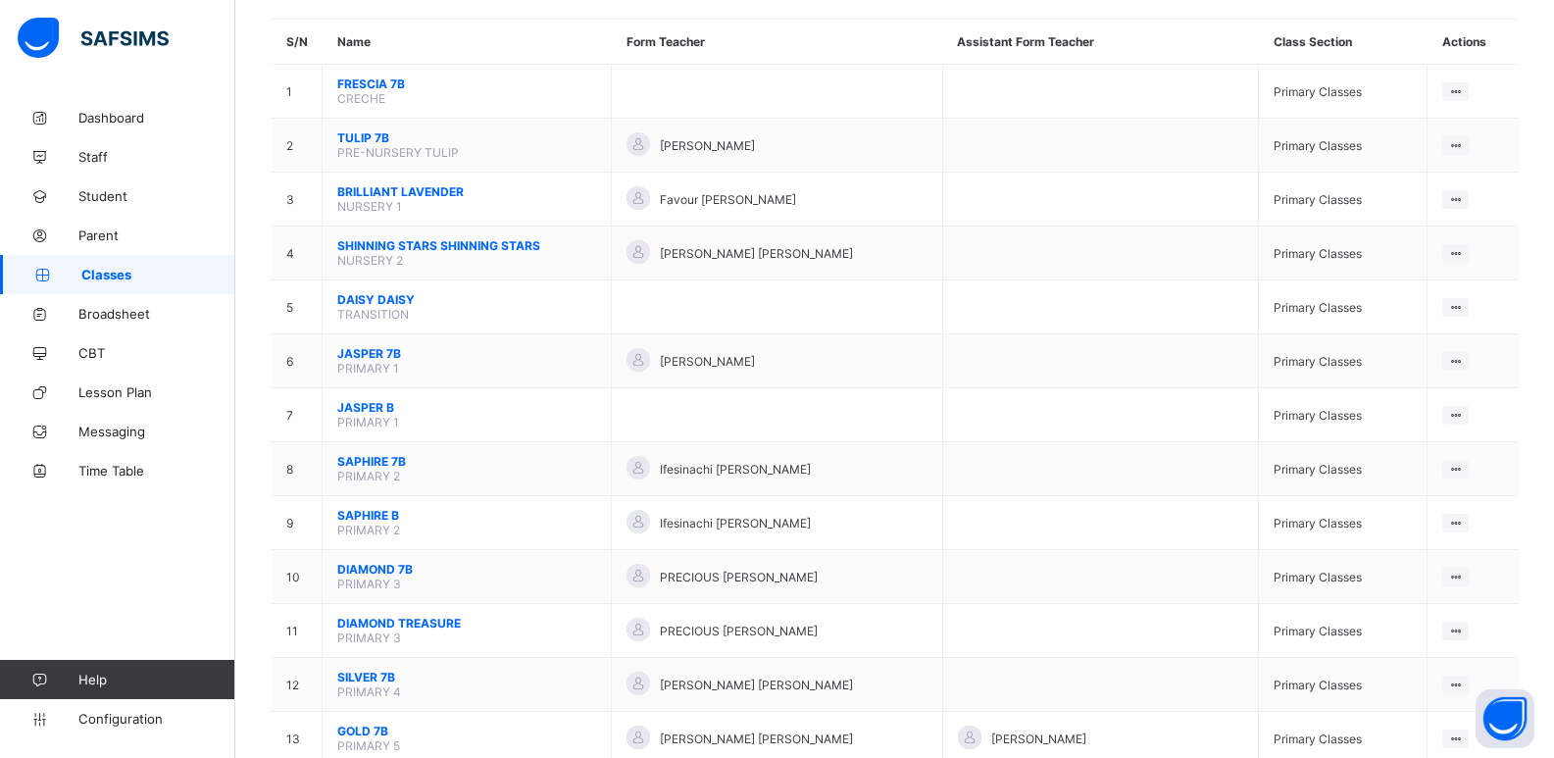
scroll to position [139, 0]
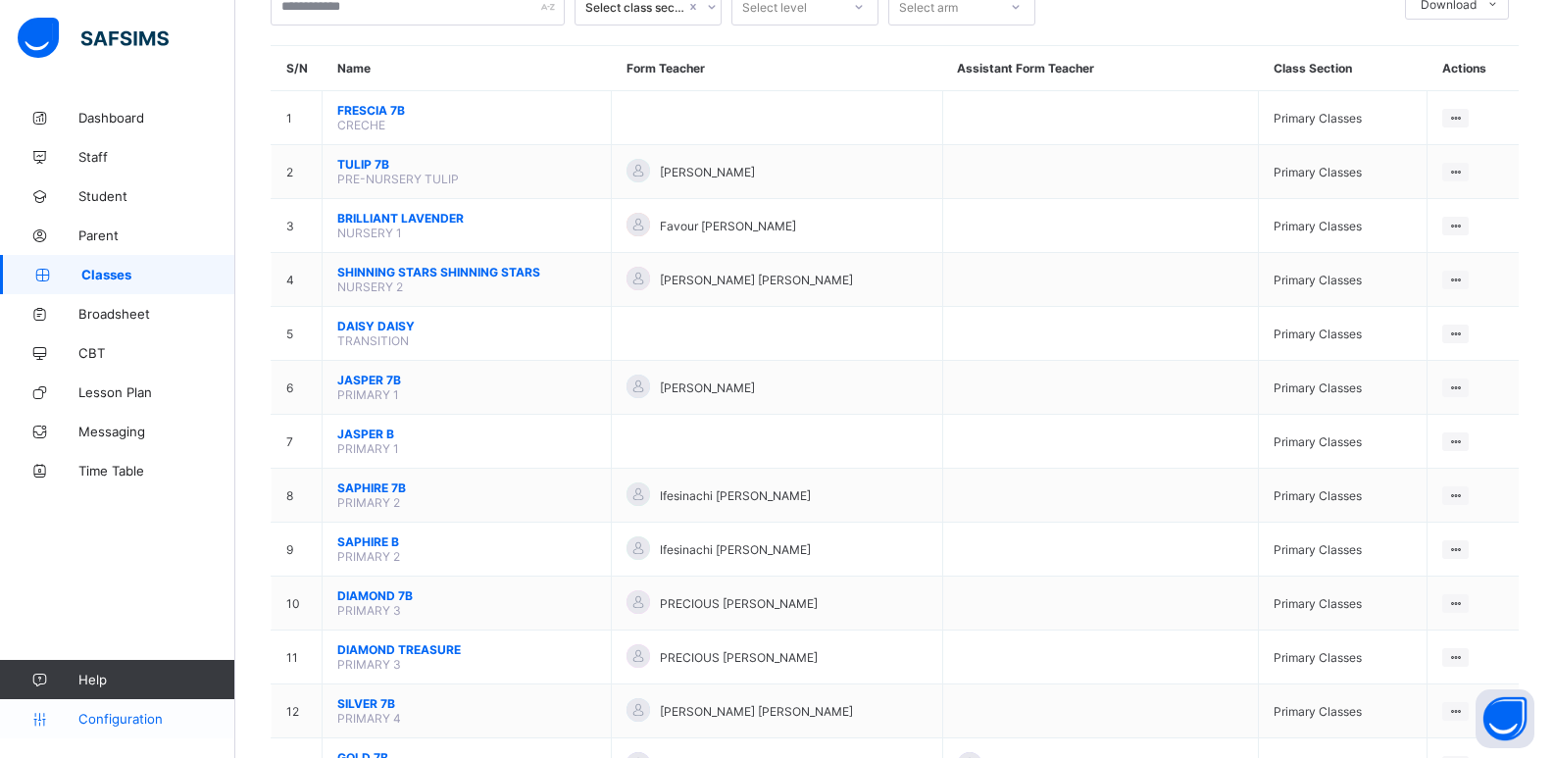
click at [140, 720] on span "Configuration" at bounding box center [156, 719] width 156 height 16
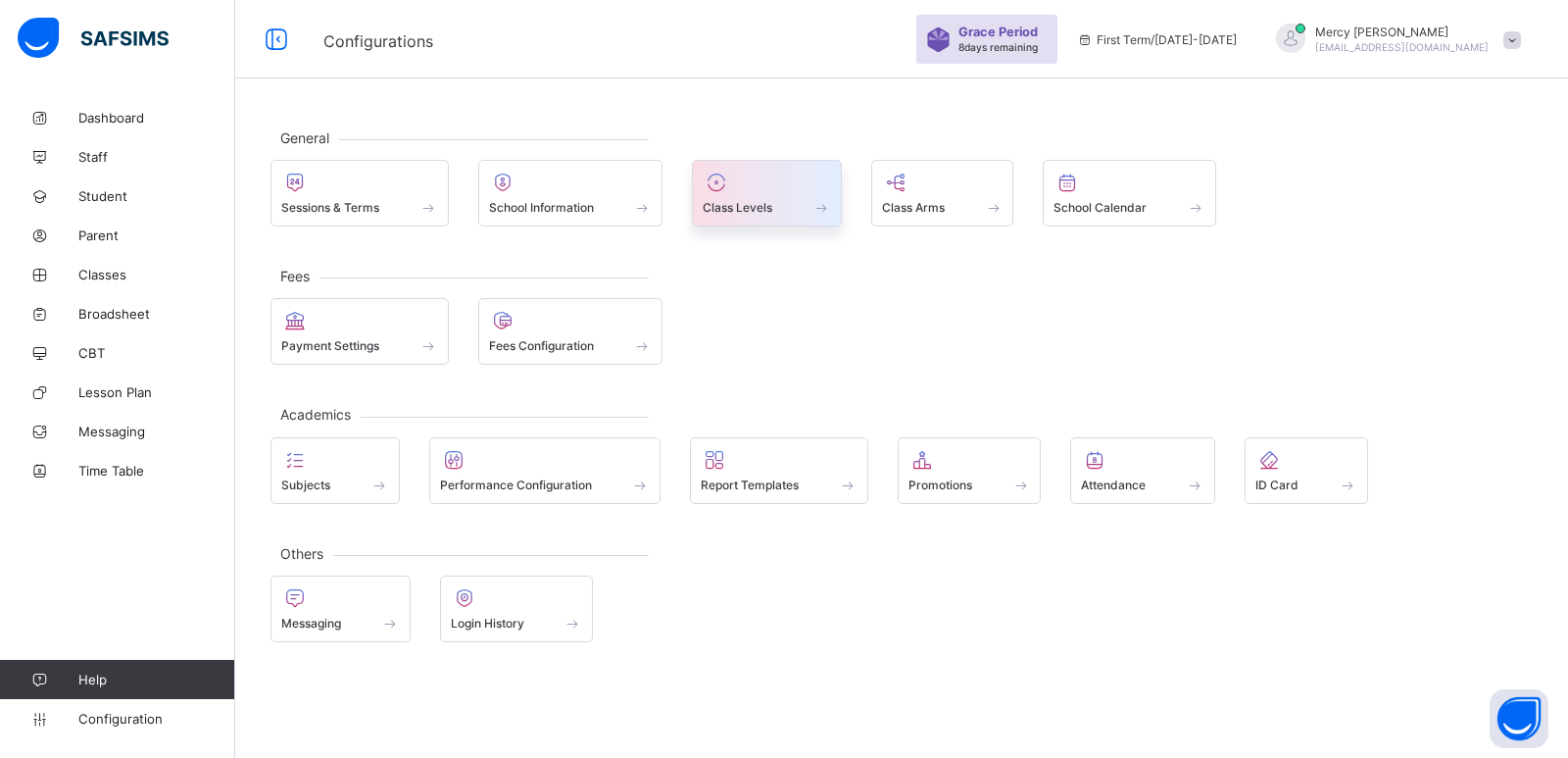
click at [770, 189] on div at bounding box center [767, 183] width 128 height 24
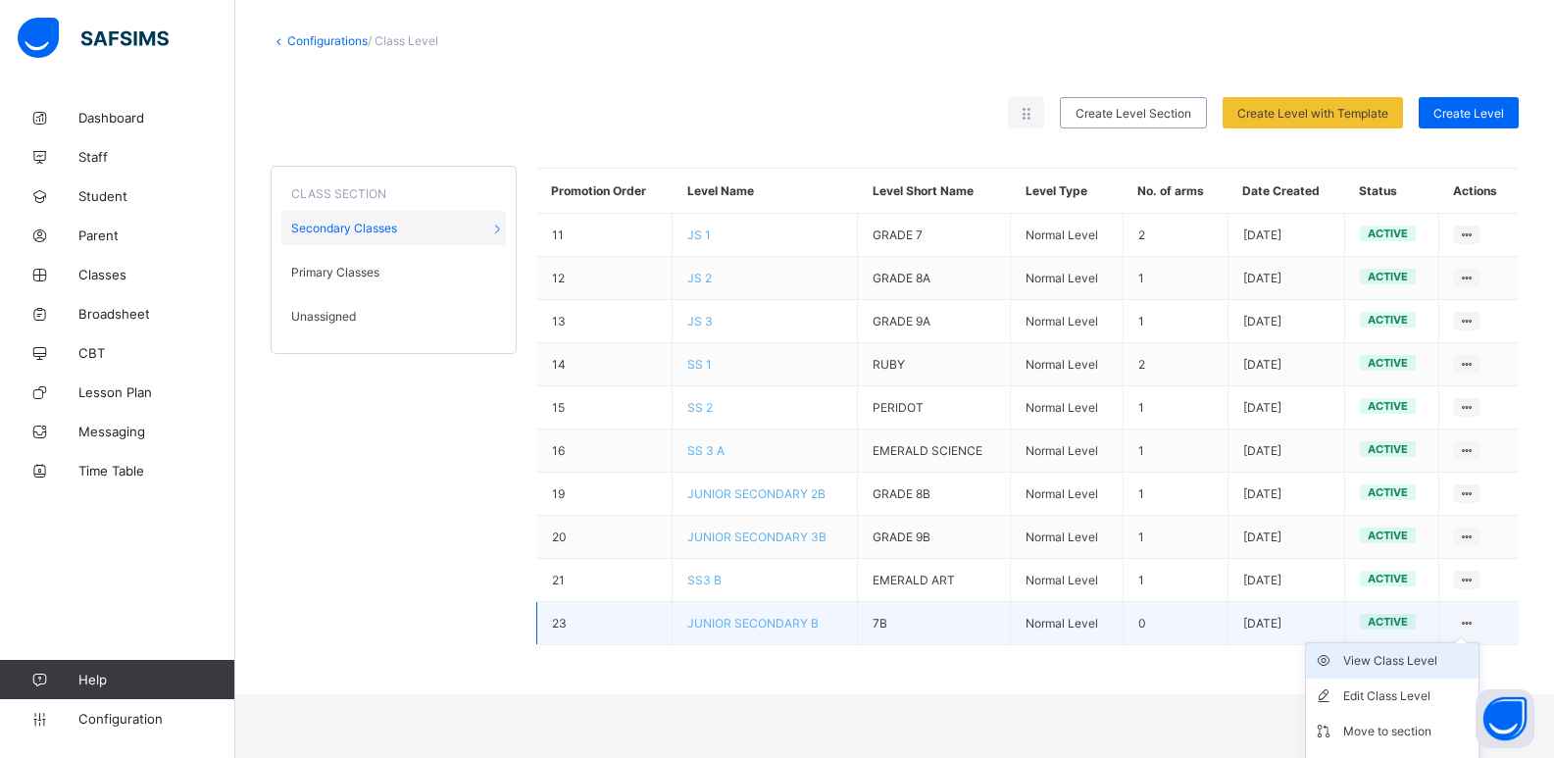
scroll to position [122, 0]
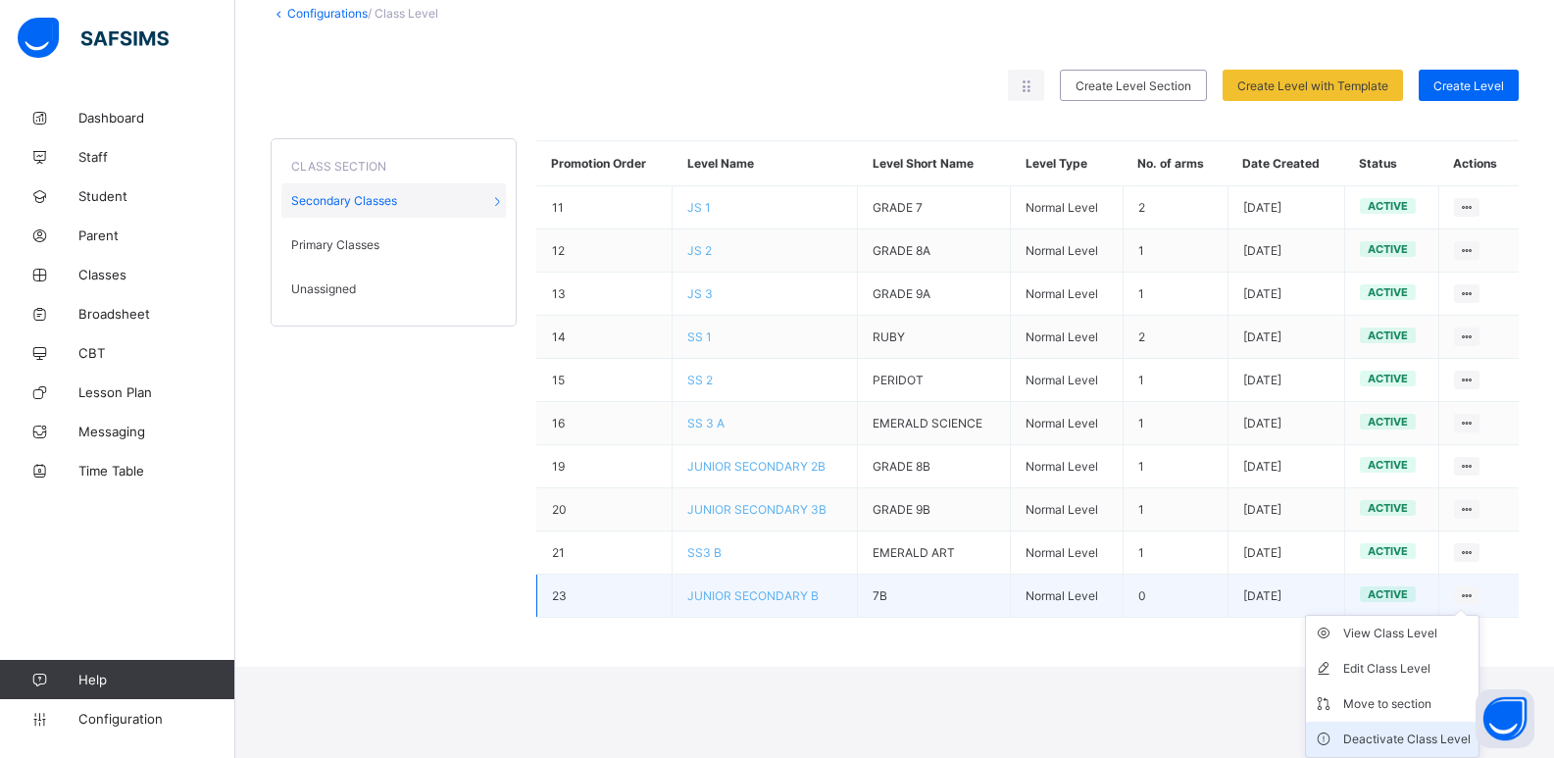
click at [1372, 743] on div "Deactivate Class Level" at bounding box center [1406, 740] width 127 height 20
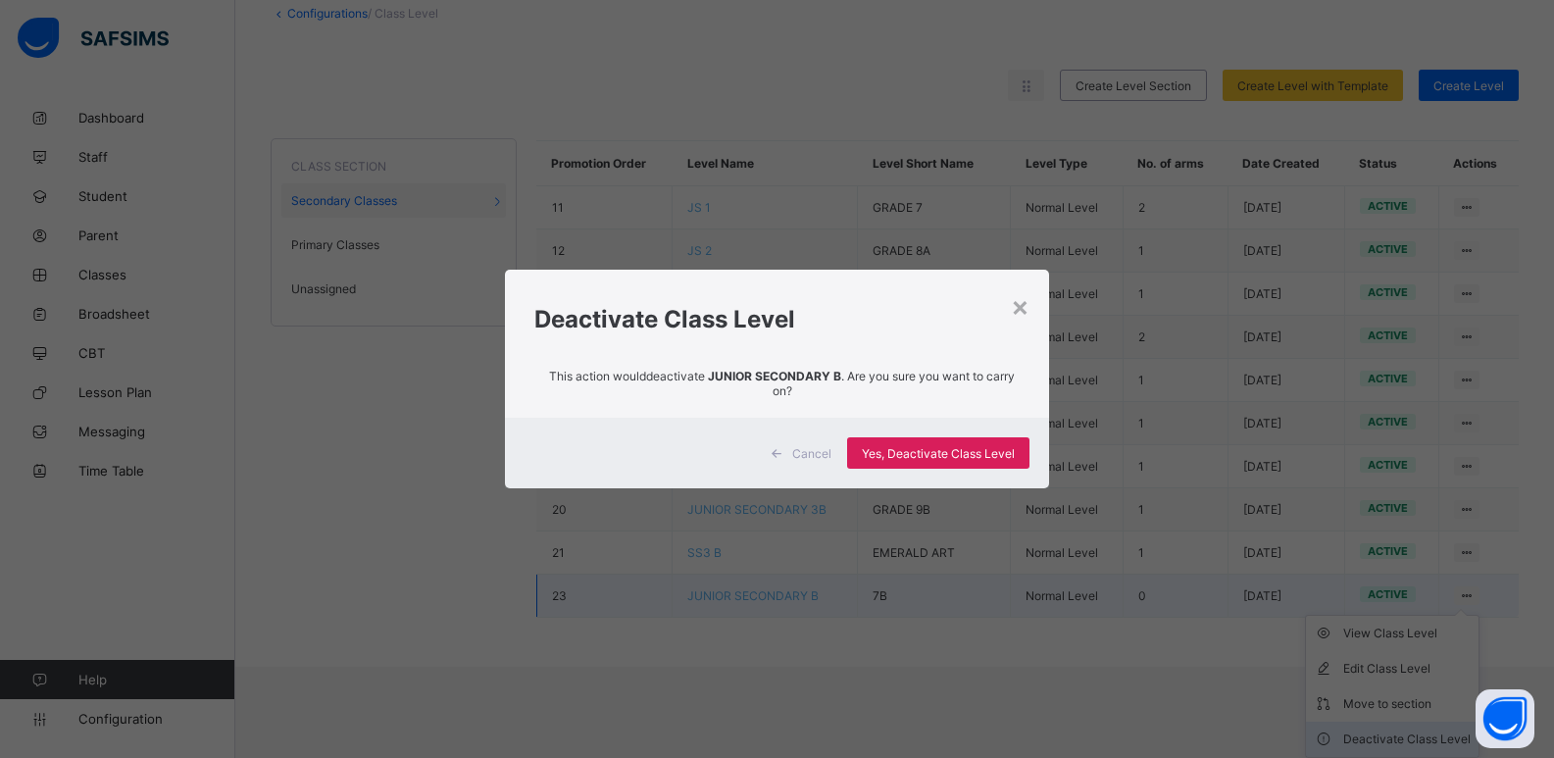
scroll to position [30, 0]
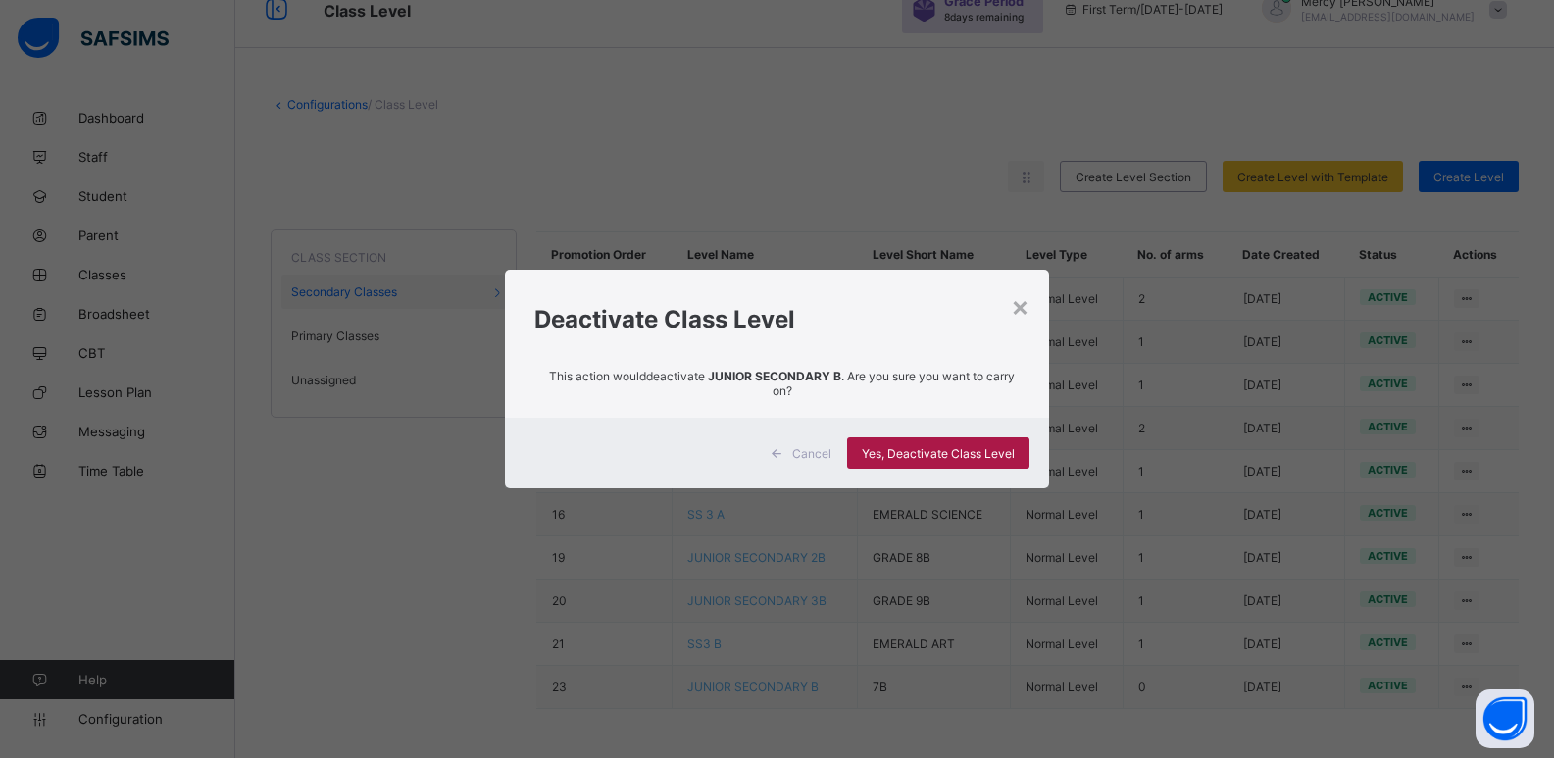
click at [1000, 454] on span "Yes, Deactivate Class Level" at bounding box center [938, 453] width 153 height 15
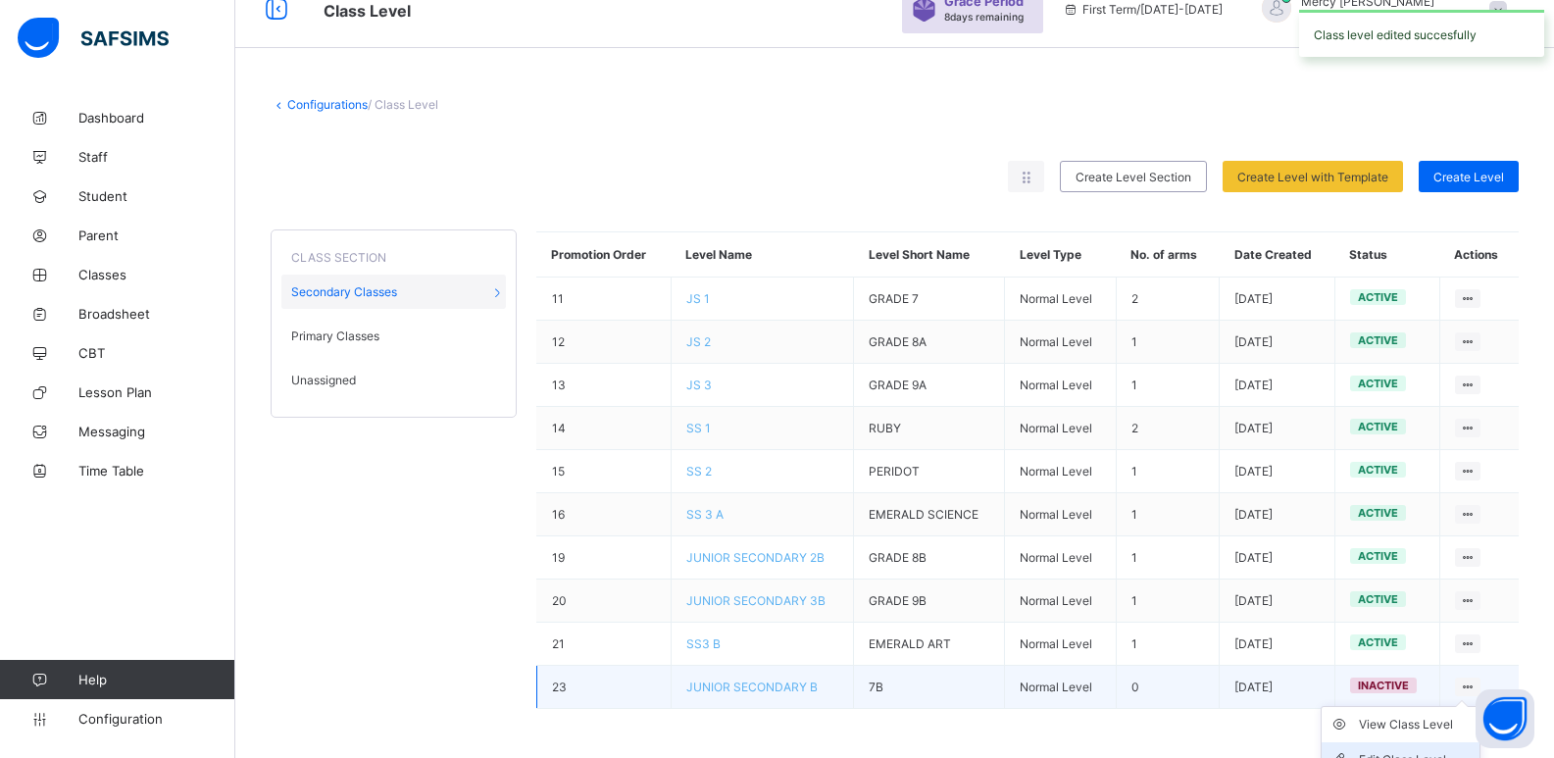
scroll to position [122, 0]
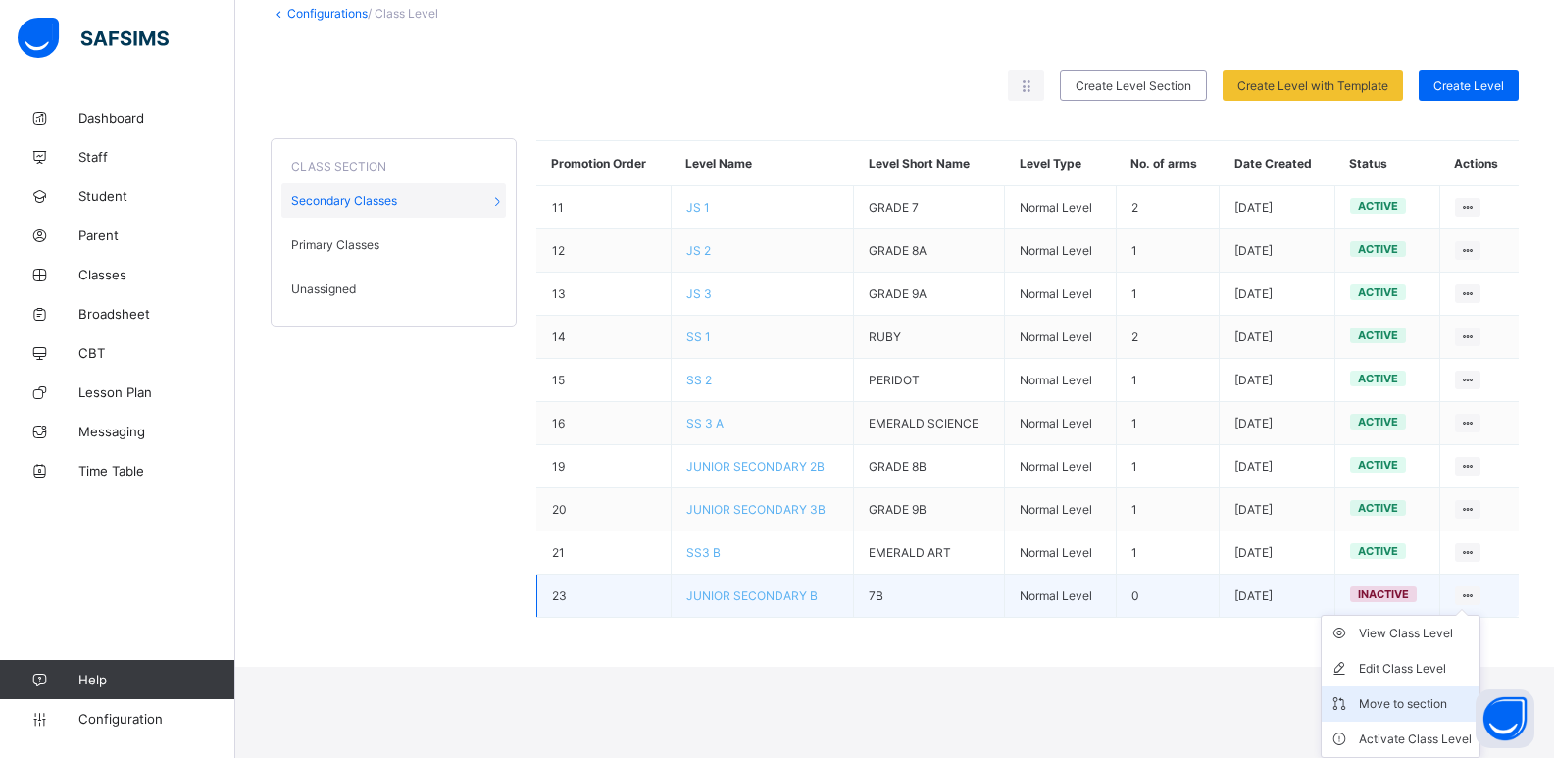
click at [1409, 707] on div "Move to section" at bounding box center [1415, 704] width 113 height 20
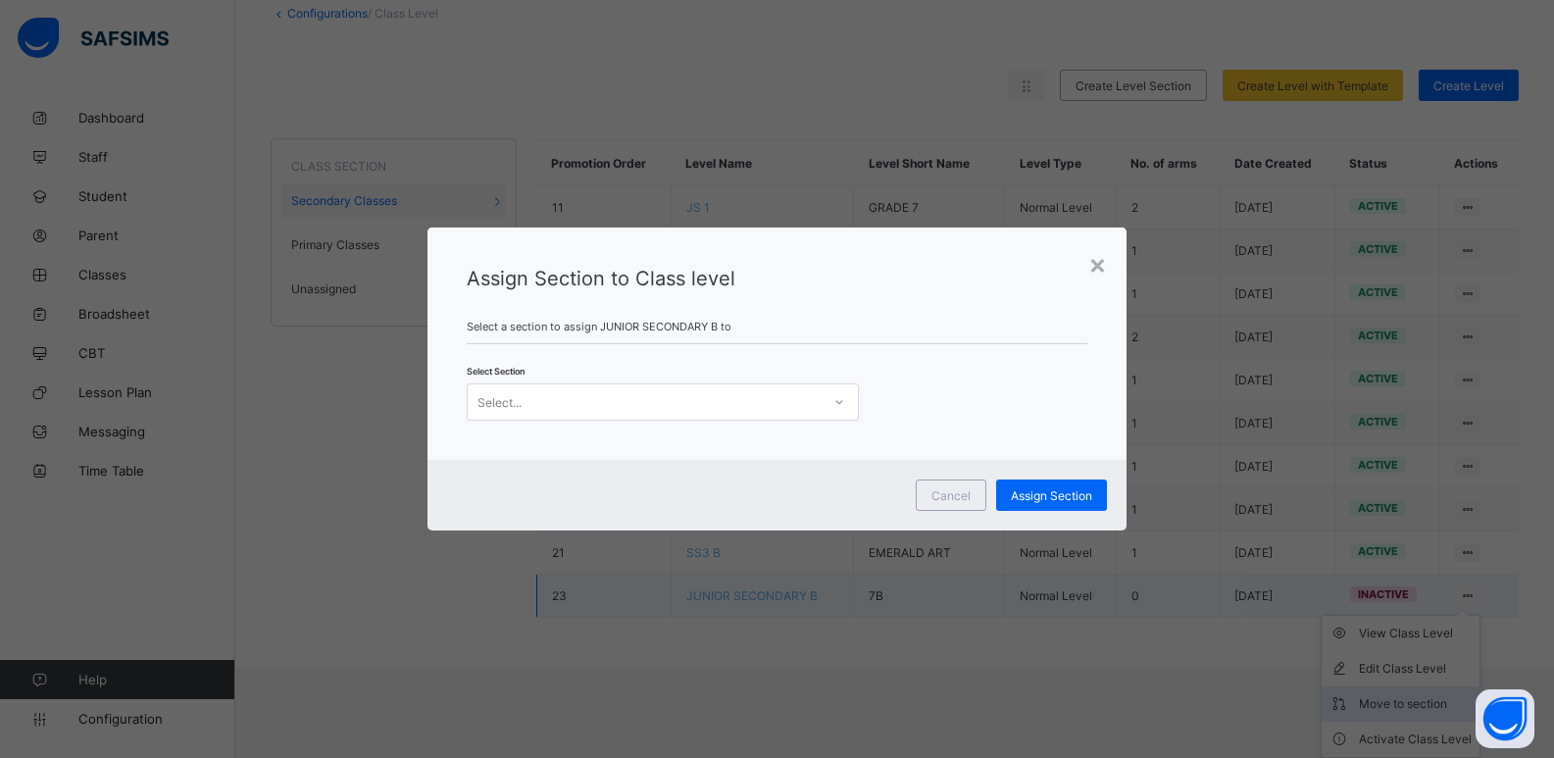
scroll to position [30, 0]
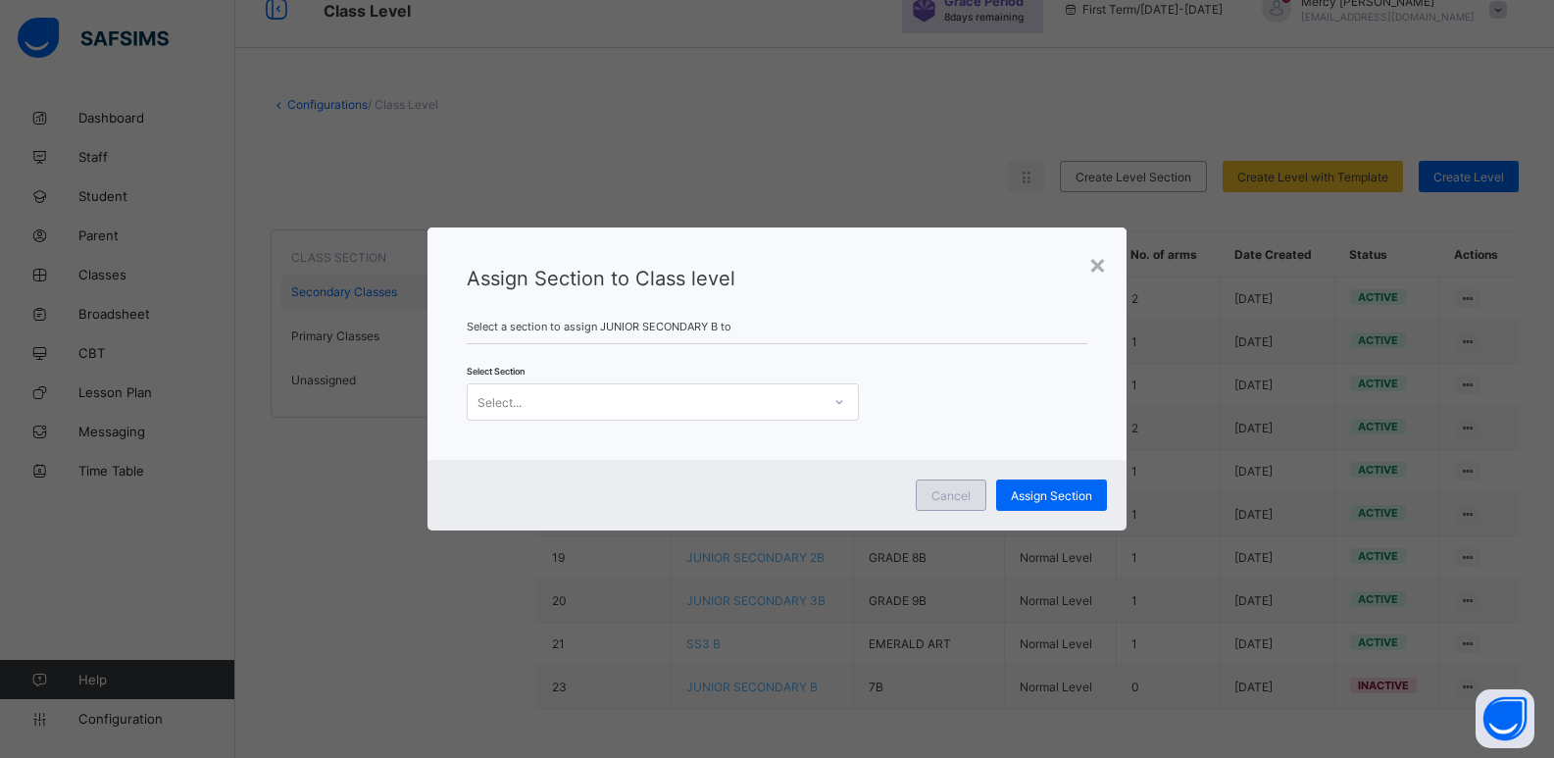
click at [964, 495] on span "Cancel" at bounding box center [951, 495] width 39 height 15
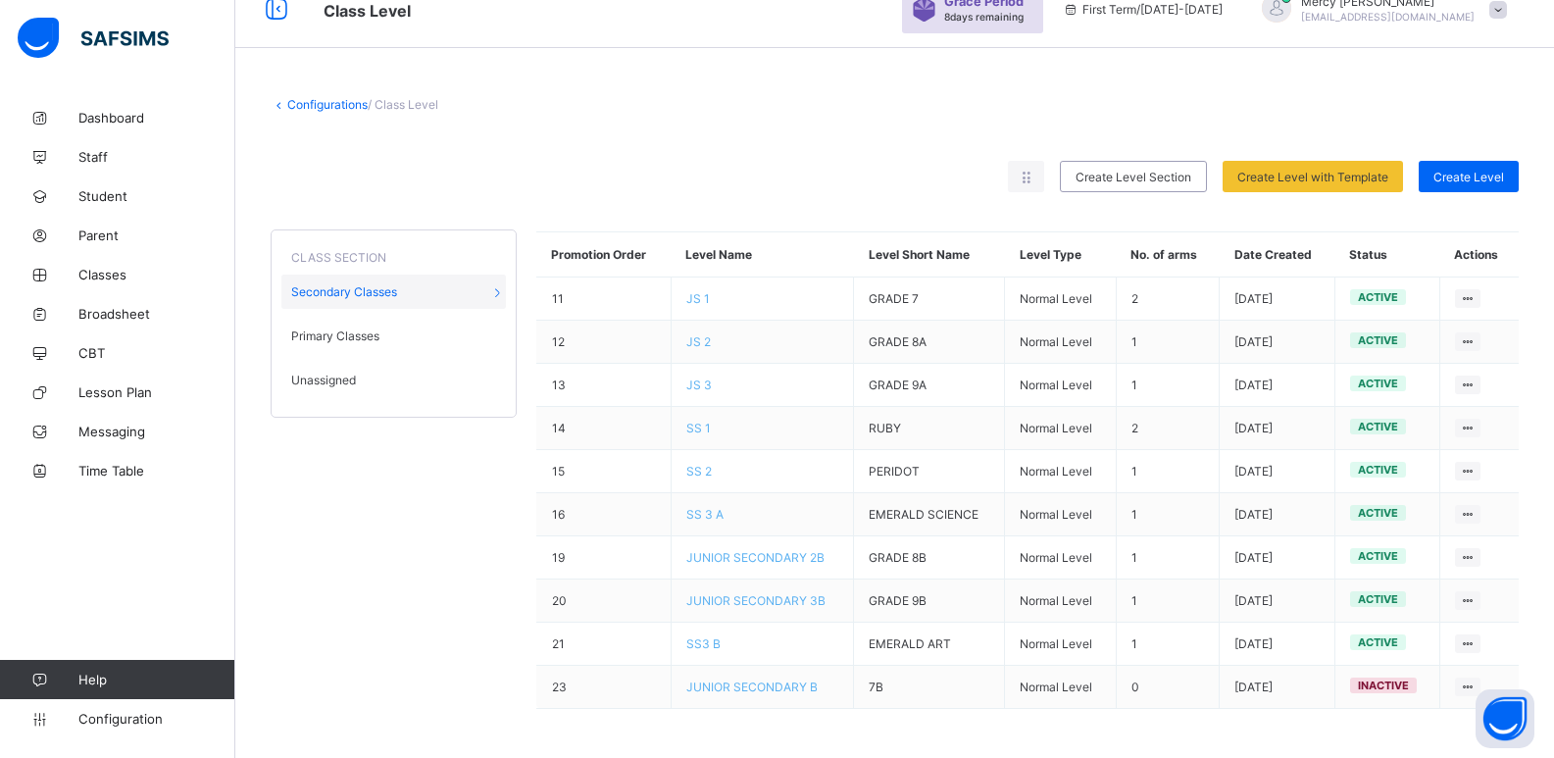
click at [1092, 725] on div "Promotion Order Level Name Level Short Name Level Type No. of arms Date Created…" at bounding box center [1027, 470] width 983 height 517
click at [346, 371] on div "Unassigned" at bounding box center [393, 380] width 225 height 34
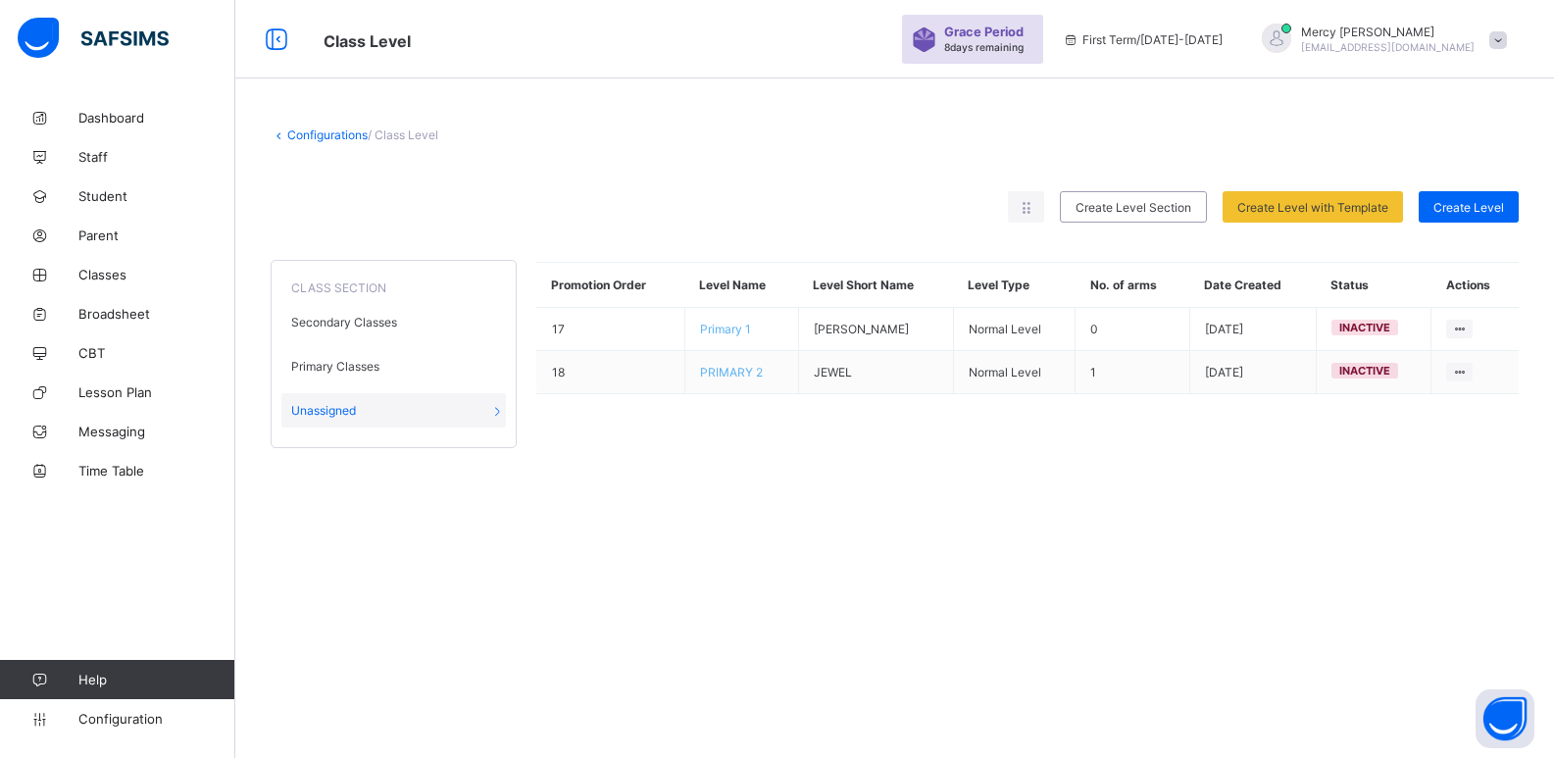
scroll to position [0, 0]
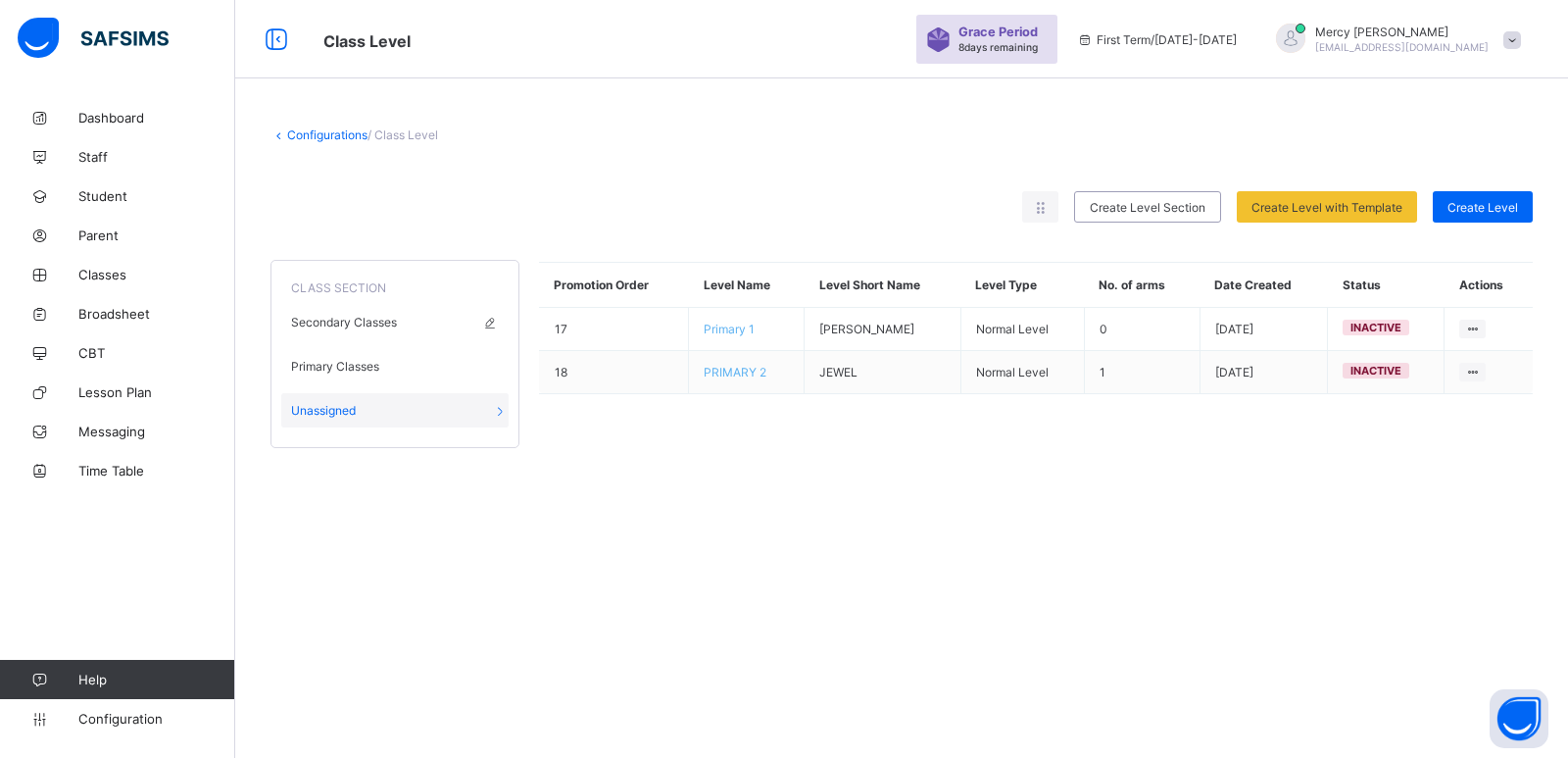
click at [414, 315] on div "Secondary Classes" at bounding box center [394, 322] width 227 height 34
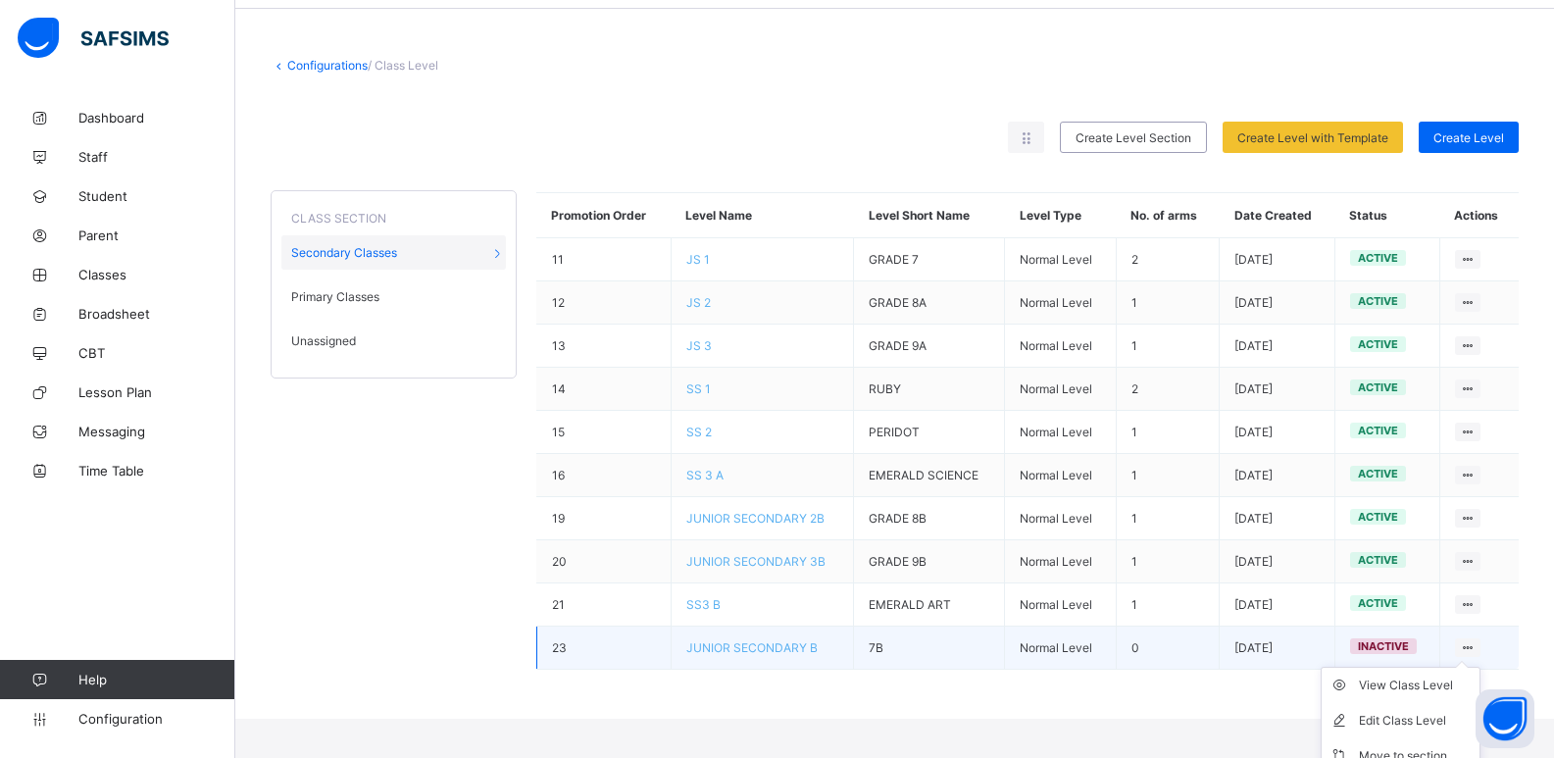
scroll to position [122, 0]
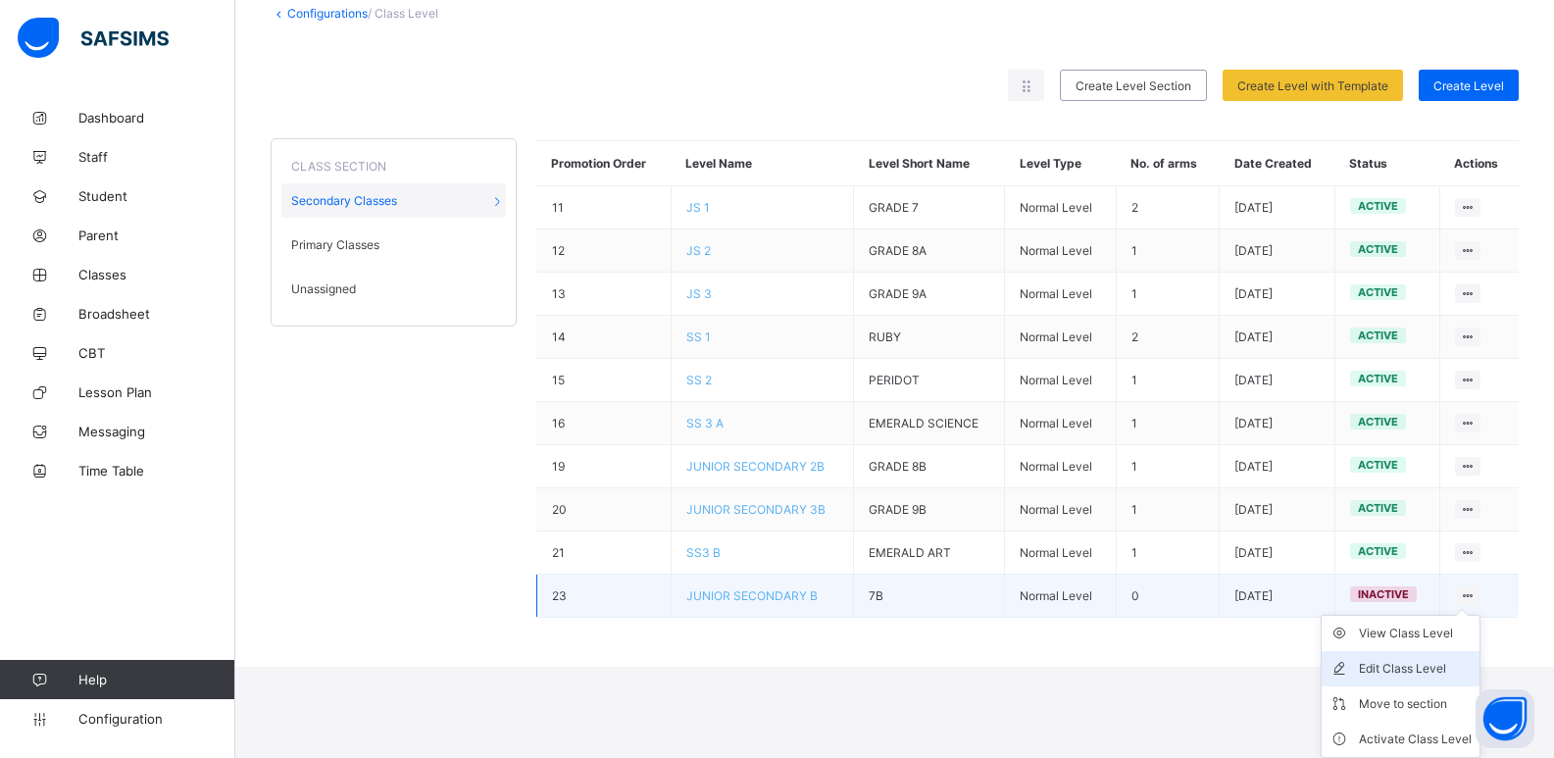
click at [1382, 661] on div "Edit Class Level" at bounding box center [1415, 669] width 113 height 20
type input "**********"
type input "**"
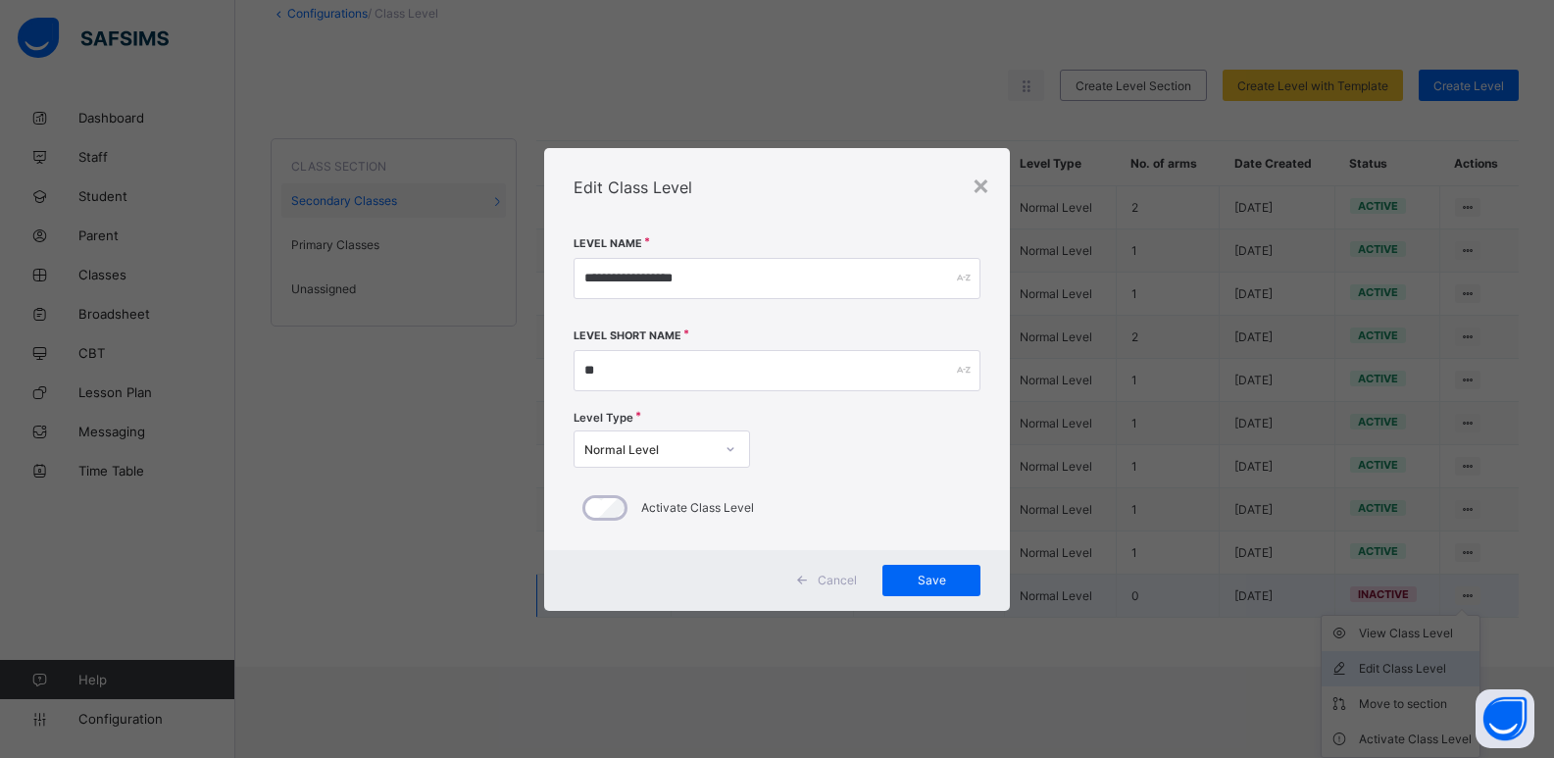
scroll to position [30, 0]
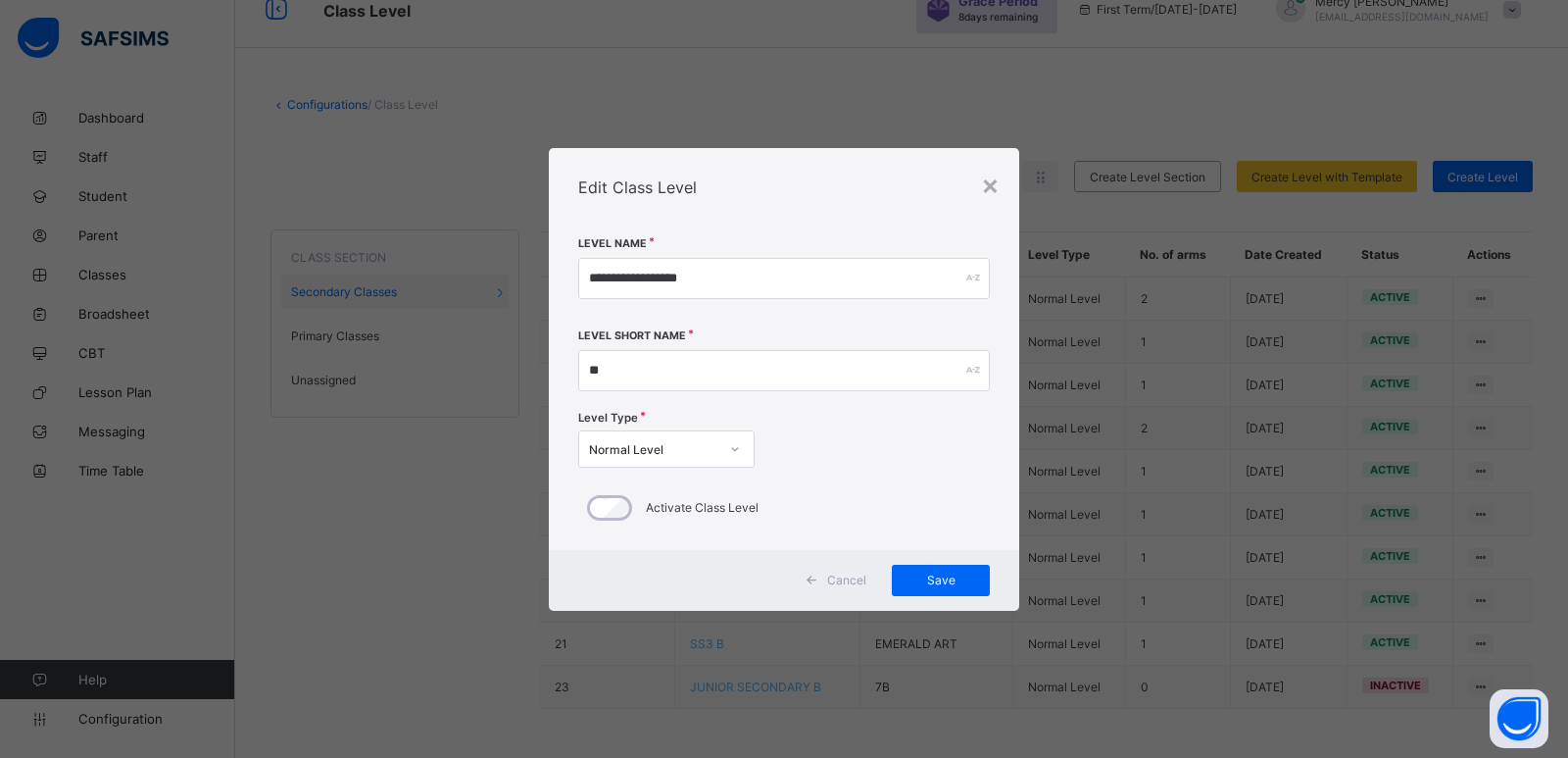
click at [841, 582] on span "Cancel" at bounding box center [846, 580] width 39 height 15
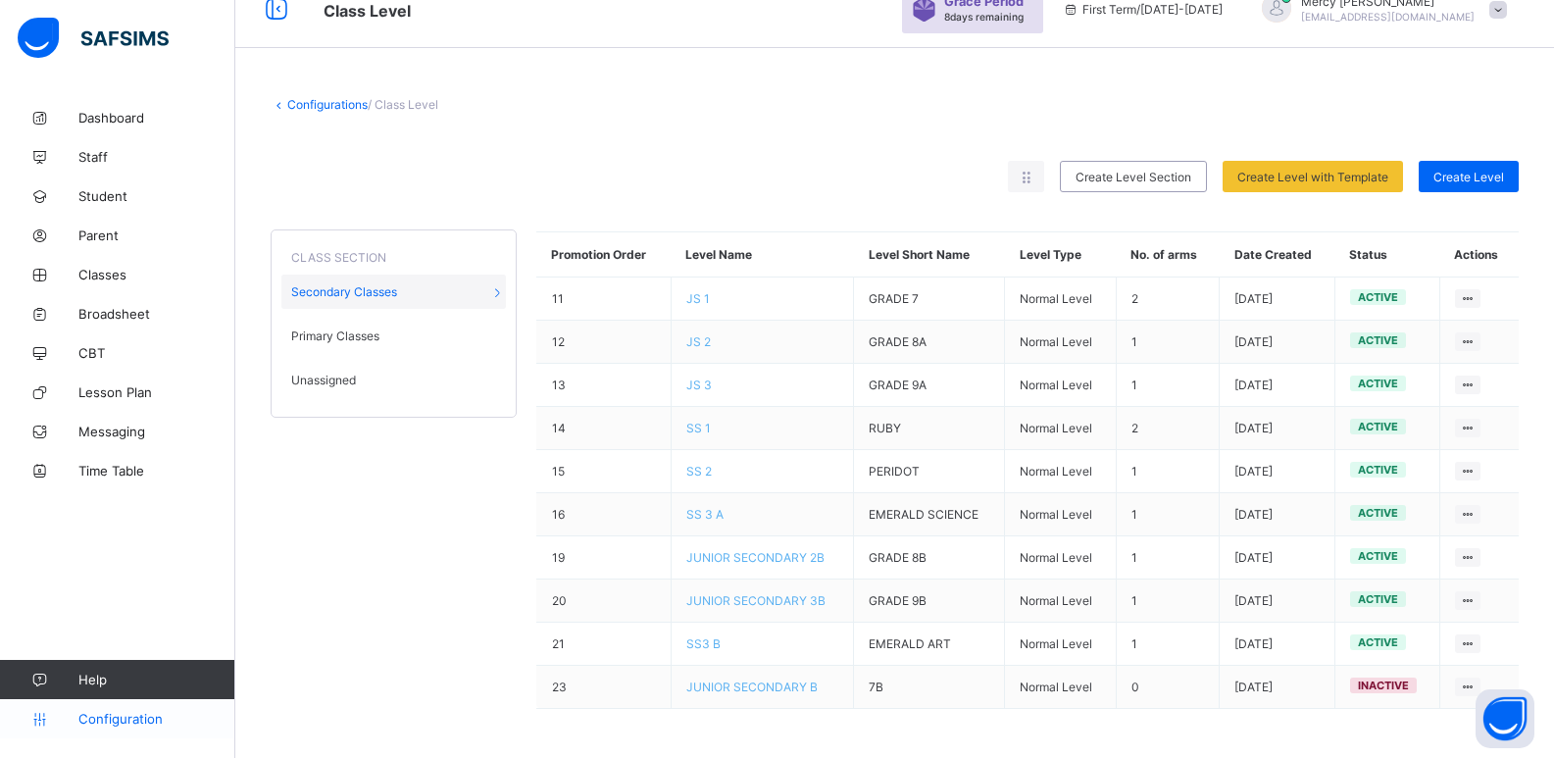
click at [122, 705] on link "Configuration" at bounding box center [117, 718] width 234 height 39
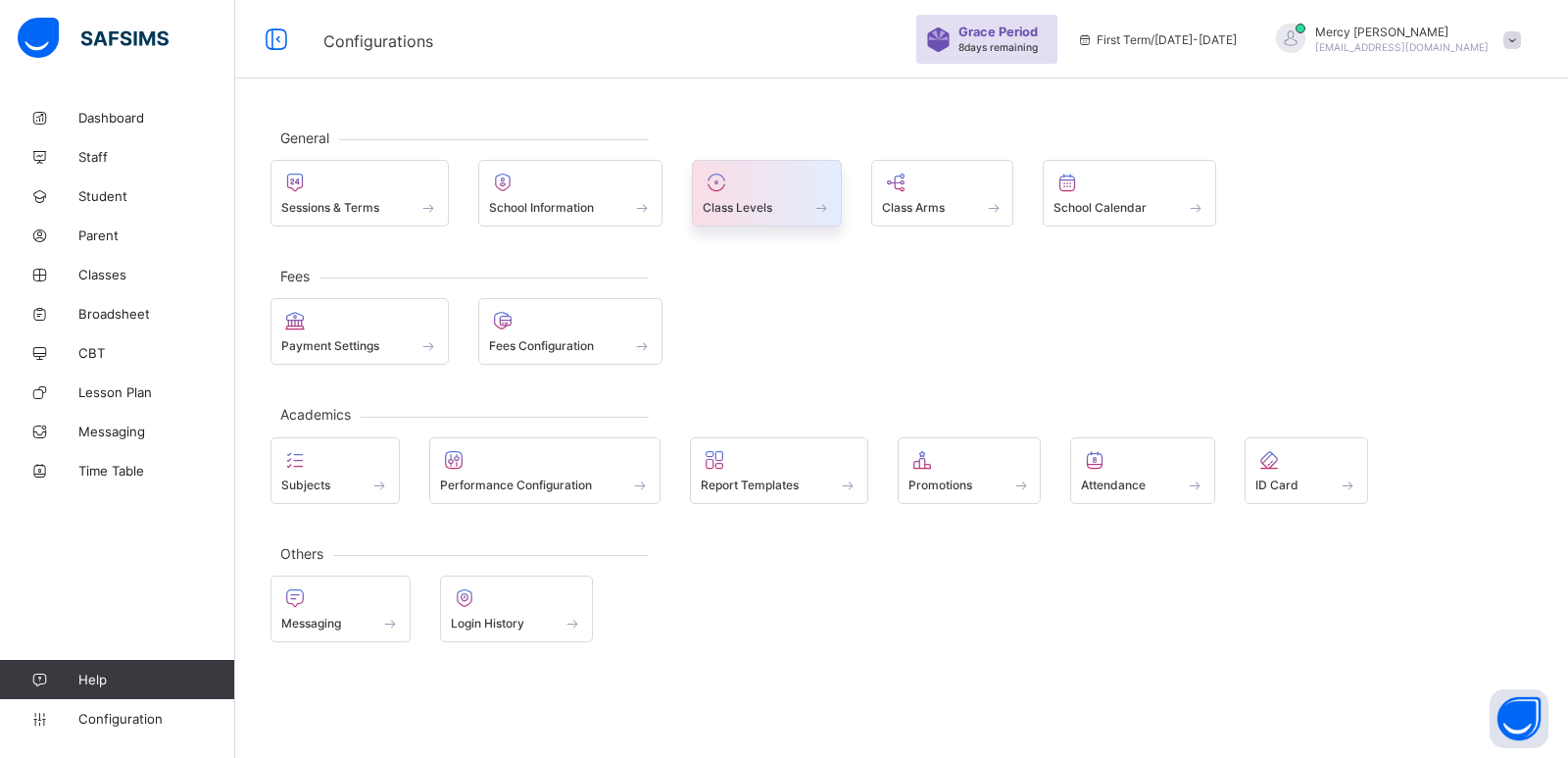
click at [739, 202] on span "Class Levels" at bounding box center [738, 207] width 70 height 15
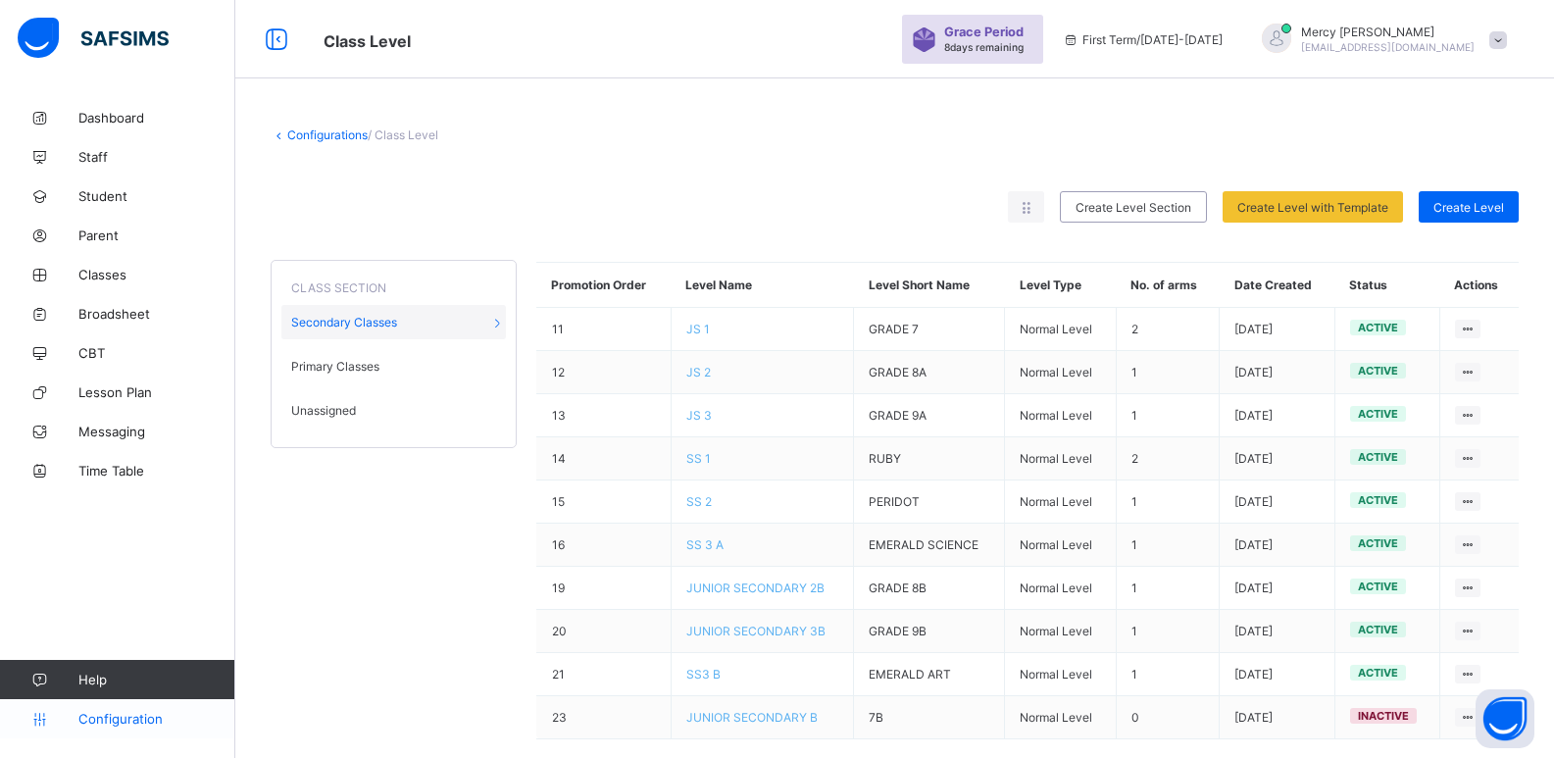
click at [132, 723] on span "Configuration" at bounding box center [156, 719] width 156 height 16
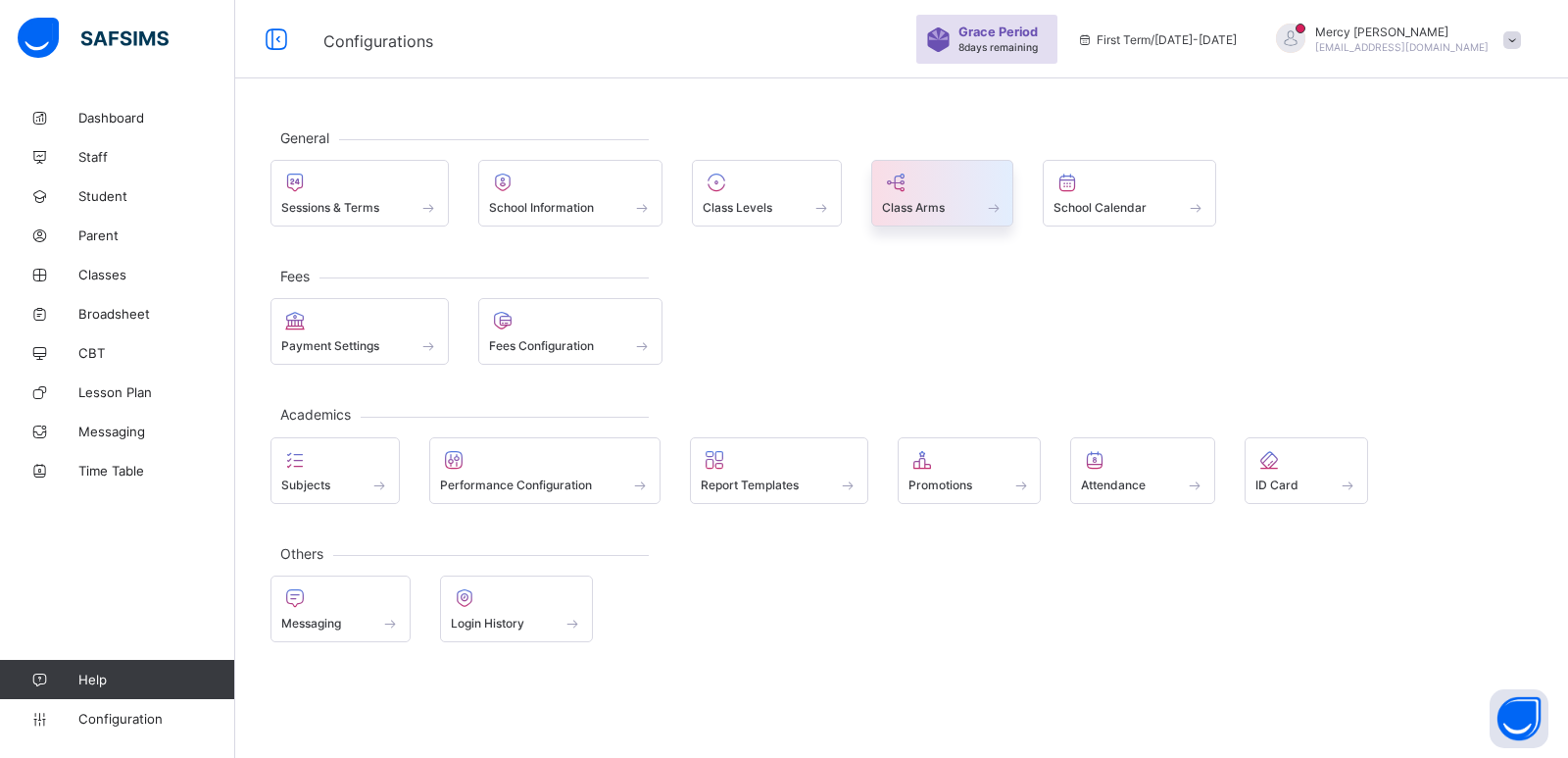
click at [925, 189] on div at bounding box center [942, 183] width 122 height 24
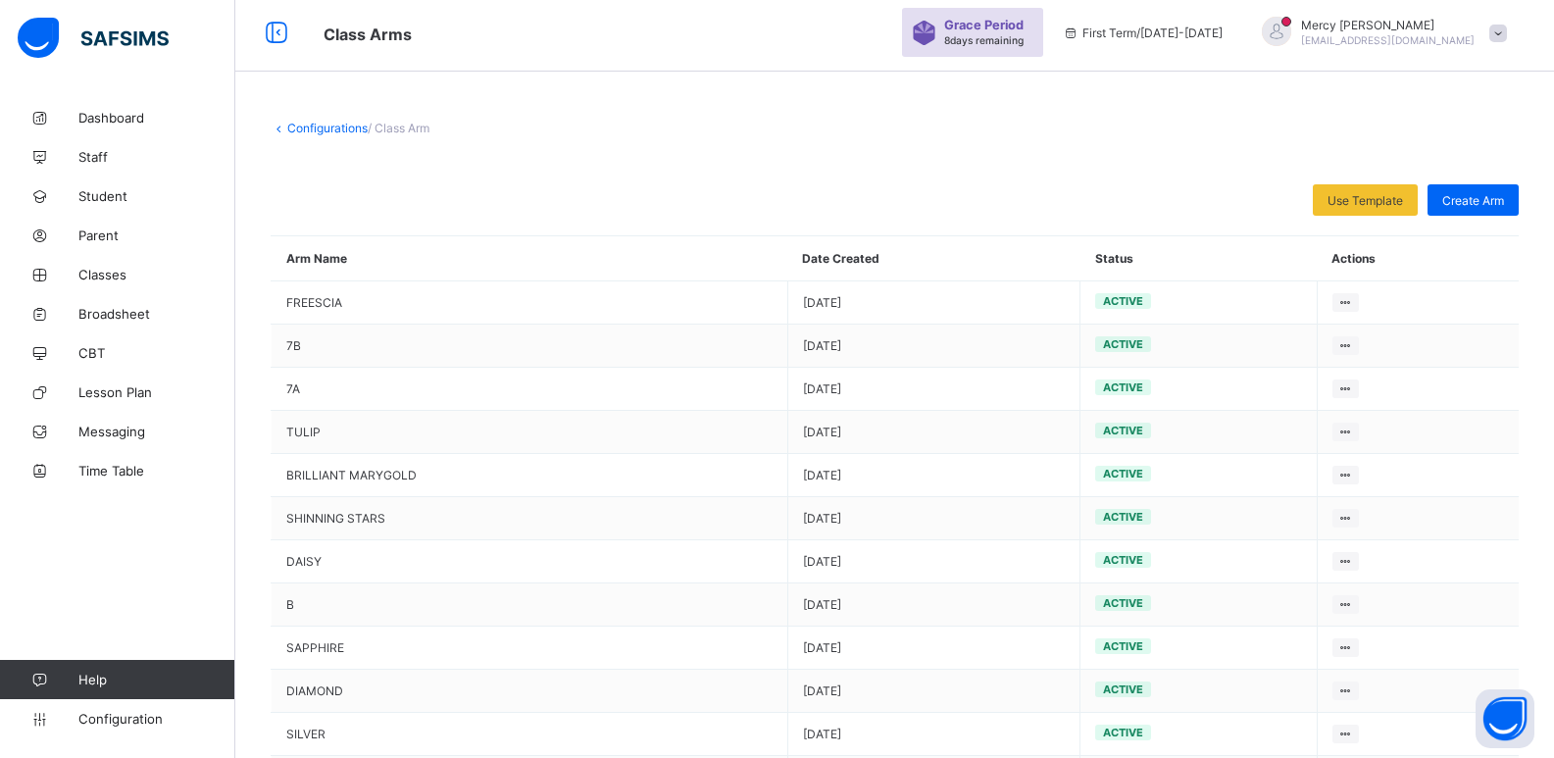
scroll to position [13, 0]
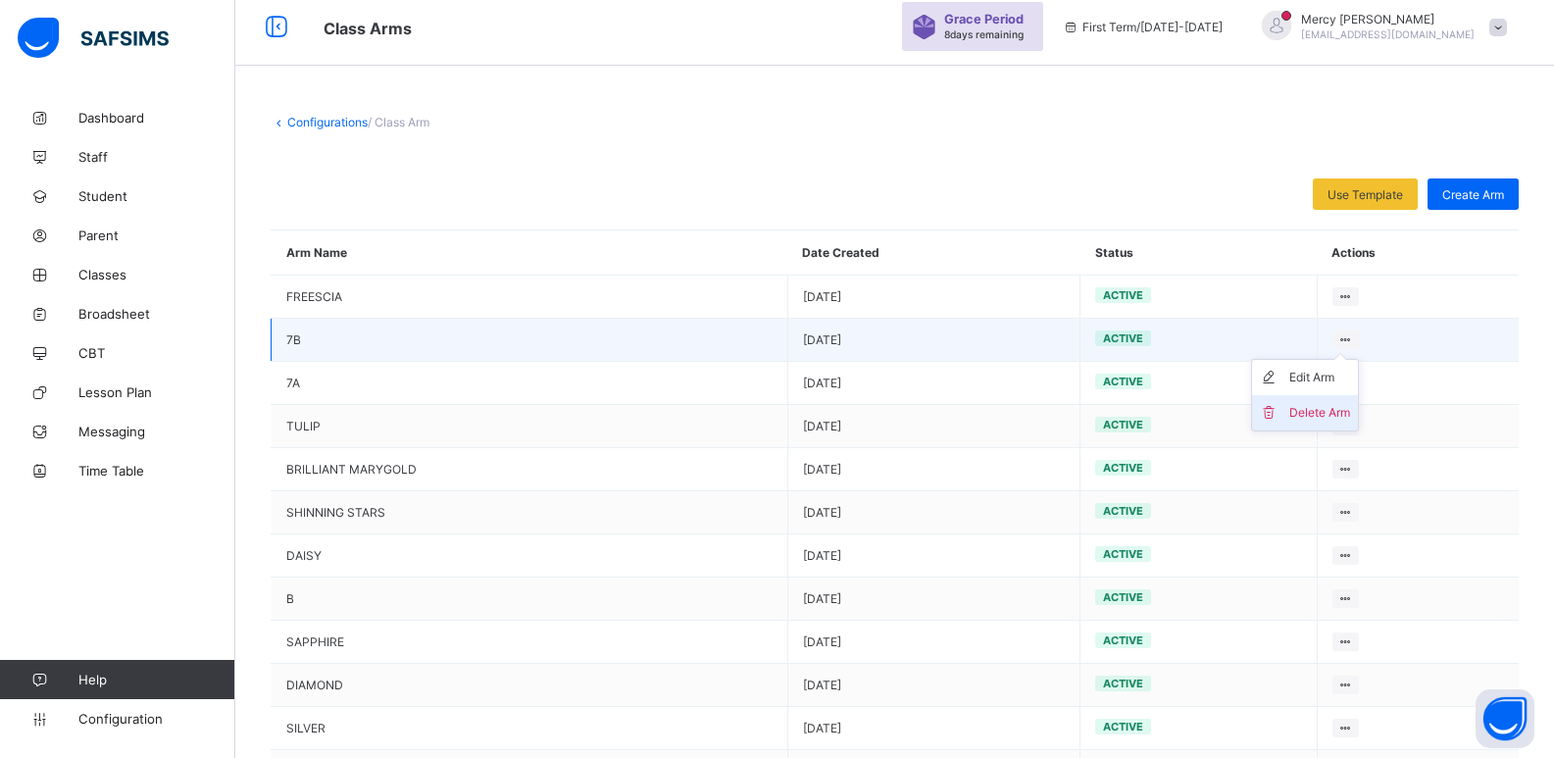
click at [1284, 424] on li "Delete Arm" at bounding box center [1305, 412] width 106 height 35
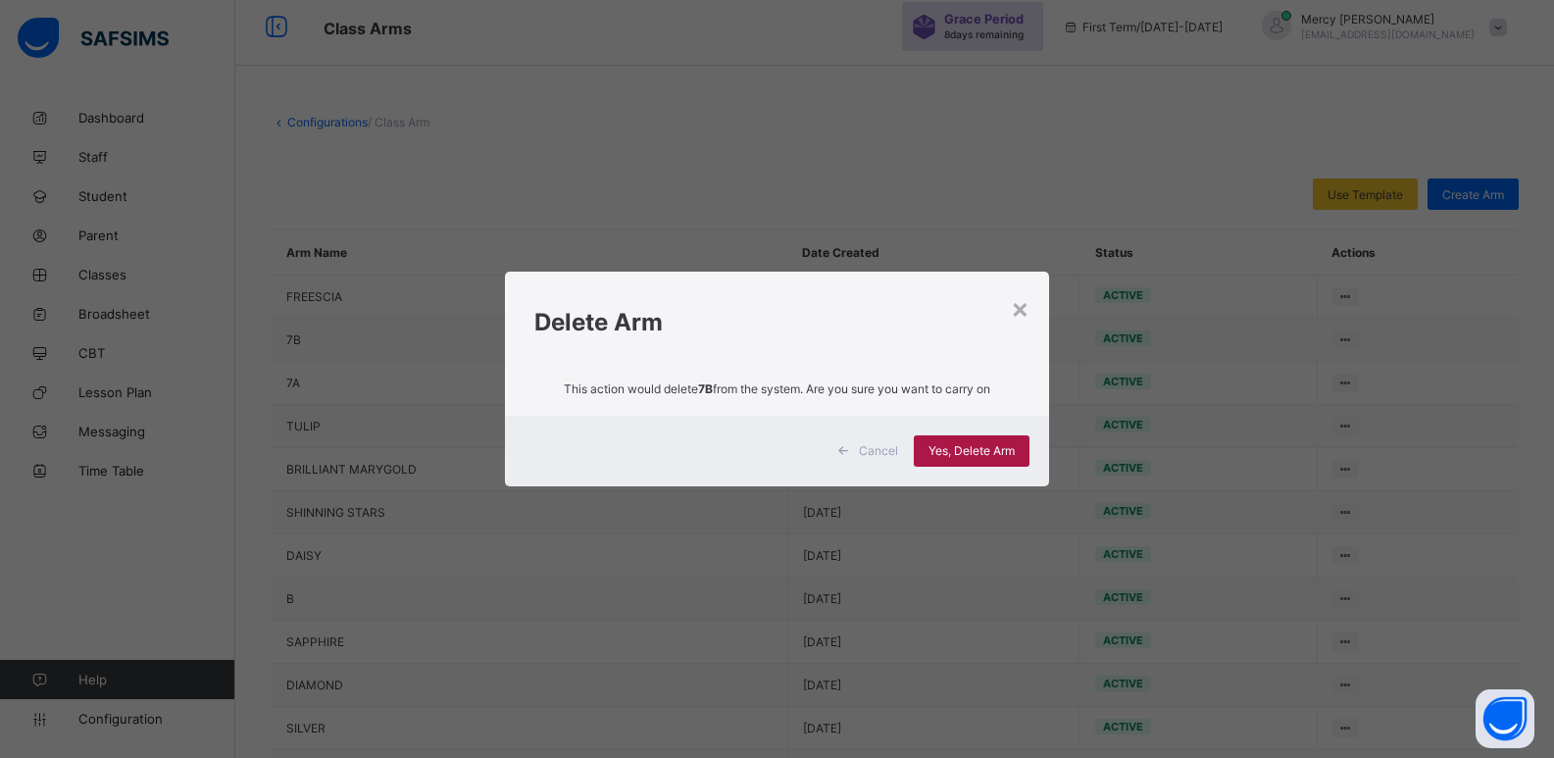
click at [1002, 449] on span "Yes, Delete Arm" at bounding box center [972, 450] width 86 height 15
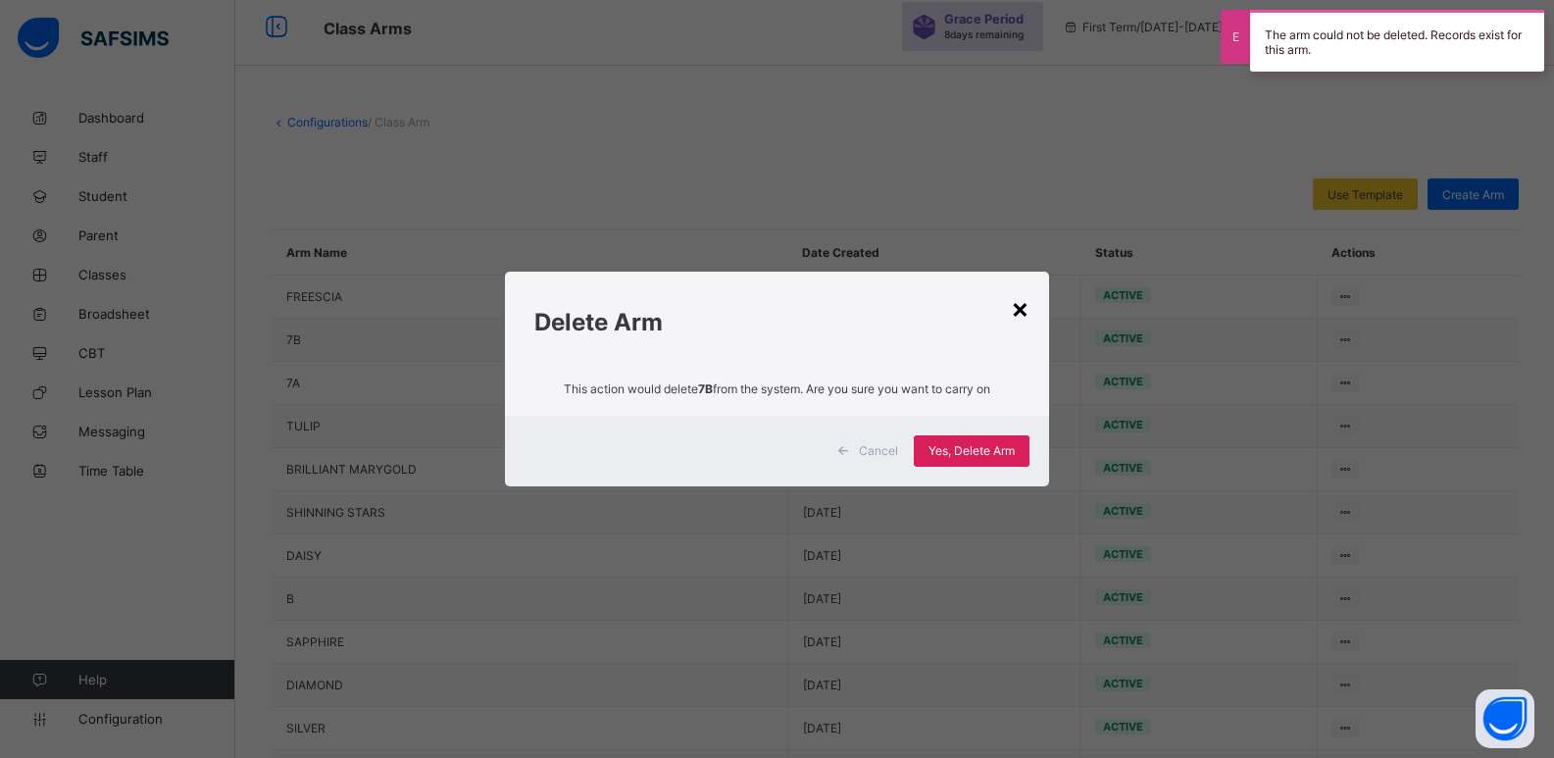
click at [1015, 305] on div "×" at bounding box center [1020, 307] width 19 height 33
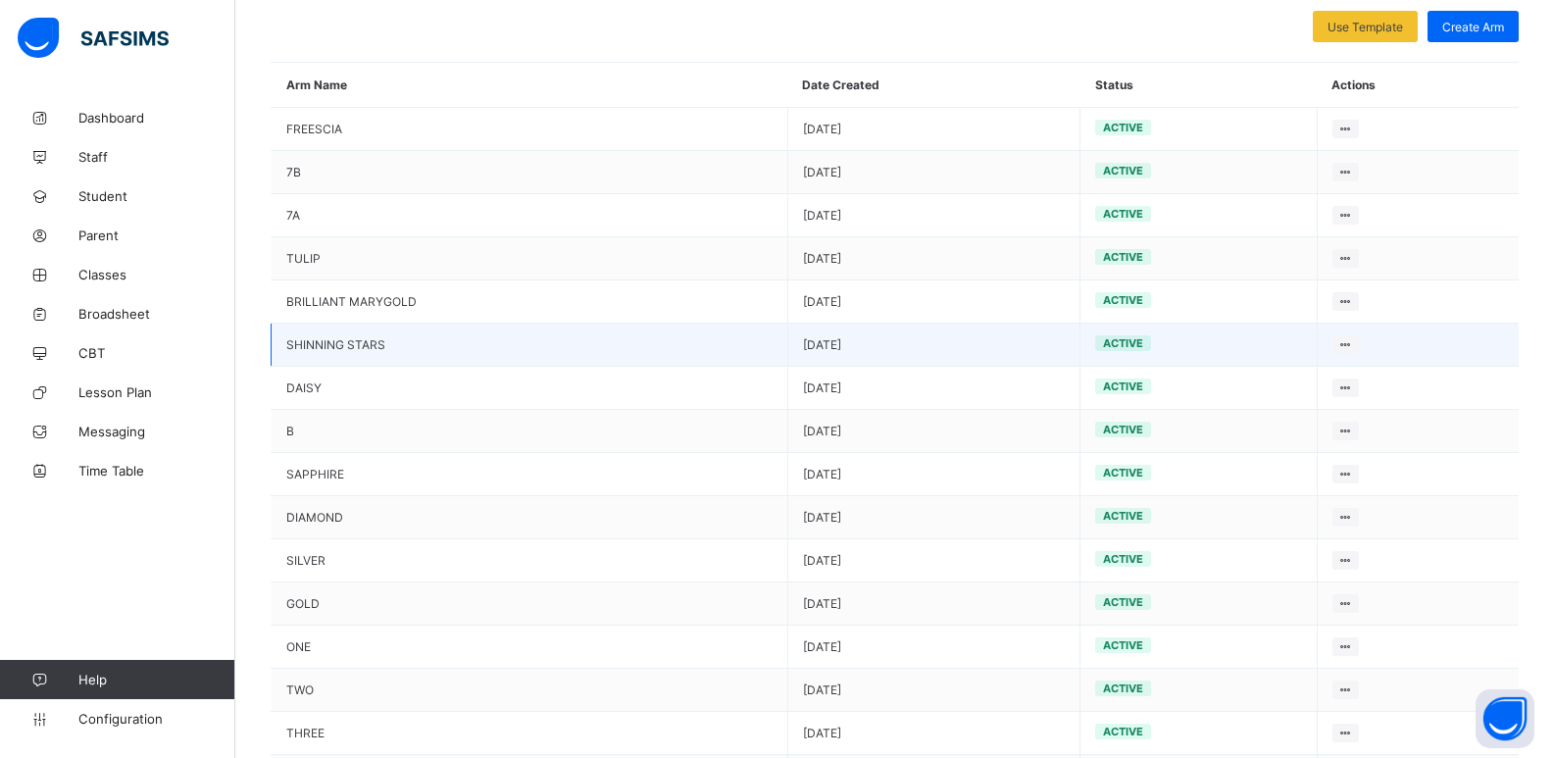
scroll to position [178, 0]
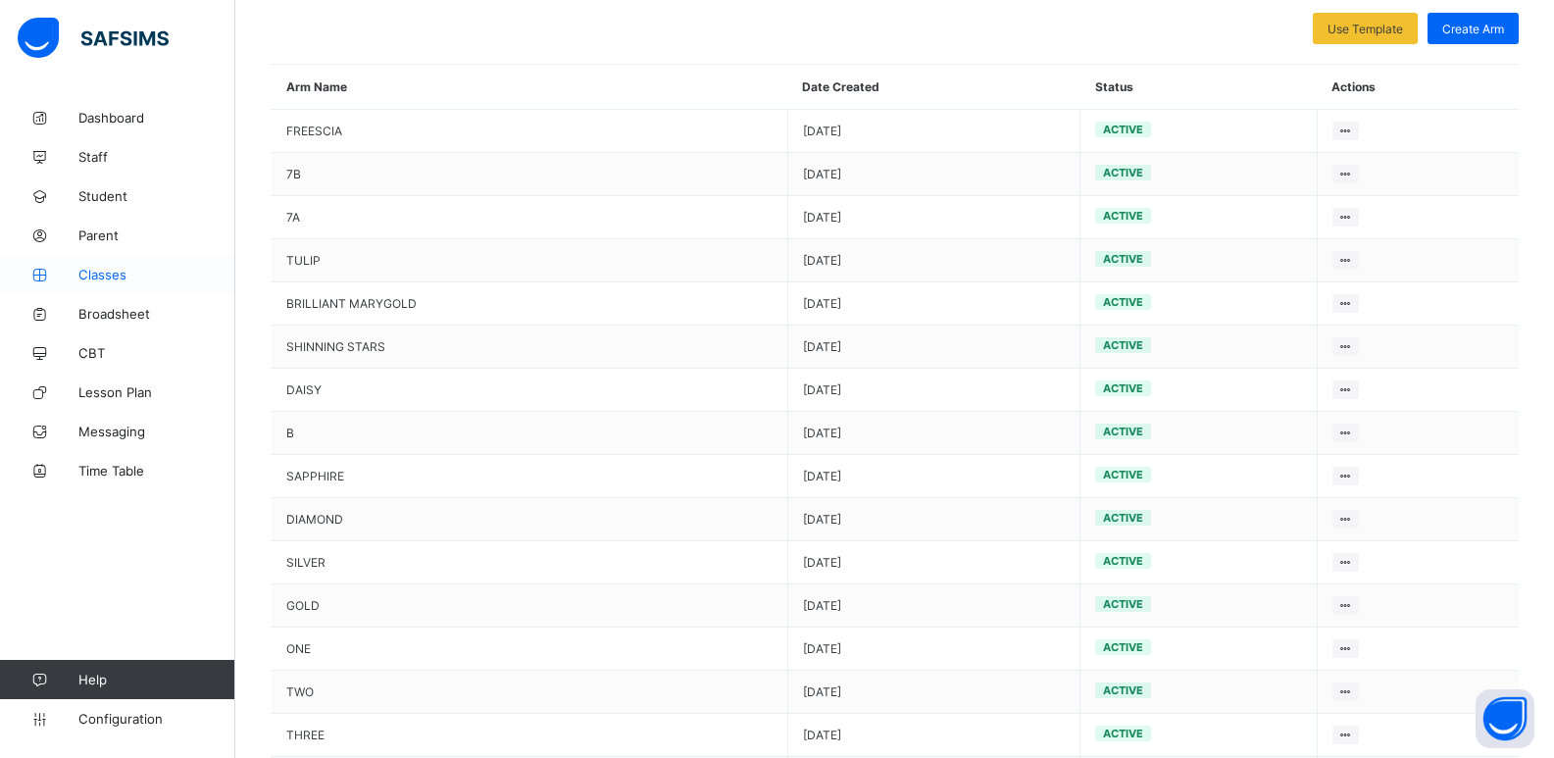
click at [109, 273] on span "Classes" at bounding box center [156, 275] width 157 height 16
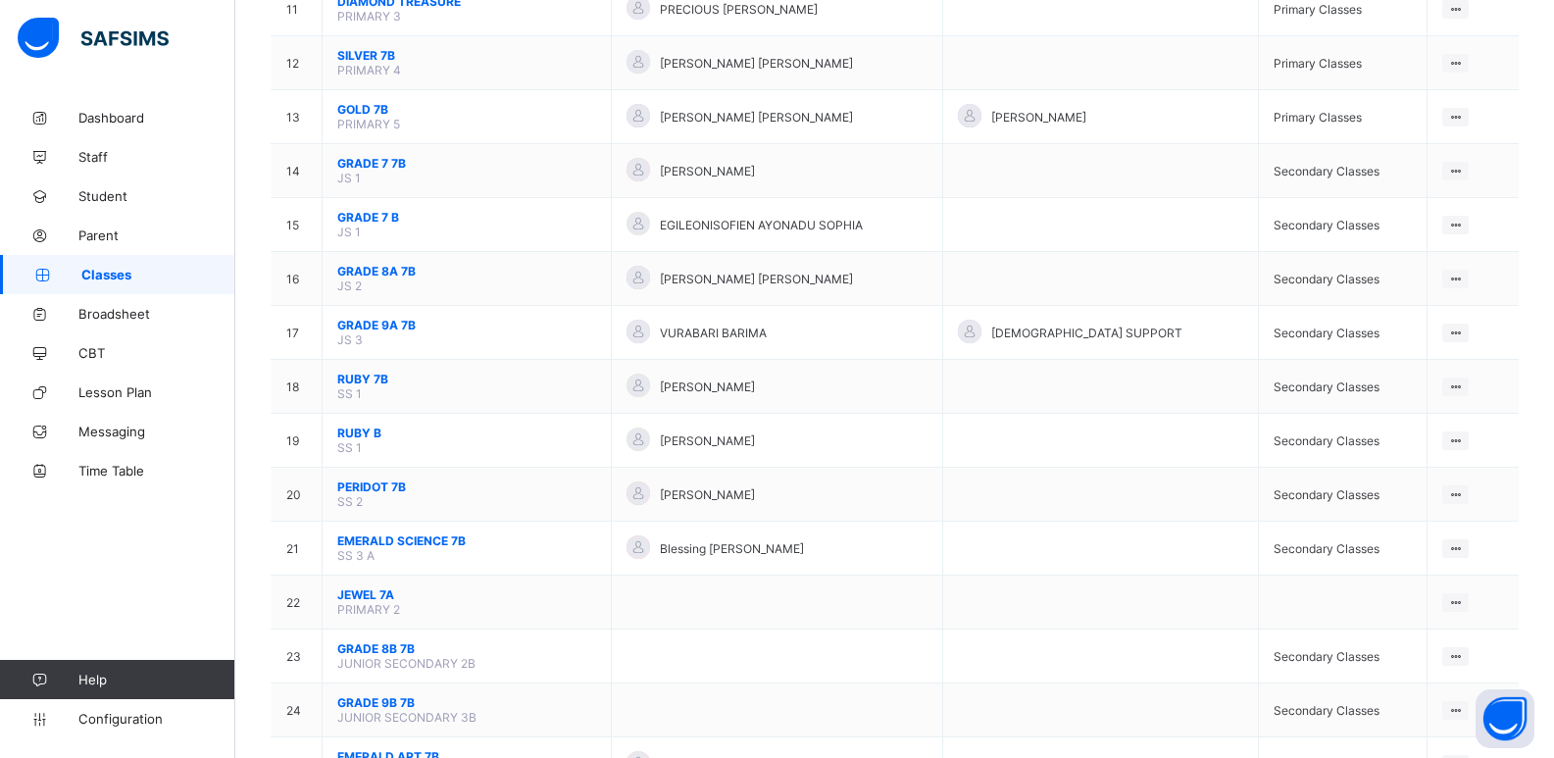
scroll to position [924, 0]
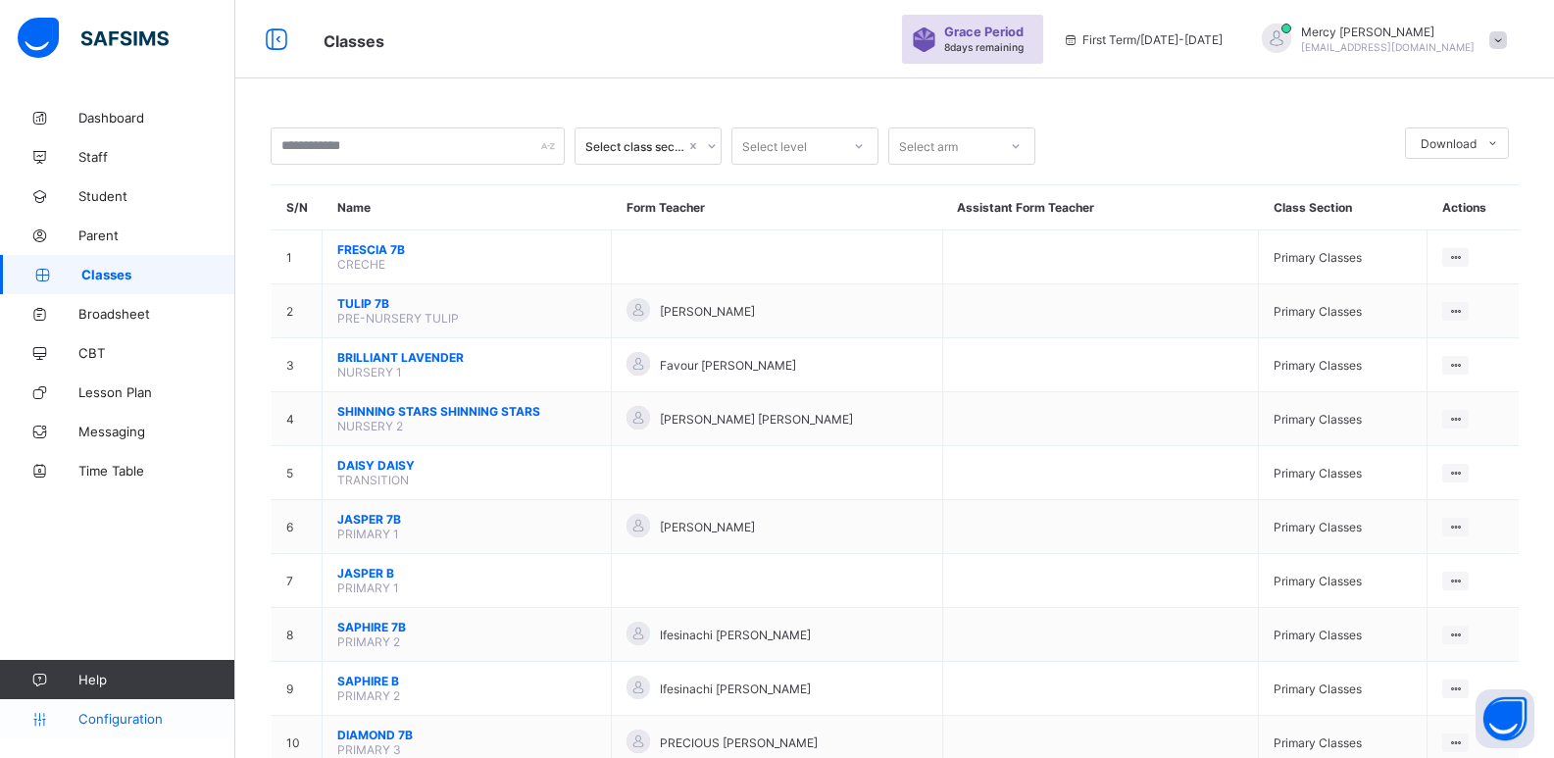
click at [112, 711] on span "Configuration" at bounding box center [156, 719] width 156 height 16
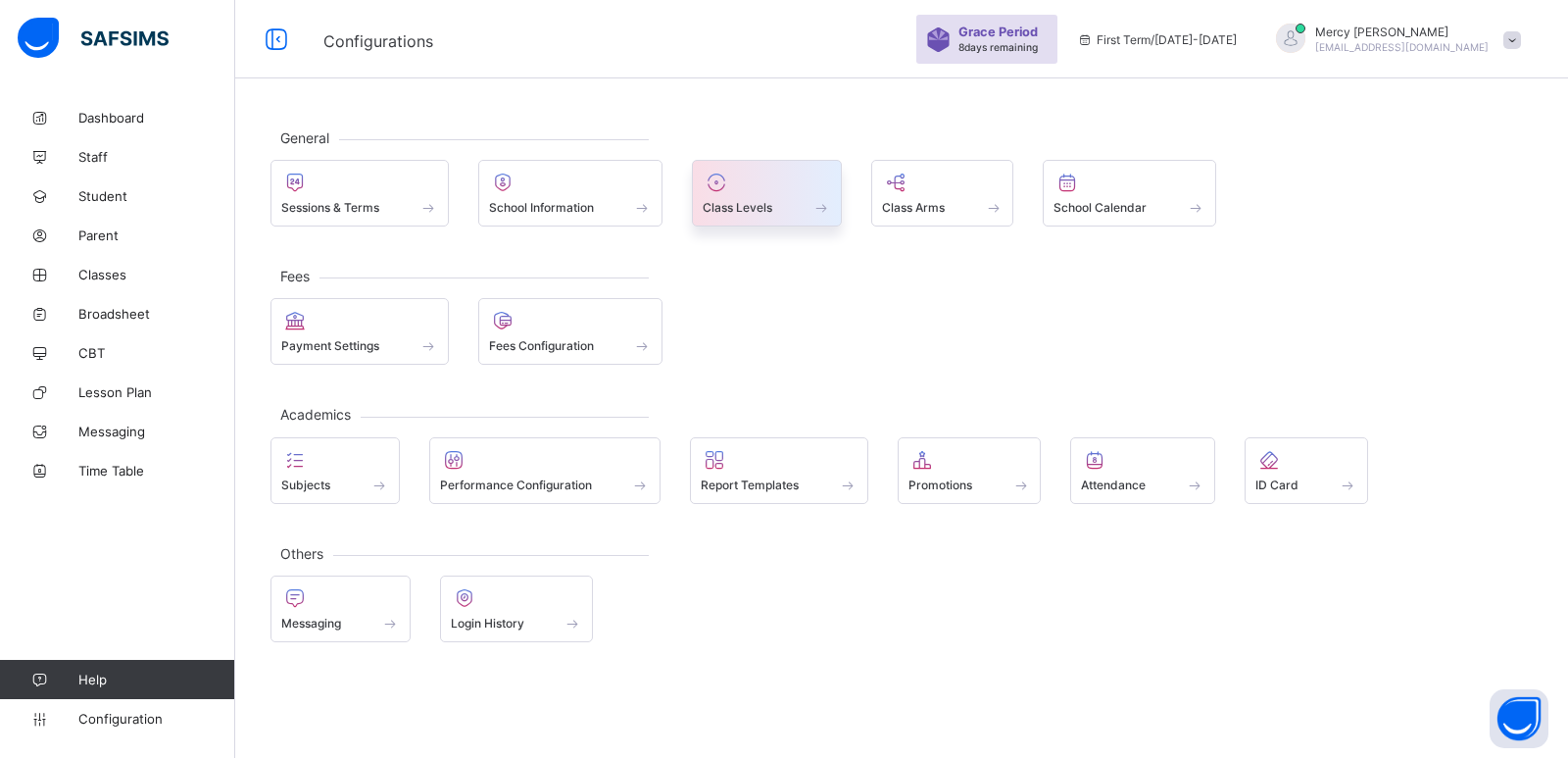
click at [815, 199] on span at bounding box center [821, 207] width 20 height 17
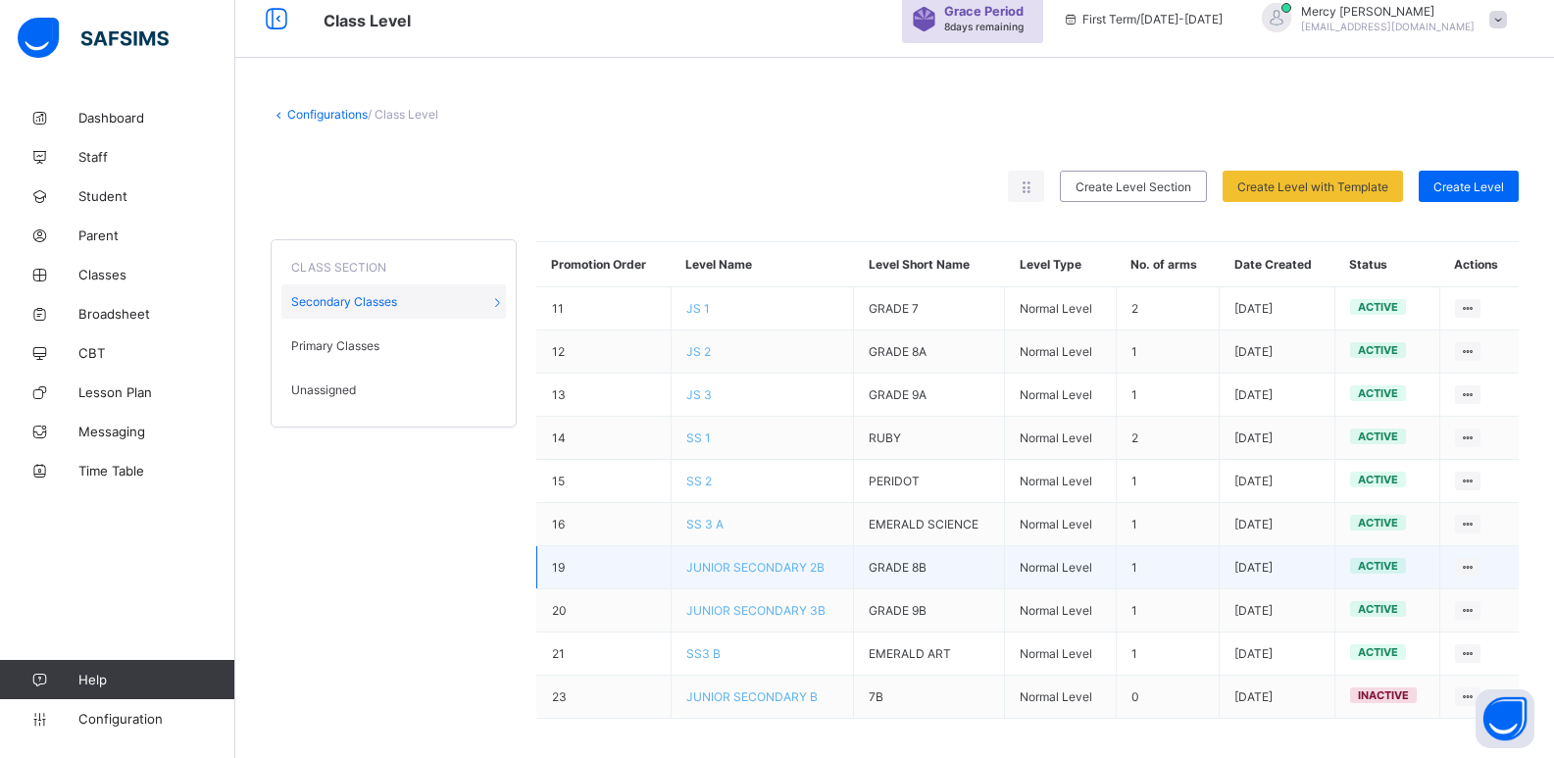
scroll to position [30, 0]
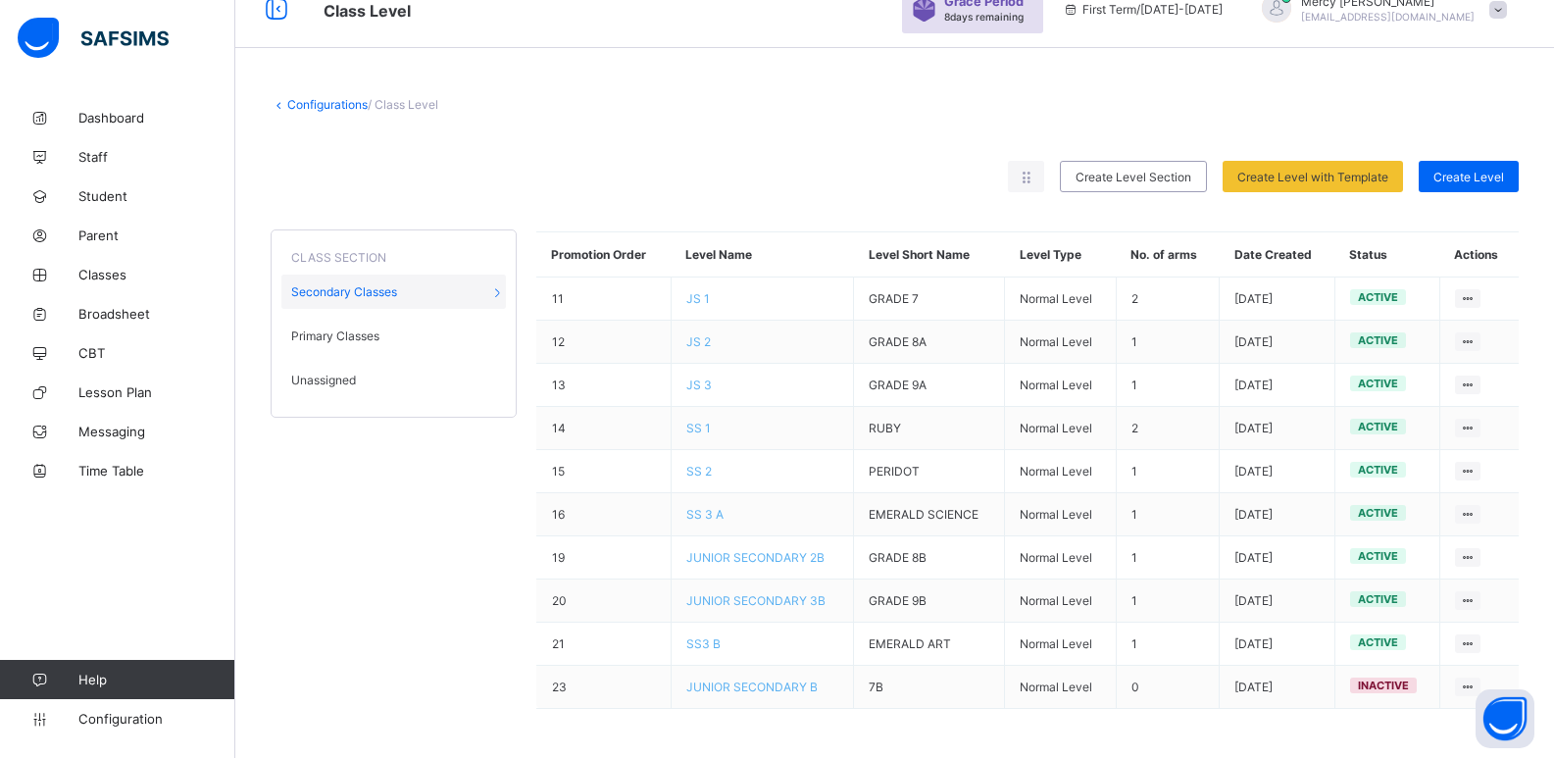
drag, startPoint x: 782, startPoint y: 692, endPoint x: 446, endPoint y: 661, distance: 337.8
click at [446, 661] on div "CLASS SECTION Secondary Classes Primary Classes Unassigned Promotion Order Leve…" at bounding box center [895, 470] width 1248 height 517
click at [340, 386] on span "Unassigned" at bounding box center [323, 380] width 65 height 15
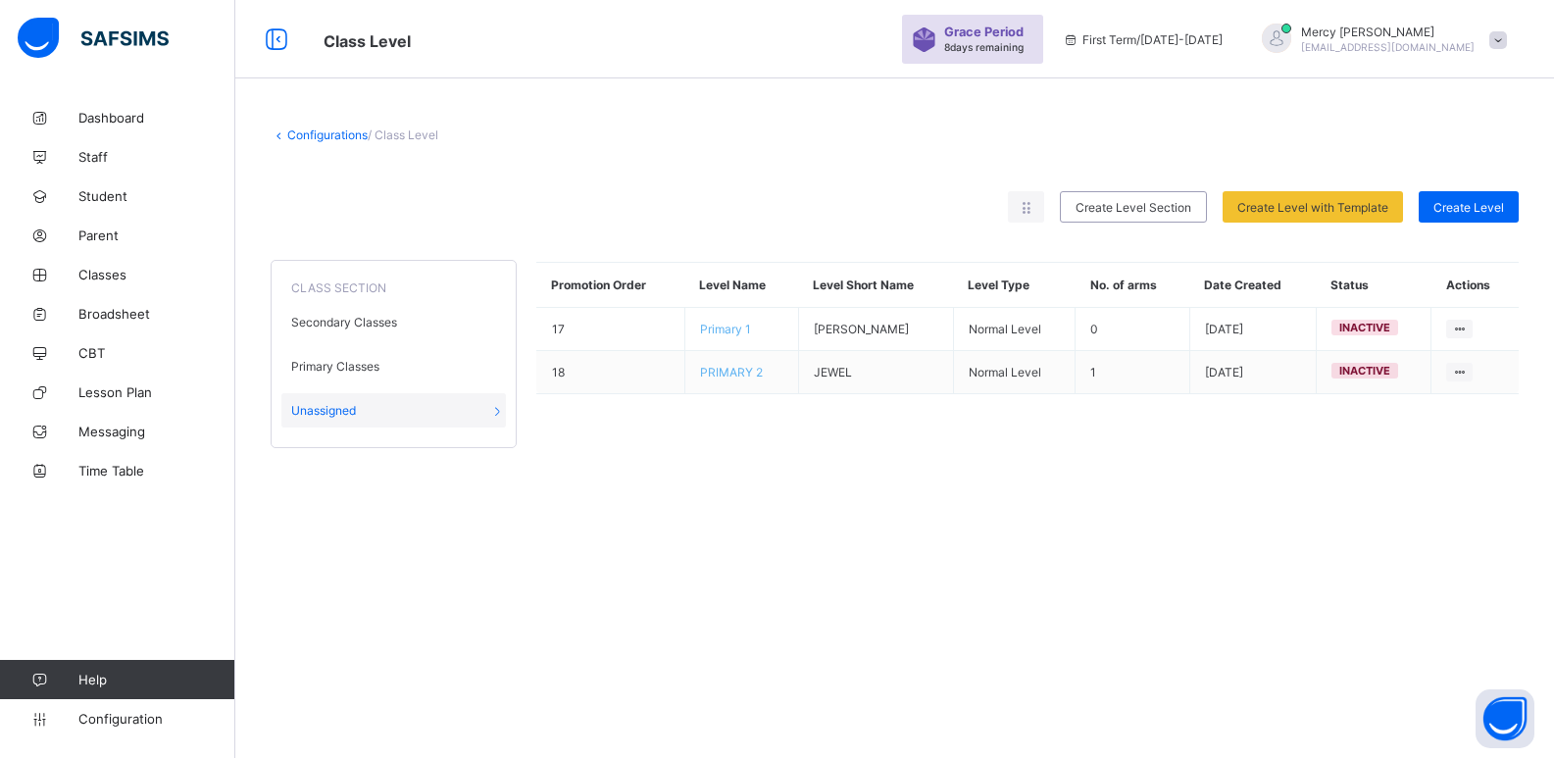
scroll to position [0, 0]
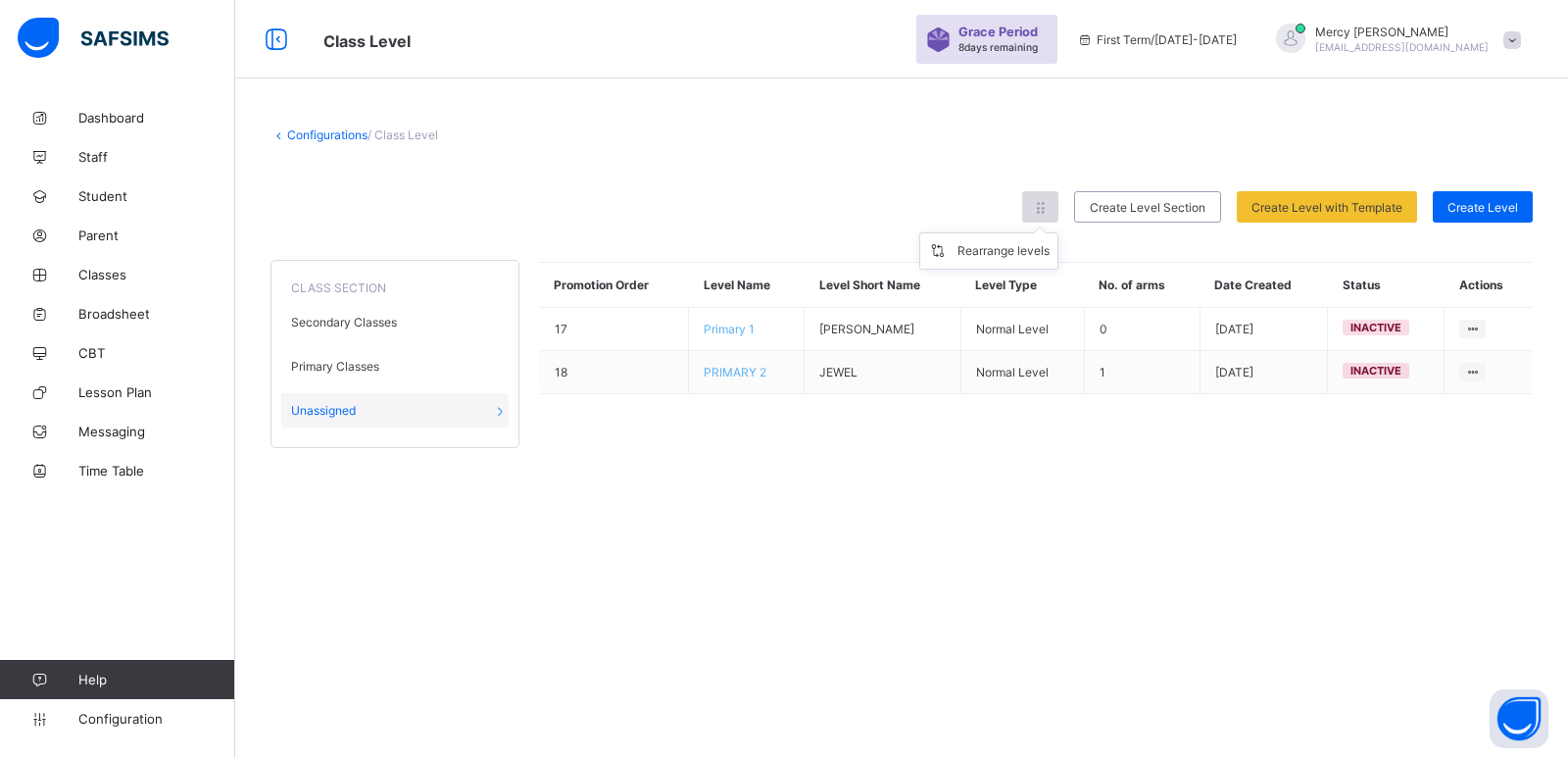
click at [1044, 205] on icon at bounding box center [1040, 207] width 17 height 15
click at [1007, 253] on div "Rearrange levels" at bounding box center [1003, 251] width 92 height 20
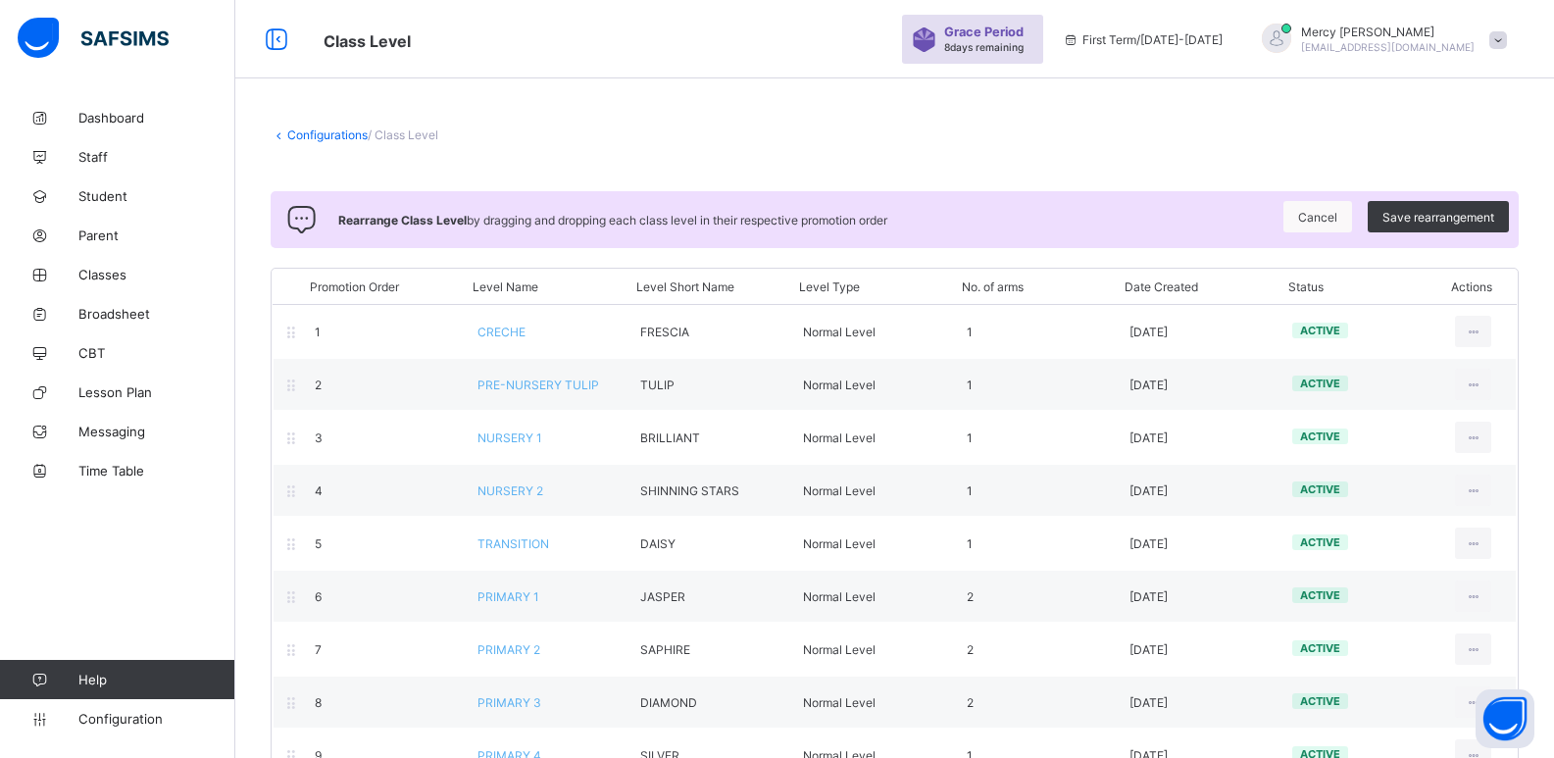
click at [327, 141] on link "Configurations" at bounding box center [327, 134] width 80 height 15
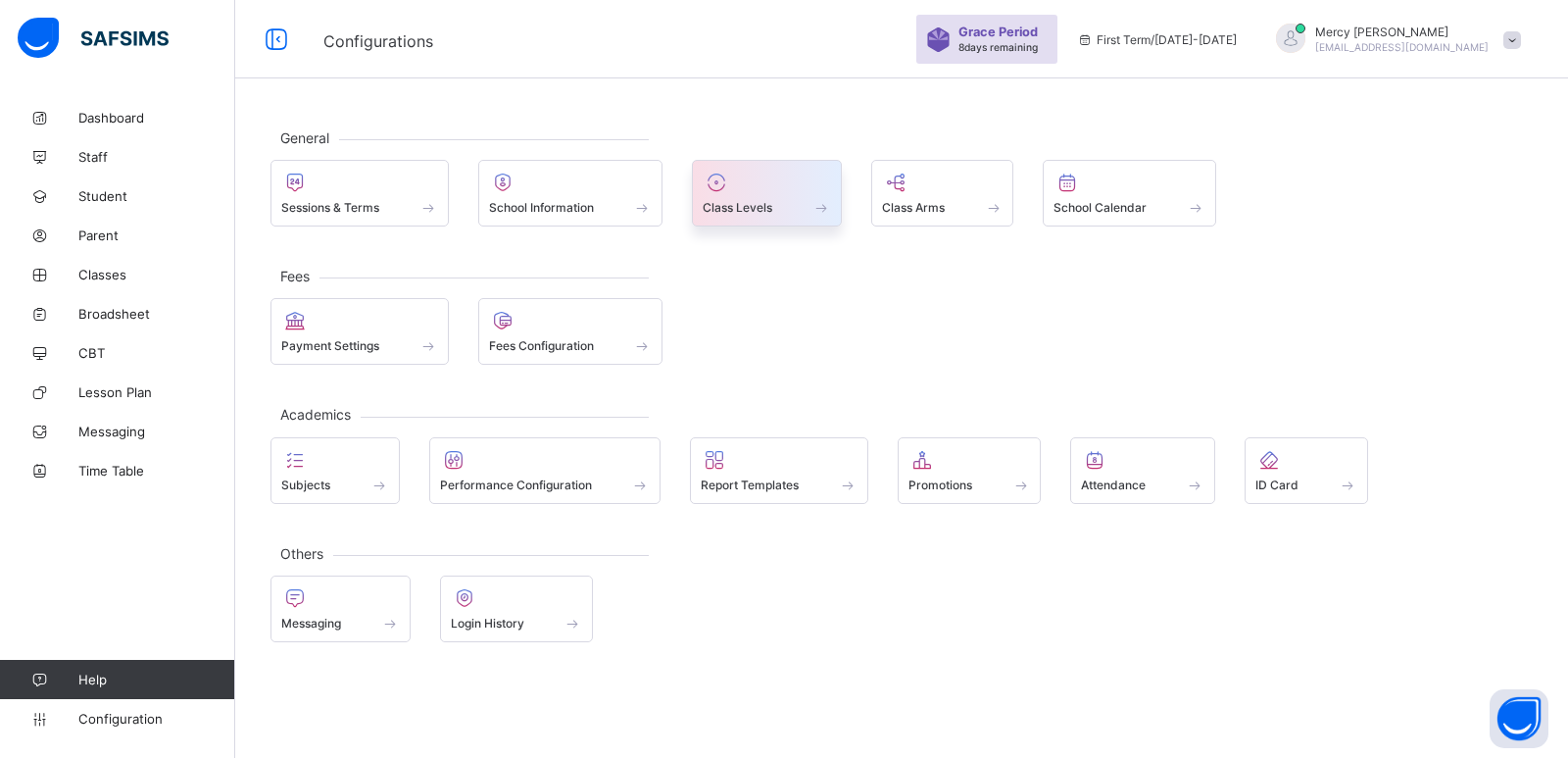
click at [745, 184] on div at bounding box center [767, 183] width 128 height 24
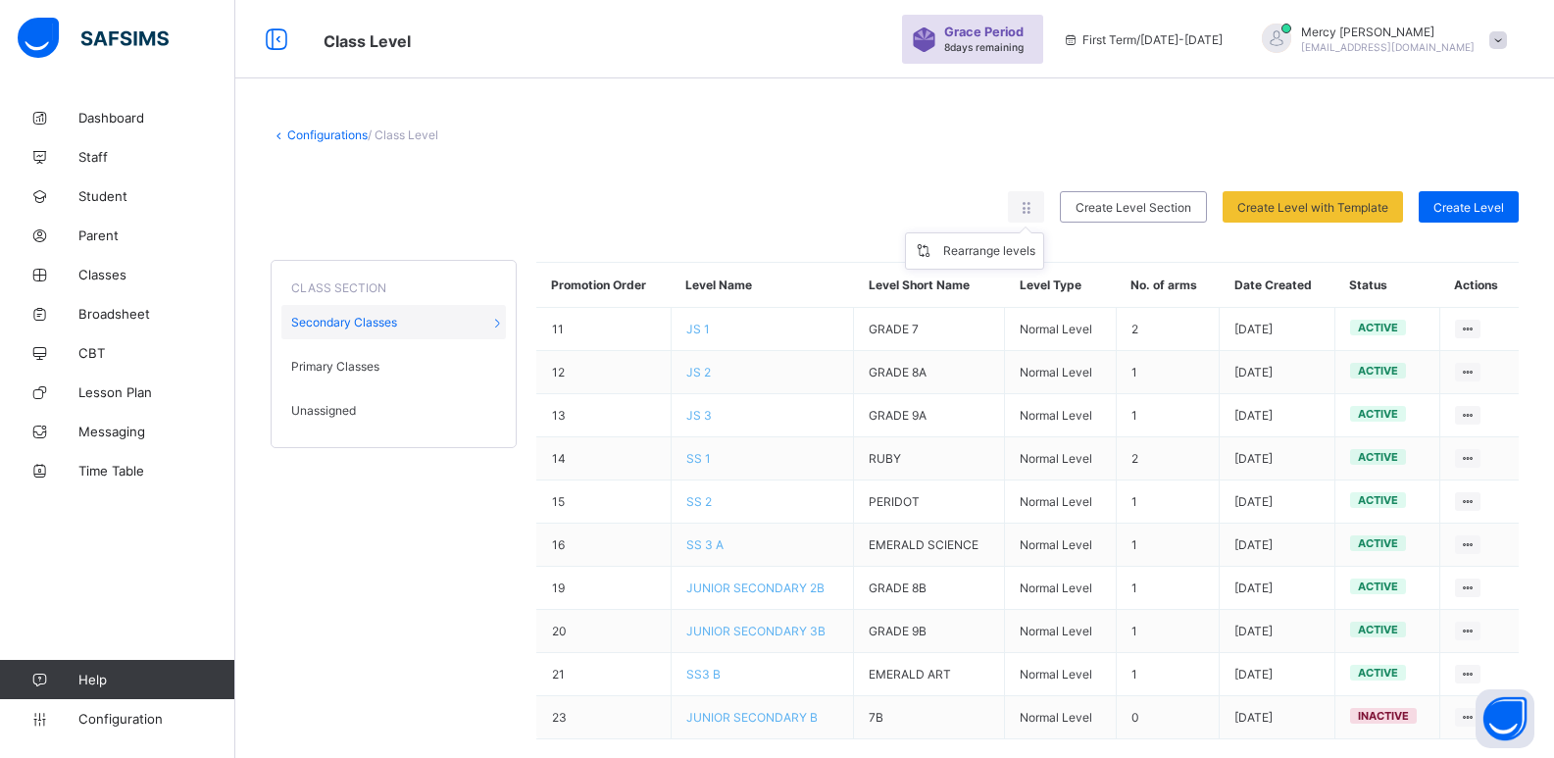
click at [1034, 232] on ul "Rearrange levels" at bounding box center [974, 250] width 139 height 37
click at [1034, 209] on icon at bounding box center [1026, 207] width 17 height 15
drag, startPoint x: 1039, startPoint y: 209, endPoint x: 843, endPoint y: 138, distance: 208.4
click at [843, 138] on div "Configurations / Class Level" at bounding box center [895, 134] width 1248 height 15
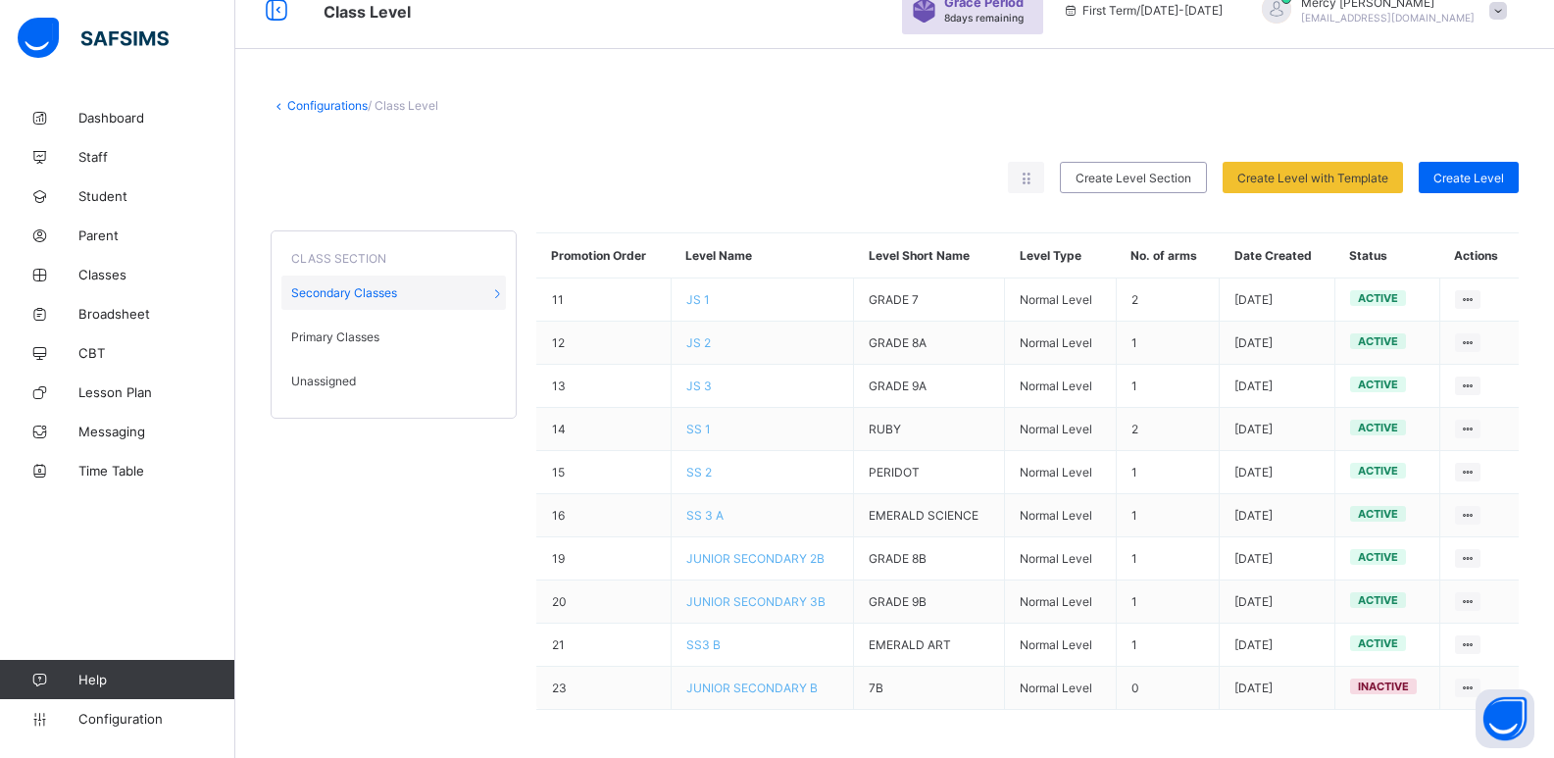
scroll to position [30, 0]
click at [319, 98] on link "Configurations" at bounding box center [327, 104] width 80 height 15
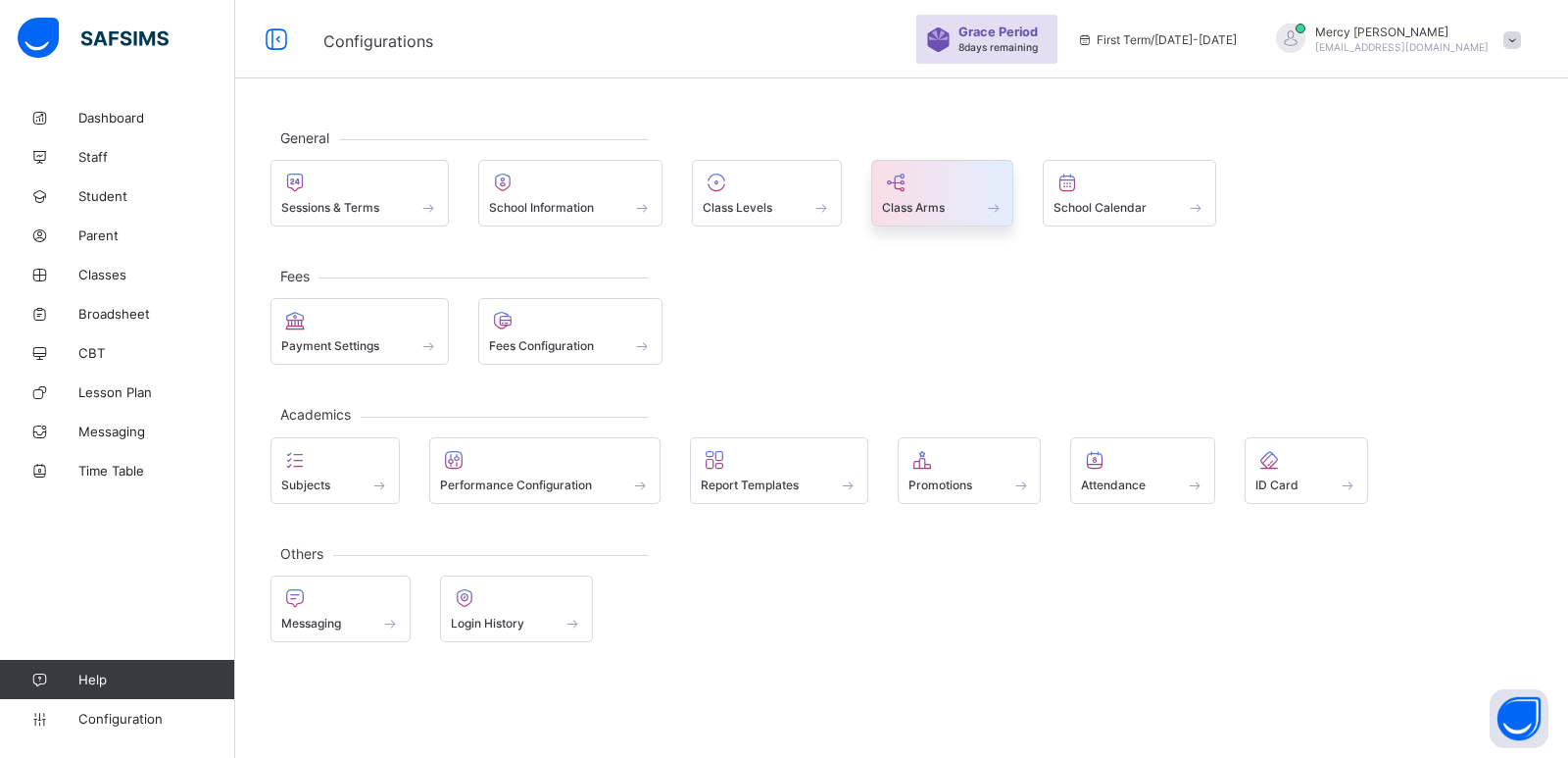
click at [882, 181] on div "Class Arms" at bounding box center [942, 193] width 143 height 67
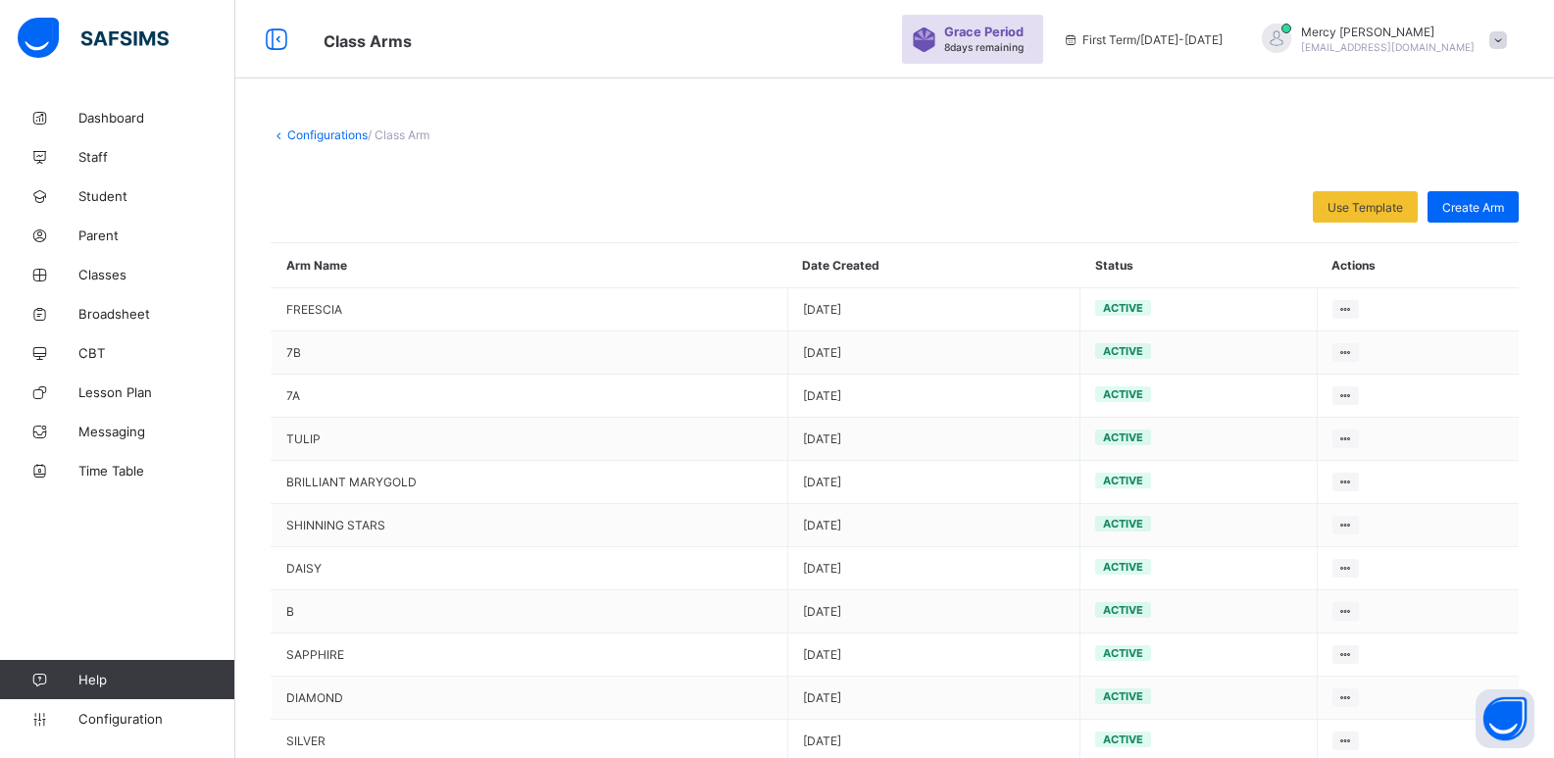
click at [316, 148] on div "Configurations / Class Arm Use Template Select from our already define template…" at bounding box center [894, 746] width 1319 height 1296
click at [328, 142] on div "Configurations / Class Arm Use Template Select from our already define template…" at bounding box center [894, 746] width 1319 height 1296
click at [340, 135] on link "Configurations" at bounding box center [327, 134] width 80 height 15
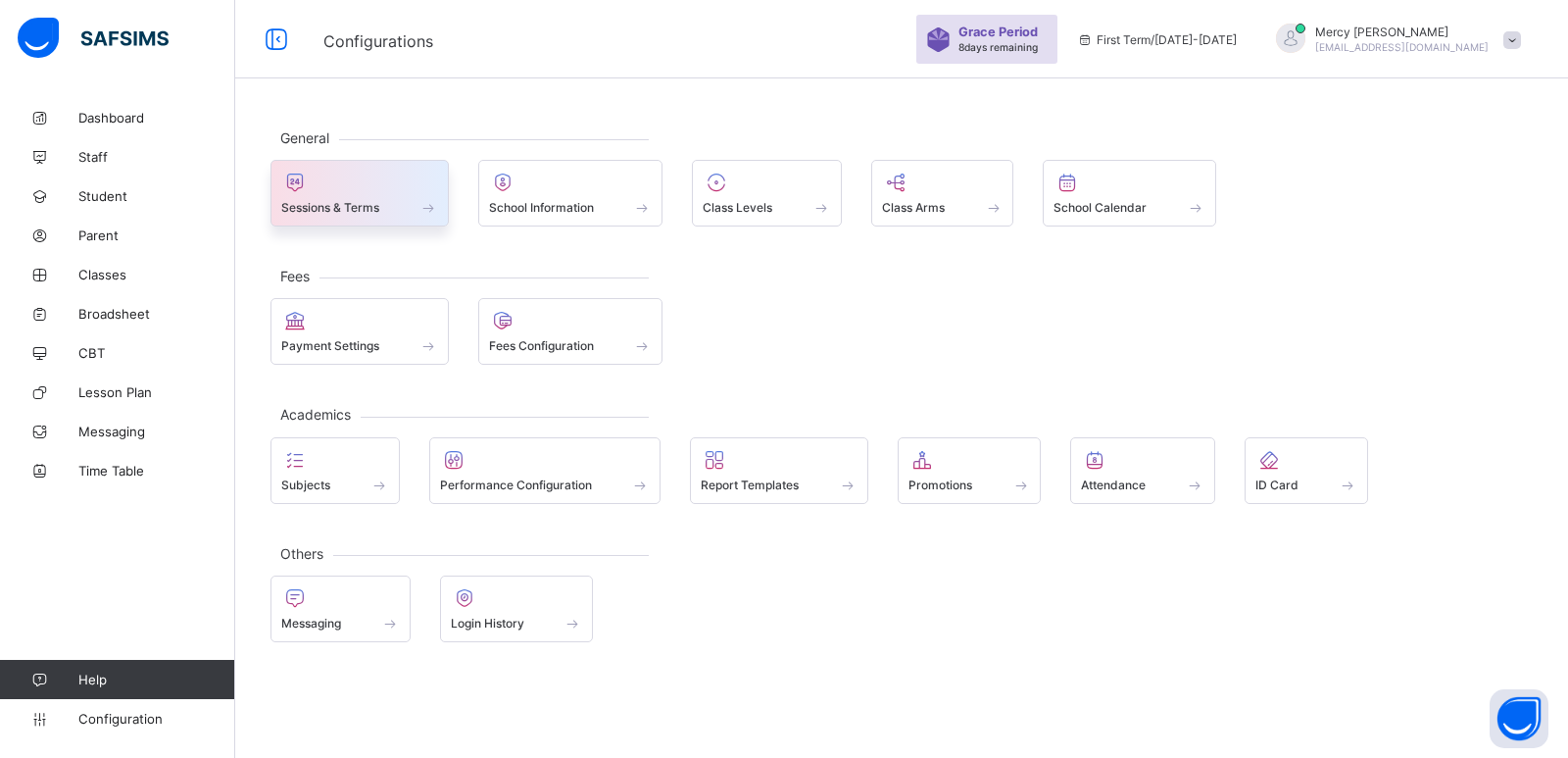
click at [337, 211] on span "Sessions & Terms" at bounding box center [330, 207] width 98 height 15
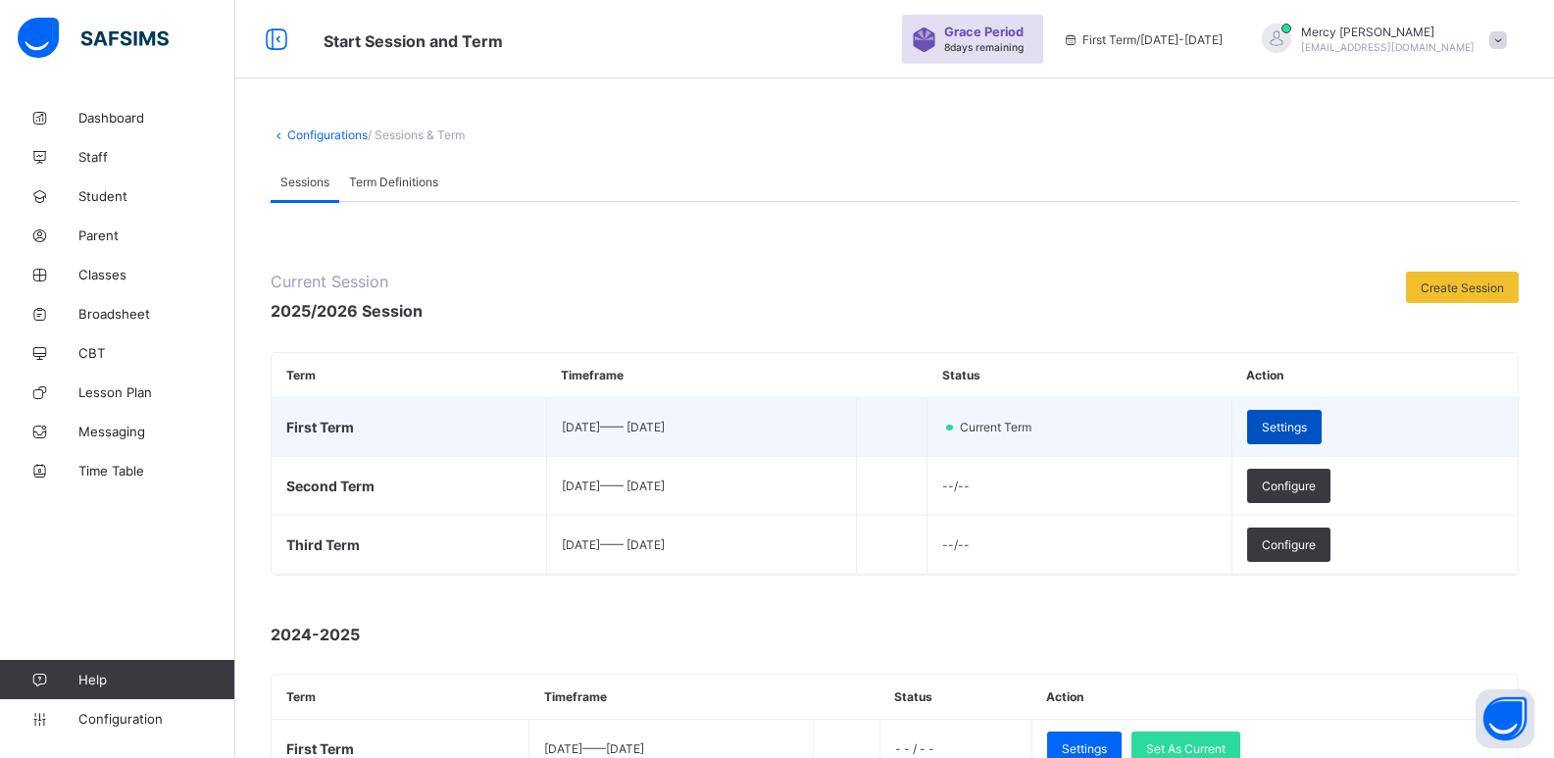
click at [1307, 432] on span "Settings" at bounding box center [1284, 427] width 45 height 15
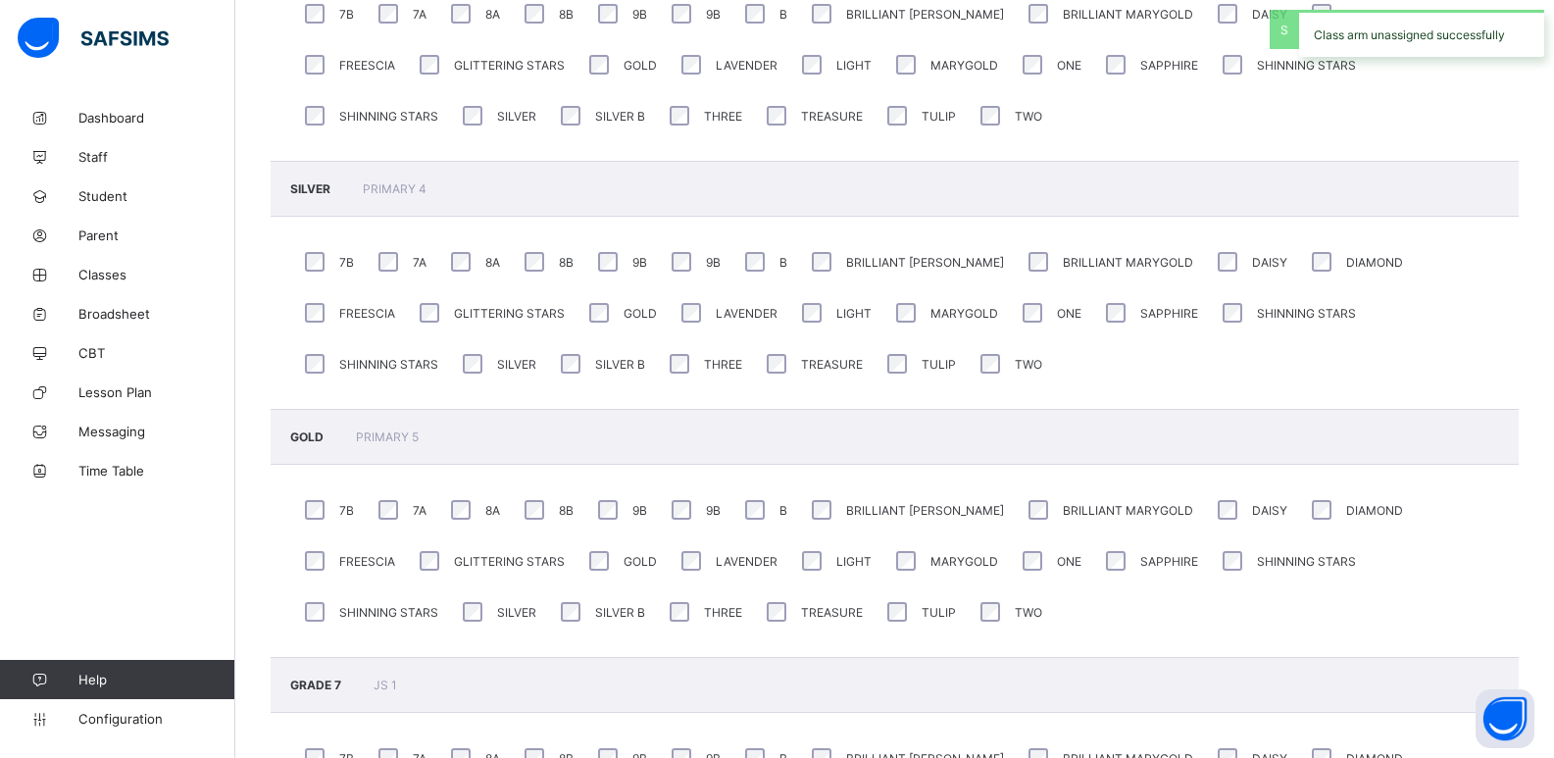
scroll to position [2334, 0]
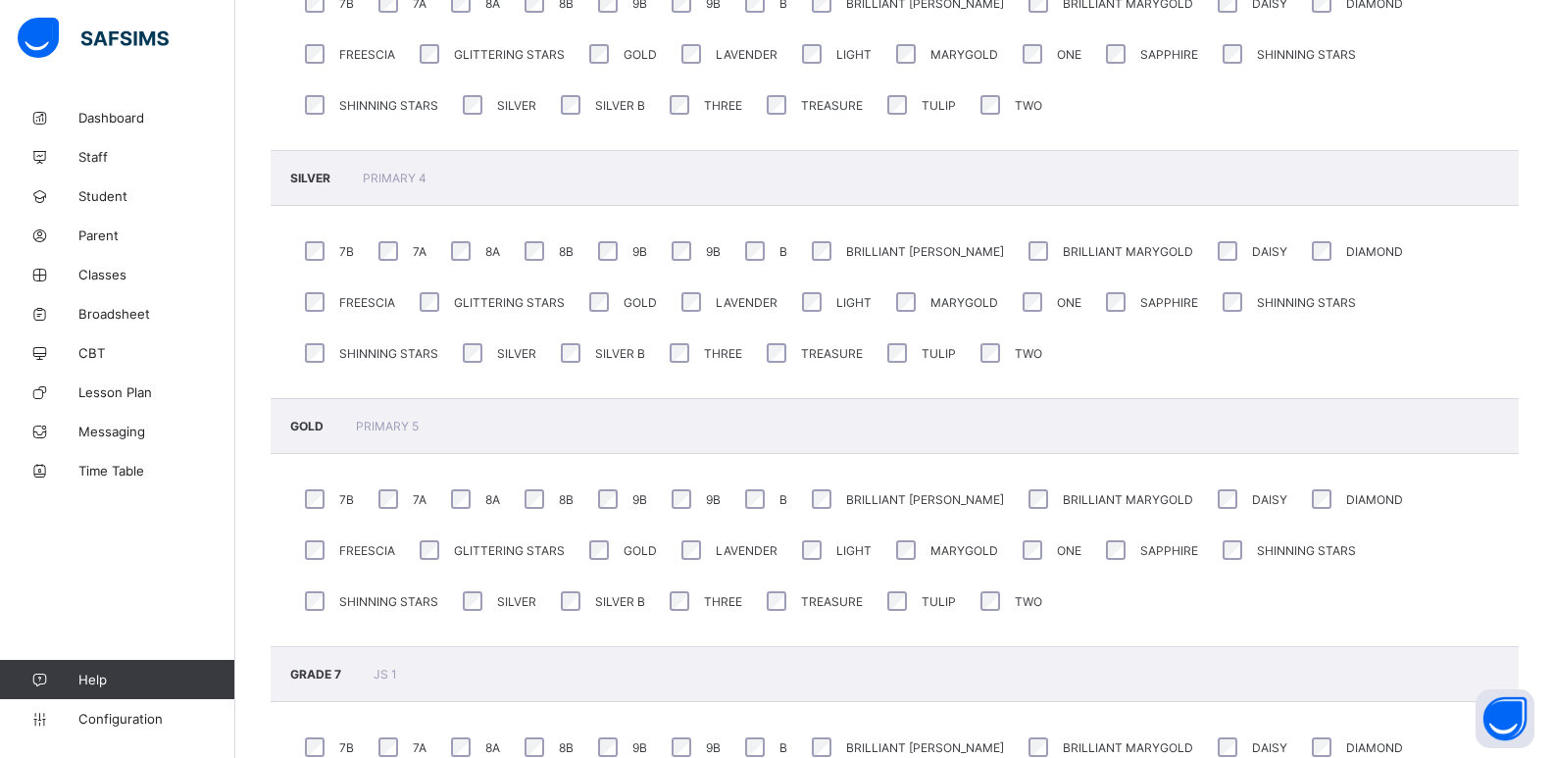
click at [318, 504] on div "7B" at bounding box center [327, 498] width 54 height 29
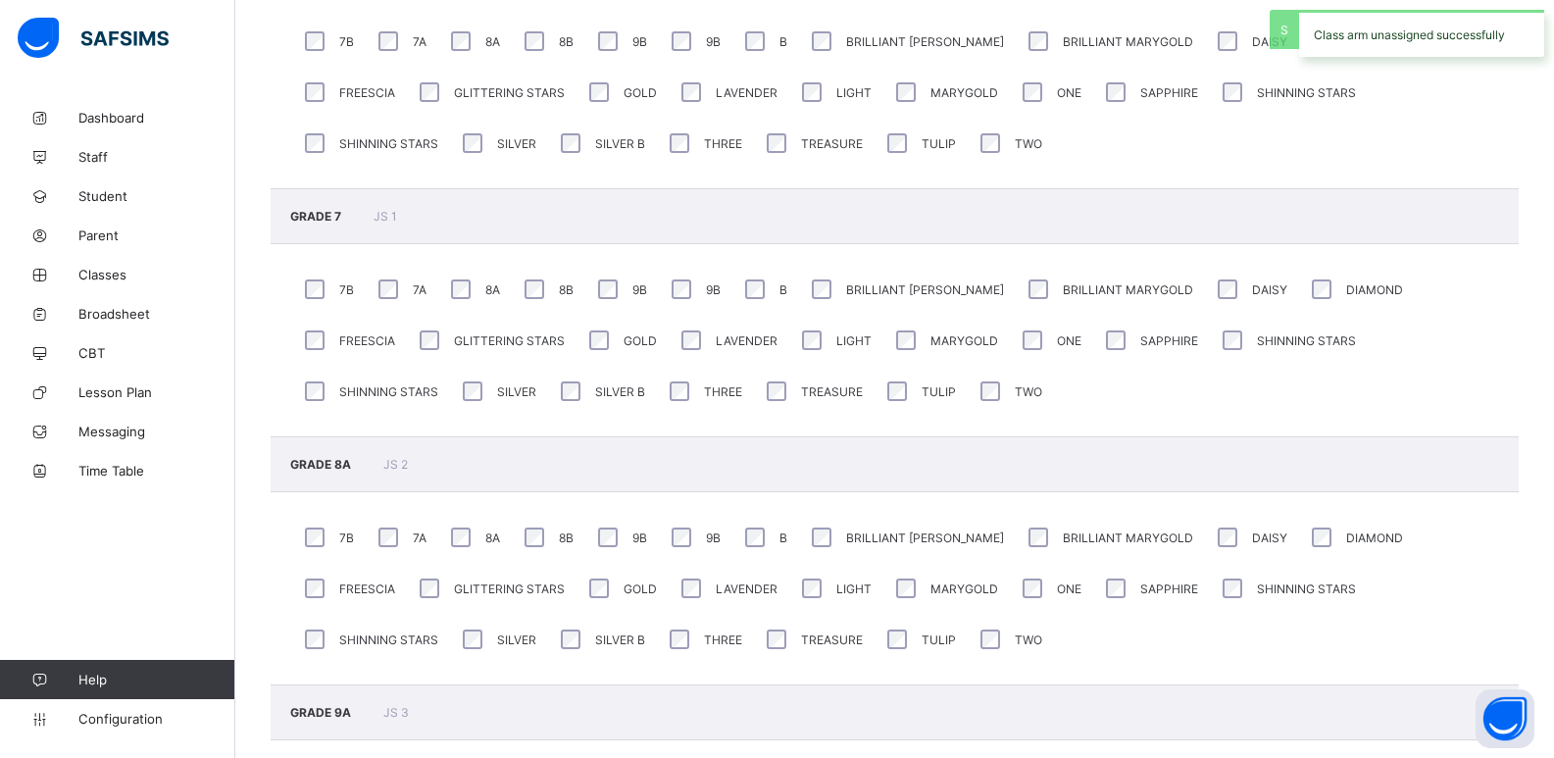
scroll to position [2798, 0]
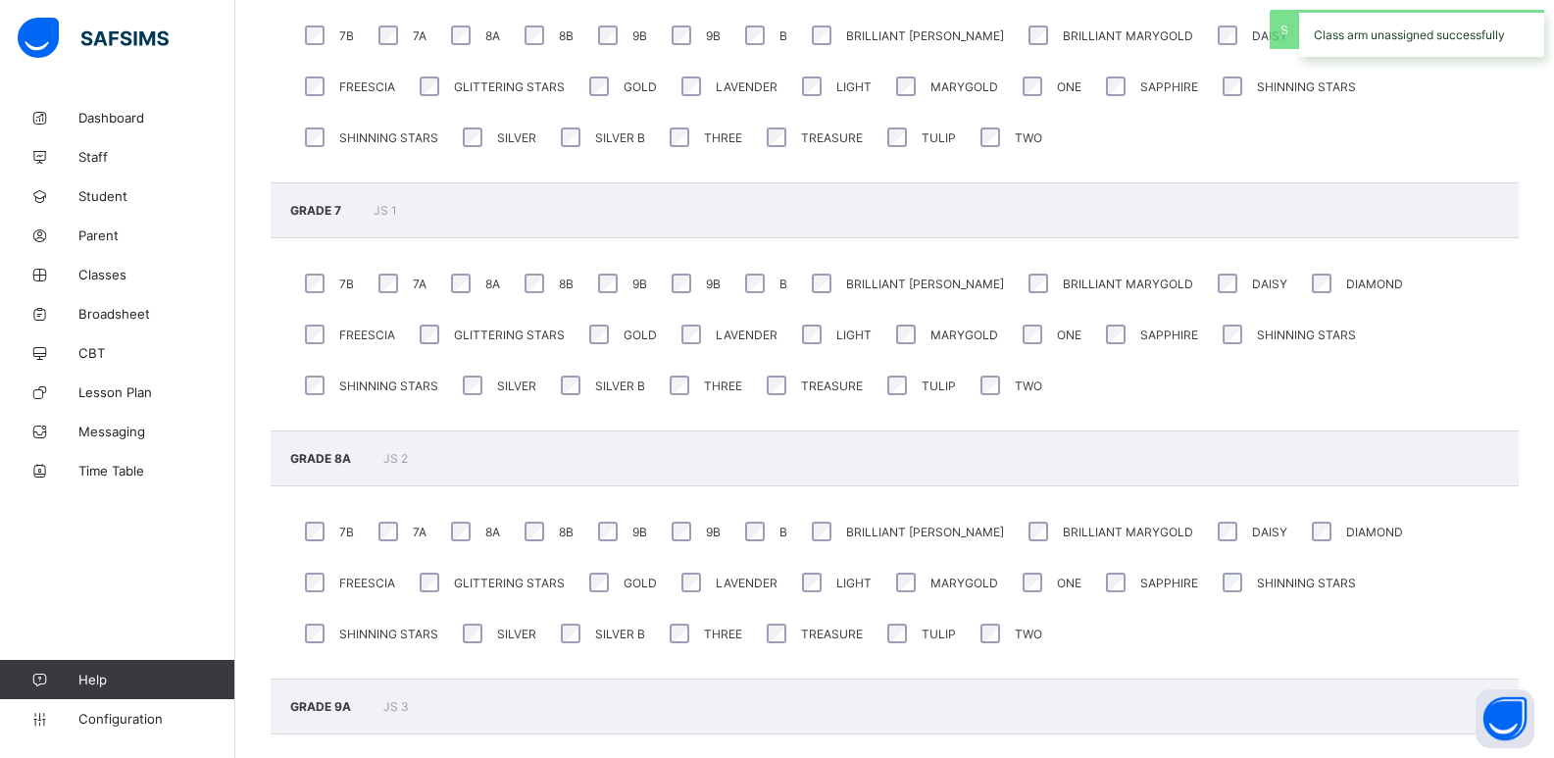
click at [328, 277] on div "7B" at bounding box center [327, 283] width 54 height 29
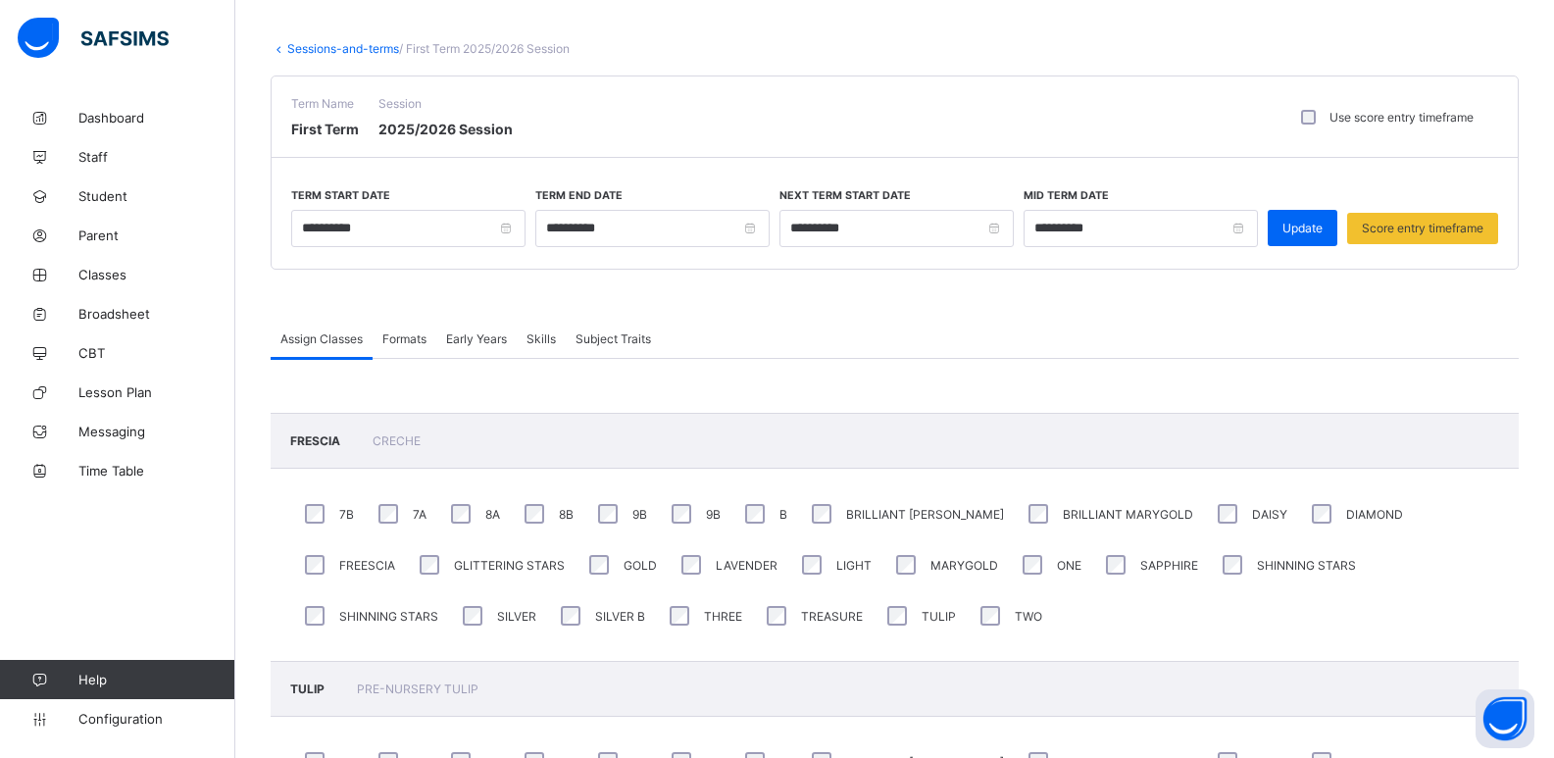
scroll to position [0, 0]
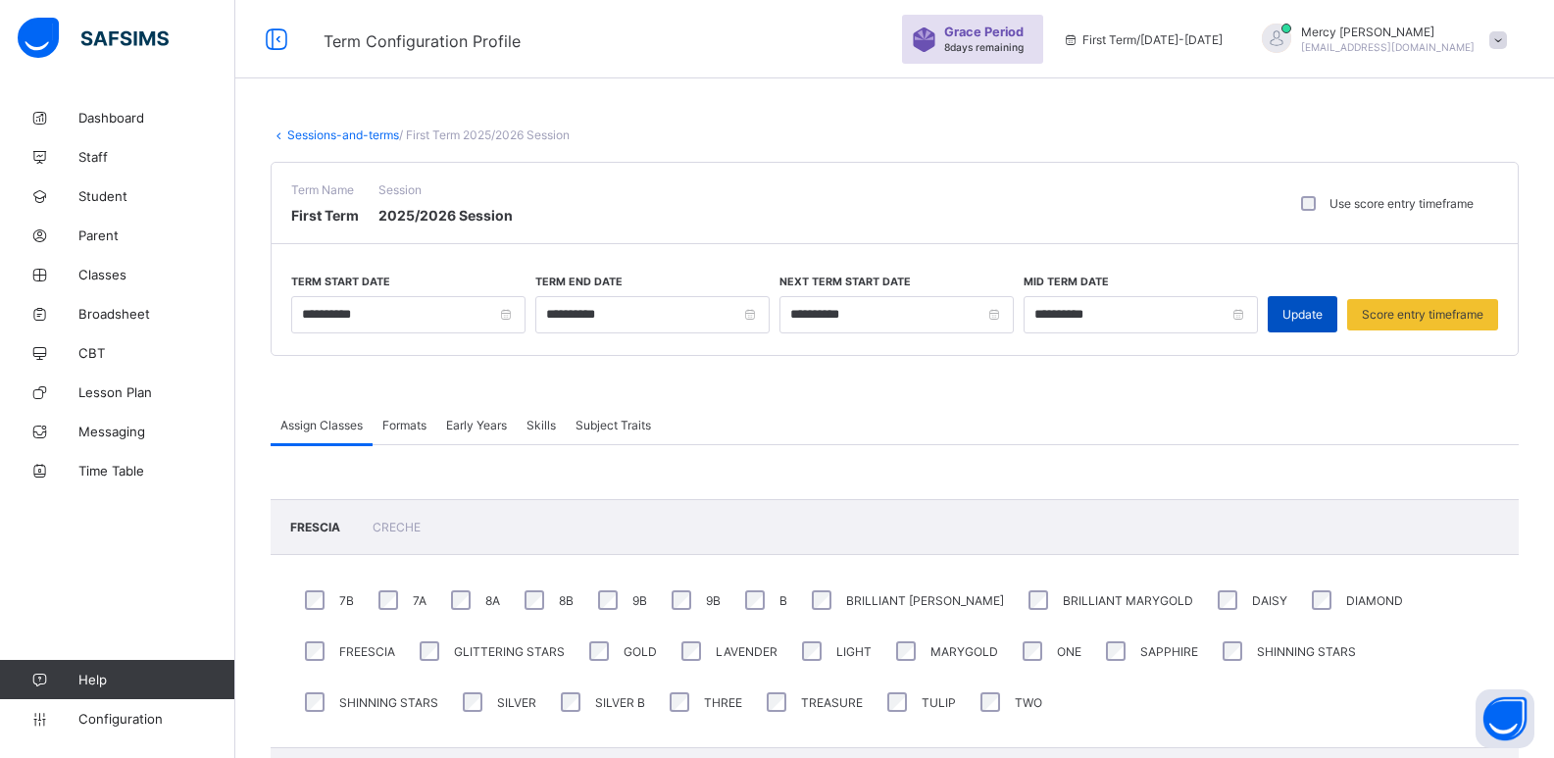
click at [1319, 320] on span "Update" at bounding box center [1303, 314] width 40 height 15
click at [113, 717] on span "Configuration" at bounding box center [156, 719] width 156 height 16
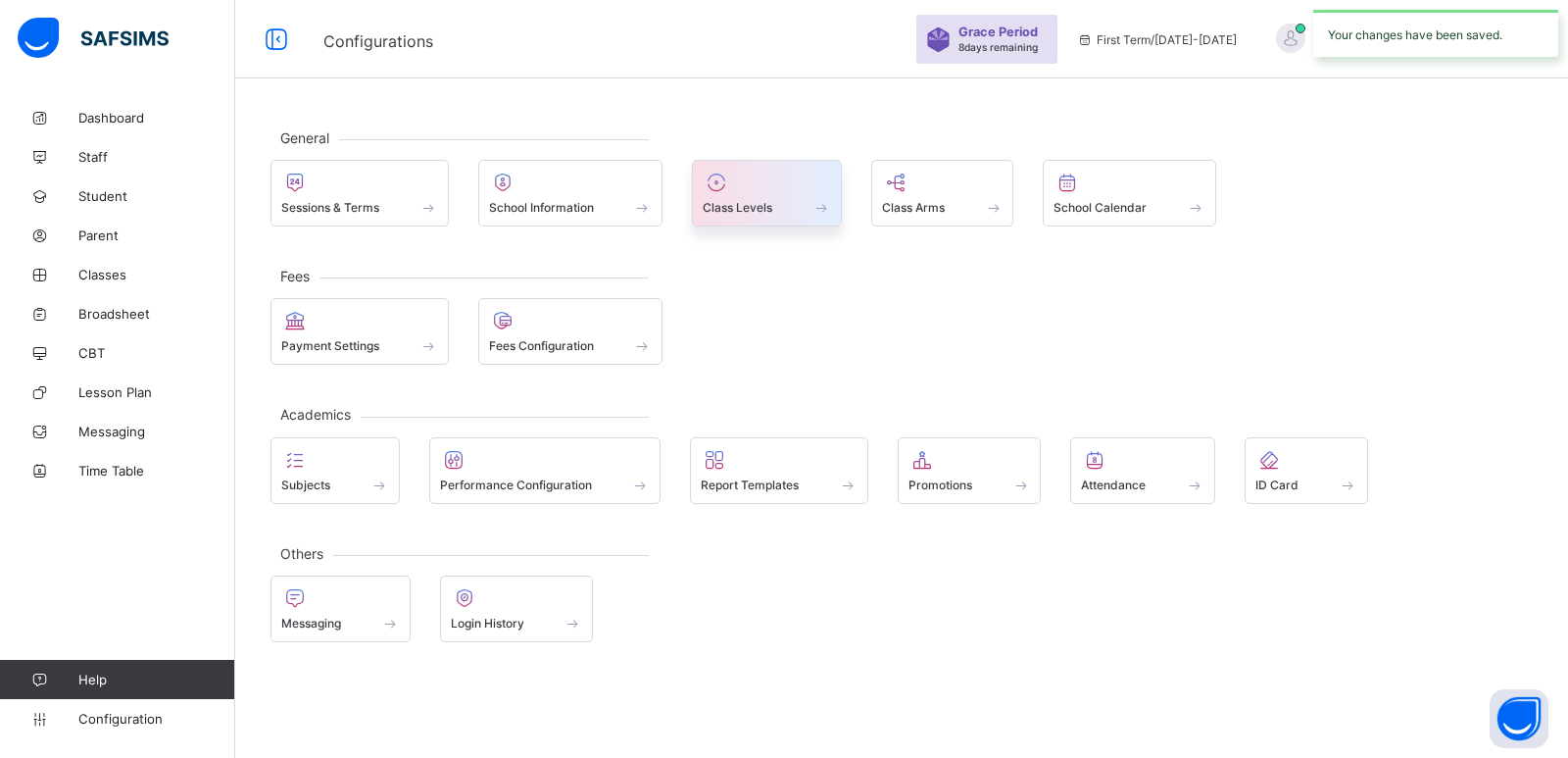
click at [767, 190] on div at bounding box center [767, 183] width 128 height 24
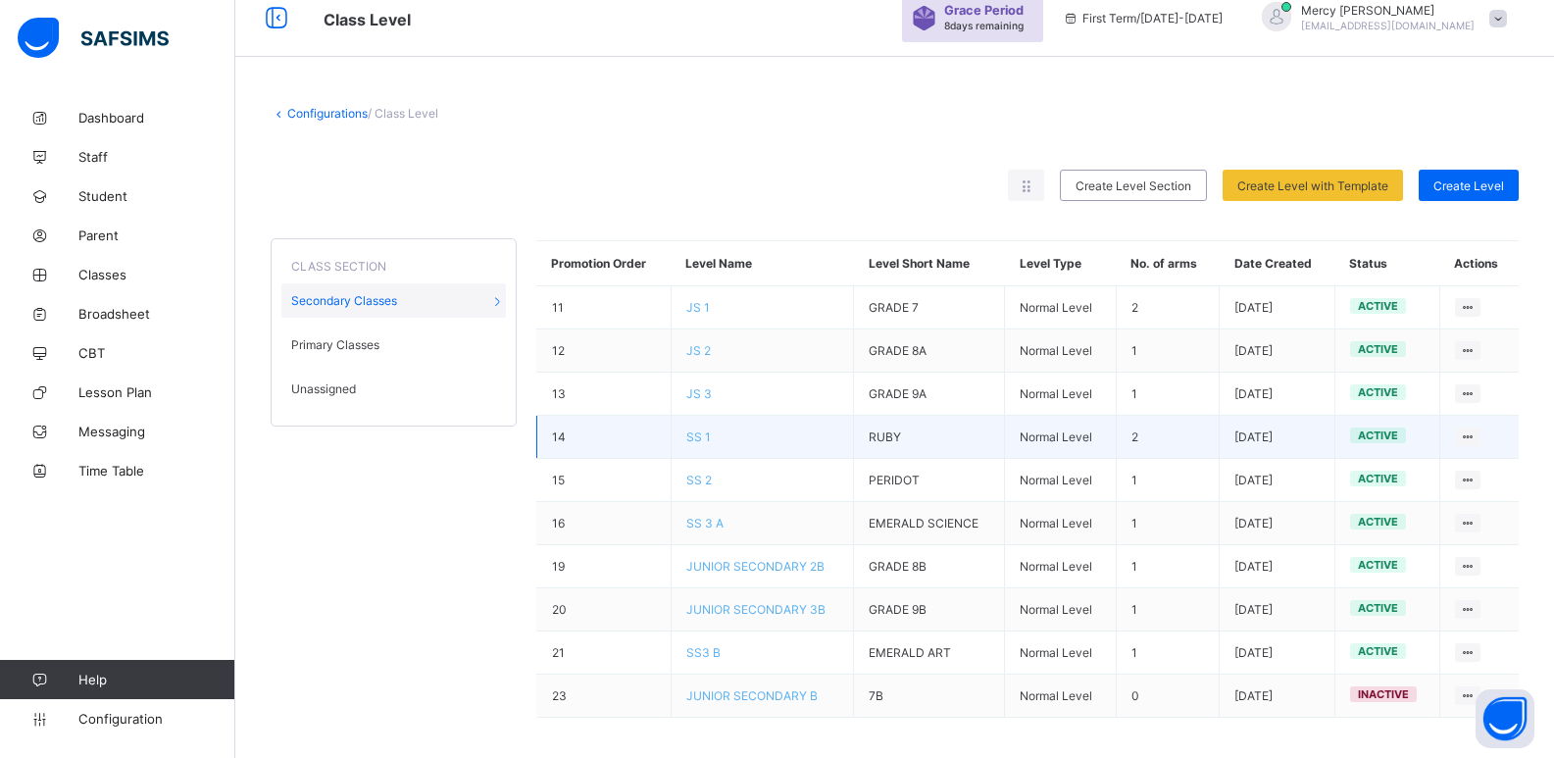
scroll to position [30, 0]
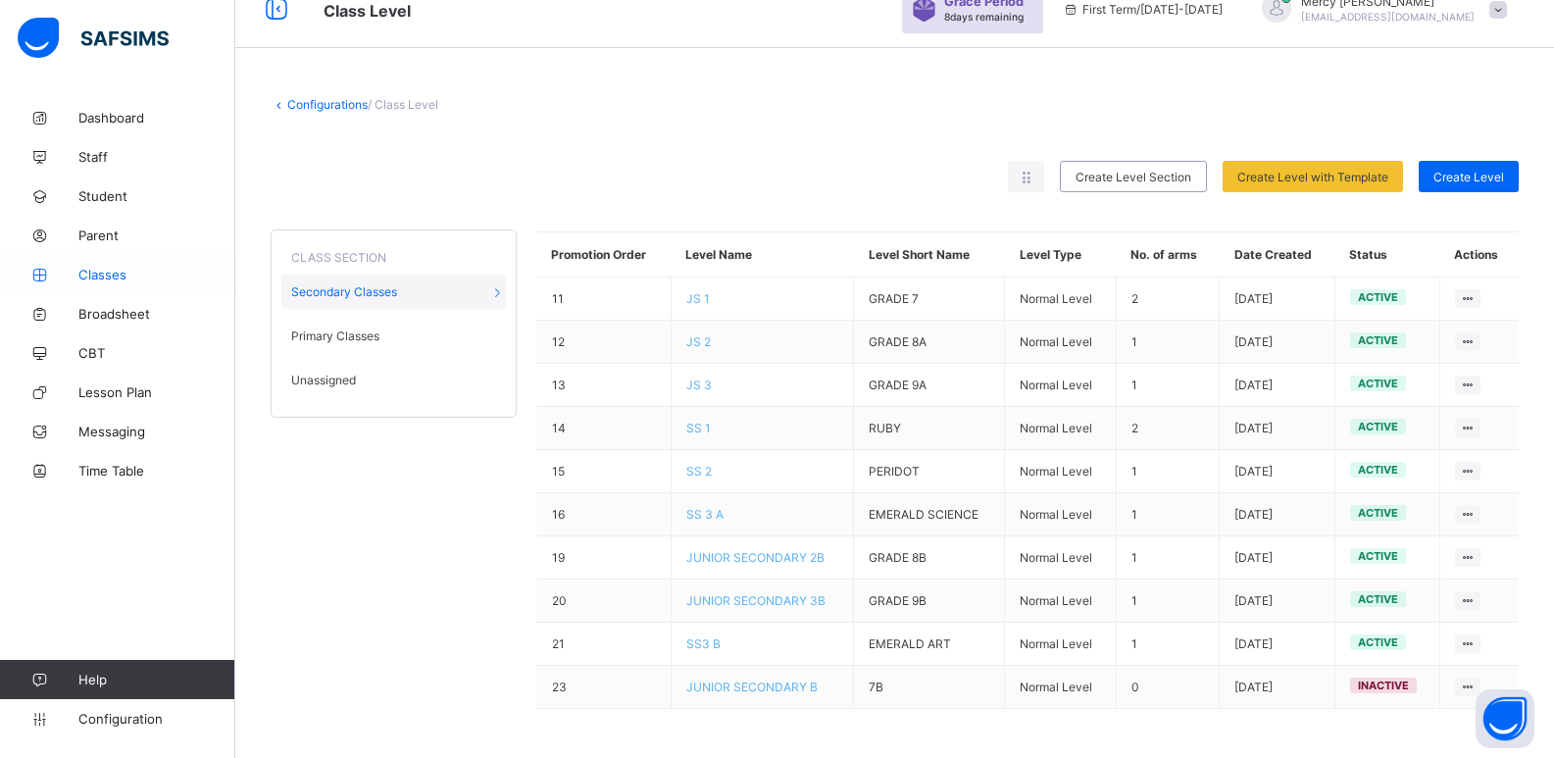
click at [102, 281] on span "Classes" at bounding box center [156, 275] width 157 height 16
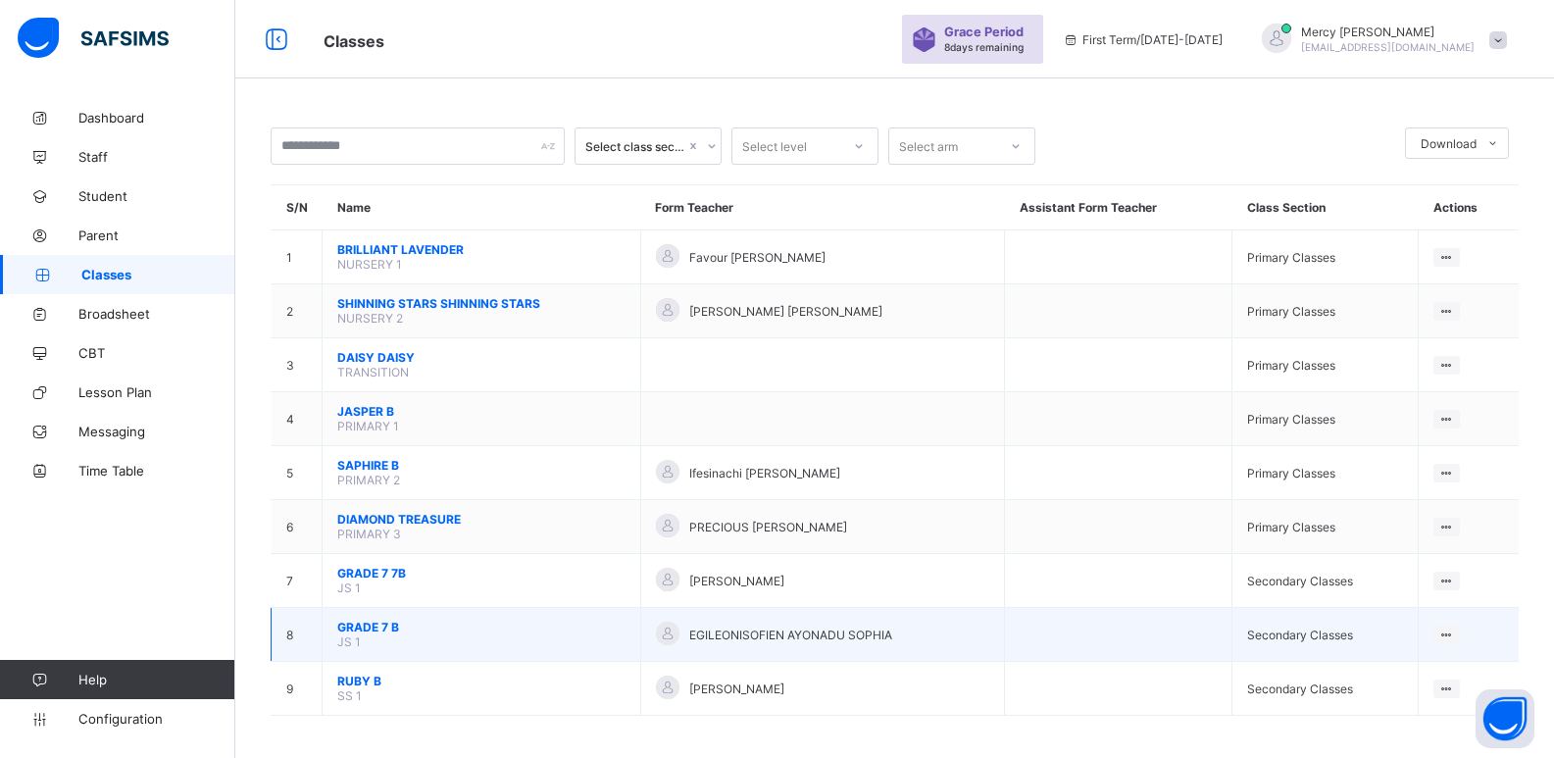
scroll to position [7, 0]
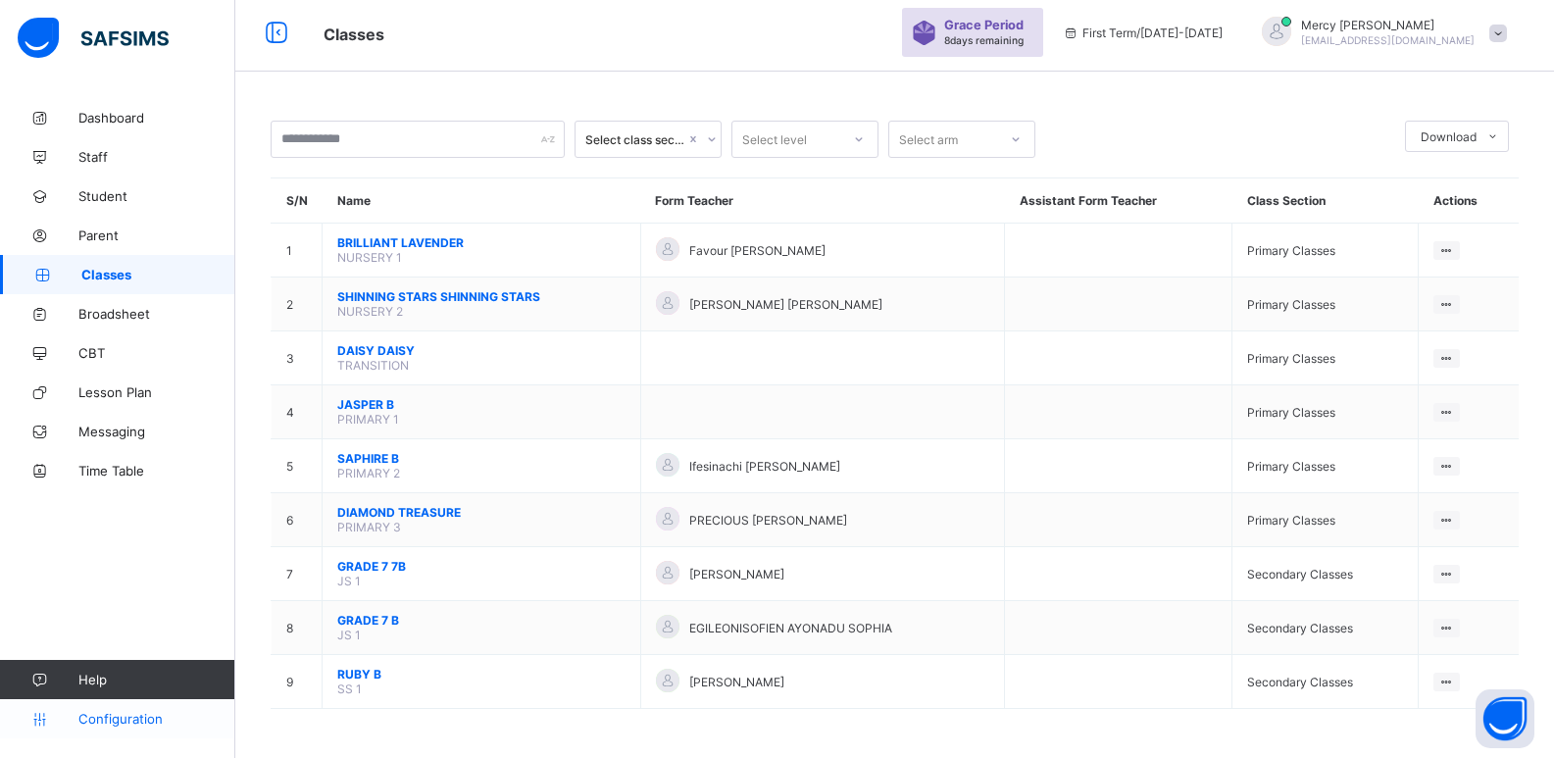
click at [114, 714] on span "Configuration" at bounding box center [156, 719] width 156 height 16
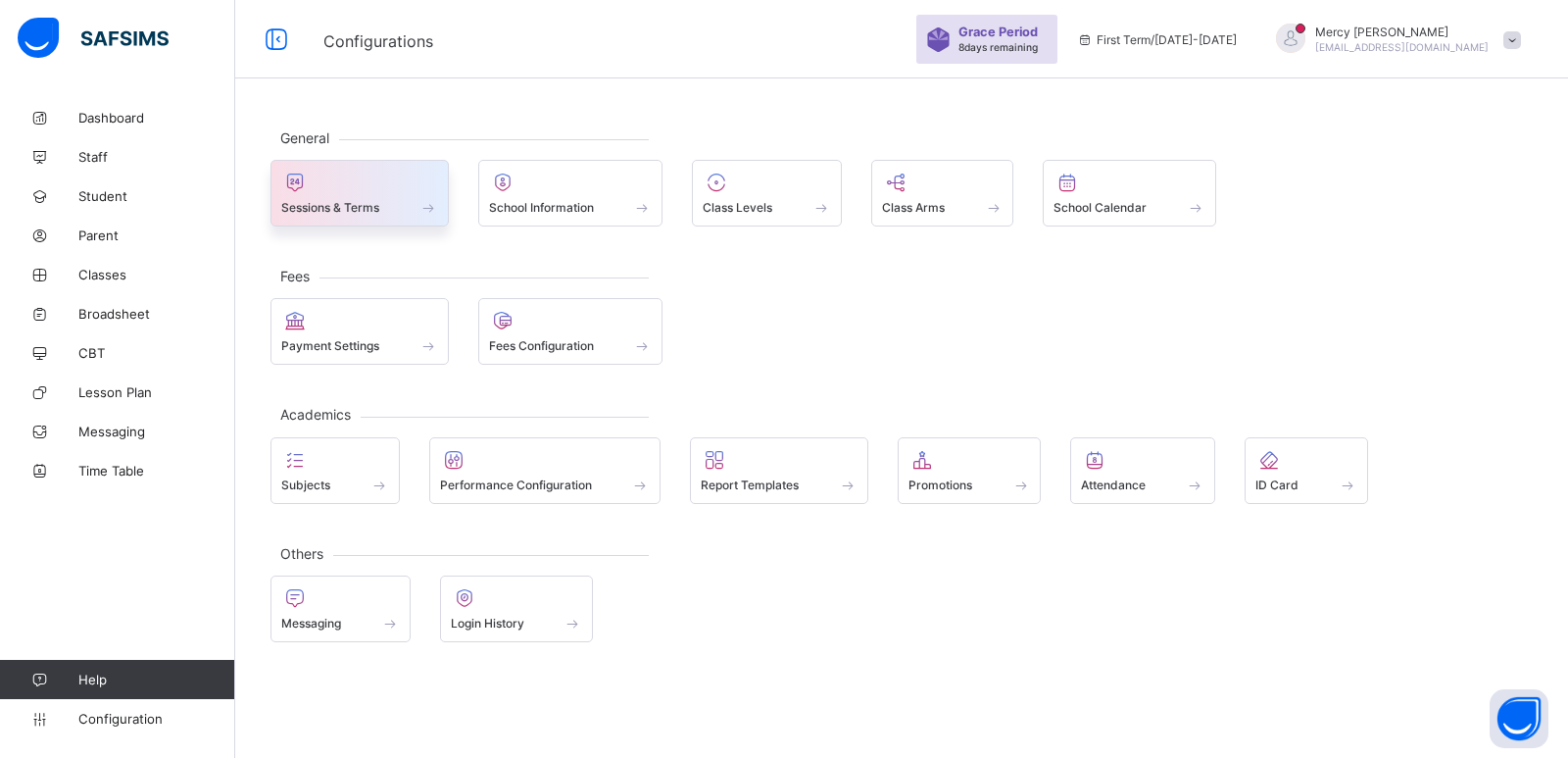
click at [407, 223] on div "Sessions & Terms" at bounding box center [360, 193] width 178 height 67
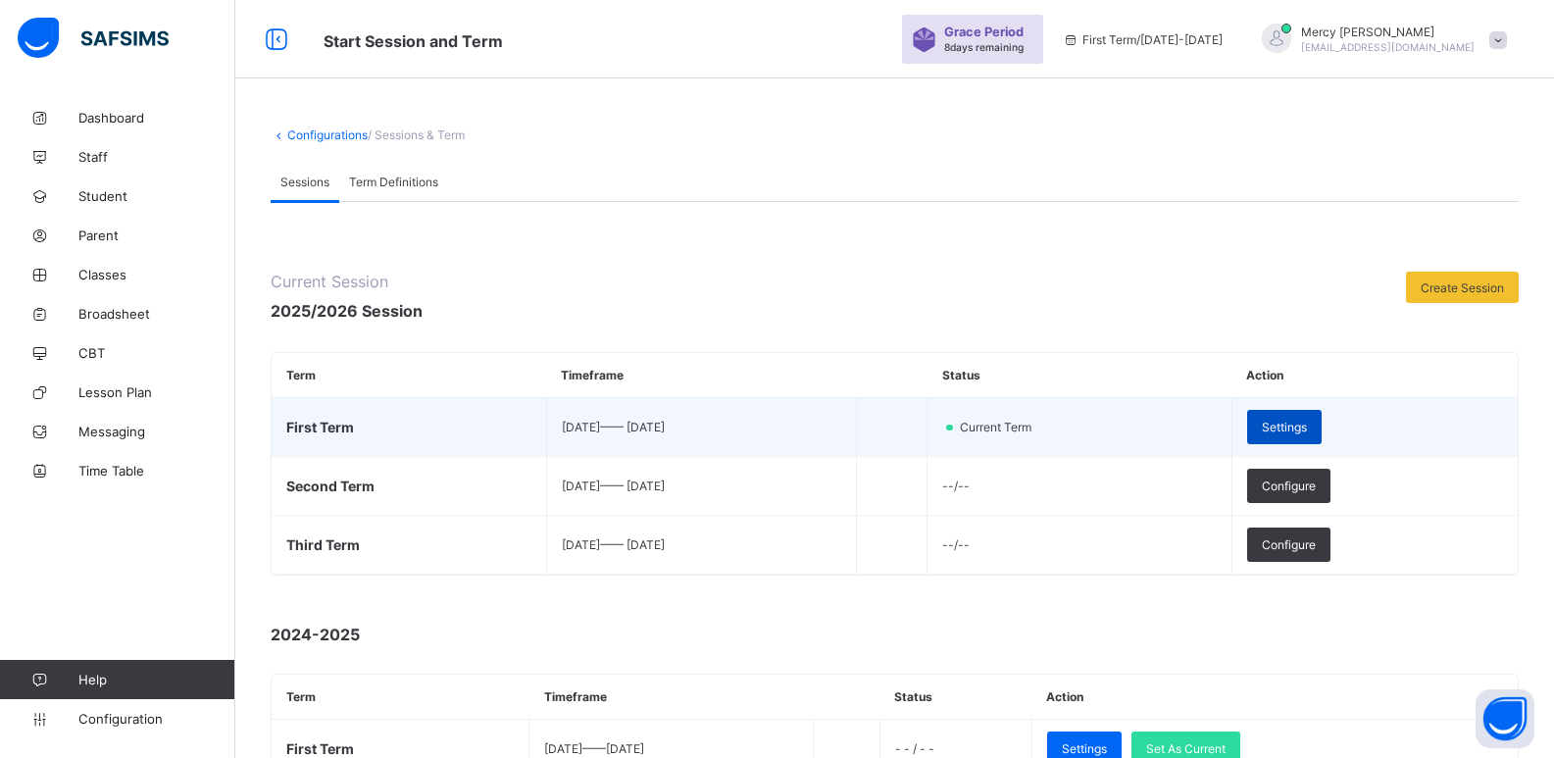
click at [1307, 429] on span "Settings" at bounding box center [1284, 427] width 45 height 15
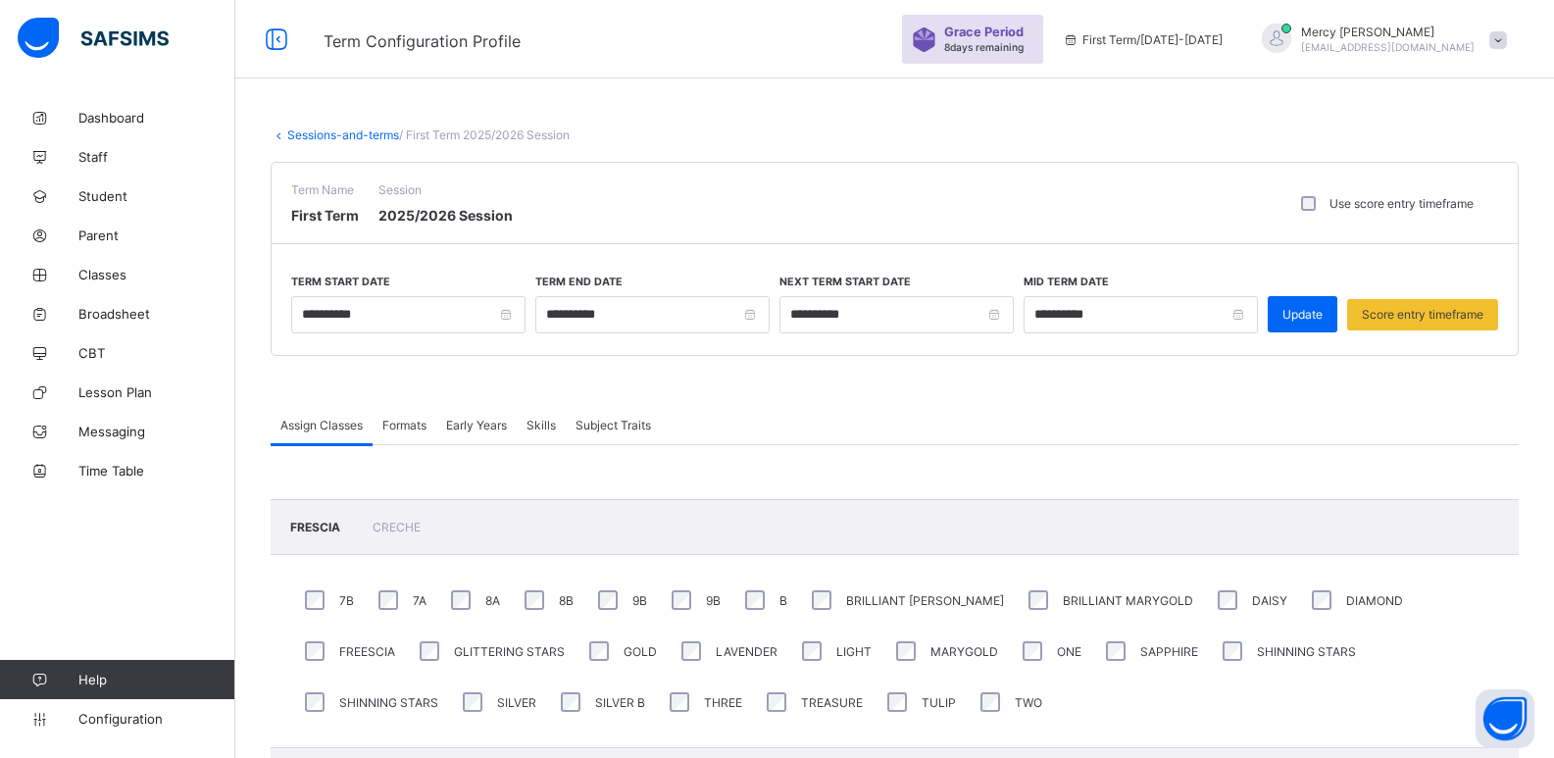
click at [364, 129] on link "Sessions-and-terms" at bounding box center [343, 134] width 112 height 15
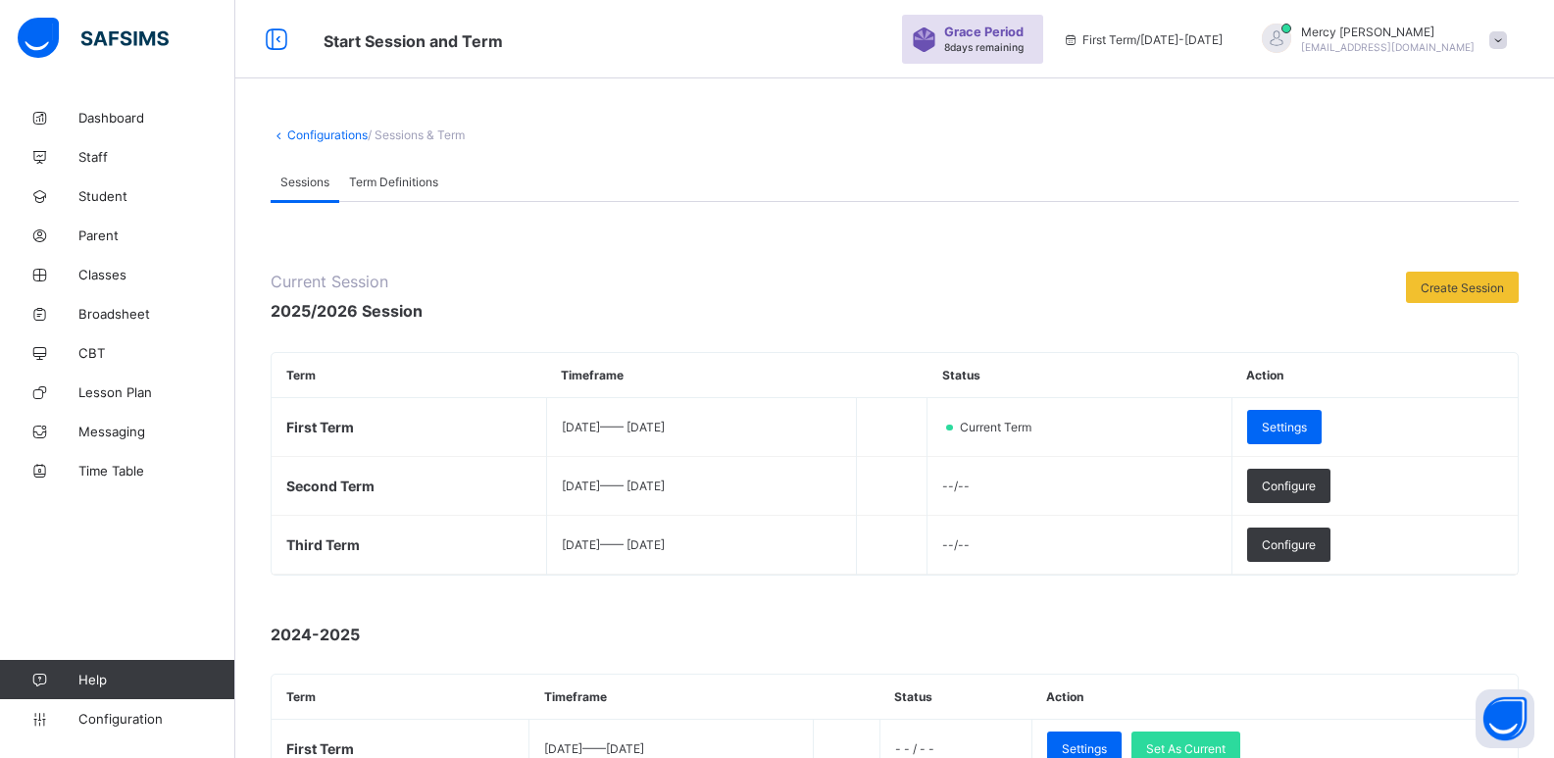
click at [314, 134] on link "Configurations" at bounding box center [327, 134] width 80 height 15
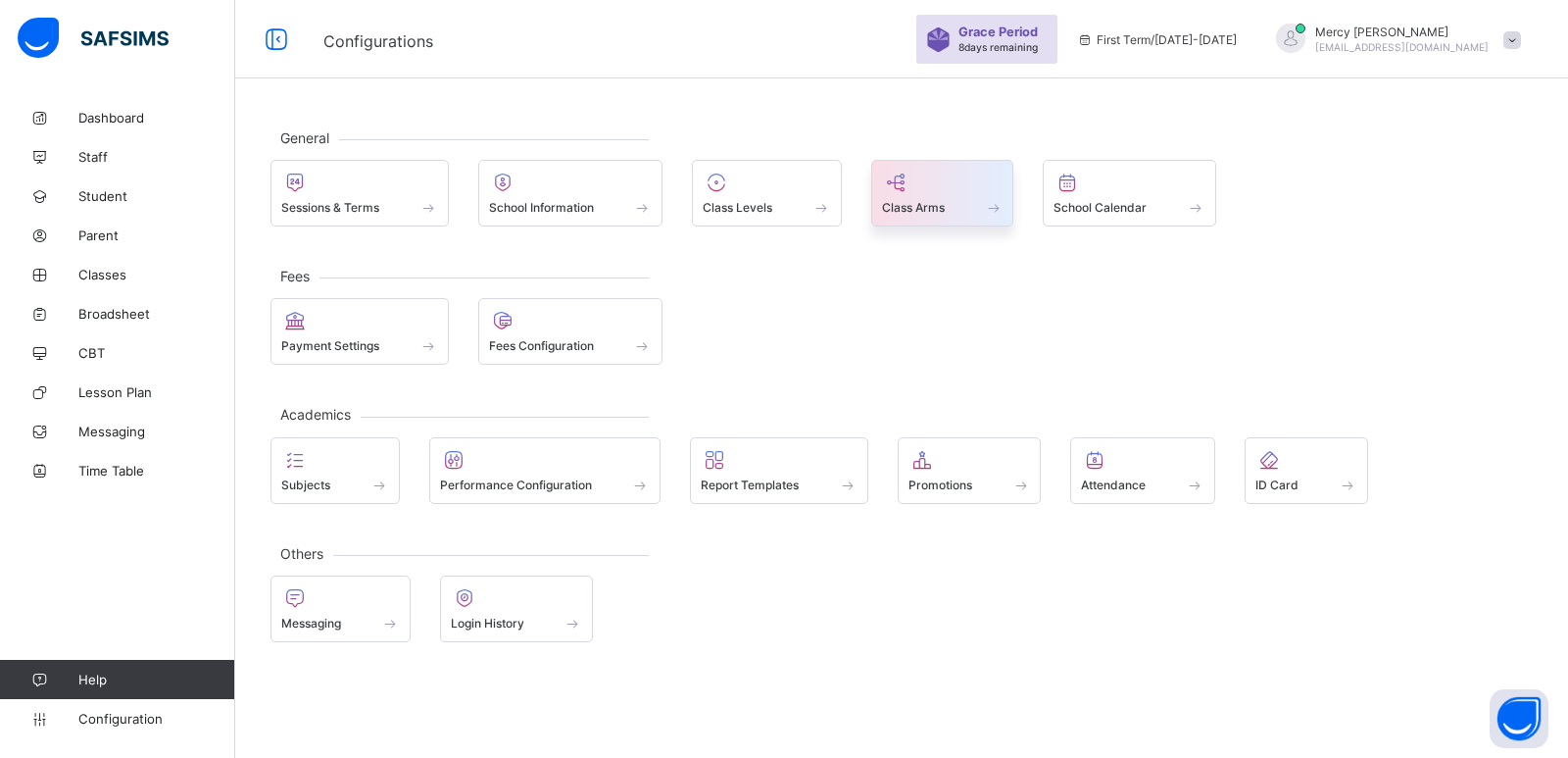
click at [927, 195] on span at bounding box center [942, 196] width 122 height 5
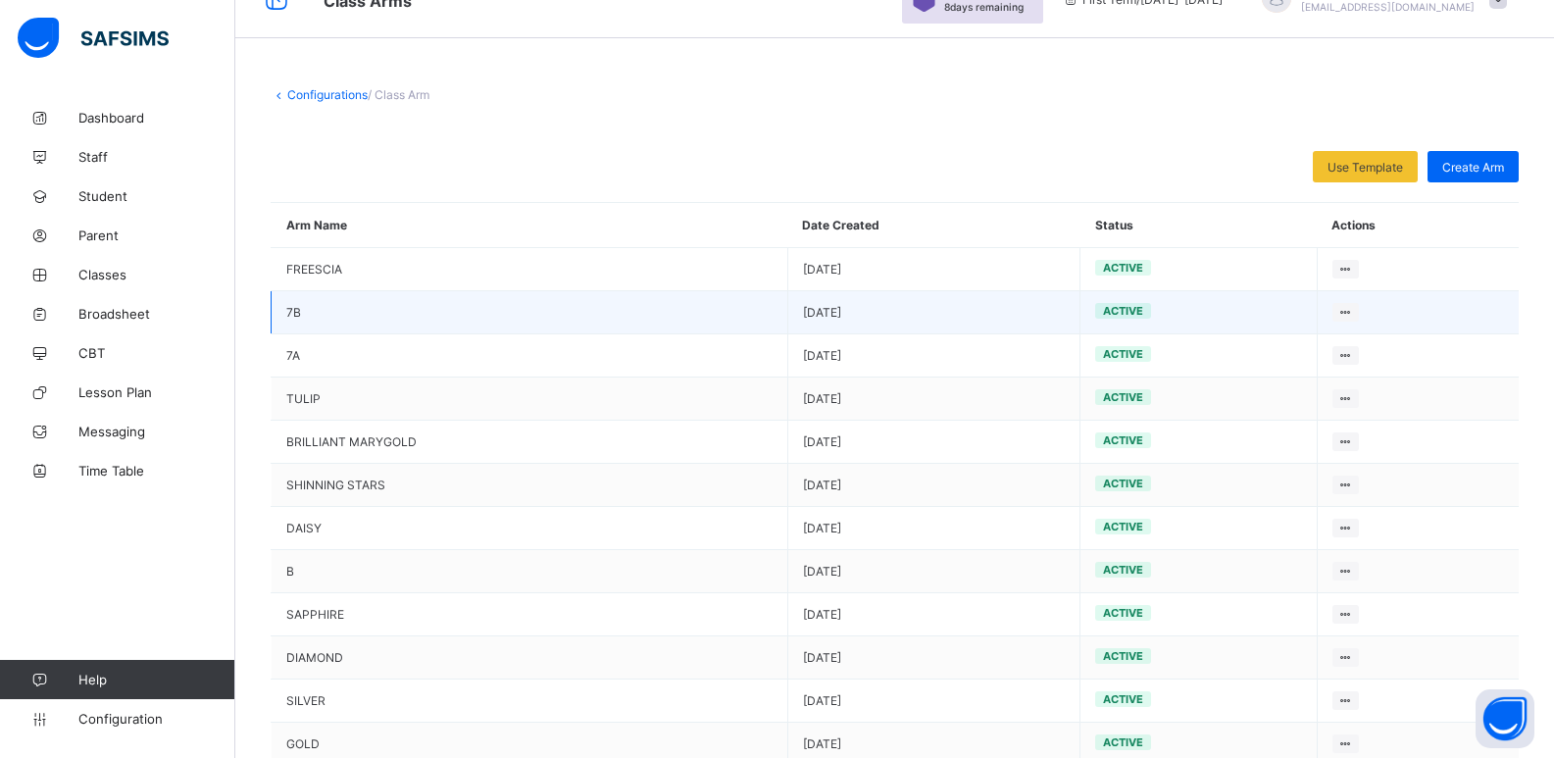
scroll to position [35, 0]
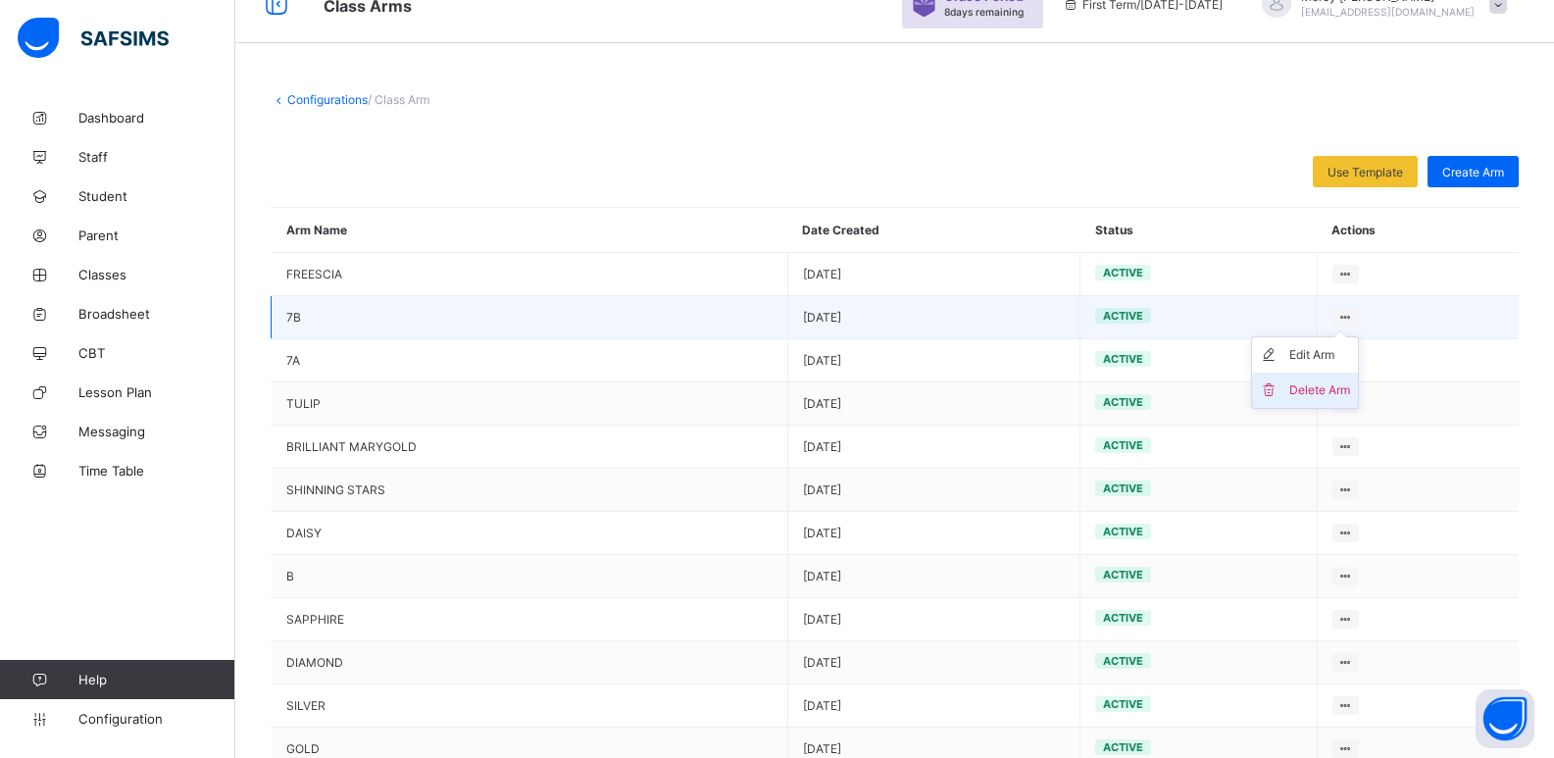
click at [1322, 379] on li "Delete Arm" at bounding box center [1305, 390] width 106 height 35
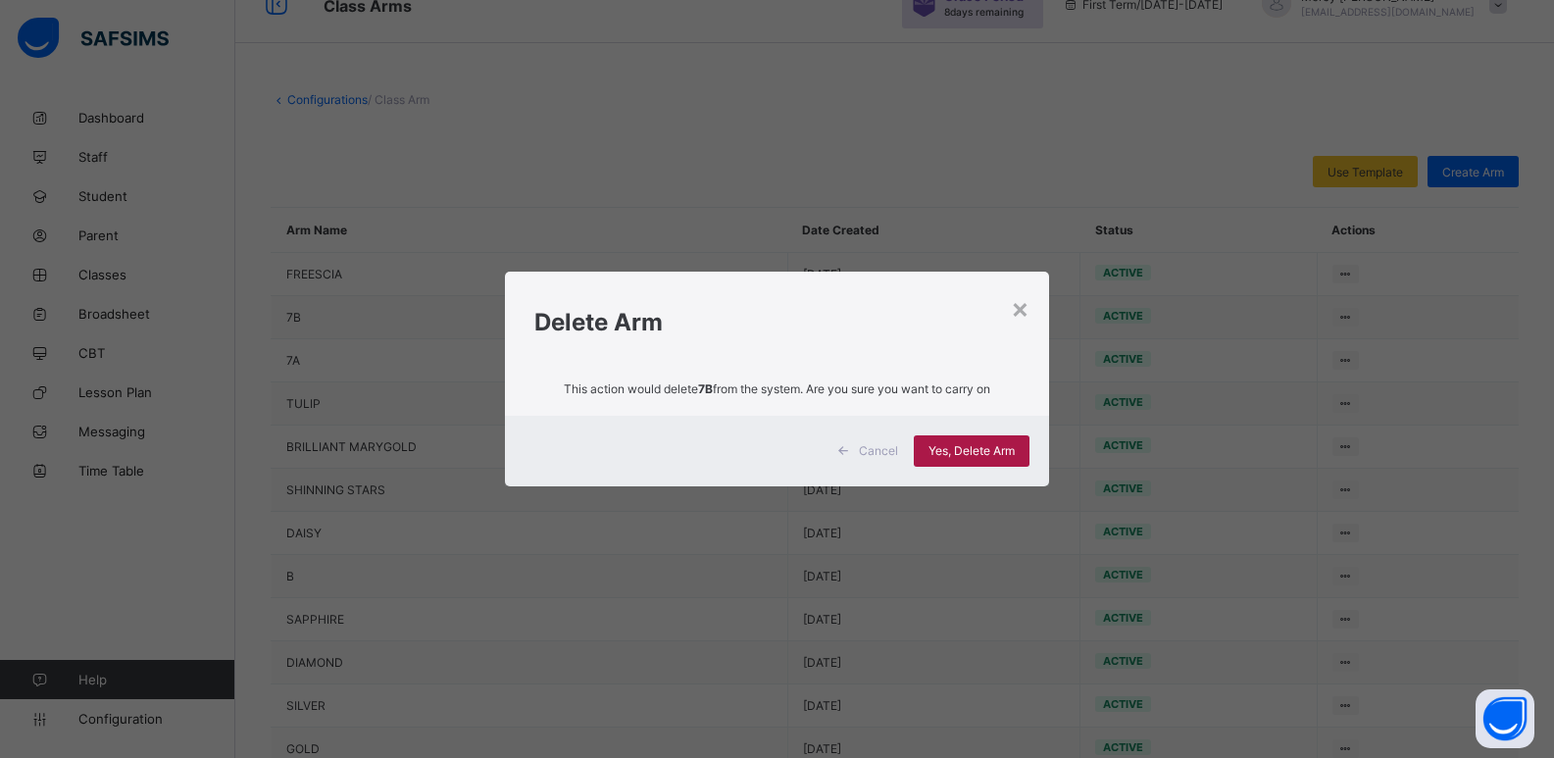
click at [1001, 443] on span "Yes, Delete Arm" at bounding box center [972, 450] width 86 height 15
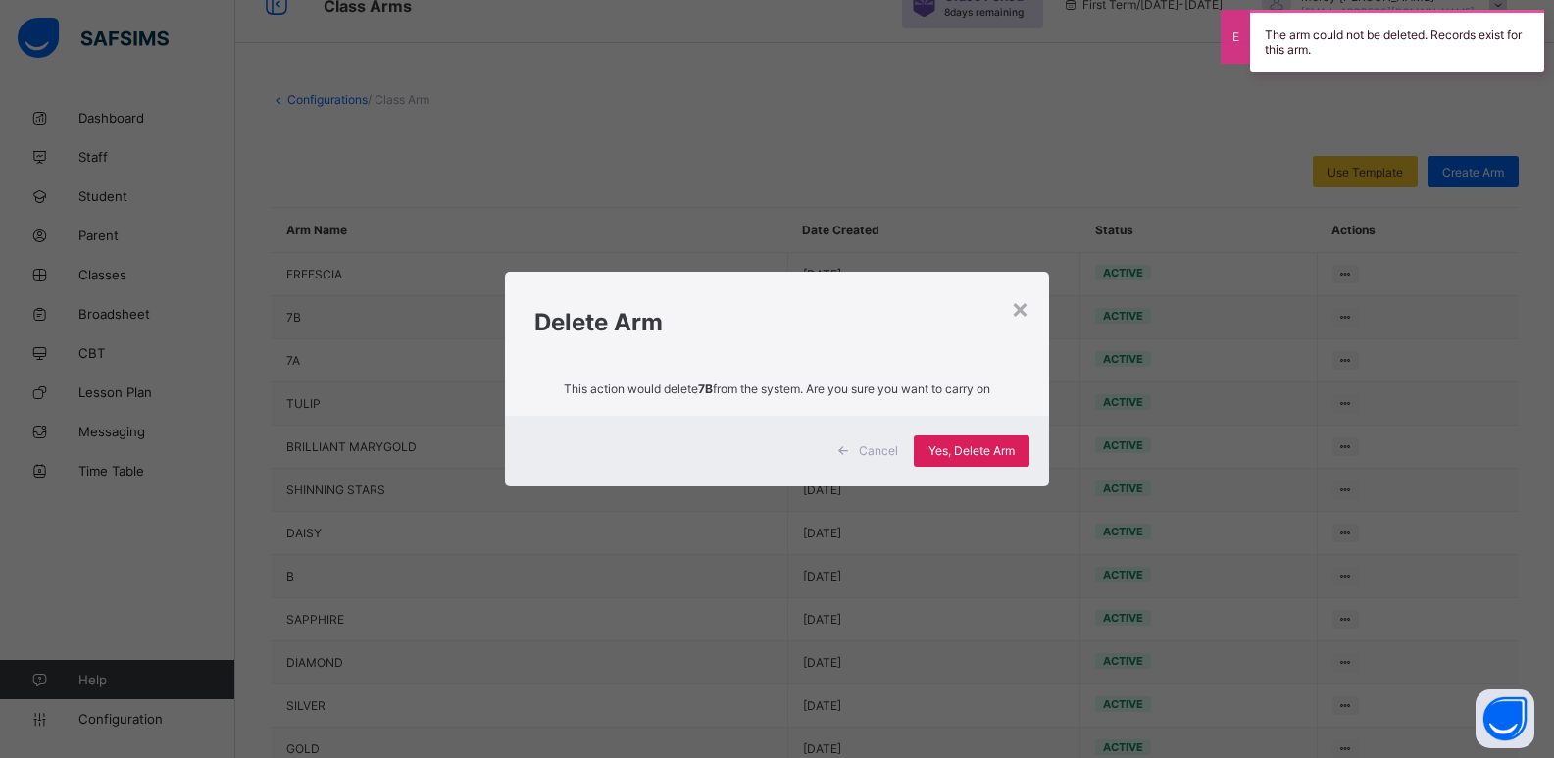
click at [1011, 311] on h1 "Delete Arm" at bounding box center [776, 322] width 485 height 28
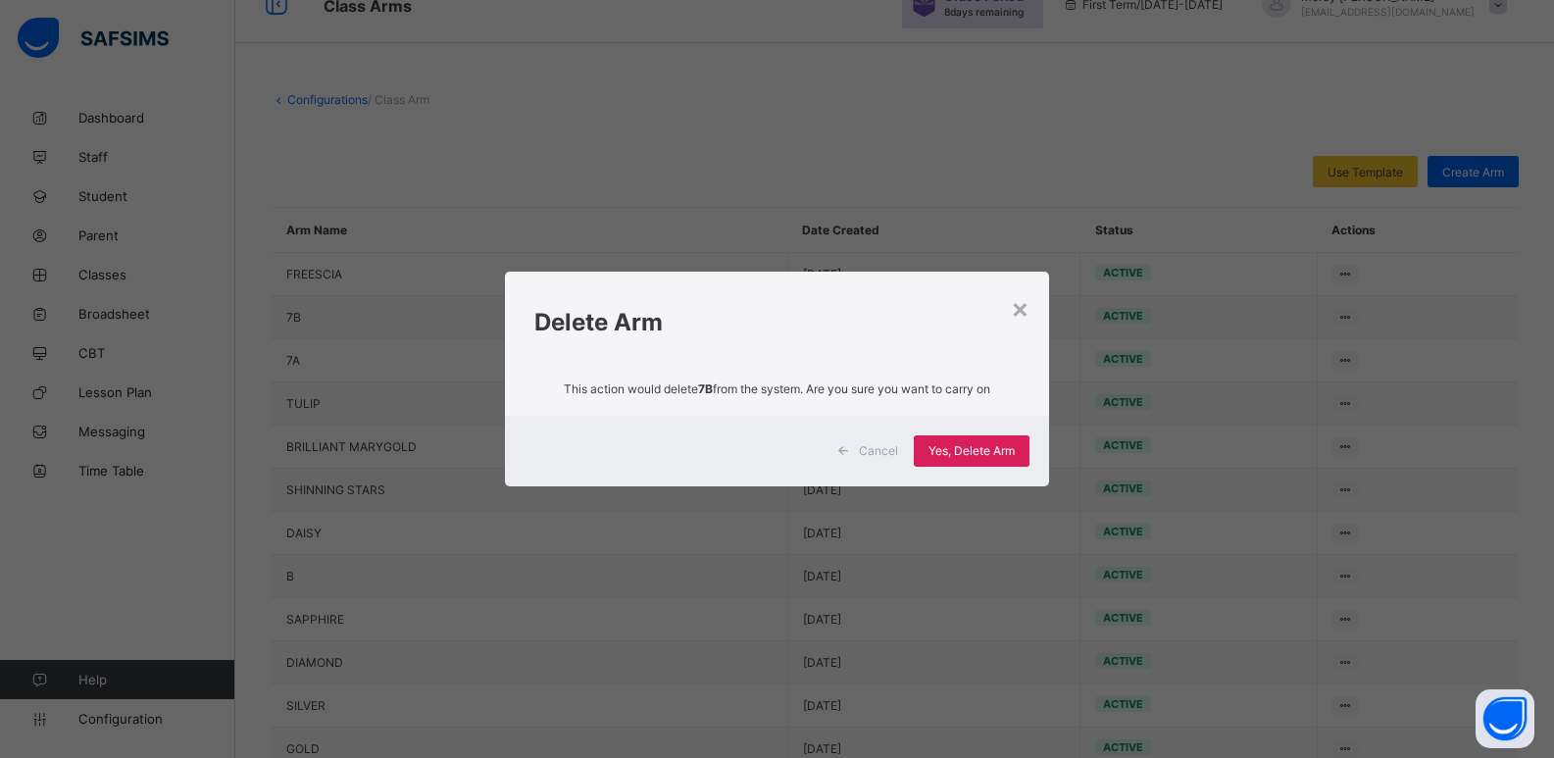
click at [1011, 311] on h1 "Delete Arm" at bounding box center [776, 322] width 485 height 28
click at [1022, 311] on div "×" at bounding box center [1020, 307] width 19 height 33
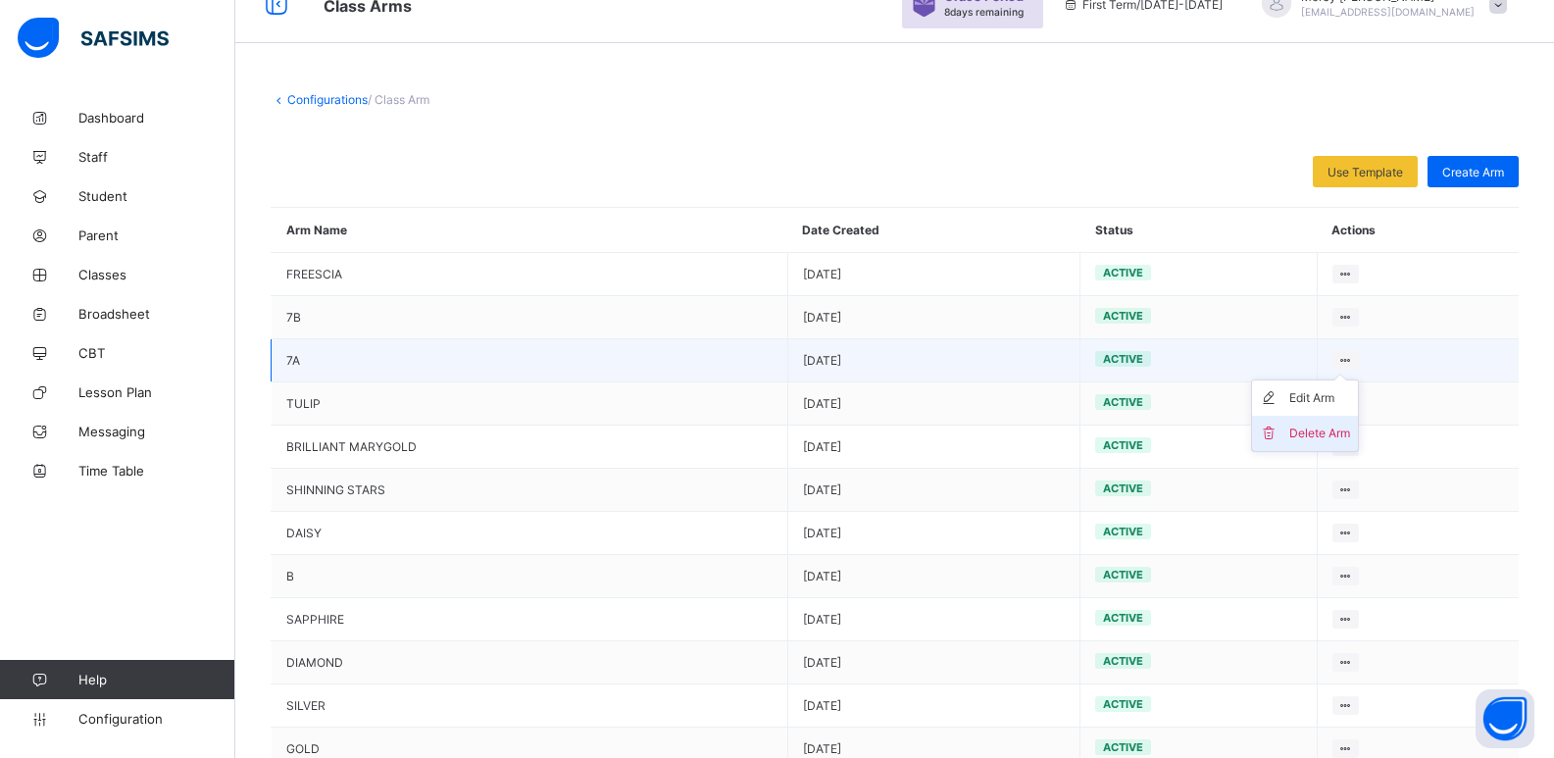
click at [1310, 426] on div "Delete Arm" at bounding box center [1319, 434] width 61 height 20
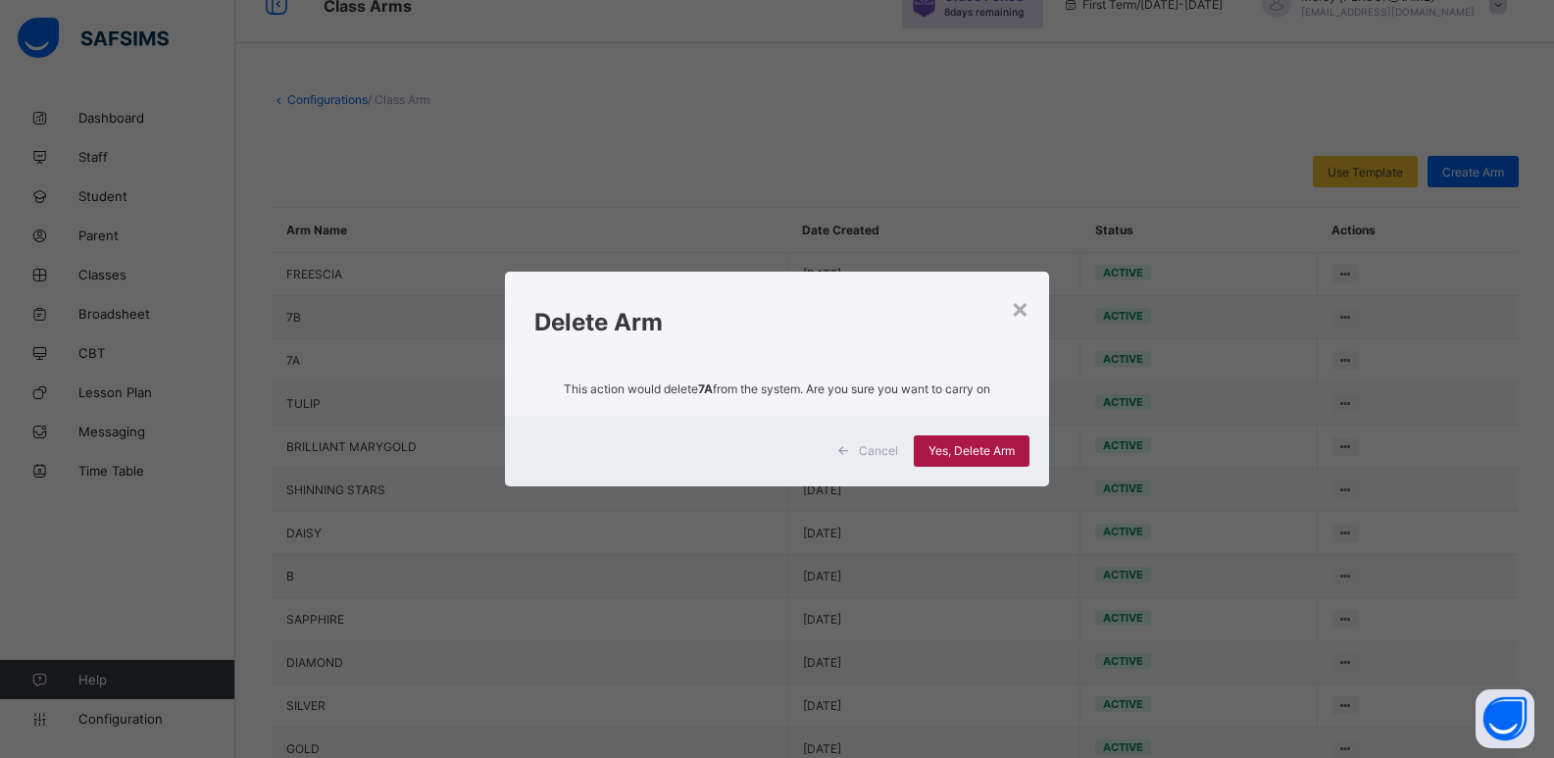
click at [979, 454] on span "Yes, Delete Arm" at bounding box center [972, 450] width 86 height 15
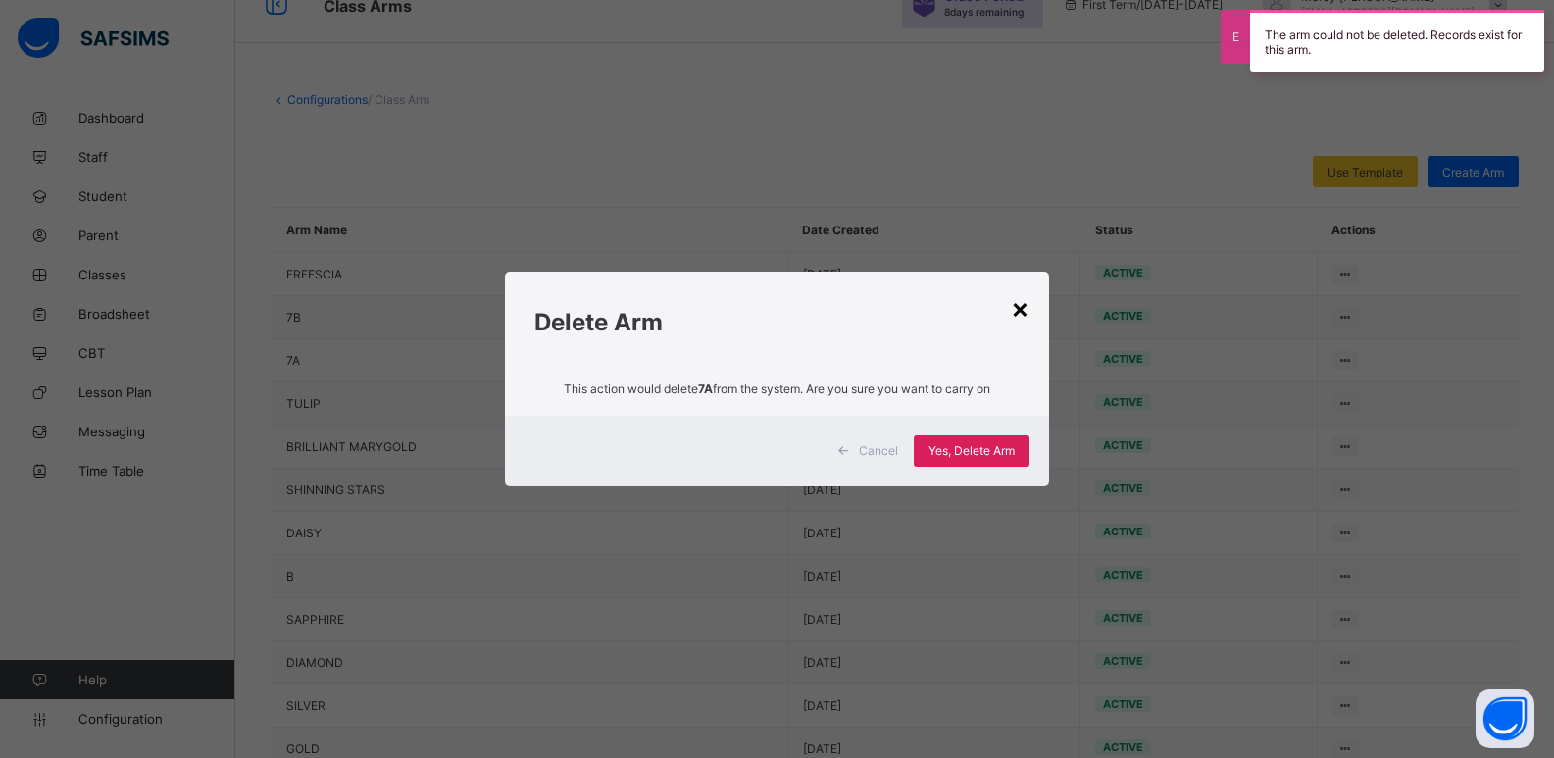
click at [1024, 305] on div "×" at bounding box center [1020, 307] width 19 height 33
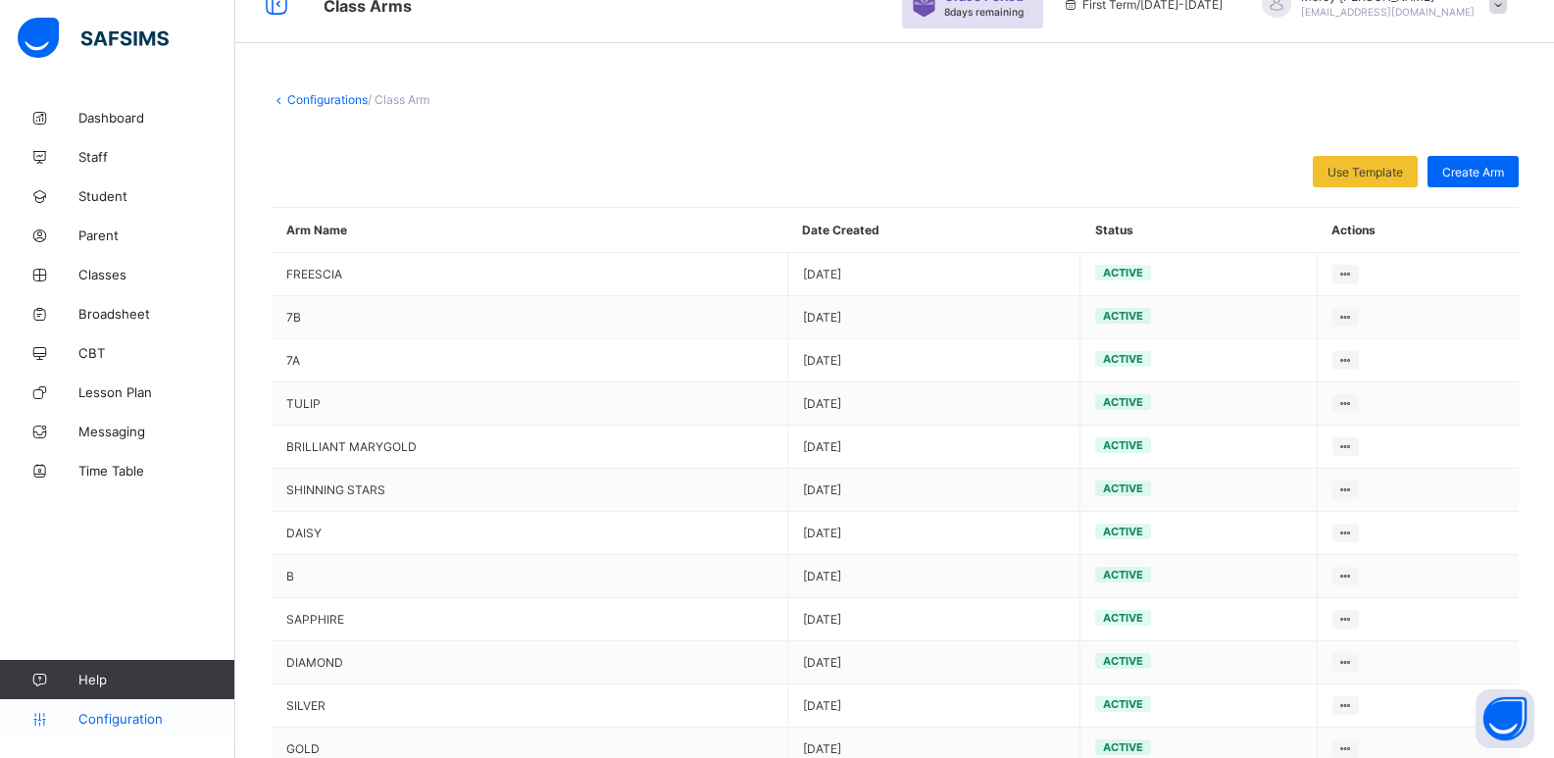
click at [76, 708] on link "Configuration" at bounding box center [117, 718] width 234 height 39
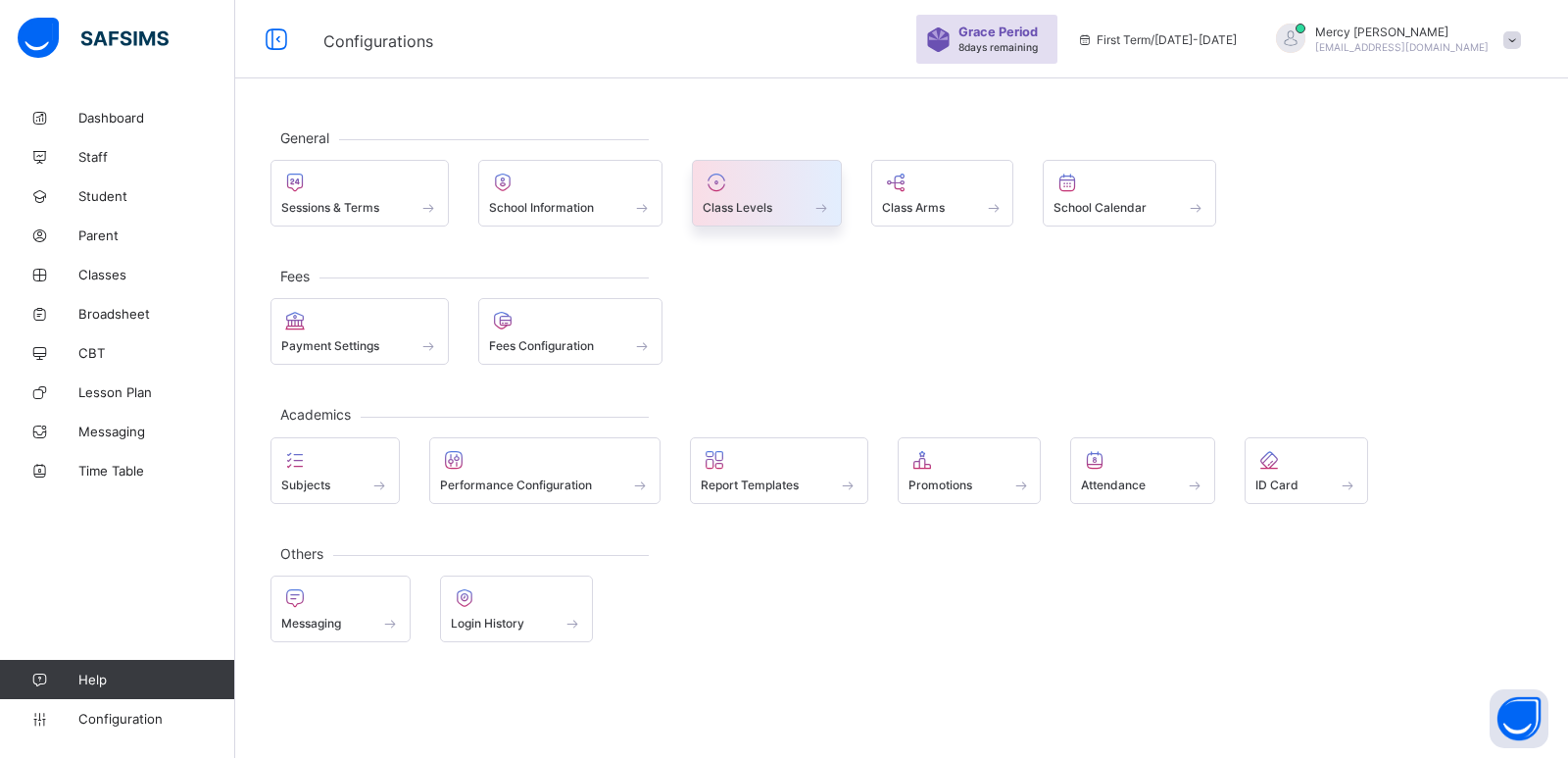
click at [764, 210] on span "Class Levels" at bounding box center [738, 207] width 70 height 15
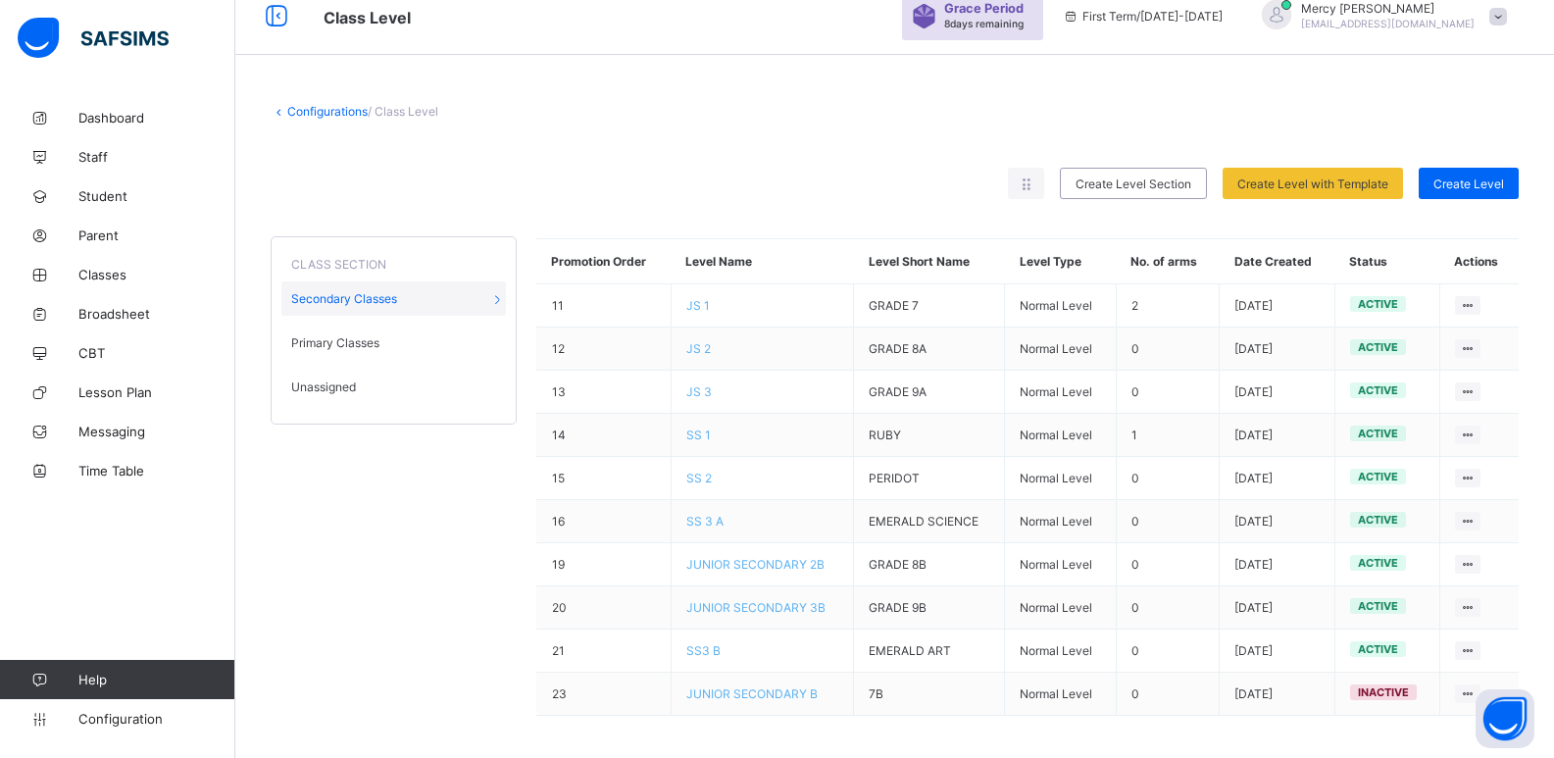
scroll to position [30, 0]
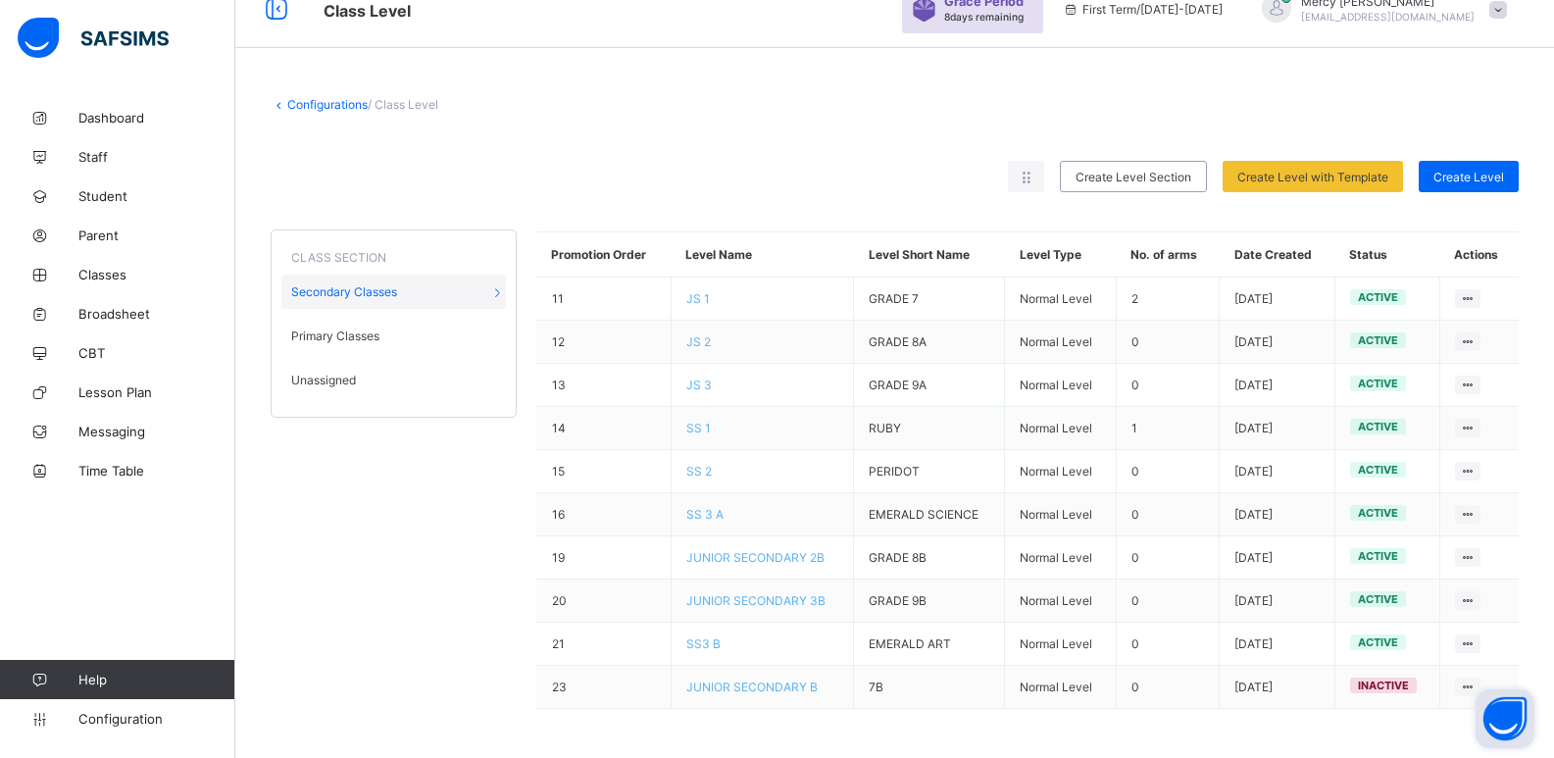
click at [1489, 714] on button "Open asap" at bounding box center [1505, 718] width 59 height 59
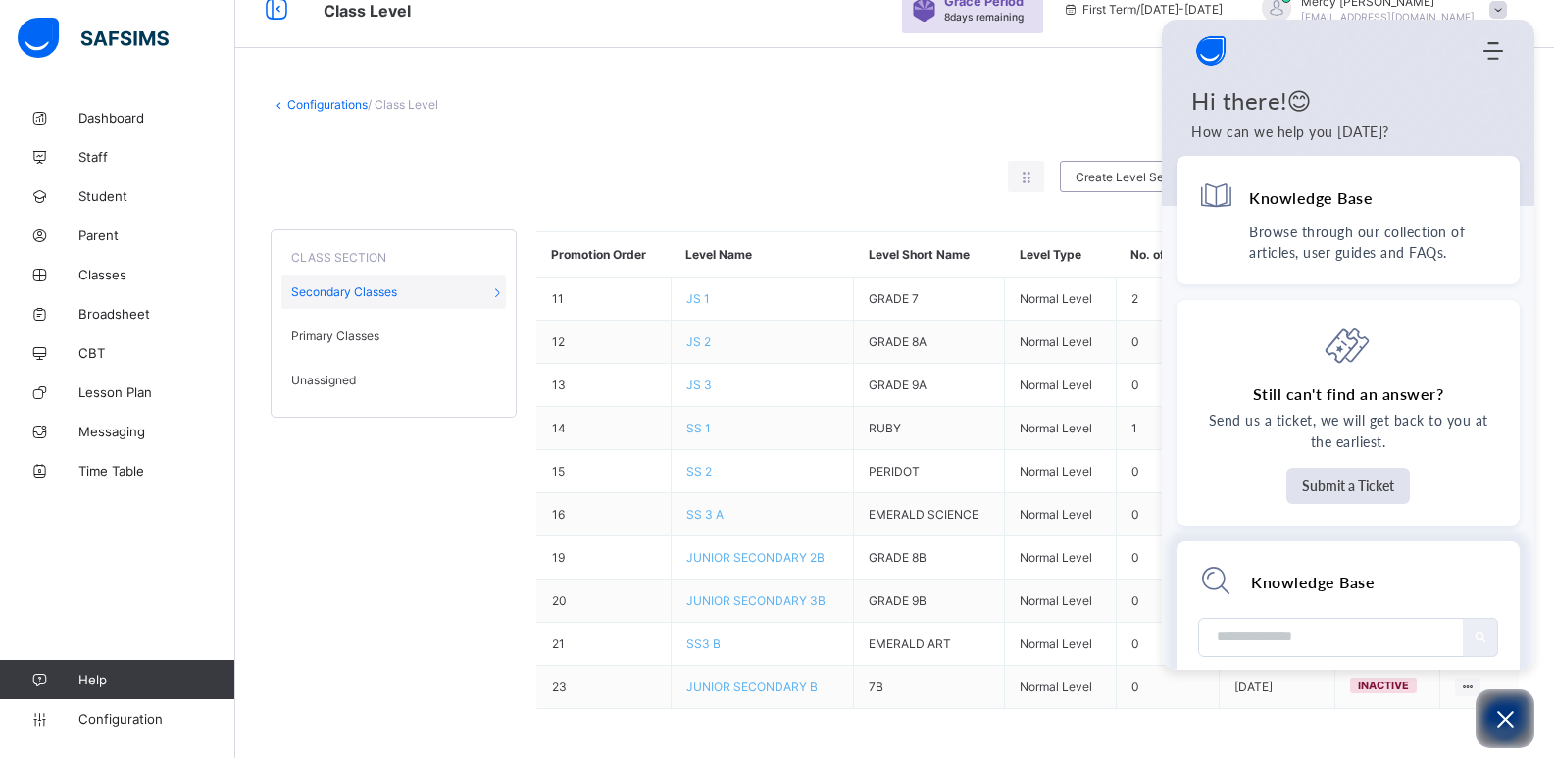
click at [1303, 640] on input "Module search widget" at bounding box center [1332, 637] width 235 height 37
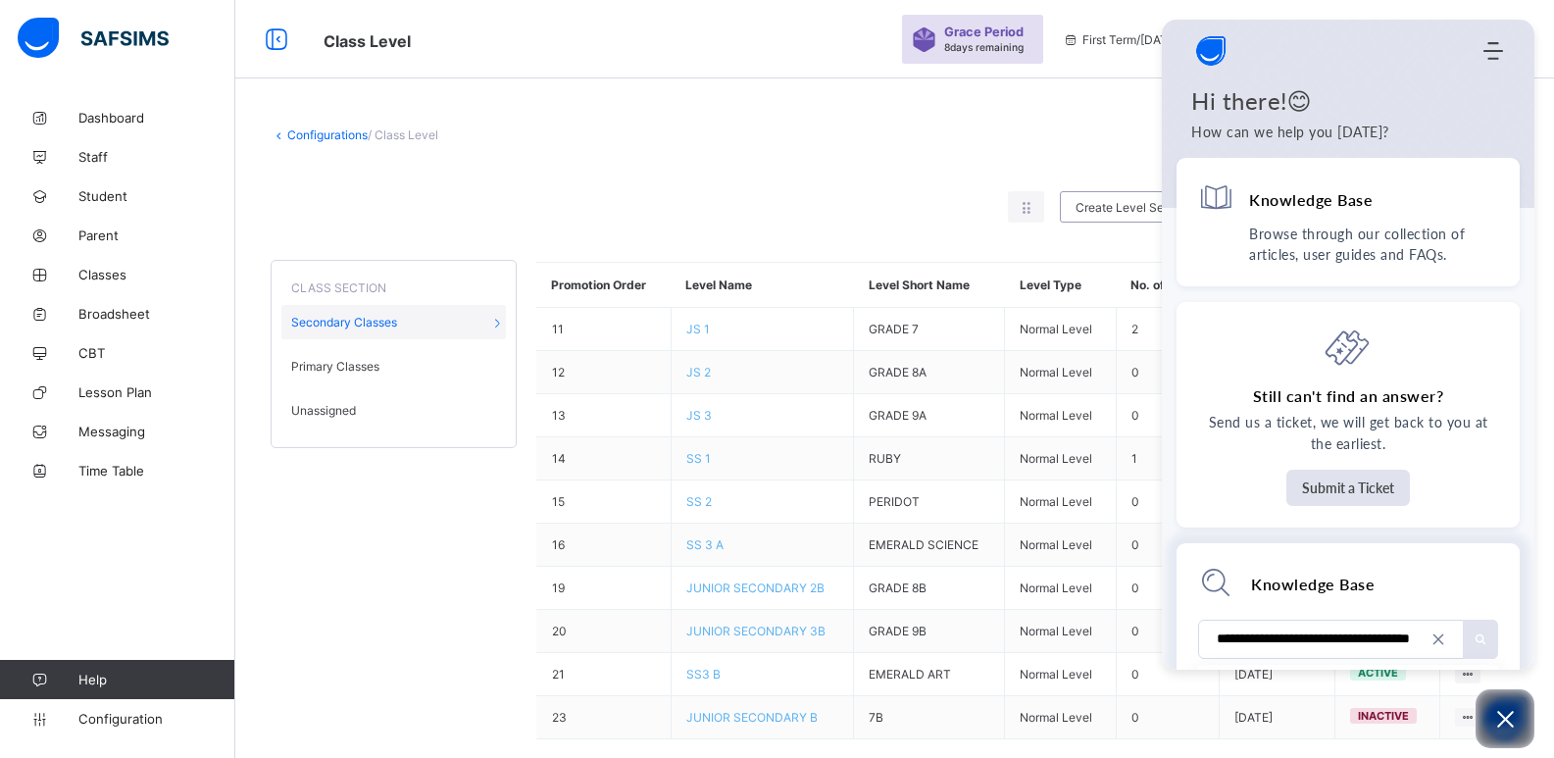
scroll to position [0, 58]
type input "**********"
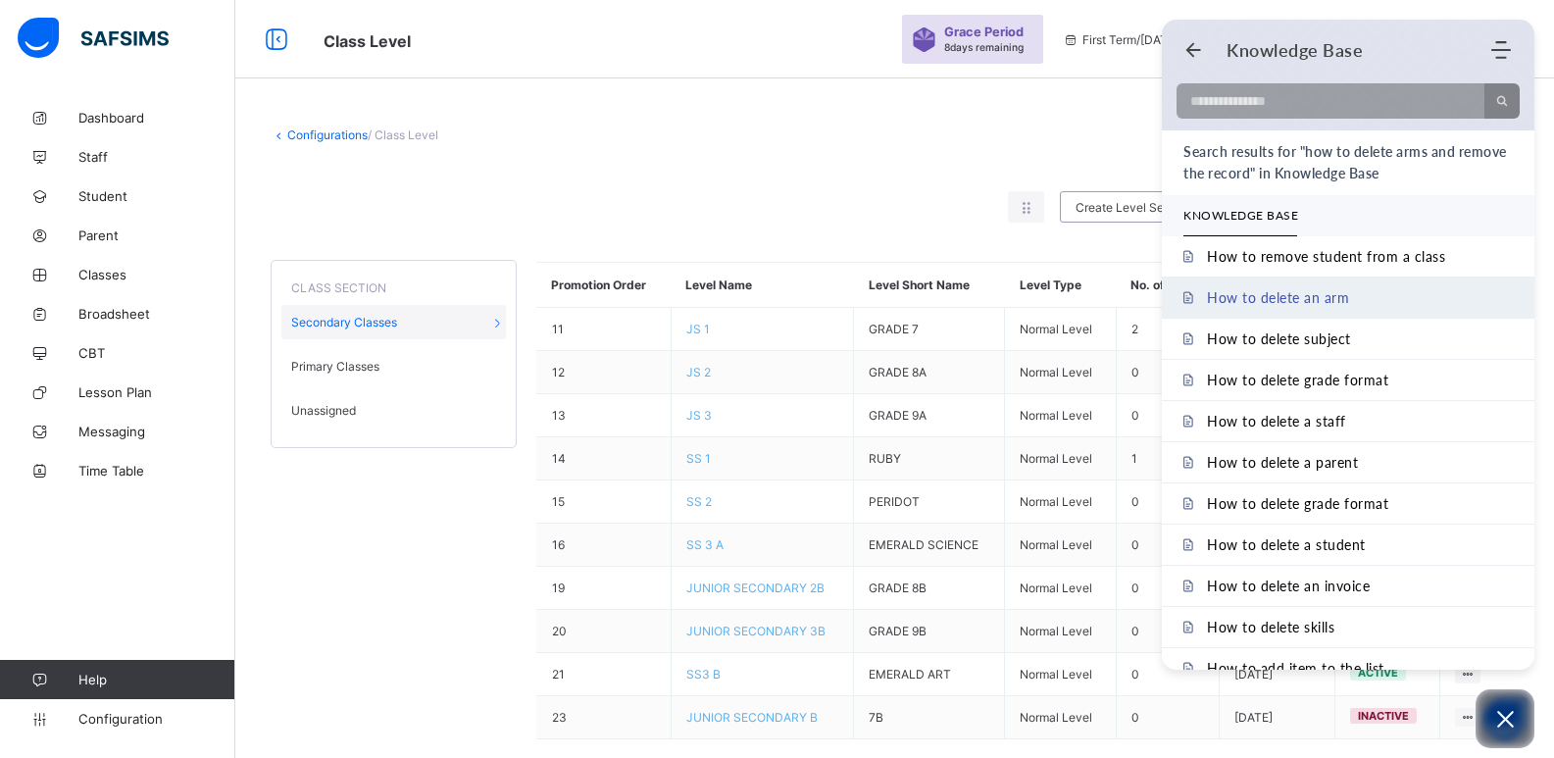
click at [1336, 289] on span "How to delete an arm" at bounding box center [1278, 297] width 142 height 17
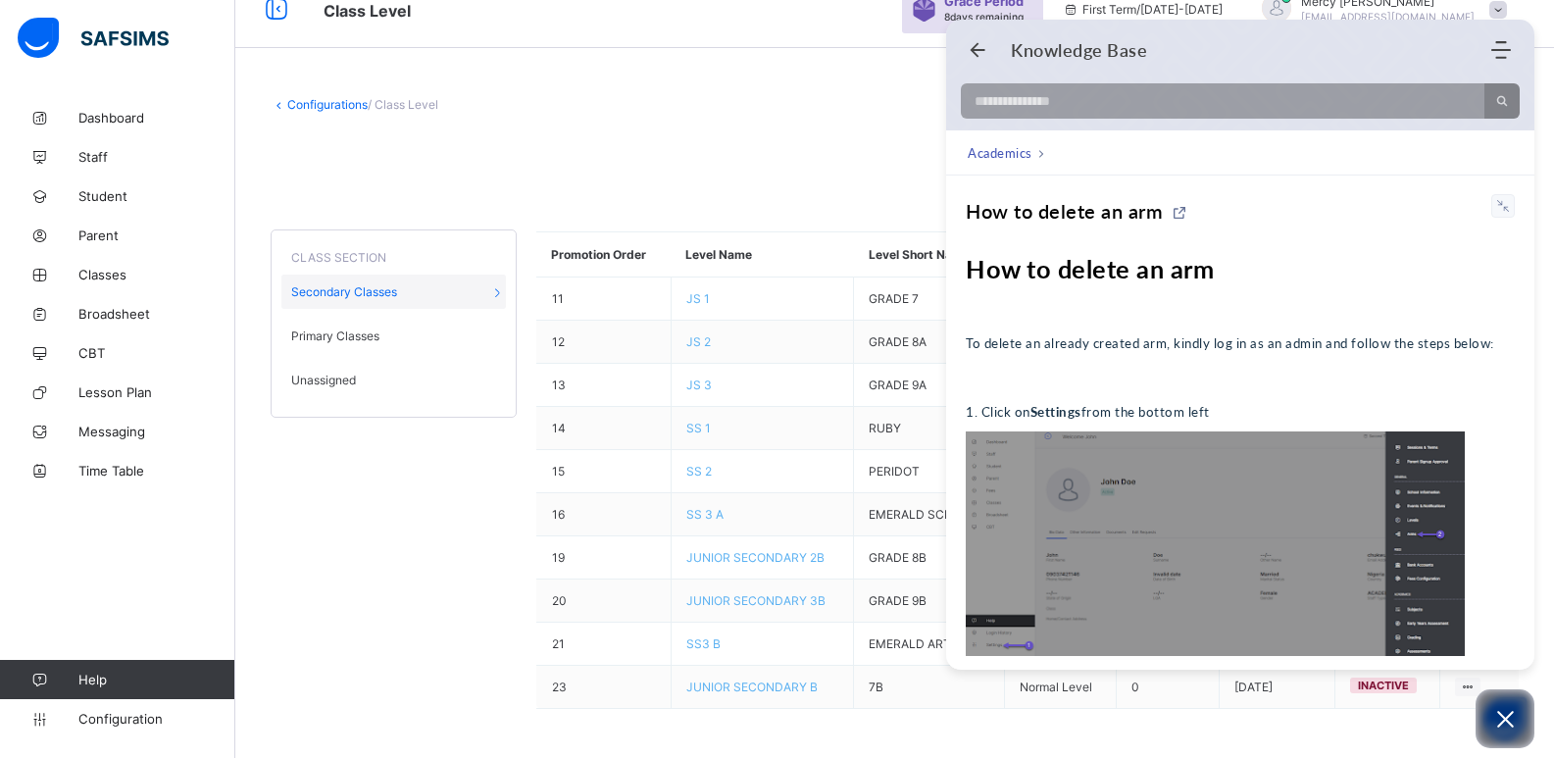
scroll to position [0, 0]
click at [1059, 118] on input at bounding box center [1217, 100] width 512 height 35
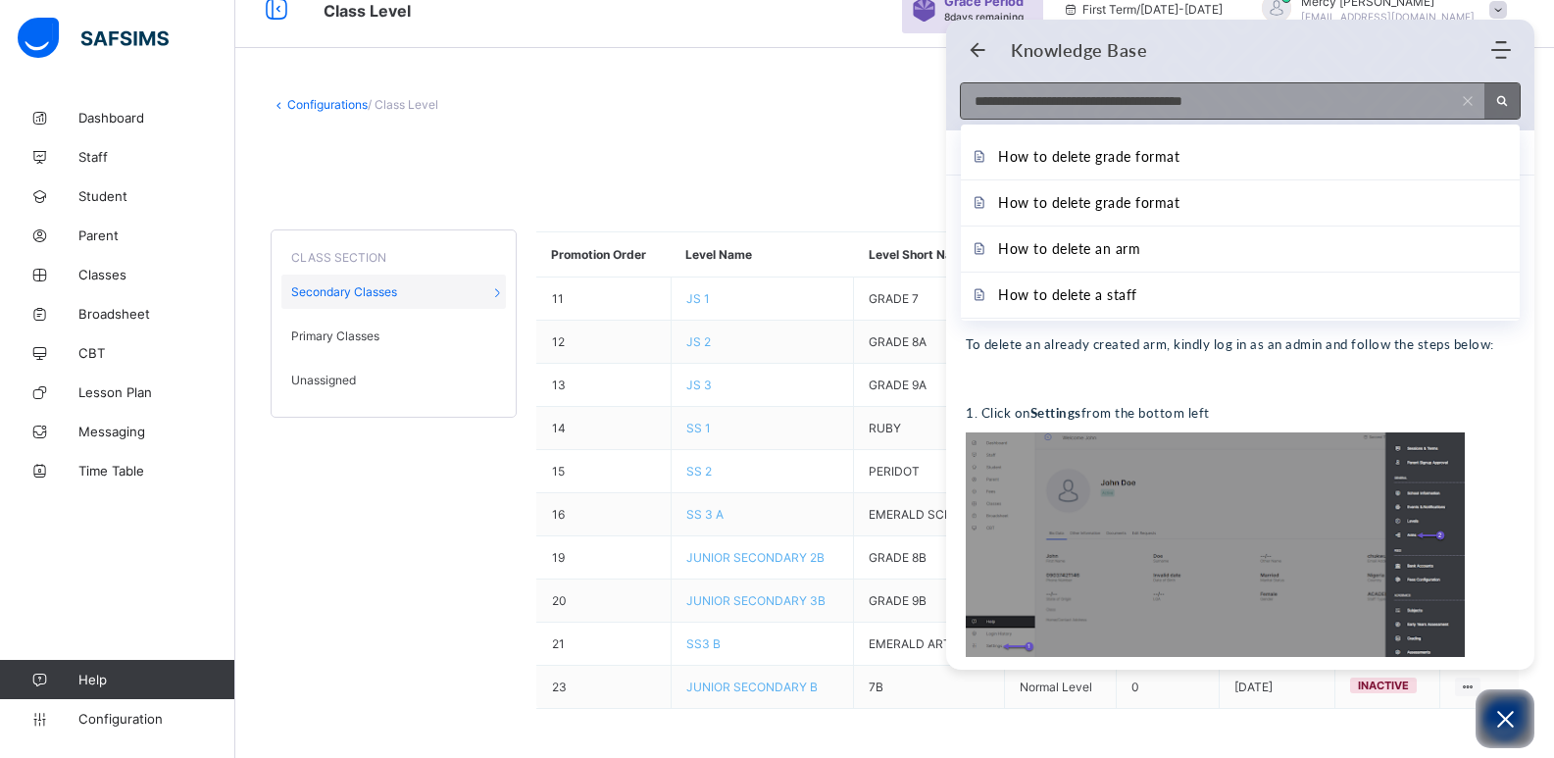
type input "**********"
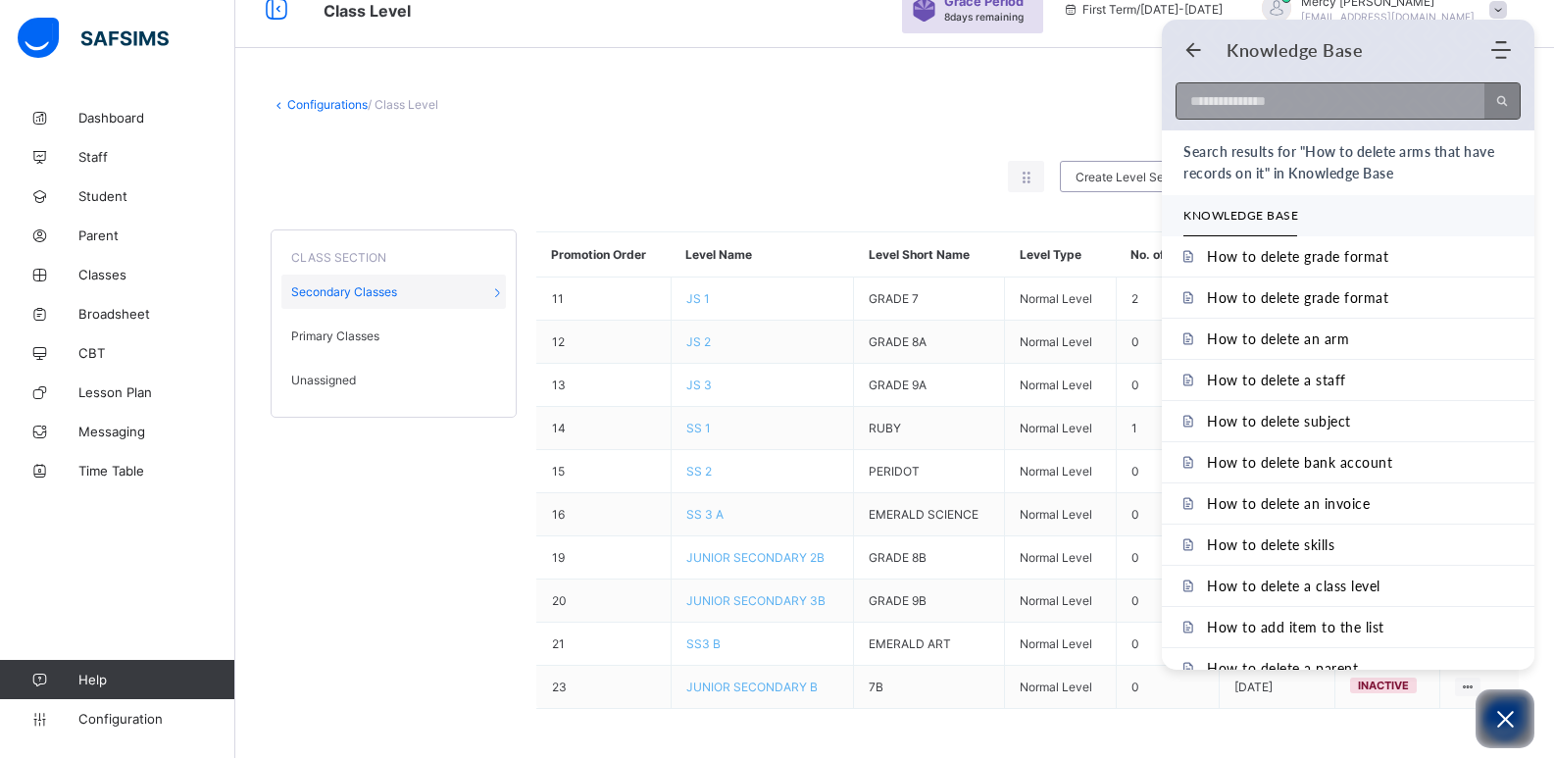
click at [1326, 93] on input at bounding box center [1325, 100] width 296 height 35
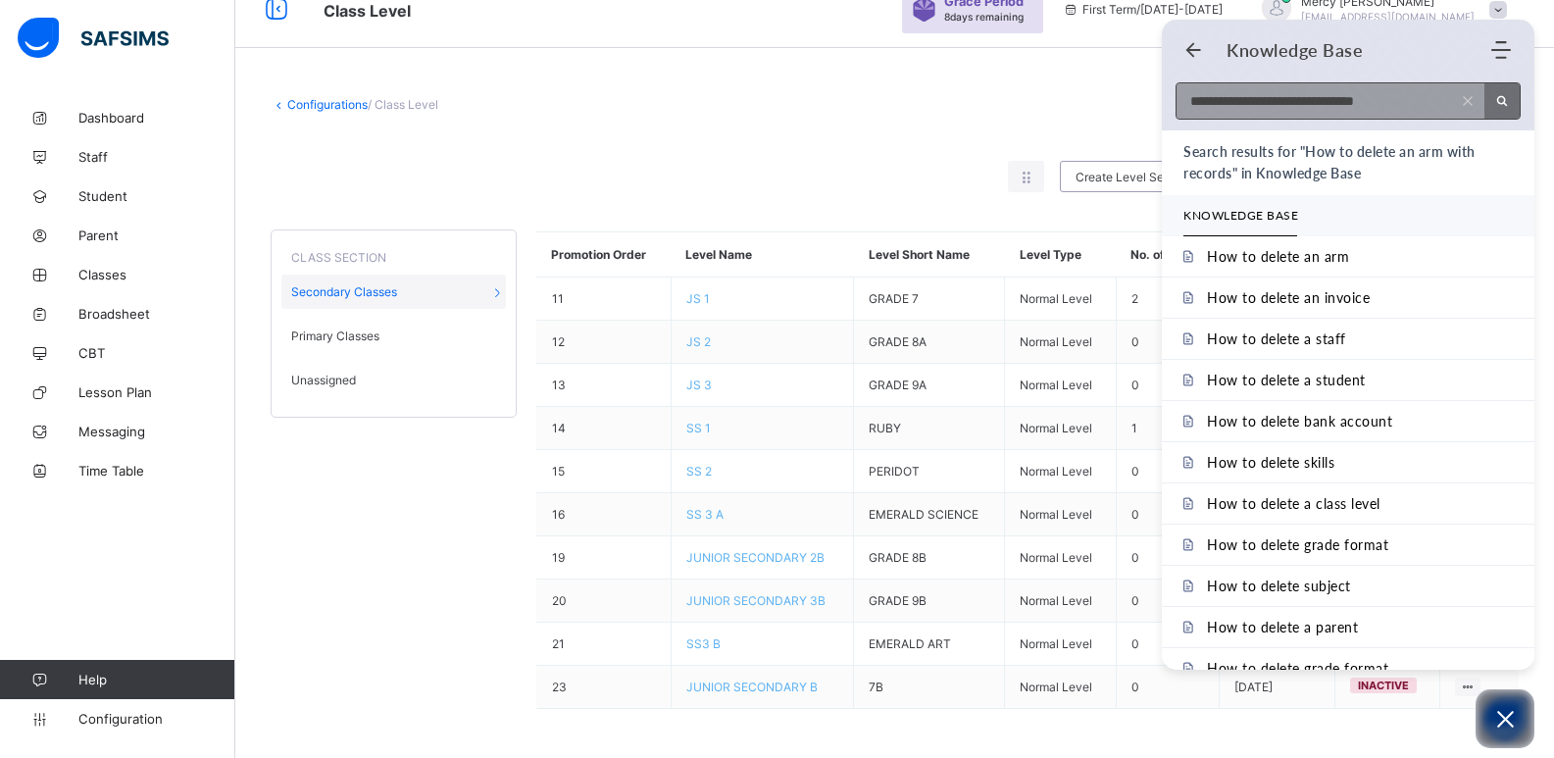
type input "**********"
click at [377, 608] on div "CLASS SECTION Secondary Classes Primary Classes Unassigned Promotion Order Leve…" at bounding box center [895, 470] width 1248 height 517
click at [108, 720] on span "Configuration" at bounding box center [156, 719] width 156 height 16
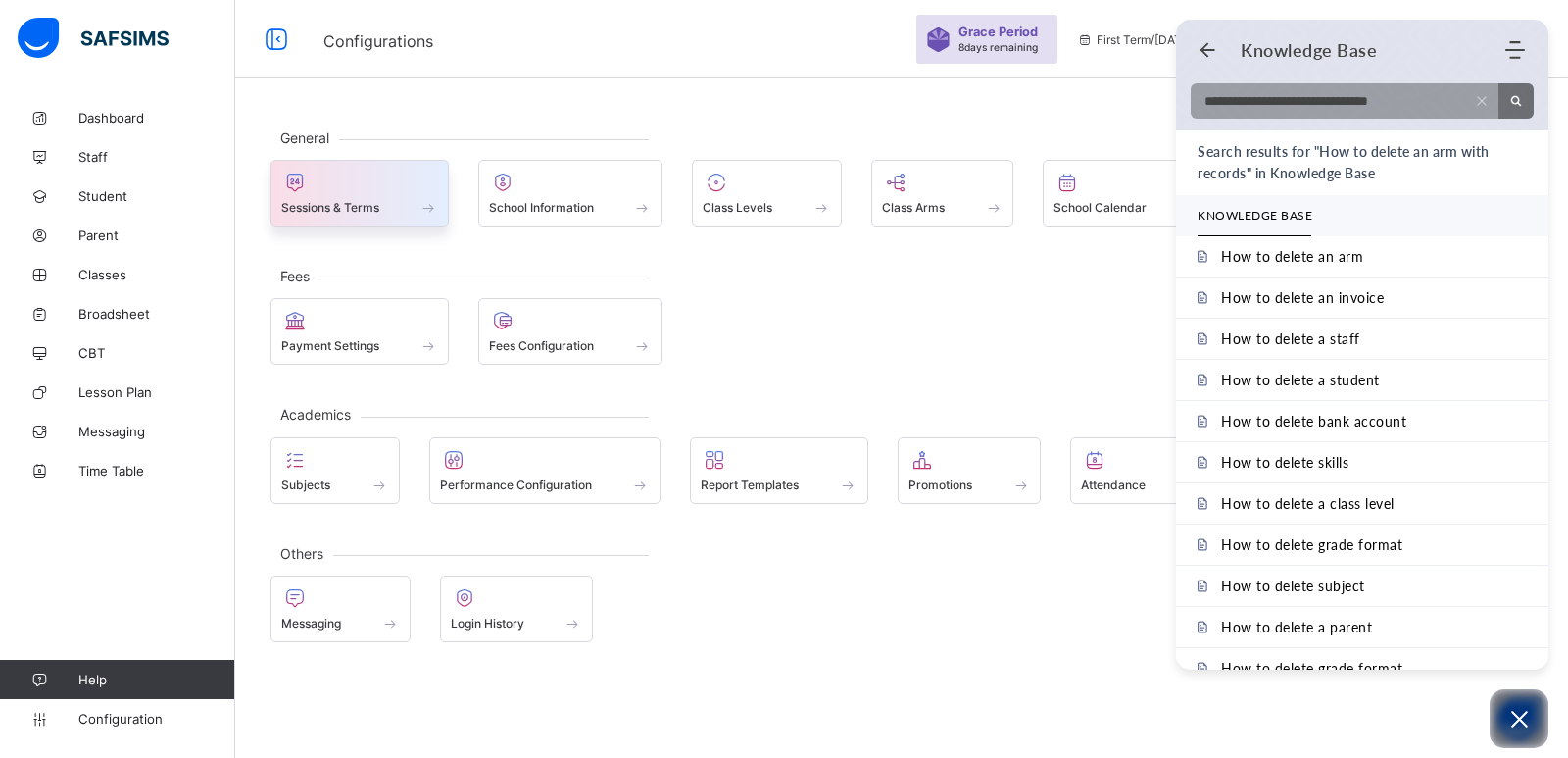
click at [383, 210] on div "Sessions & Terms" at bounding box center [359, 207] width 157 height 17
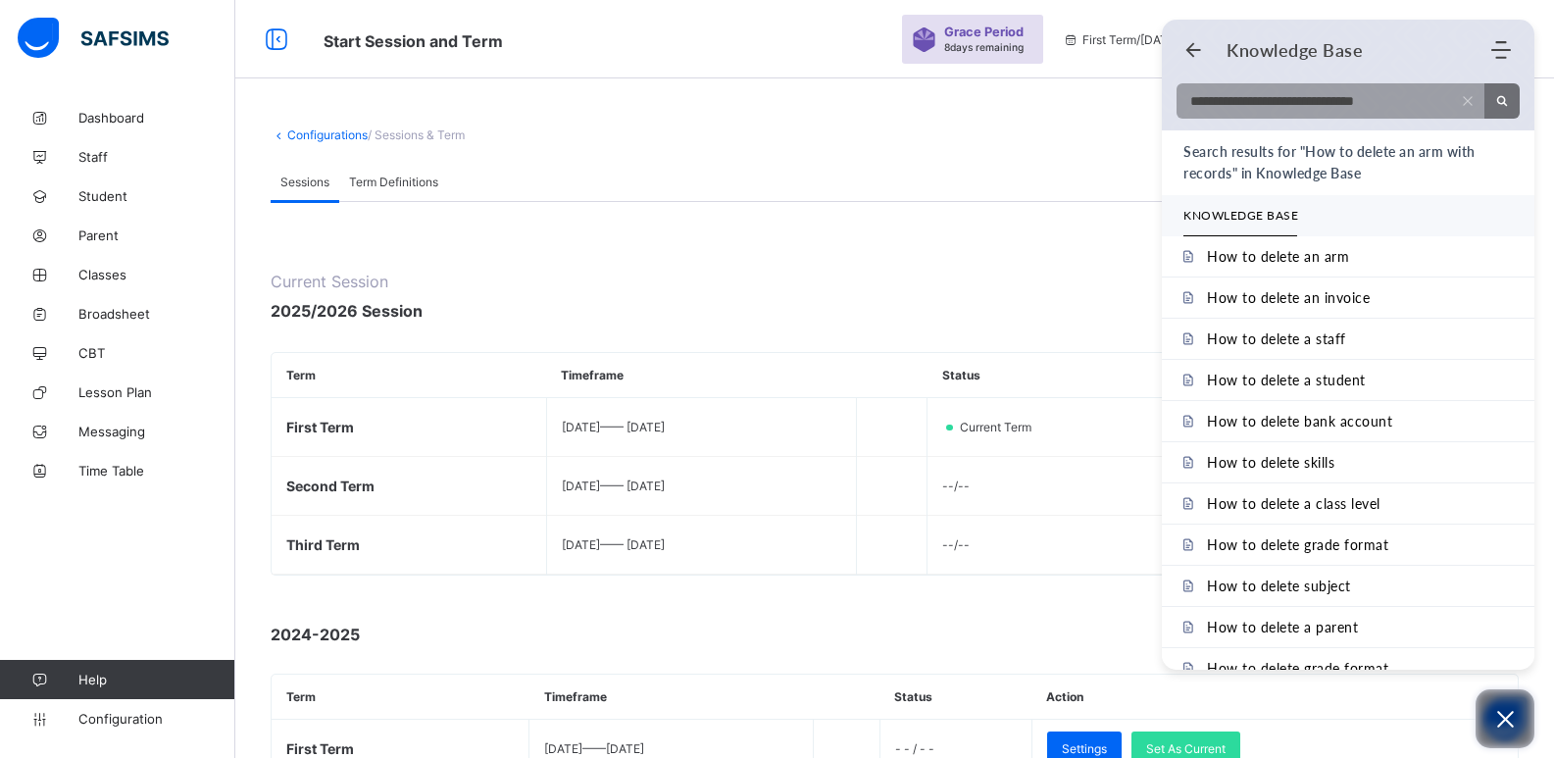
click at [1494, 720] on icon "Open asap" at bounding box center [1505, 719] width 25 height 25
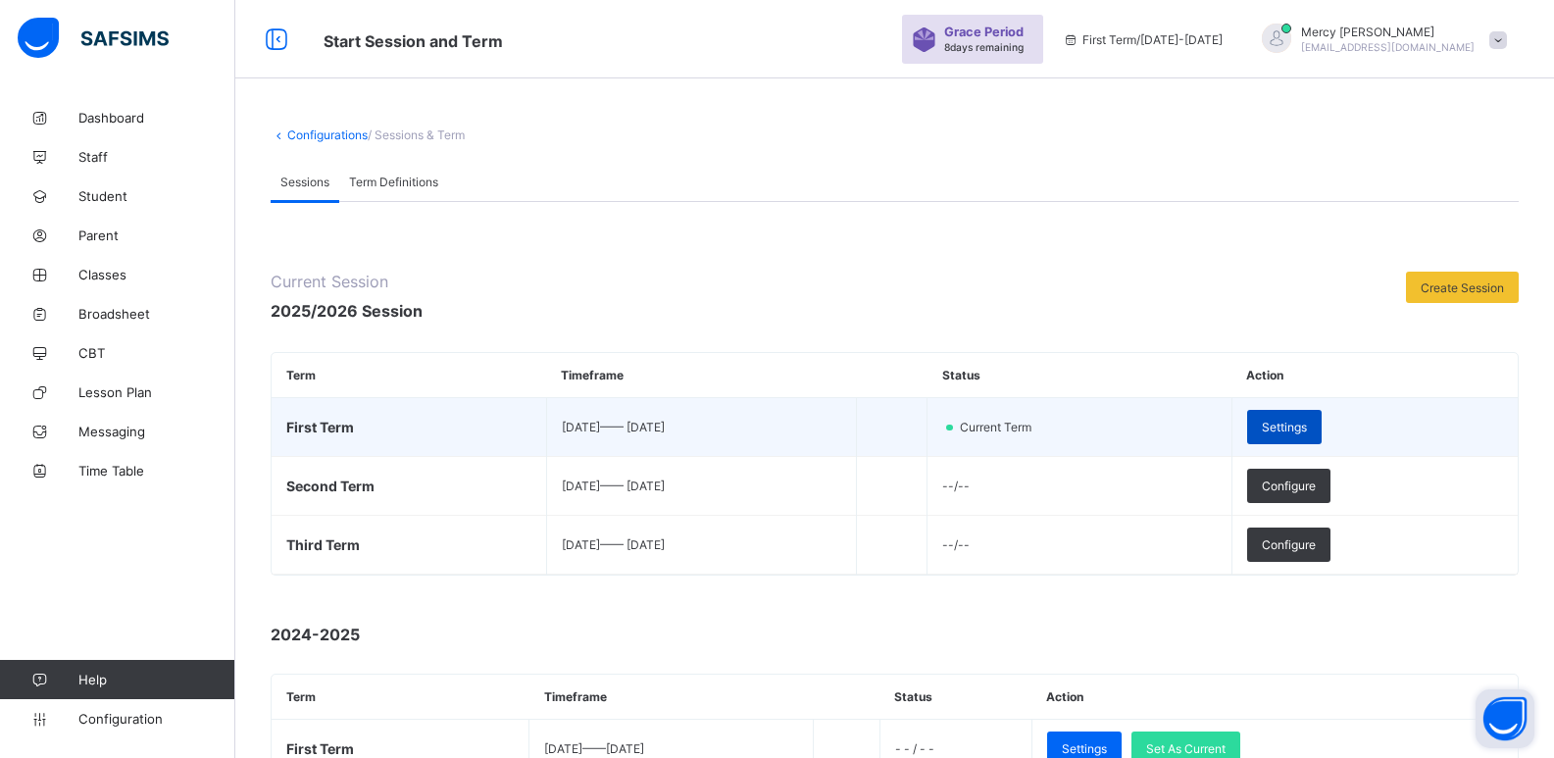
click at [1307, 427] on span "Settings" at bounding box center [1284, 427] width 45 height 15
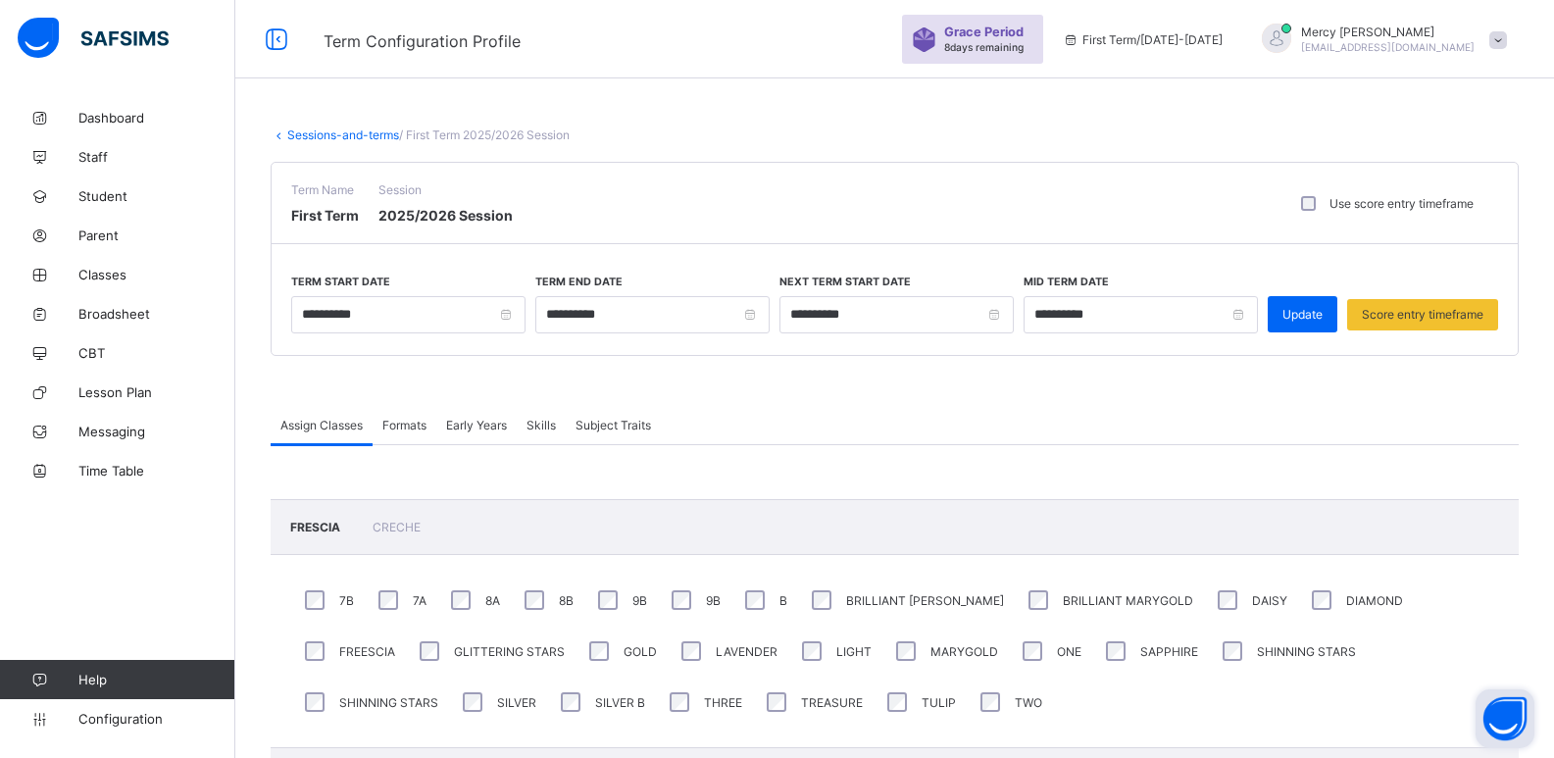
click at [409, 427] on span "Formats" at bounding box center [404, 425] width 44 height 15
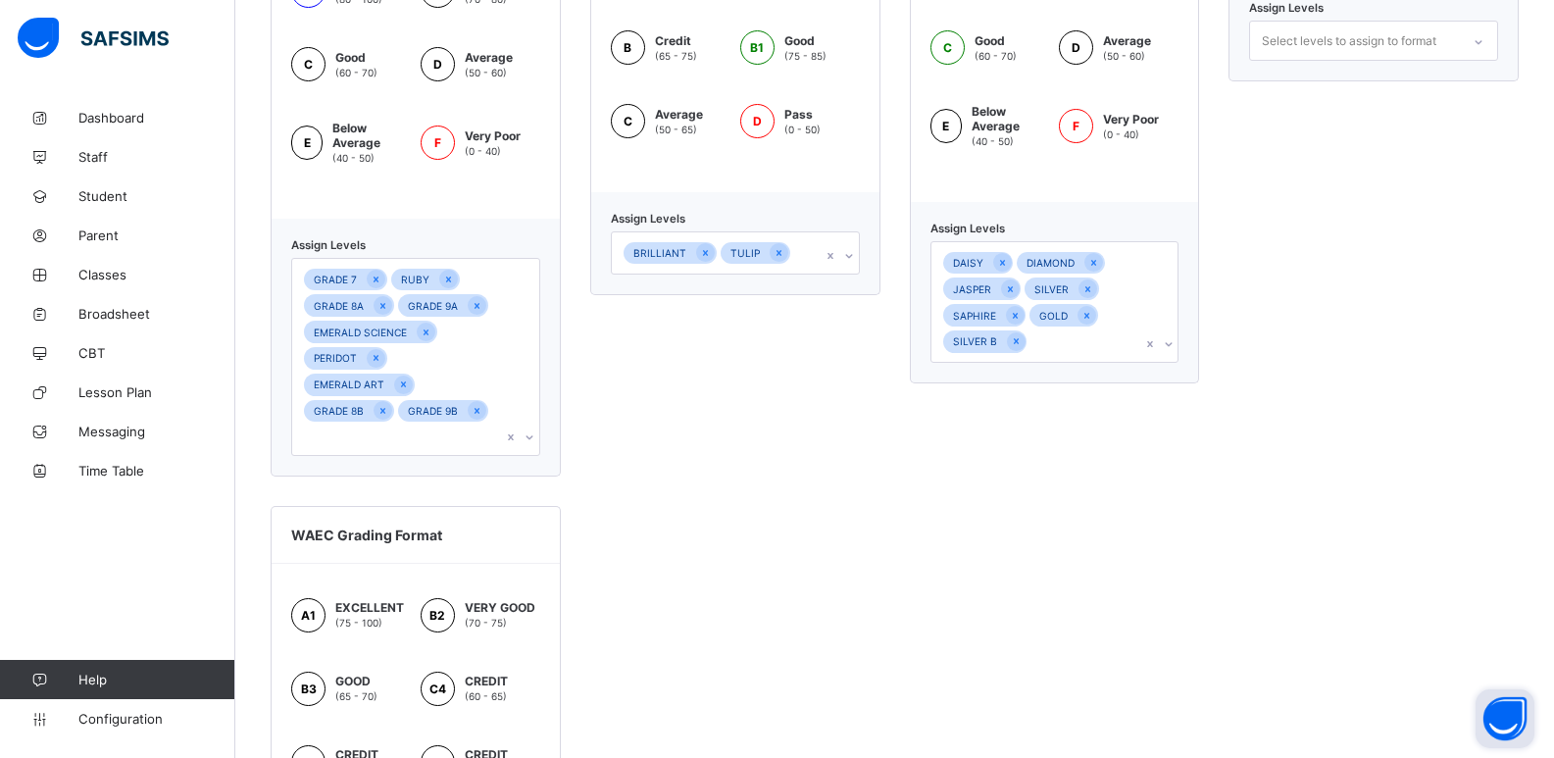
scroll to position [738, 0]
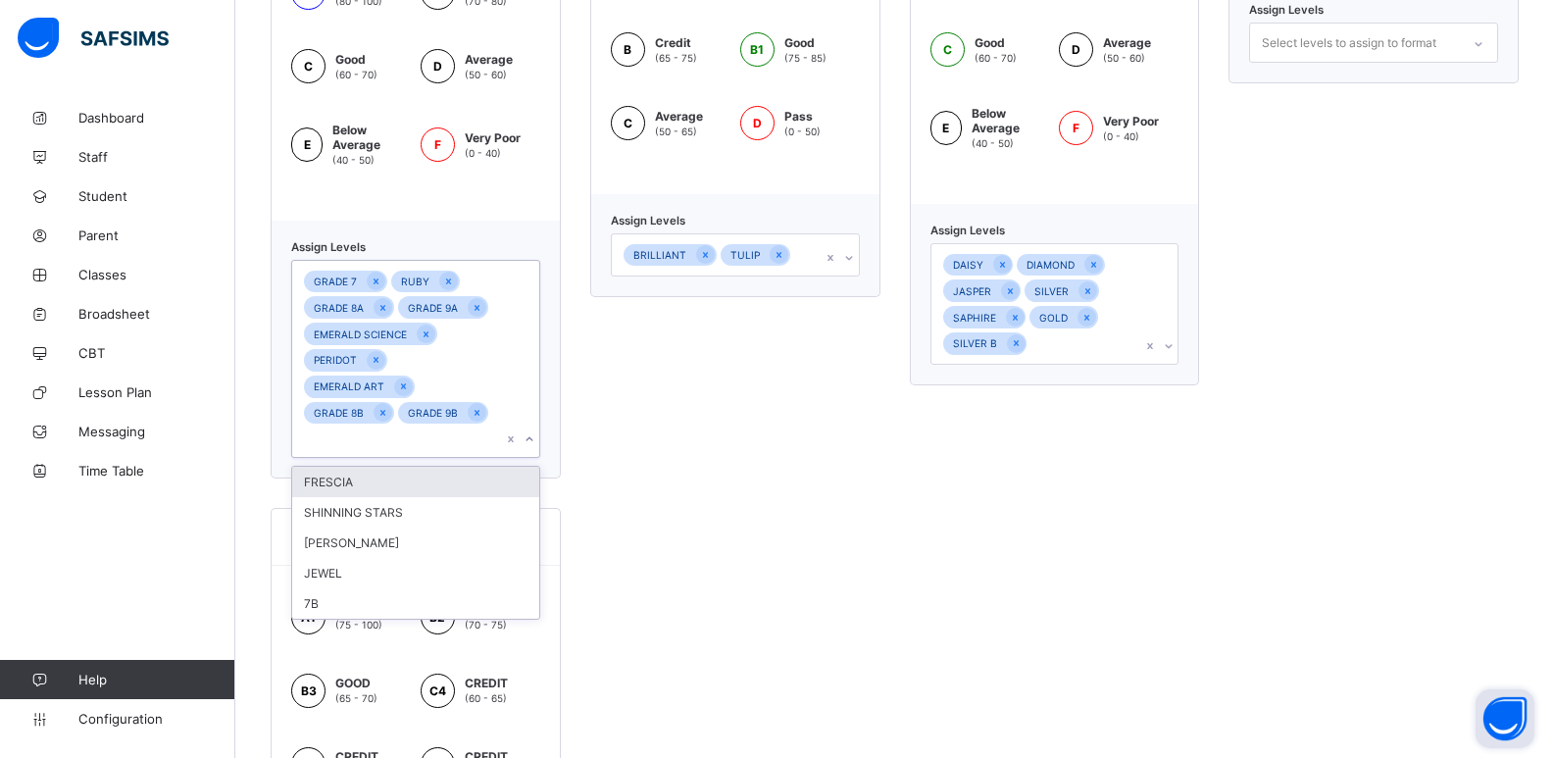
click at [535, 429] on icon at bounding box center [530, 439] width 12 height 20
click at [373, 275] on icon at bounding box center [376, 282] width 11 height 14
click at [642, 426] on div "NURSERY GRADING FORMAT A Very Good (85 - 95) A1 Excellent (95 - 100) B Credit (…" at bounding box center [735, 173] width 290 height 612
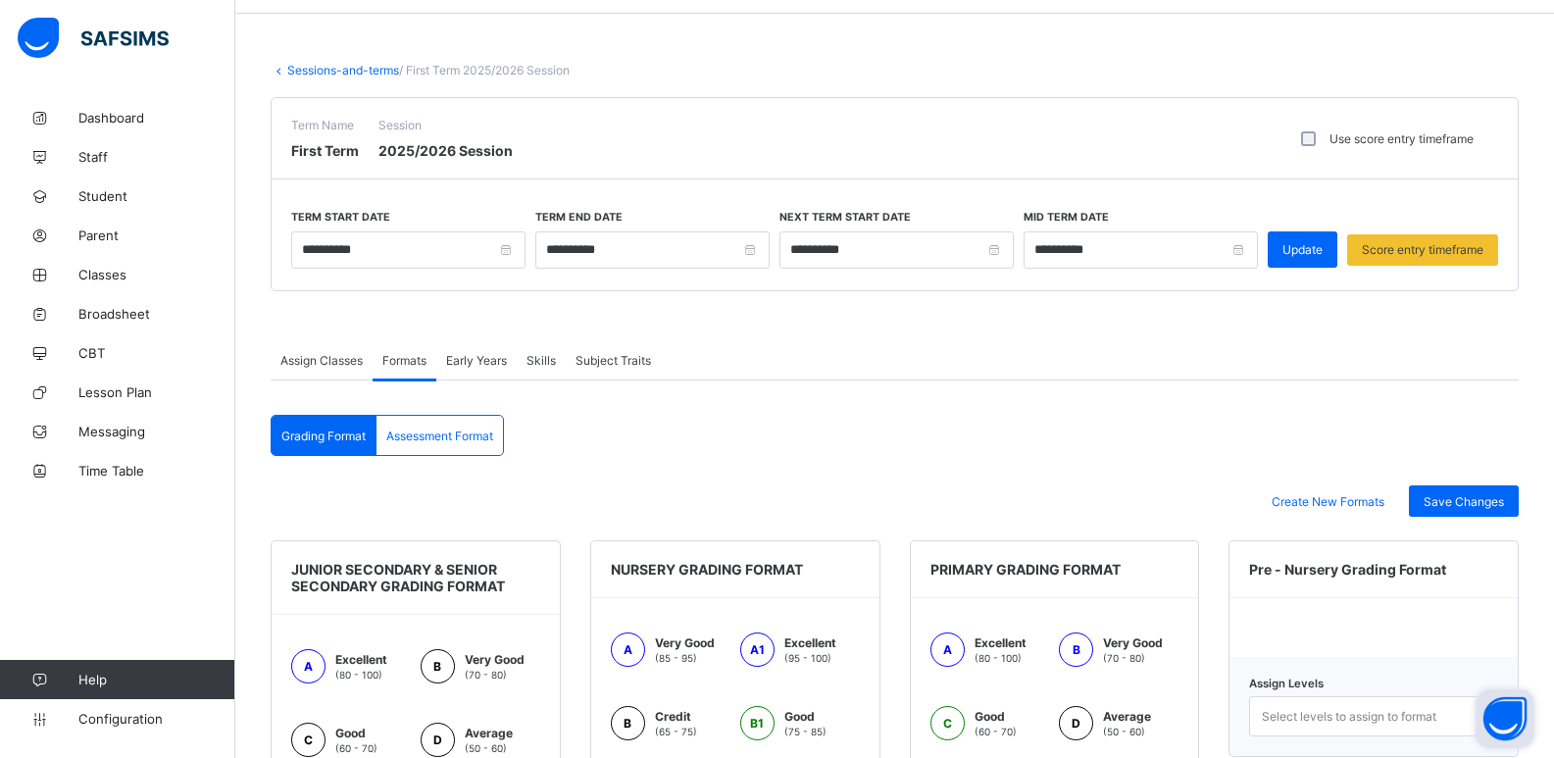
scroll to position [72, 0]
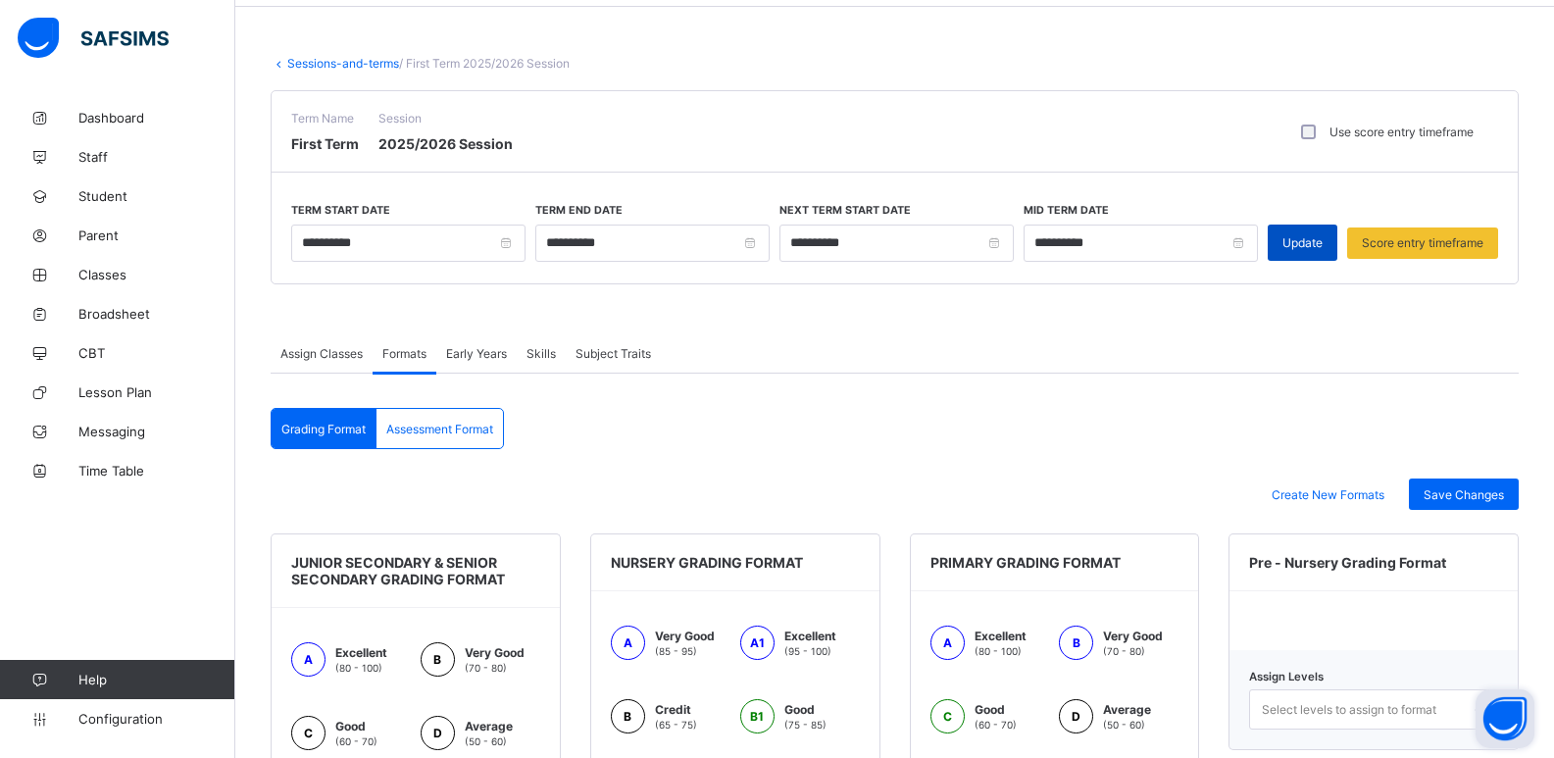
click at [1297, 238] on span "Update" at bounding box center [1303, 242] width 40 height 15
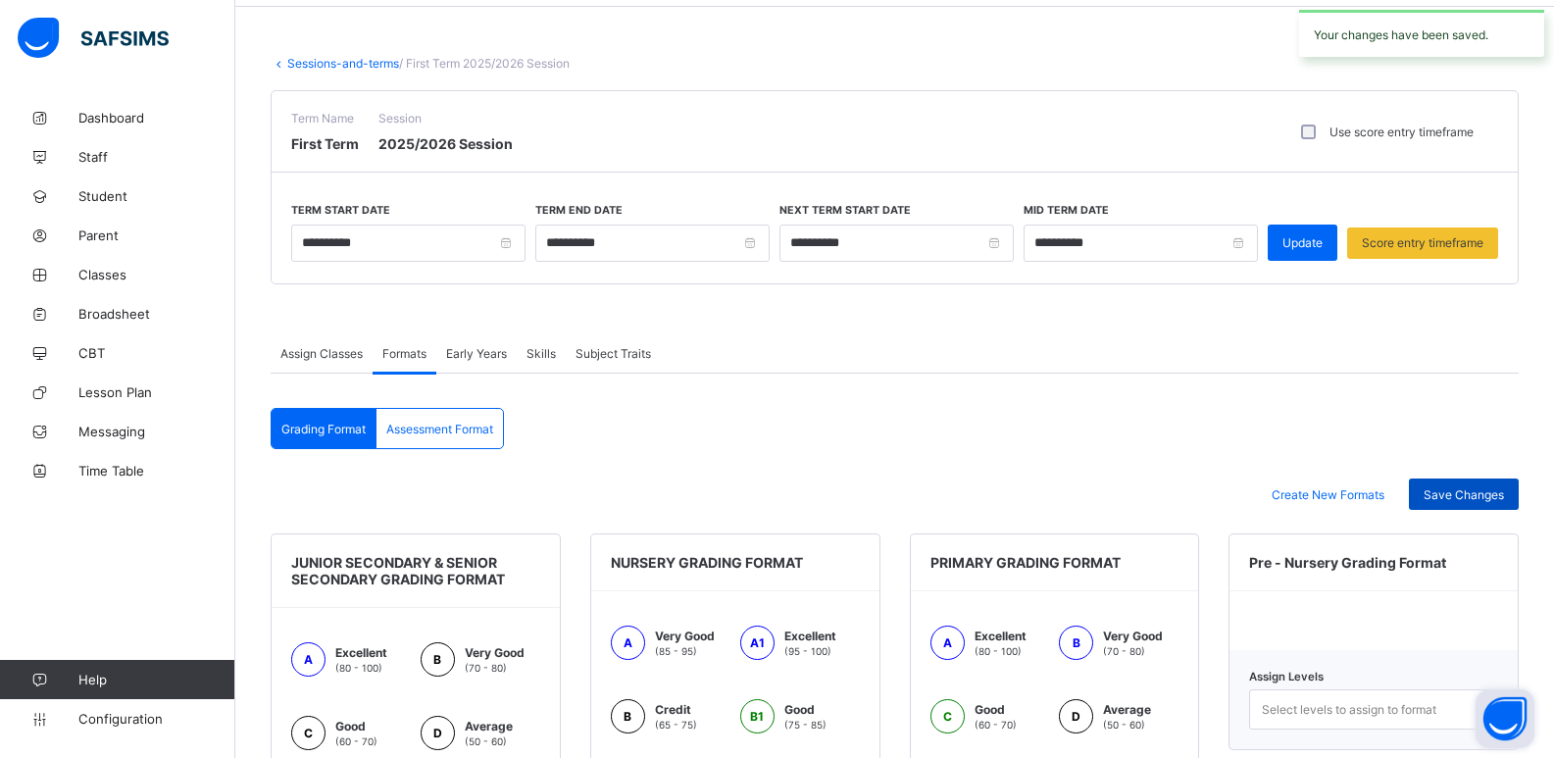
click at [1463, 501] on span "Save Changes" at bounding box center [1464, 494] width 80 height 15
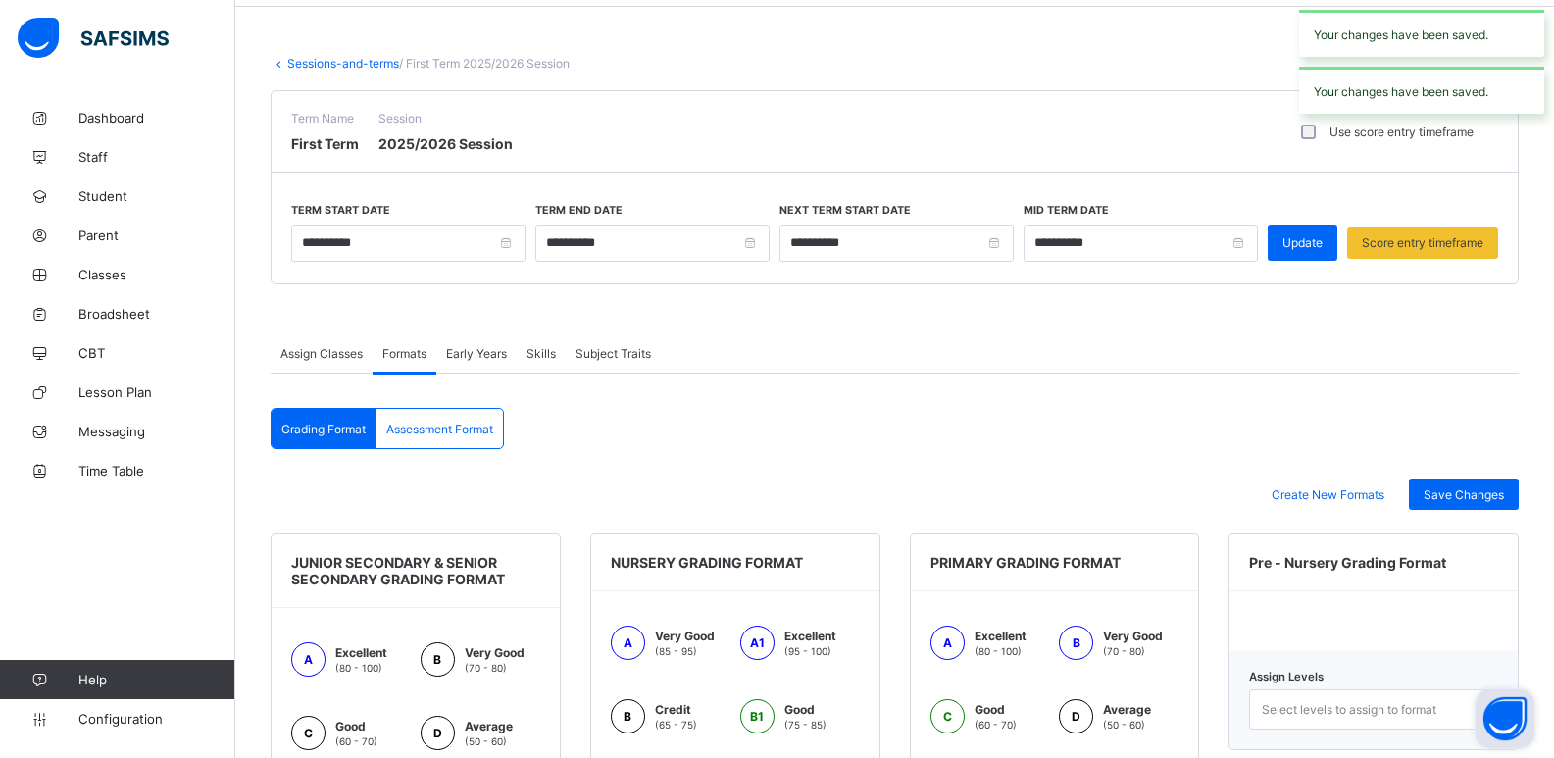
click at [439, 440] on div "Assessment Format" at bounding box center [440, 428] width 126 height 39
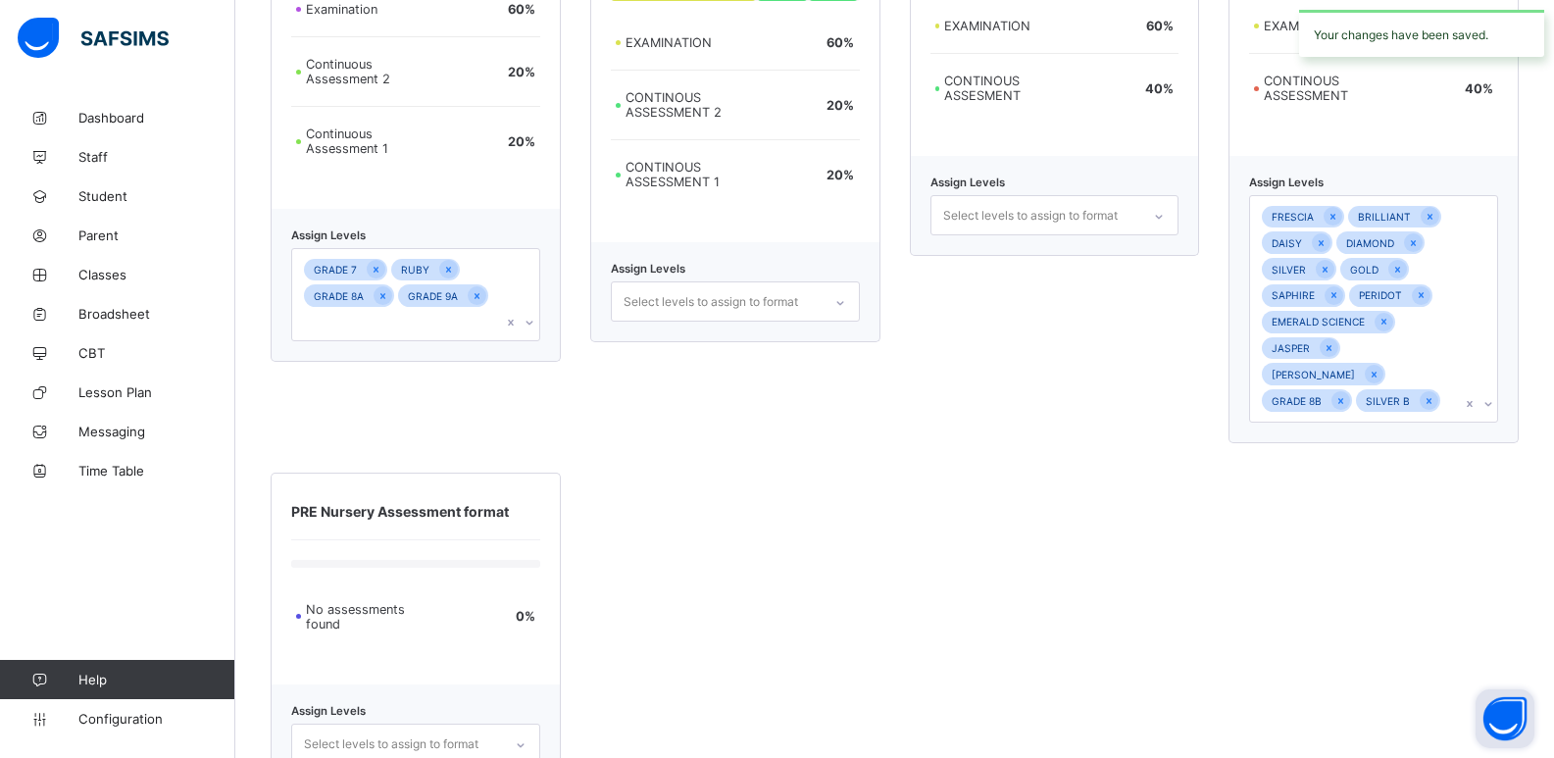
scroll to position [412, 0]
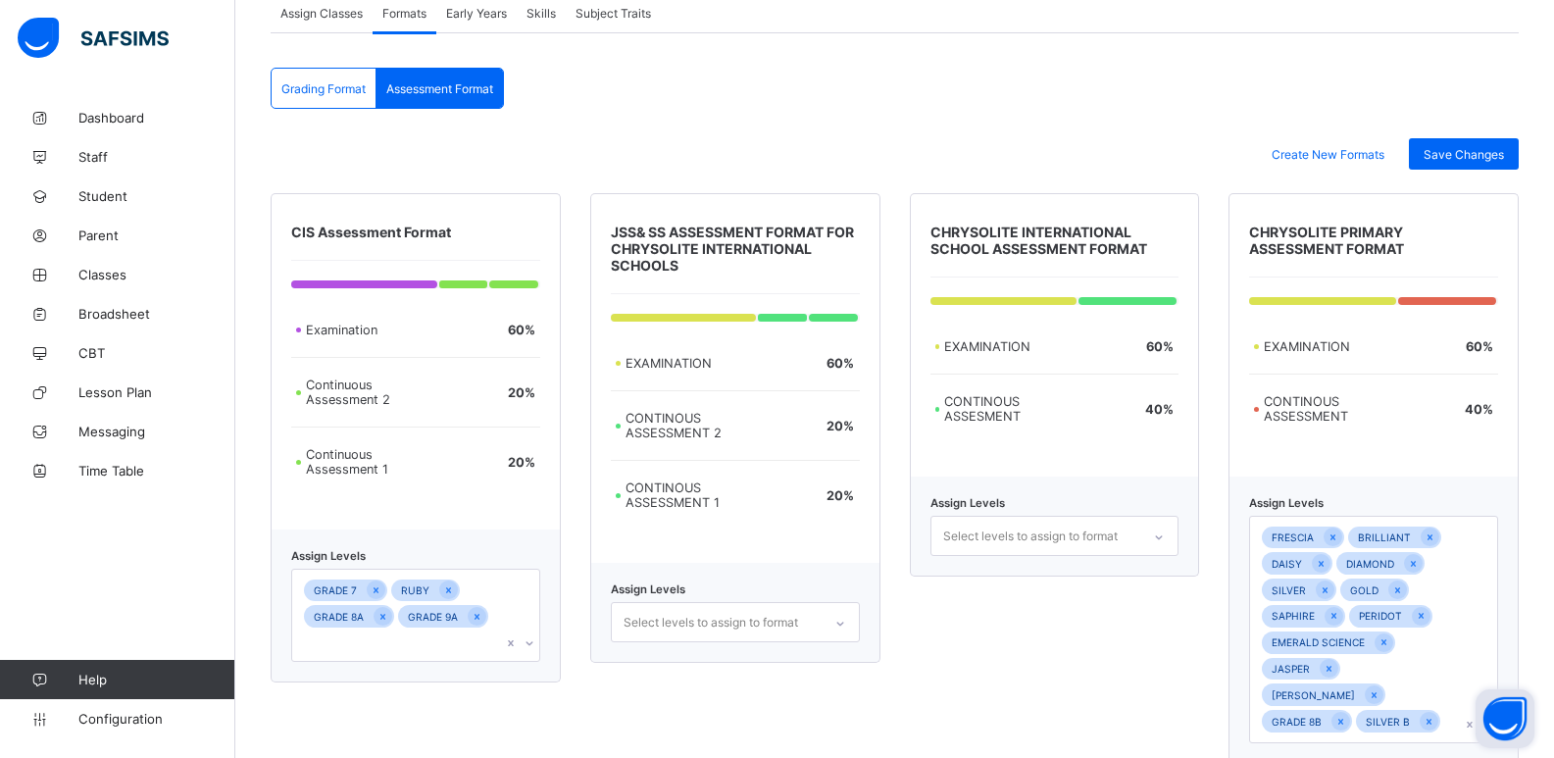
click at [341, 13] on span "Assign Classes" at bounding box center [321, 13] width 82 height 15
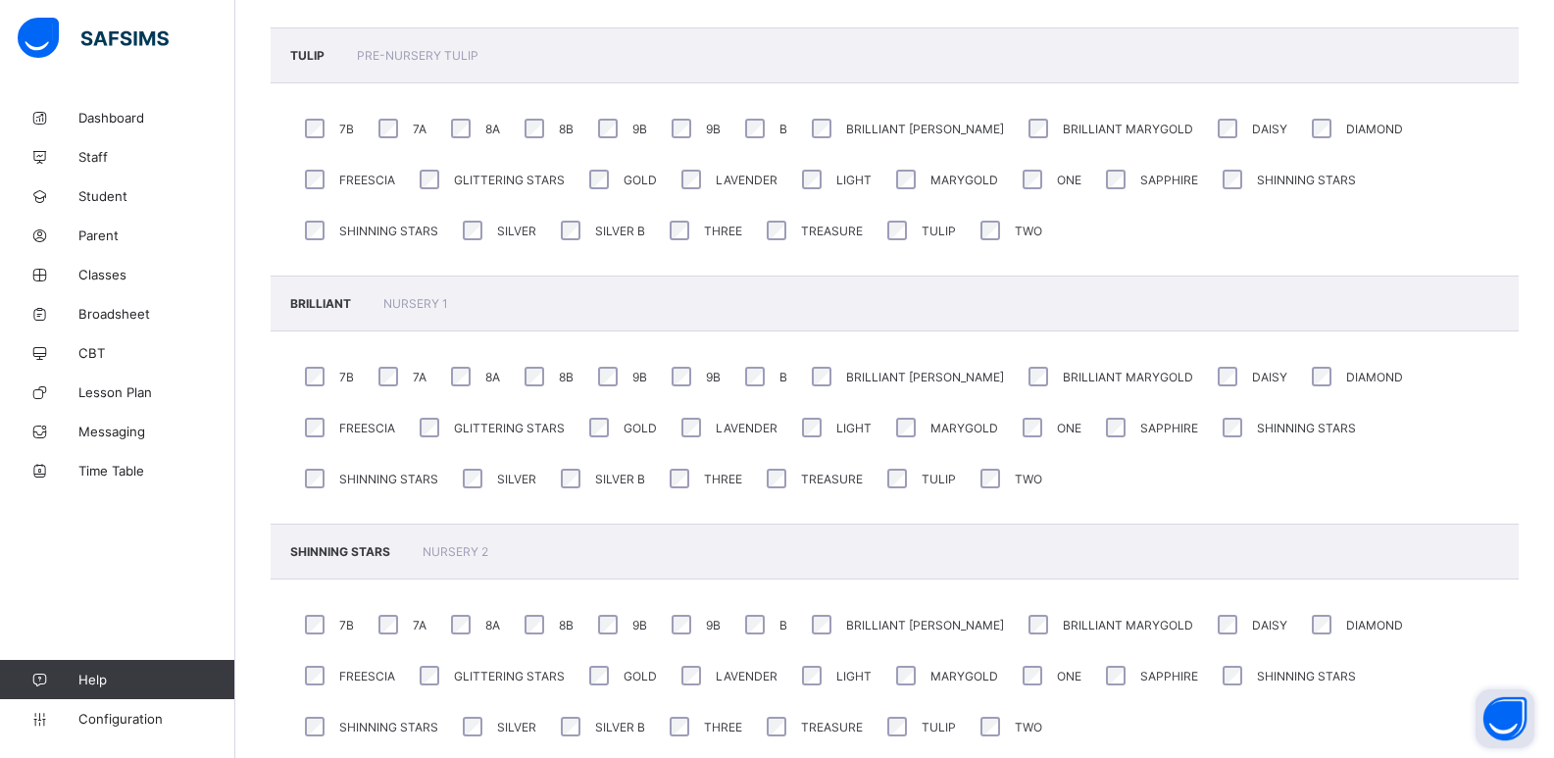
scroll to position [0, 0]
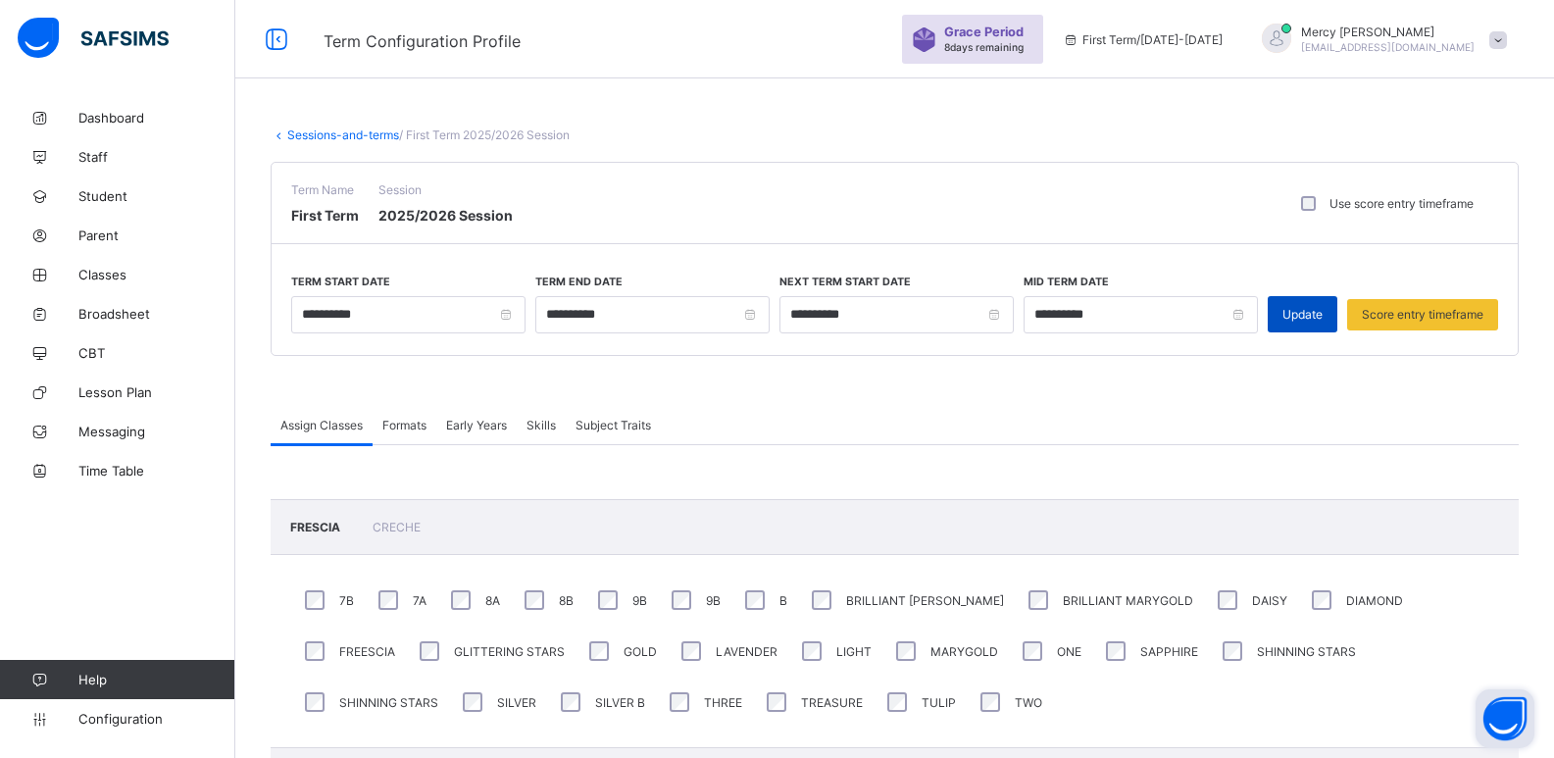
click at [1309, 308] on span "Update" at bounding box center [1303, 314] width 40 height 15
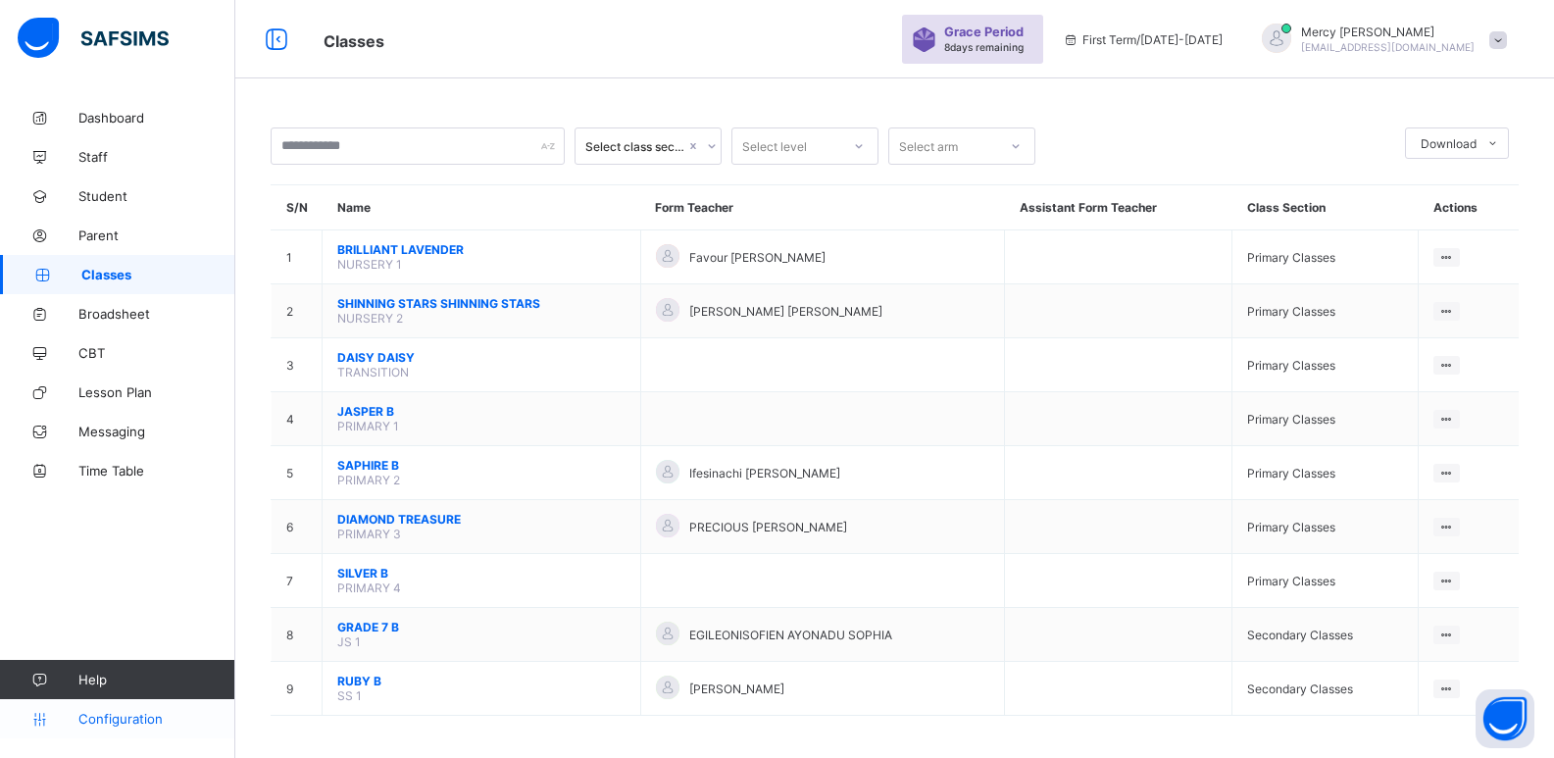
click at [135, 717] on span "Configuration" at bounding box center [156, 719] width 156 height 16
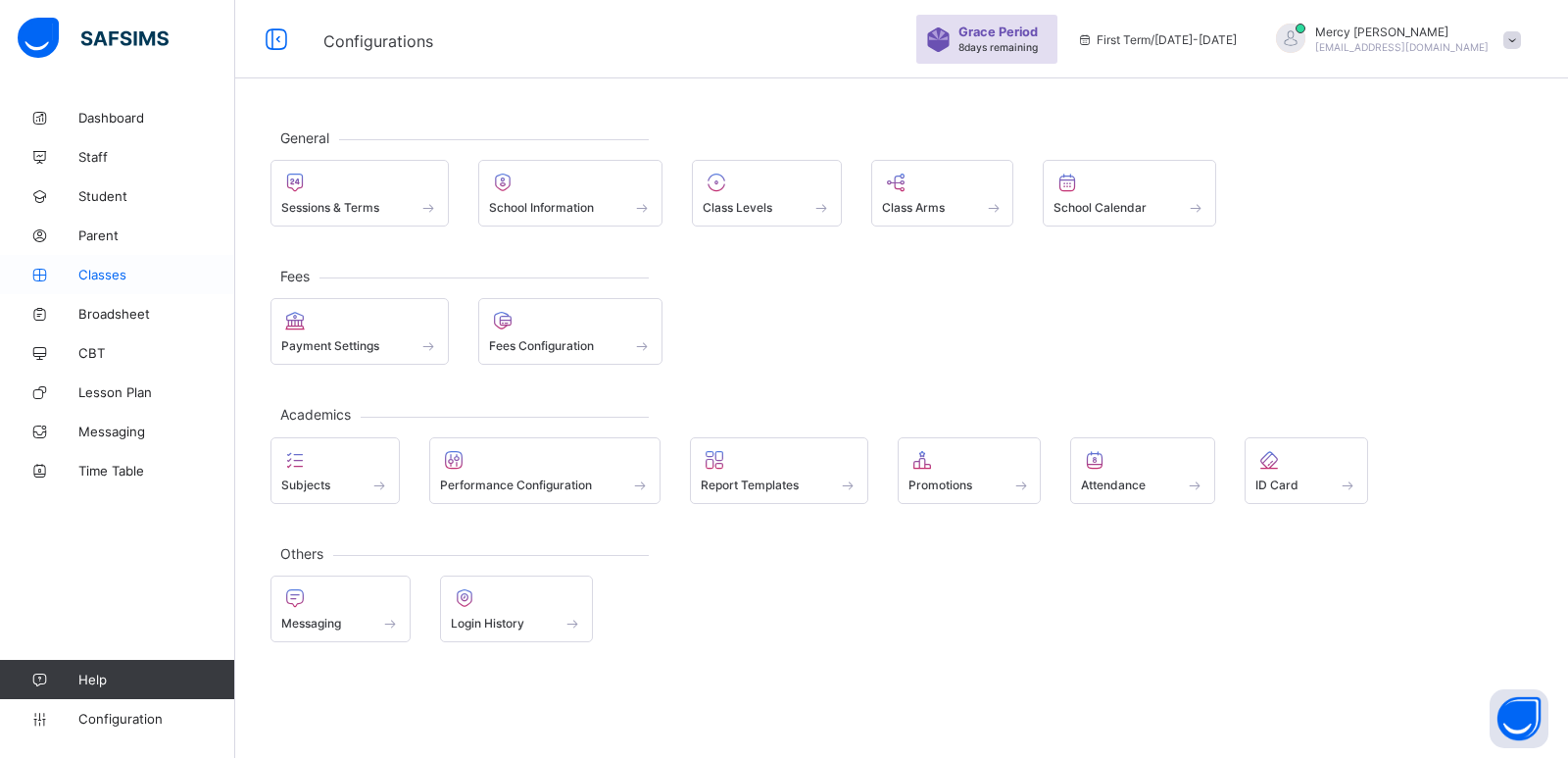
click at [125, 266] on link "Classes" at bounding box center [117, 274] width 235 height 39
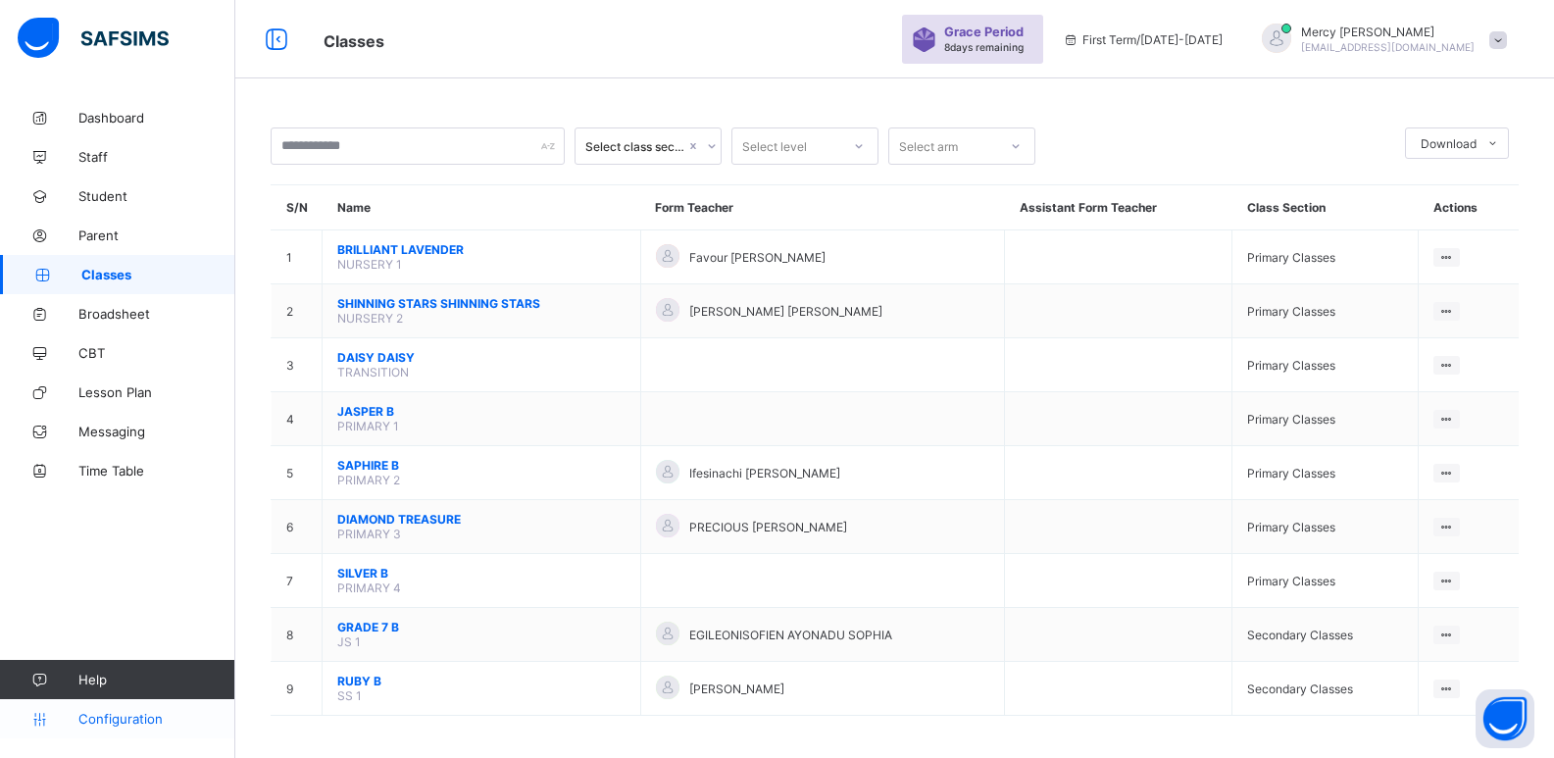
click at [103, 733] on link "Configuration" at bounding box center [117, 718] width 234 height 39
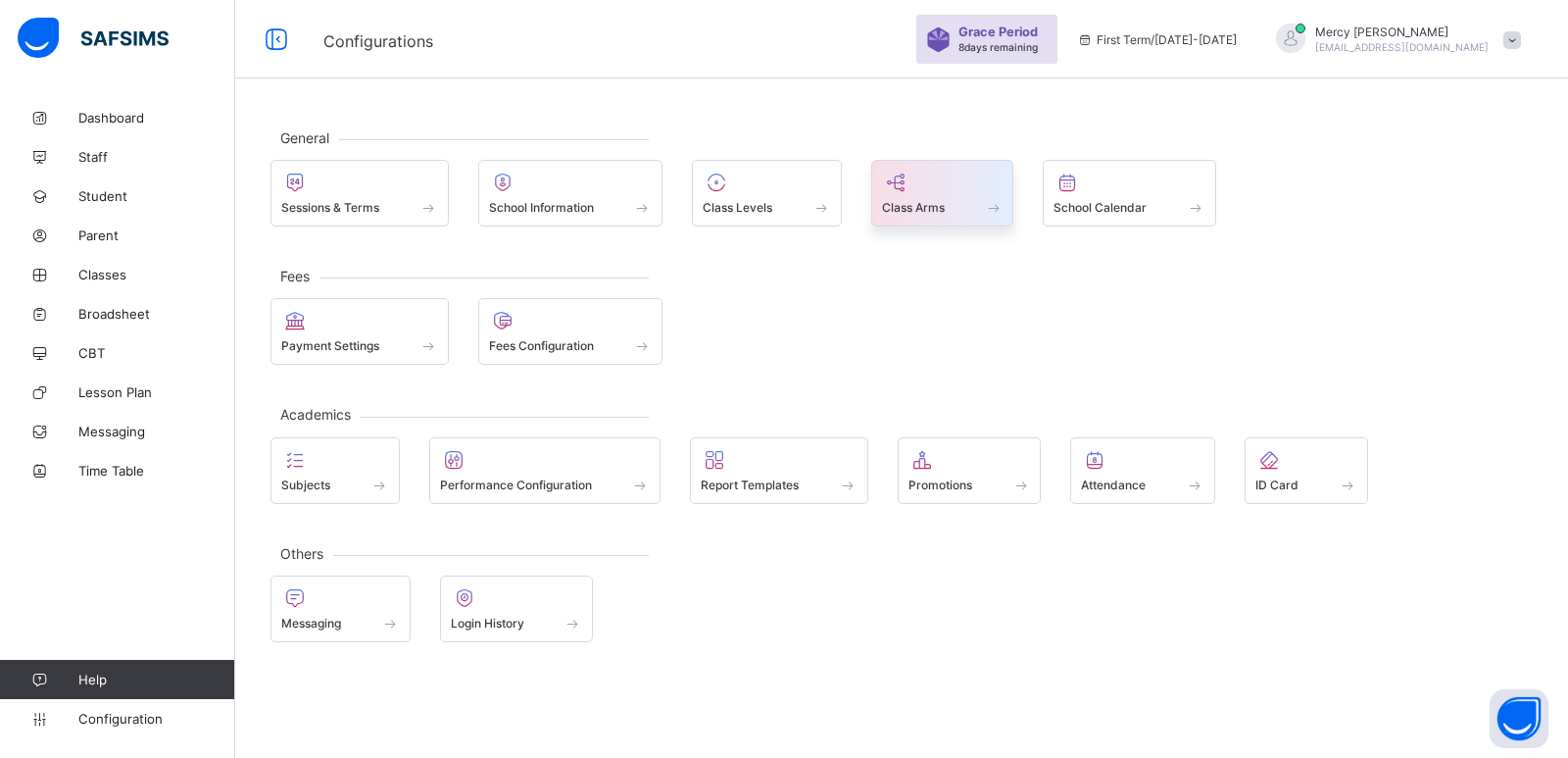
click at [958, 187] on div at bounding box center [942, 183] width 122 height 24
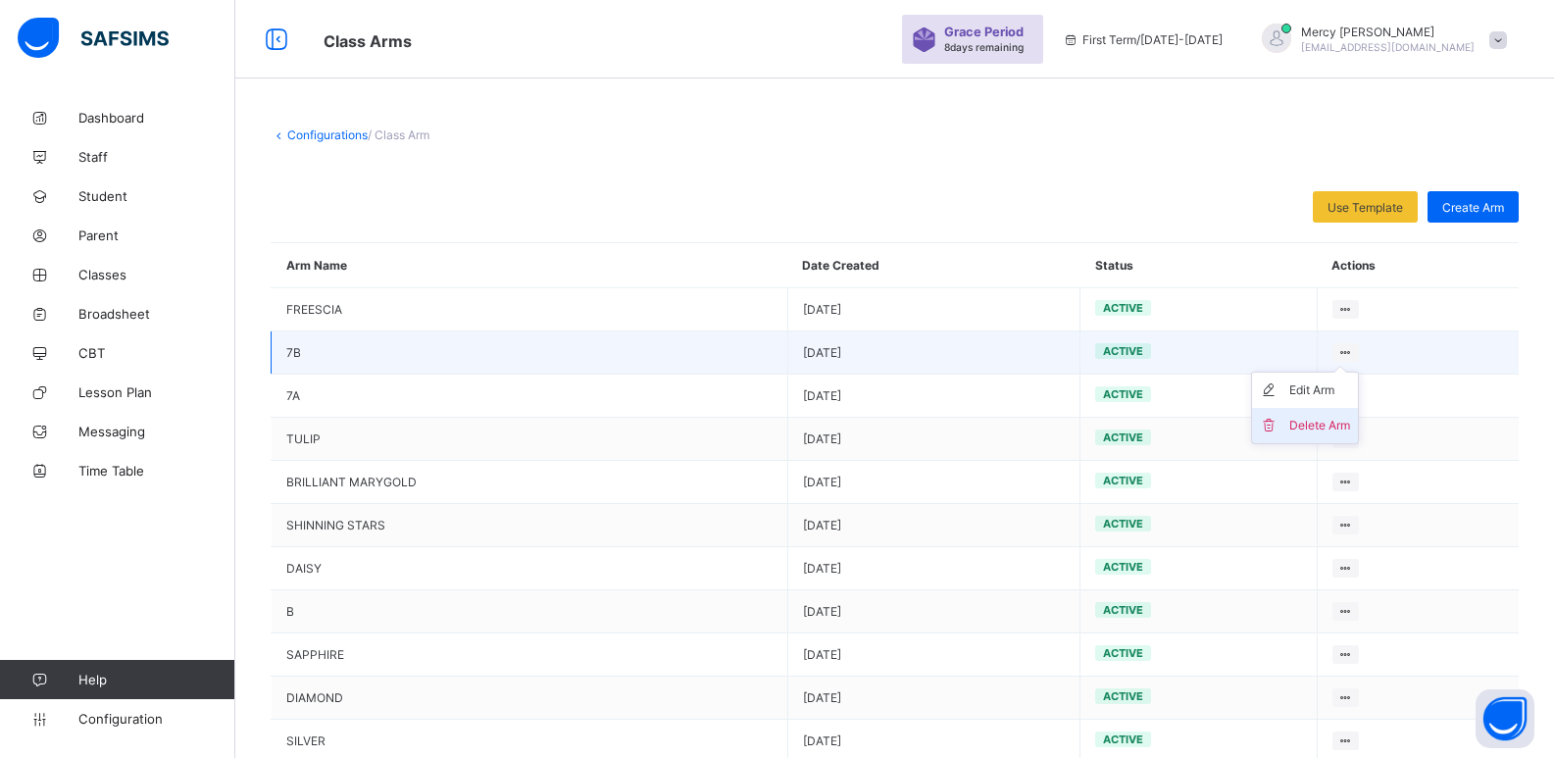
click at [1289, 429] on div "Delete Arm" at bounding box center [1319, 426] width 61 height 20
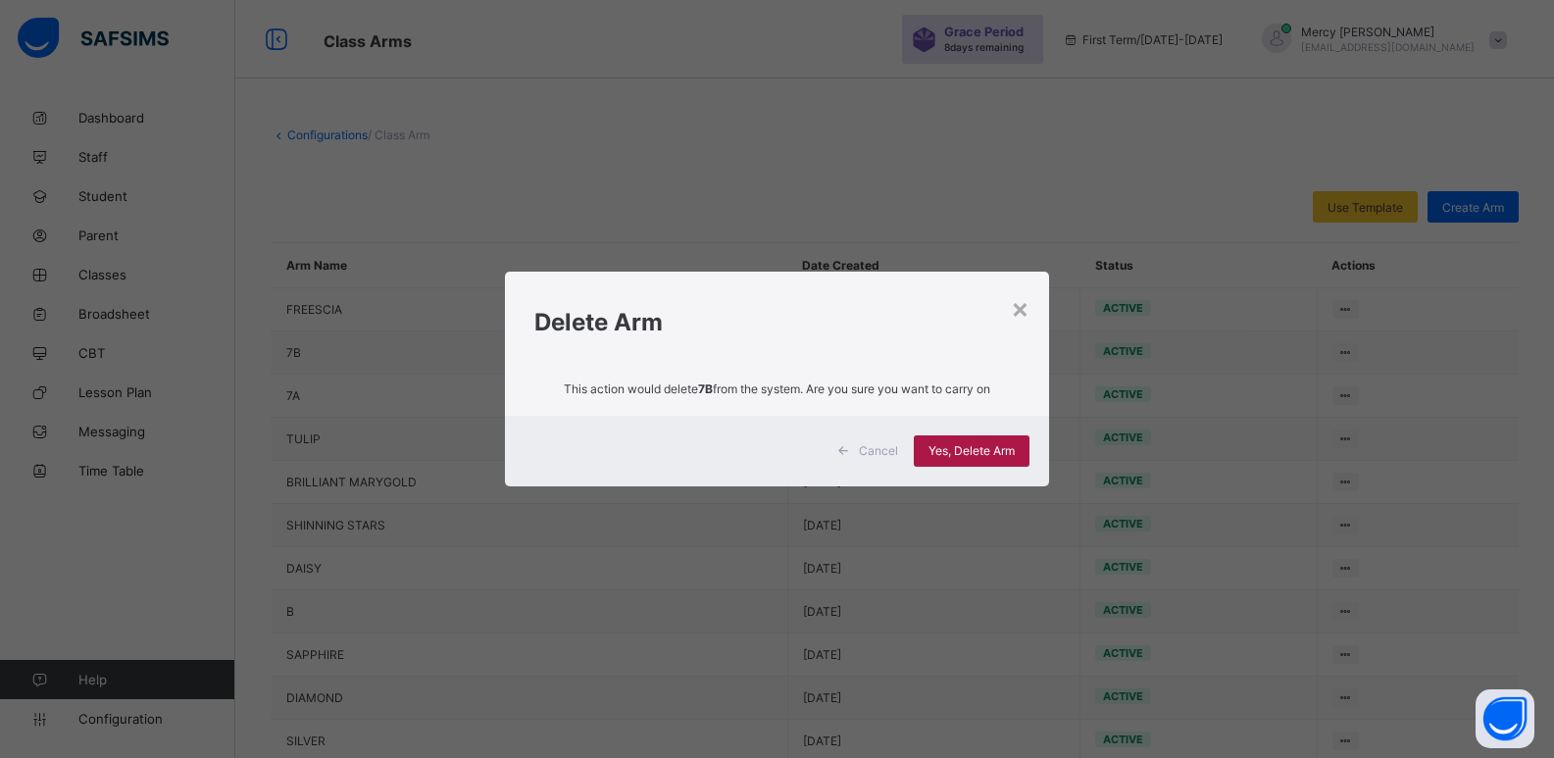
click at [932, 462] on div "Yes, Delete Arm" at bounding box center [972, 450] width 116 height 31
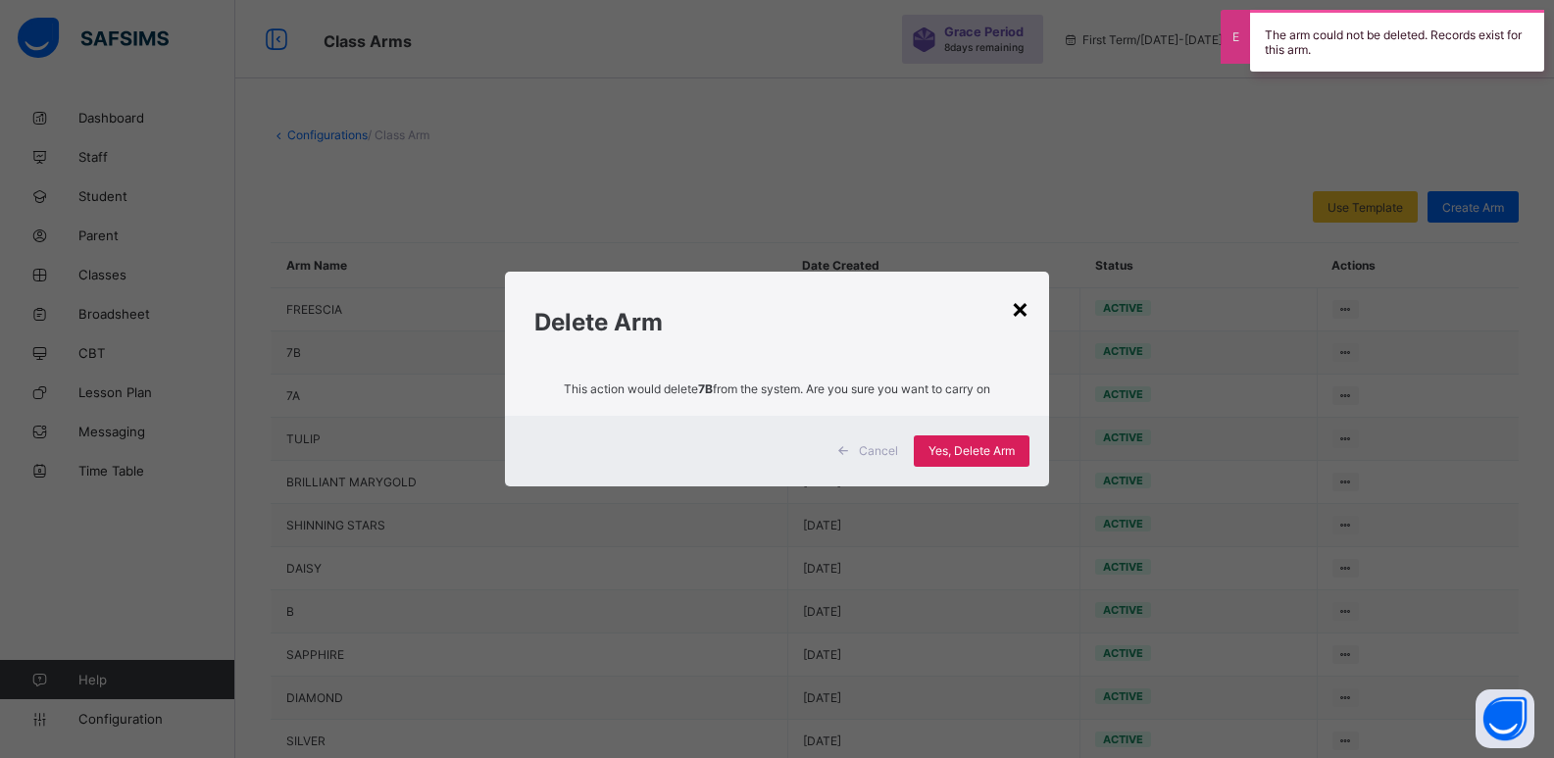
click at [1029, 310] on div "×" at bounding box center [1020, 307] width 19 height 33
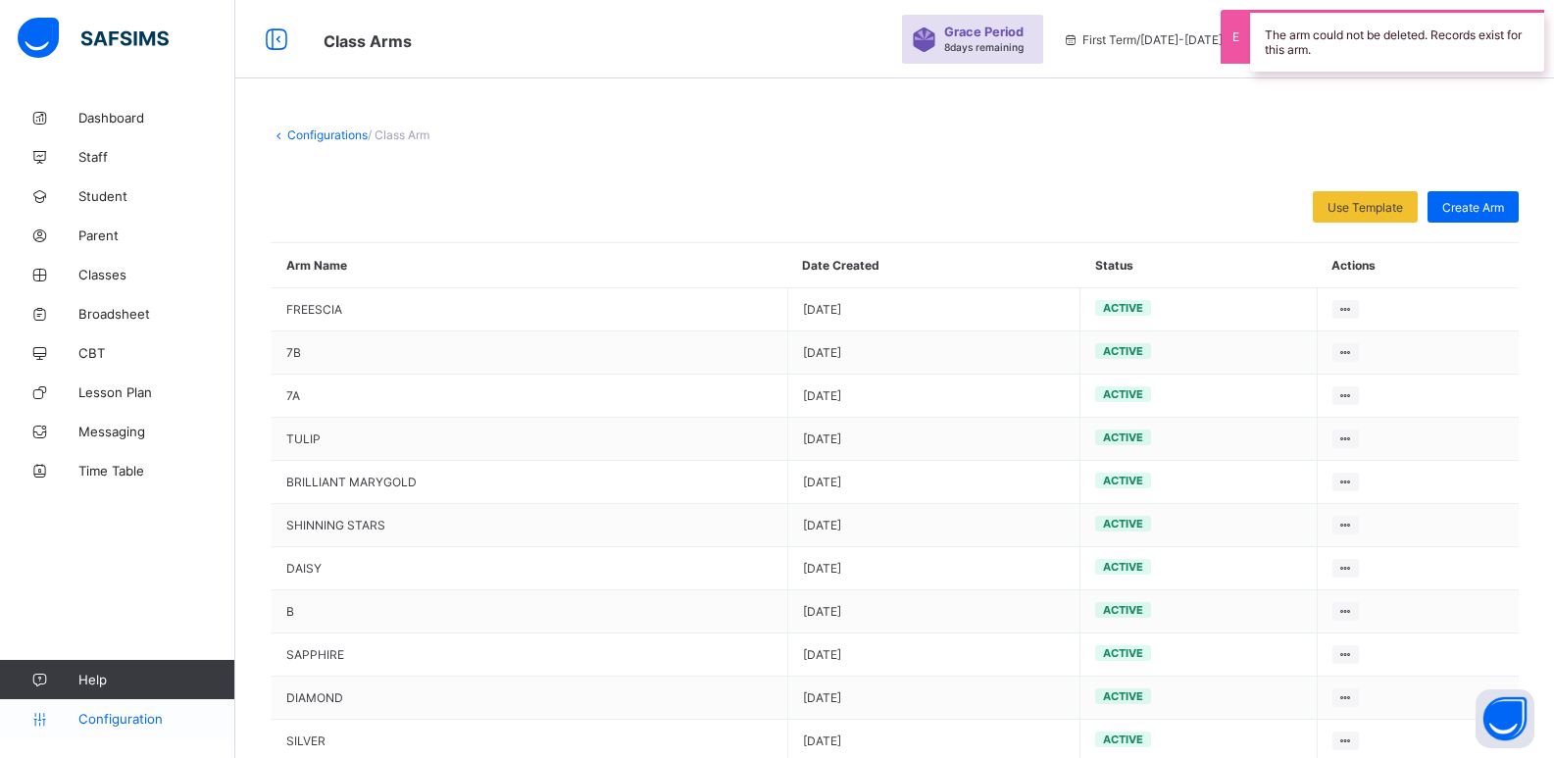
click at [103, 714] on span "Configuration" at bounding box center [156, 719] width 156 height 16
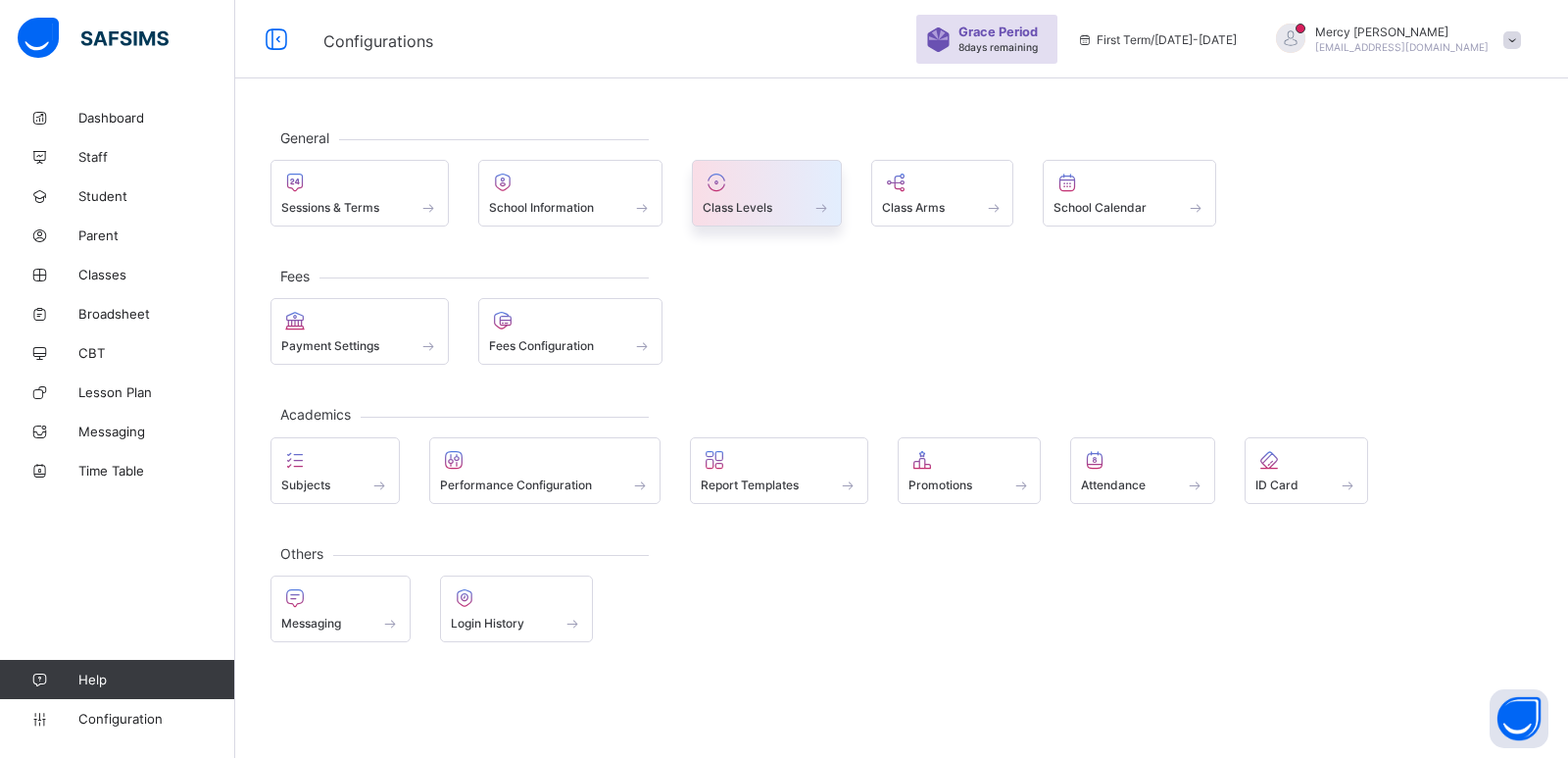
click at [824, 191] on div at bounding box center [767, 183] width 128 height 24
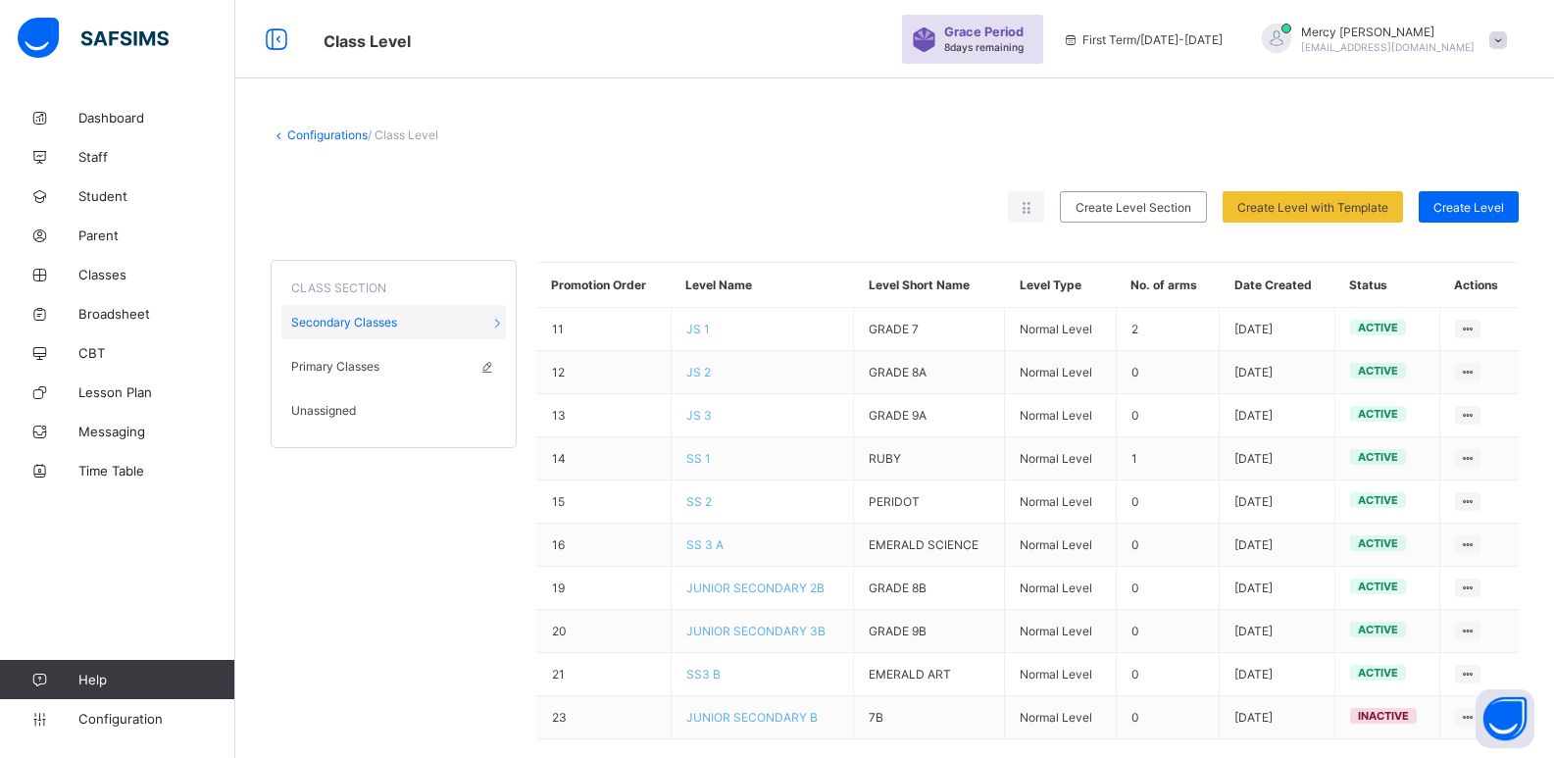
click at [349, 364] on span "Primary Classes" at bounding box center [335, 366] width 88 height 15
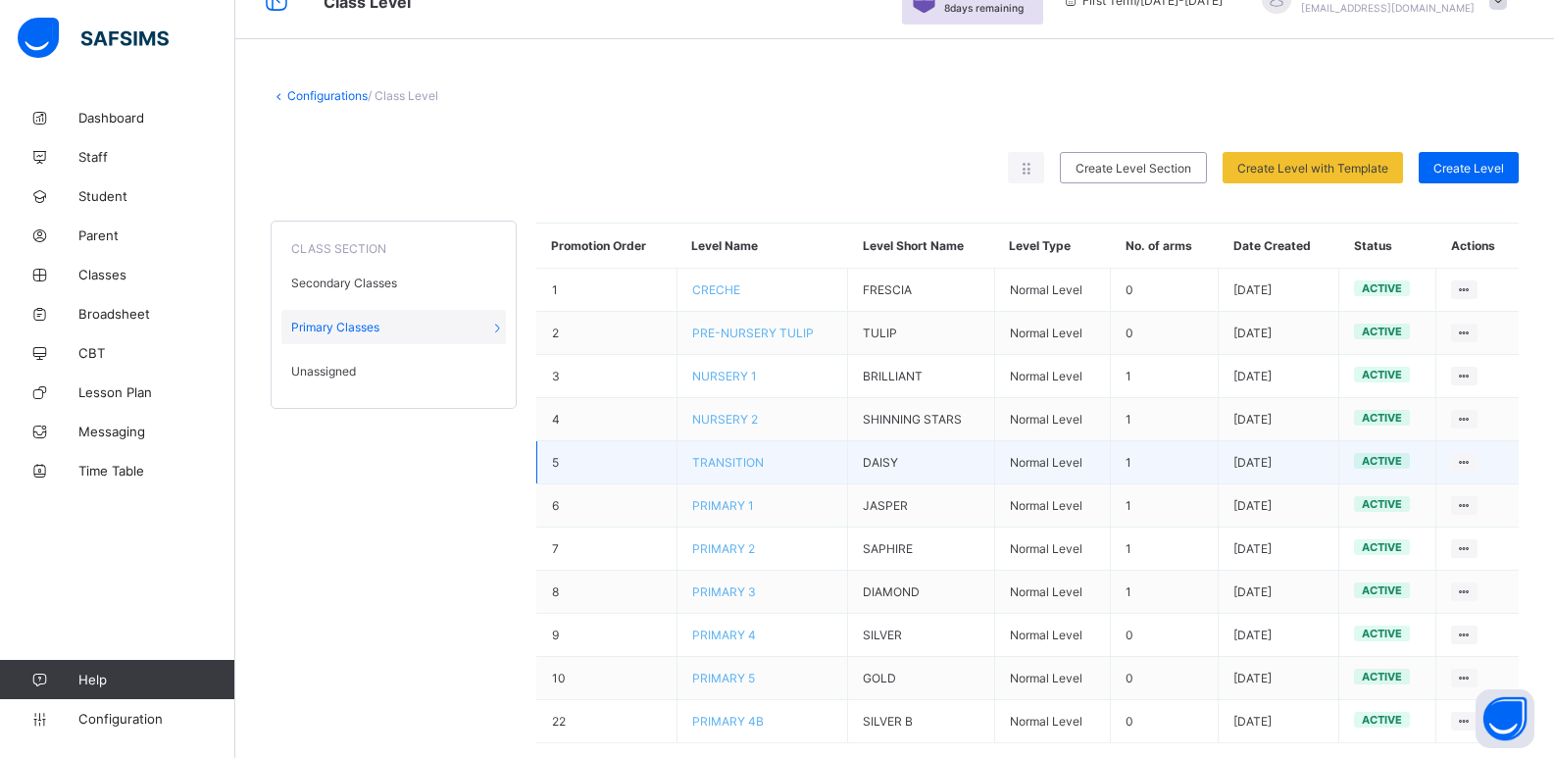
scroll to position [74, 0]
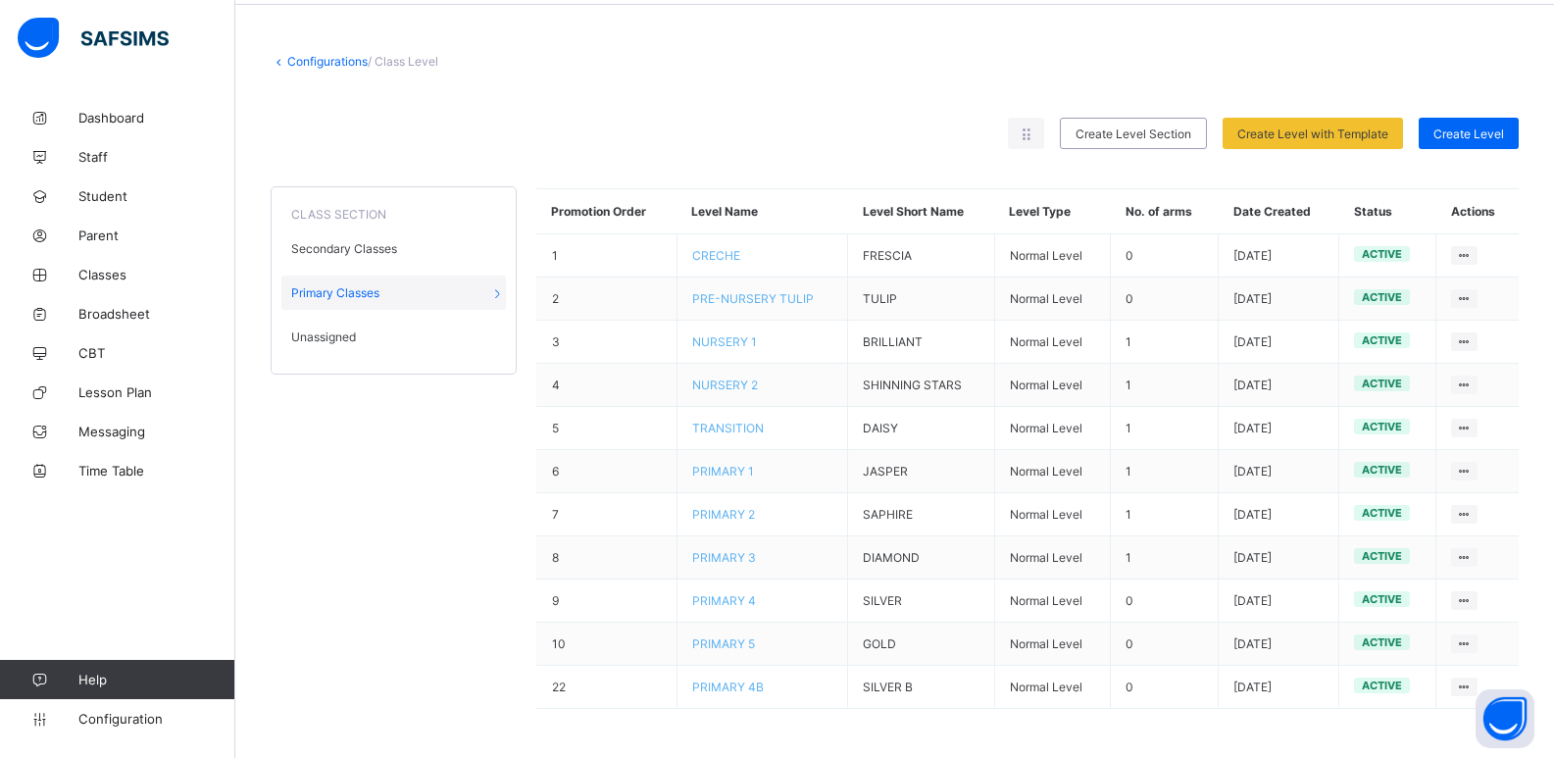
click at [319, 335] on span "Unassigned" at bounding box center [323, 336] width 65 height 15
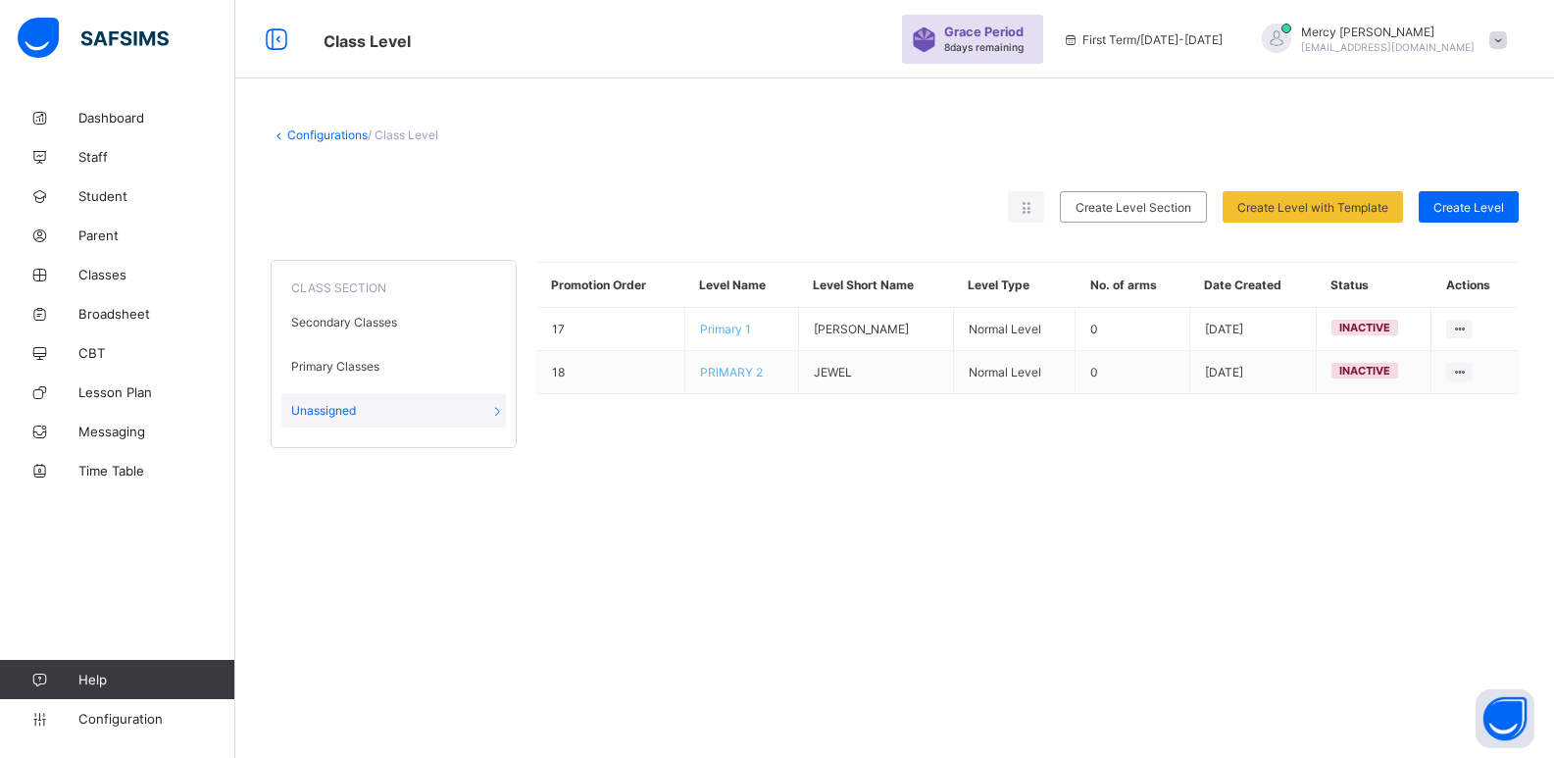
scroll to position [0, 0]
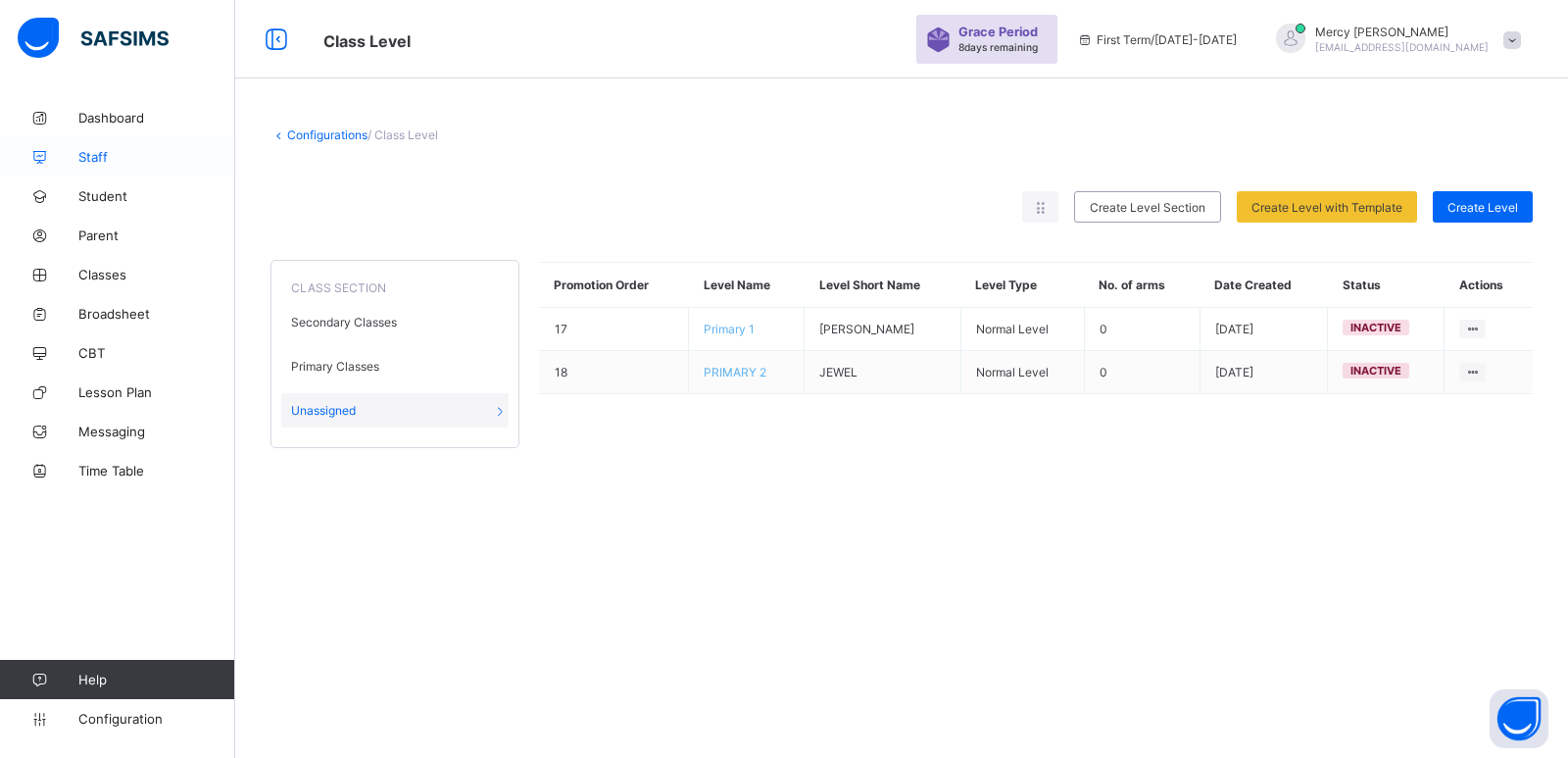
click at [99, 155] on span "Staff" at bounding box center [156, 157] width 157 height 16
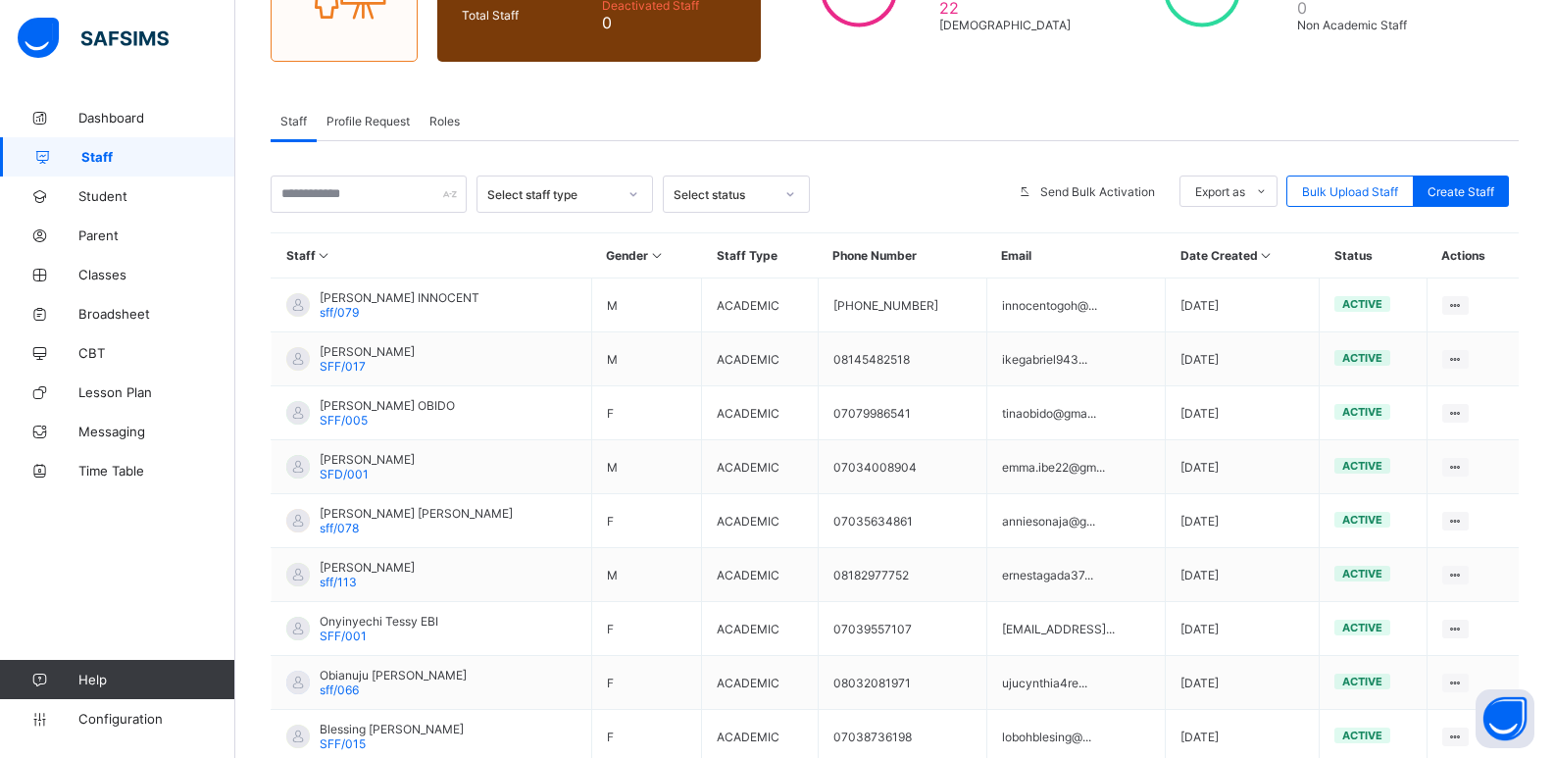
scroll to position [255, 0]
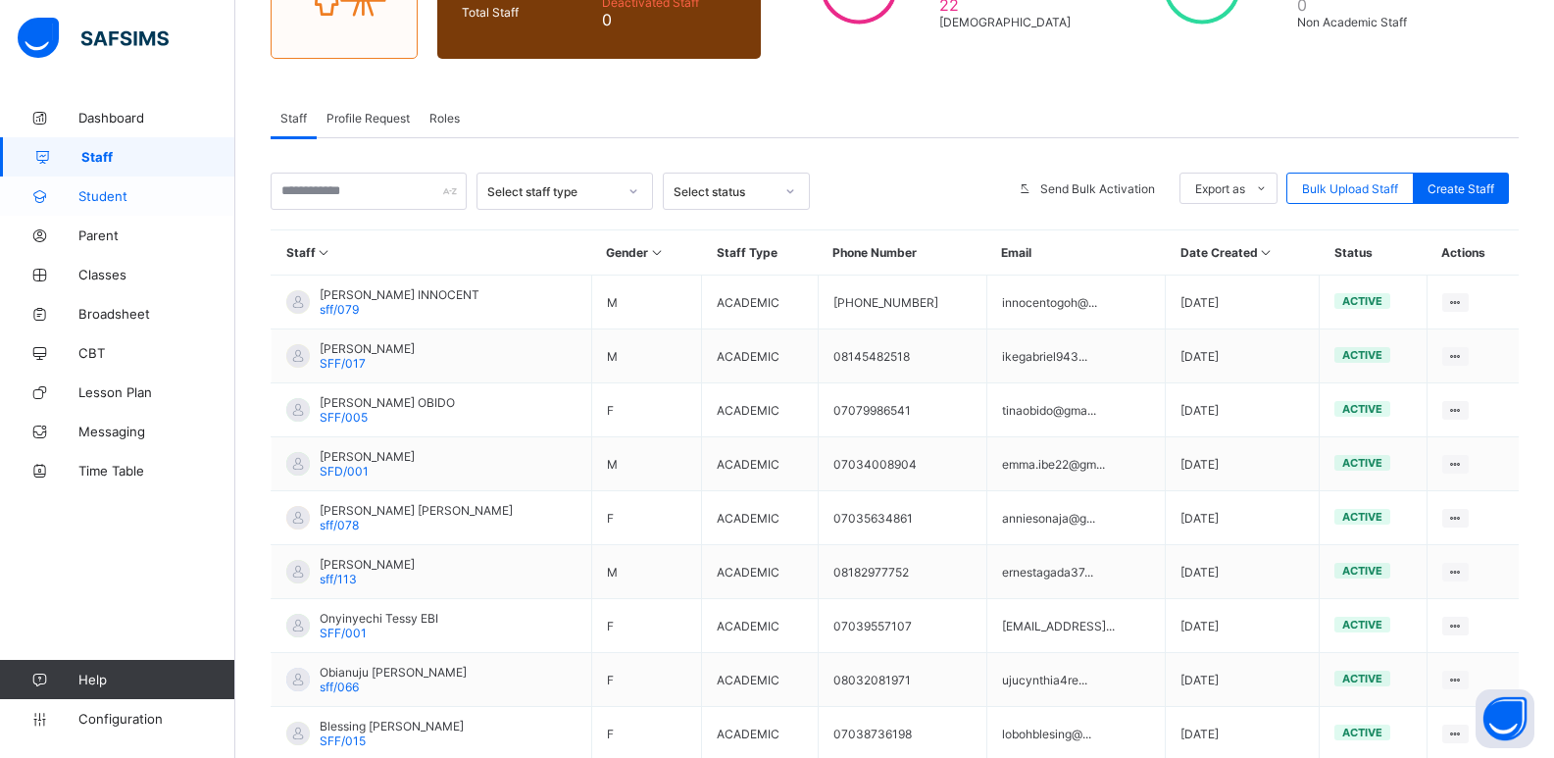
click at [116, 202] on span "Student" at bounding box center [156, 196] width 157 height 16
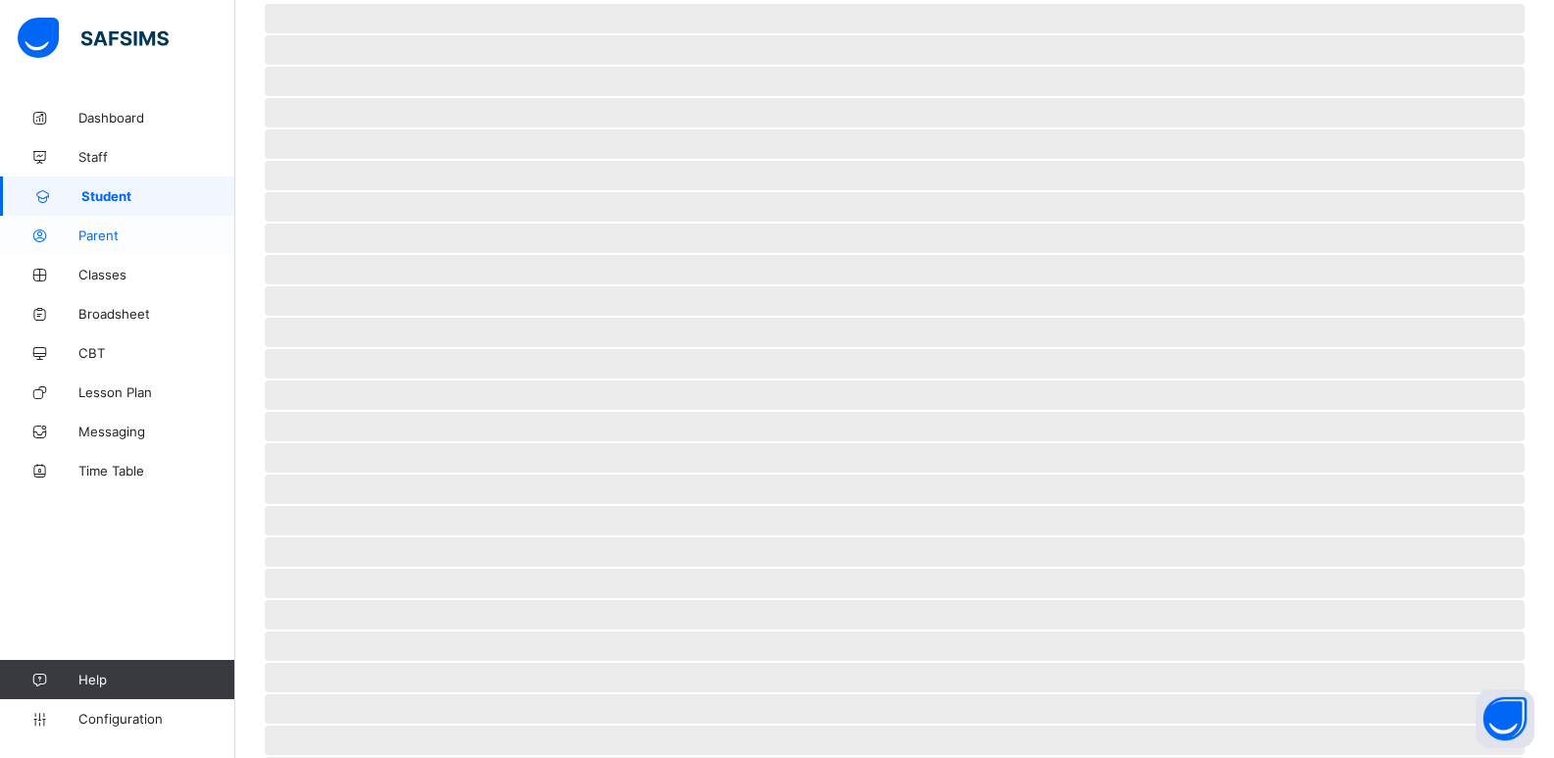
scroll to position [111, 0]
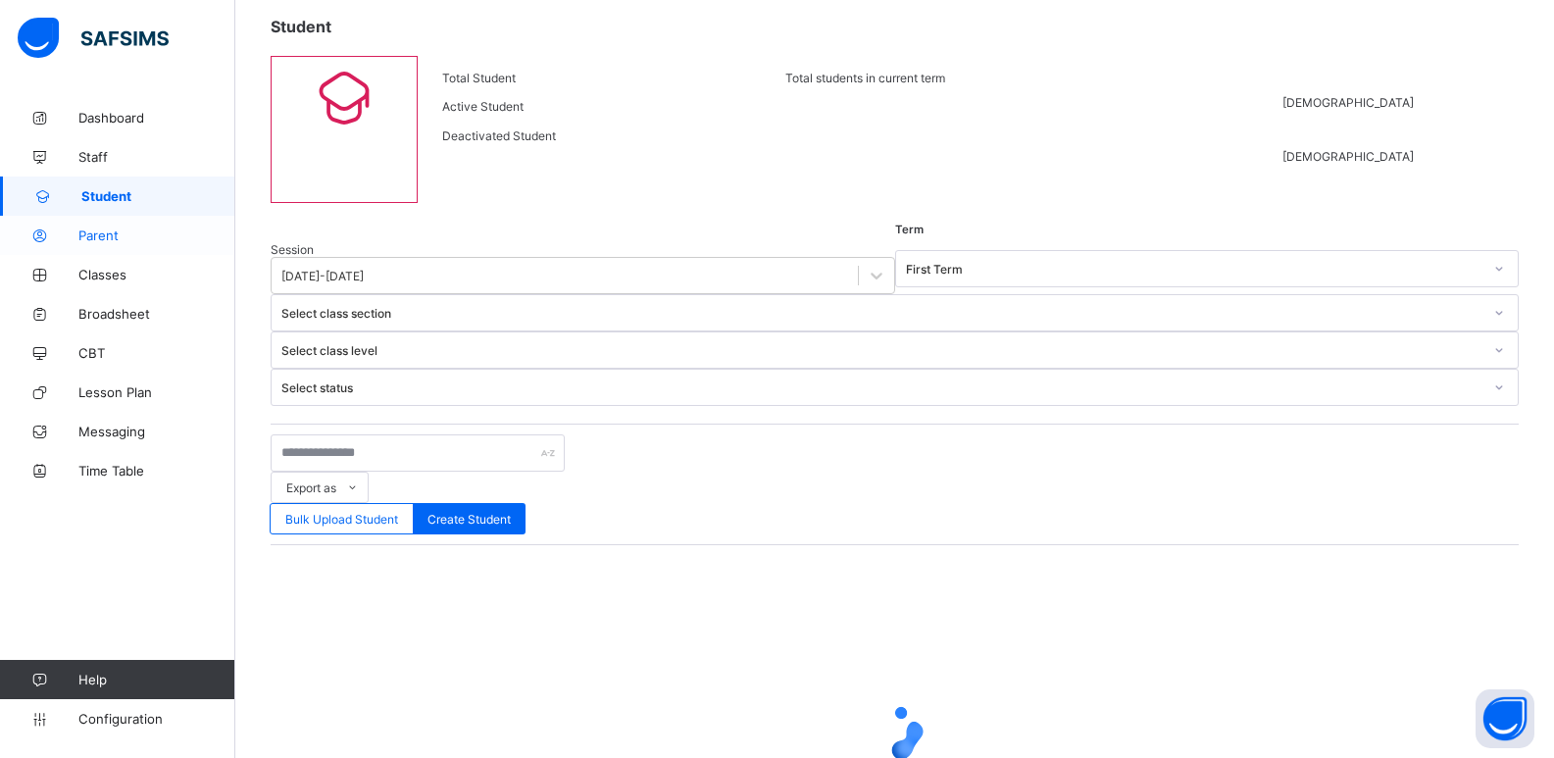
click at [113, 227] on link "Parent" at bounding box center [117, 235] width 235 height 39
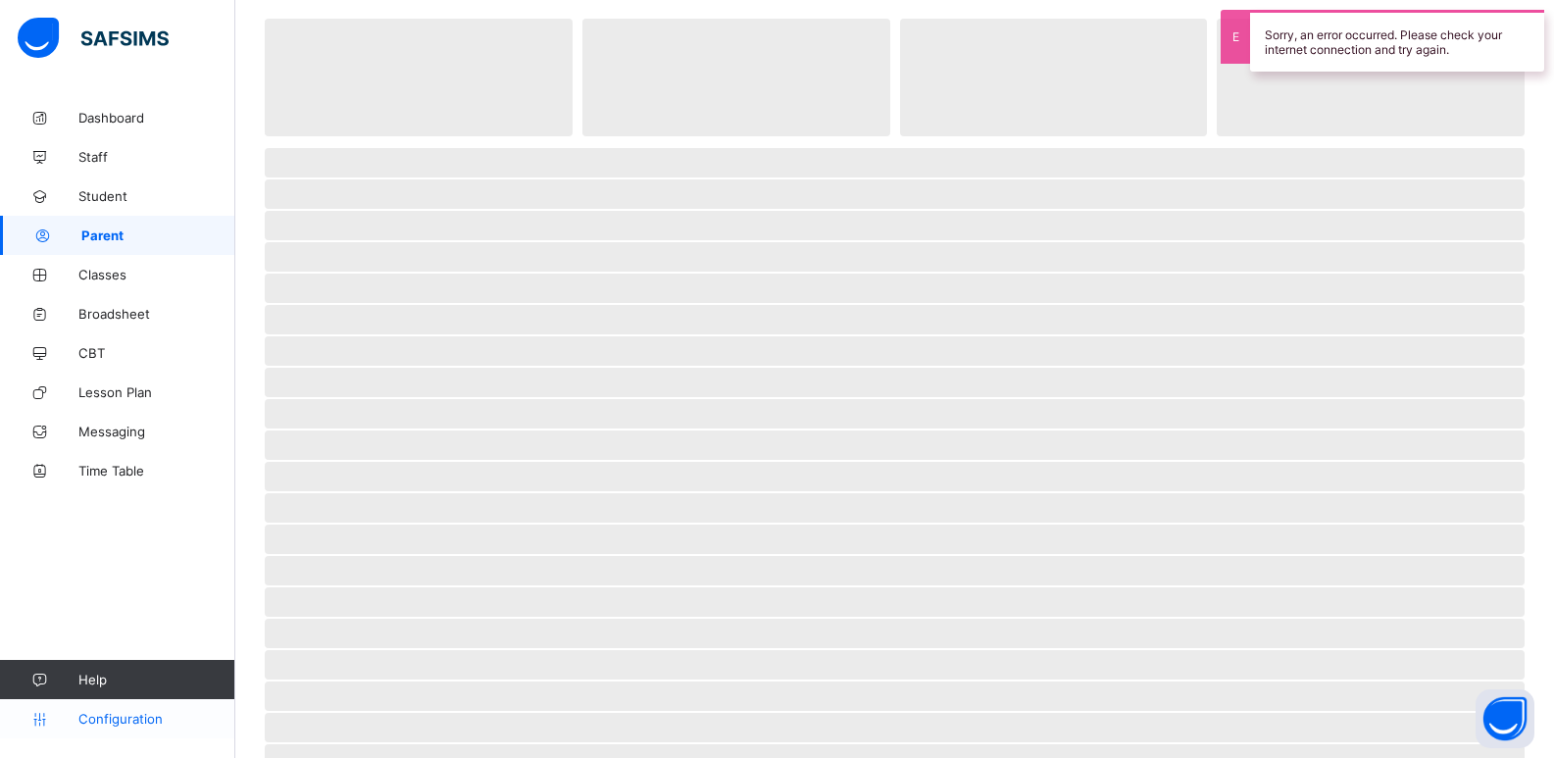
click at [123, 717] on span "Configuration" at bounding box center [156, 719] width 156 height 16
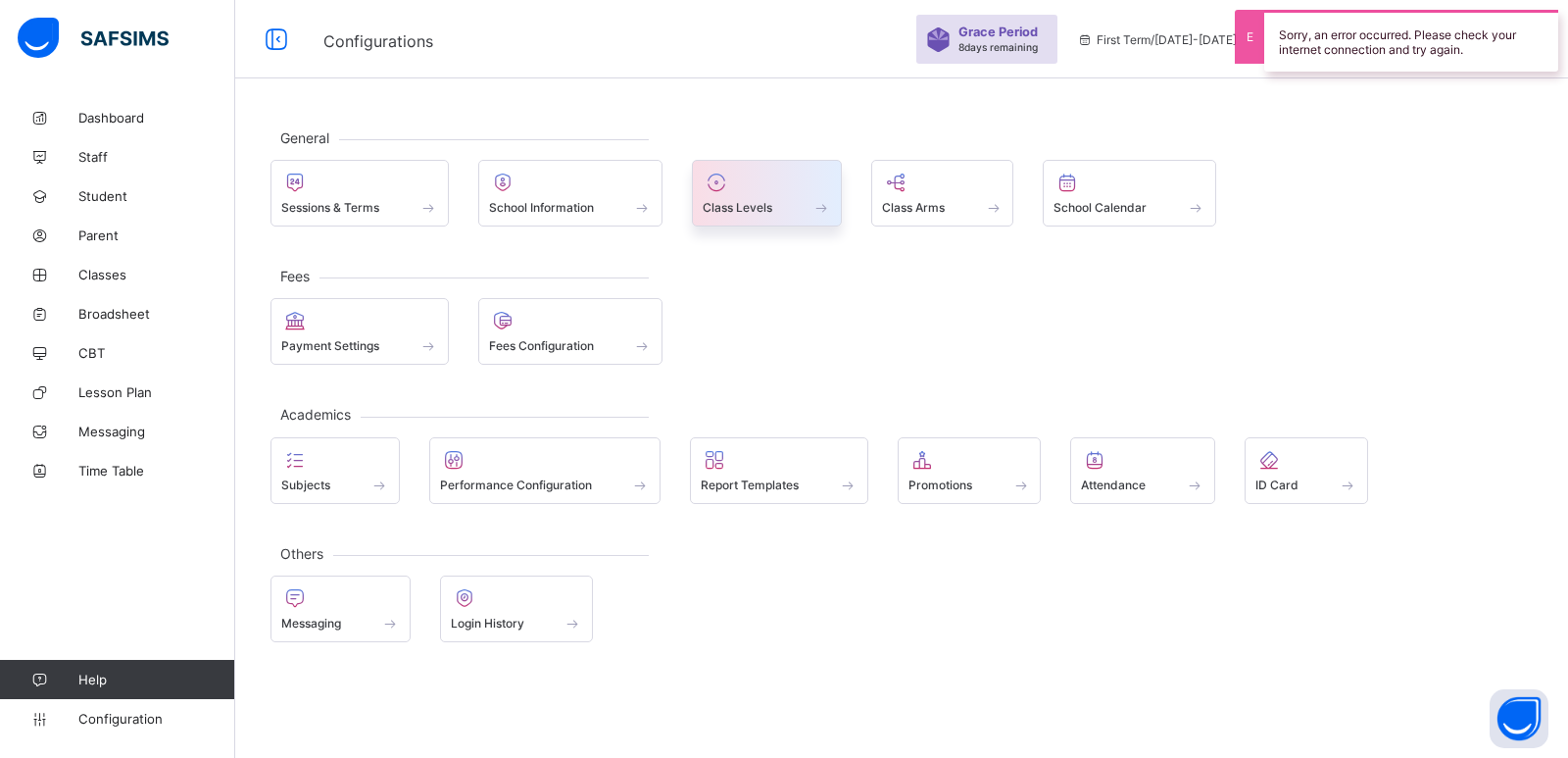
click at [761, 211] on span "Class Levels" at bounding box center [738, 207] width 70 height 15
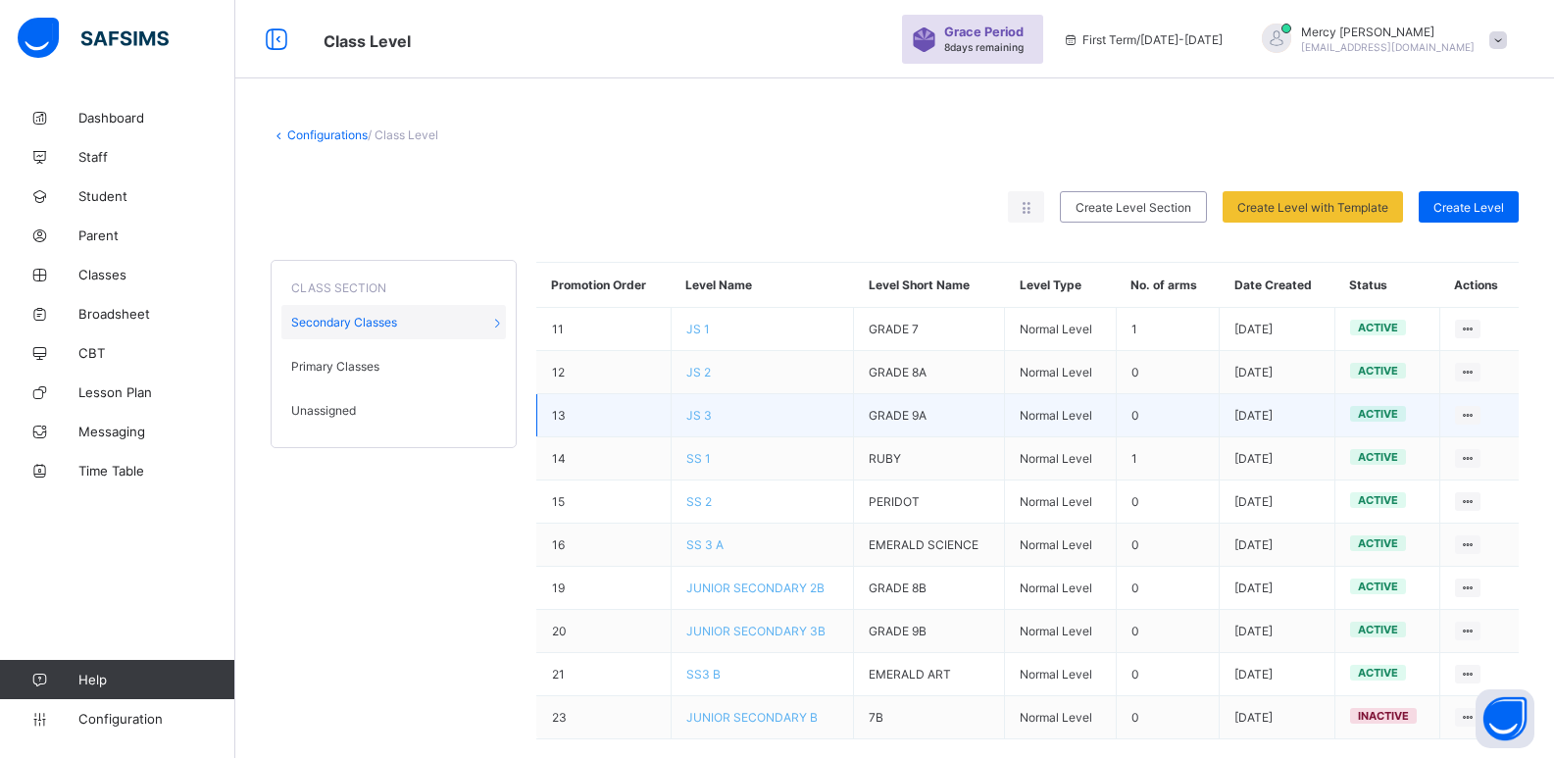
scroll to position [30, 0]
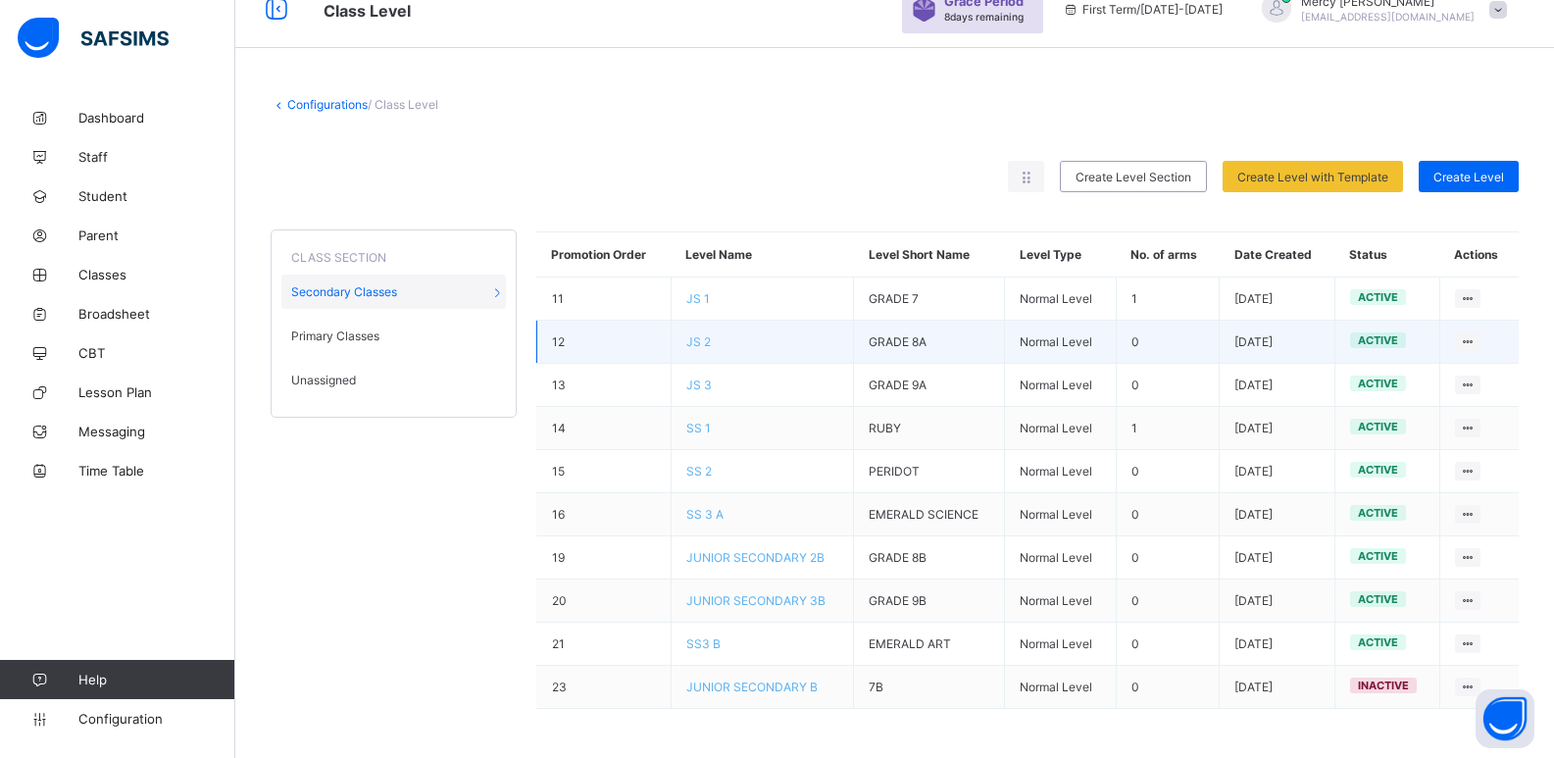
drag, startPoint x: 700, startPoint y: 325, endPoint x: 700, endPoint y: 339, distance: 14.7
click at [700, 339] on td "JS 2" at bounding box center [762, 342] width 183 height 43
click at [700, 339] on span "JS 2" at bounding box center [698, 341] width 25 height 15
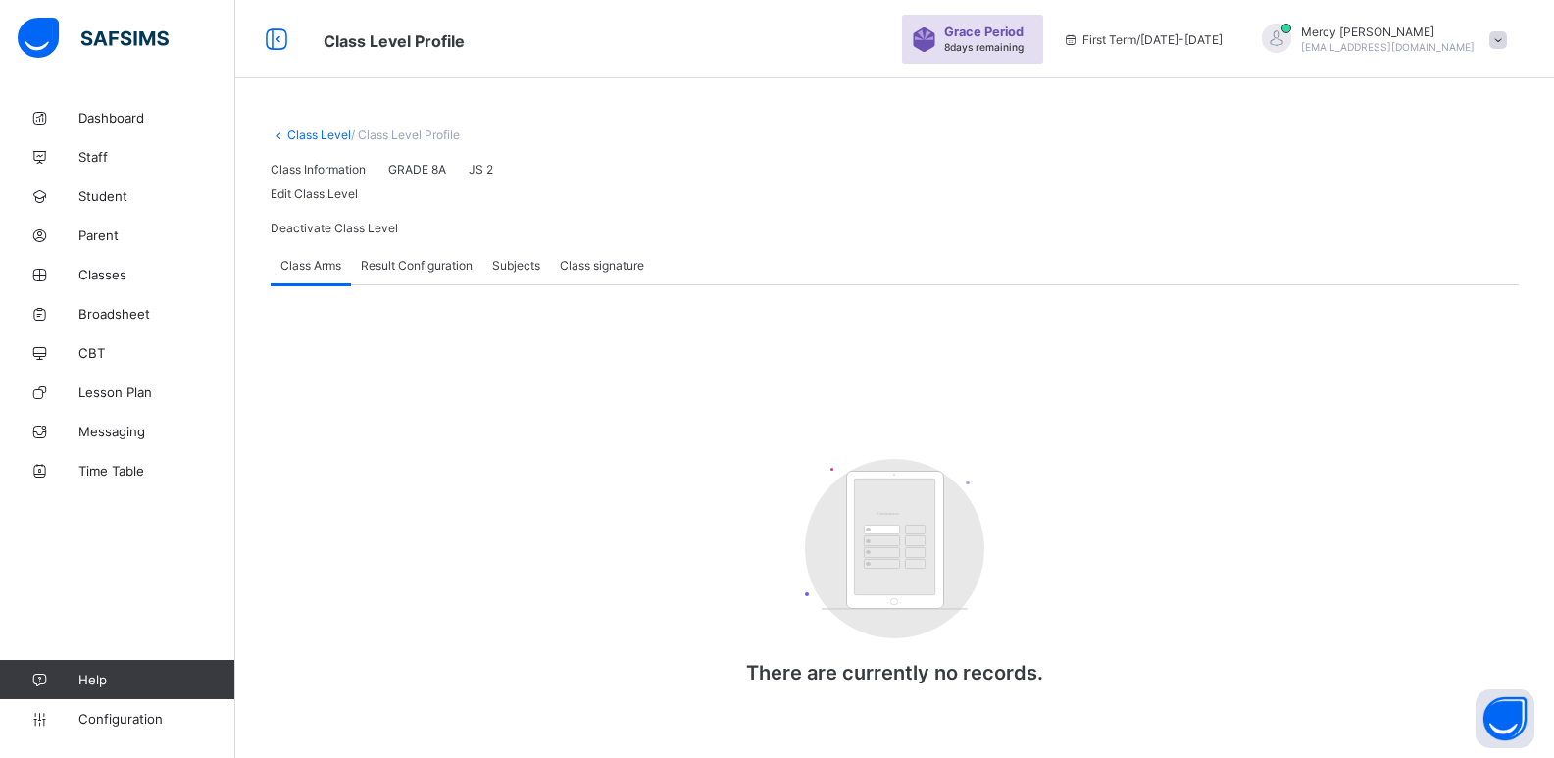
click at [430, 273] on span "Result Configuration" at bounding box center [417, 265] width 112 height 15
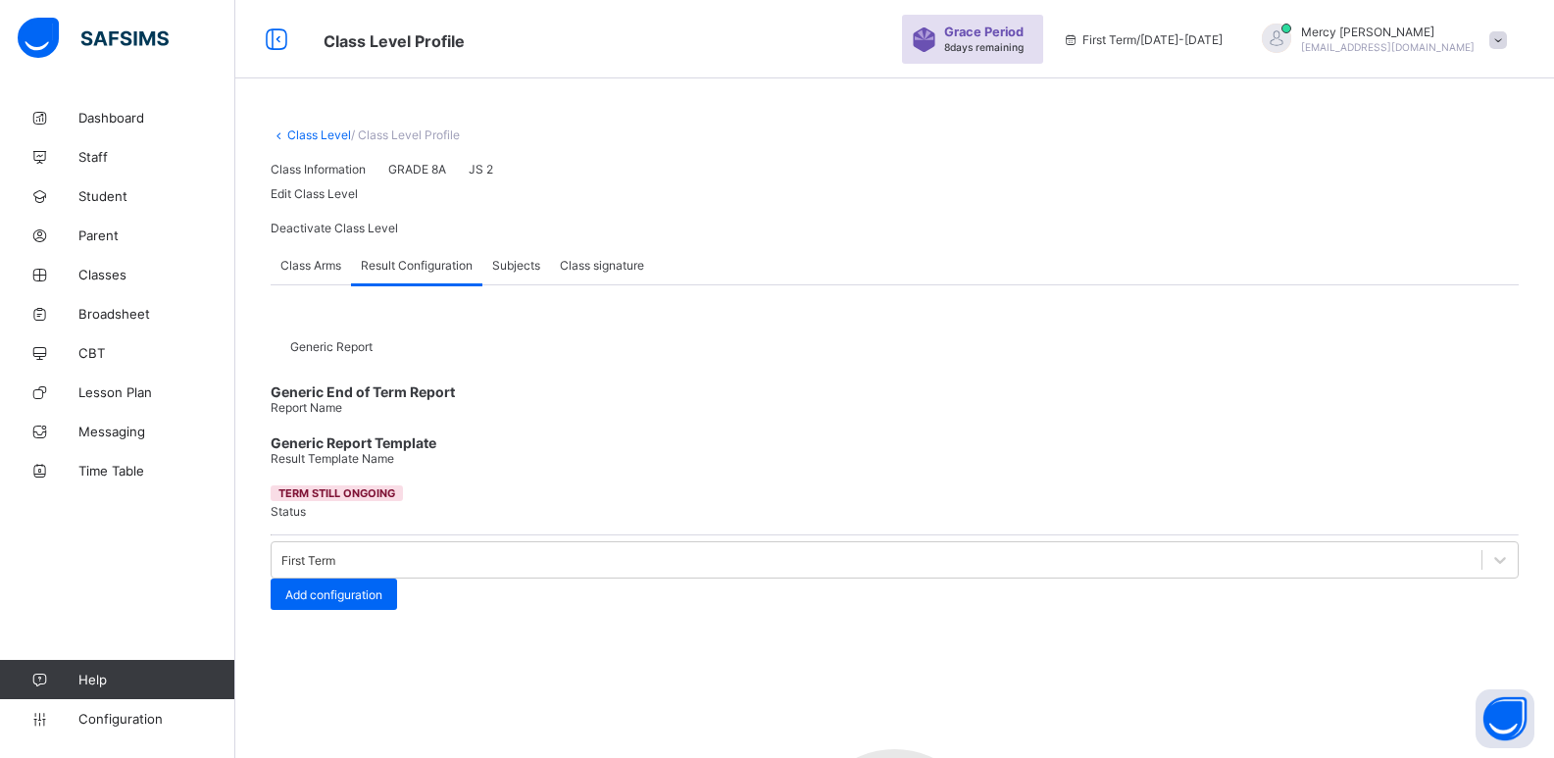
click at [549, 284] on div "Subjects" at bounding box center [516, 264] width 68 height 39
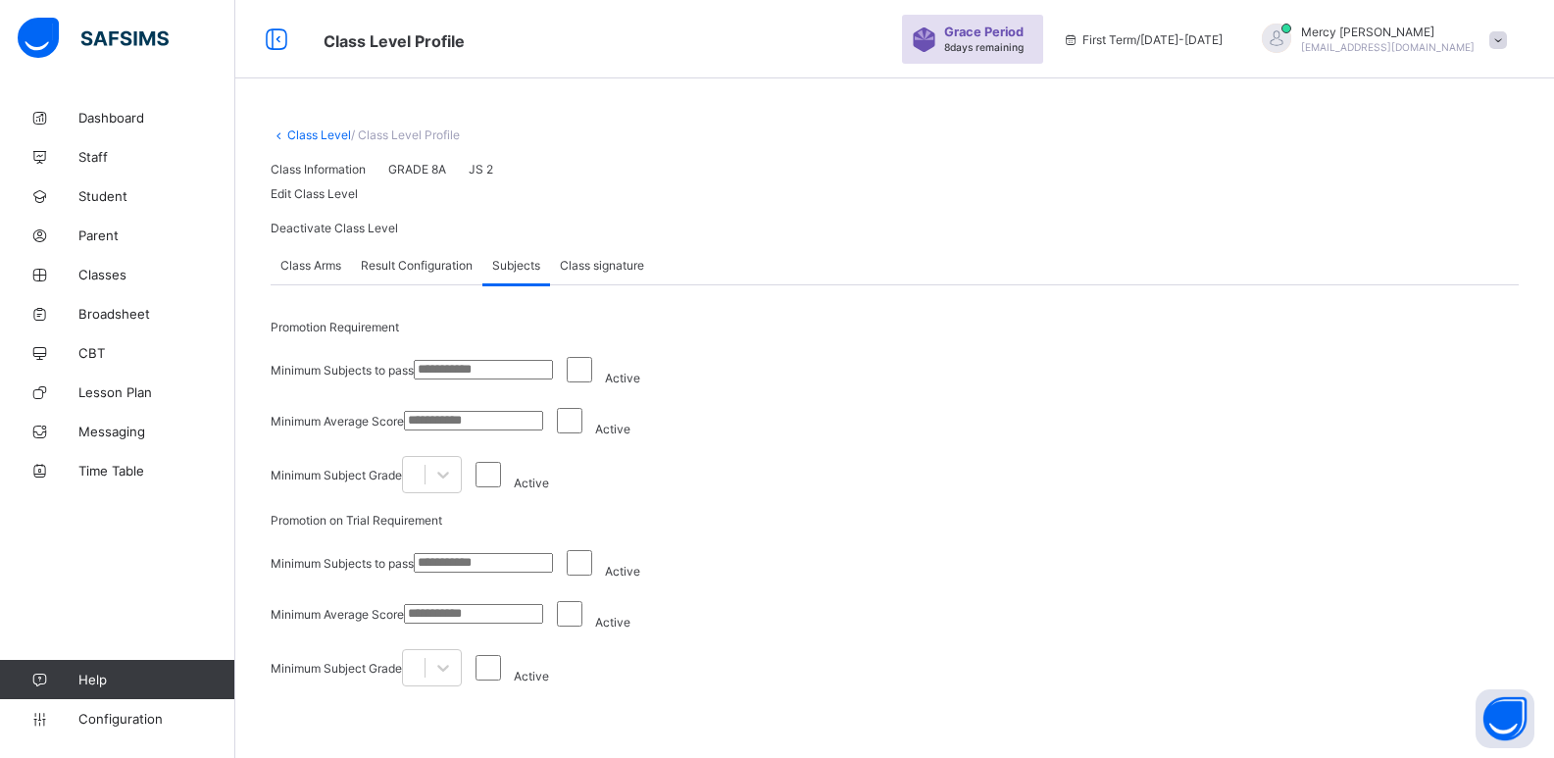
click at [608, 284] on div "Class signature" at bounding box center [602, 264] width 104 height 39
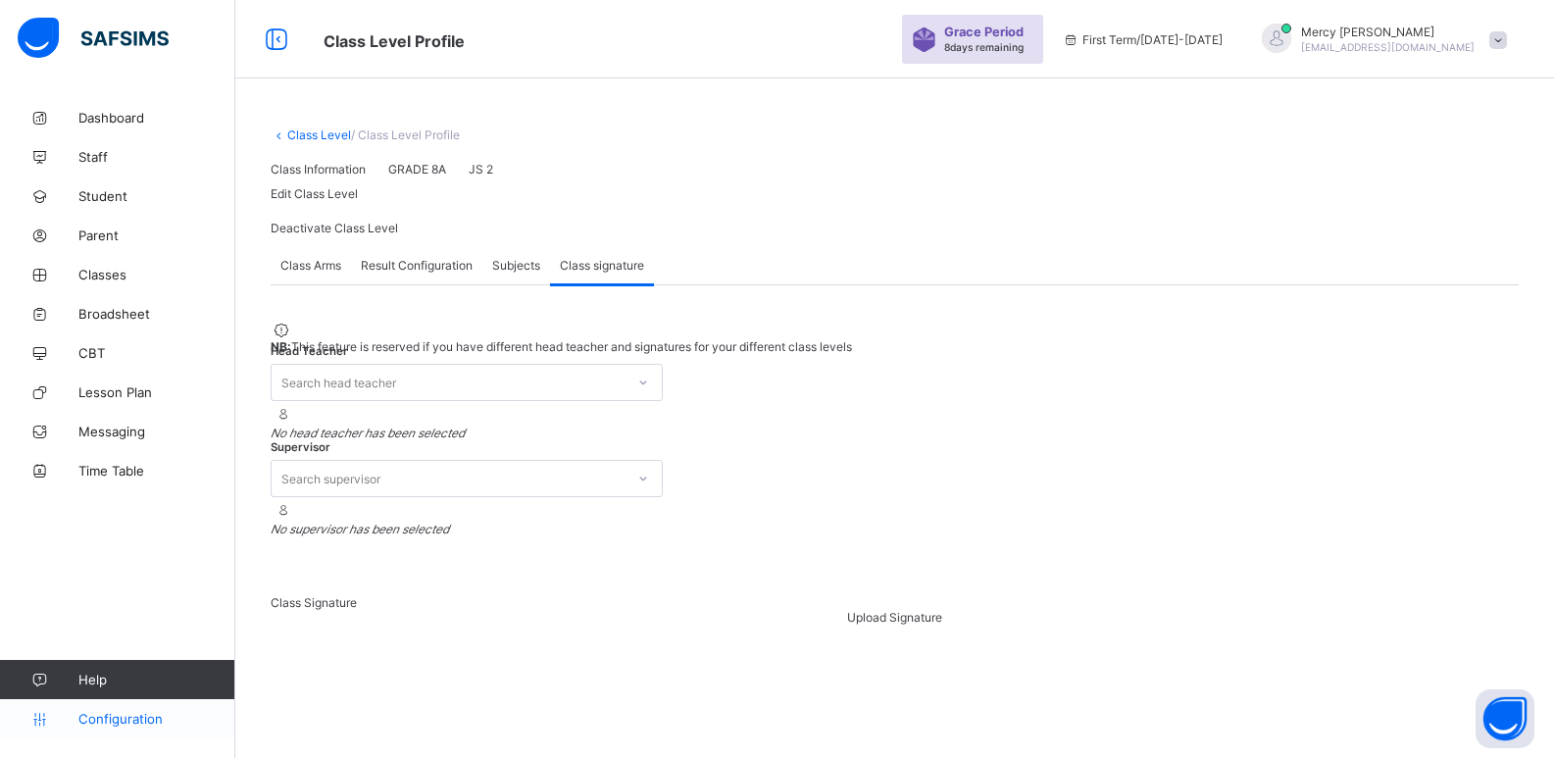
click at [142, 712] on span "Configuration" at bounding box center [156, 719] width 156 height 16
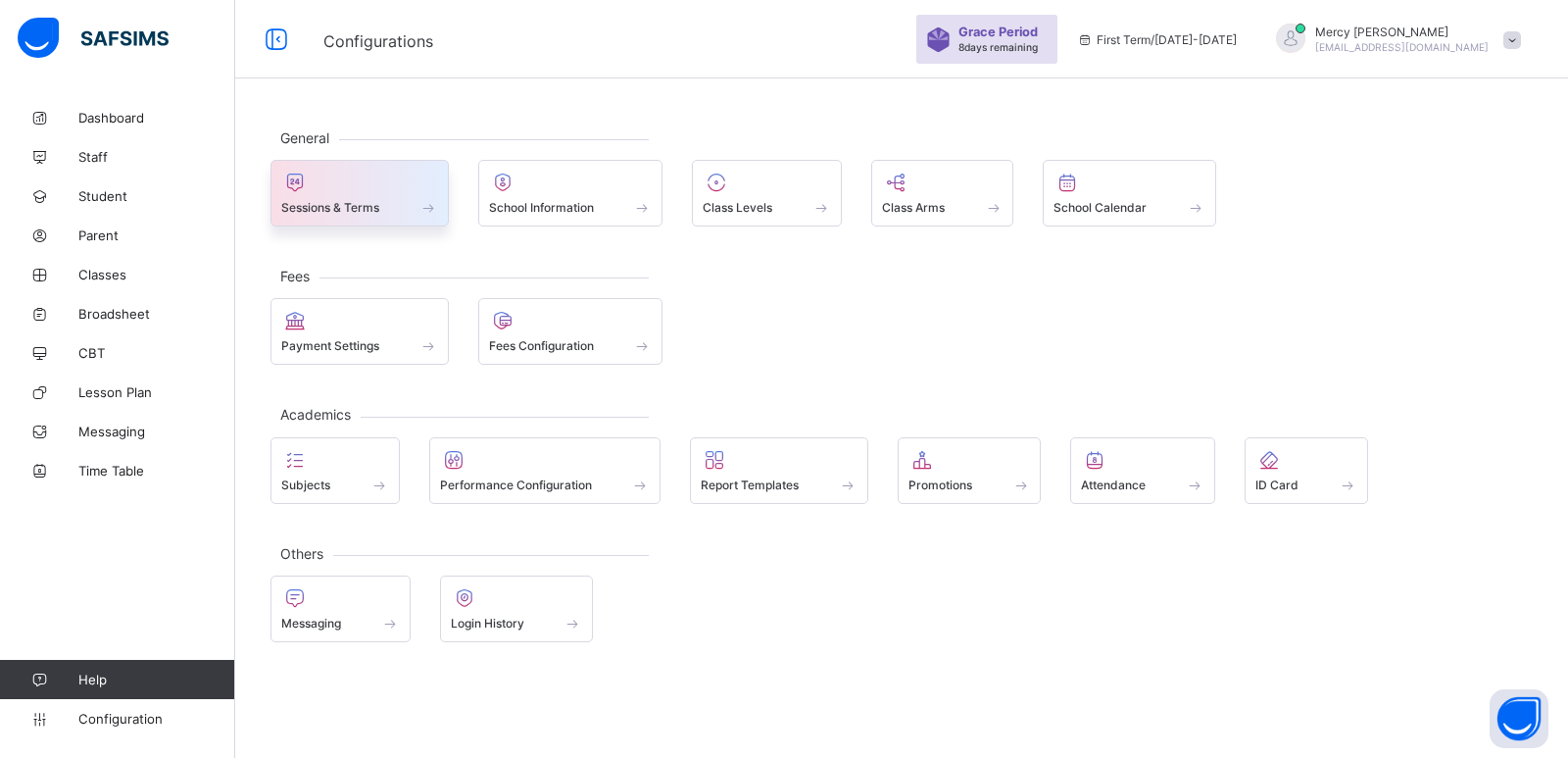
click at [421, 176] on div at bounding box center [359, 183] width 157 height 24
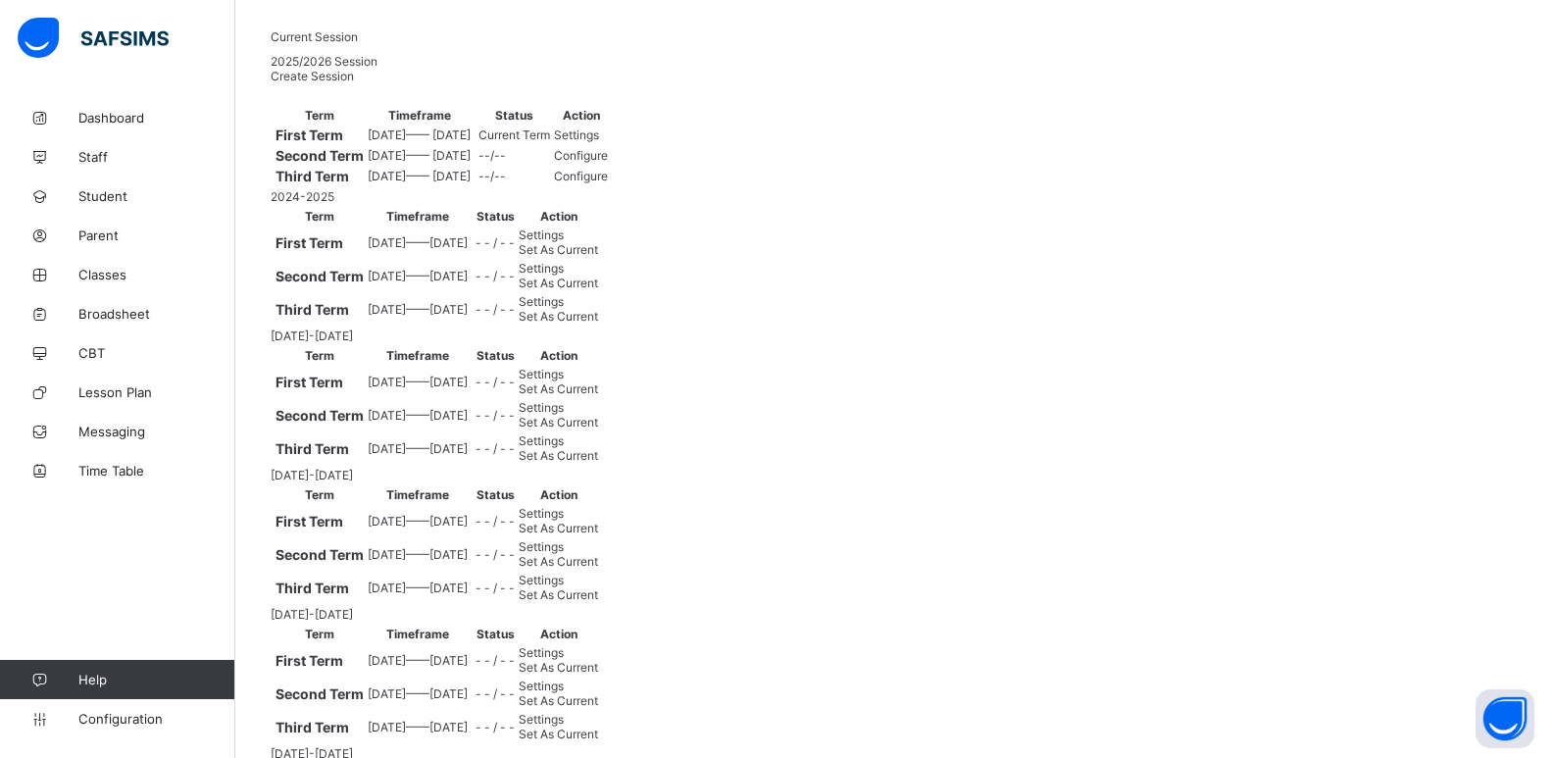
scroll to position [216, 0]
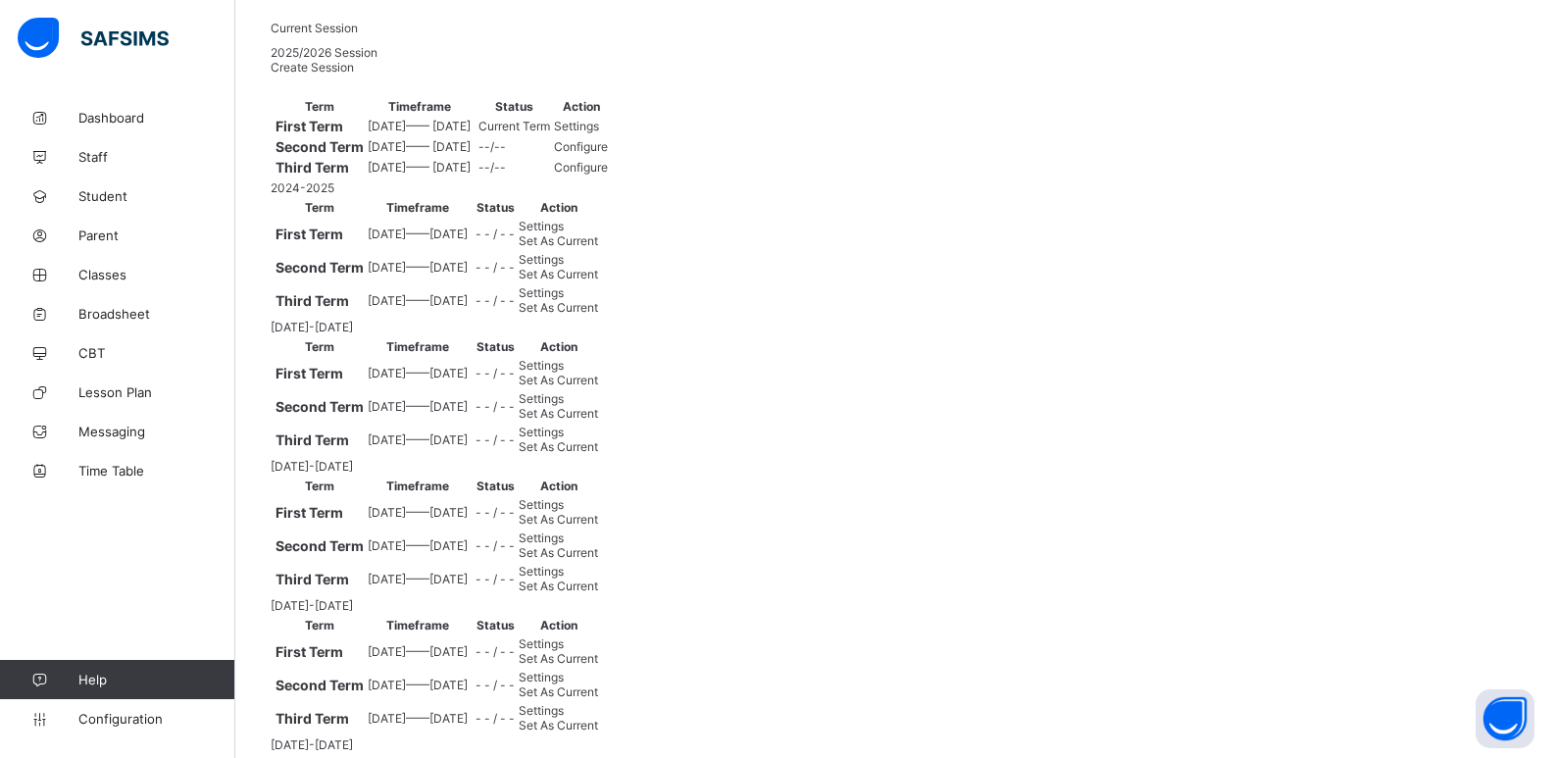
click at [608, 133] on div "Settings" at bounding box center [581, 126] width 54 height 15
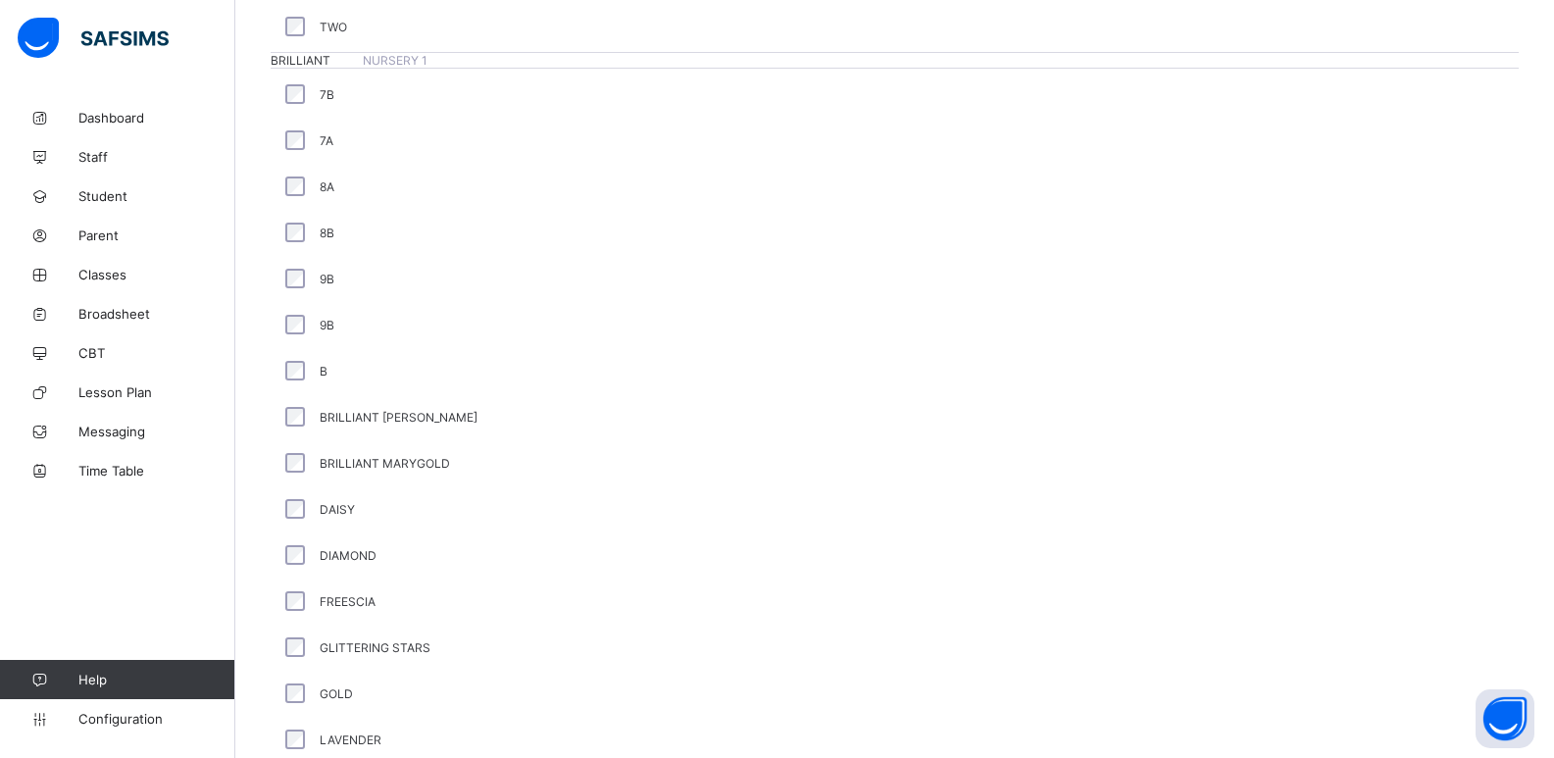
scroll to position [2961, 0]
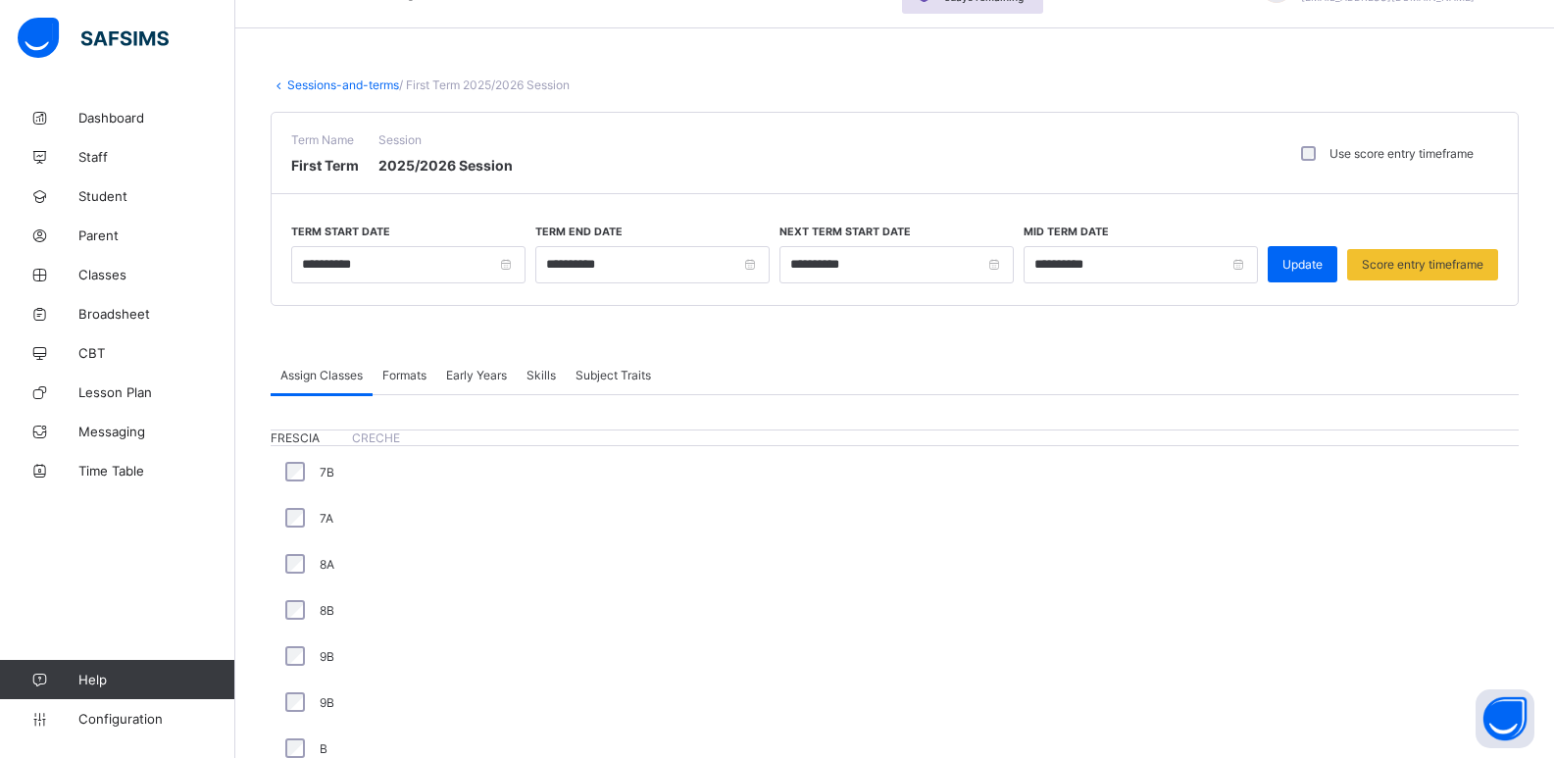
scroll to position [0, 0]
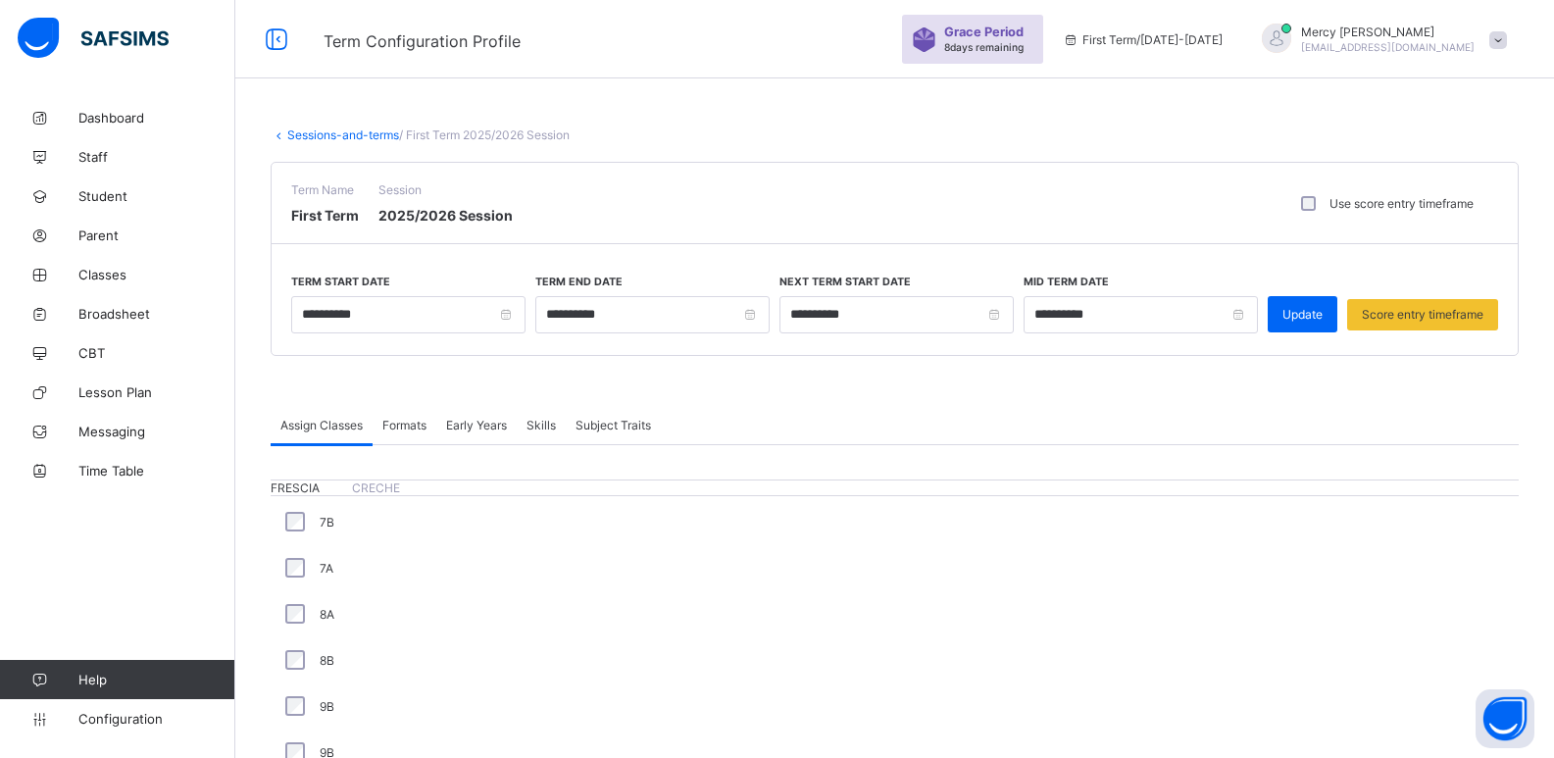
click at [400, 422] on span "Formats" at bounding box center [404, 425] width 44 height 15
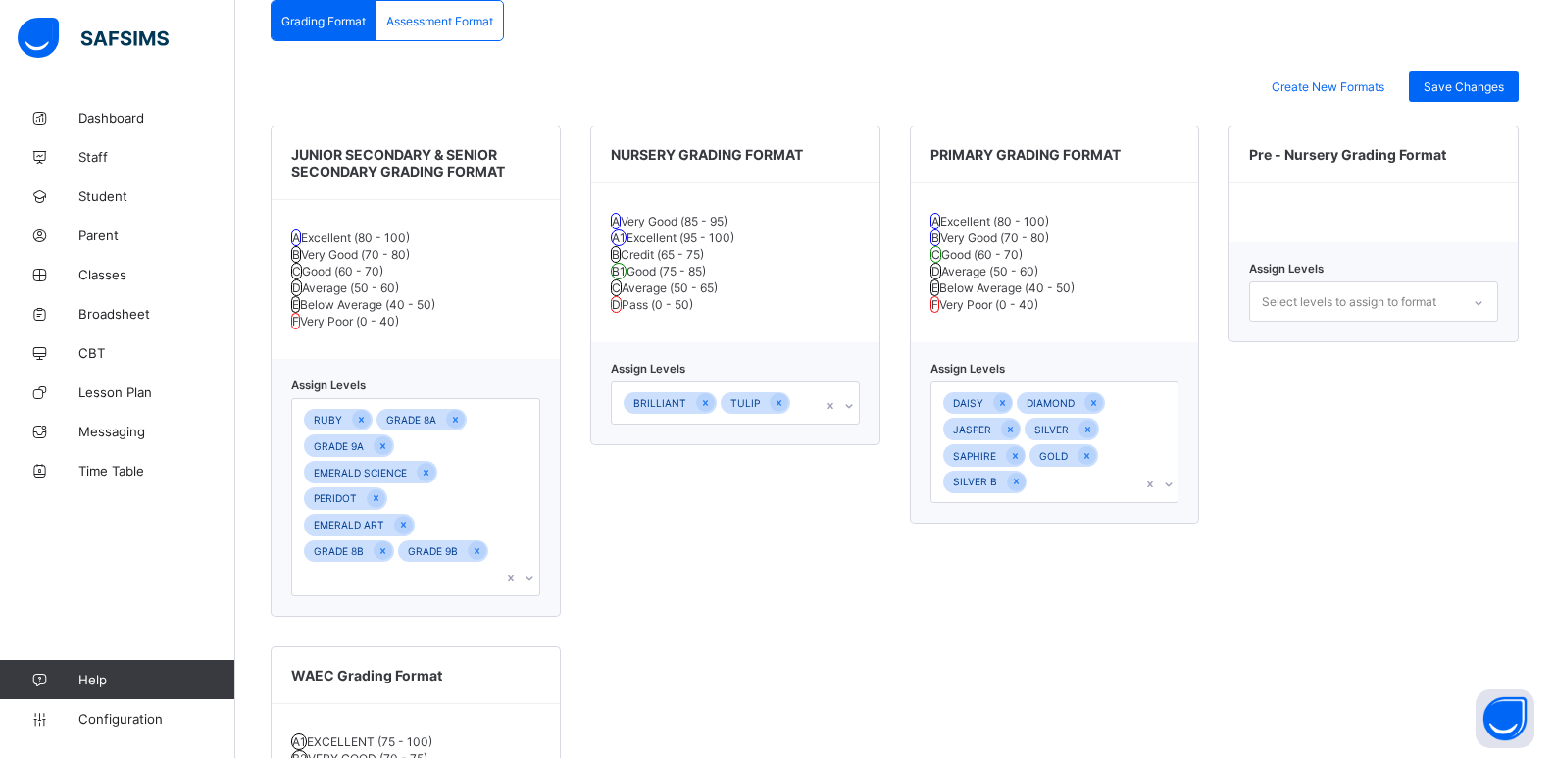
scroll to position [621, 0]
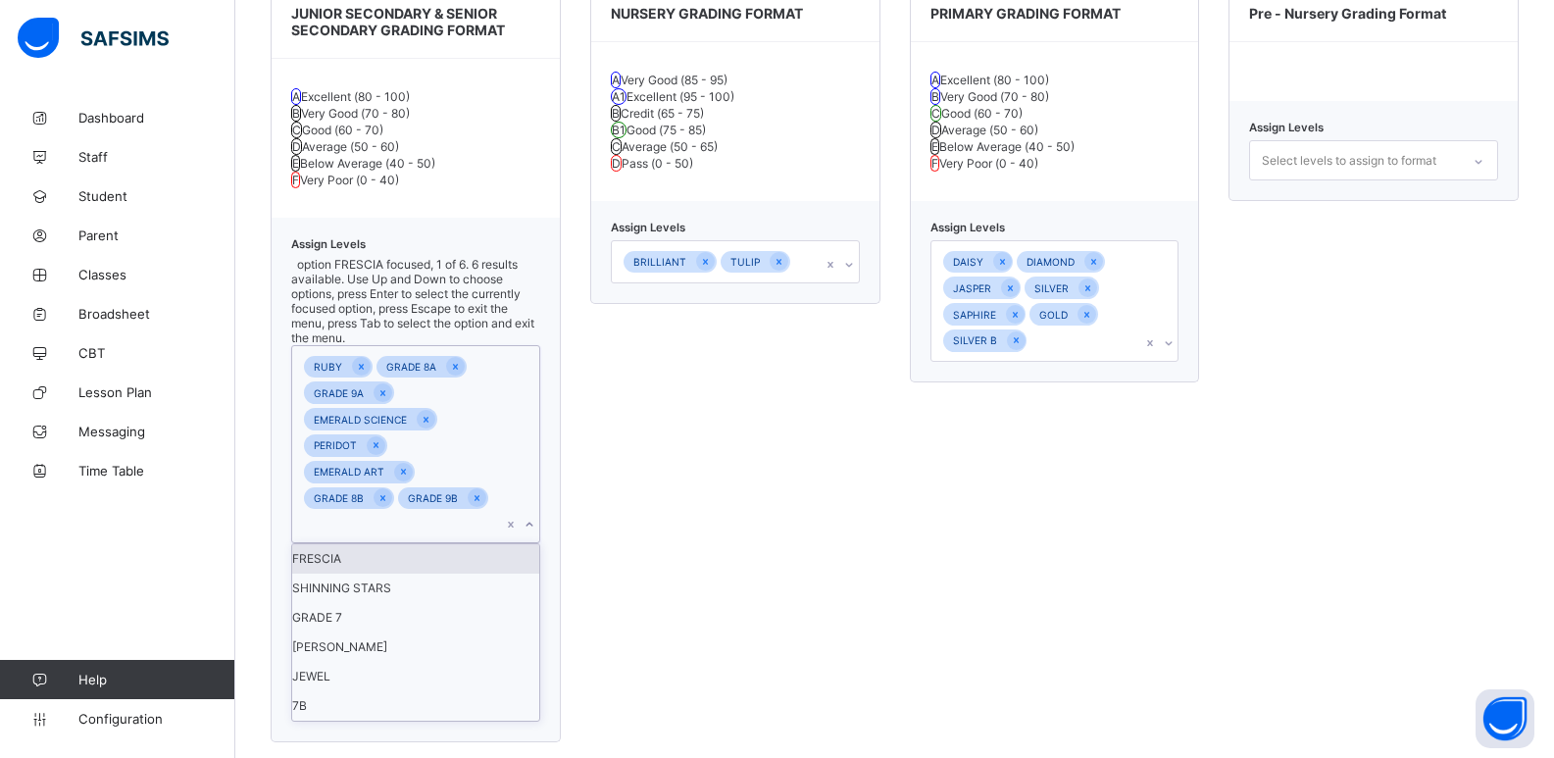
click at [529, 531] on icon at bounding box center [530, 525] width 12 height 20
click at [372, 632] on div "GRADE 7" at bounding box center [415, 617] width 247 height 29
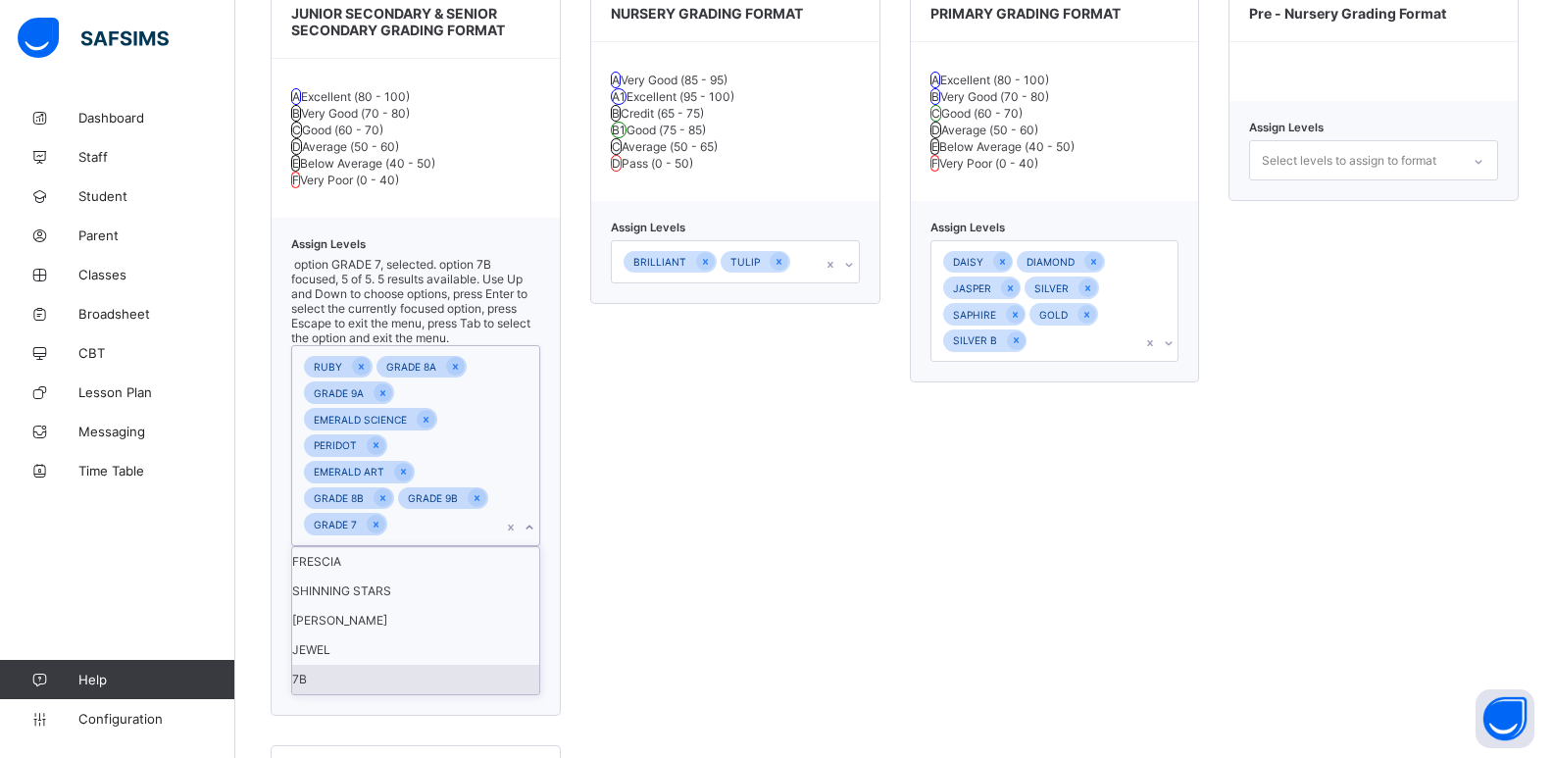
click at [331, 694] on div "7B" at bounding box center [415, 679] width 247 height 29
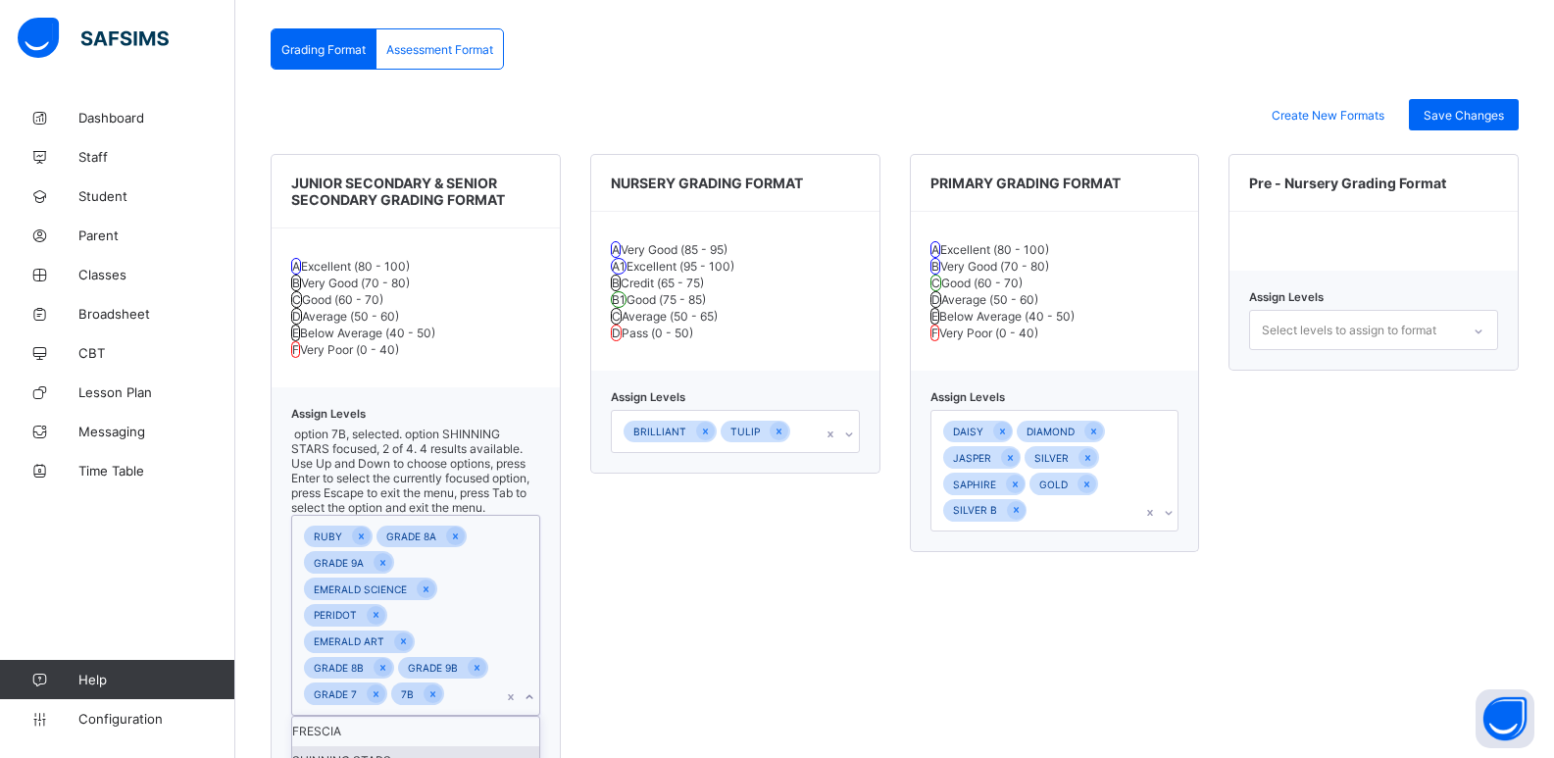
scroll to position [478, 0]
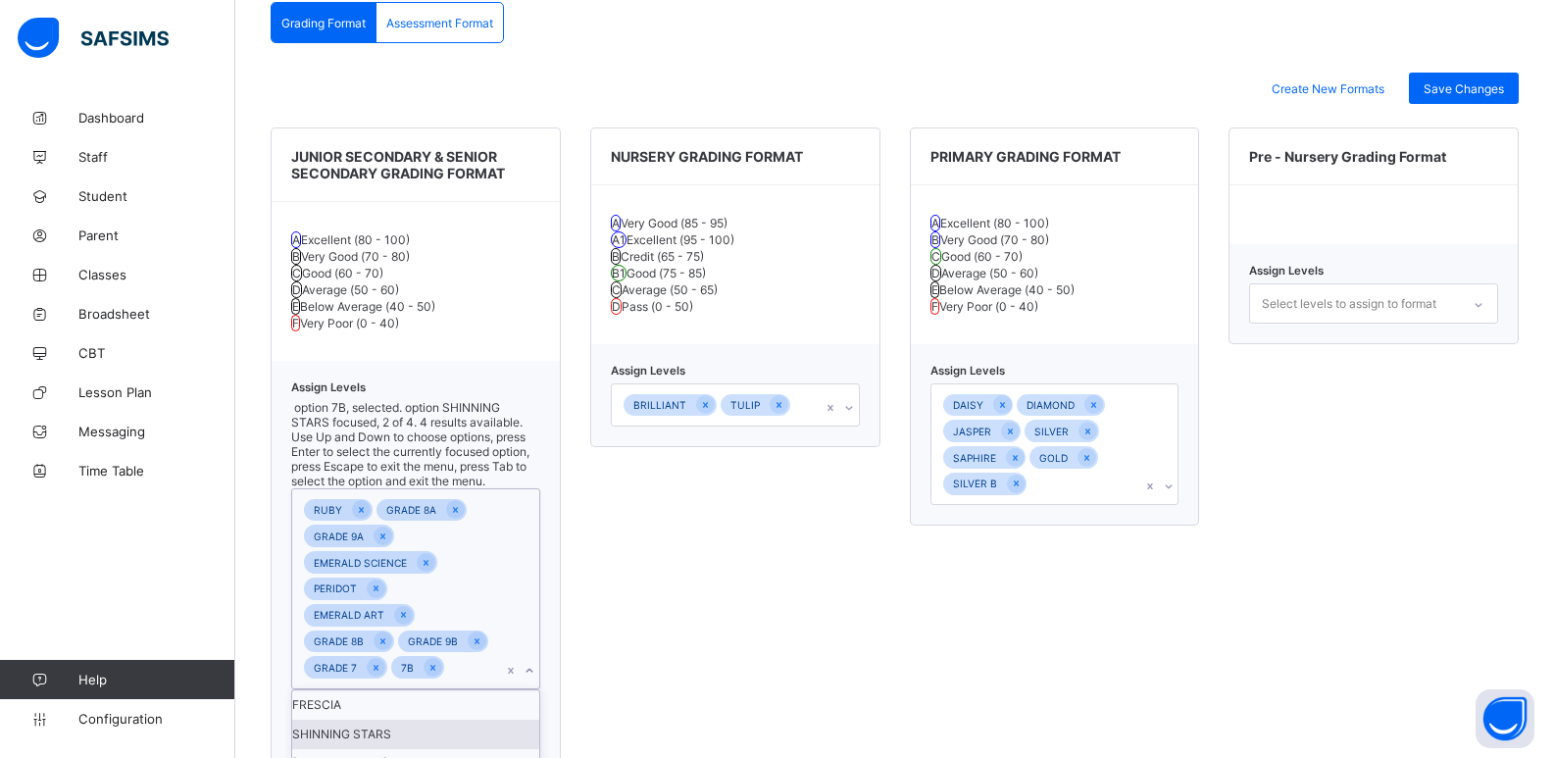
click at [1175, 496] on icon at bounding box center [1169, 487] width 12 height 20
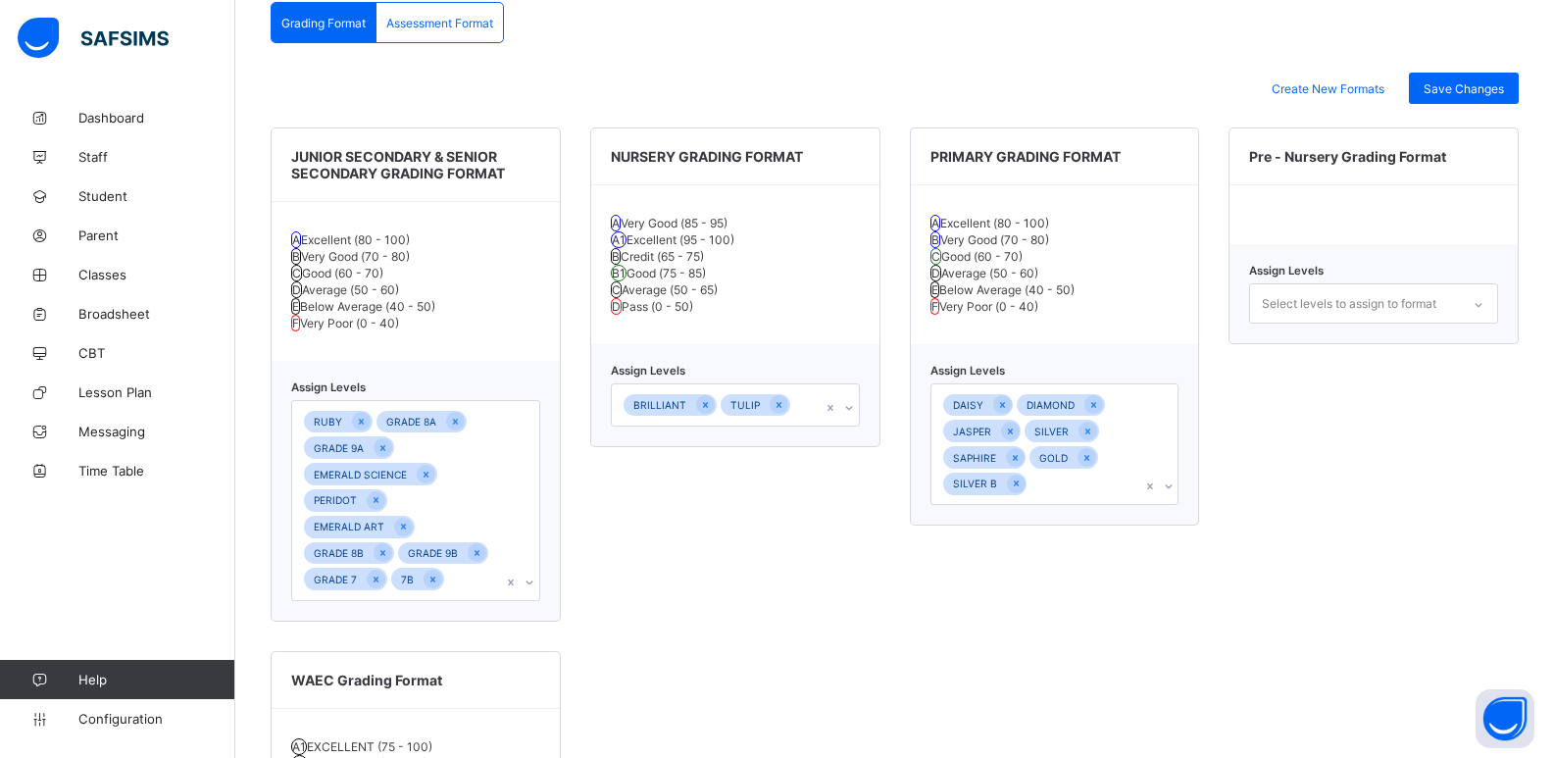
click at [1251, 622] on div "Pre - Nursery Grading Format Assign Levels Select levels to assign to format" at bounding box center [1374, 374] width 290 height 494
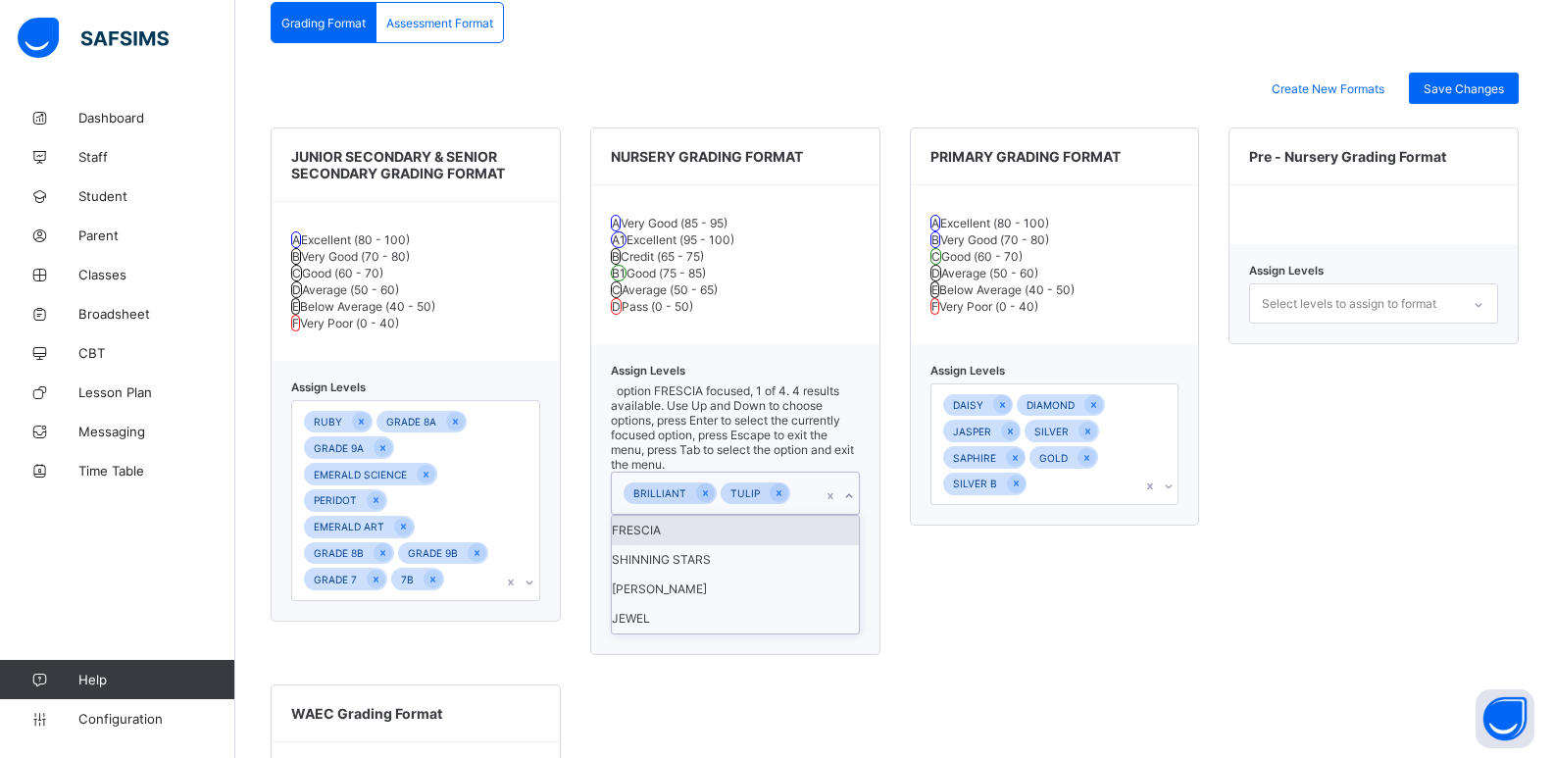
click at [852, 506] on icon at bounding box center [849, 496] width 12 height 20
click at [754, 575] on div "SHINNING STARS" at bounding box center [735, 559] width 247 height 29
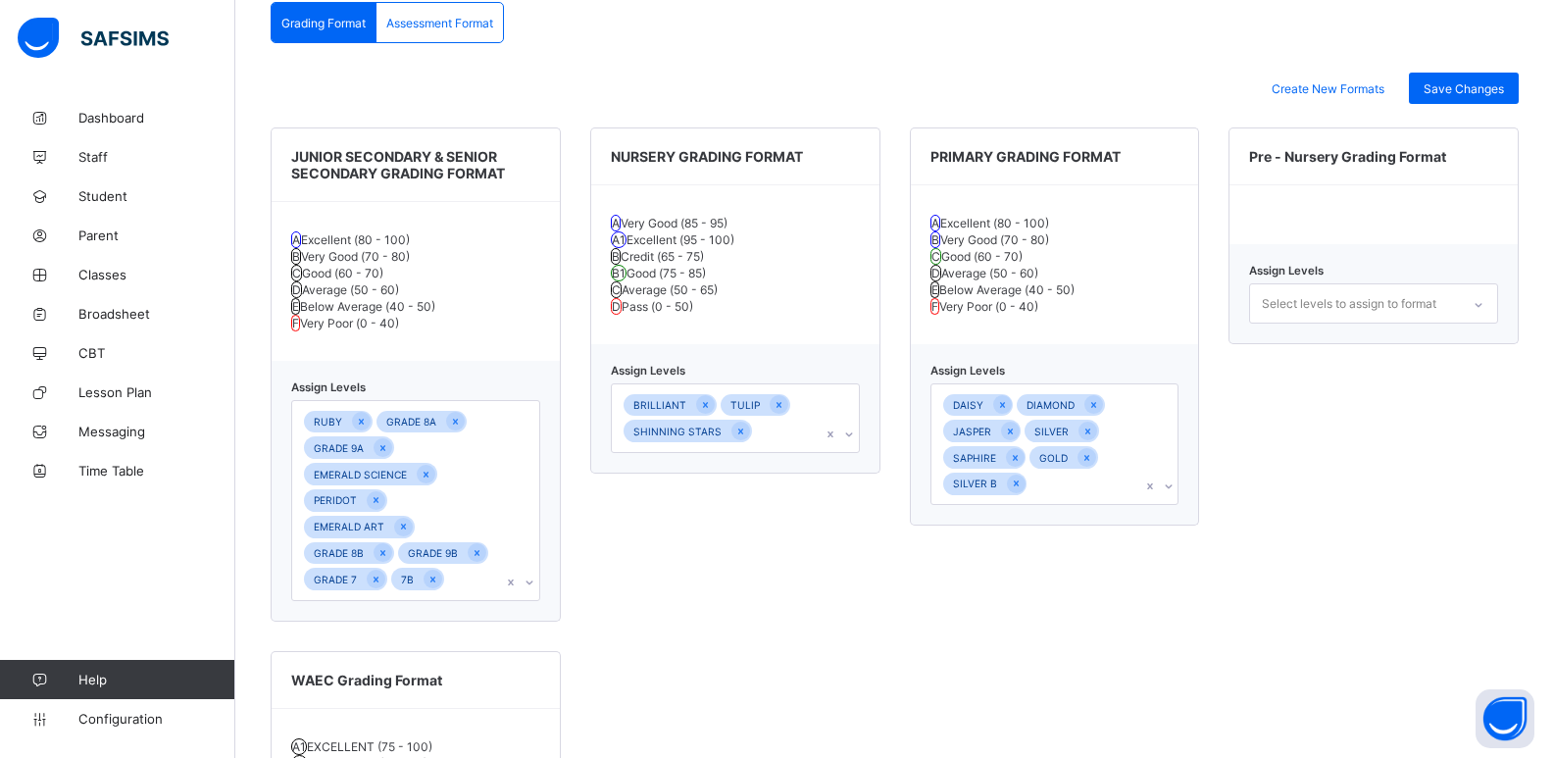
click at [1254, 504] on div "Pre - Nursery Grading Format Assign Levels Select levels to assign to format" at bounding box center [1374, 374] width 290 height 494
click at [1457, 87] on span "Save Changes" at bounding box center [1464, 88] width 80 height 15
click at [416, 37] on div "Assessment Format" at bounding box center [440, 22] width 126 height 39
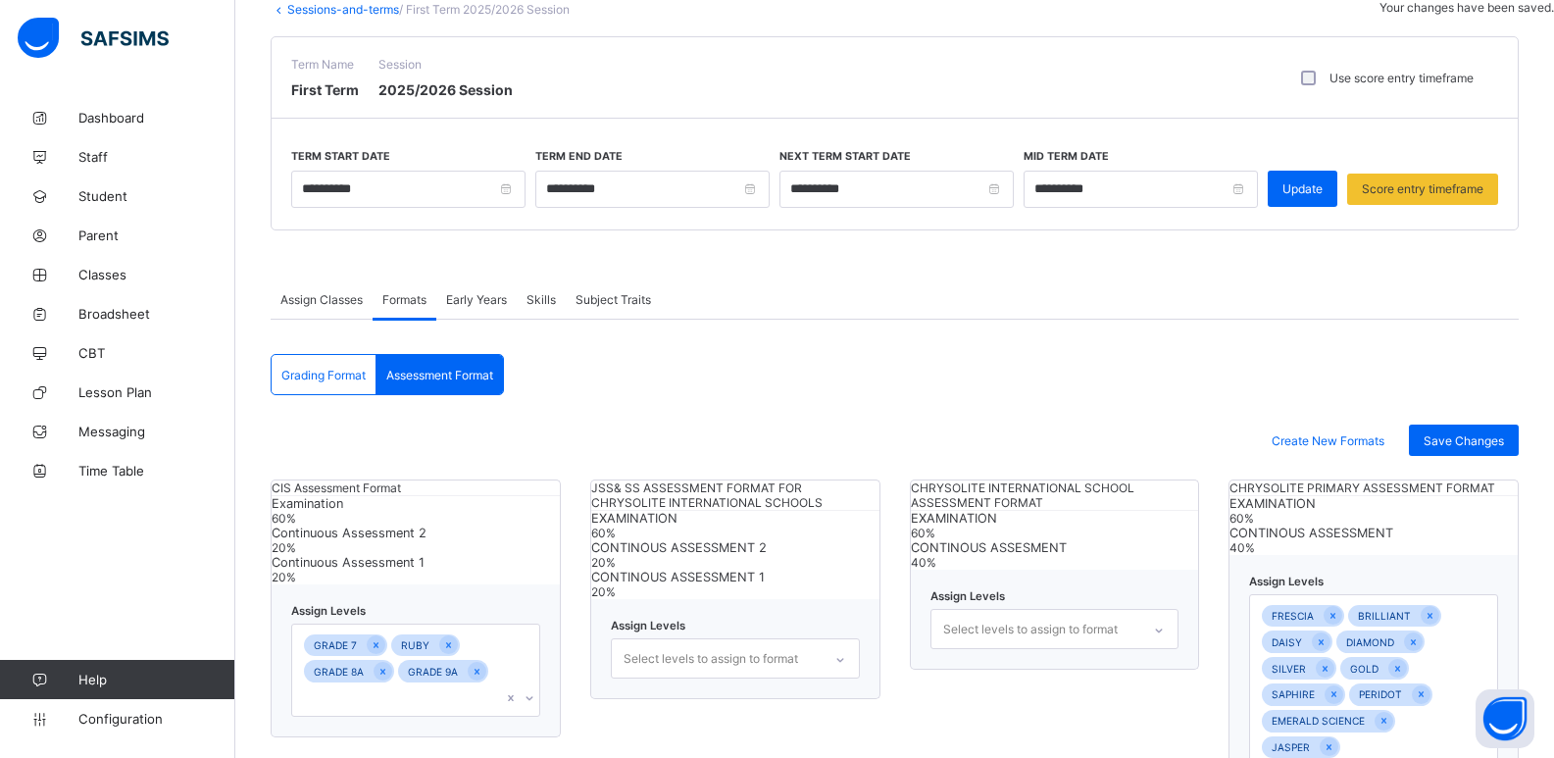
scroll to position [118, 0]
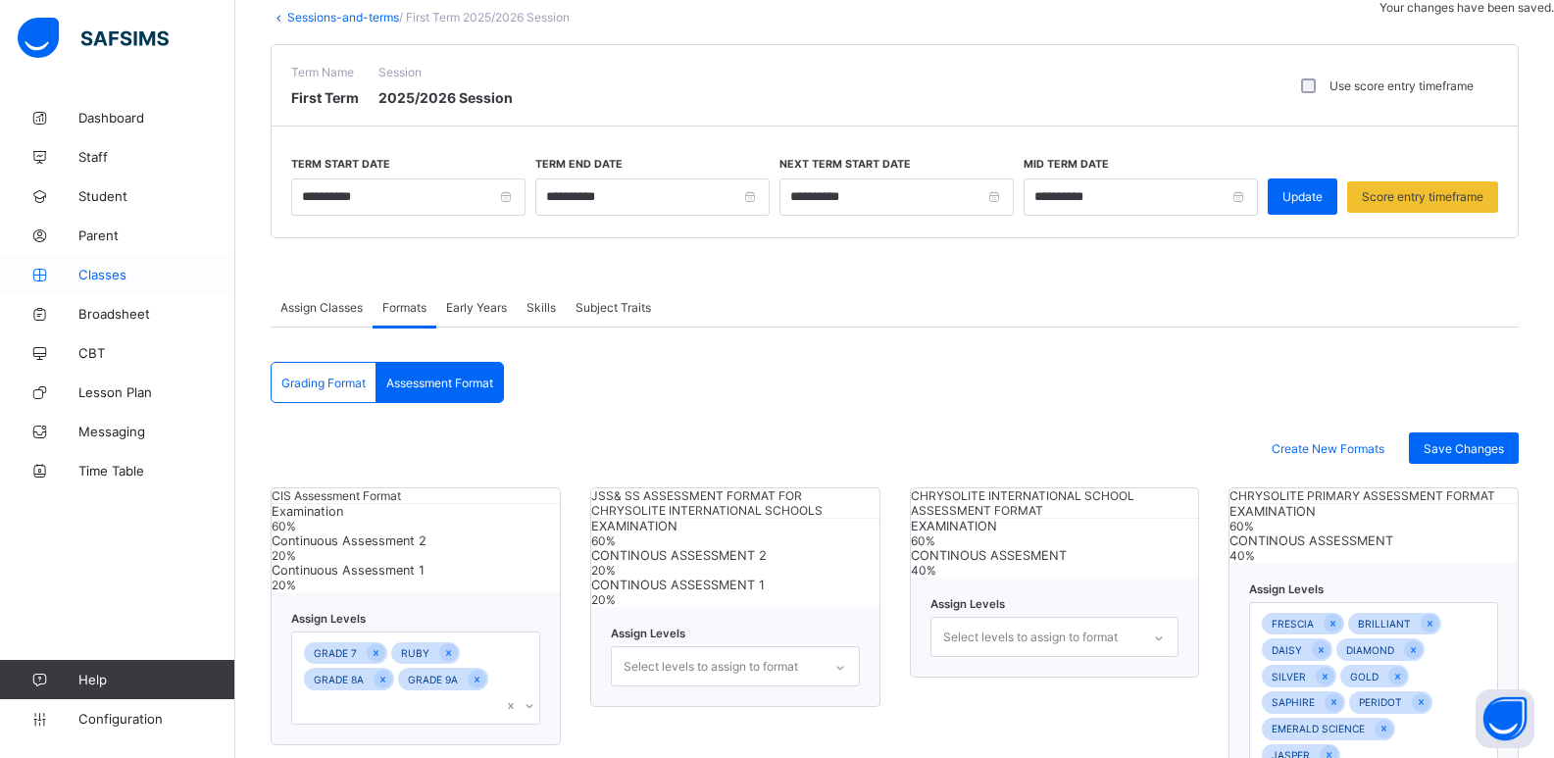
click at [118, 267] on span "Classes" at bounding box center [156, 275] width 157 height 16
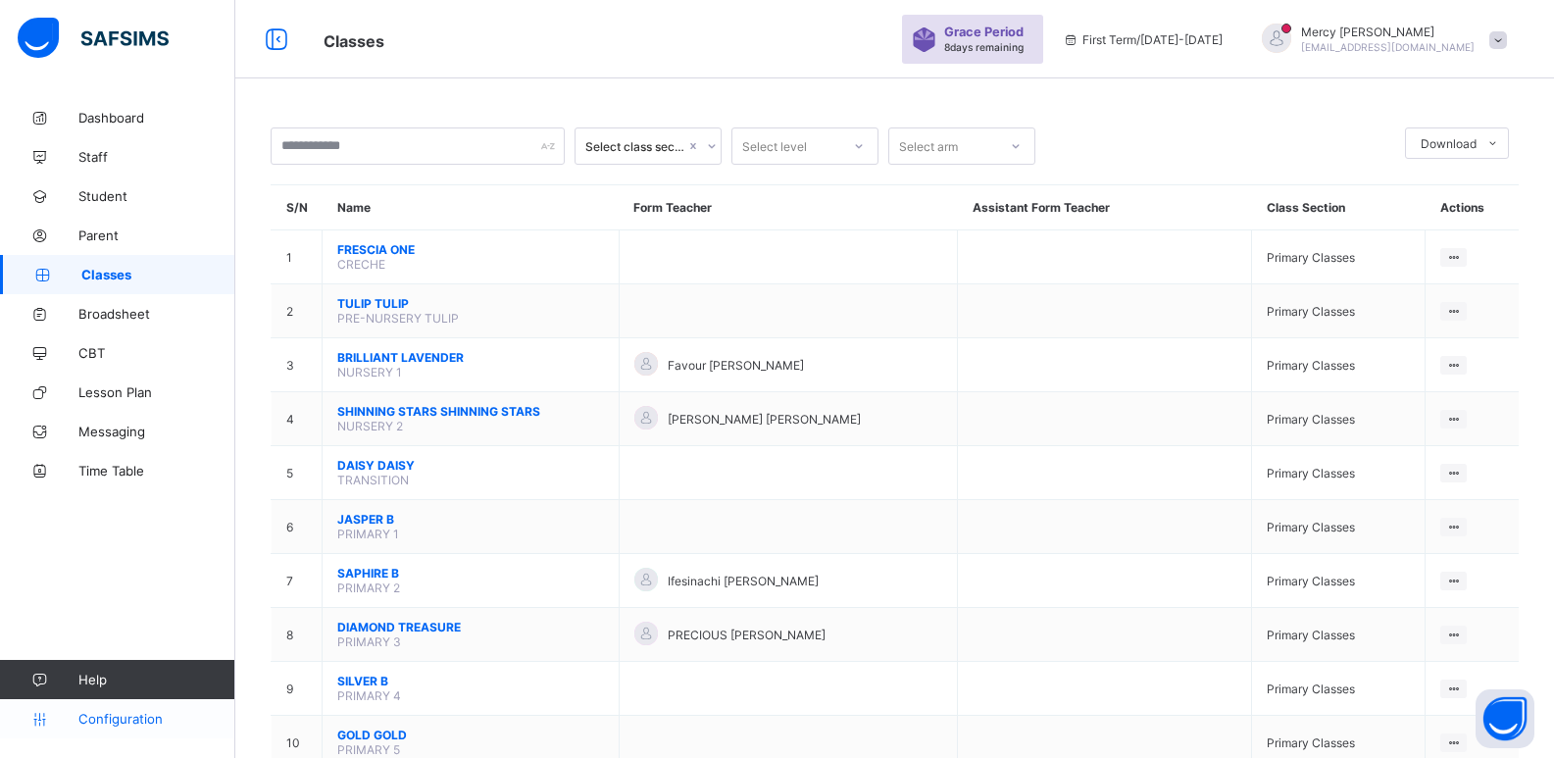
click at [112, 723] on span "Configuration" at bounding box center [156, 719] width 156 height 16
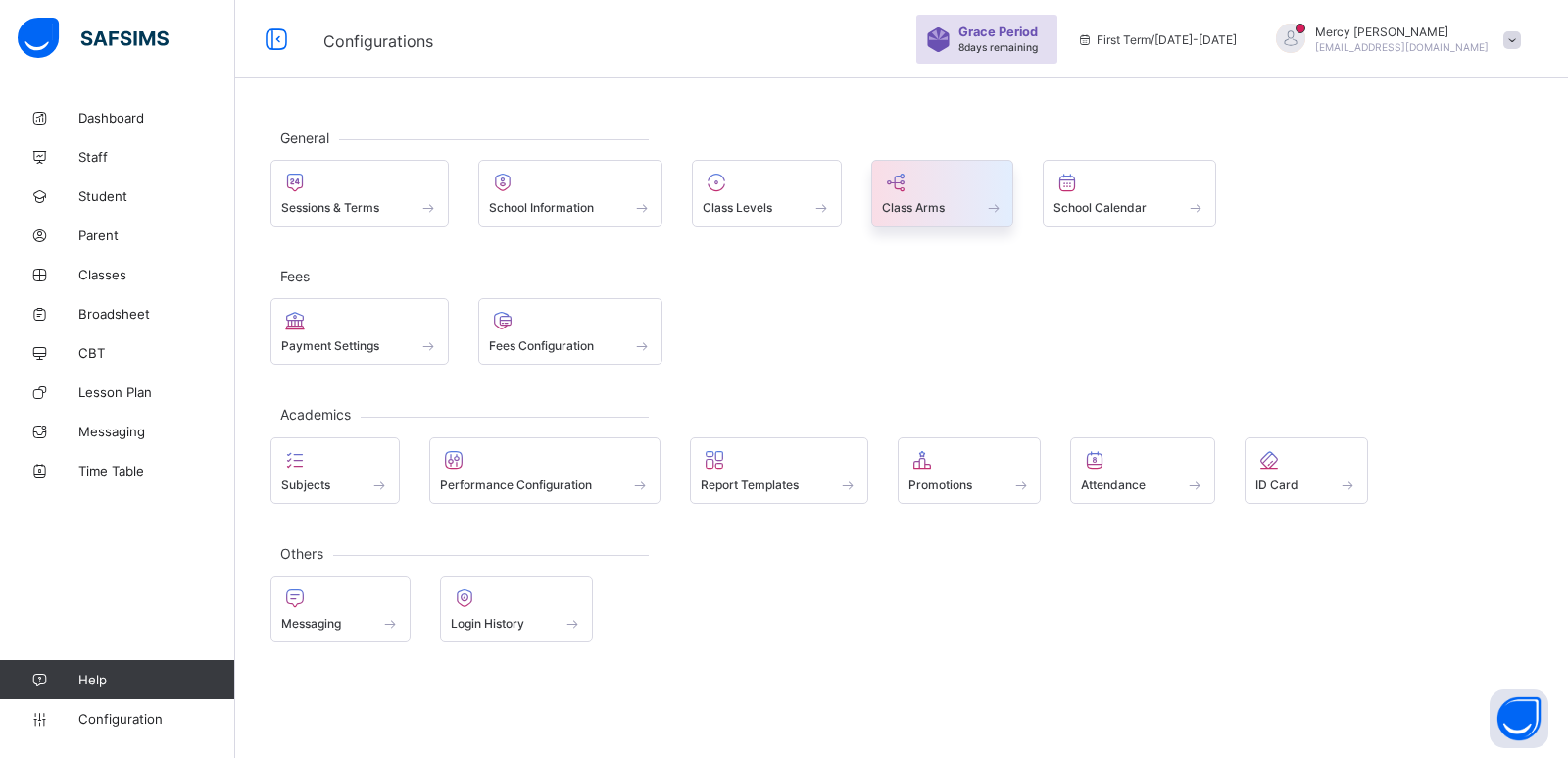
click at [937, 196] on span at bounding box center [942, 196] width 122 height 5
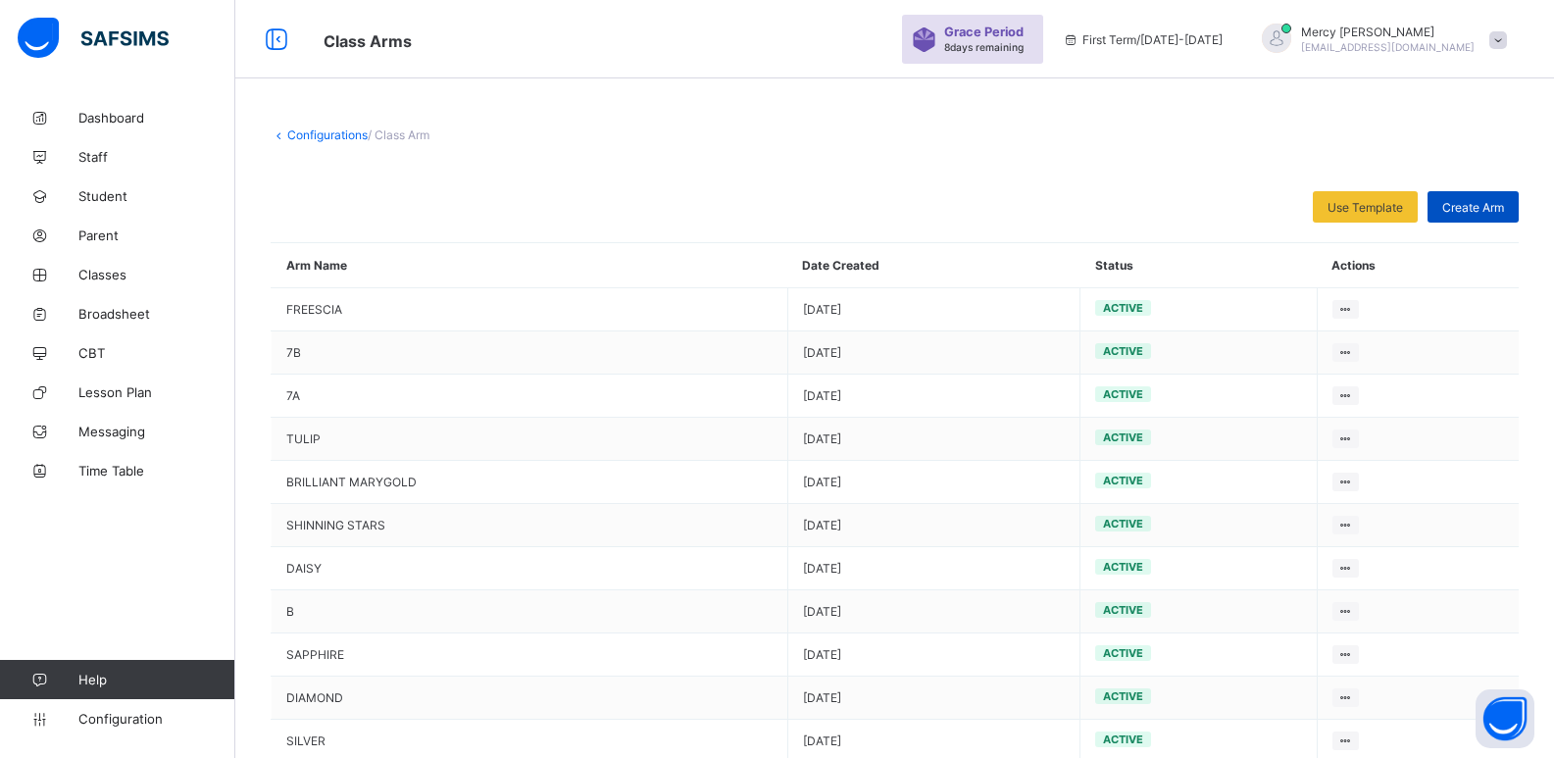
click at [1471, 206] on span "Create Arm" at bounding box center [1473, 207] width 62 height 15
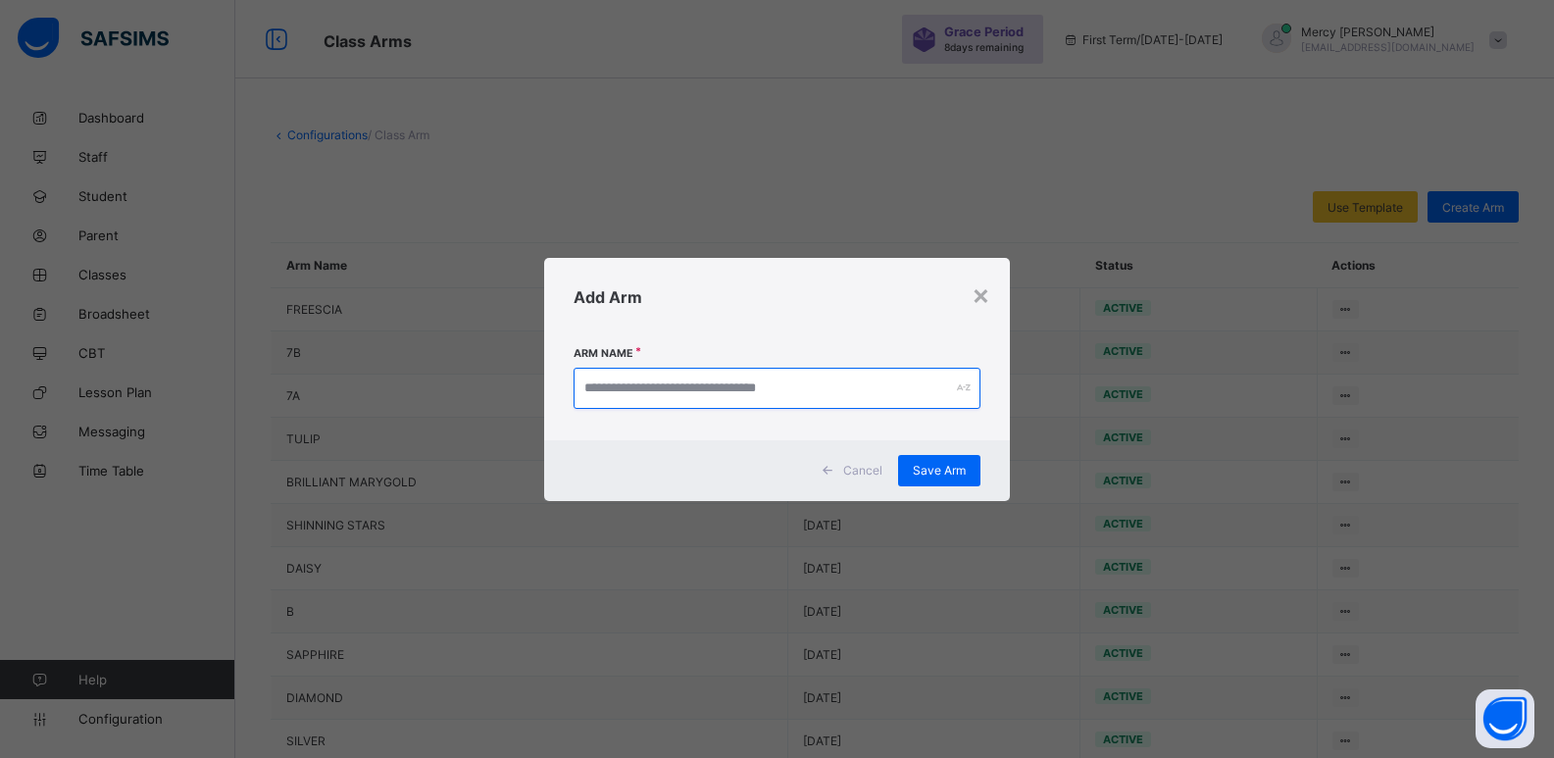
click at [836, 400] on input "text" at bounding box center [778, 388] width 408 height 41
click at [830, 390] on input "text" at bounding box center [778, 388] width 408 height 41
type input "*"
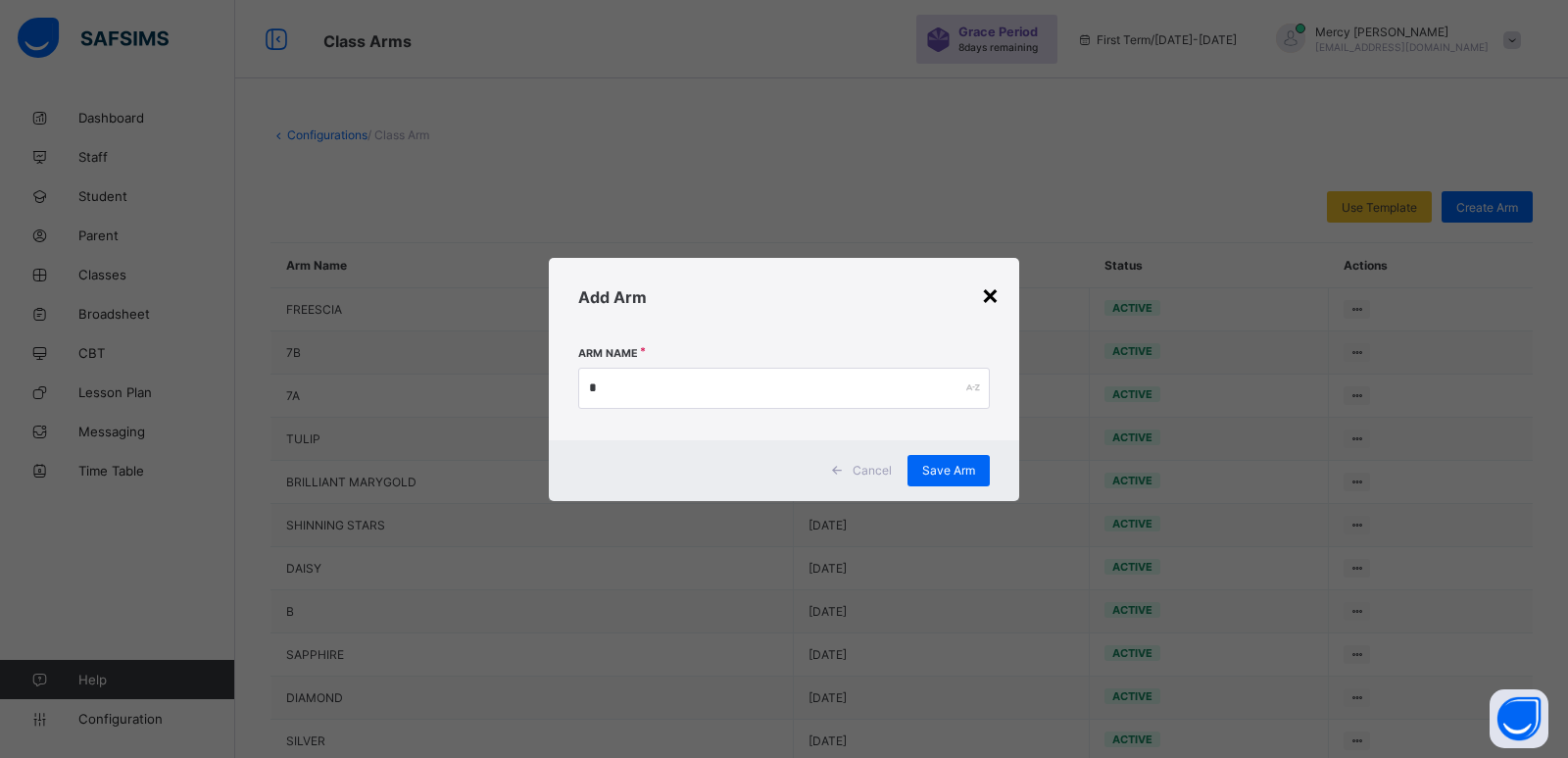
click at [988, 292] on div "×" at bounding box center [990, 293] width 19 height 33
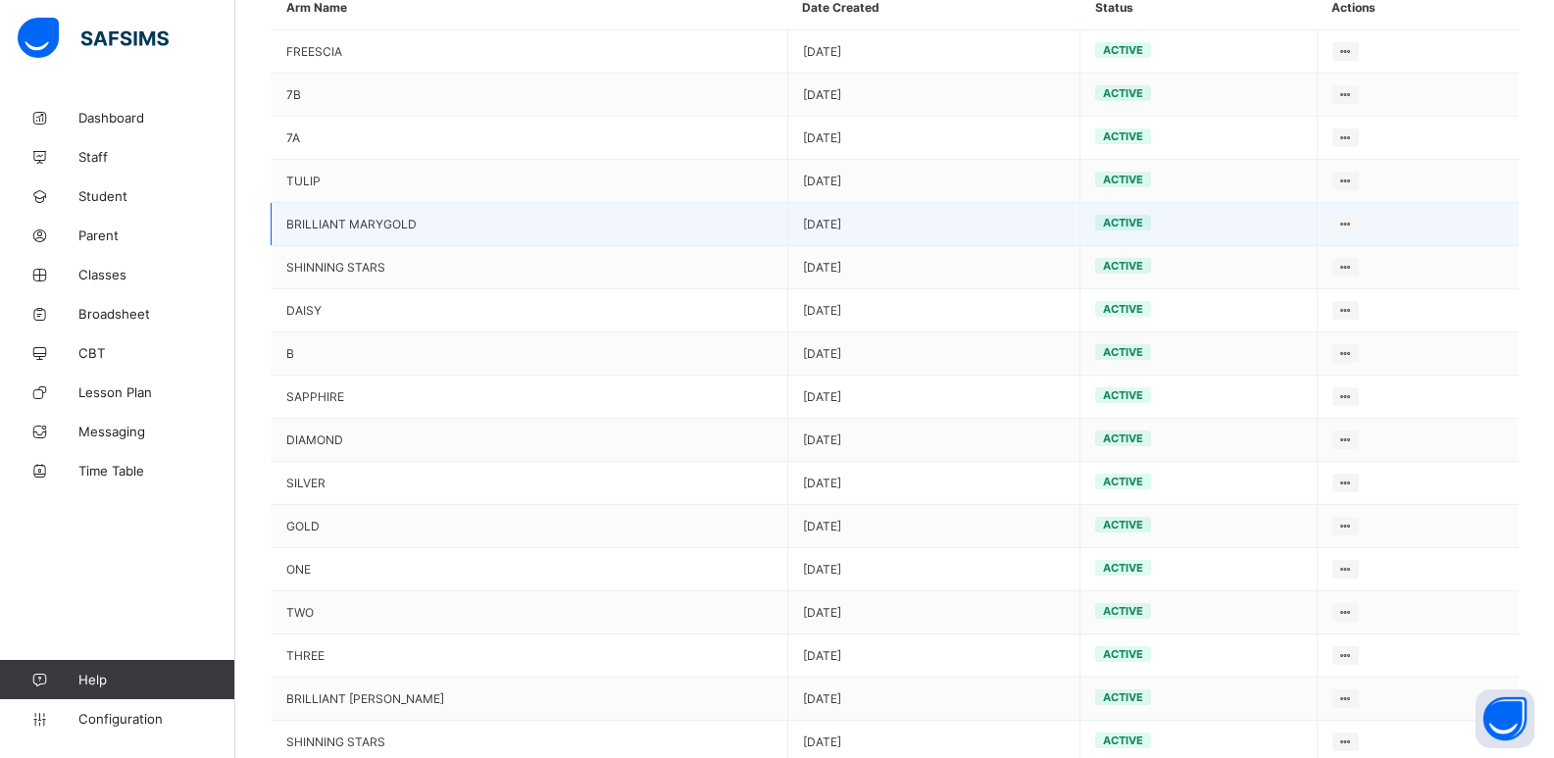
scroll to position [257, 0]
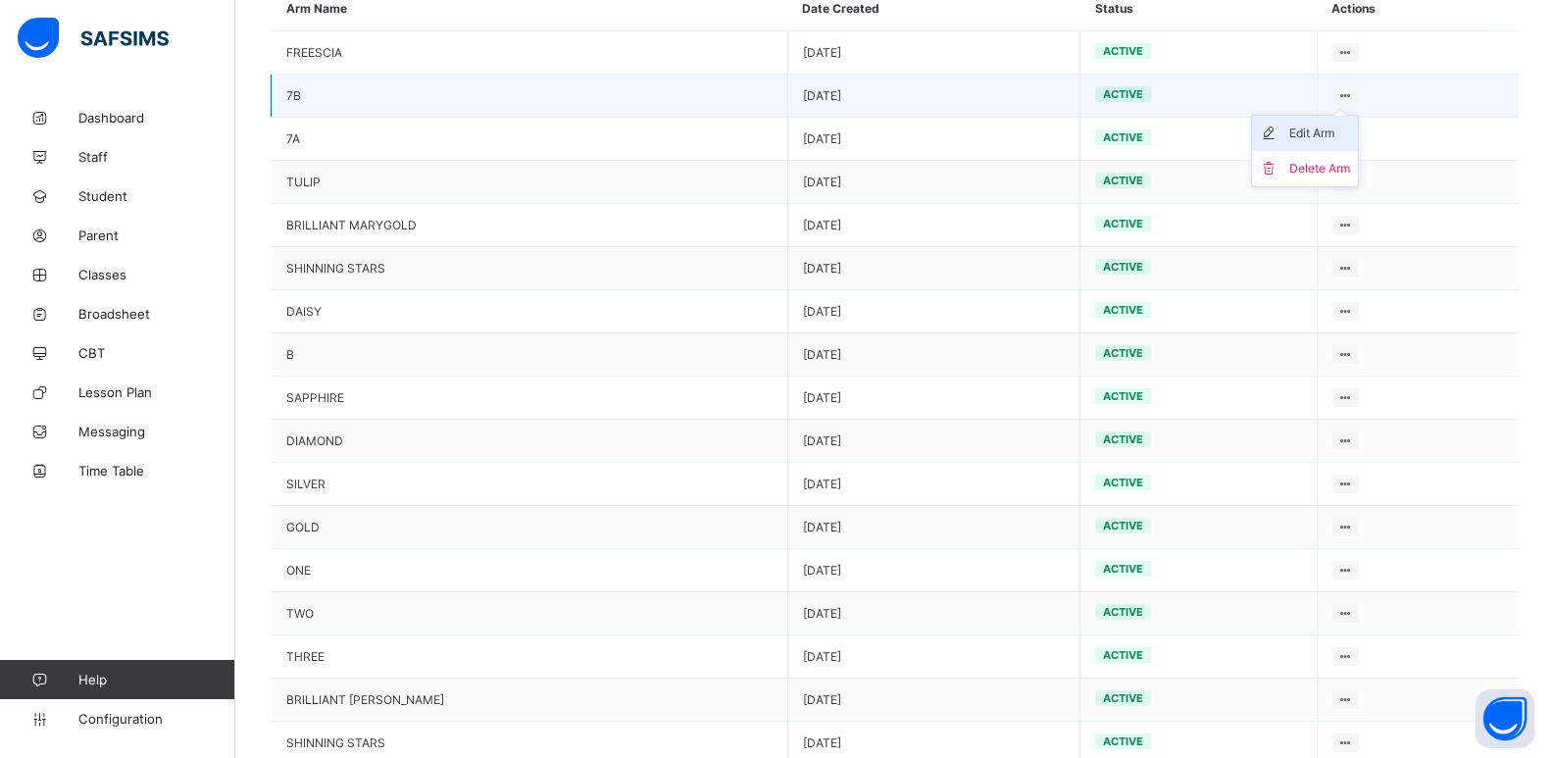
click at [1303, 129] on div "Edit Arm" at bounding box center [1319, 134] width 61 height 20
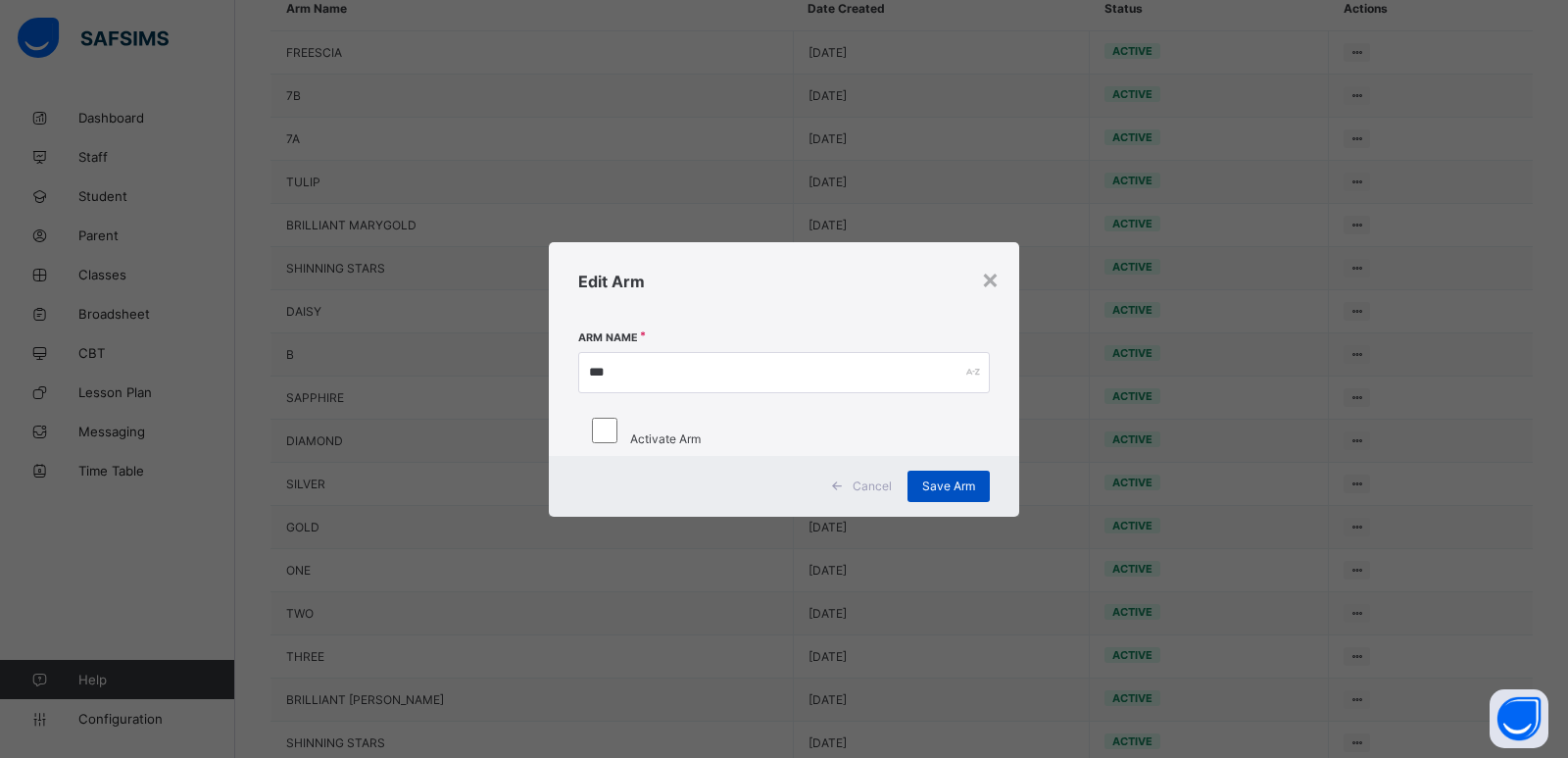
click at [944, 493] on span "Save Arm" at bounding box center [948, 486] width 53 height 15
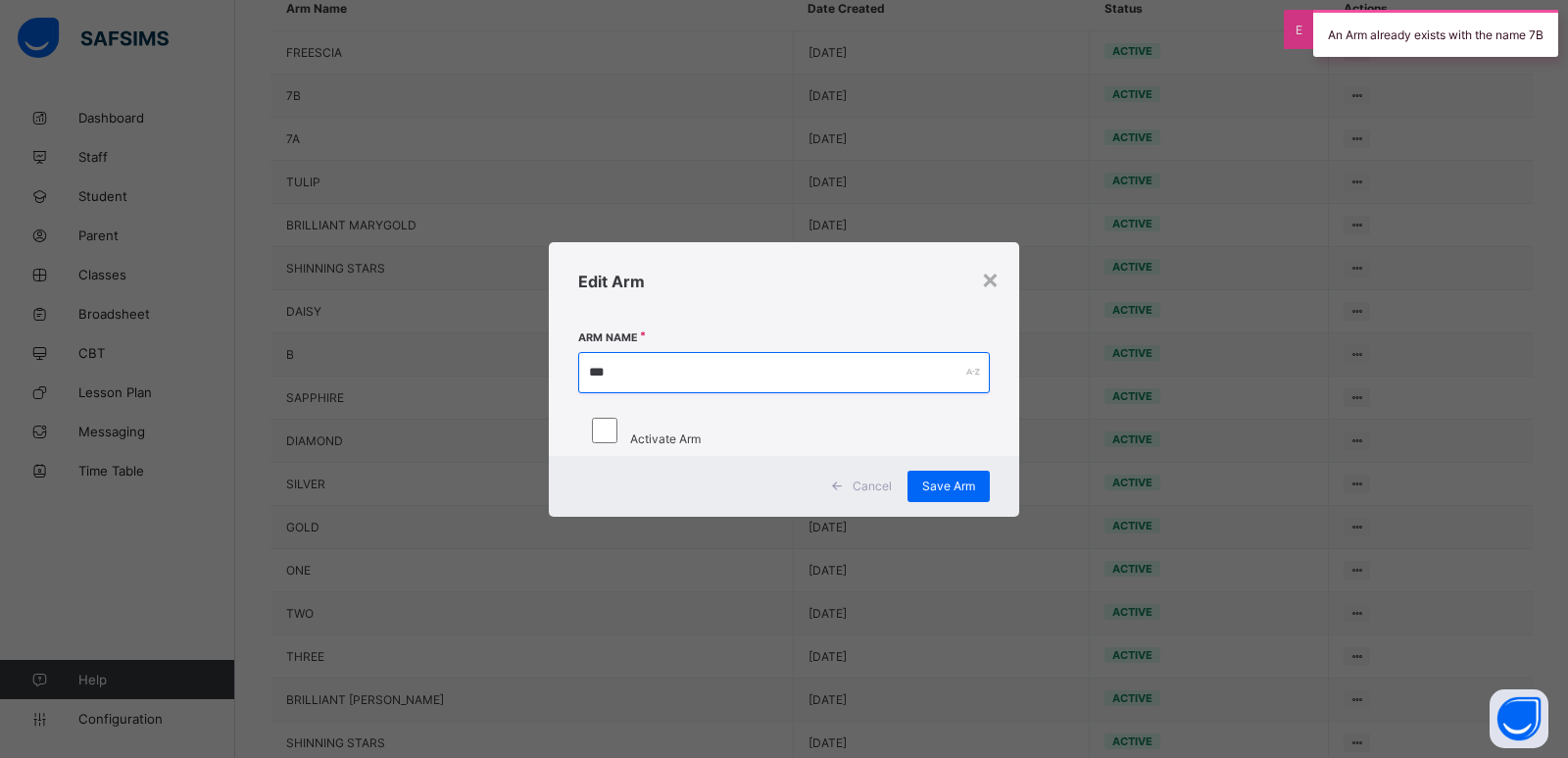
click at [785, 359] on input "**" at bounding box center [784, 372] width 412 height 41
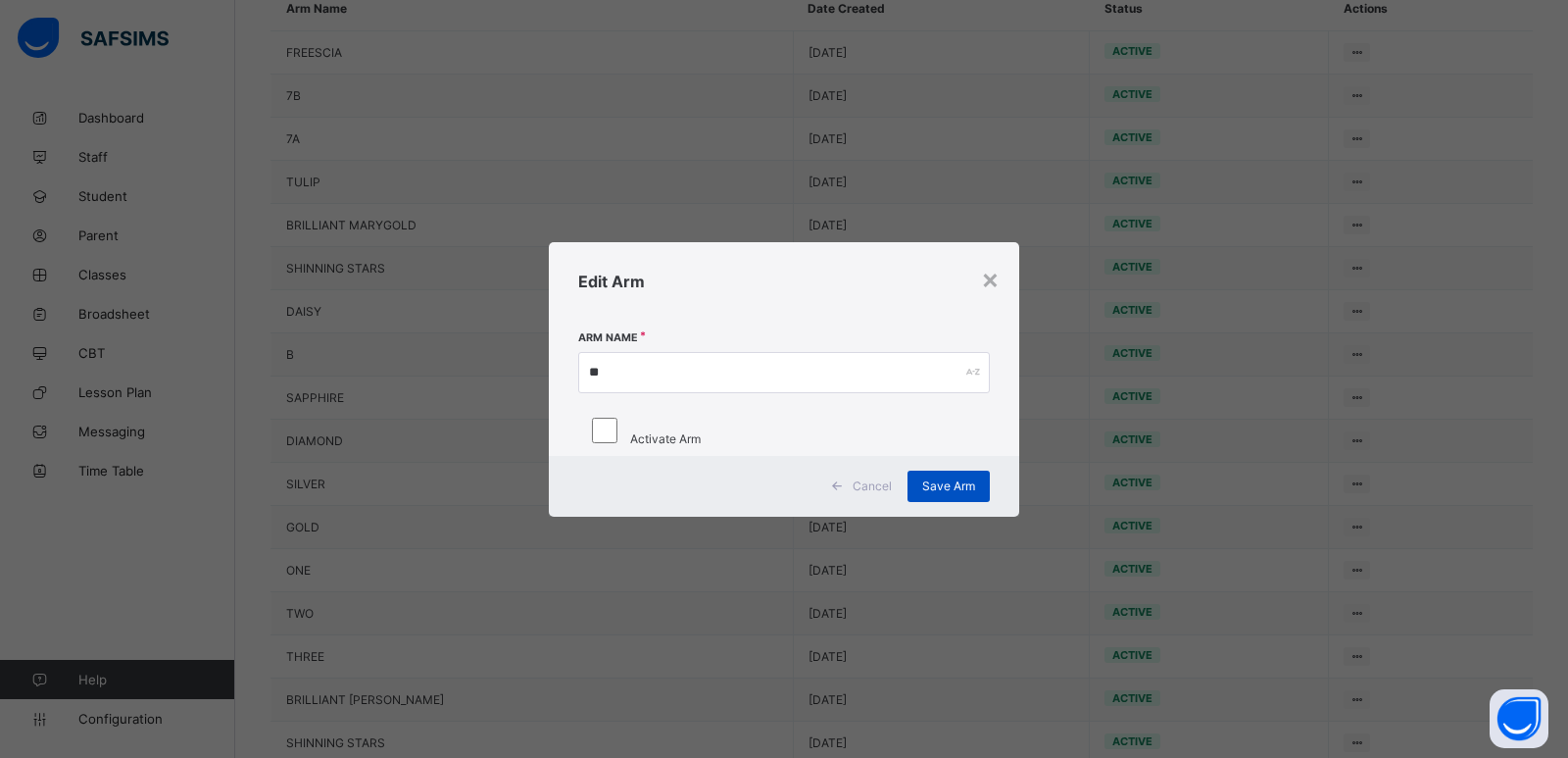
click at [953, 491] on div "Save Arm" at bounding box center [948, 486] width 82 height 31
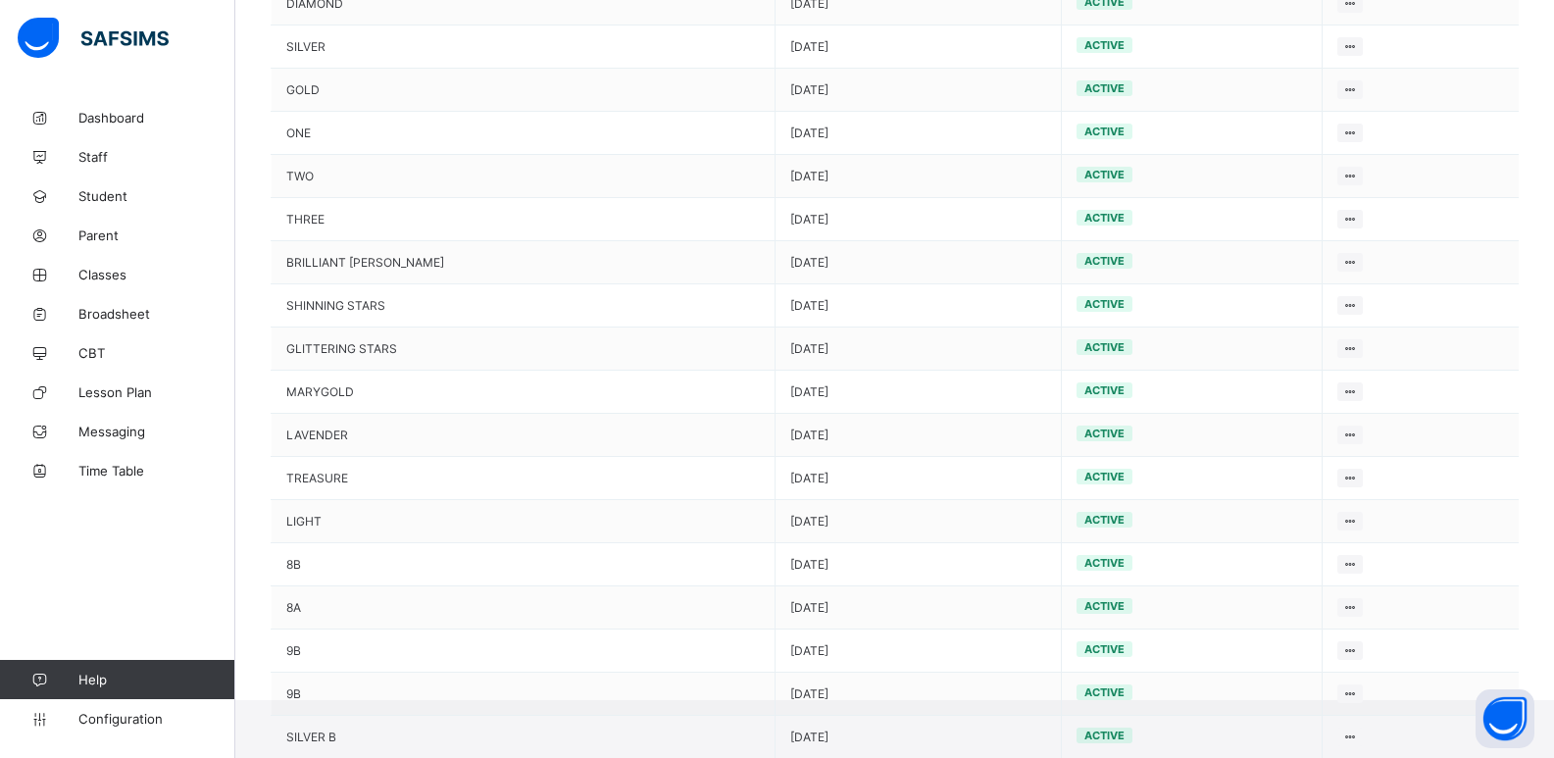
scroll to position [695, 0]
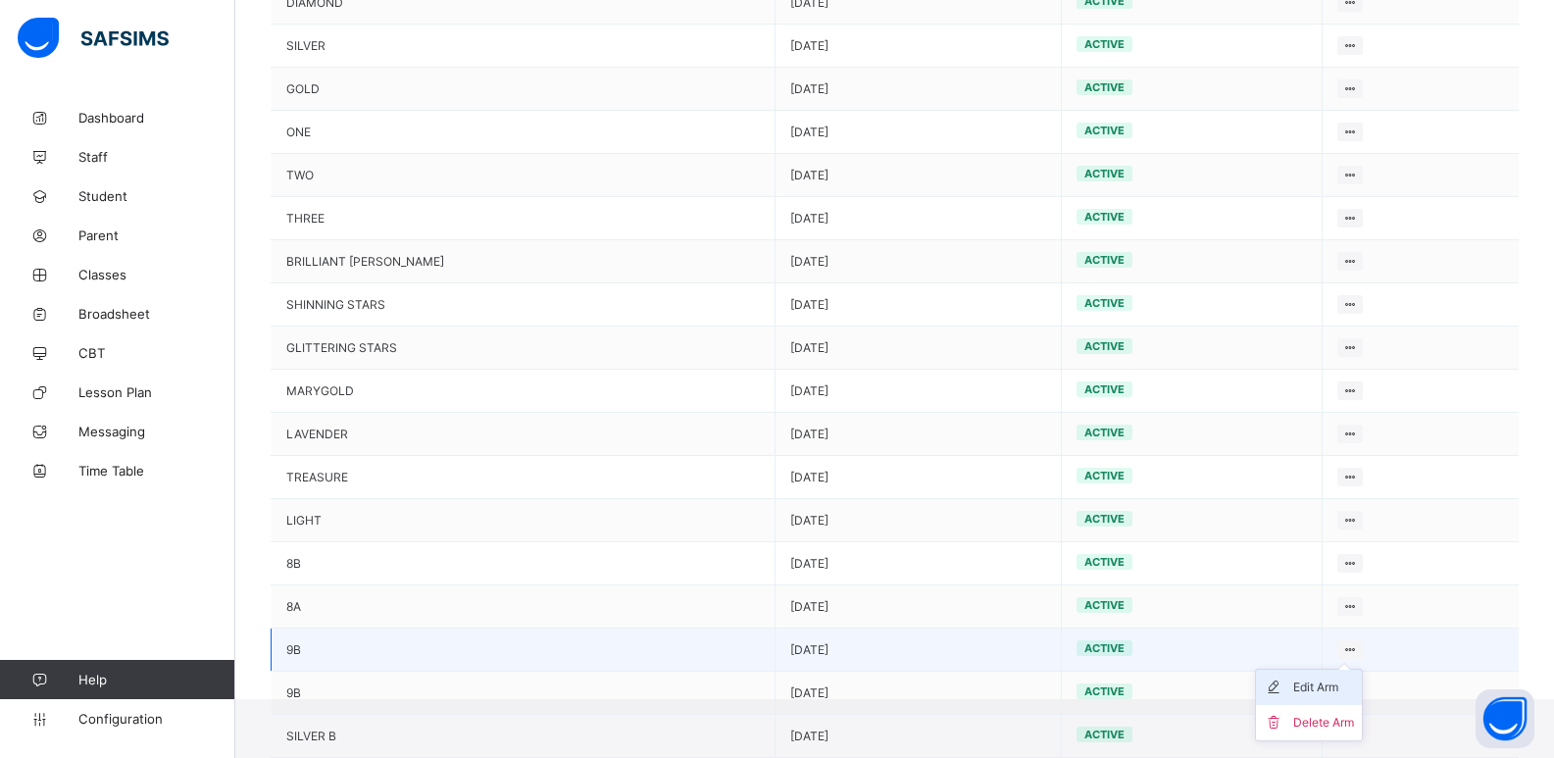
click at [1322, 680] on div "Edit Arm" at bounding box center [1323, 688] width 61 height 20
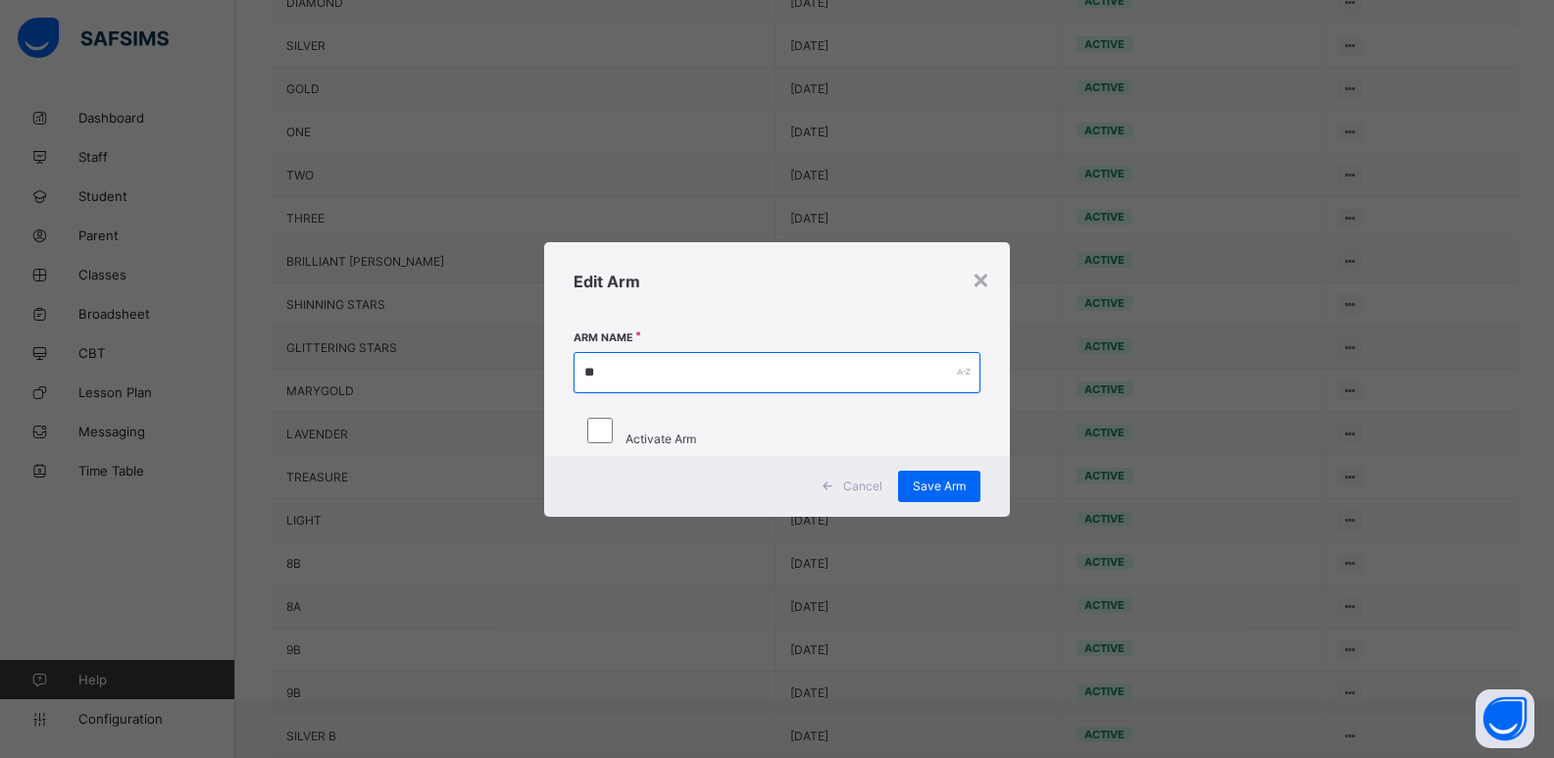
click at [672, 356] on input "**" at bounding box center [778, 372] width 408 height 41
click at [850, 493] on span "Cancel" at bounding box center [862, 486] width 39 height 15
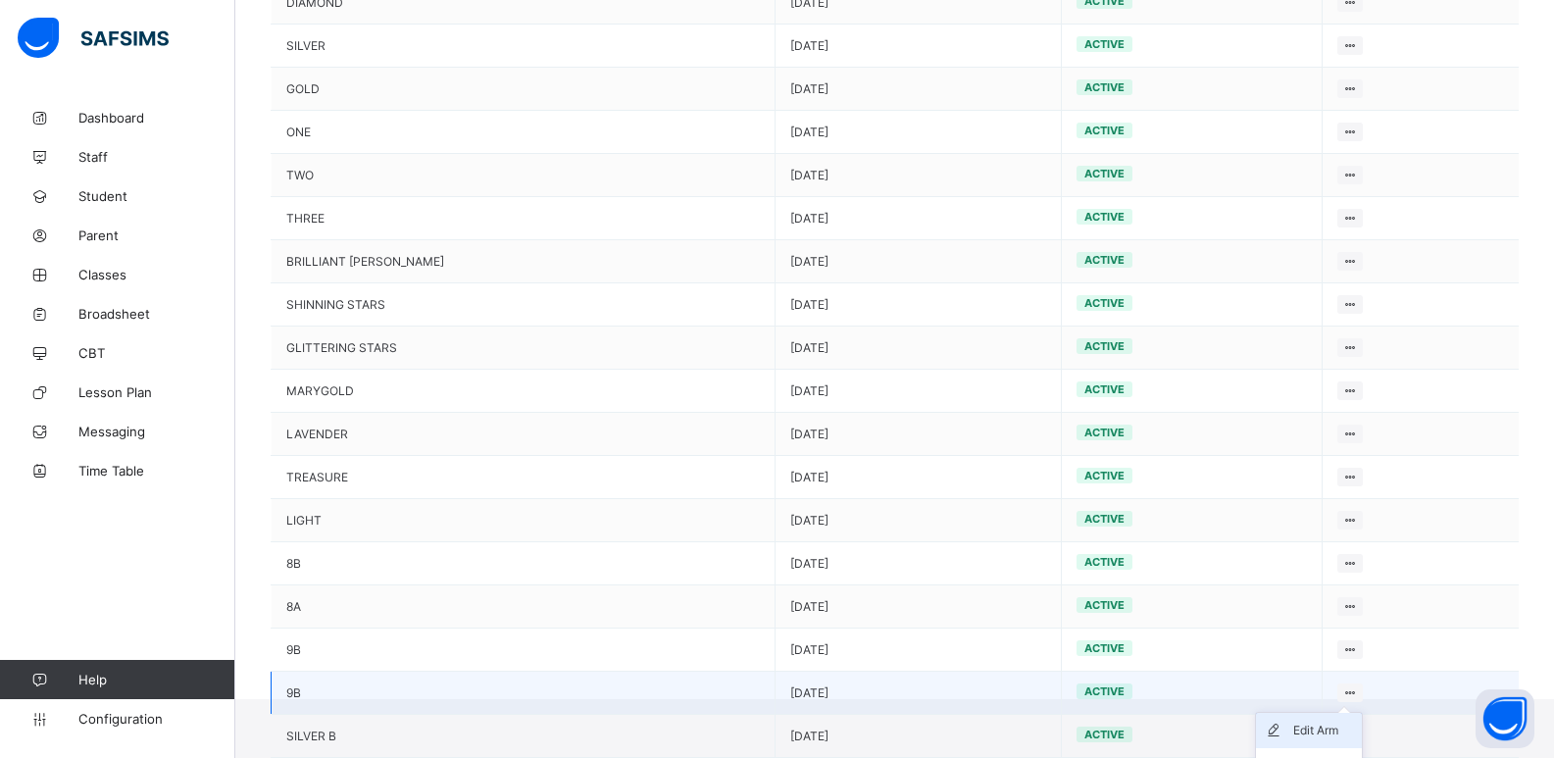
click at [1306, 740] on li "Edit Arm" at bounding box center [1309, 730] width 106 height 35
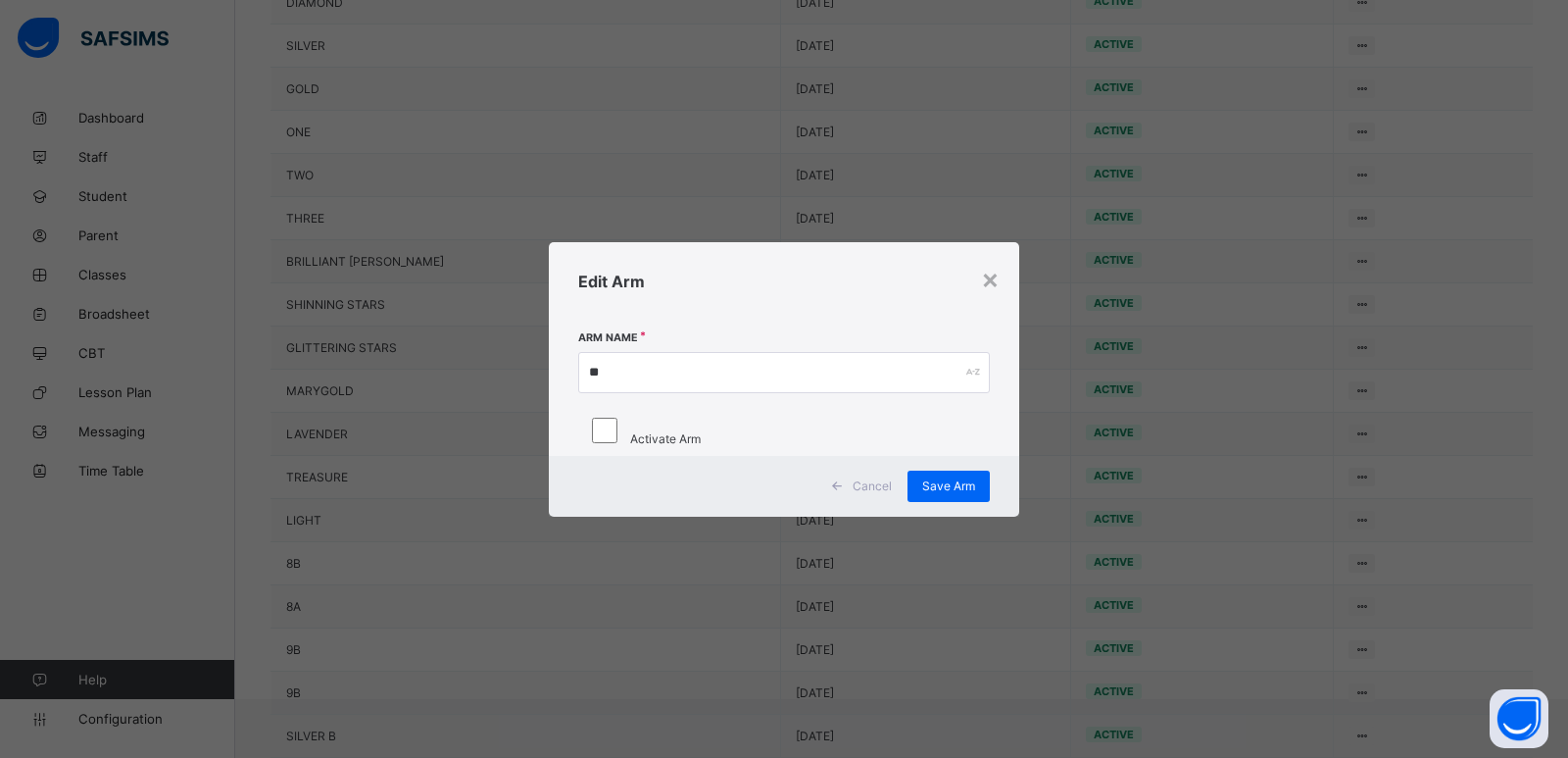
click at [858, 493] on span "Cancel" at bounding box center [871, 486] width 39 height 15
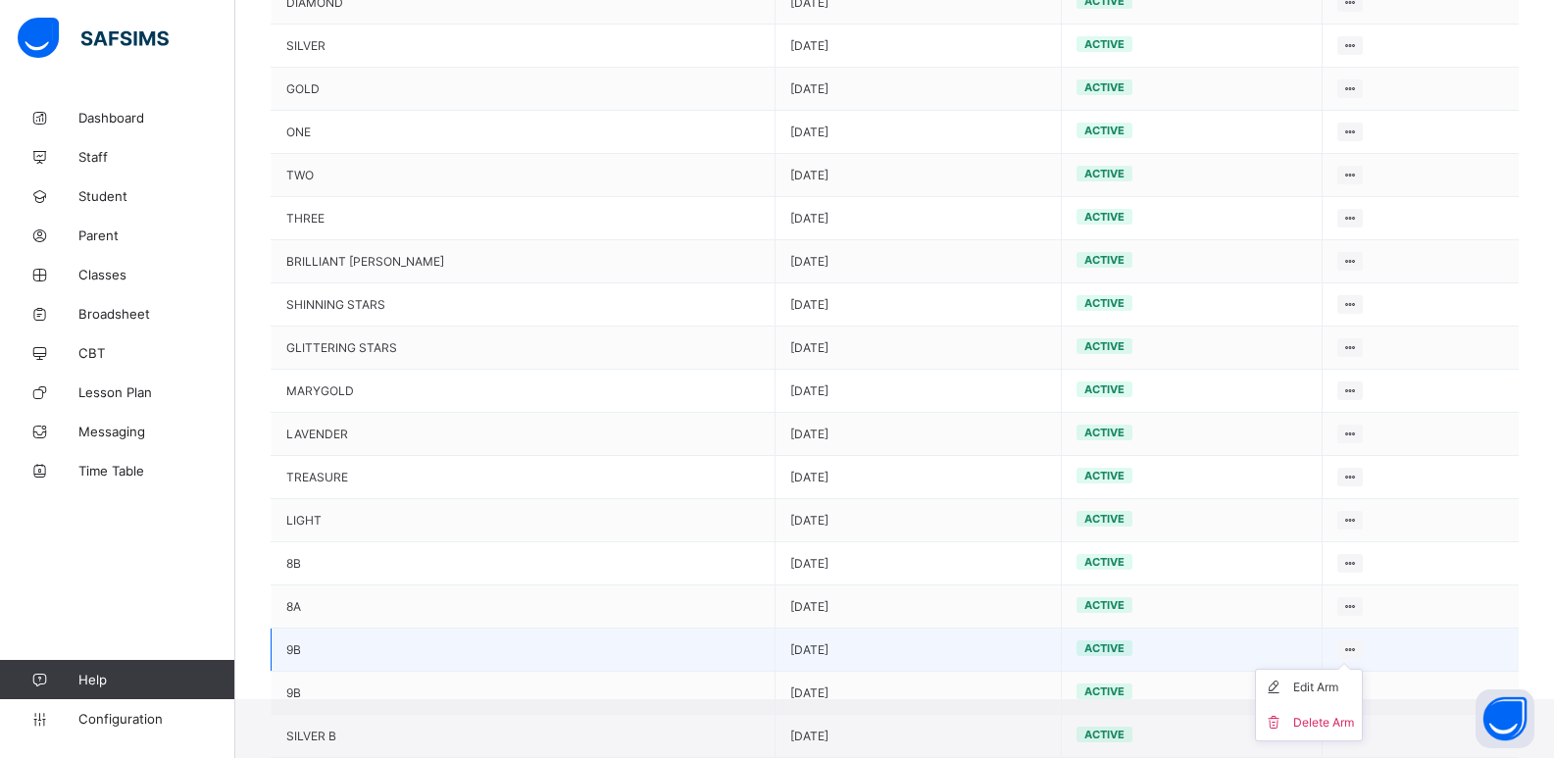
click at [1301, 679] on ul "Edit Arm Delete Arm" at bounding box center [1309, 705] width 108 height 73
click at [1300, 680] on div "Edit Arm" at bounding box center [1323, 688] width 61 height 20
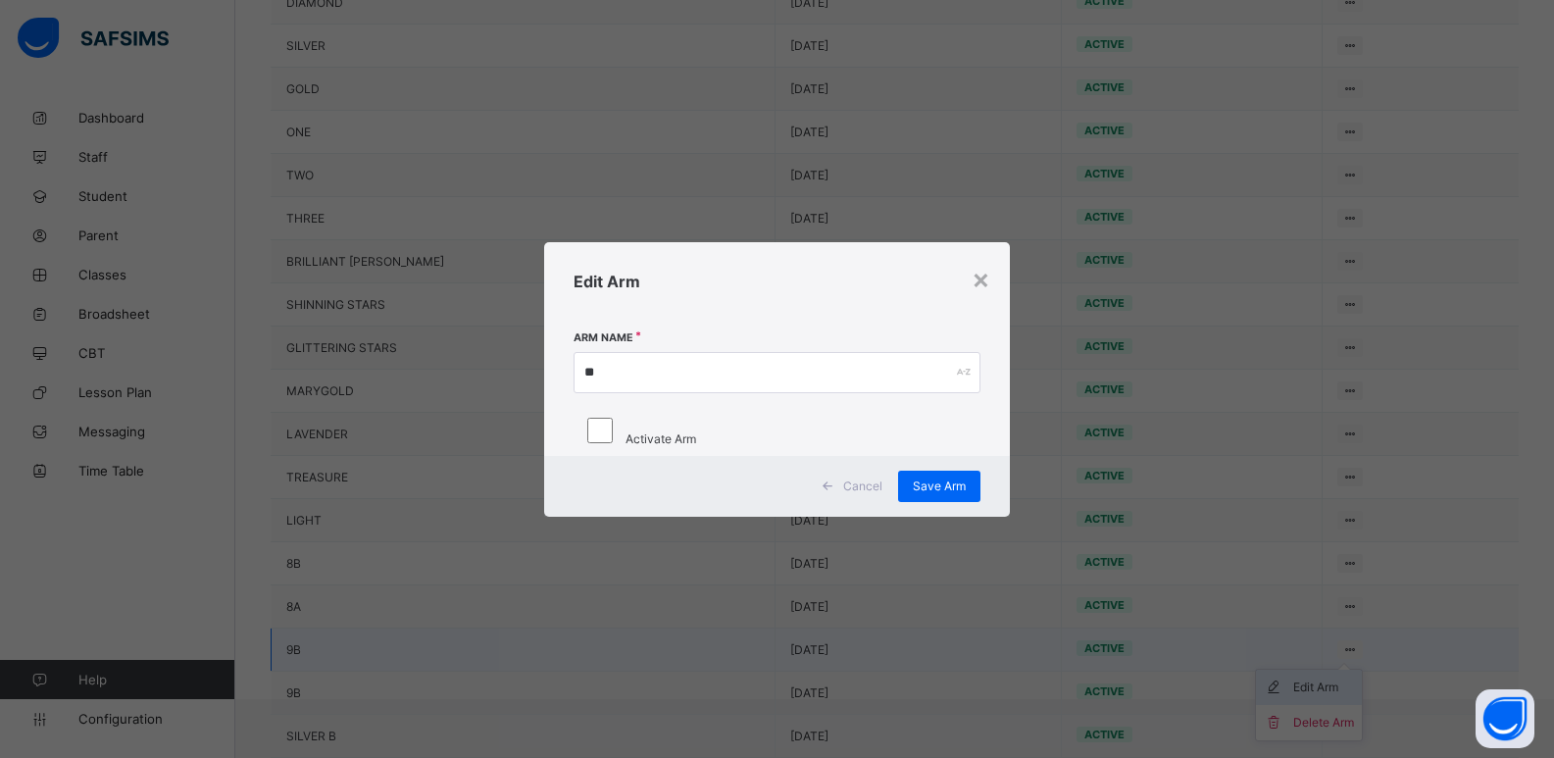
click at [1300, 680] on div "× Edit Arm Arm Name ** Activate Arm Cancel Save Arm" at bounding box center [777, 379] width 1554 height 758
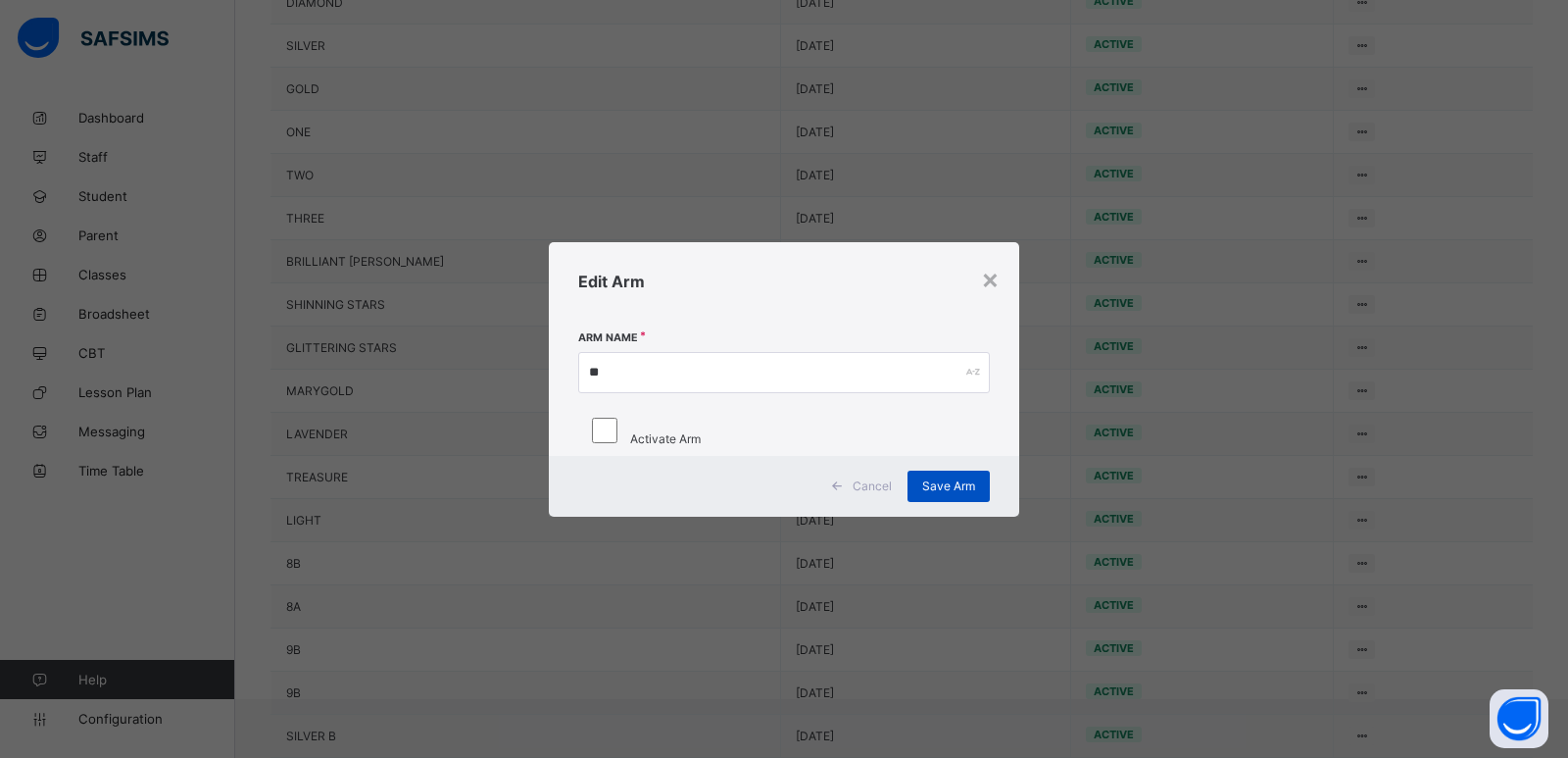
click at [950, 502] on div "Save Arm" at bounding box center [948, 486] width 82 height 31
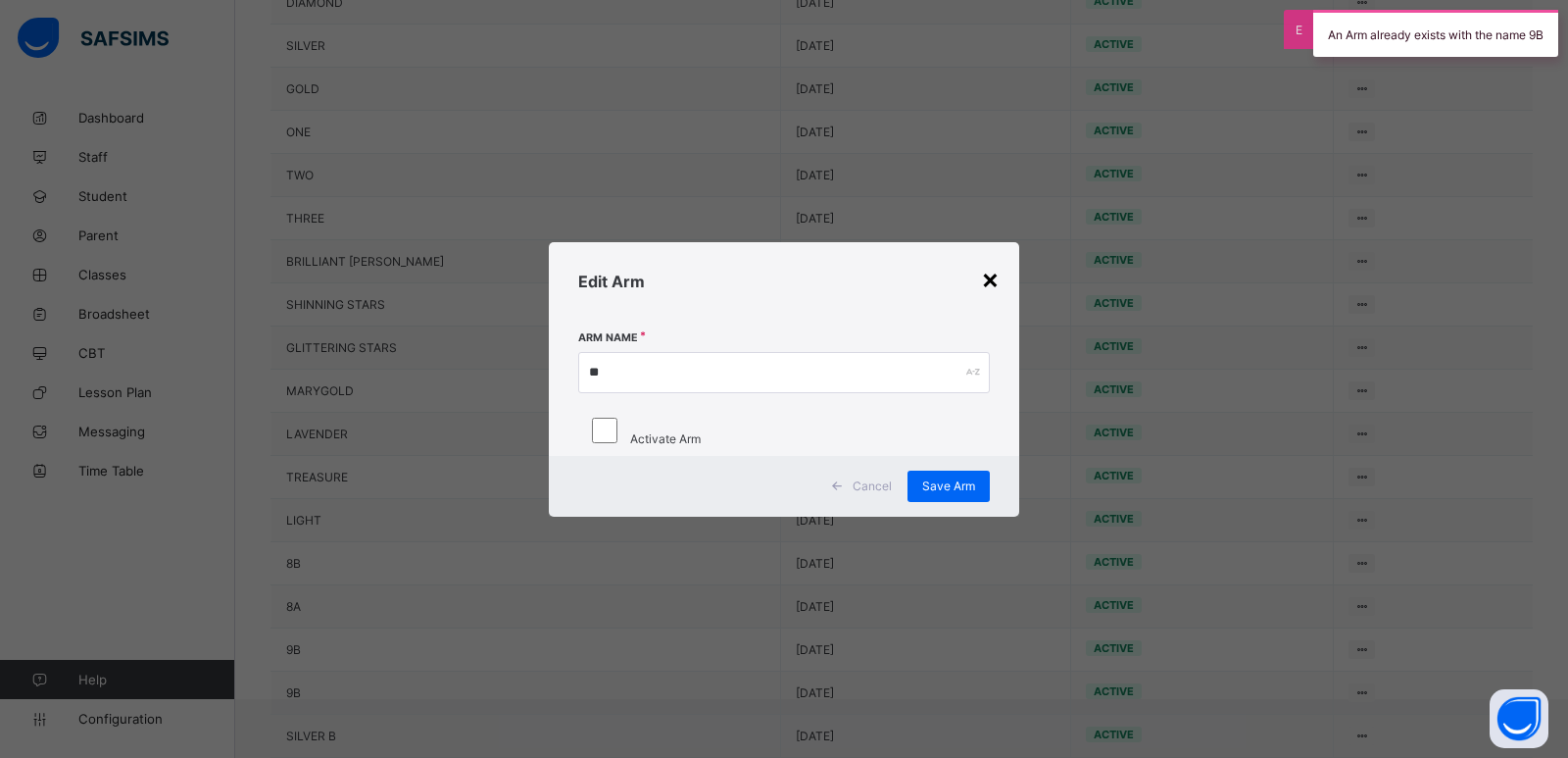
click at [984, 262] on div "×" at bounding box center [990, 278] width 19 height 33
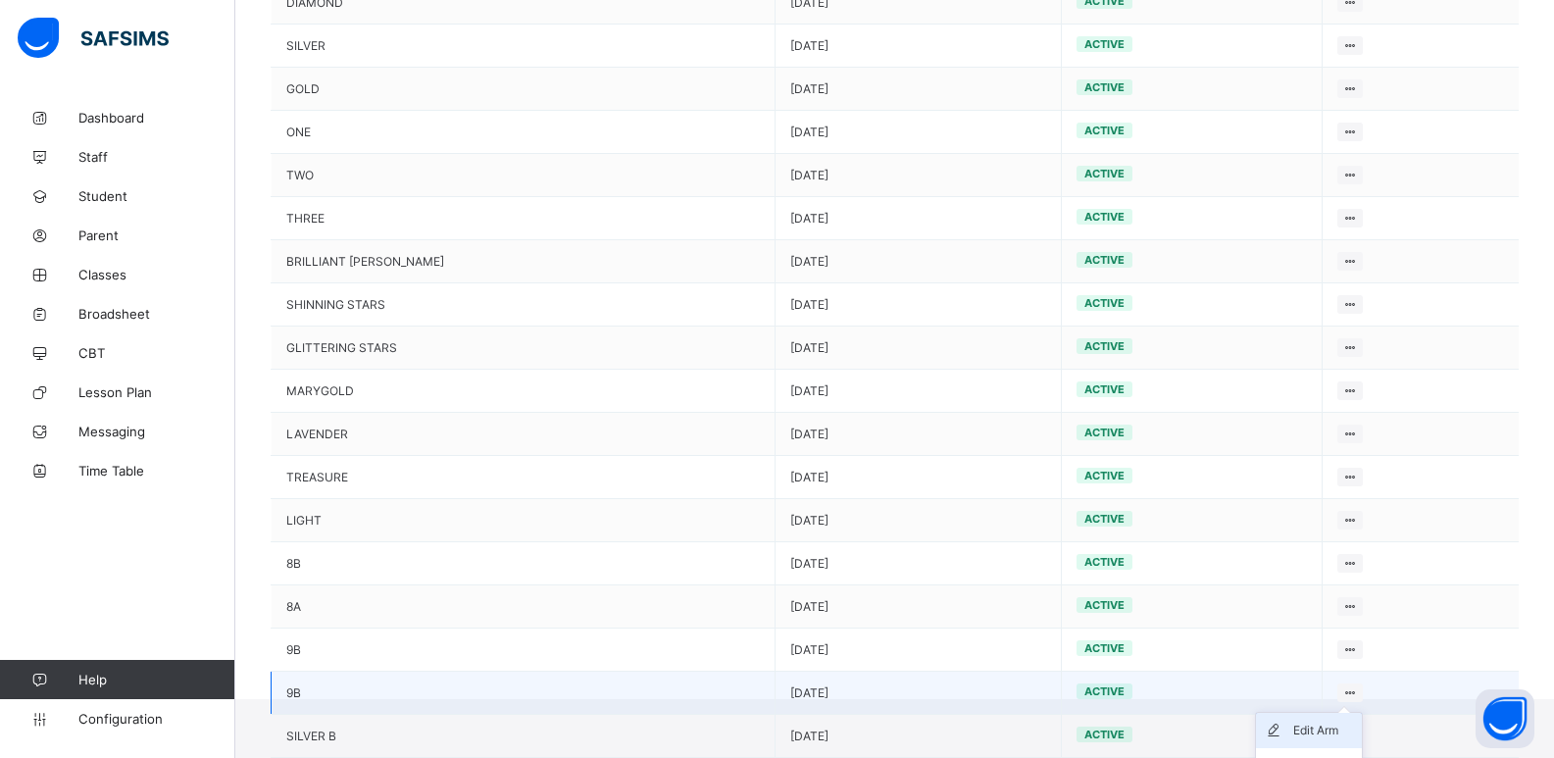
click at [1301, 731] on div "Edit Arm" at bounding box center [1323, 731] width 61 height 20
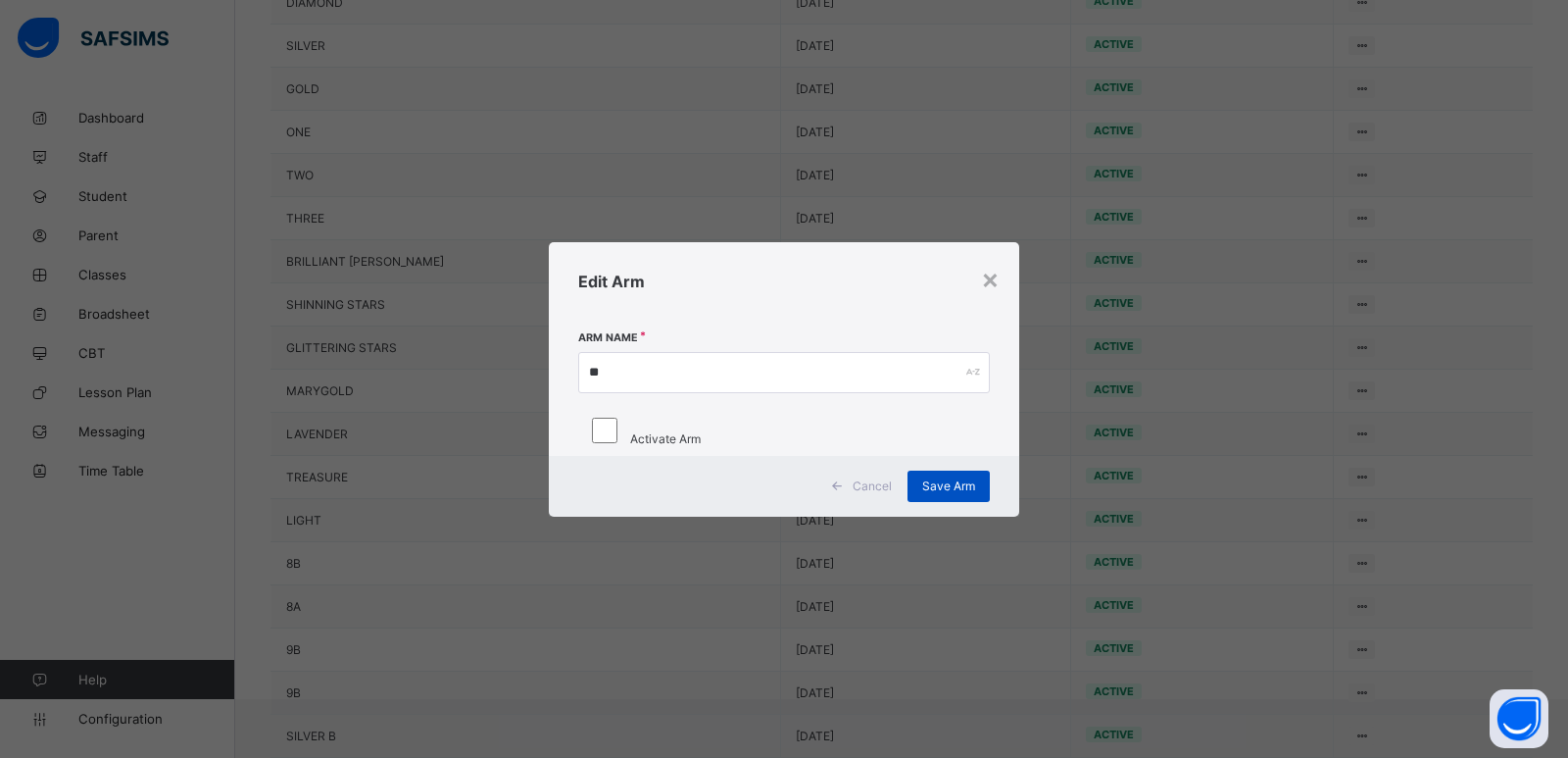
click at [973, 502] on div "Save Arm" at bounding box center [948, 486] width 82 height 31
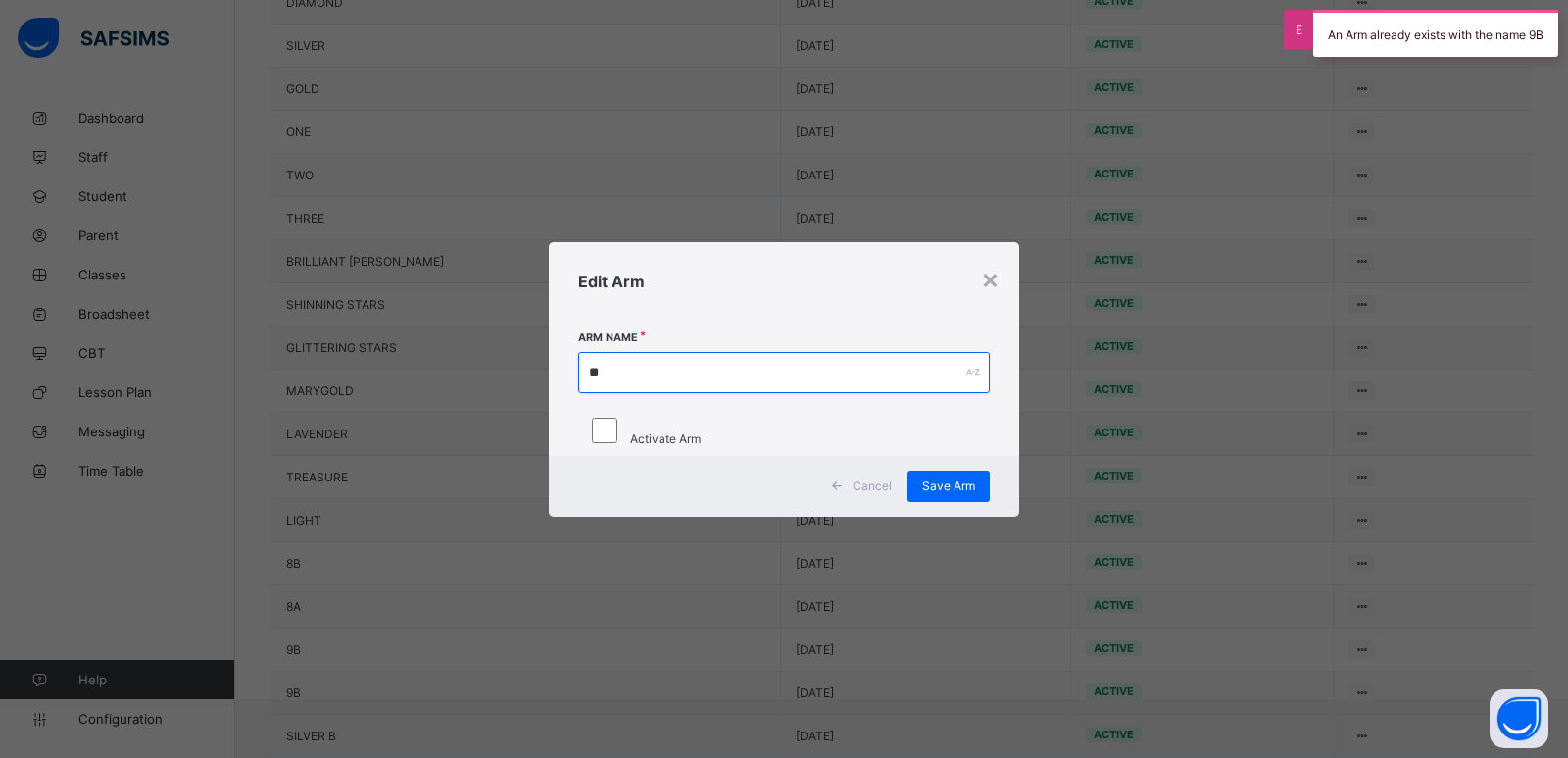
click at [727, 354] on input "**" at bounding box center [784, 372] width 412 height 41
type input "*"
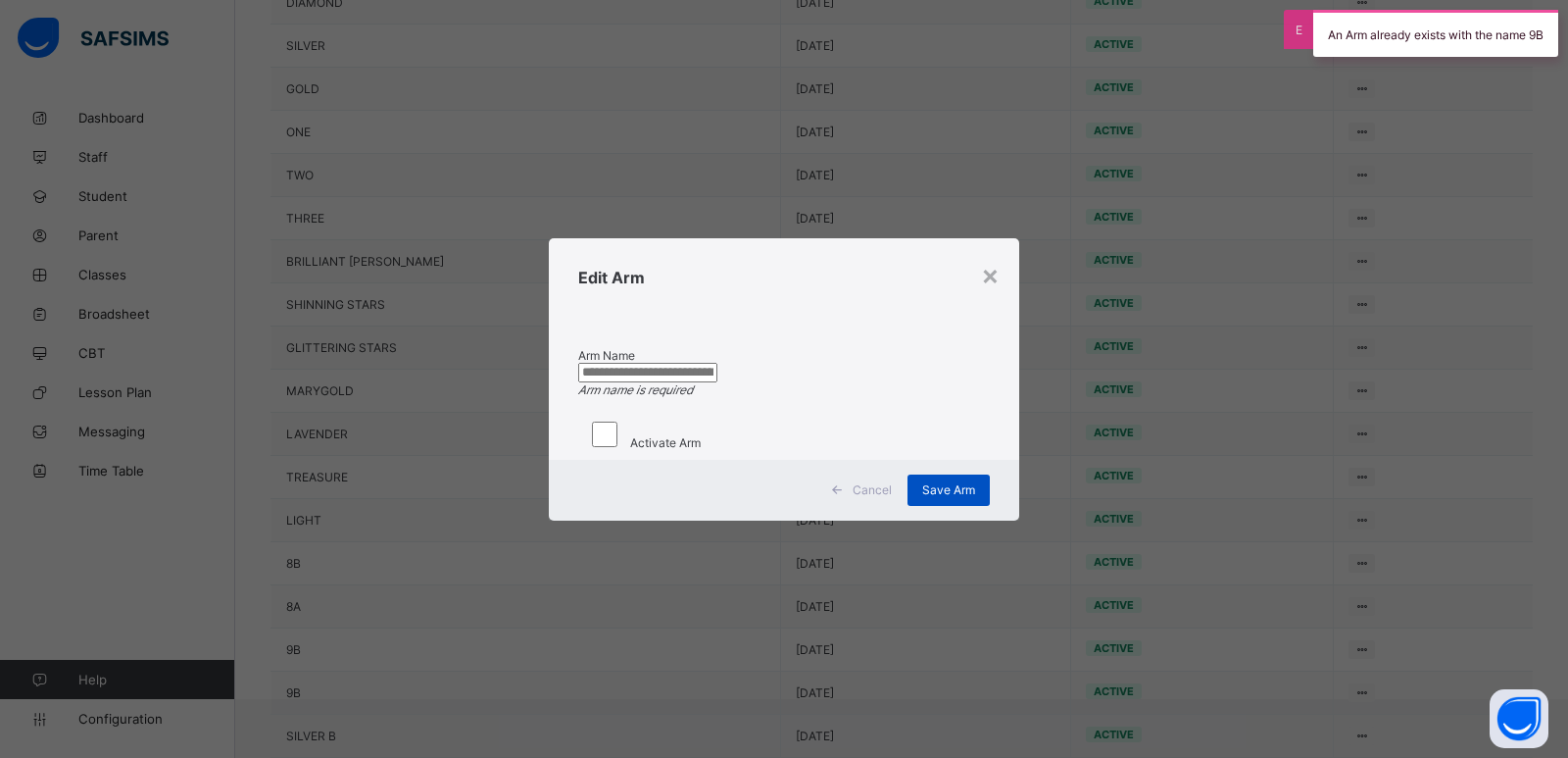
click at [940, 497] on span "Save Arm" at bounding box center [948, 489] width 53 height 15
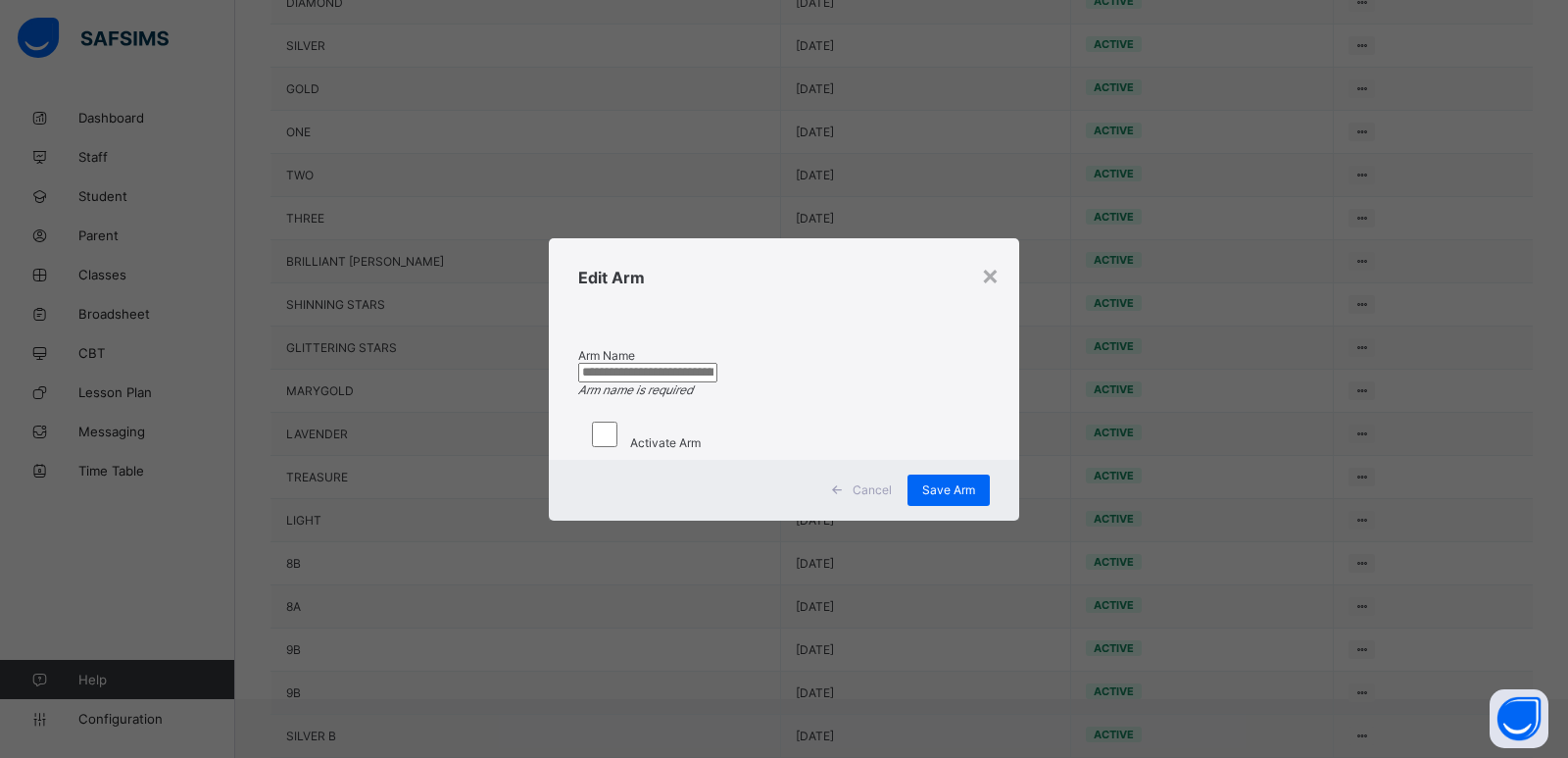
click at [718, 363] on input "text" at bounding box center [648, 373] width 139 height 20
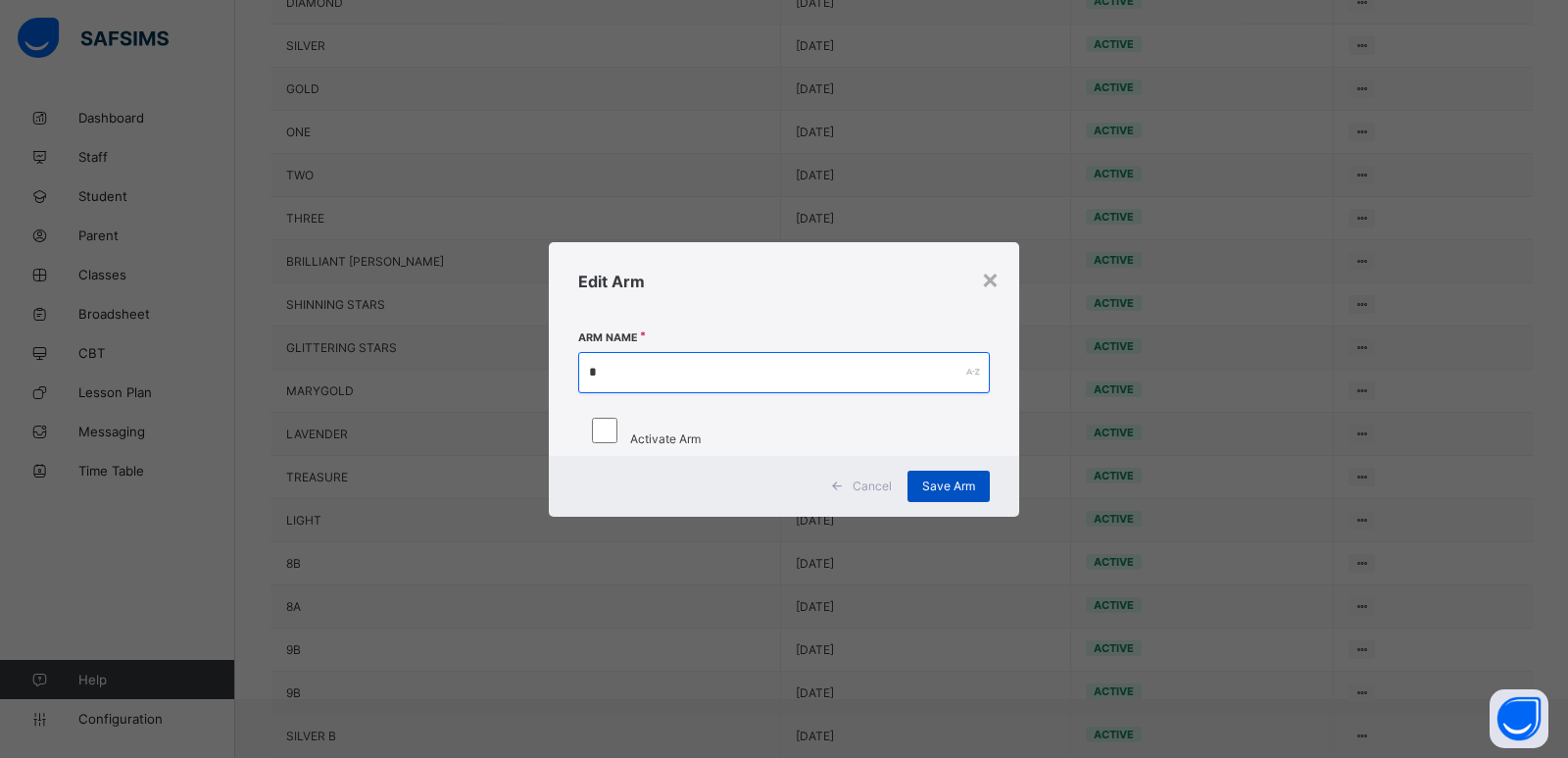
type input "*"
click at [934, 493] on span "Save Arm" at bounding box center [948, 486] width 53 height 15
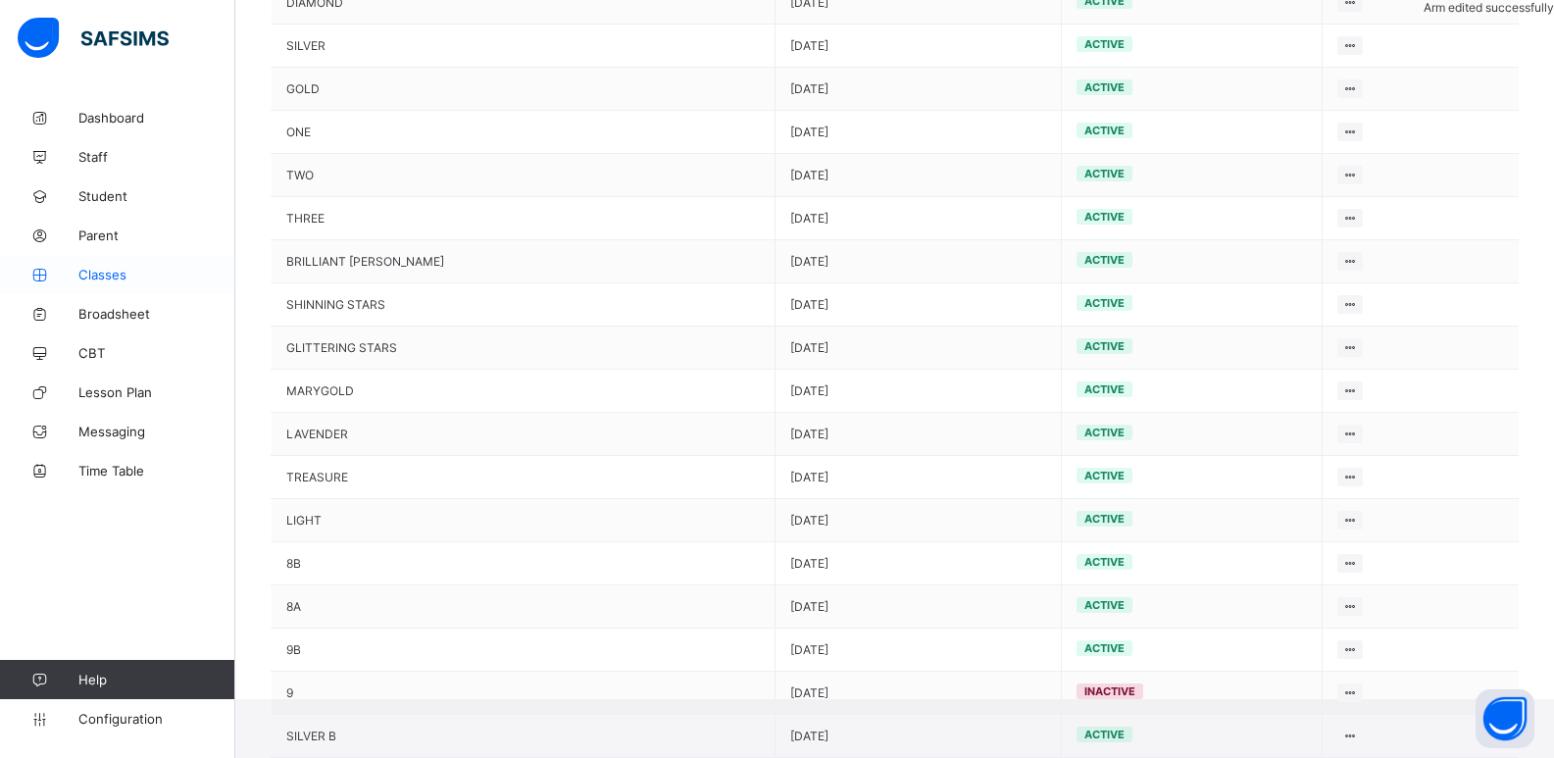
click at [156, 280] on span "Classes" at bounding box center [156, 275] width 157 height 16
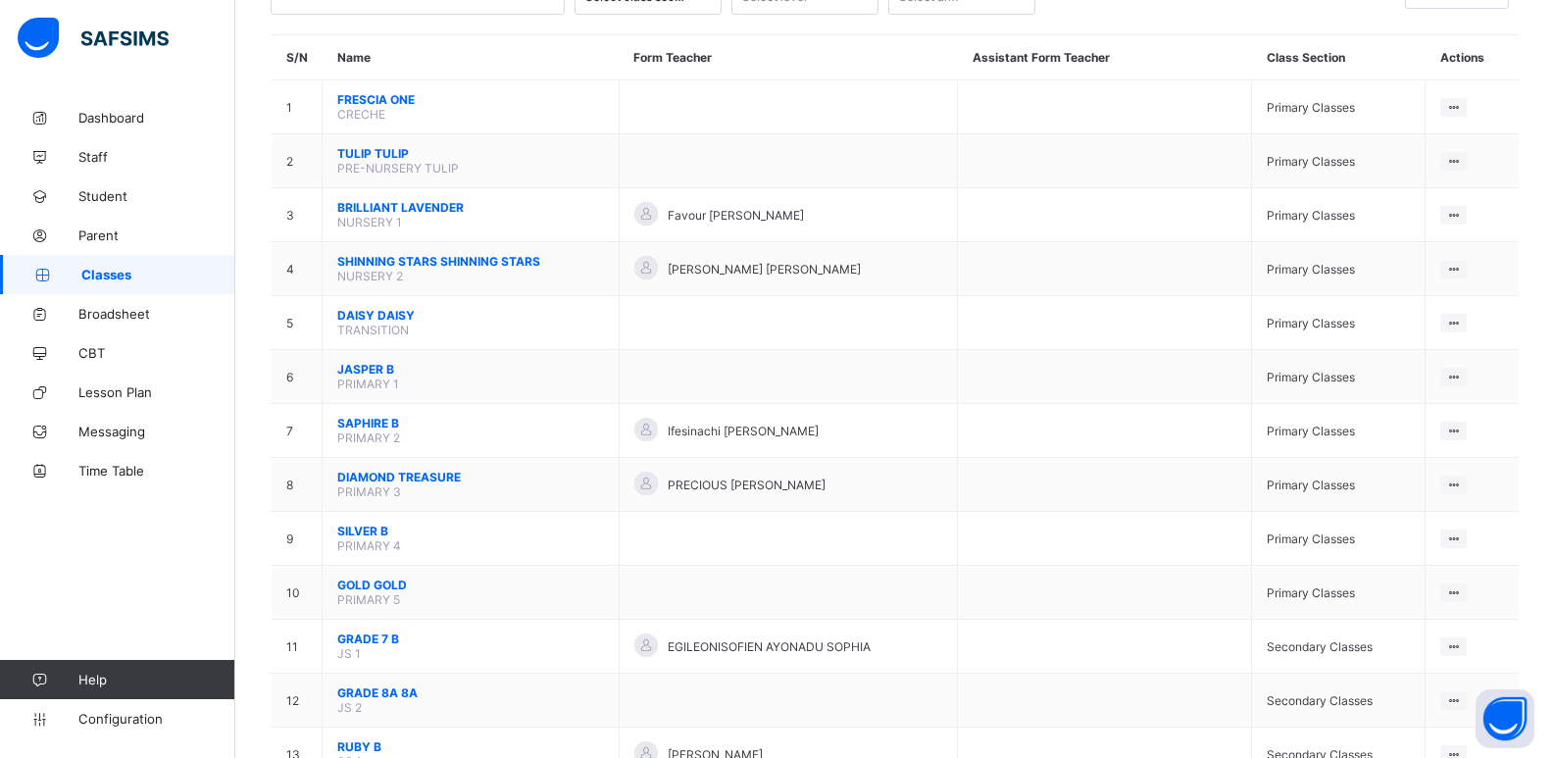
scroll to position [147, 0]
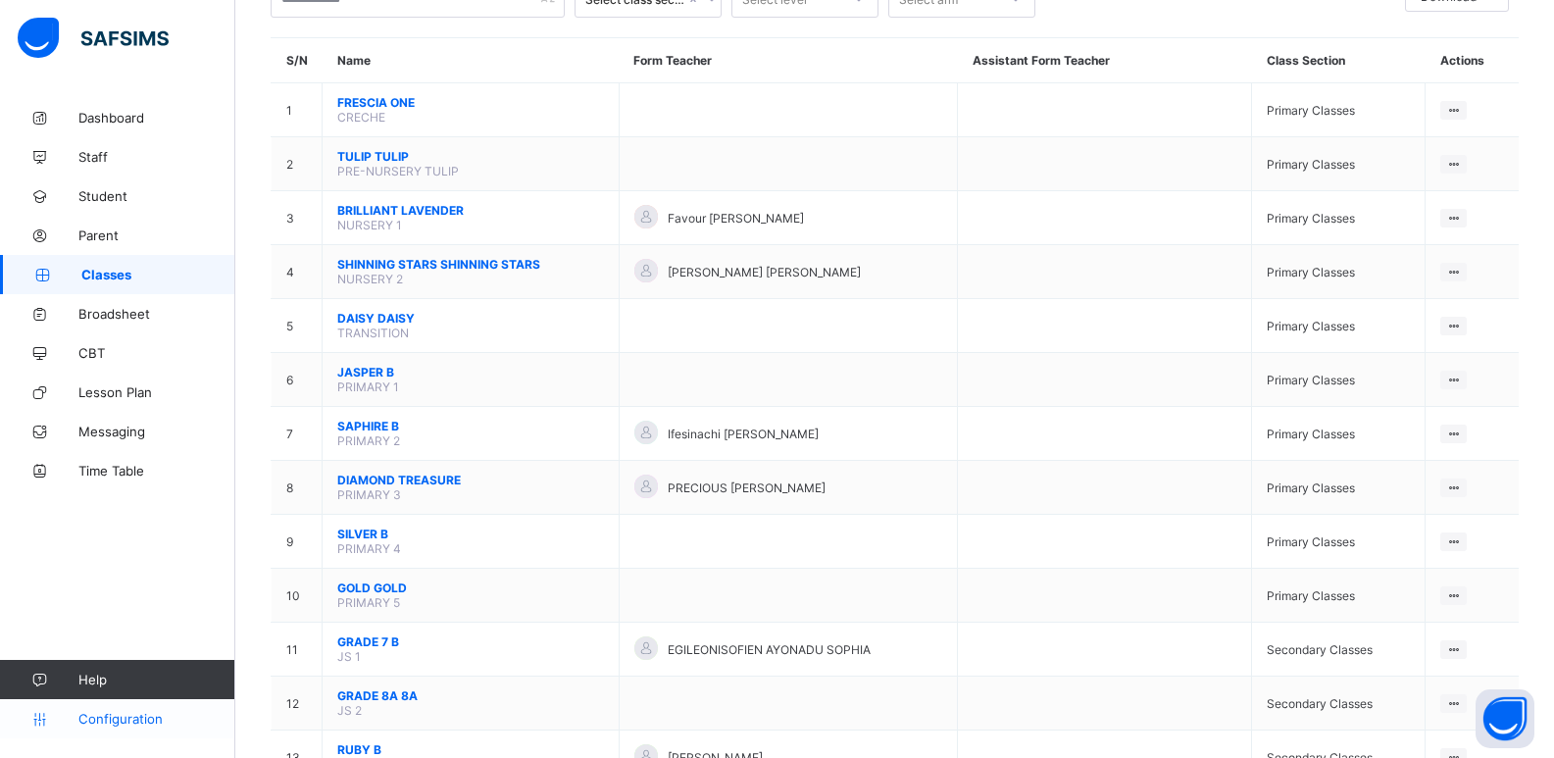
click at [99, 710] on link "Configuration" at bounding box center [117, 718] width 234 height 39
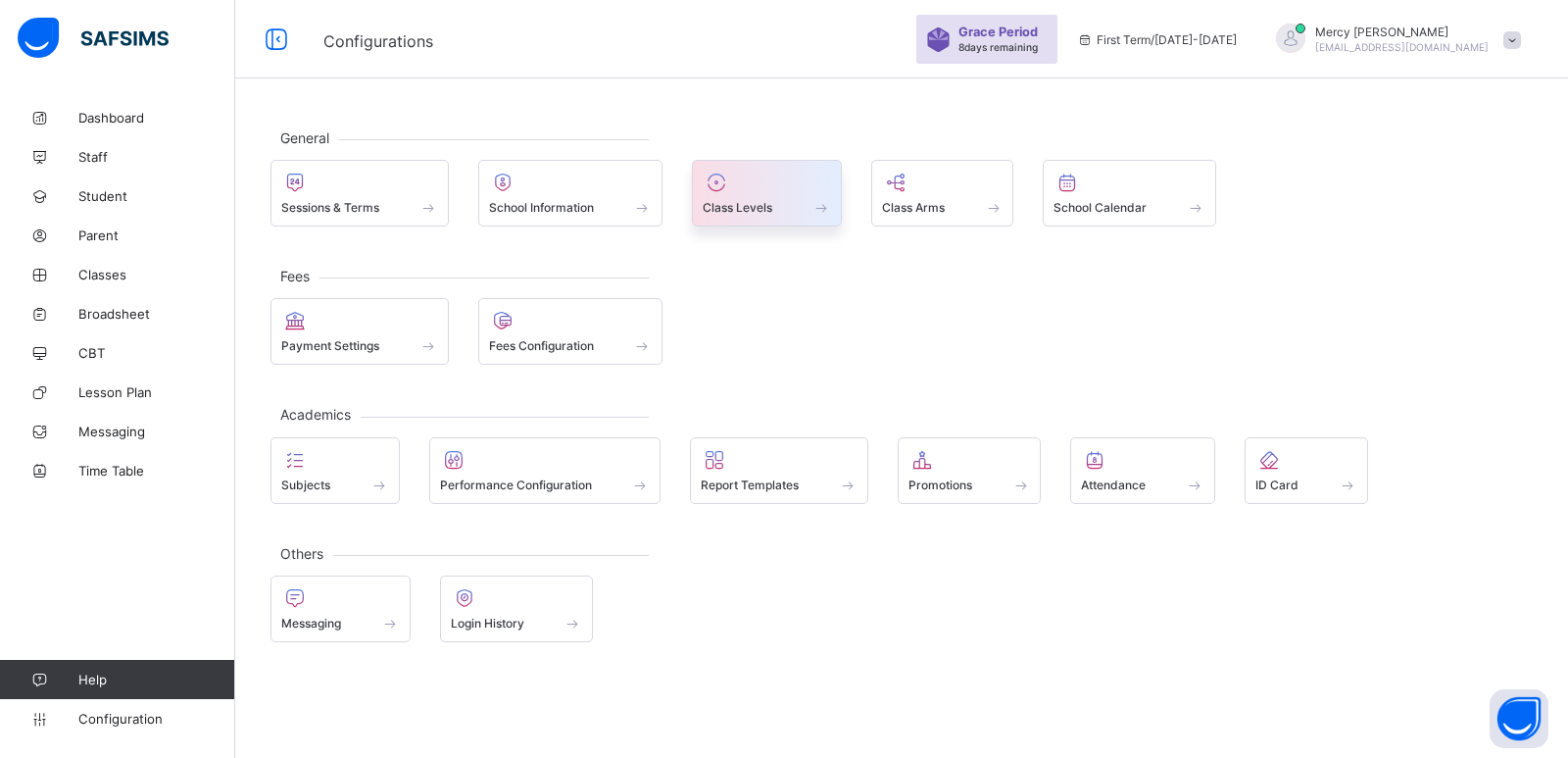
click at [775, 194] on span at bounding box center [767, 196] width 128 height 5
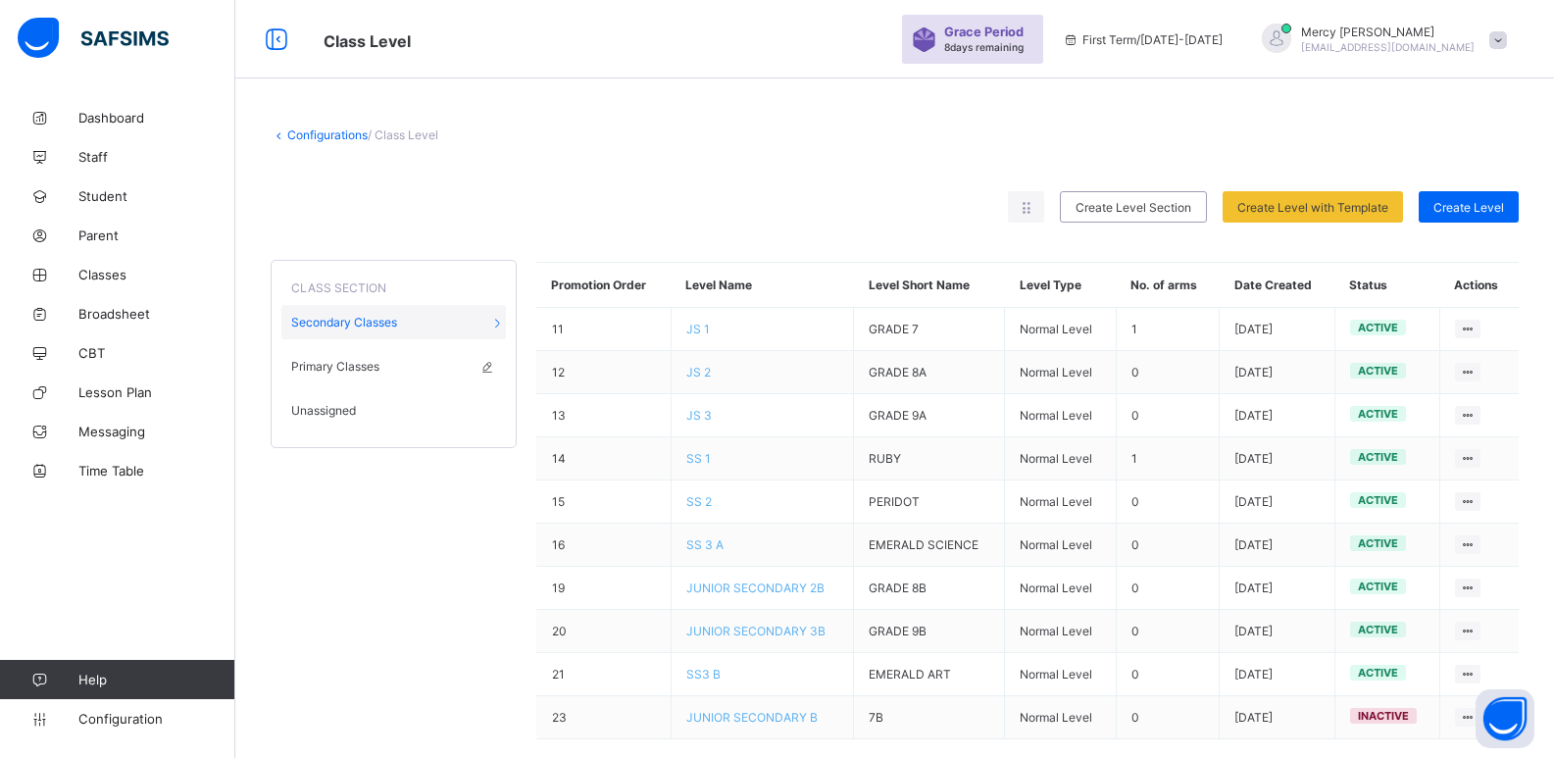
click at [369, 381] on div "Primary Classes" at bounding box center [393, 366] width 225 height 34
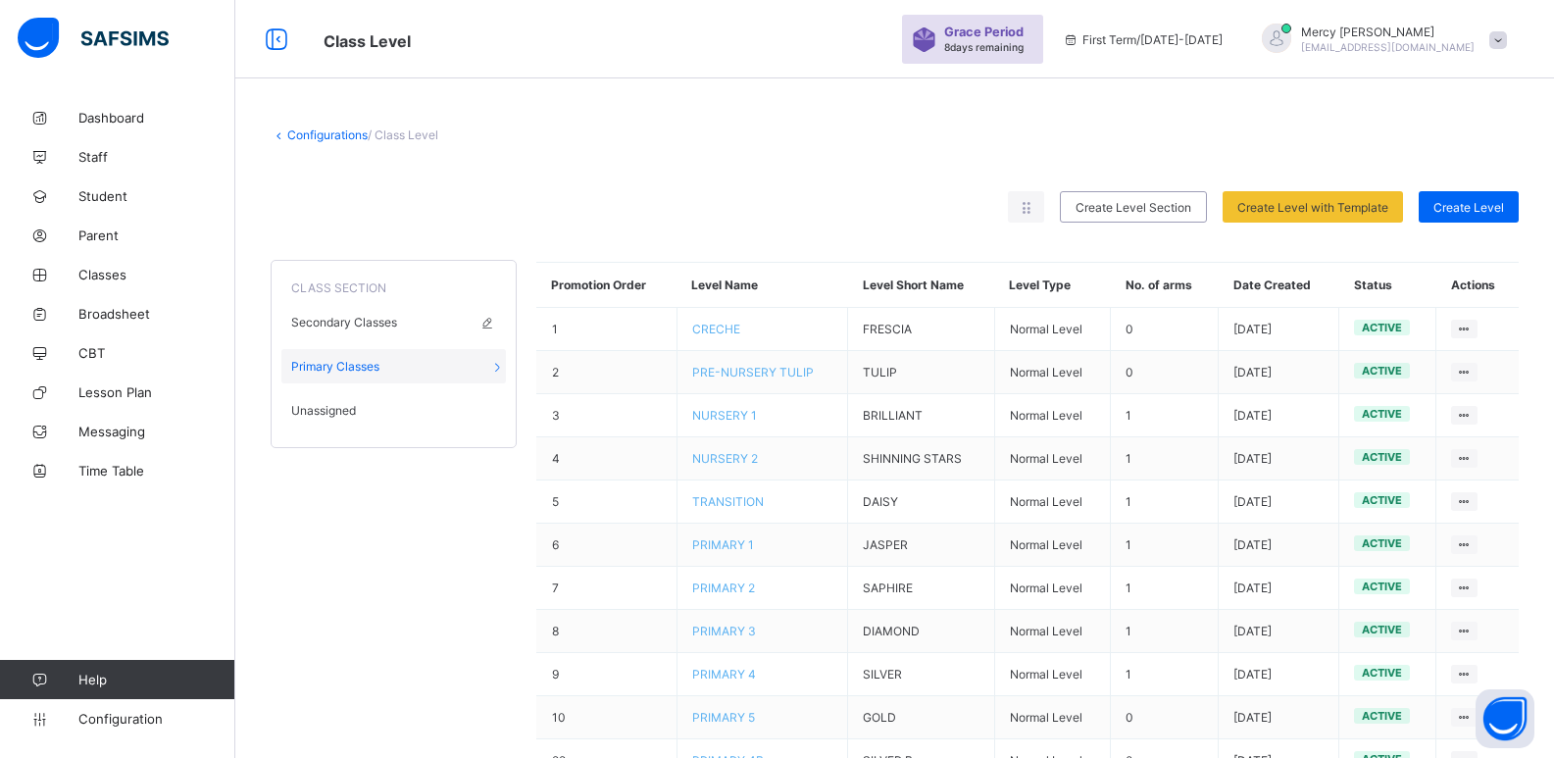
click at [493, 325] on icon at bounding box center [487, 322] width 17 height 15
type input "**********"
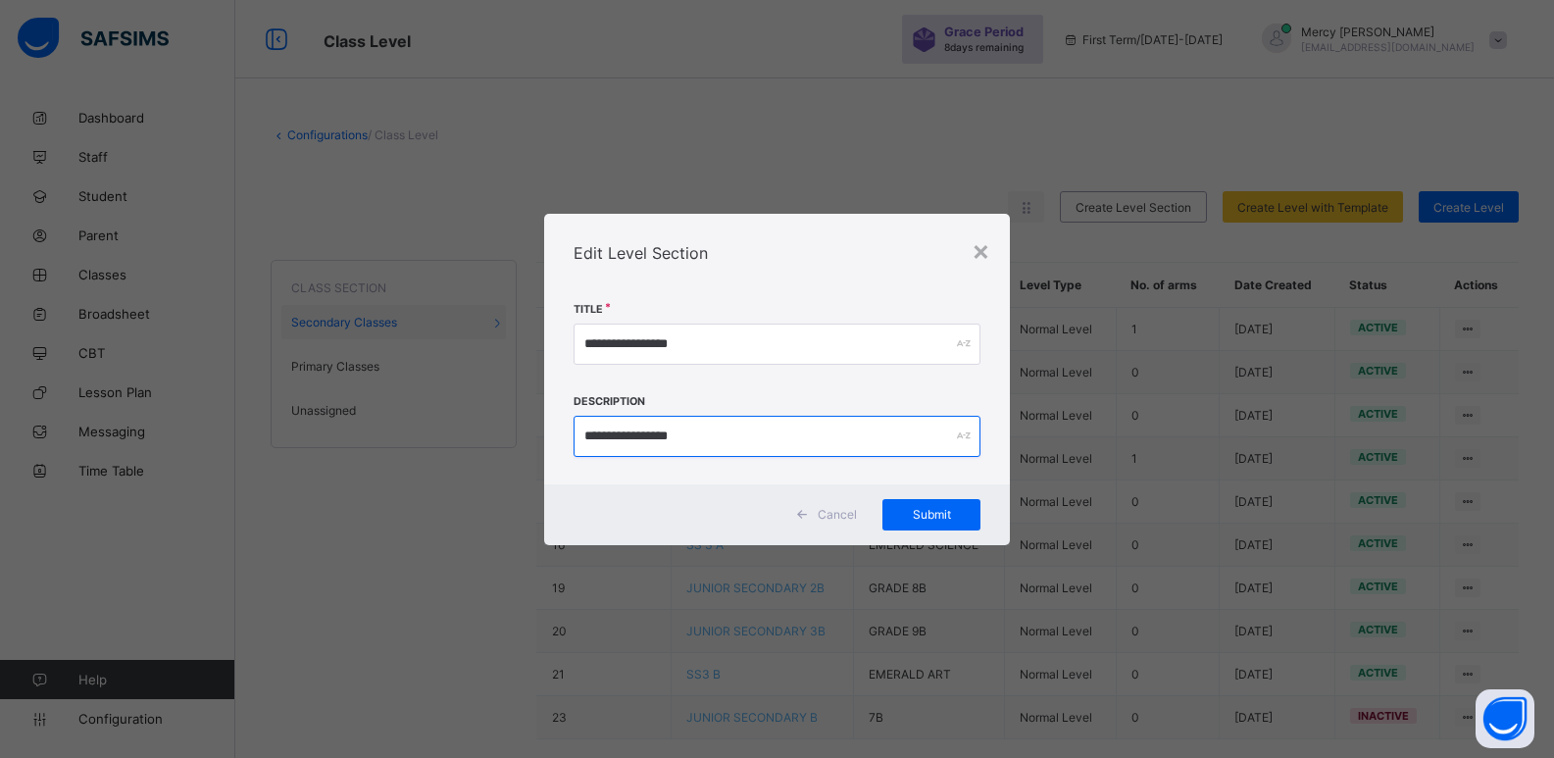
click at [761, 428] on input "**********" at bounding box center [778, 436] width 408 height 41
click at [985, 256] on div "×" at bounding box center [981, 249] width 19 height 33
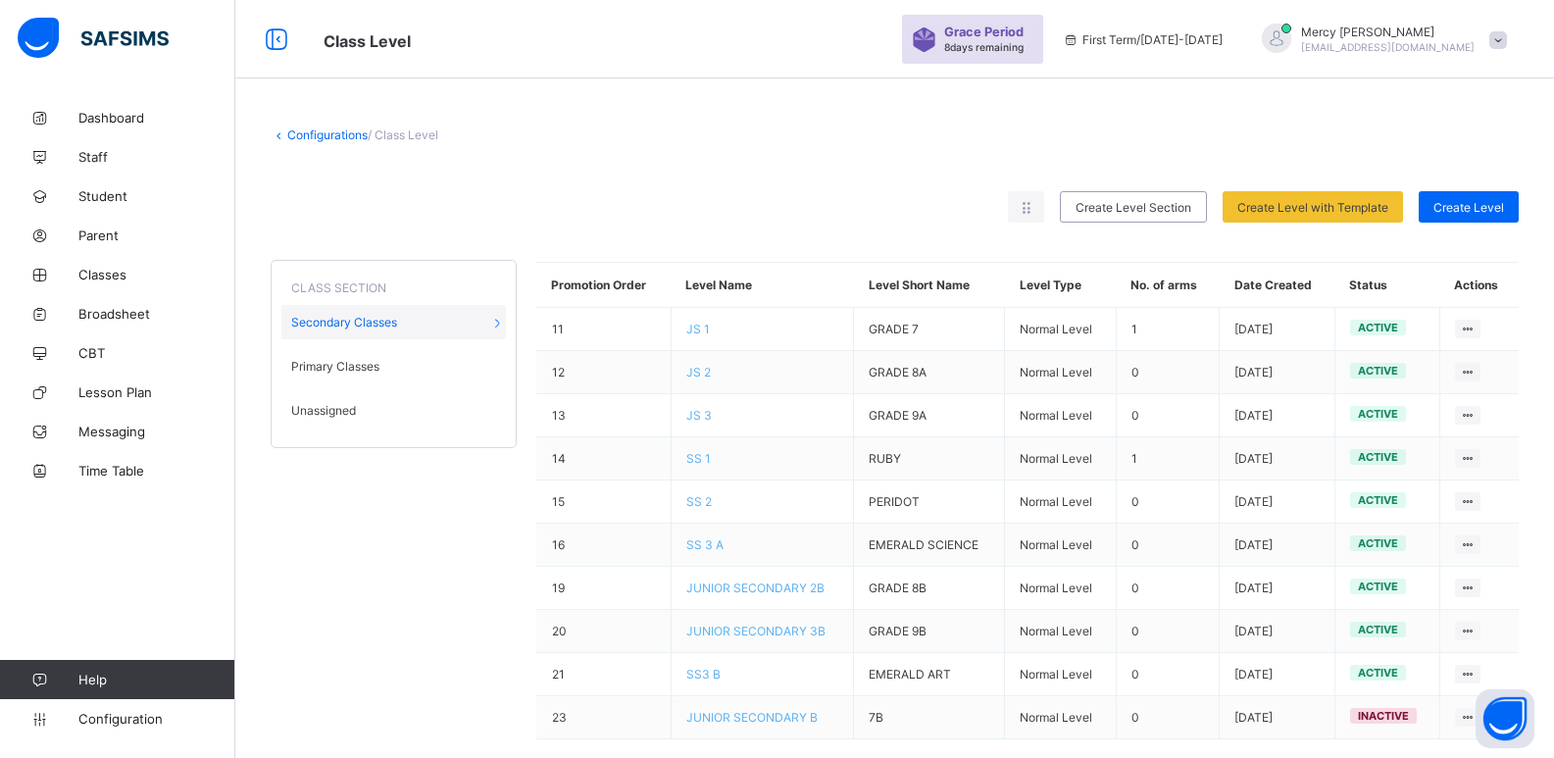
click at [390, 417] on div "Unassigned" at bounding box center [393, 410] width 225 height 34
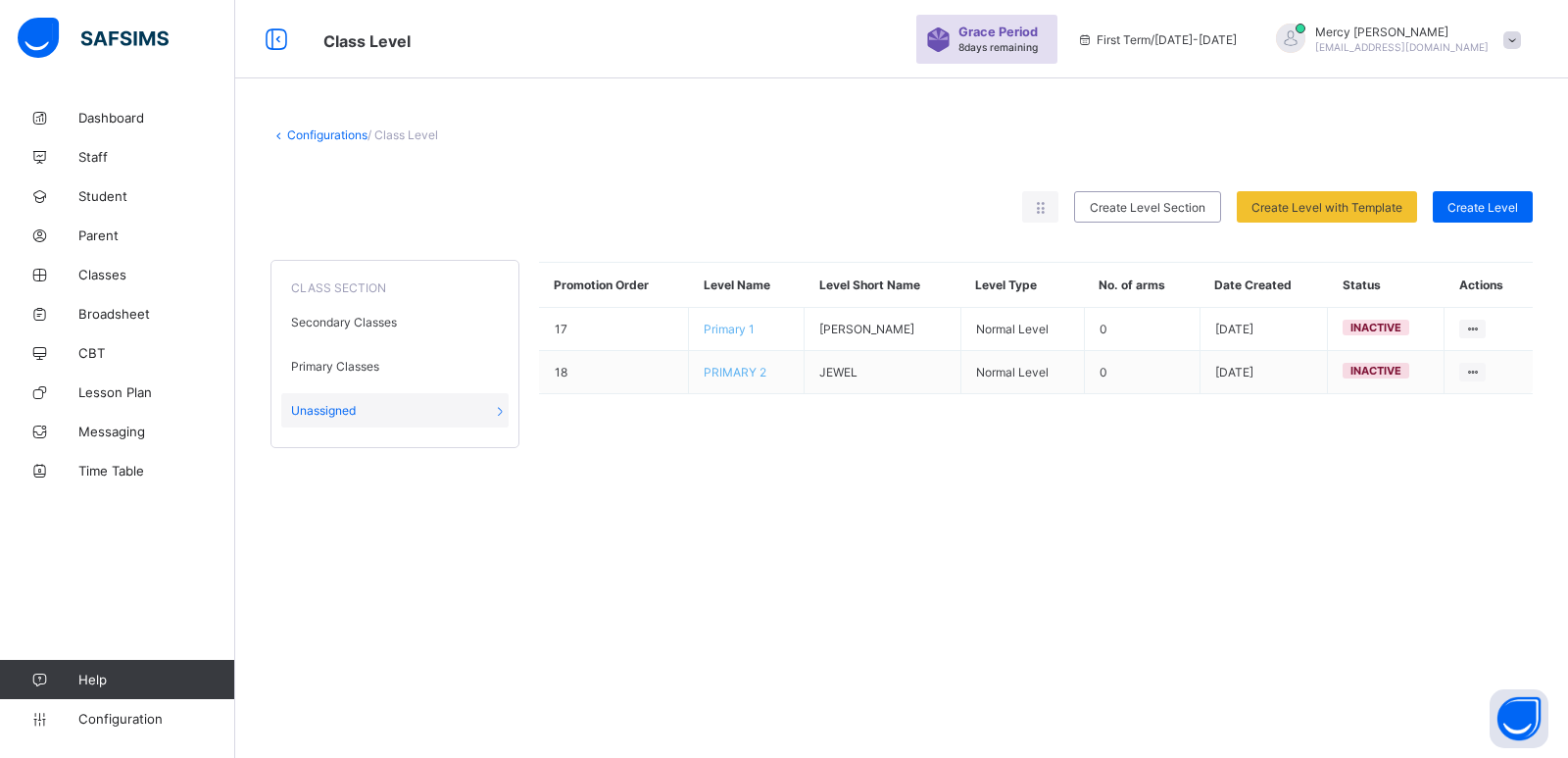
click at [530, 407] on div "CLASS SECTION Secondary Classes Primary Classes Unassigned Promotion Order Leve…" at bounding box center [901, 345] width 1262 height 206
click at [500, 414] on icon at bounding box center [500, 410] width 17 height 15
click at [1039, 212] on icon at bounding box center [1040, 207] width 17 height 15
click at [1039, 207] on icon at bounding box center [1040, 207] width 17 height 15
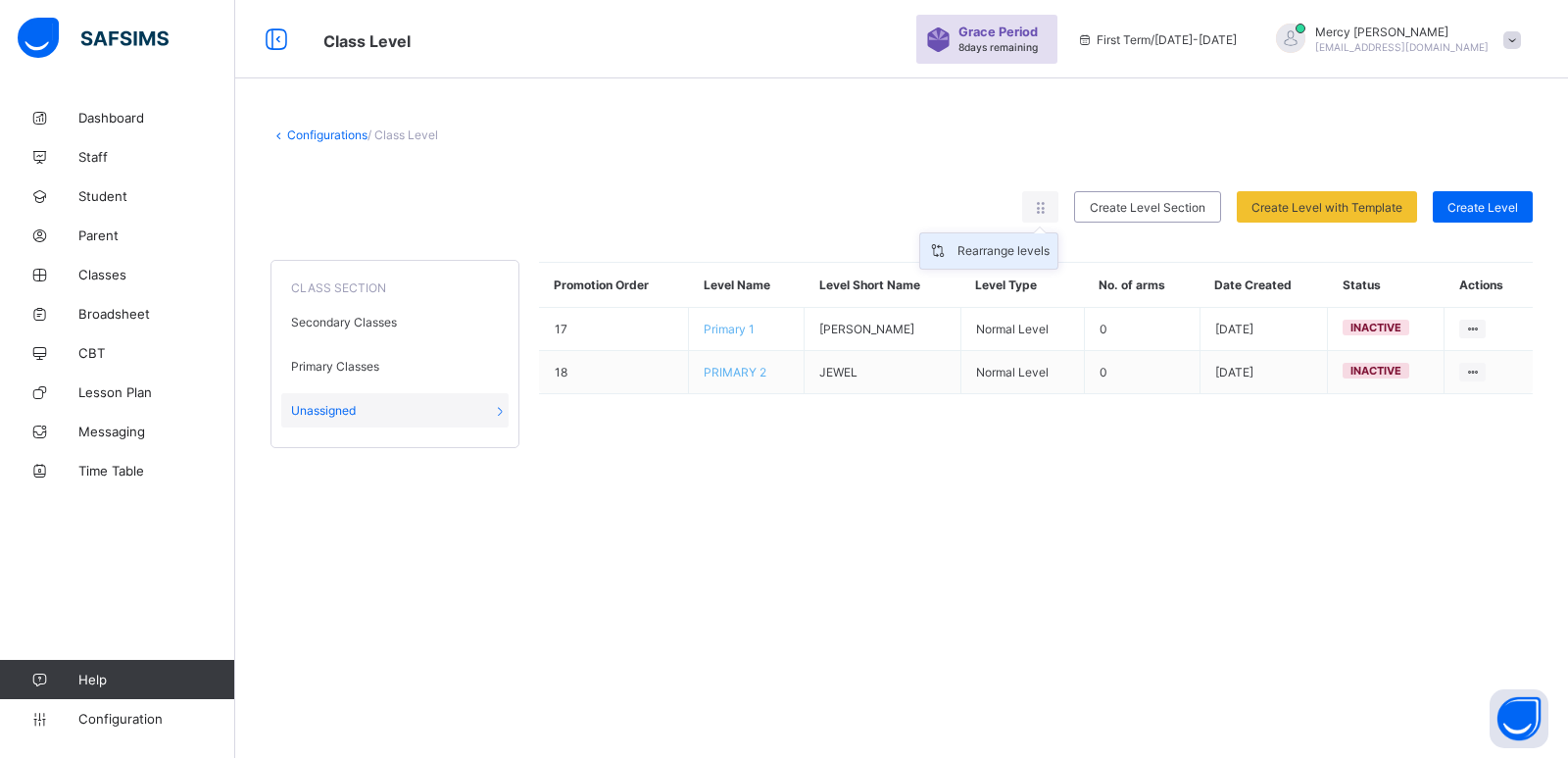
click at [999, 250] on div "Rearrange levels" at bounding box center [1003, 251] width 92 height 20
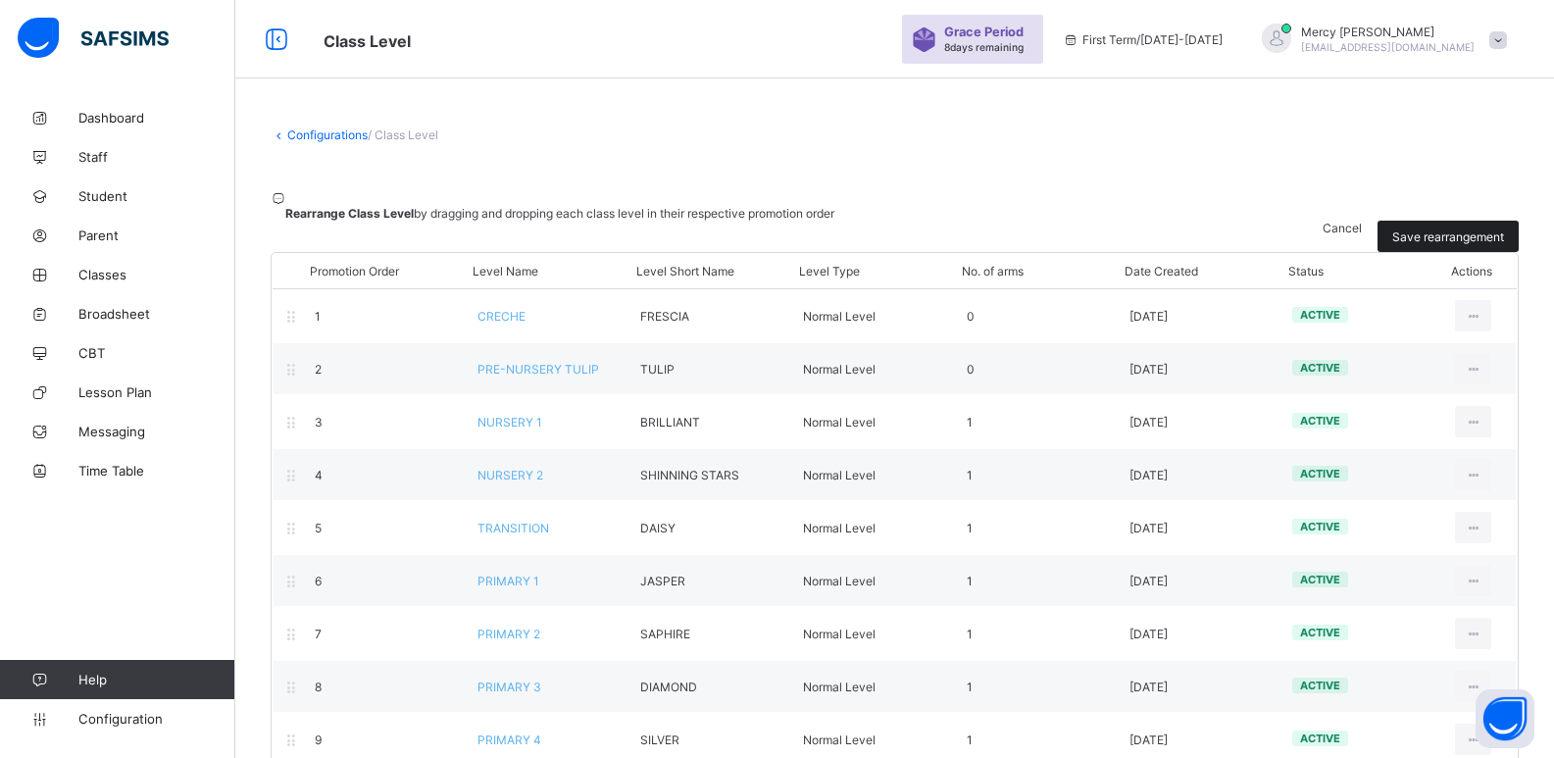
click at [1467, 229] on span "Save rearrangement" at bounding box center [1448, 236] width 112 height 15
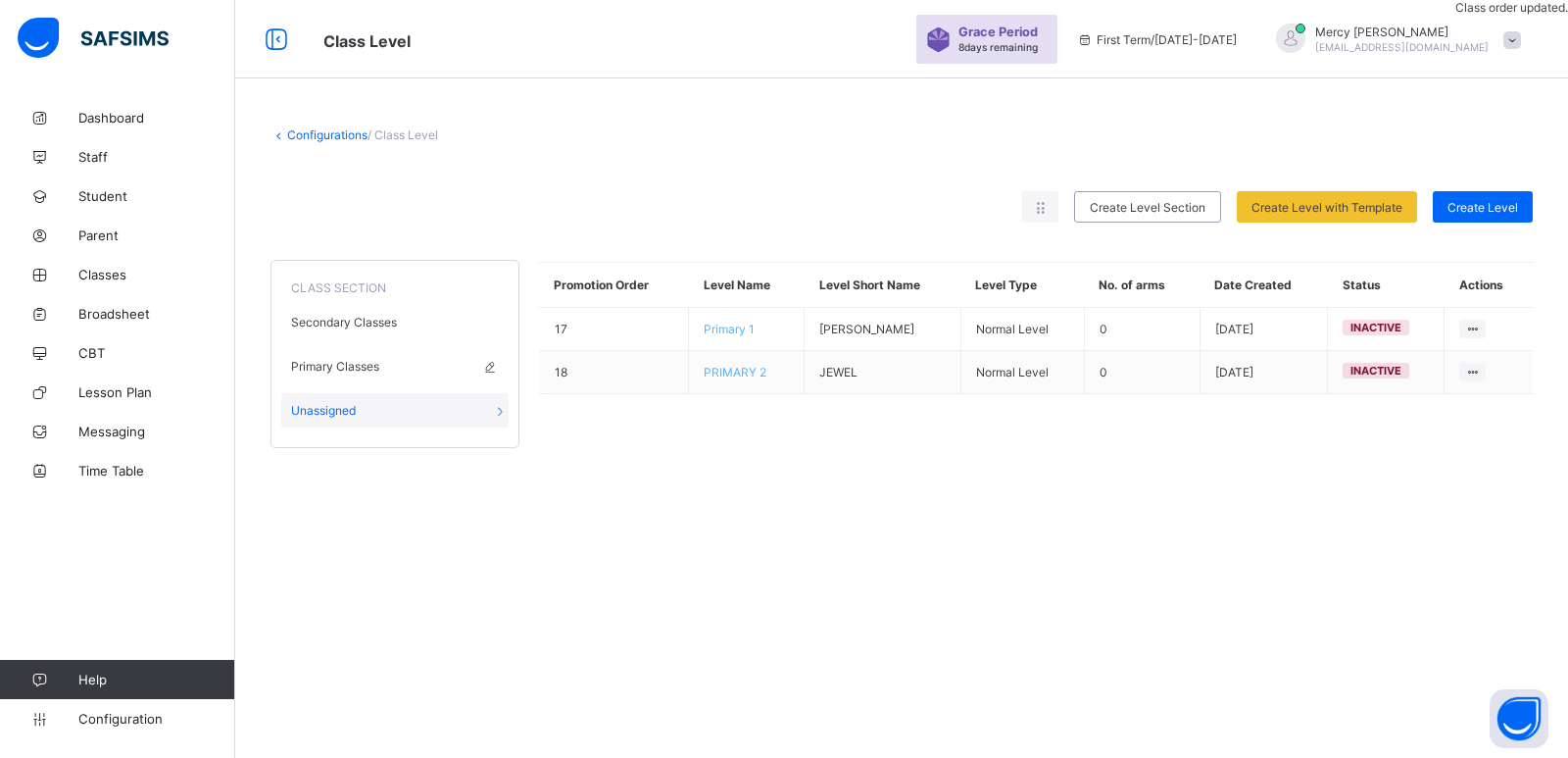
click at [372, 352] on div "Primary Classes" at bounding box center [394, 366] width 227 height 34
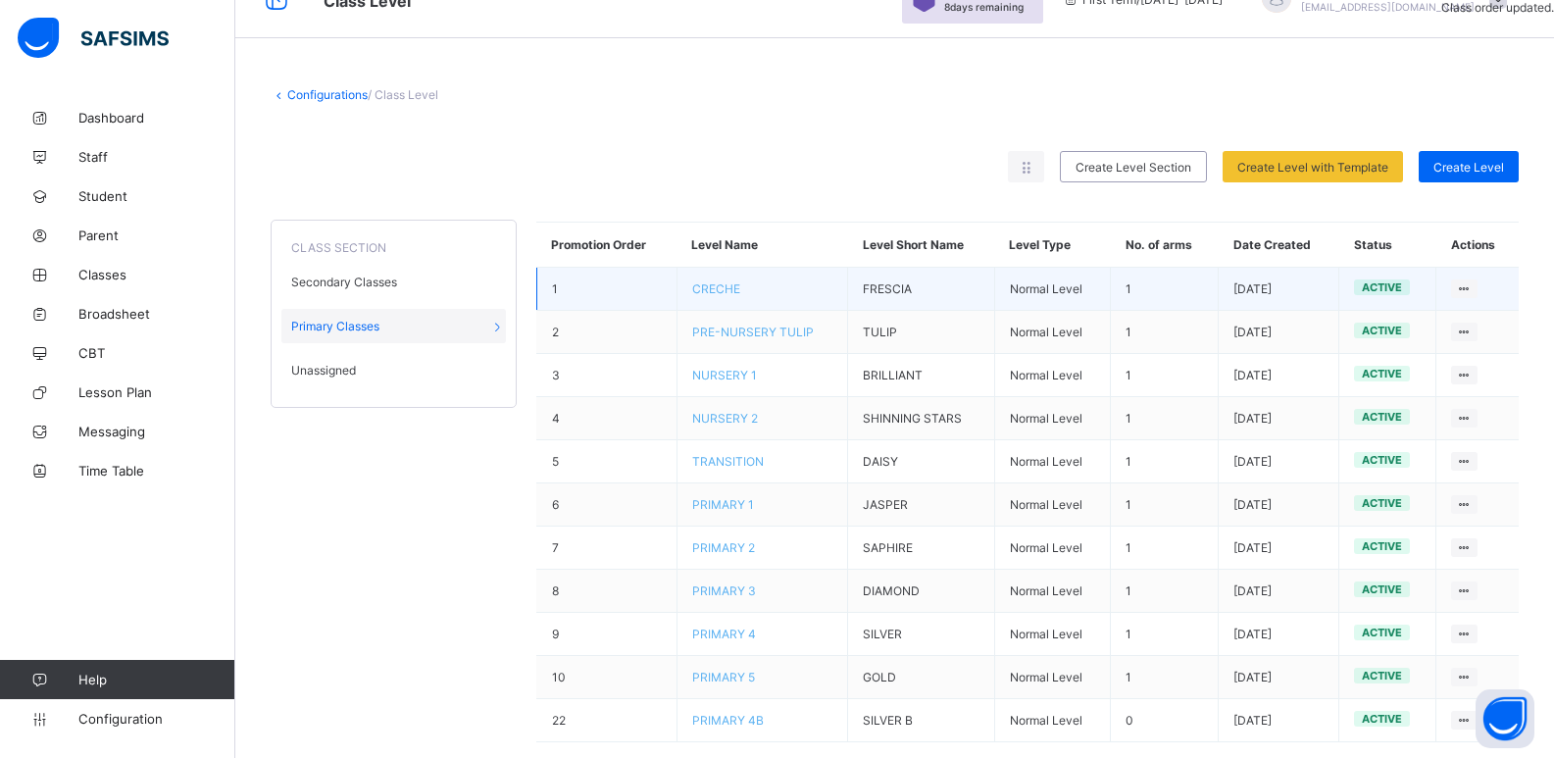
scroll to position [74, 0]
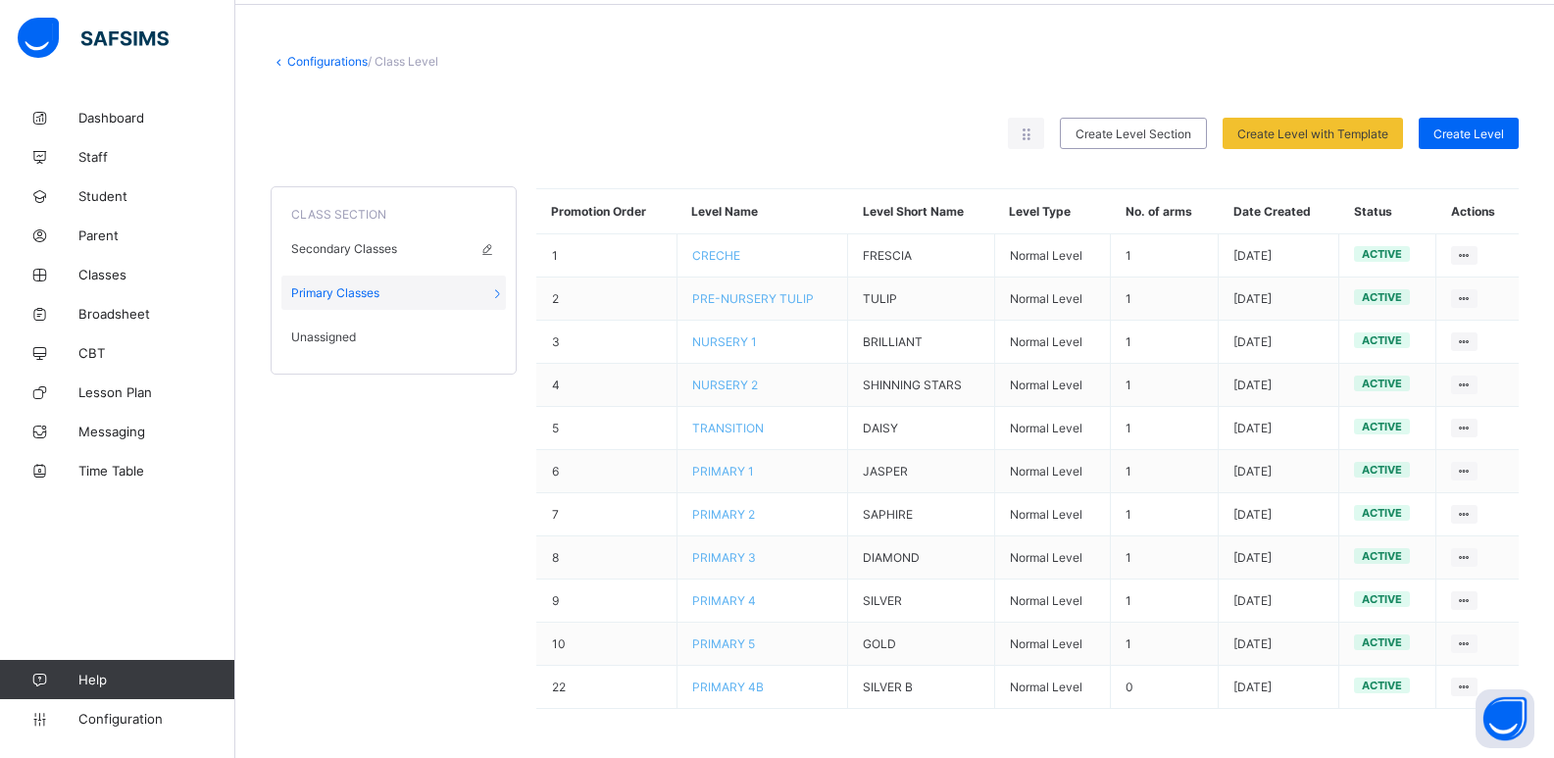
click at [413, 244] on div "Secondary Classes" at bounding box center [393, 248] width 225 height 34
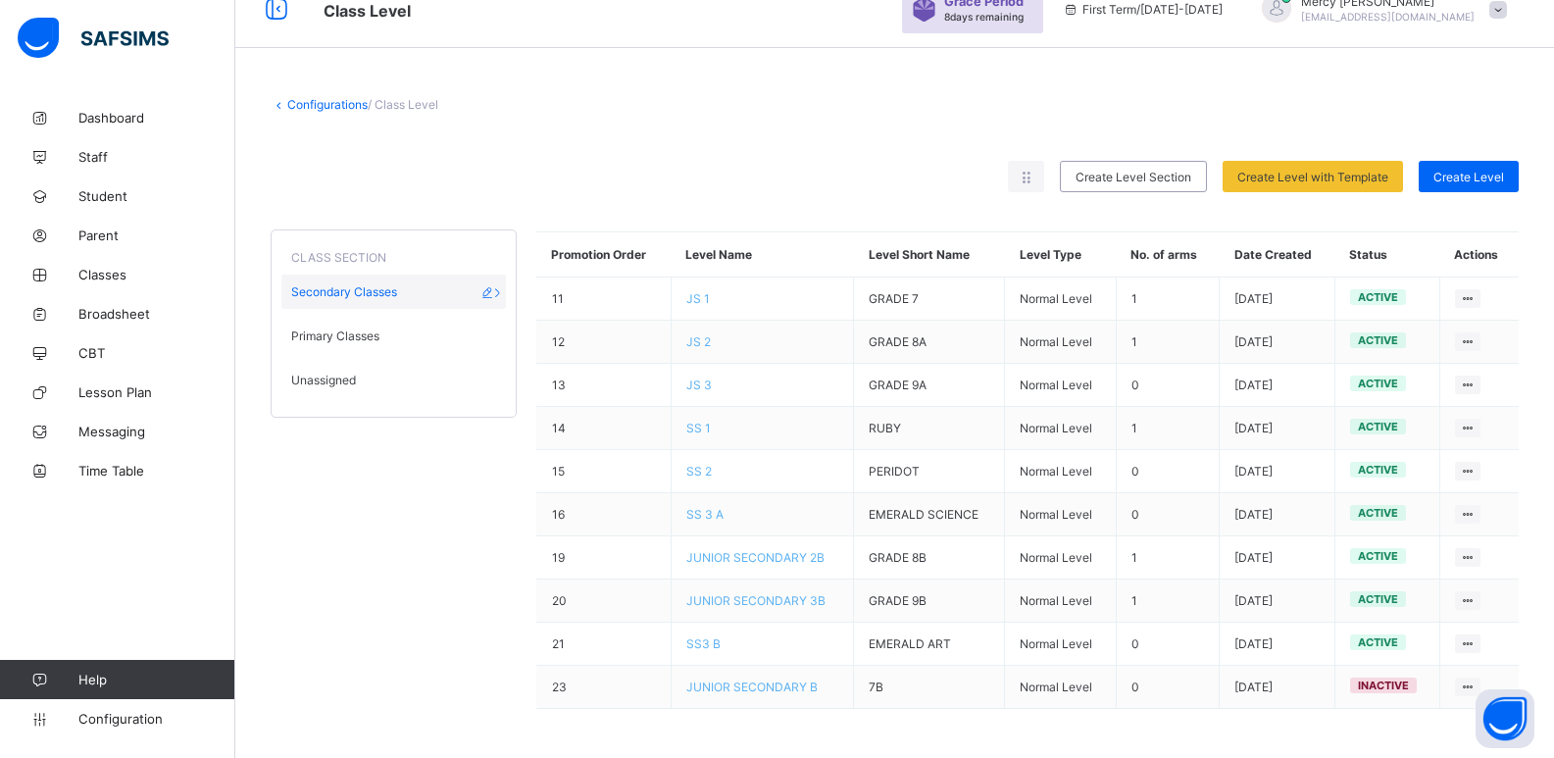
scroll to position [30, 0]
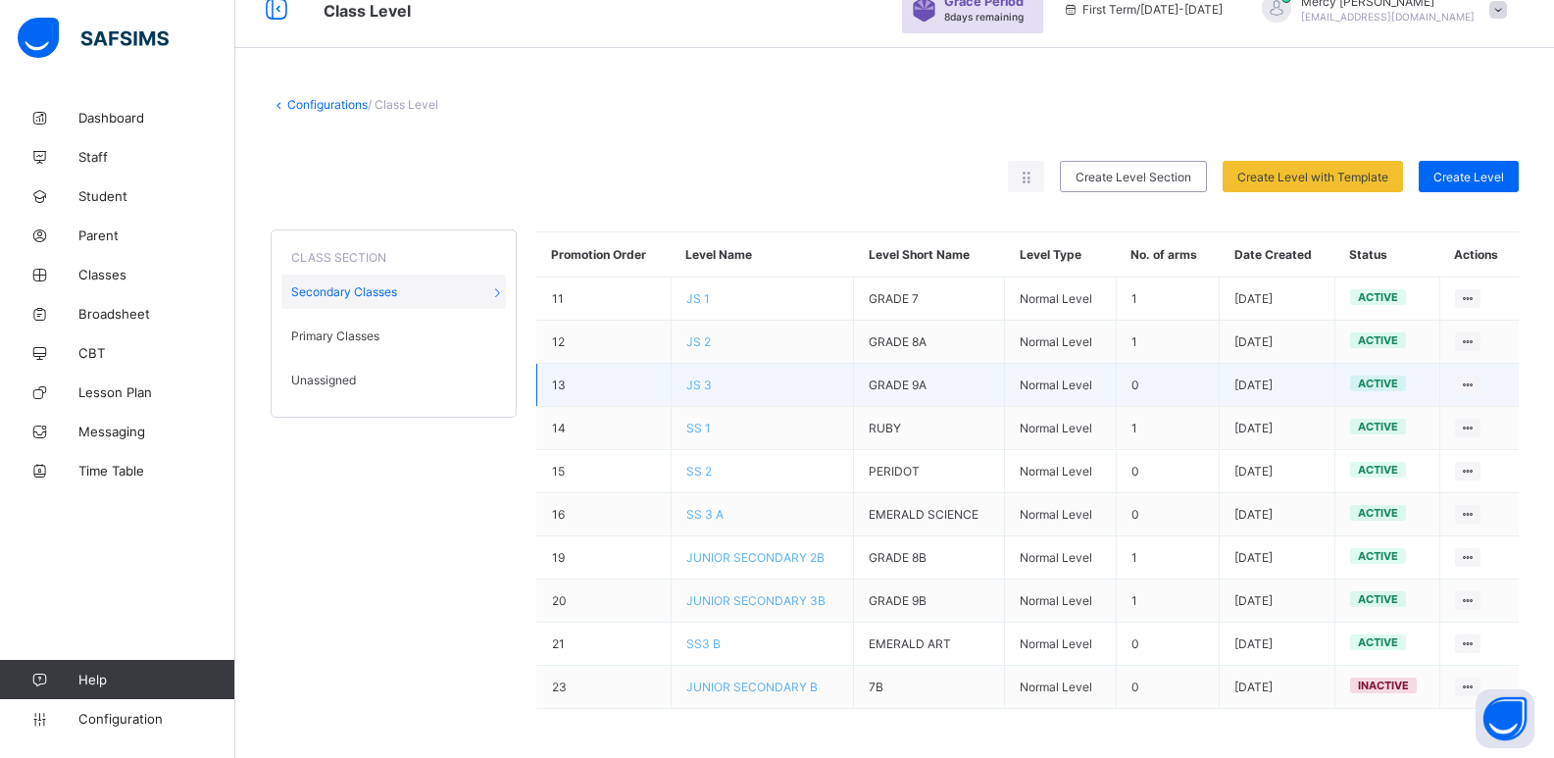
click at [1065, 390] on td "Normal Level" at bounding box center [1060, 385] width 111 height 43
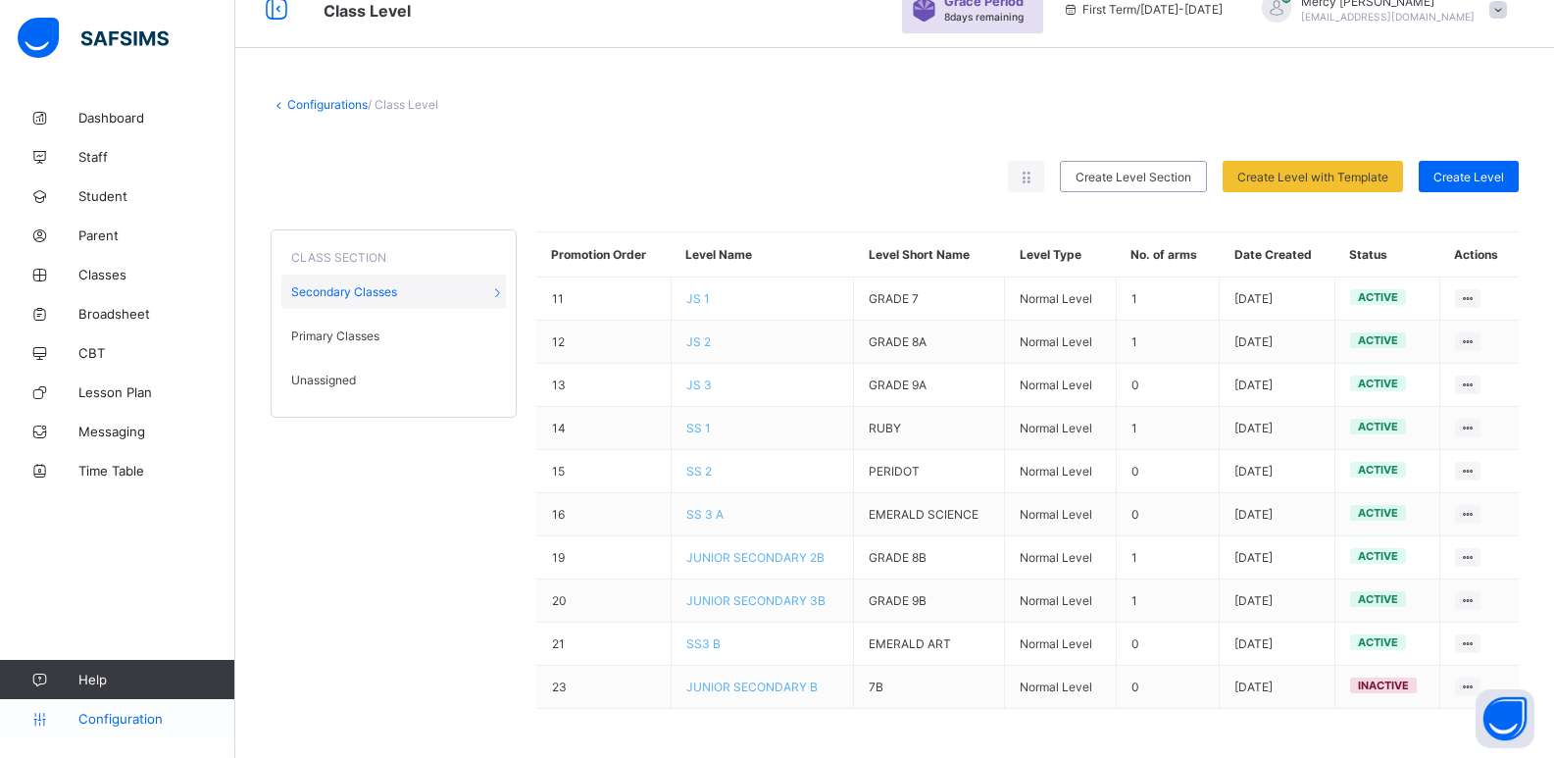
click at [127, 725] on span "Configuration" at bounding box center [156, 719] width 156 height 16
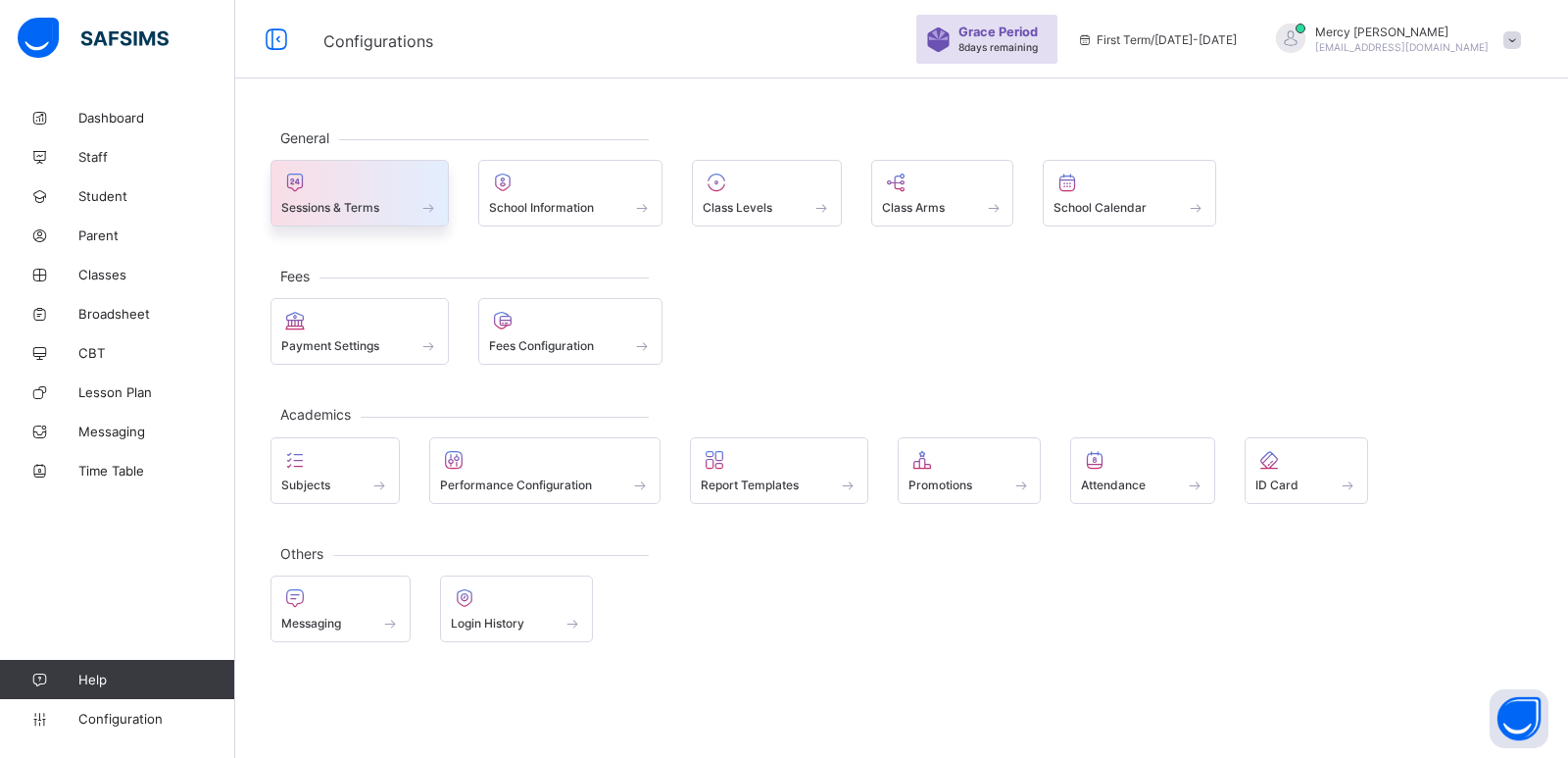
click at [382, 209] on div "Sessions & Terms" at bounding box center [359, 207] width 157 height 17
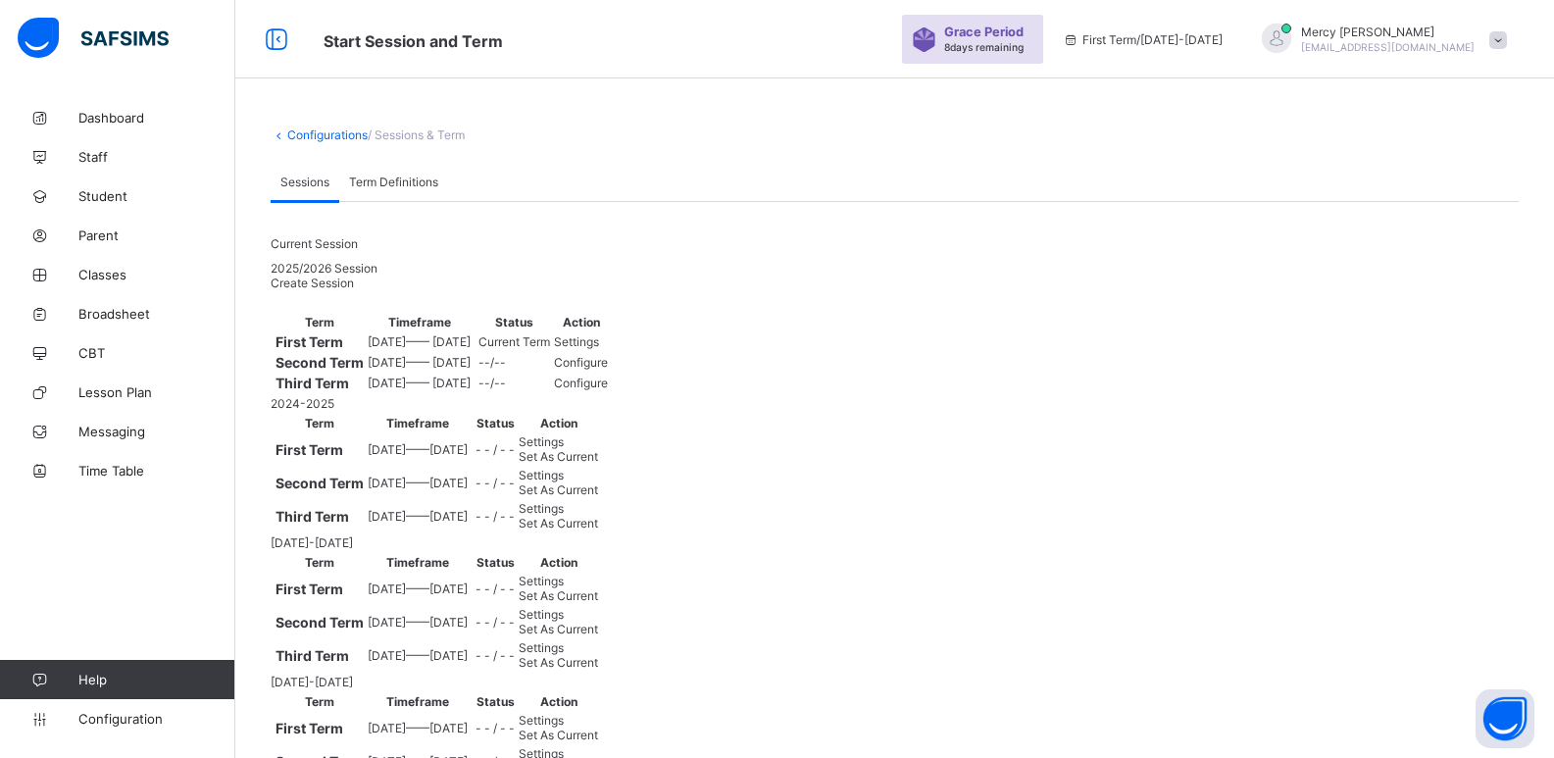
click at [599, 349] on span "Settings" at bounding box center [576, 341] width 45 height 15
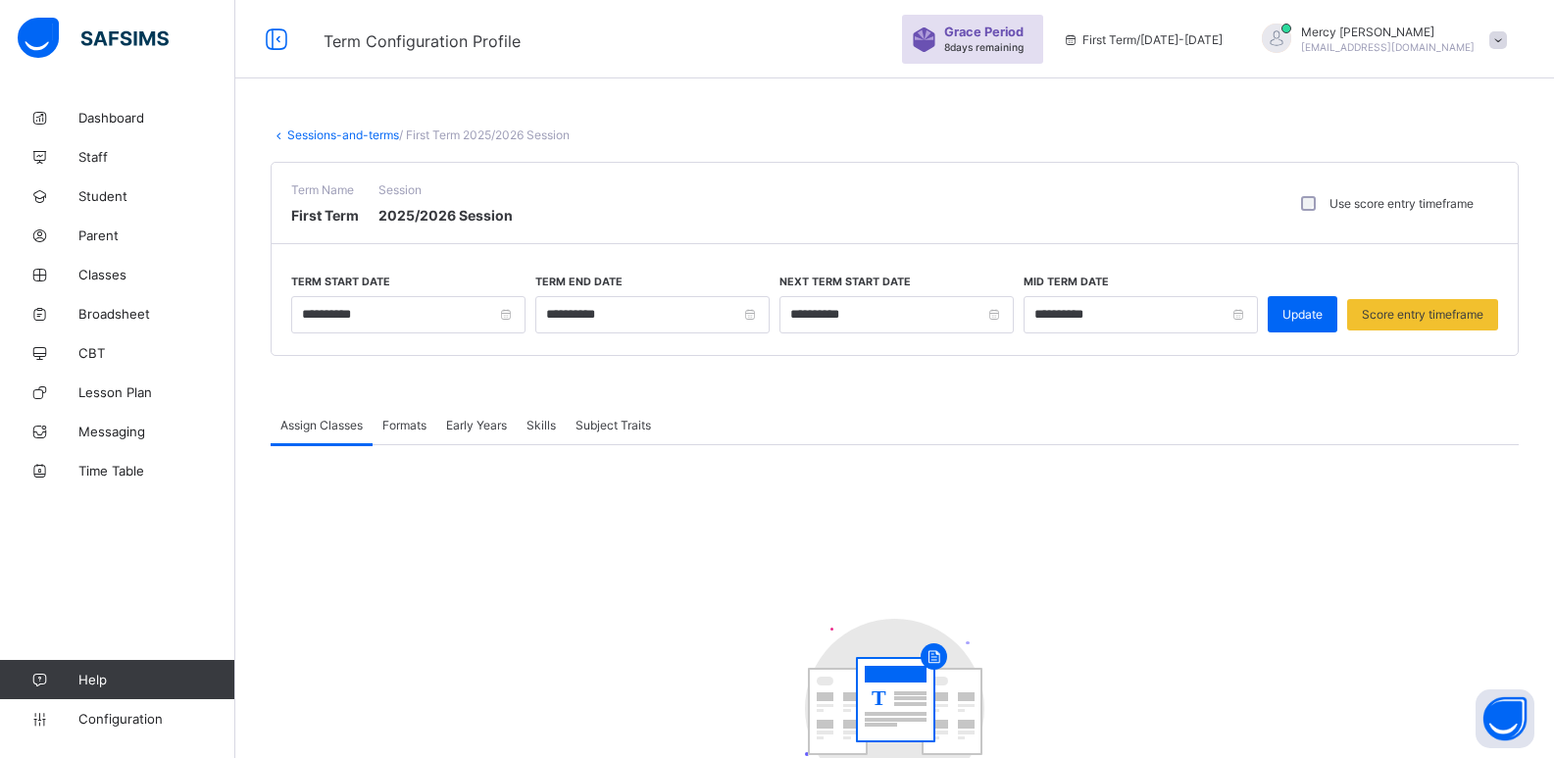
click at [408, 429] on span "Formats" at bounding box center [404, 425] width 44 height 15
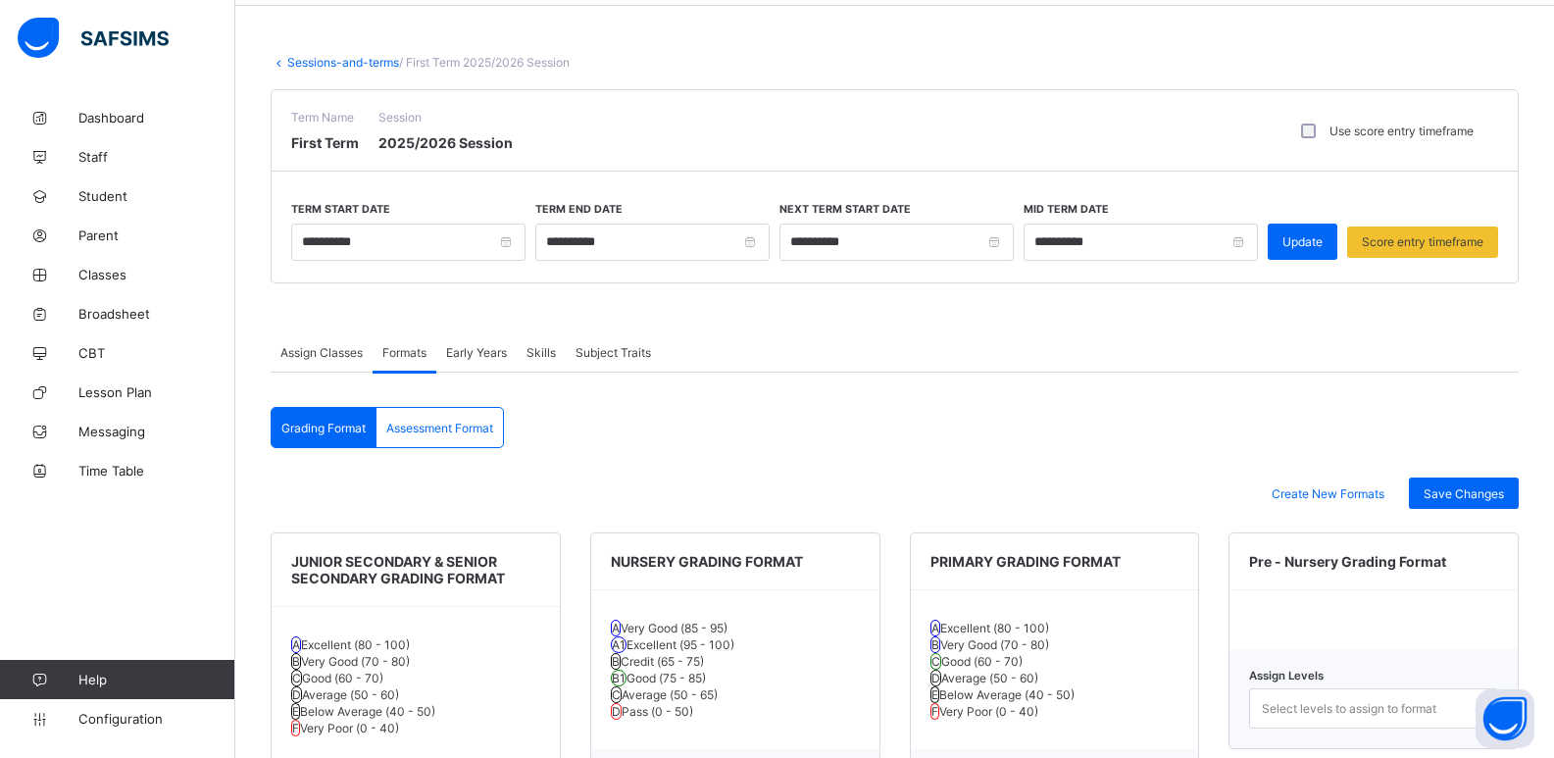
scroll to position [130, 0]
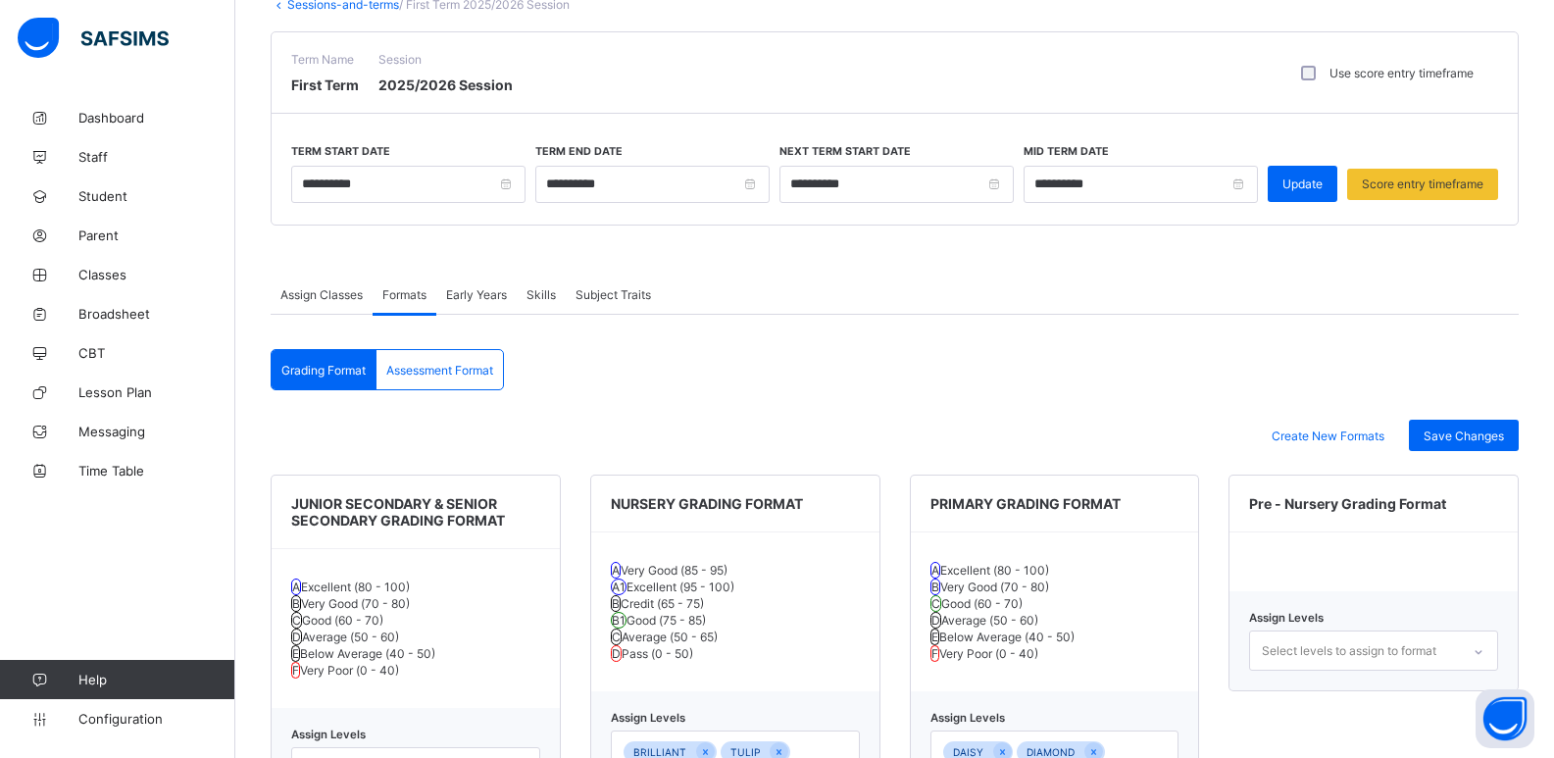
click at [438, 369] on span "Assessment Format" at bounding box center [439, 370] width 107 height 15
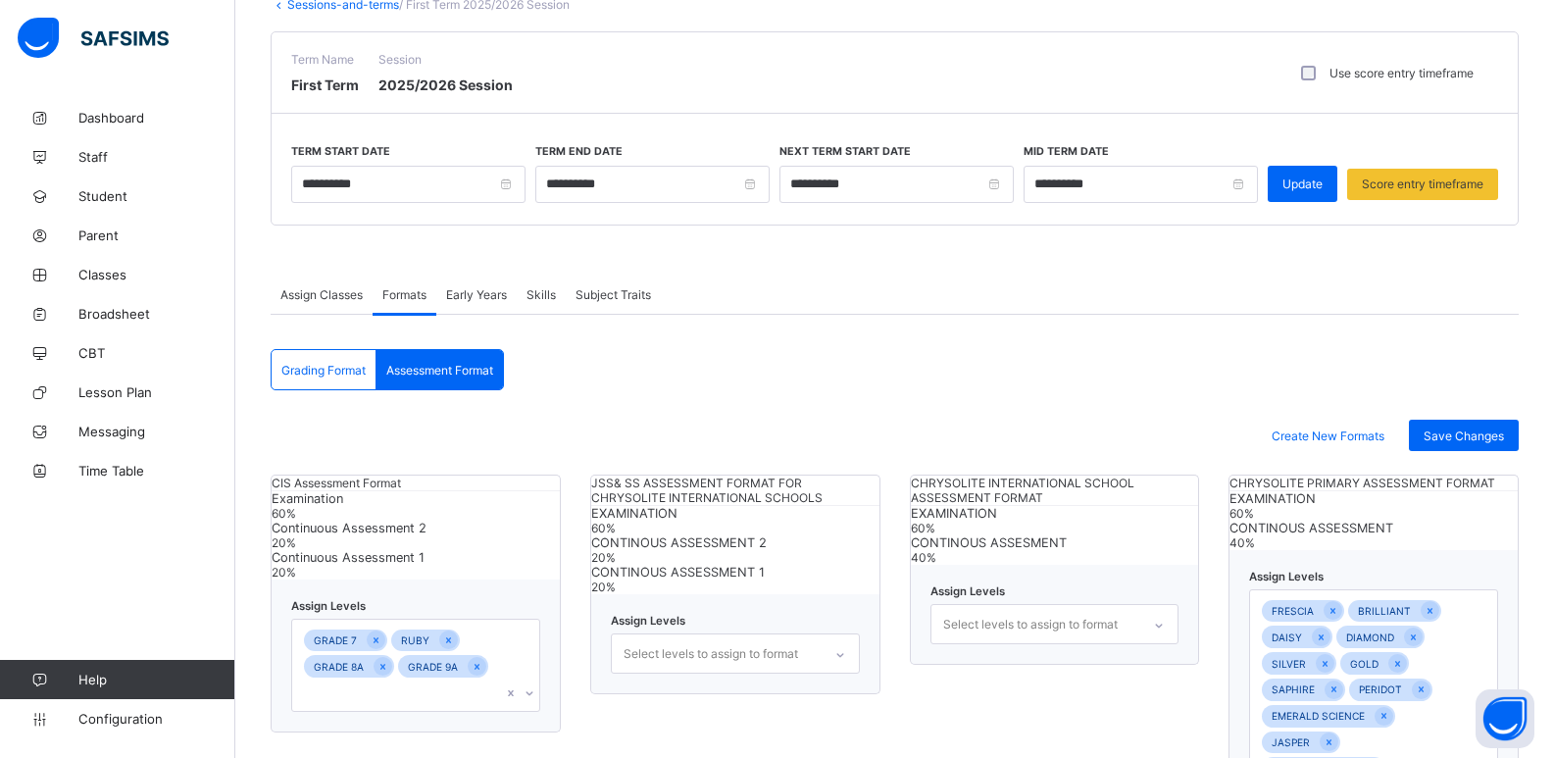
click at [338, 361] on div "Grading Format" at bounding box center [324, 369] width 105 height 39
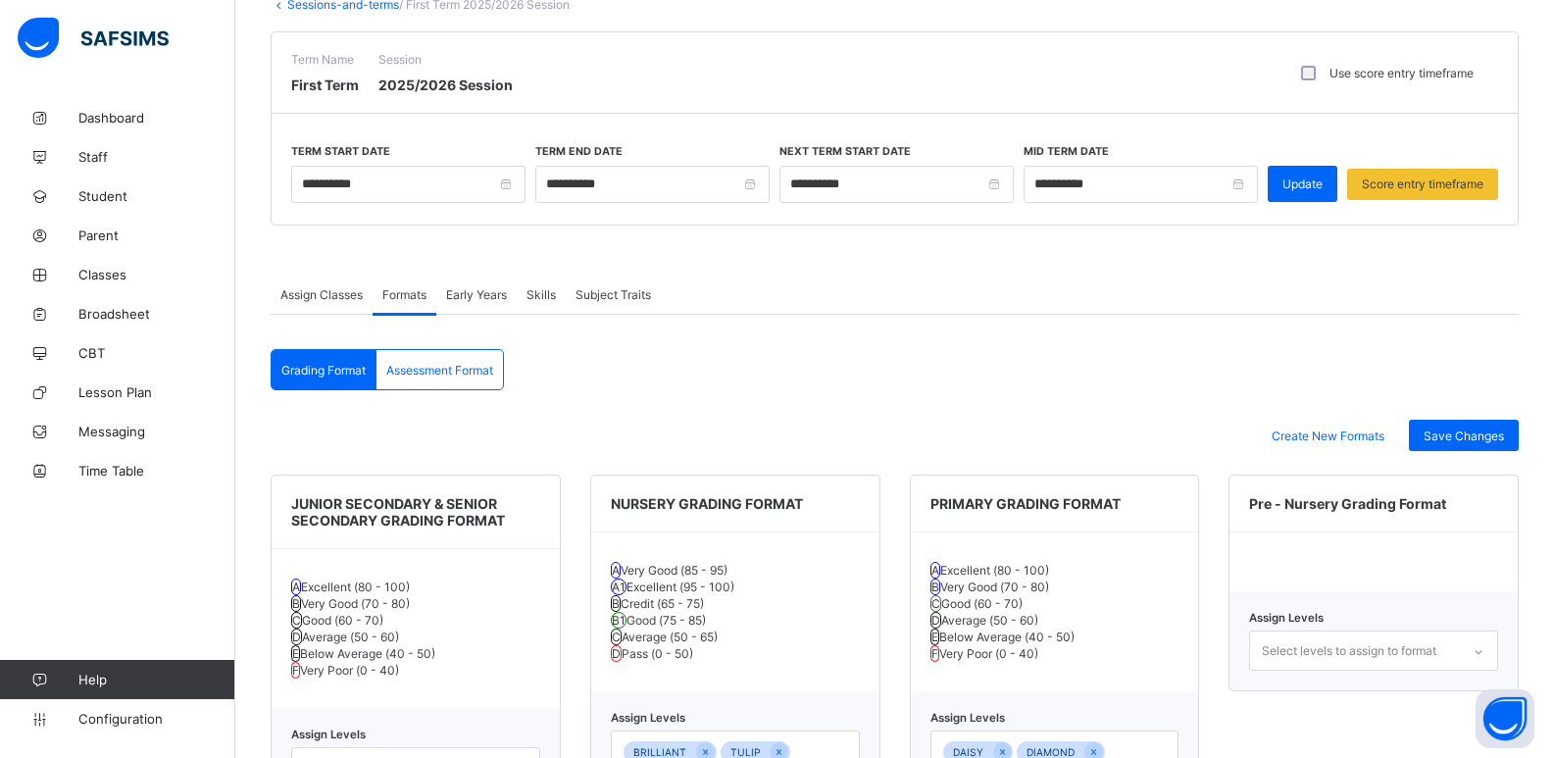
click at [327, 295] on span "Assign Classes" at bounding box center [321, 294] width 82 height 15
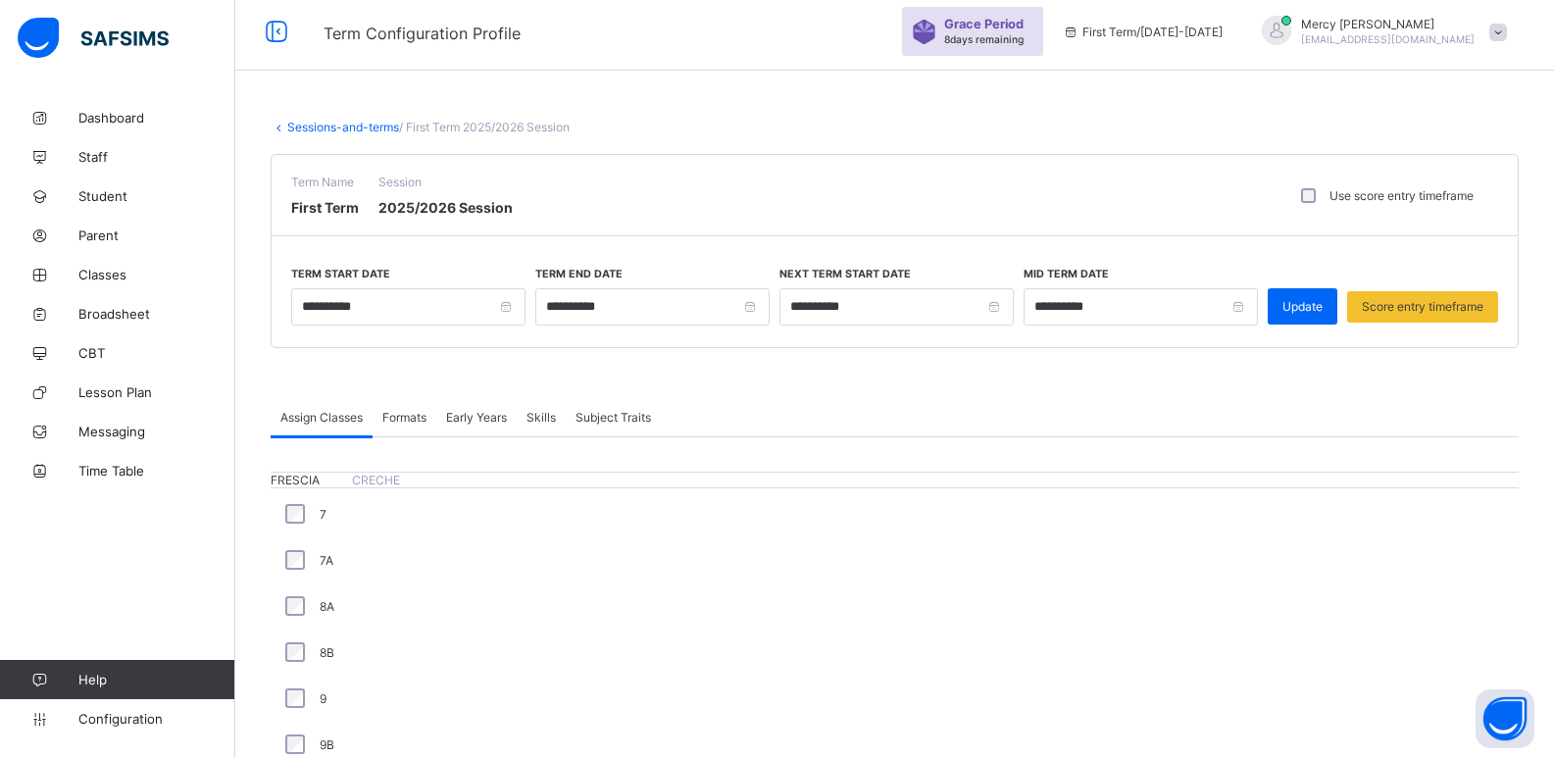
scroll to position [0, 0]
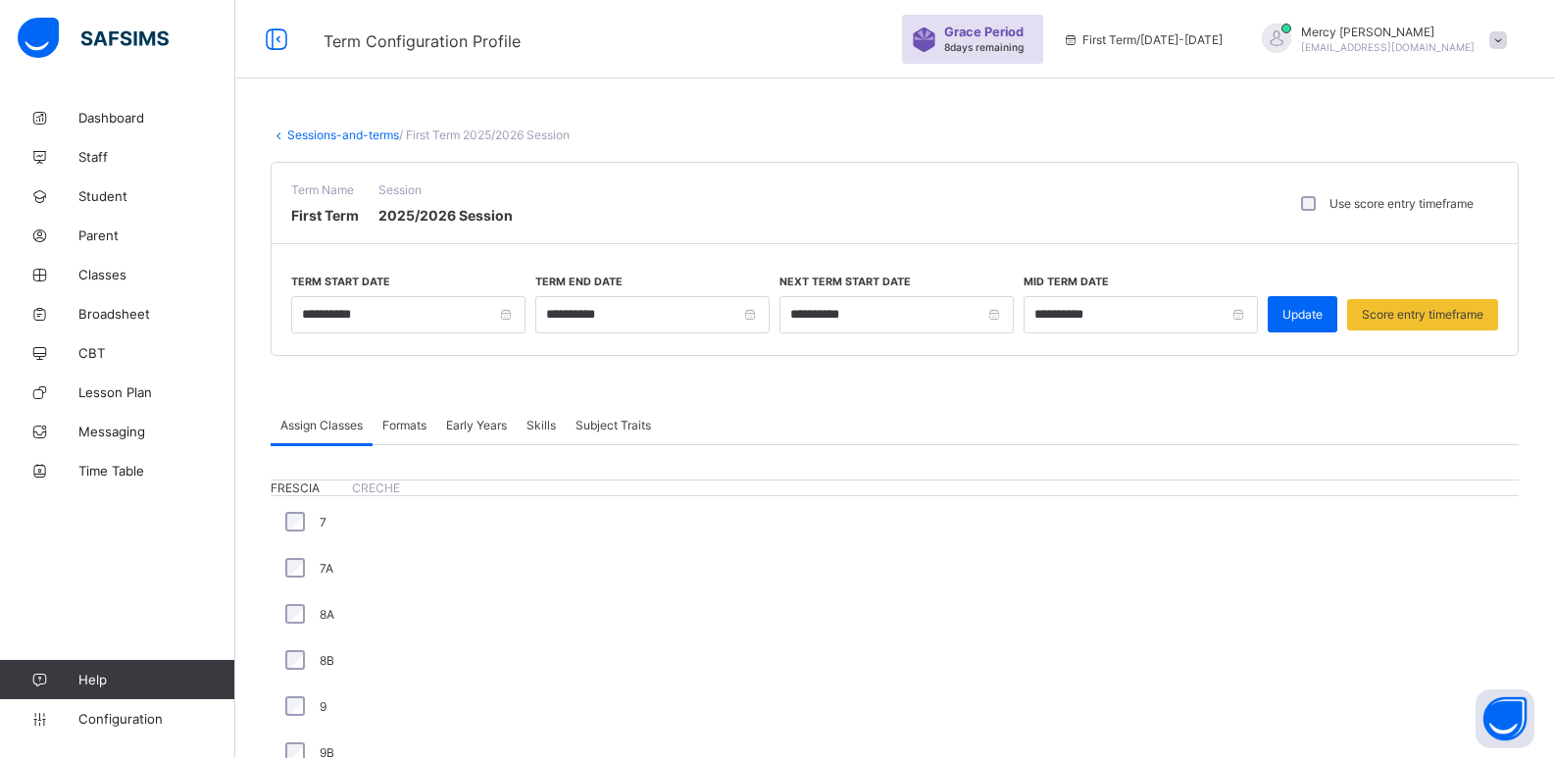
click at [339, 134] on link "Sessions-and-terms" at bounding box center [343, 134] width 112 height 15
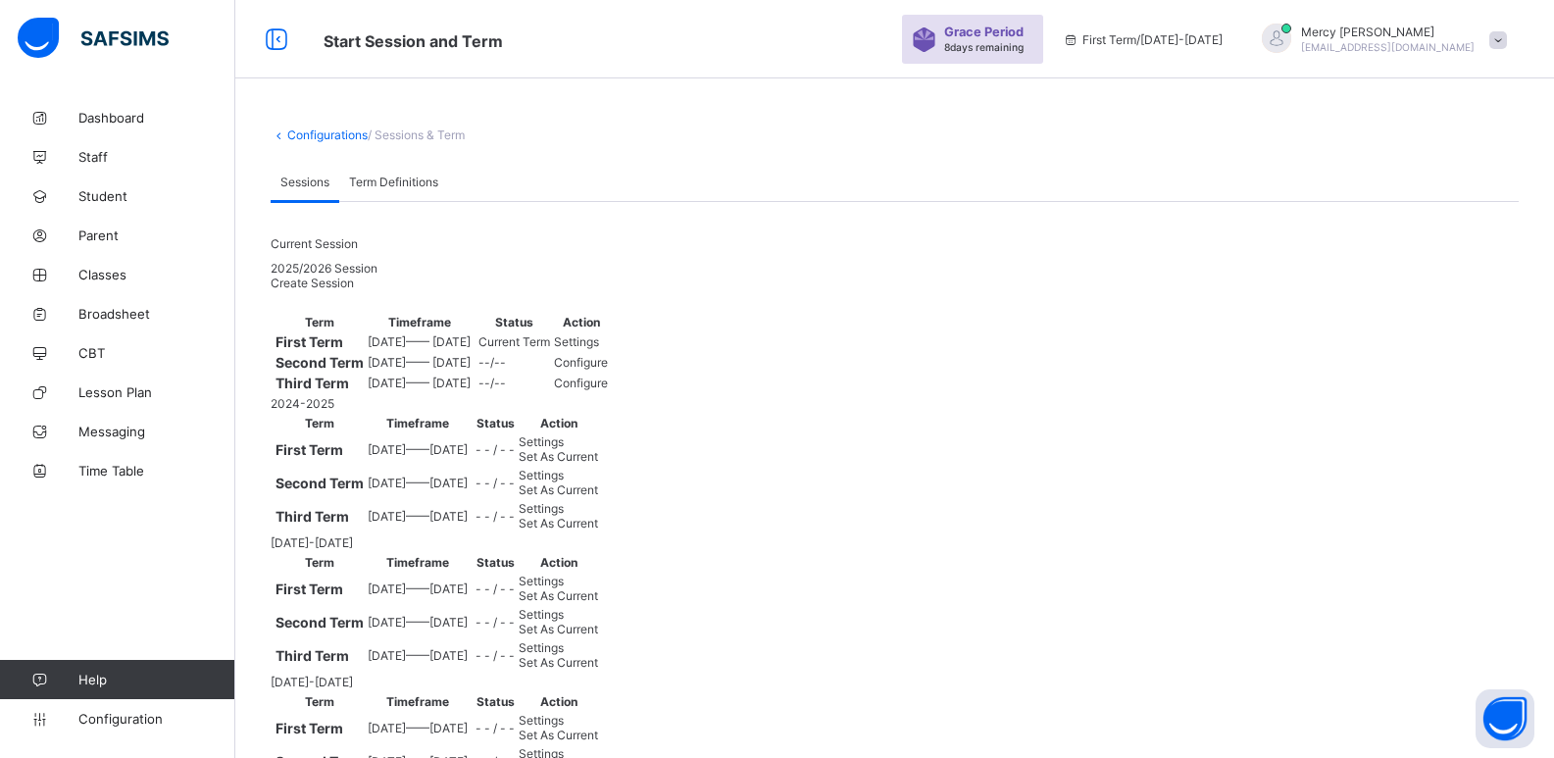
click at [282, 134] on icon at bounding box center [279, 134] width 17 height 15
click at [306, 137] on link "Configurations" at bounding box center [327, 134] width 80 height 15
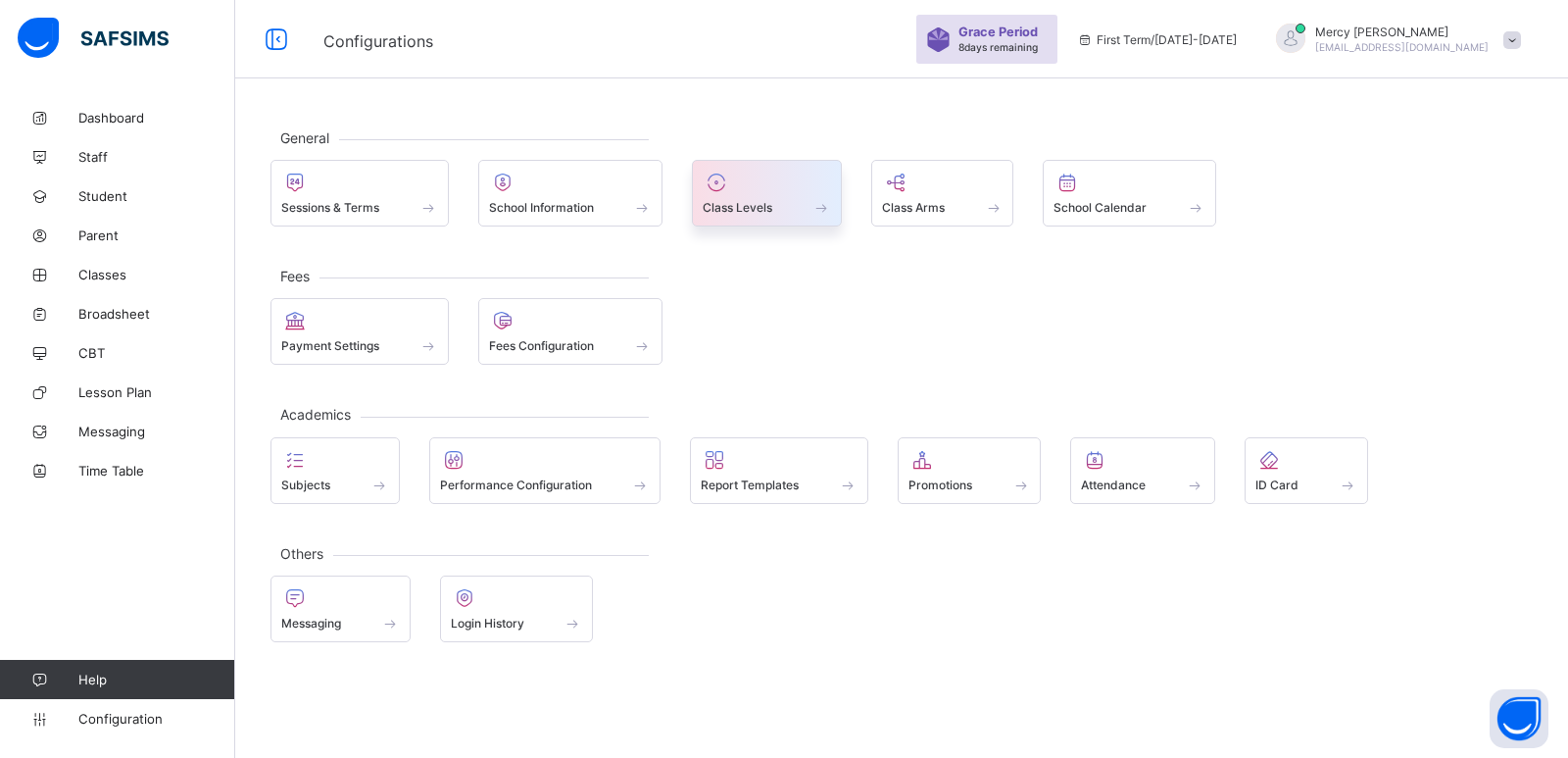
click at [791, 195] on span at bounding box center [767, 196] width 128 height 5
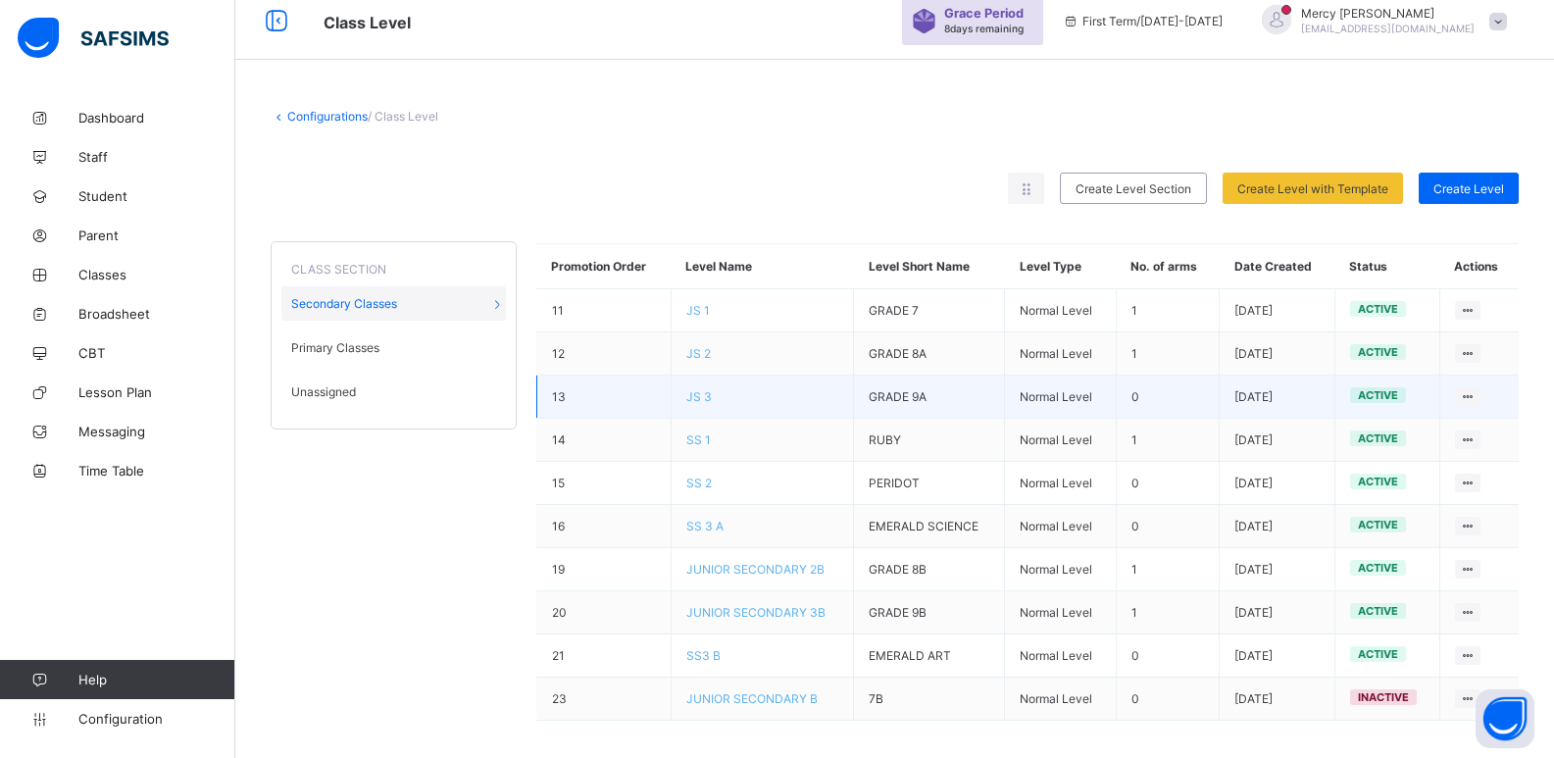
scroll to position [30, 0]
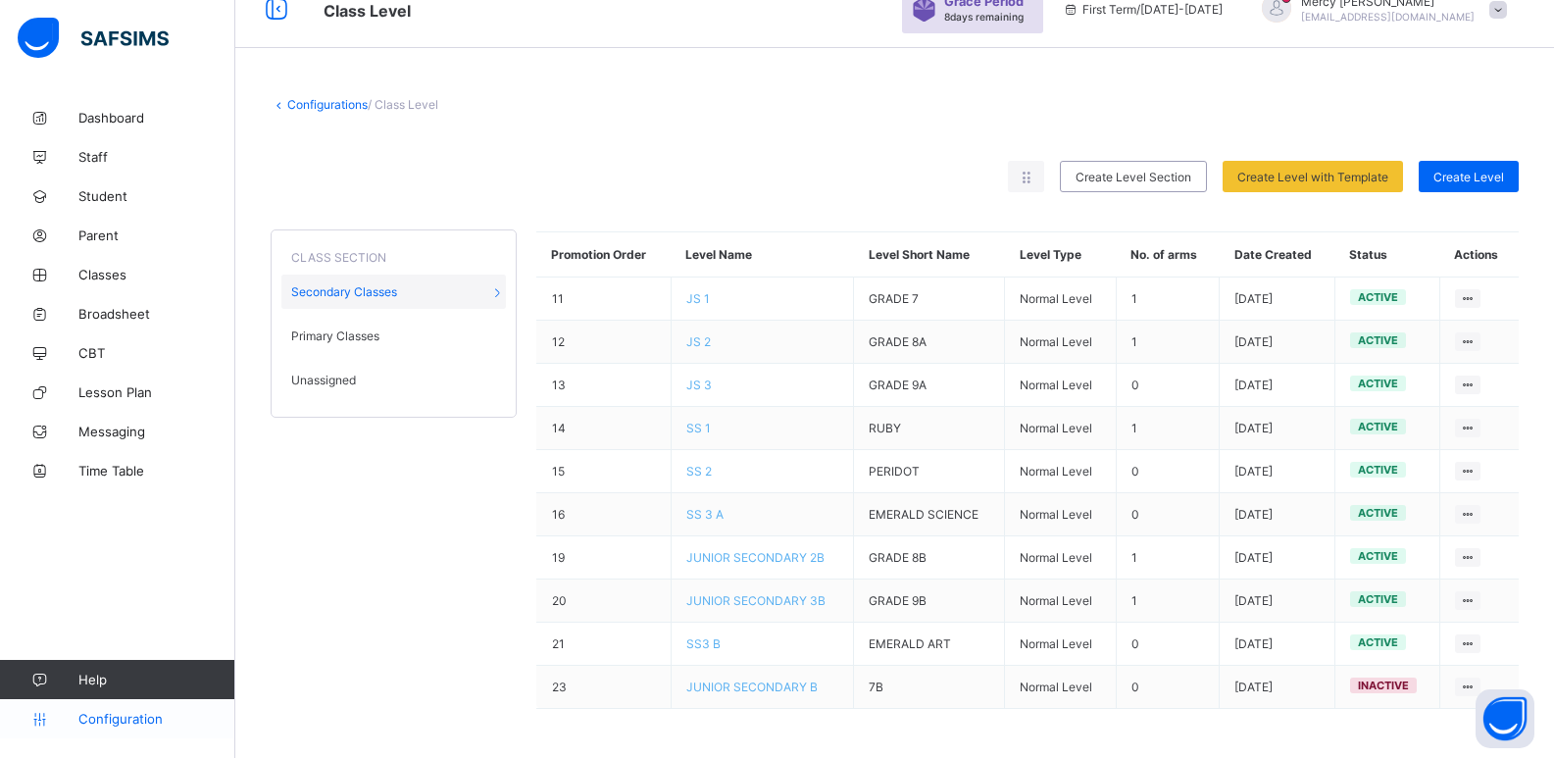
click at [123, 717] on span "Configuration" at bounding box center [156, 719] width 156 height 16
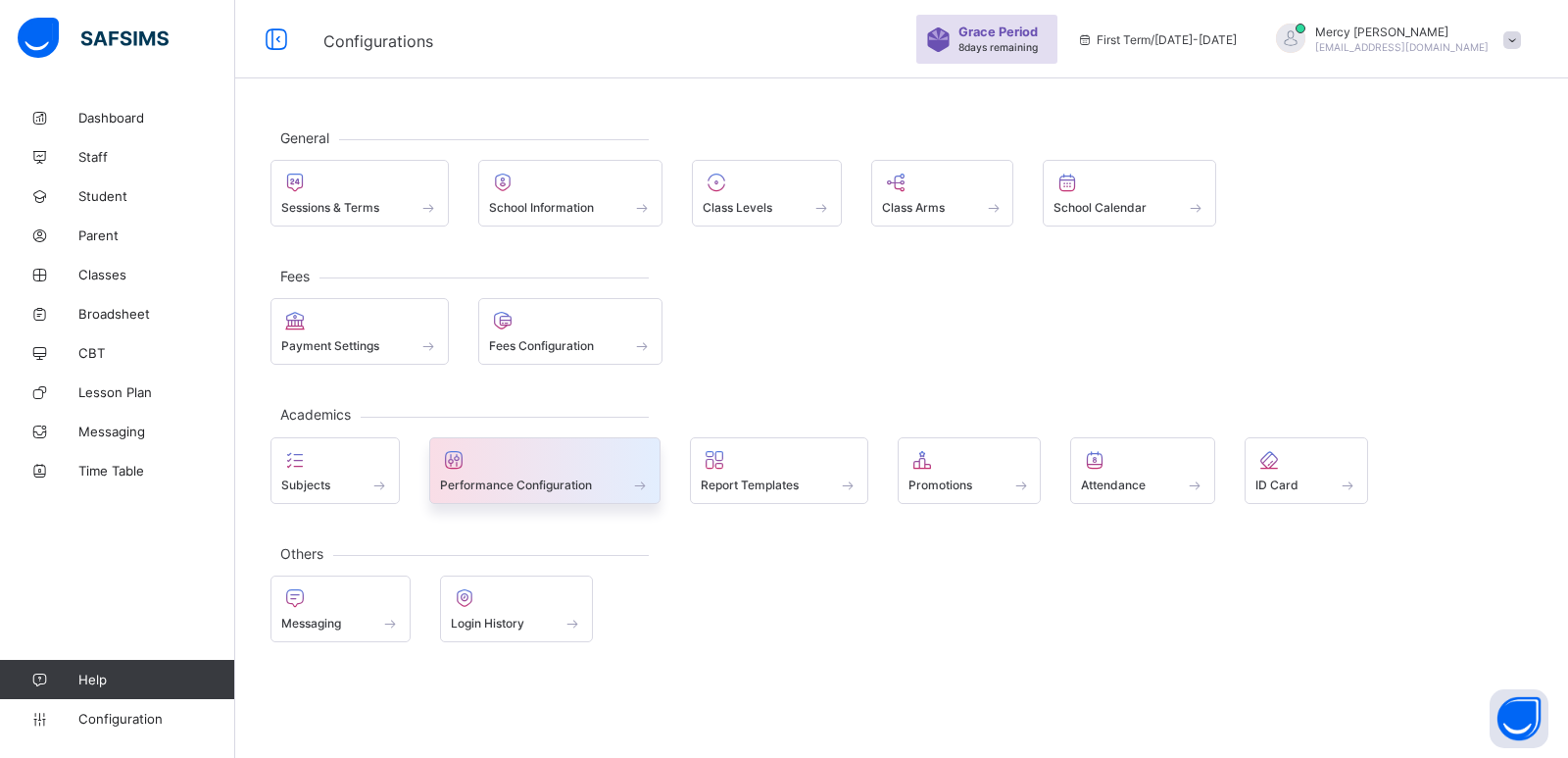
click at [524, 468] on div at bounding box center [545, 460] width 211 height 24
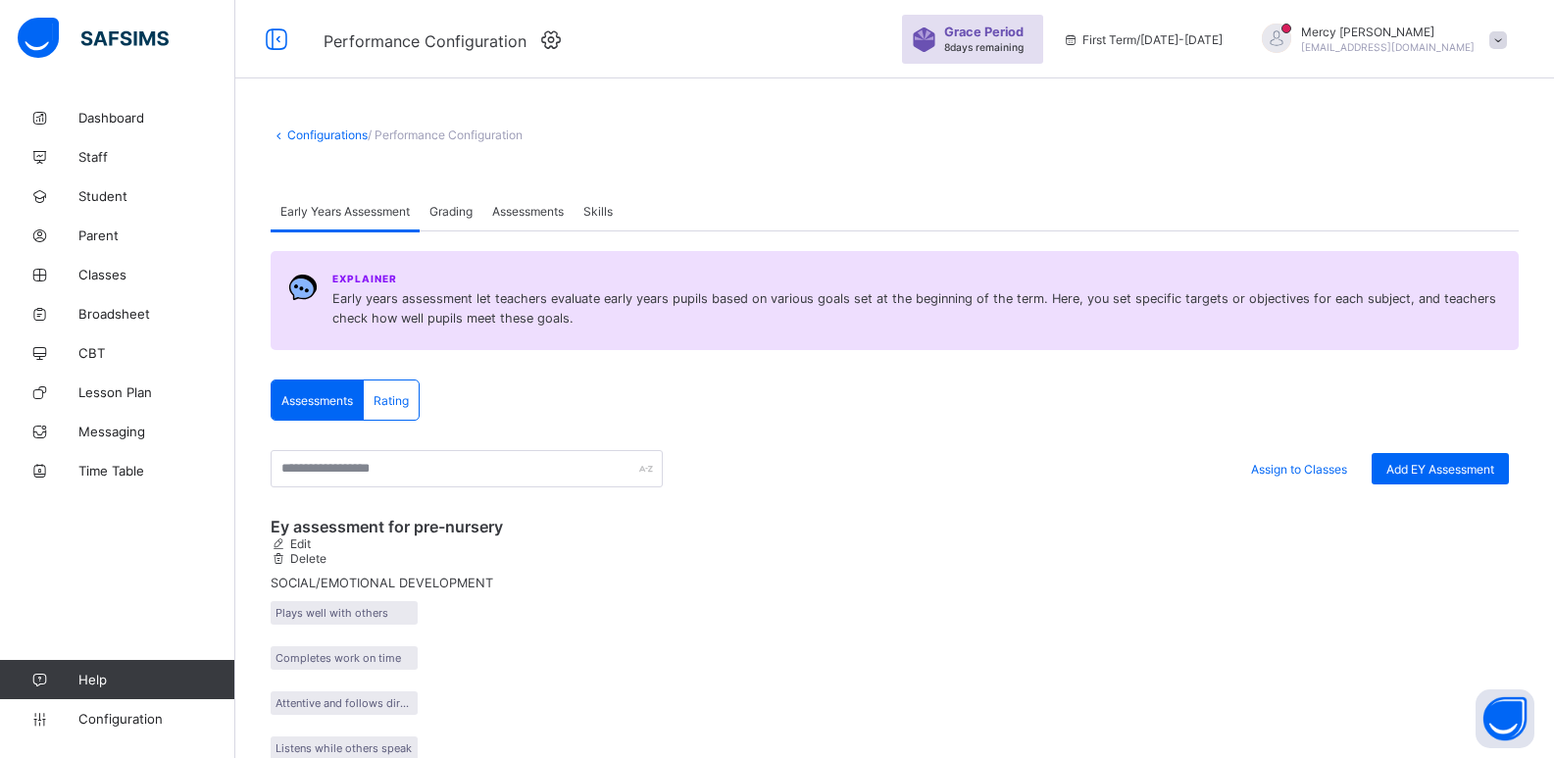
click at [456, 205] on span "Grading" at bounding box center [450, 211] width 43 height 15
click at [525, 209] on span "Assessments" at bounding box center [528, 211] width 72 height 15
click at [622, 209] on div "Skills" at bounding box center [598, 210] width 49 height 39
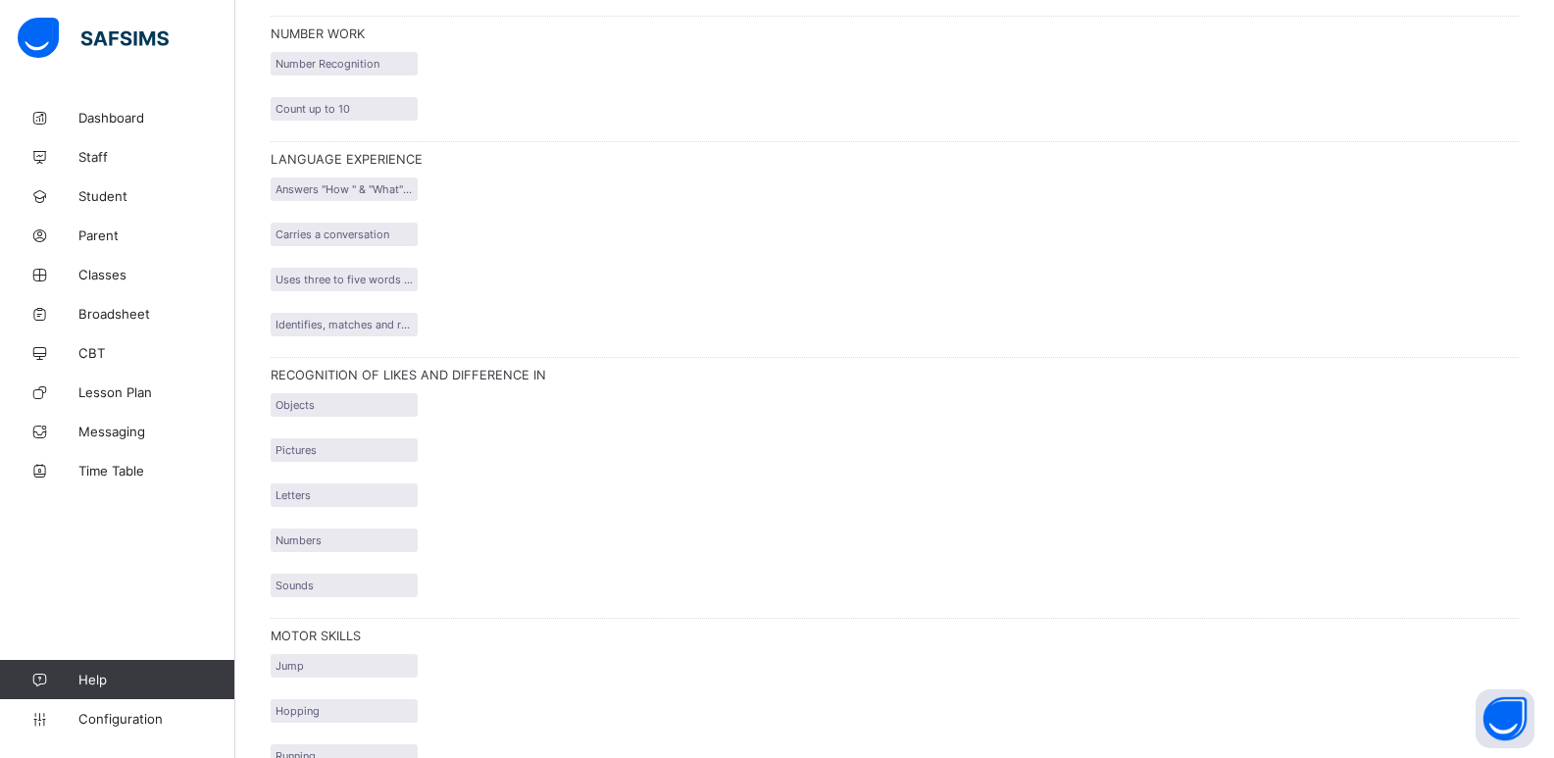
scroll to position [1085, 0]
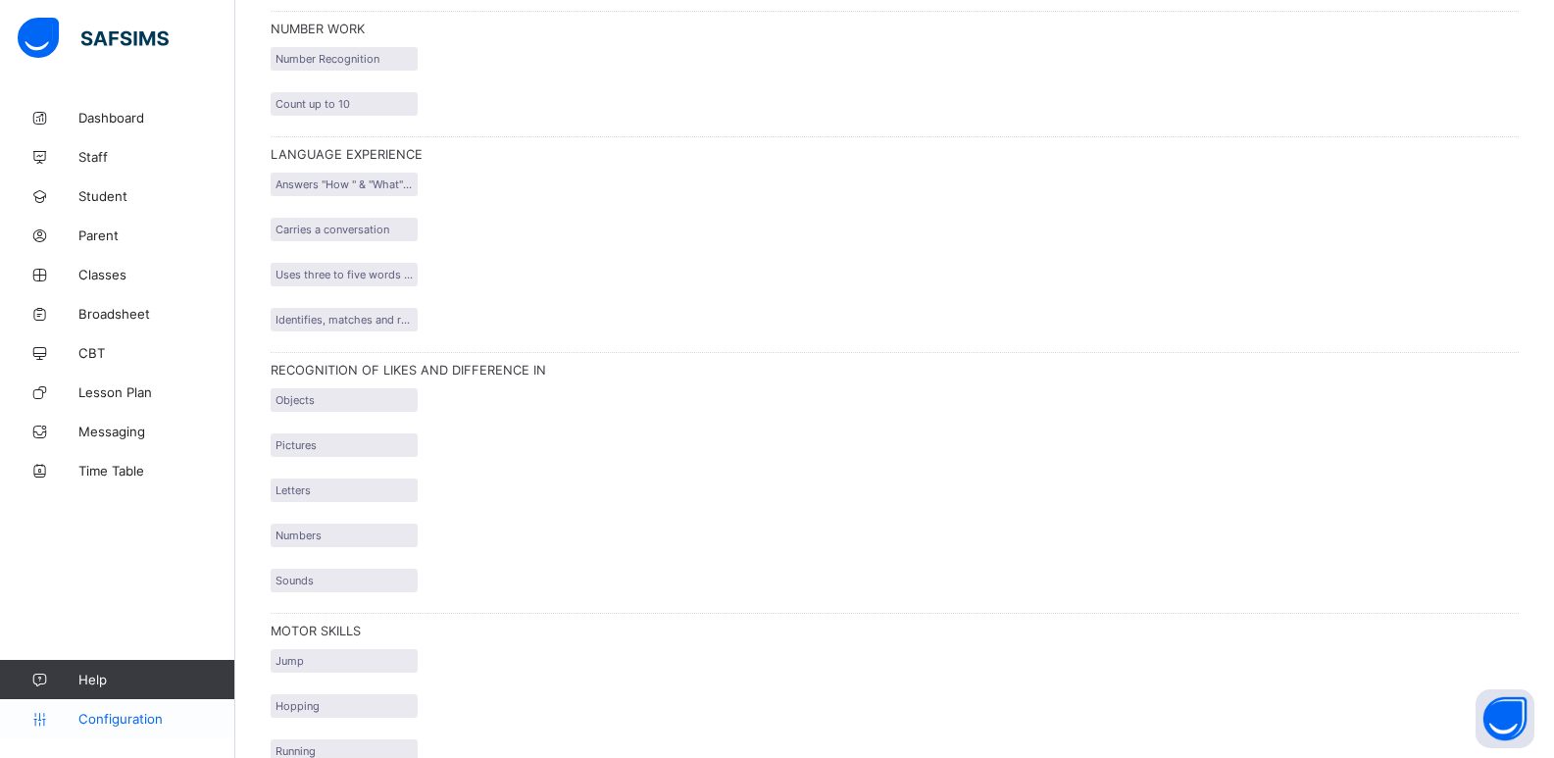
click at [114, 727] on link "Configuration" at bounding box center [117, 718] width 234 height 39
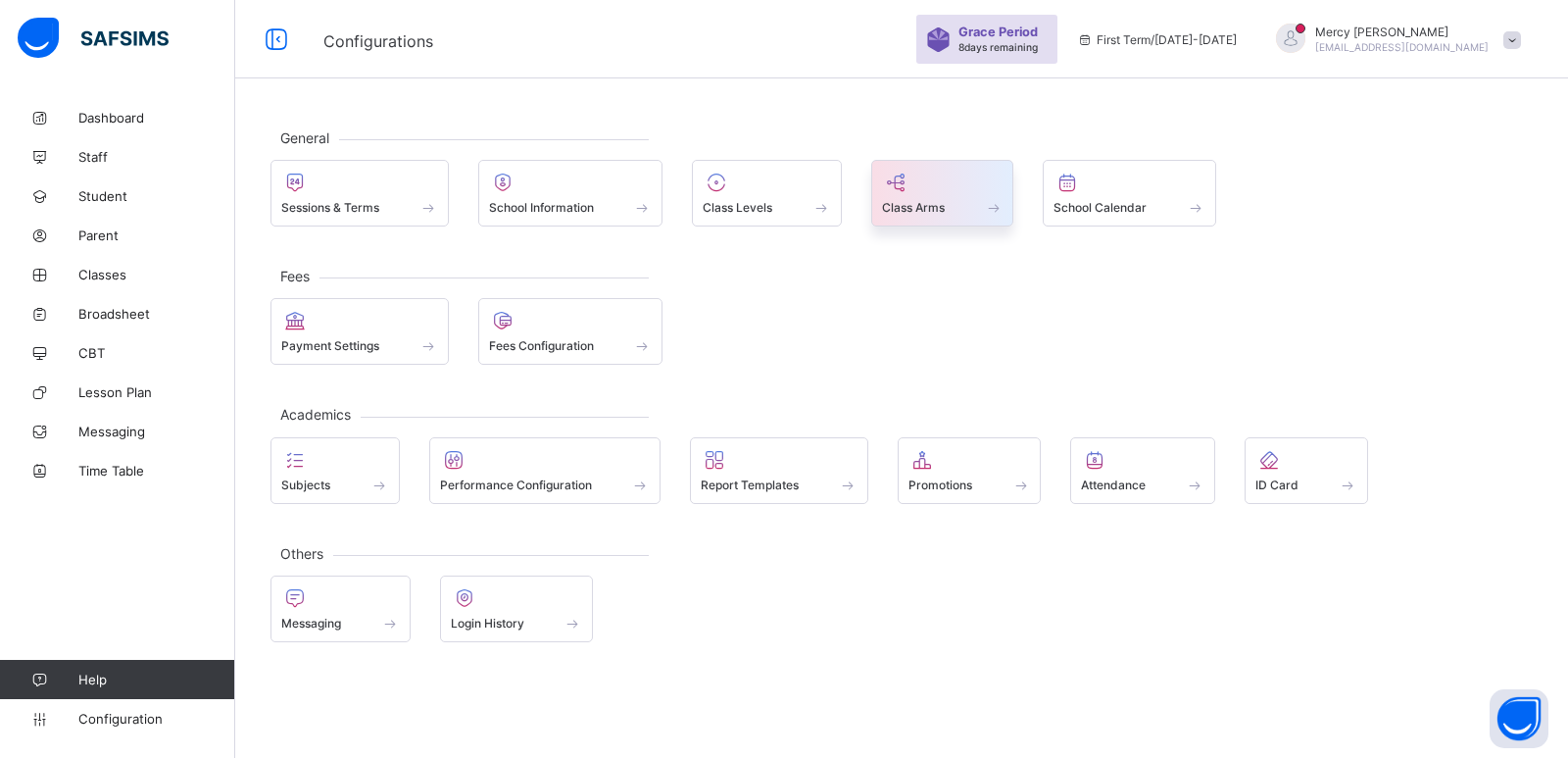
click at [1003, 203] on span at bounding box center [993, 207] width 20 height 17
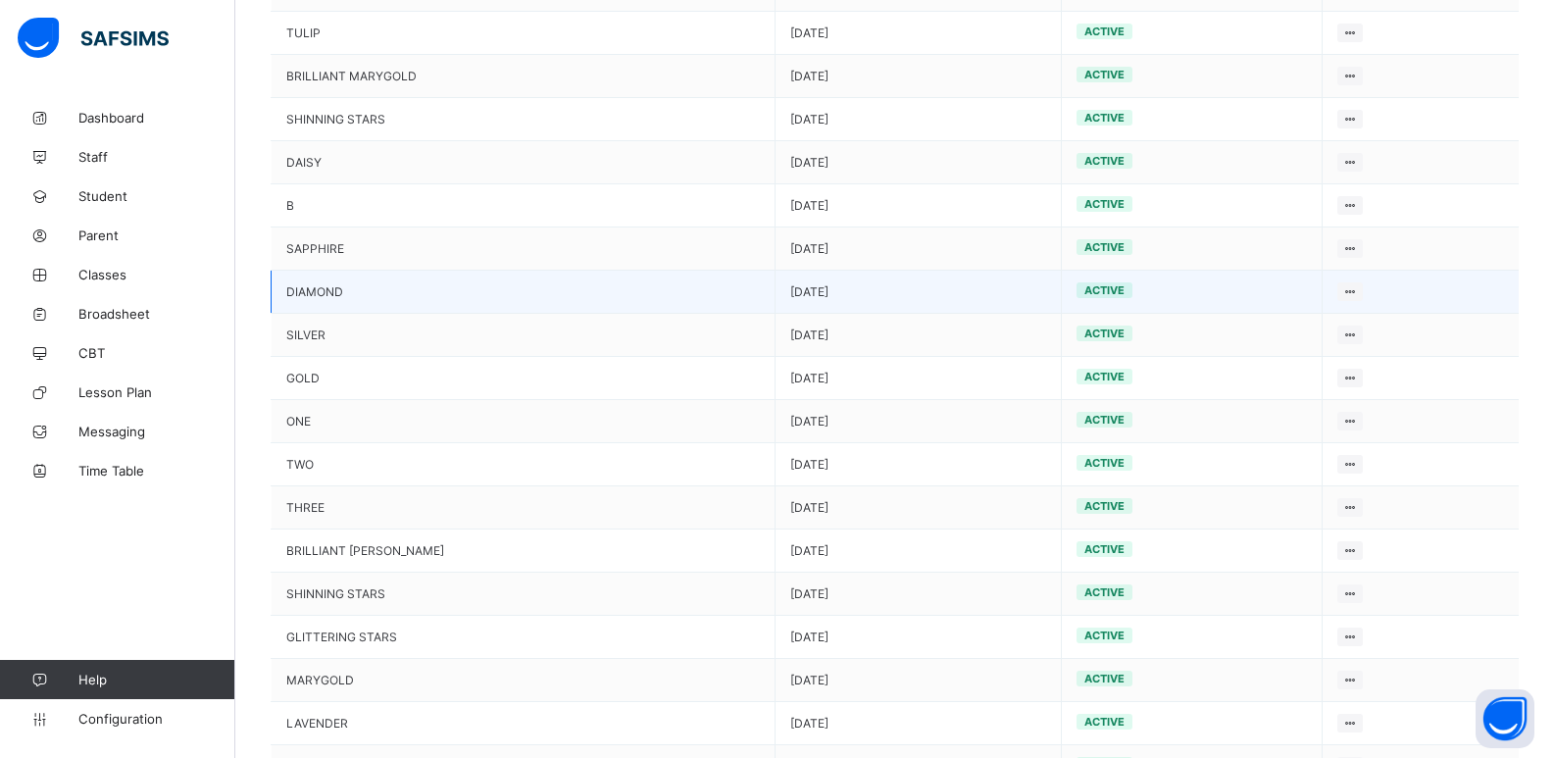
scroll to position [695, 0]
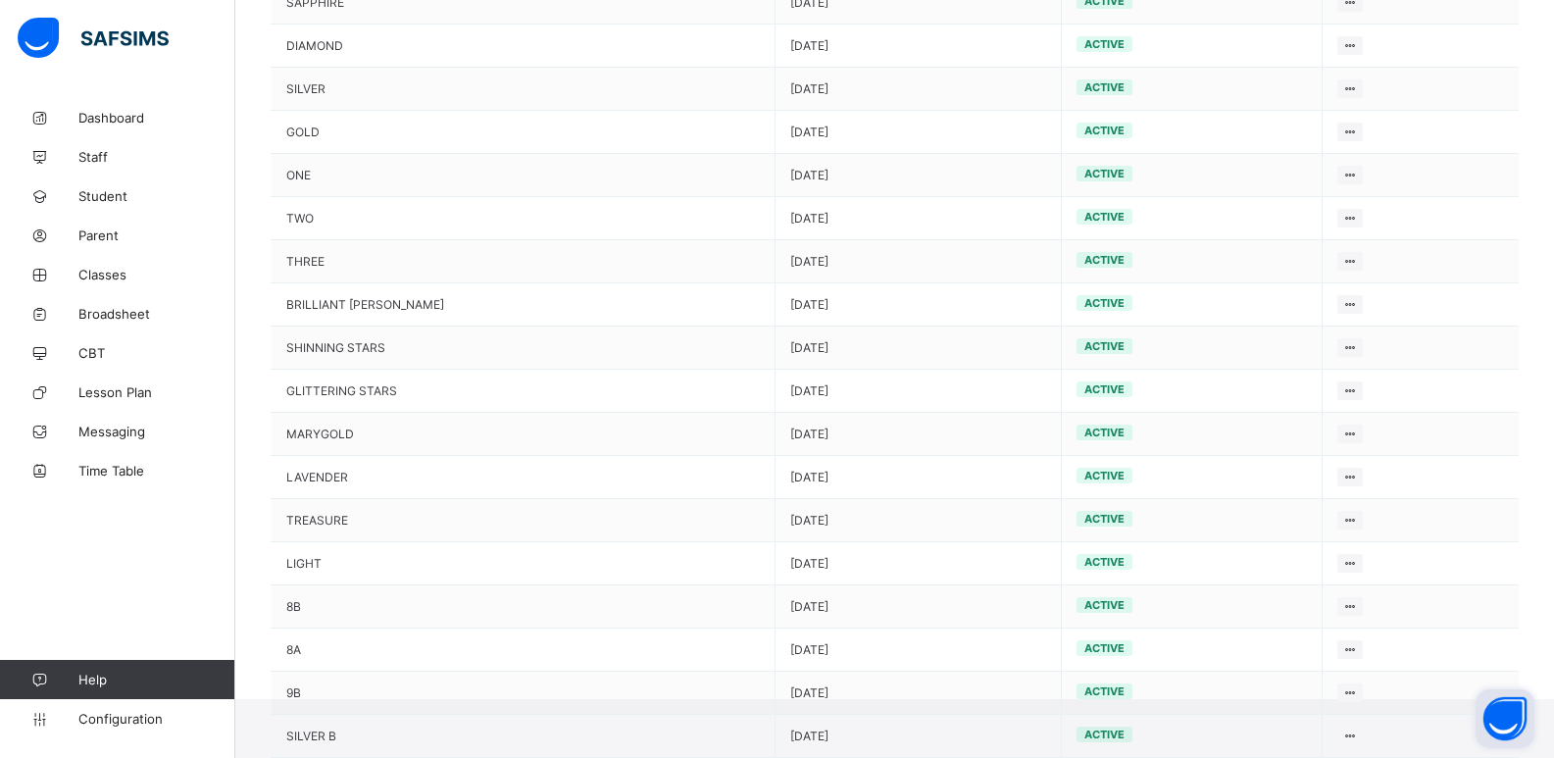
click at [1515, 720] on button "Open asap" at bounding box center [1505, 718] width 59 height 59
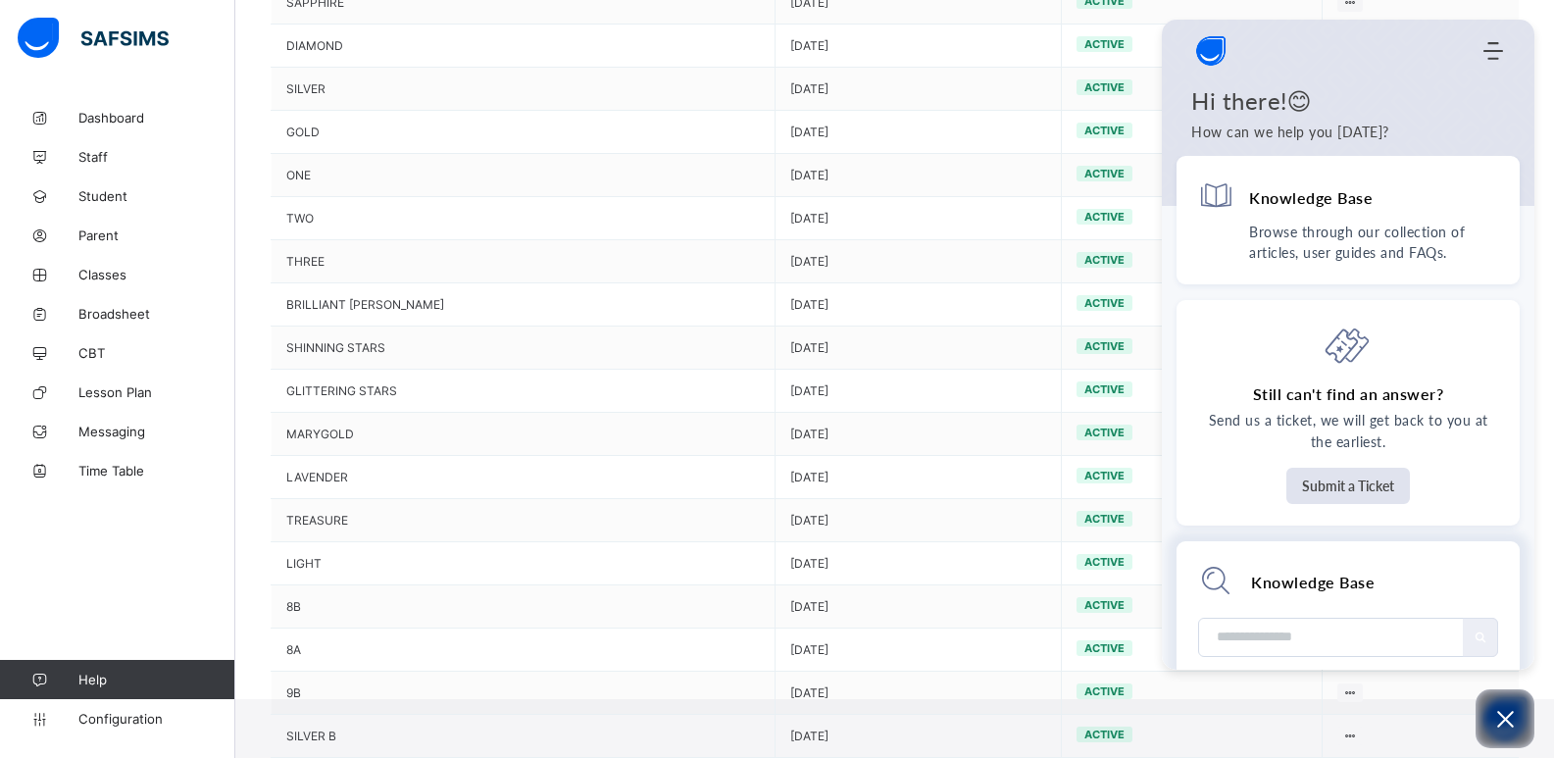
click at [1245, 644] on input "Module search widget" at bounding box center [1332, 637] width 235 height 37
click at [1386, 492] on button "Submit a Ticket" at bounding box center [1348, 486] width 124 height 36
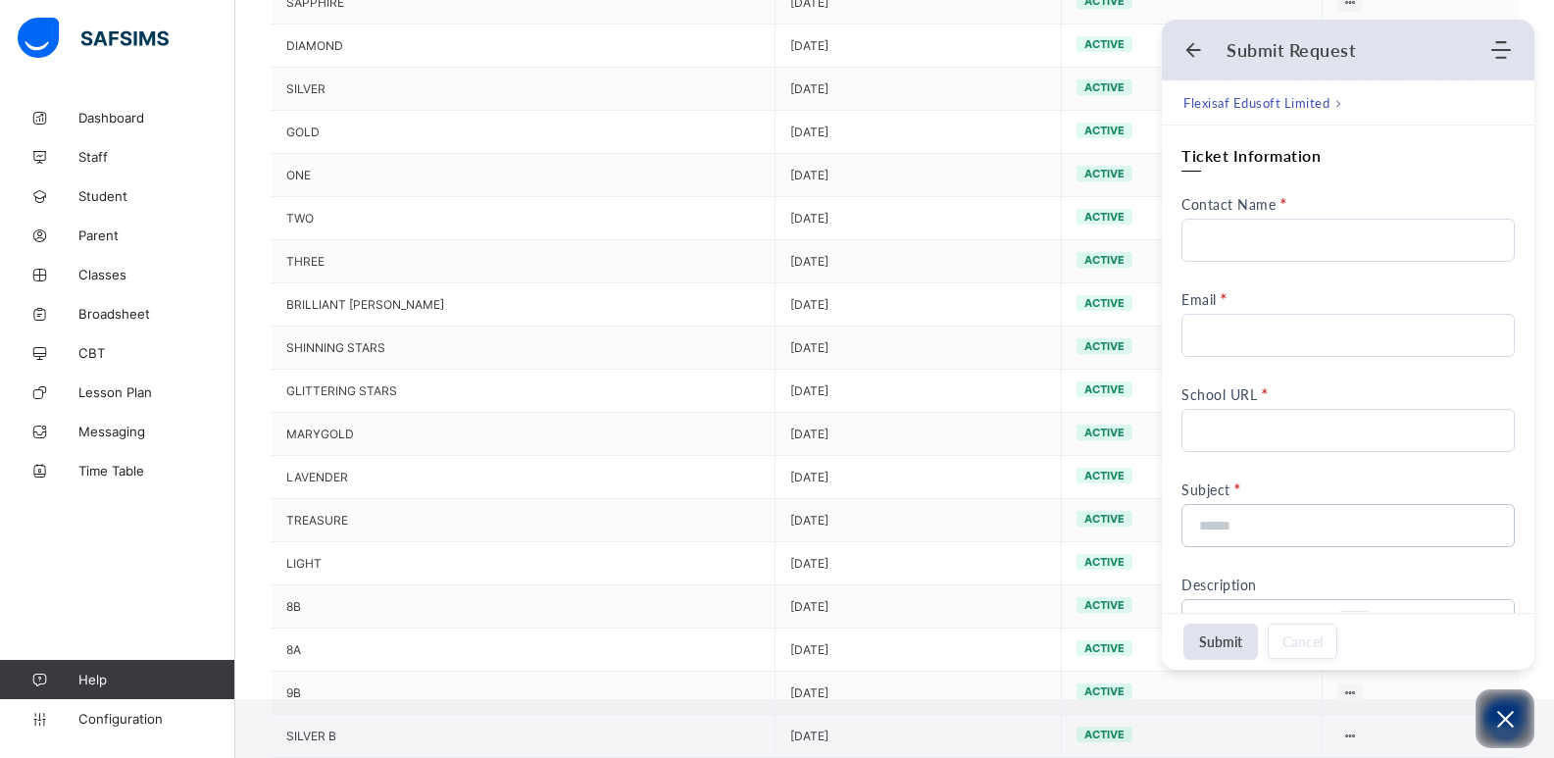
scroll to position [0, 0]
click at [1307, 242] on input "Contact Name" at bounding box center [1348, 240] width 333 height 43
type input "*"
click at [1307, 242] on input "Contact Name" at bounding box center [1348, 240] width 333 height 43
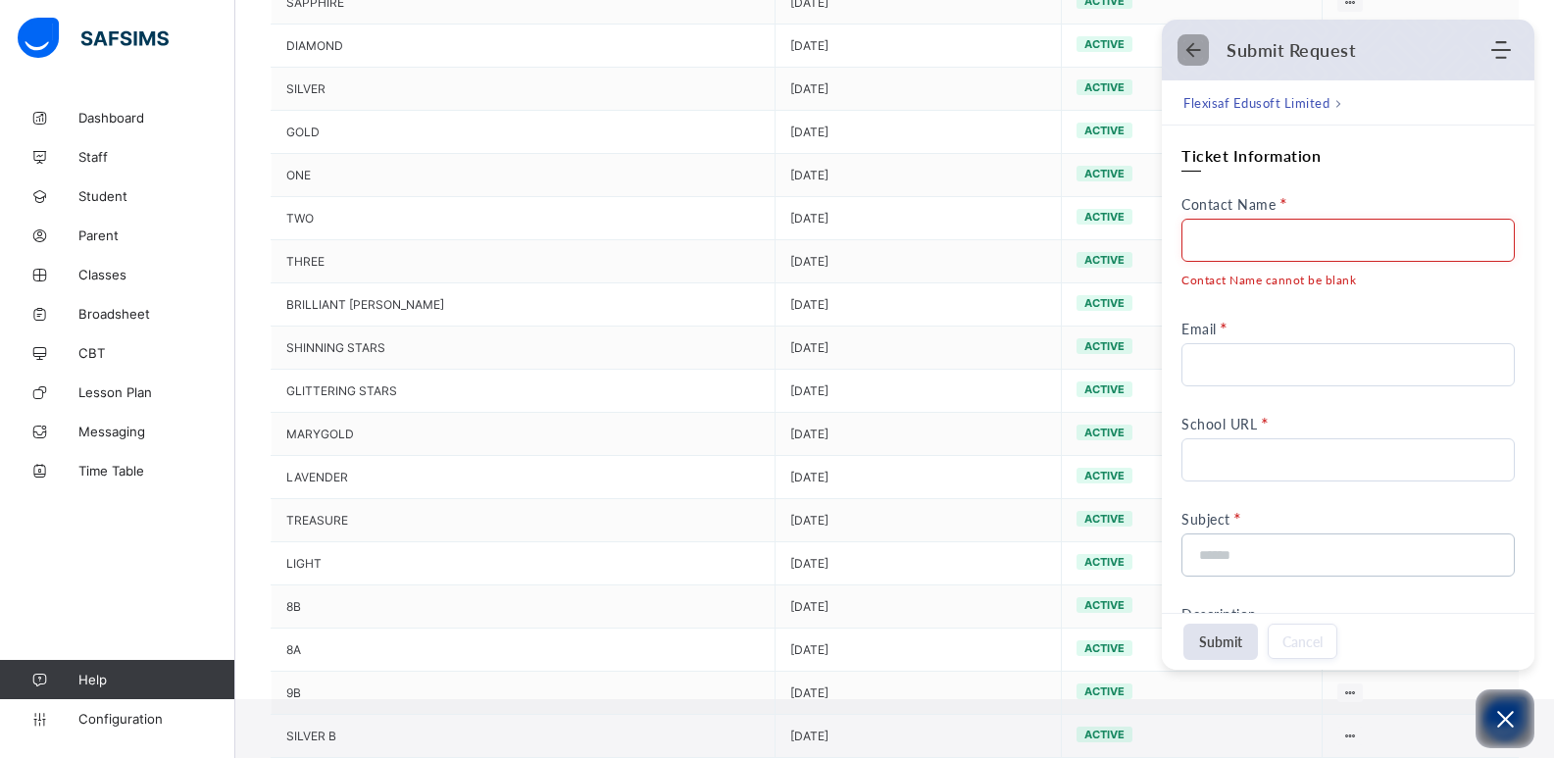
click at [1194, 46] on icon "Back" at bounding box center [1194, 50] width 20 height 20
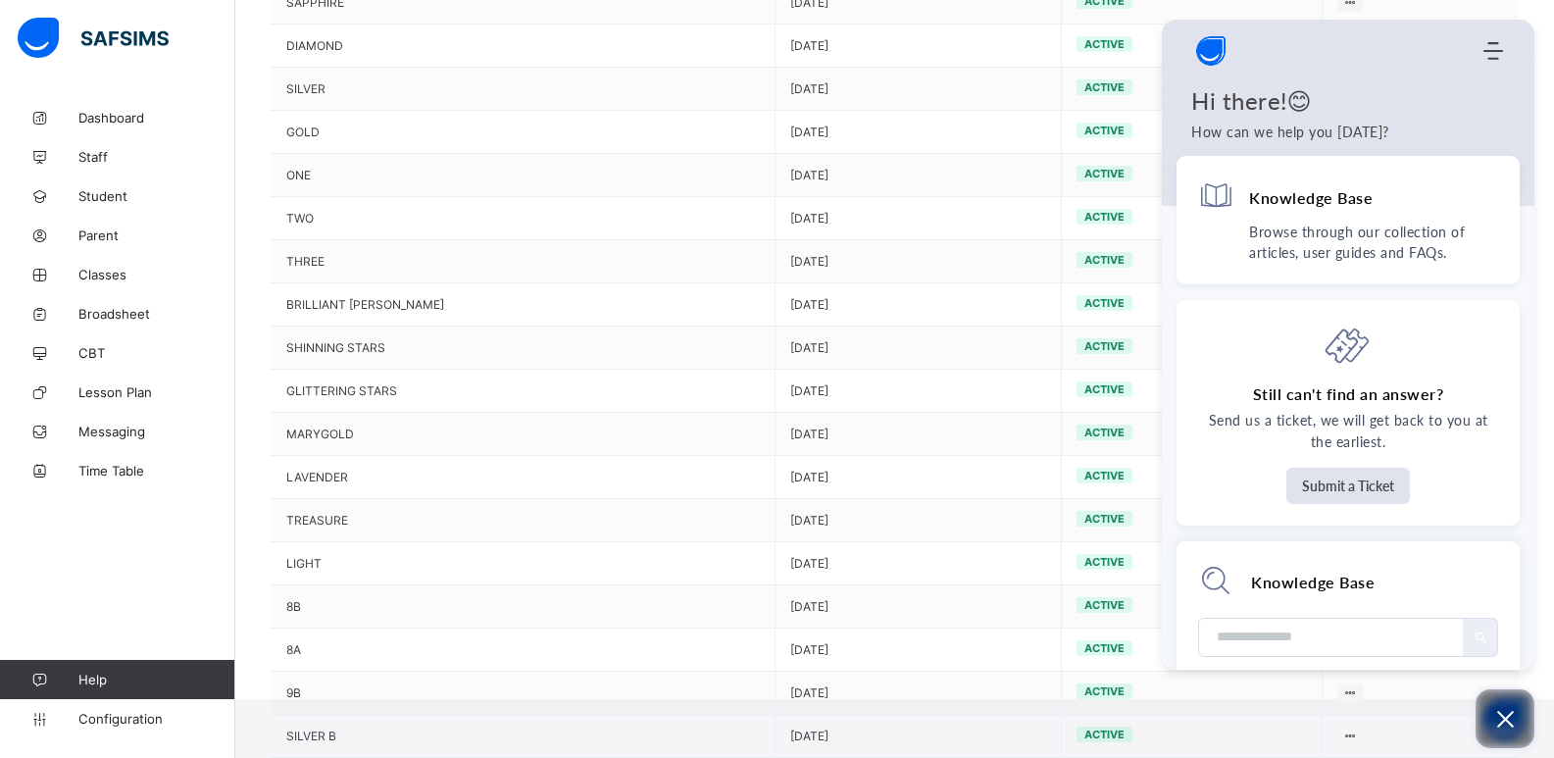
click at [1520, 714] on button "Open asap" at bounding box center [1505, 718] width 59 height 59
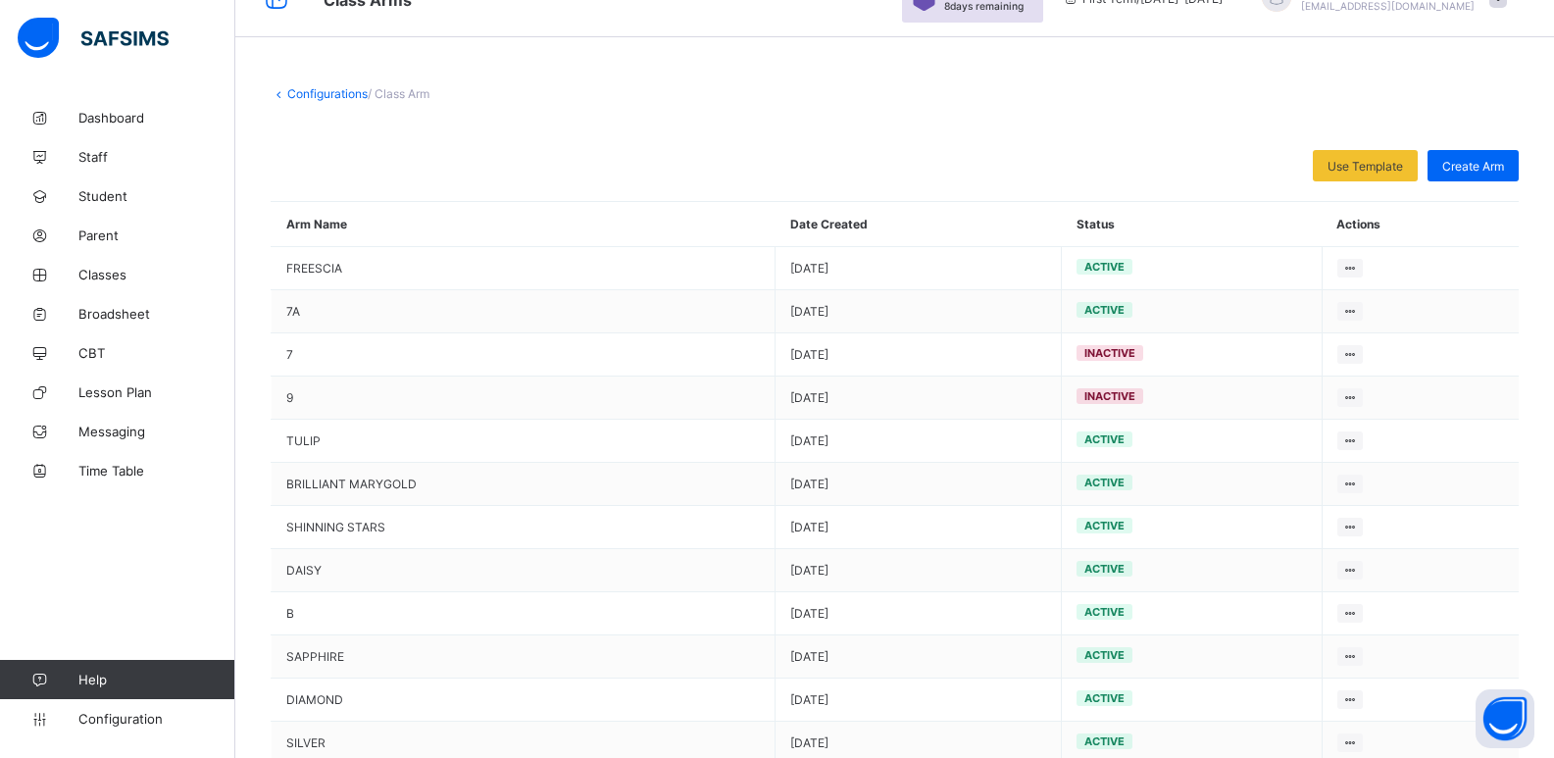
scroll to position [35, 0]
